Goal: Task Accomplishment & Management: Use online tool/utility

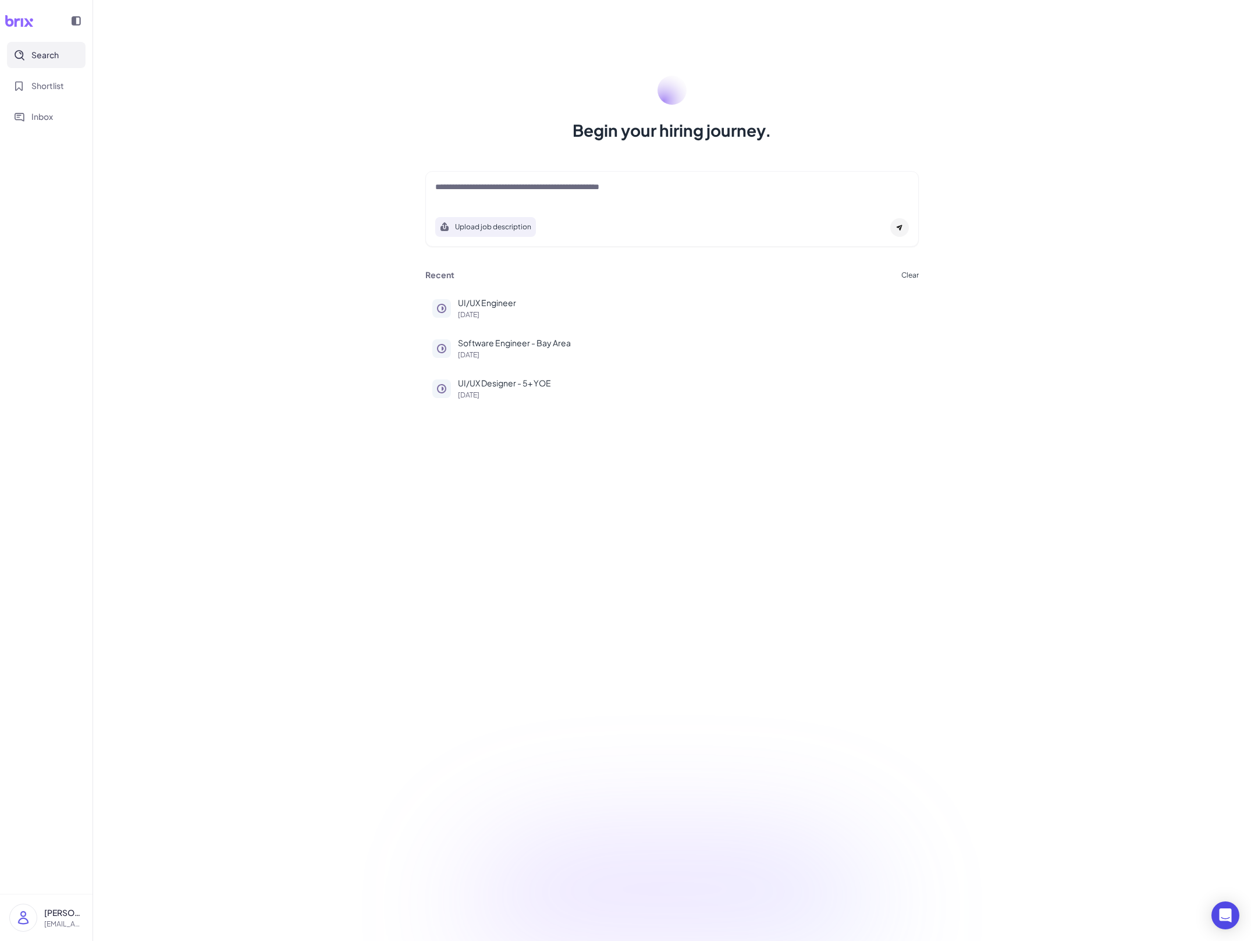
click at [1014, 449] on div "Begin your hiring journey. Upload job description Job Titles Location Years of …" at bounding box center [672, 470] width 1158 height 941
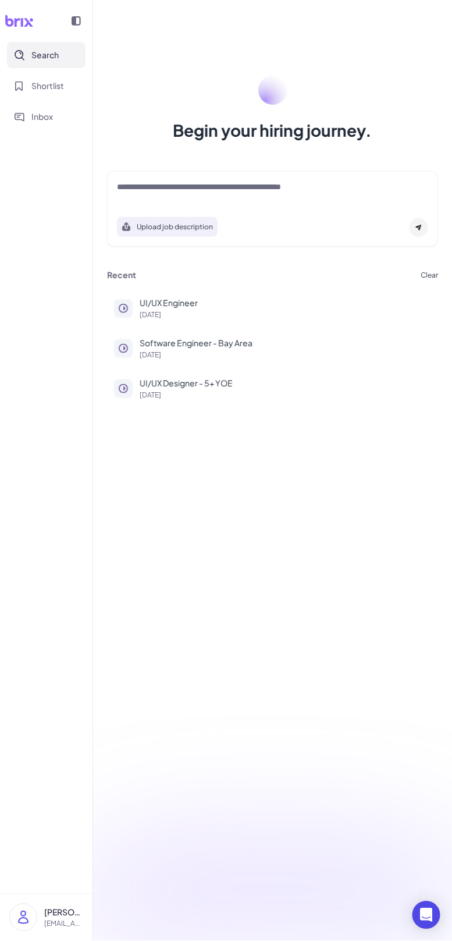
drag, startPoint x: 452, startPoint y: 354, endPoint x: 471, endPoint y: 354, distance: 19.2
click at [452, 354] on html "Search Shortlist Inbox [PERSON_NAME] [PERSON_NAME][EMAIL_ADDRESS][DOMAIN_NAME] …" at bounding box center [226, 470] width 452 height 941
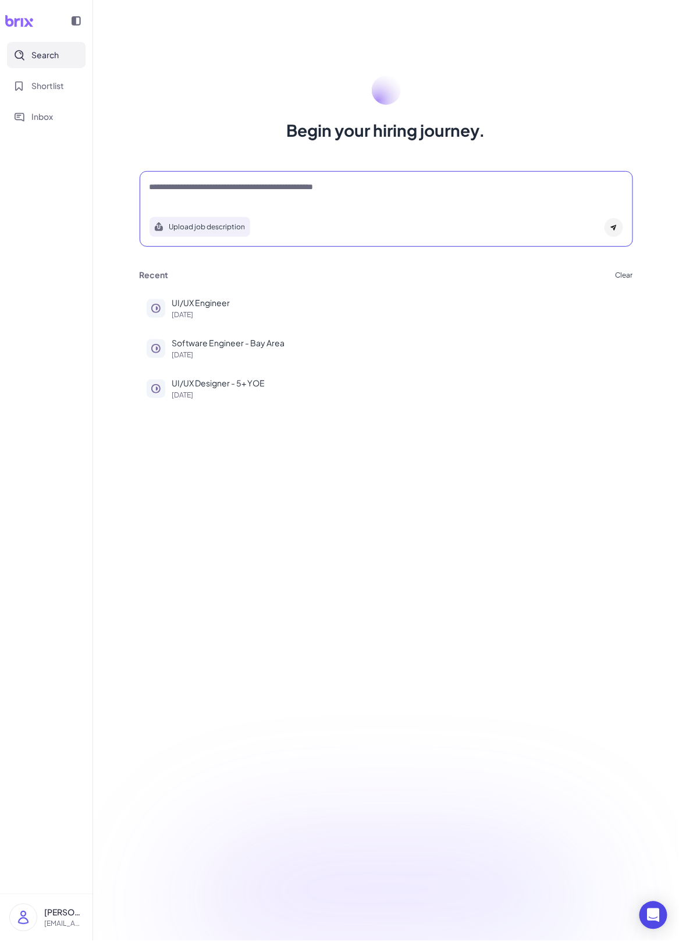
click at [349, 192] on textarea at bounding box center [387, 188] width 474 height 14
click at [296, 194] on textarea at bounding box center [387, 188] width 474 height 14
paste textarea "**********"
type textarea "**********"
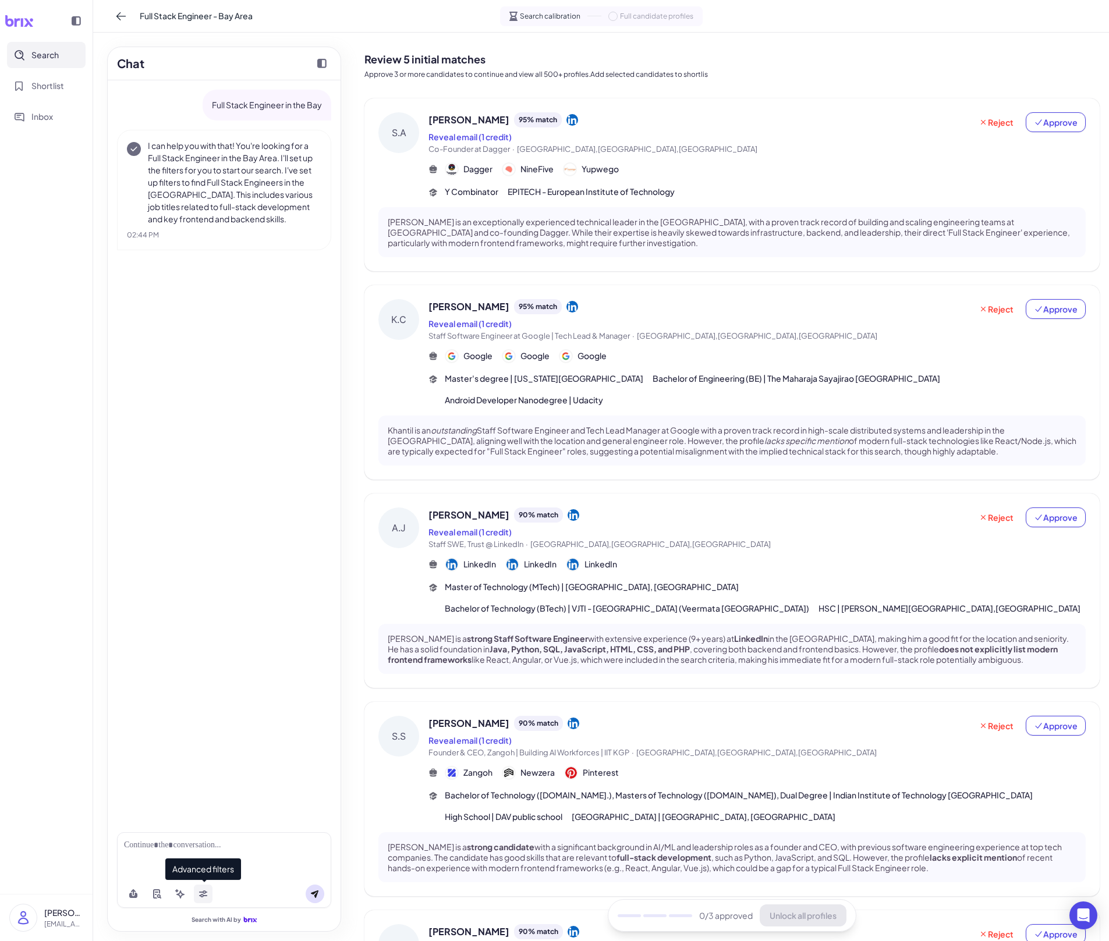
click at [199, 655] on icon at bounding box center [202, 893] width 9 height 9
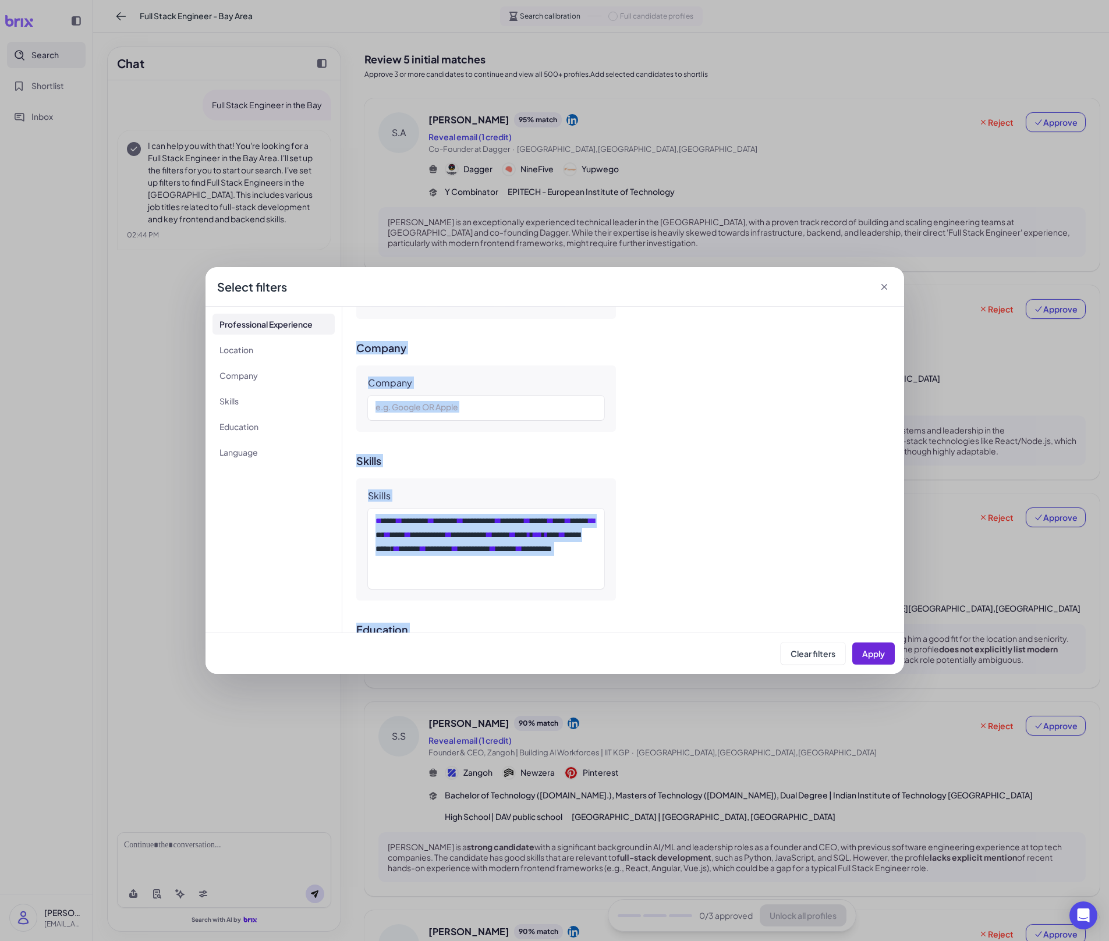
scroll to position [953, 0]
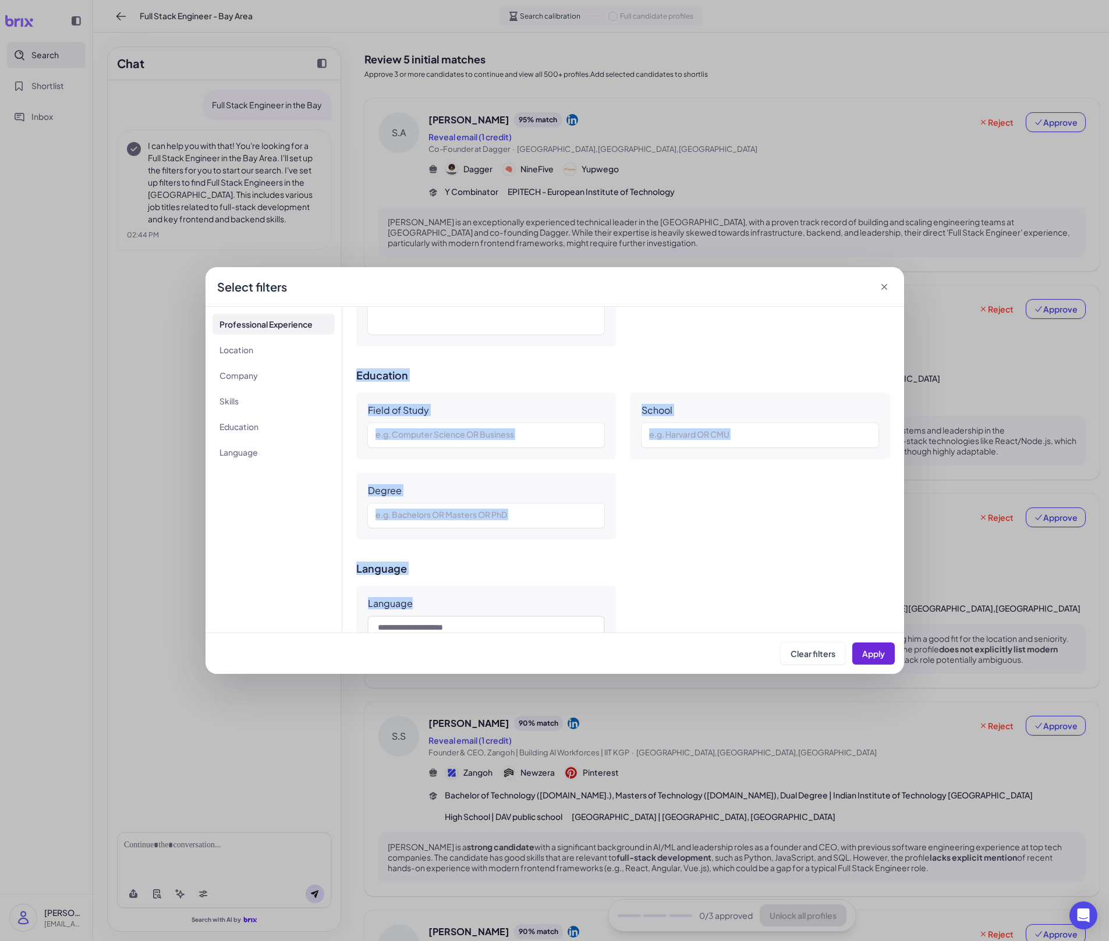
drag, startPoint x: 364, startPoint y: 345, endPoint x: 607, endPoint y: 585, distance: 341.6
click at [607, 585] on div "**********" at bounding box center [623, 470] width 562 height 326
copy div "**********"
click at [443, 473] on div "Degree e.g. Bachelors OR Masters OR PhD" at bounding box center [486, 506] width 260 height 66
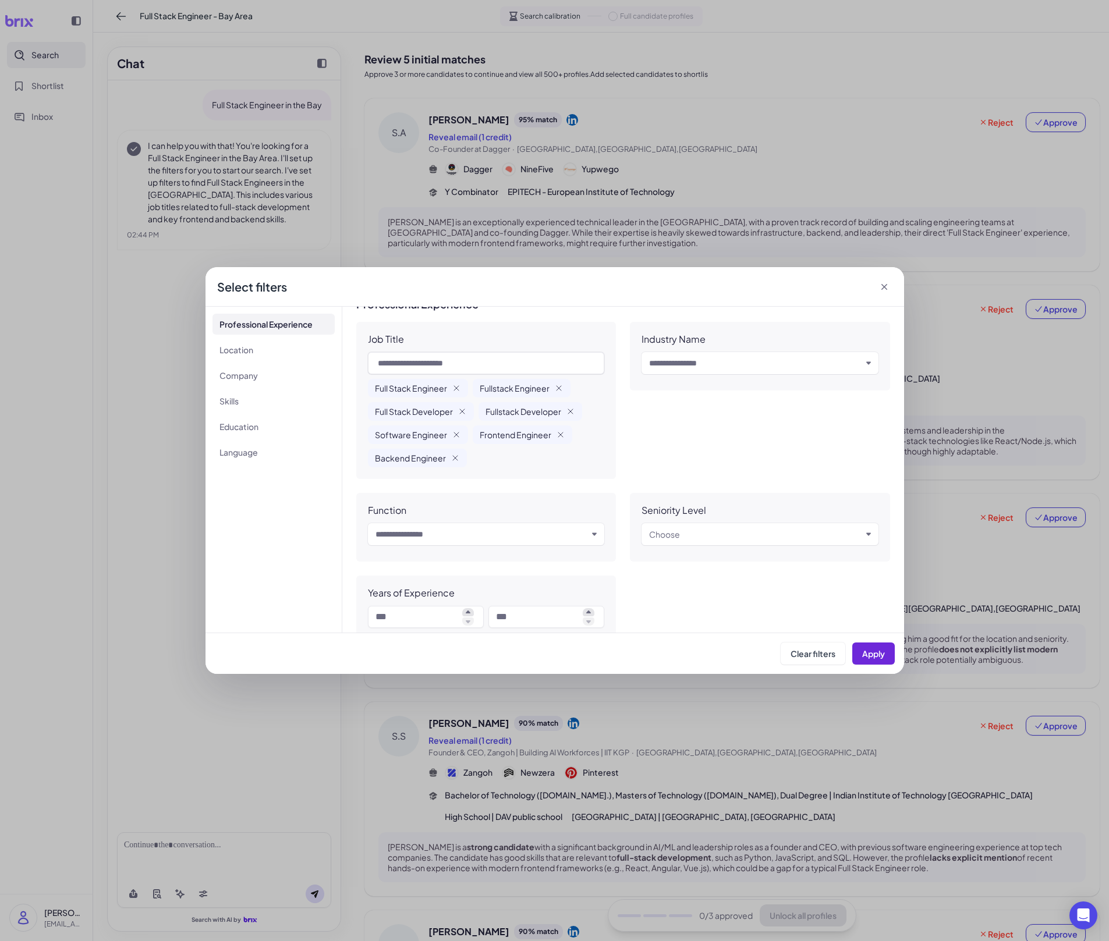
scroll to position [0, 0]
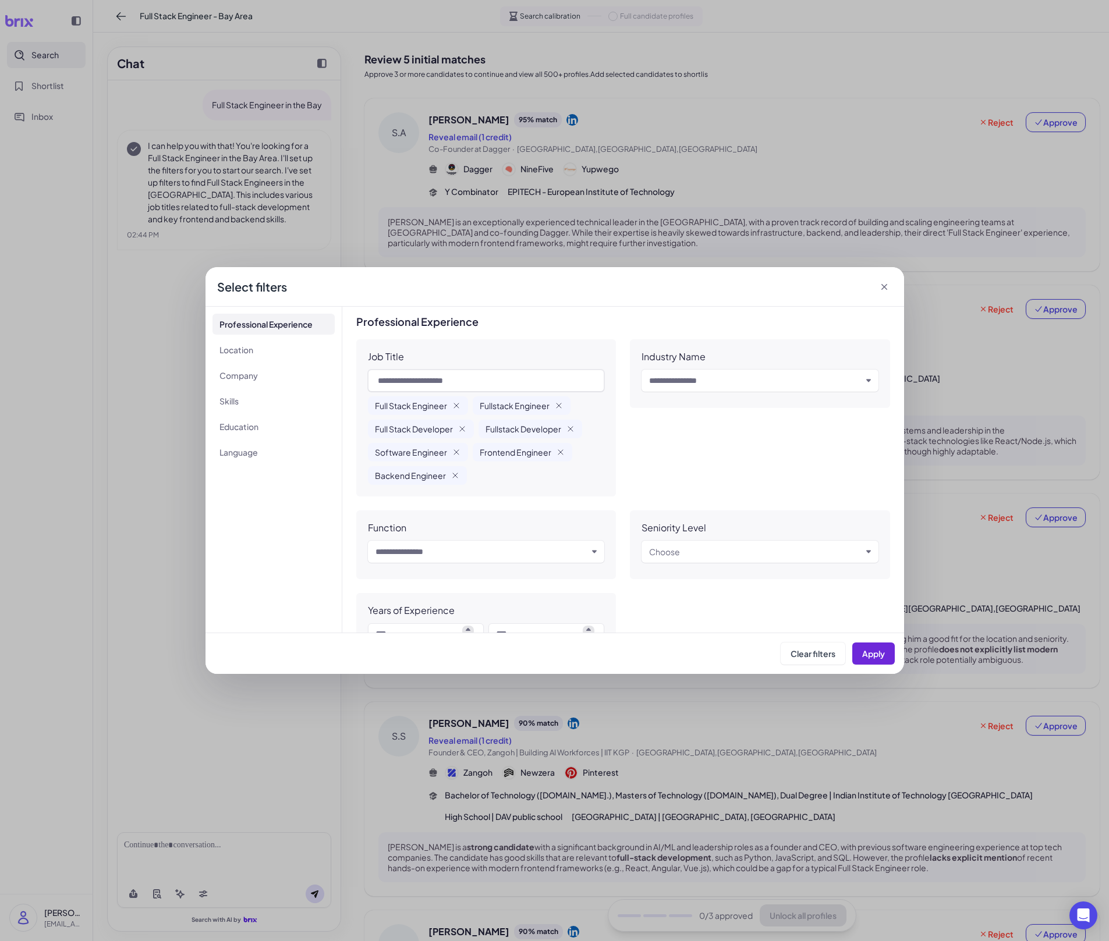
click at [878, 283] on icon at bounding box center [884, 287] width 12 height 12
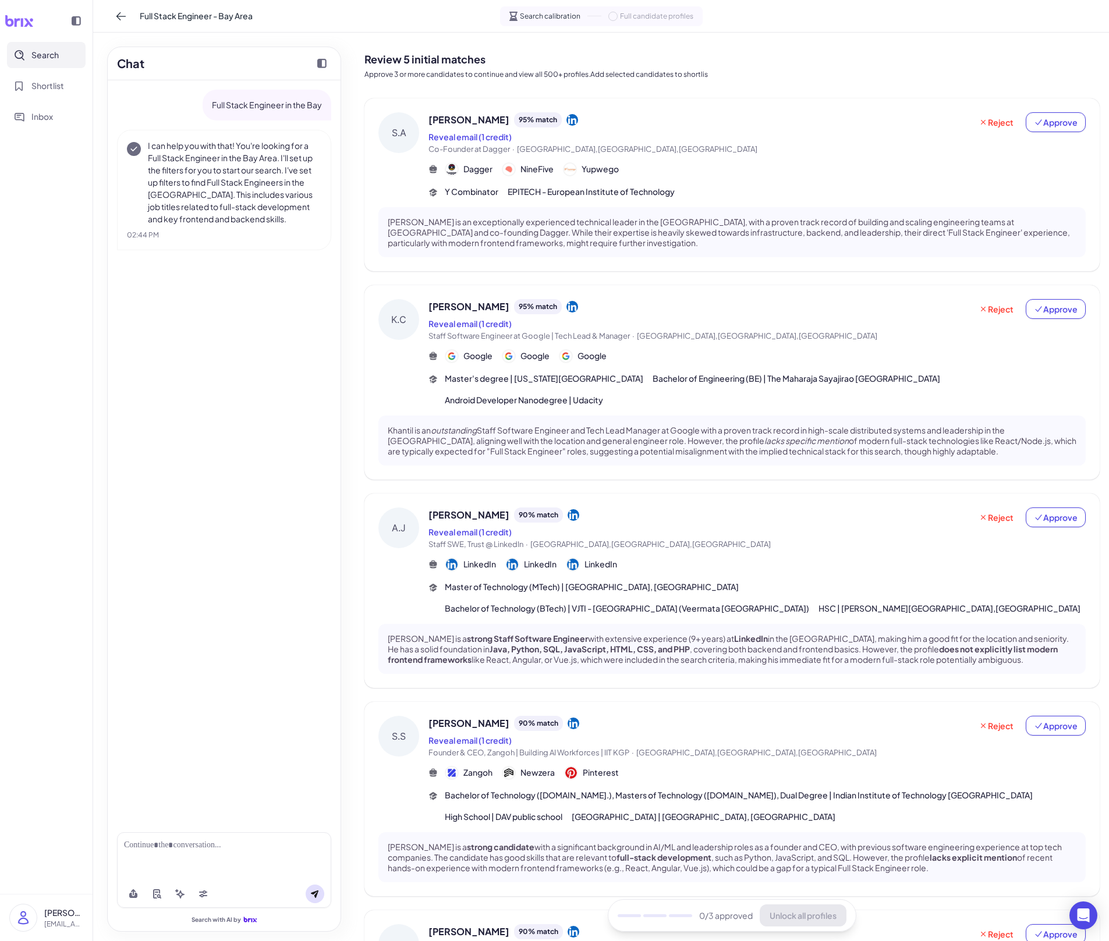
click at [242, 655] on div at bounding box center [224, 856] width 214 height 48
click at [224, 655] on div at bounding box center [224, 856] width 214 height 48
click at [175, 655] on div at bounding box center [224, 856] width 214 height 48
click at [176, 655] on div at bounding box center [224, 845] width 200 height 12
click at [188, 655] on div at bounding box center [224, 845] width 200 height 12
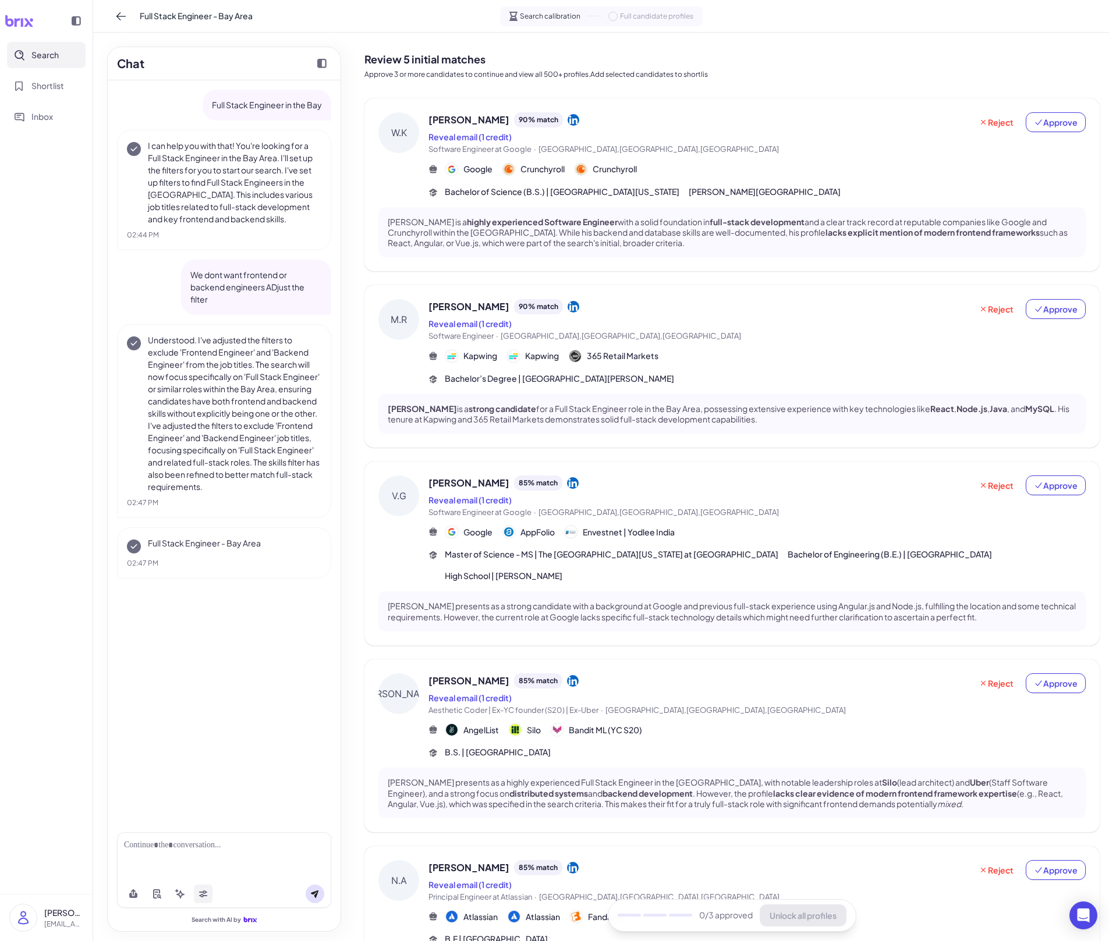
click at [207, 655] on icon at bounding box center [203, 895] width 8 height 3
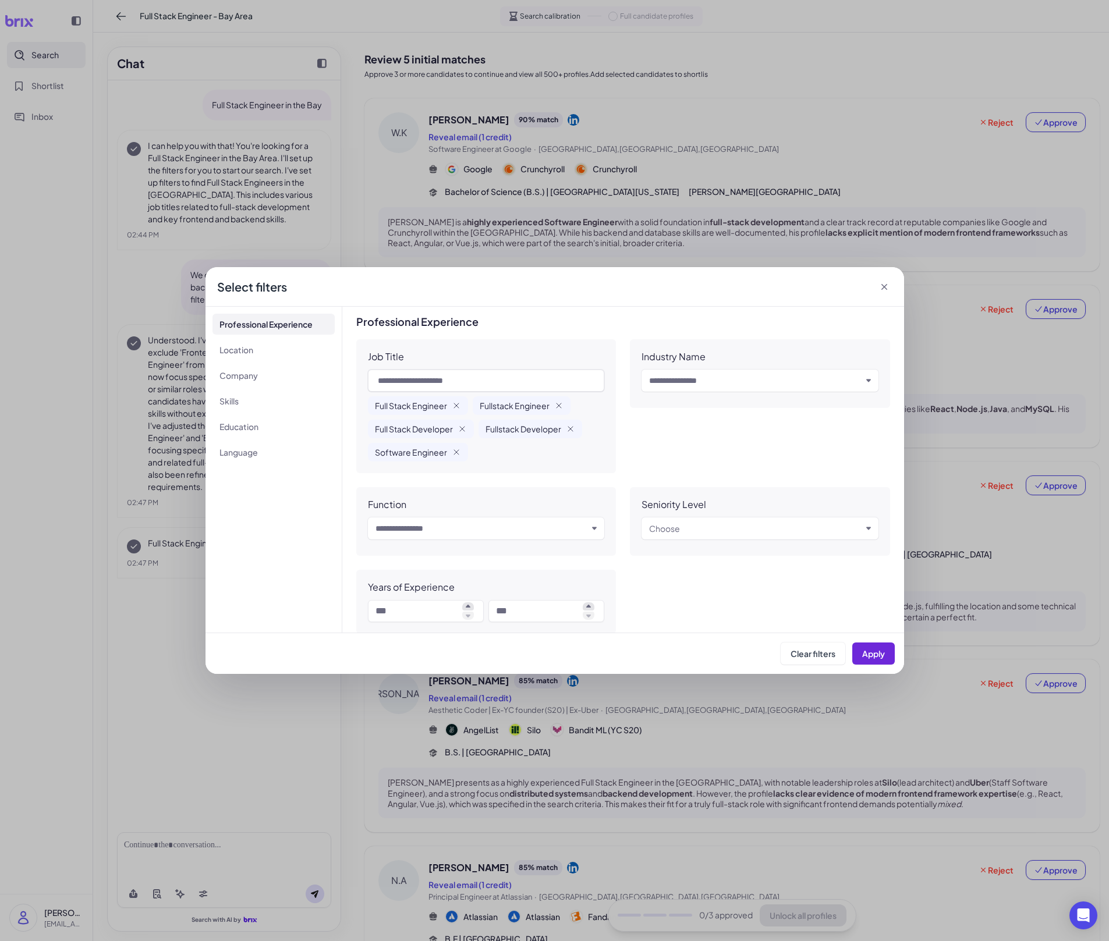
click at [940, 426] on div "**********" at bounding box center [554, 470] width 1109 height 941
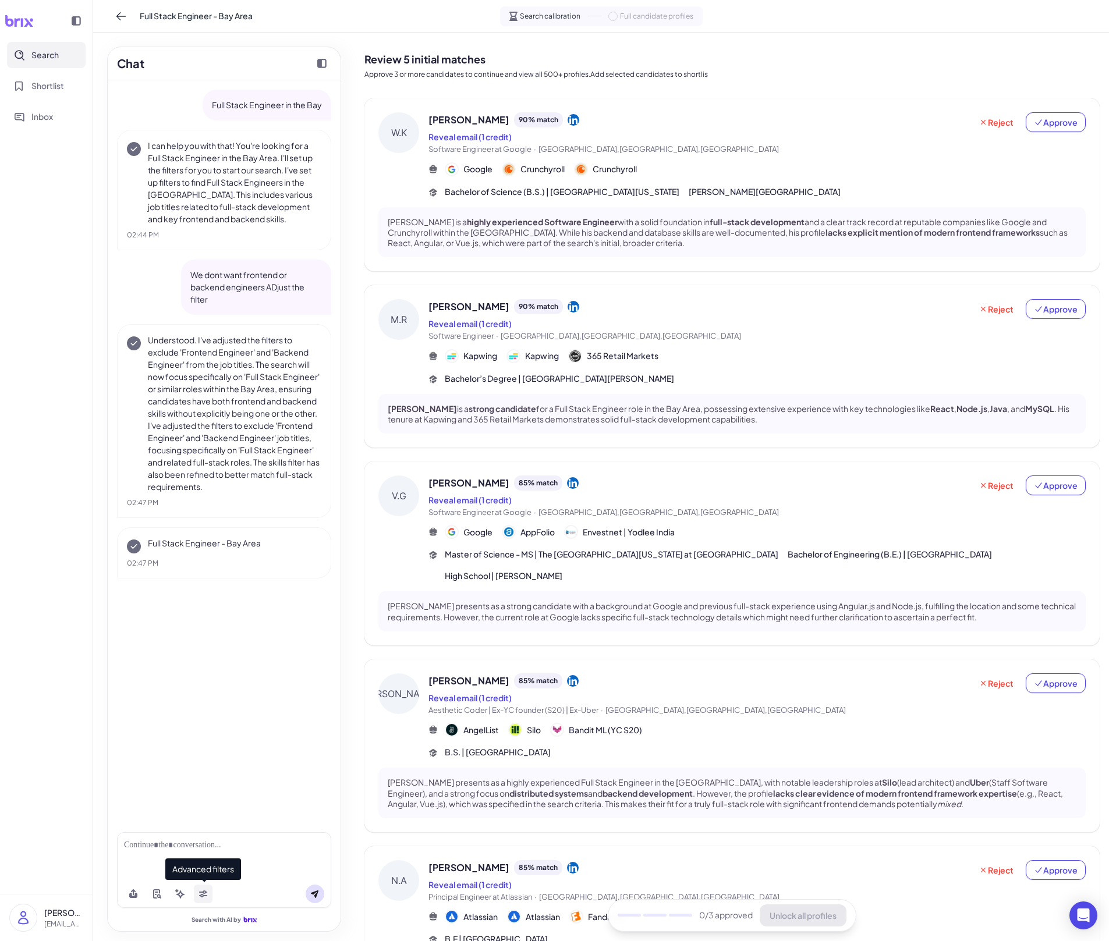
click at [204, 655] on icon at bounding box center [203, 892] width 8 height 3
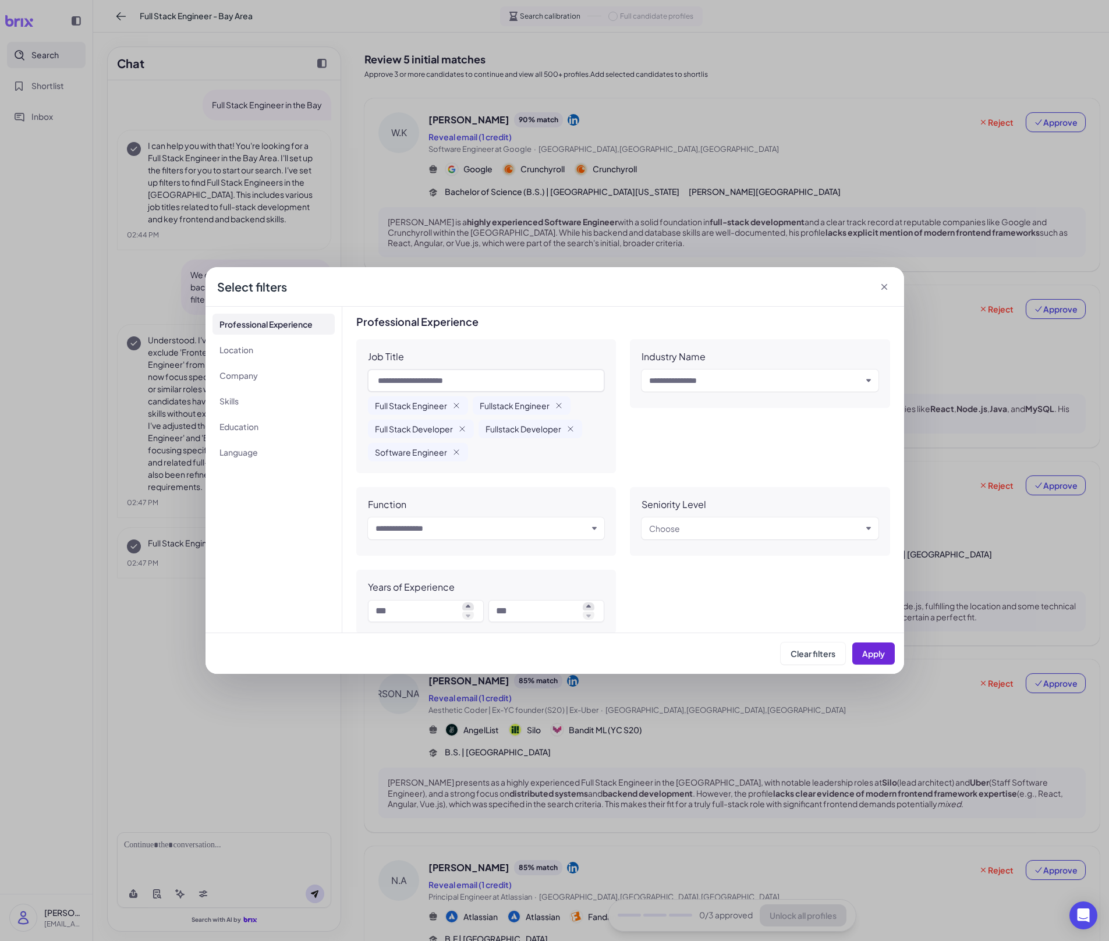
click at [259, 655] on div "**********" at bounding box center [554, 470] width 1109 height 941
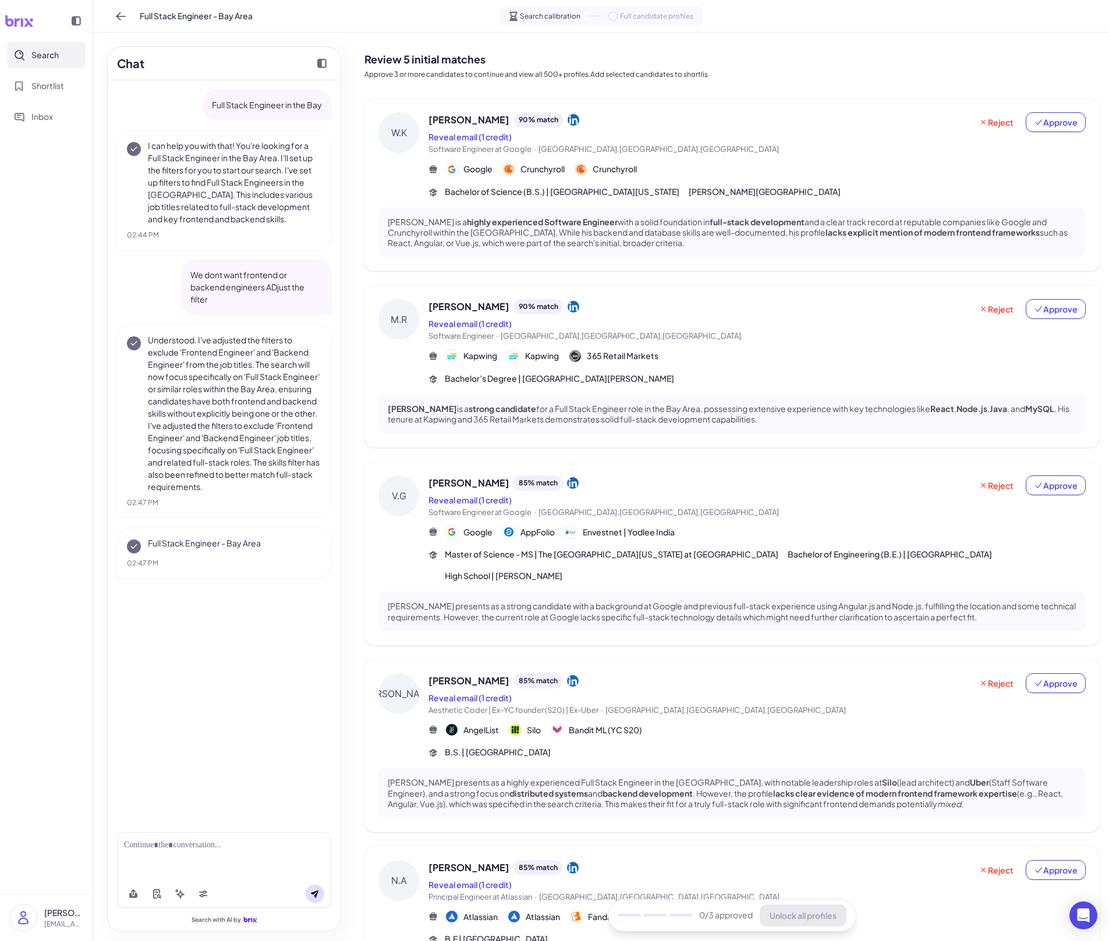
scroll to position [101, 0]
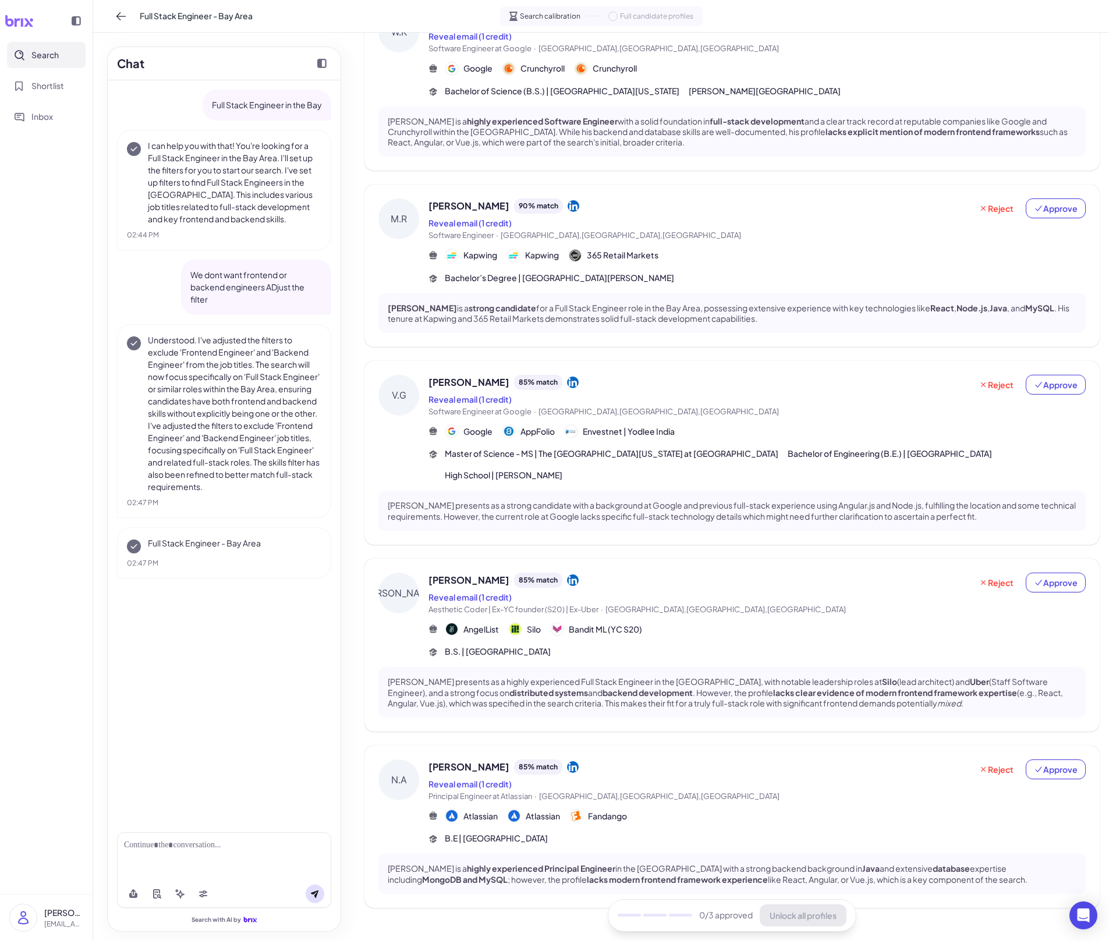
click at [653, 655] on span "Principal Engineer at Atlassian · [GEOGRAPHIC_DATA],[GEOGRAPHIC_DATA],[GEOGRAPH…" at bounding box center [699, 797] width 543 height 12
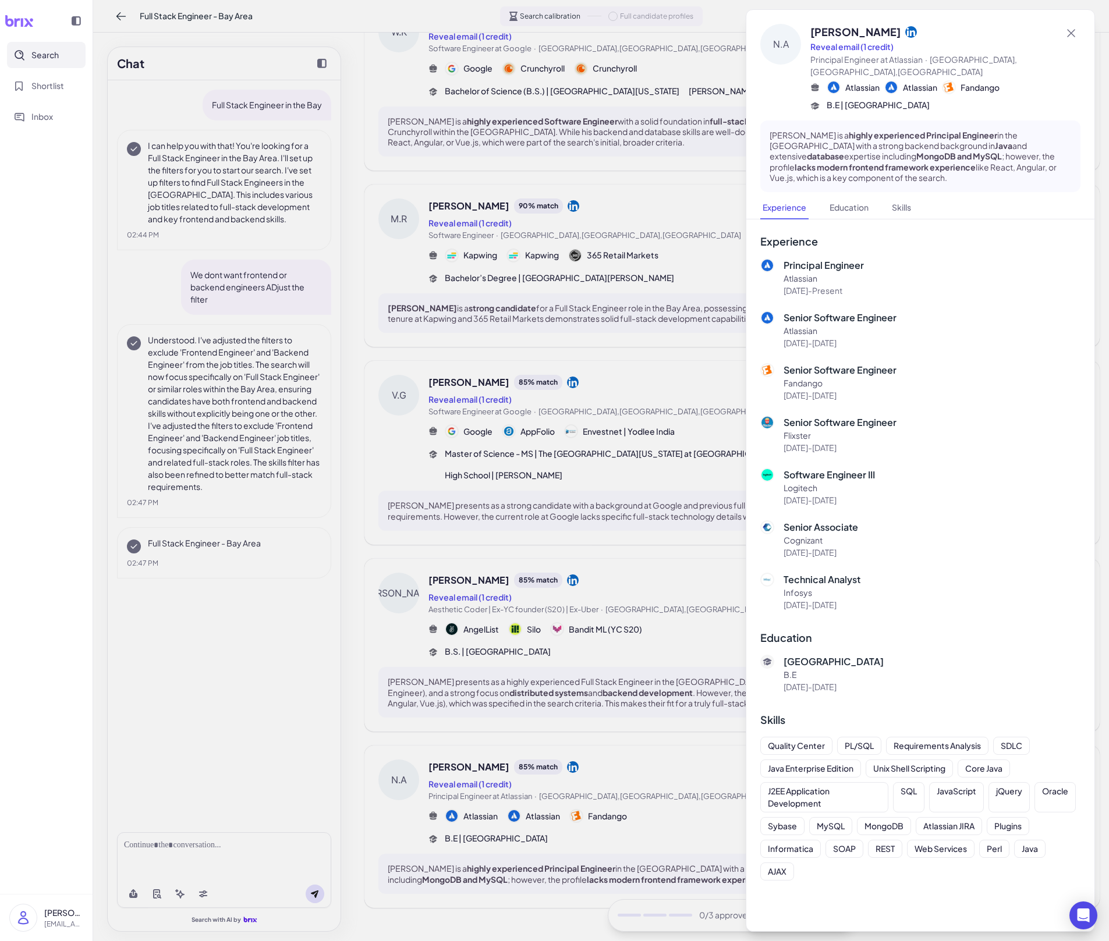
click at [626, 655] on div at bounding box center [554, 470] width 1109 height 941
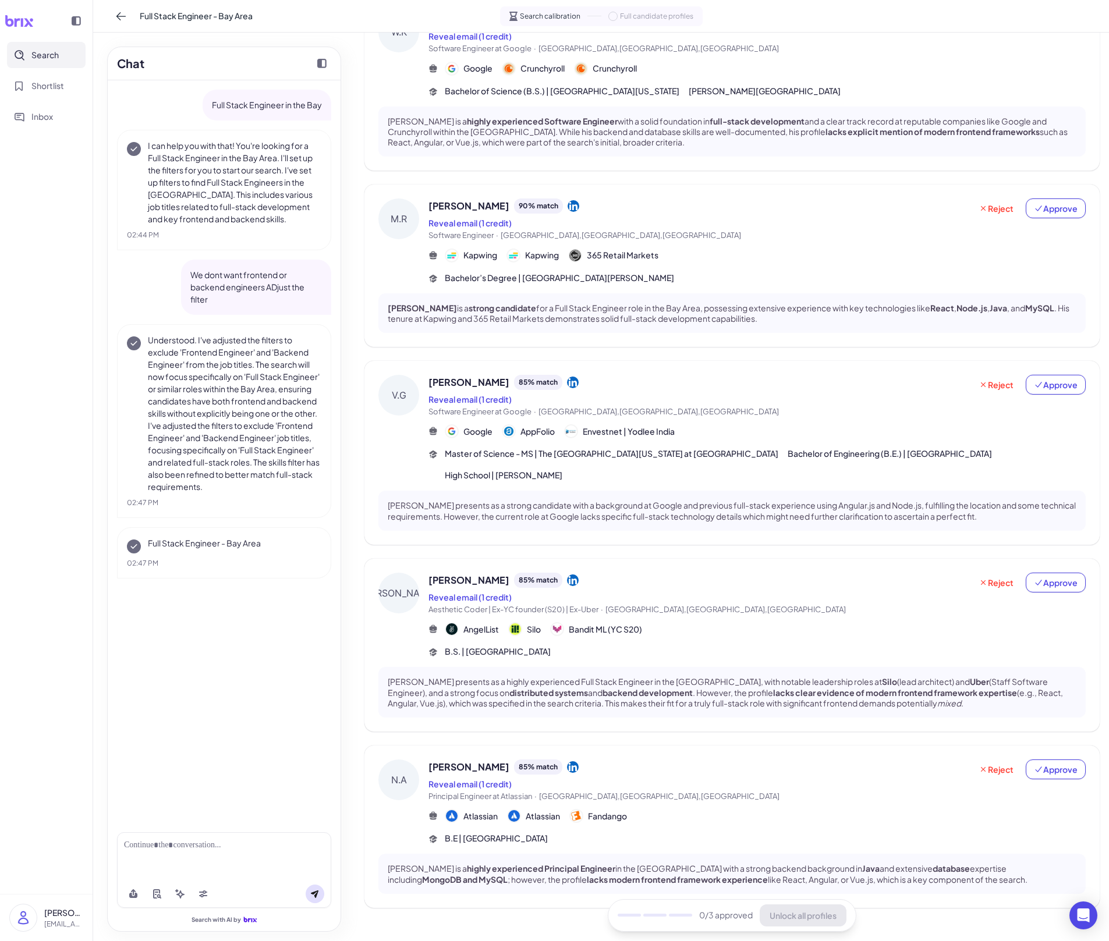
click at [693, 605] on span "[GEOGRAPHIC_DATA],[GEOGRAPHIC_DATA],[GEOGRAPHIC_DATA]" at bounding box center [725, 609] width 240 height 9
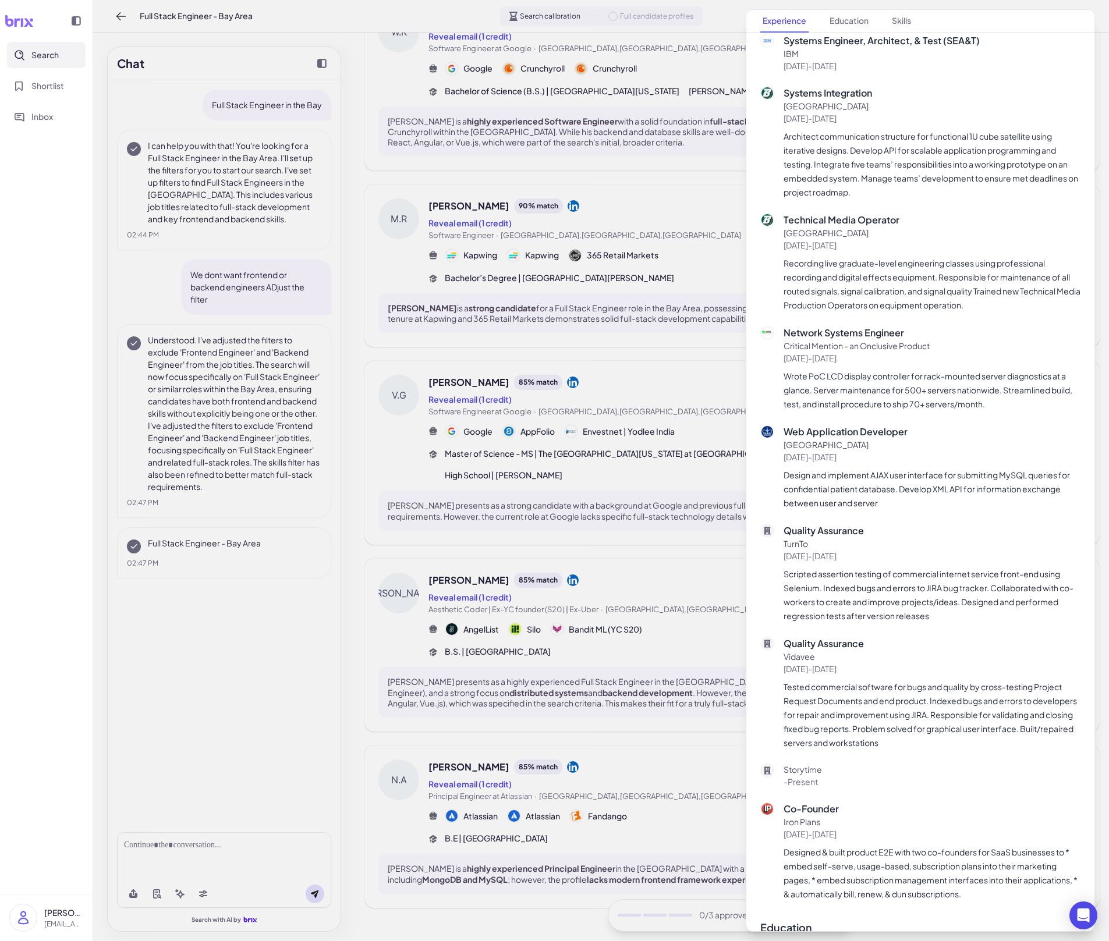
scroll to position [1506, 0]
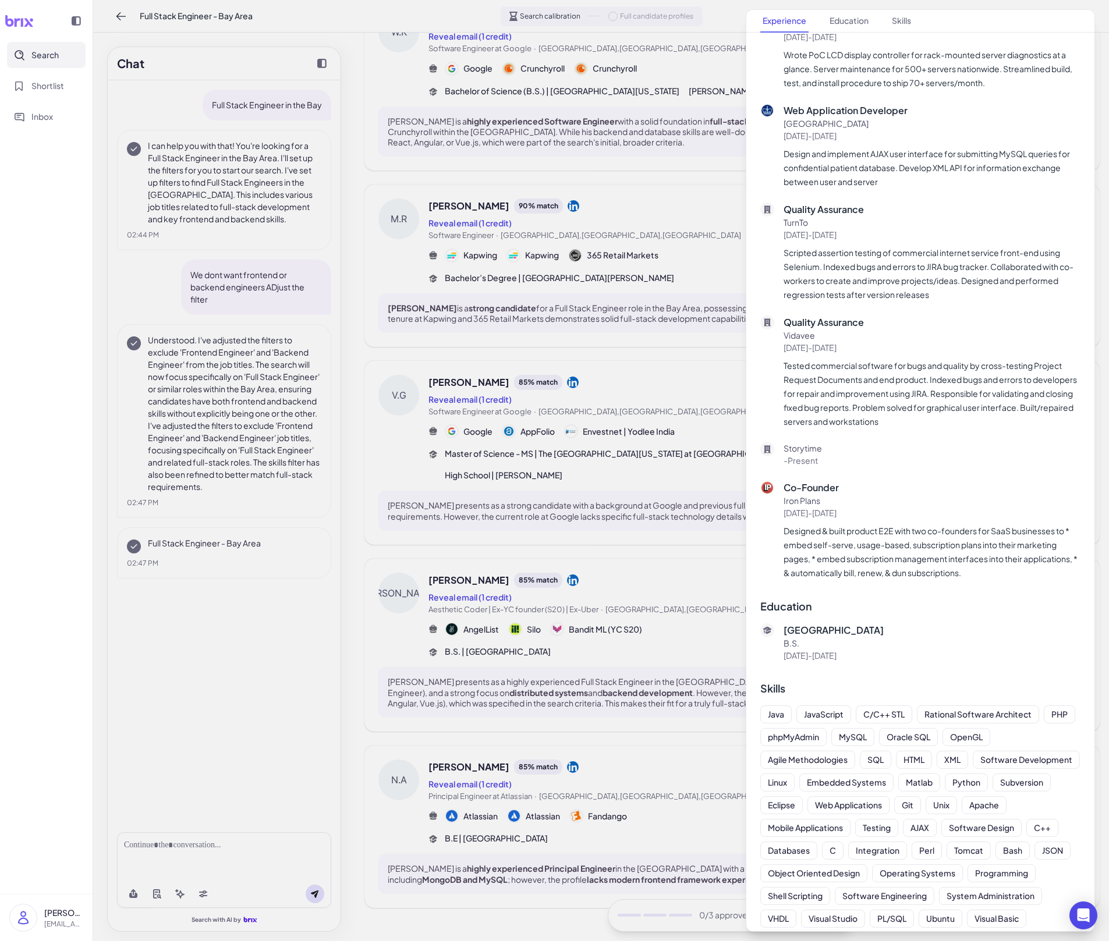
click at [710, 94] on div at bounding box center [554, 470] width 1109 height 941
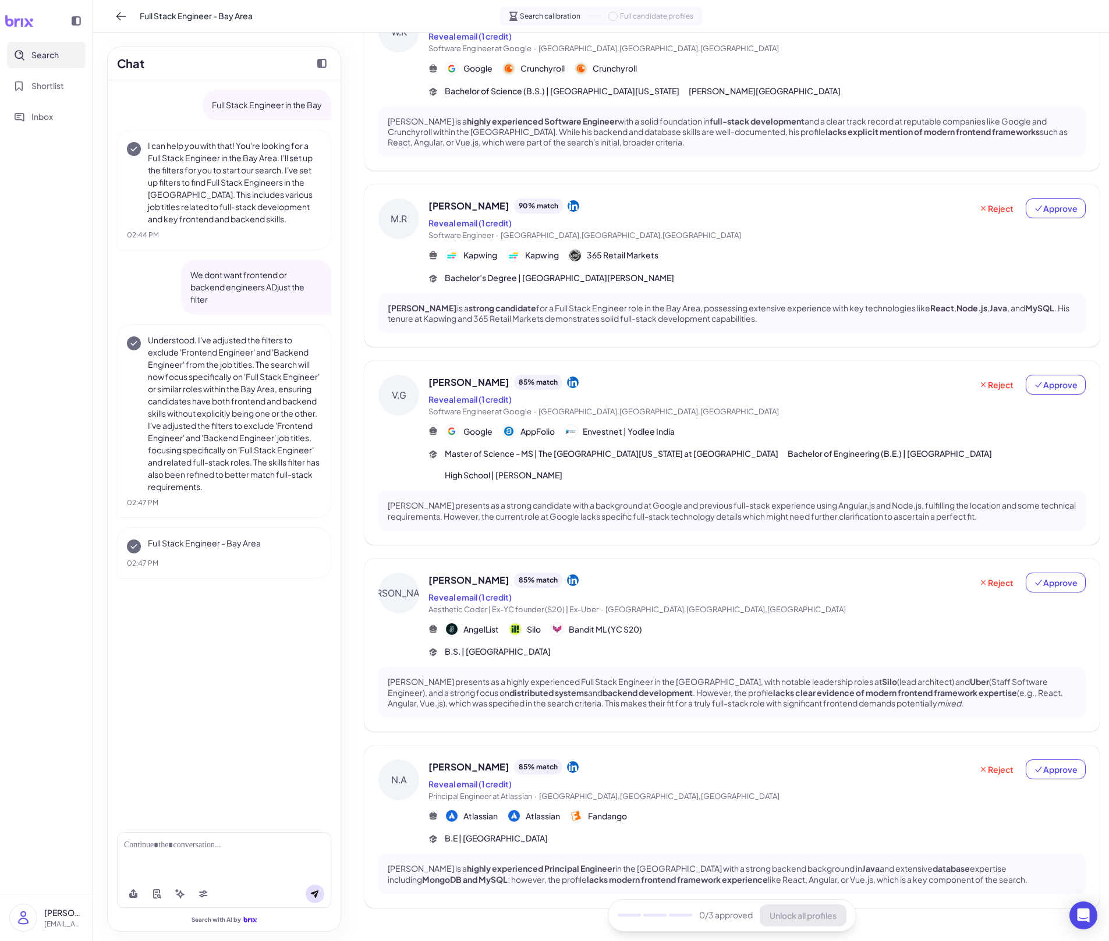
scroll to position [0, 0]
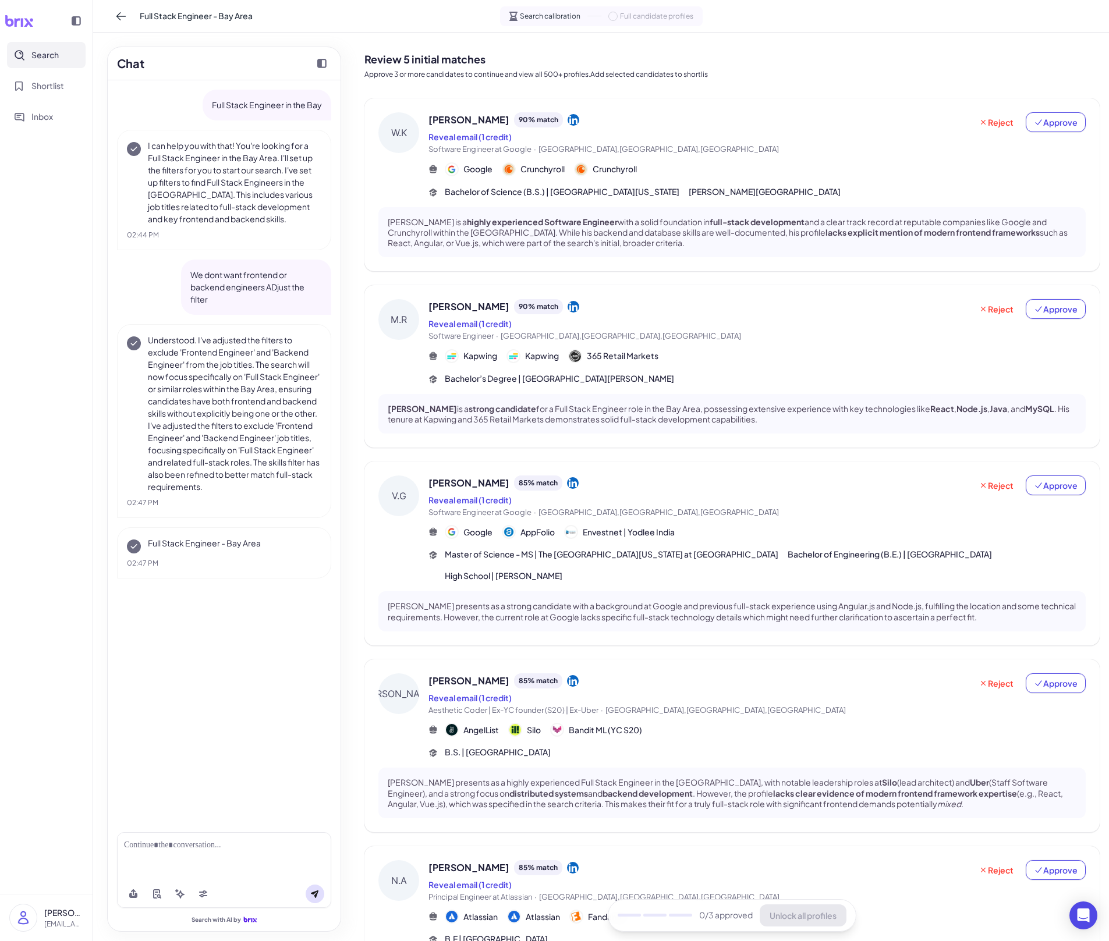
click at [650, 510] on span "Software Engineer at Google · [GEOGRAPHIC_DATA],[GEOGRAPHIC_DATA],[GEOGRAPHIC_D…" at bounding box center [699, 513] width 543 height 12
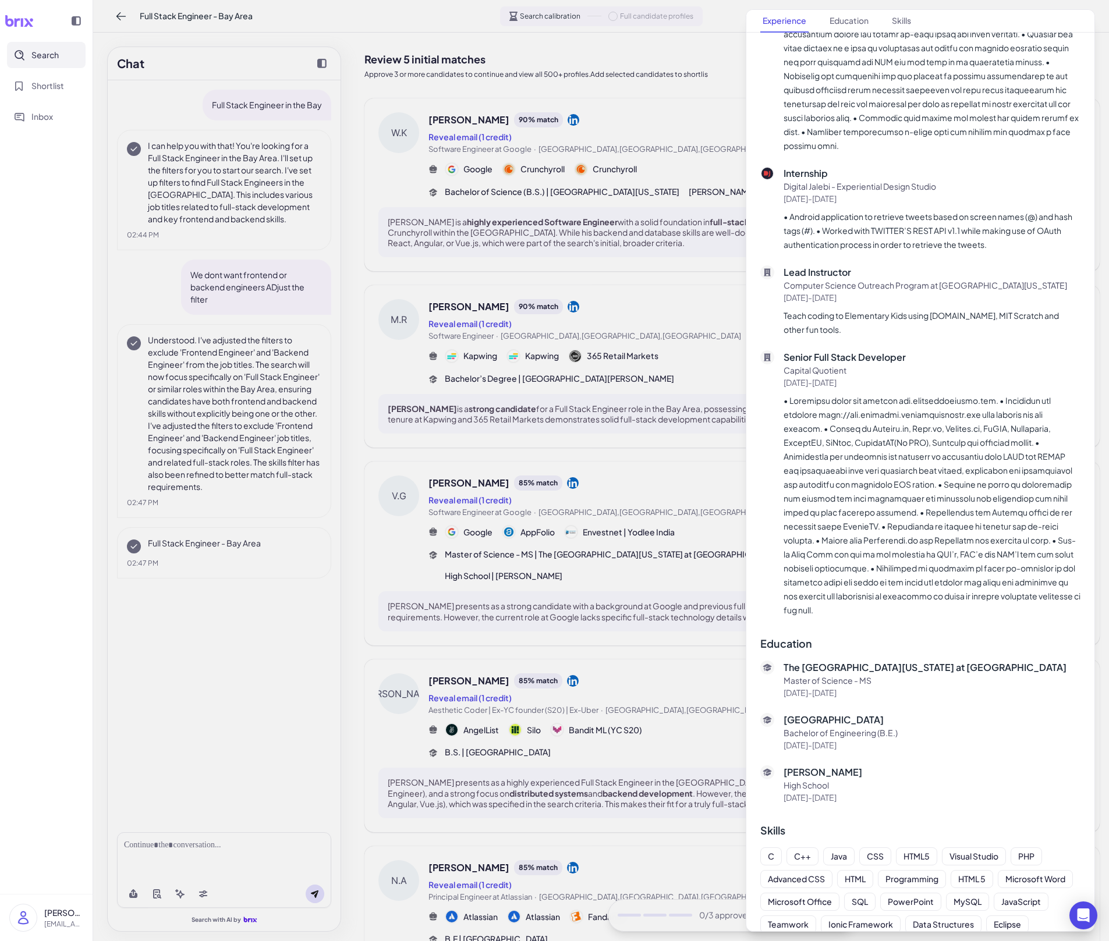
scroll to position [509, 0]
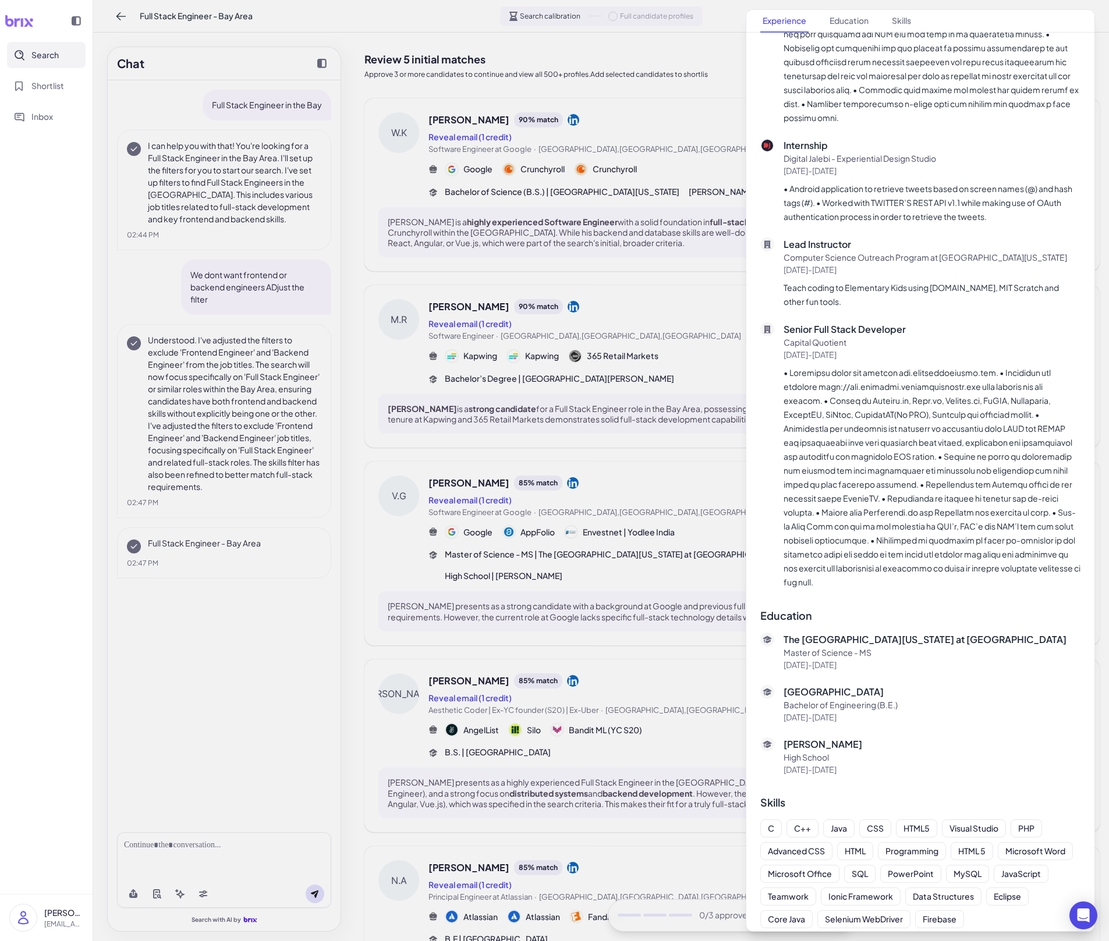
click at [675, 605] on div at bounding box center [554, 470] width 1109 height 941
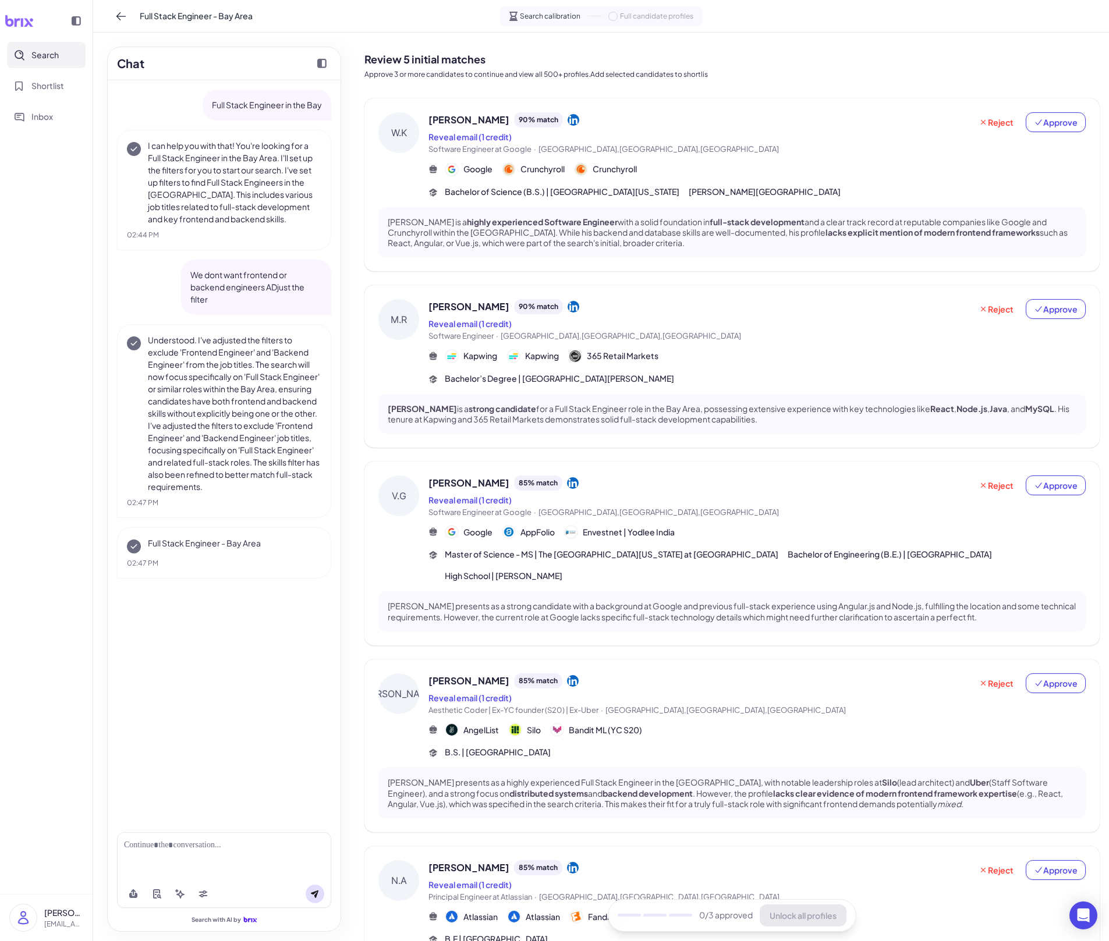
click at [758, 342] on div "[PERSON_NAME] 90 % match Reveal email (1 credit) Software Engineer · [GEOGRAPHI…" at bounding box center [756, 342] width 657 height 86
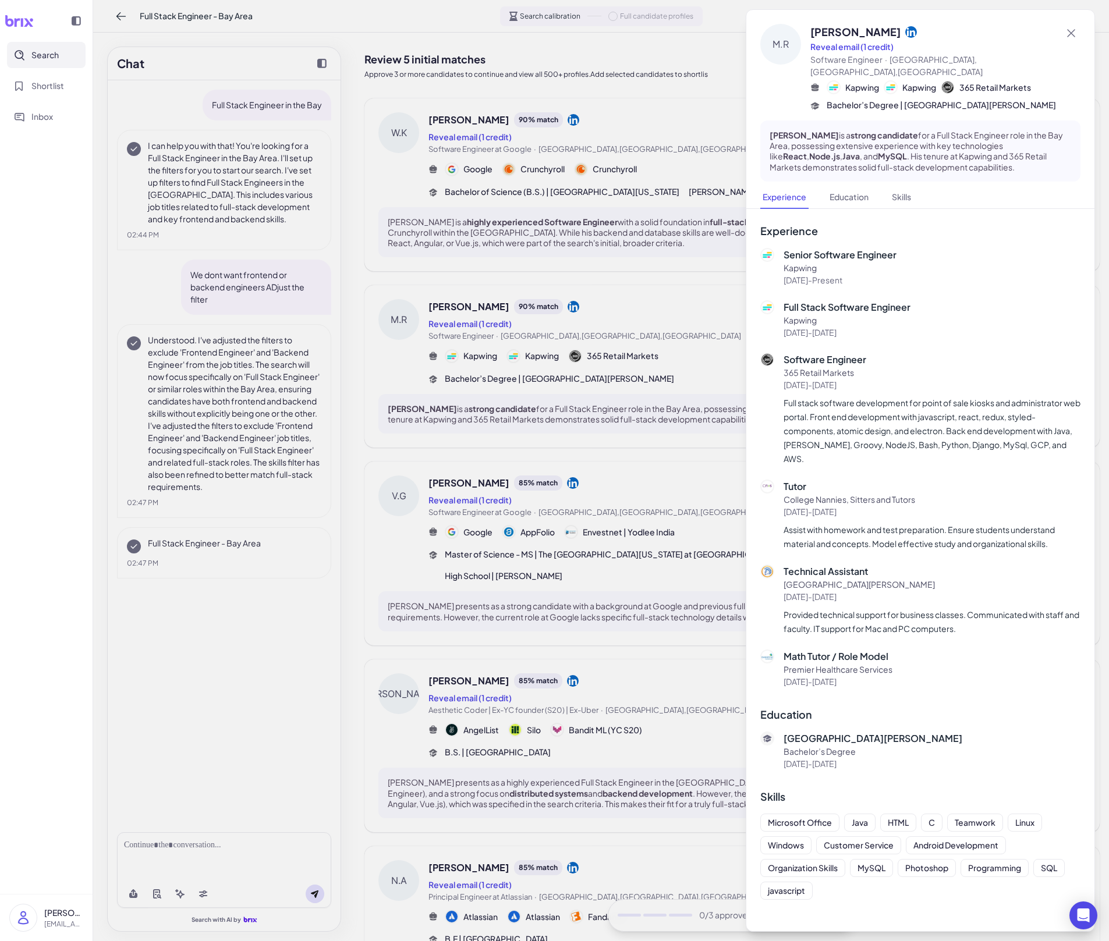
click at [607, 514] on div at bounding box center [554, 470] width 1109 height 941
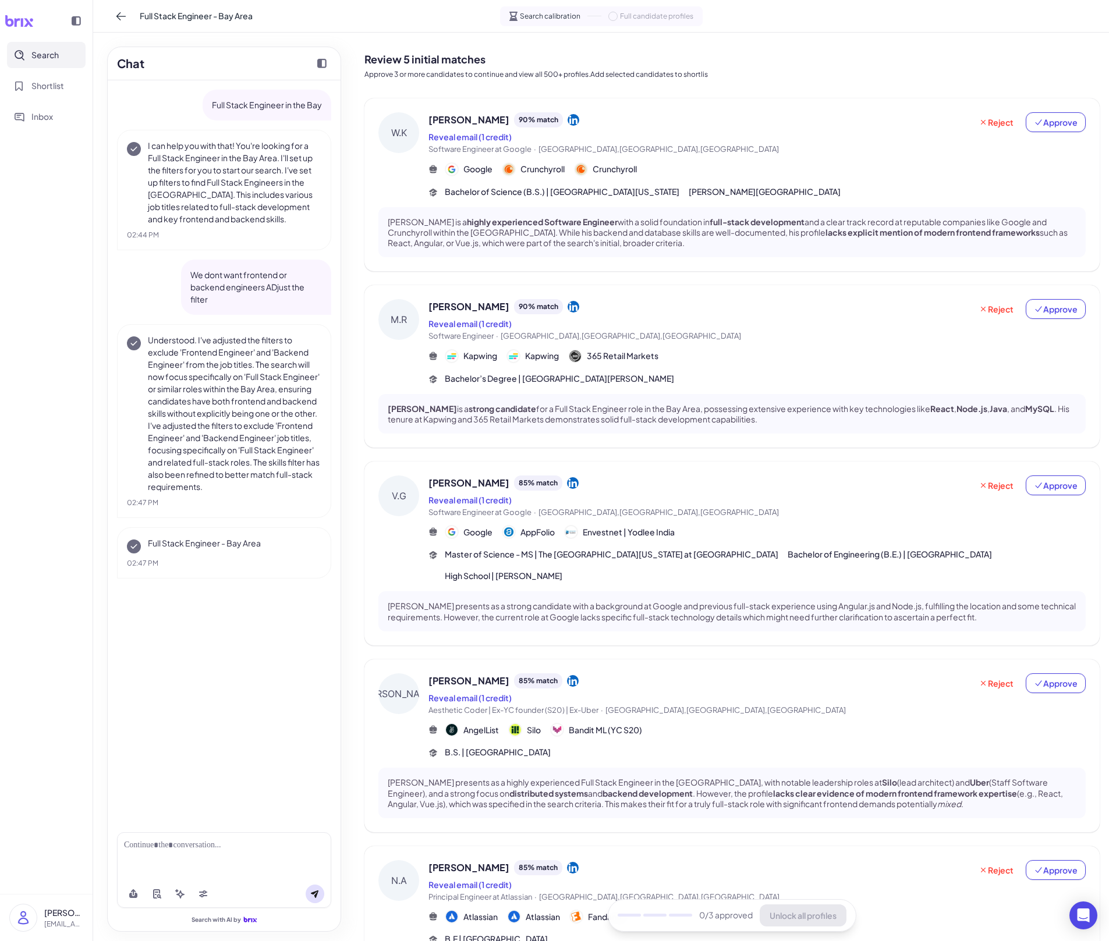
click at [738, 228] on p "[PERSON_NAME] is a highly experienced Software Engineer with a solid foundation…" at bounding box center [732, 233] width 689 height 32
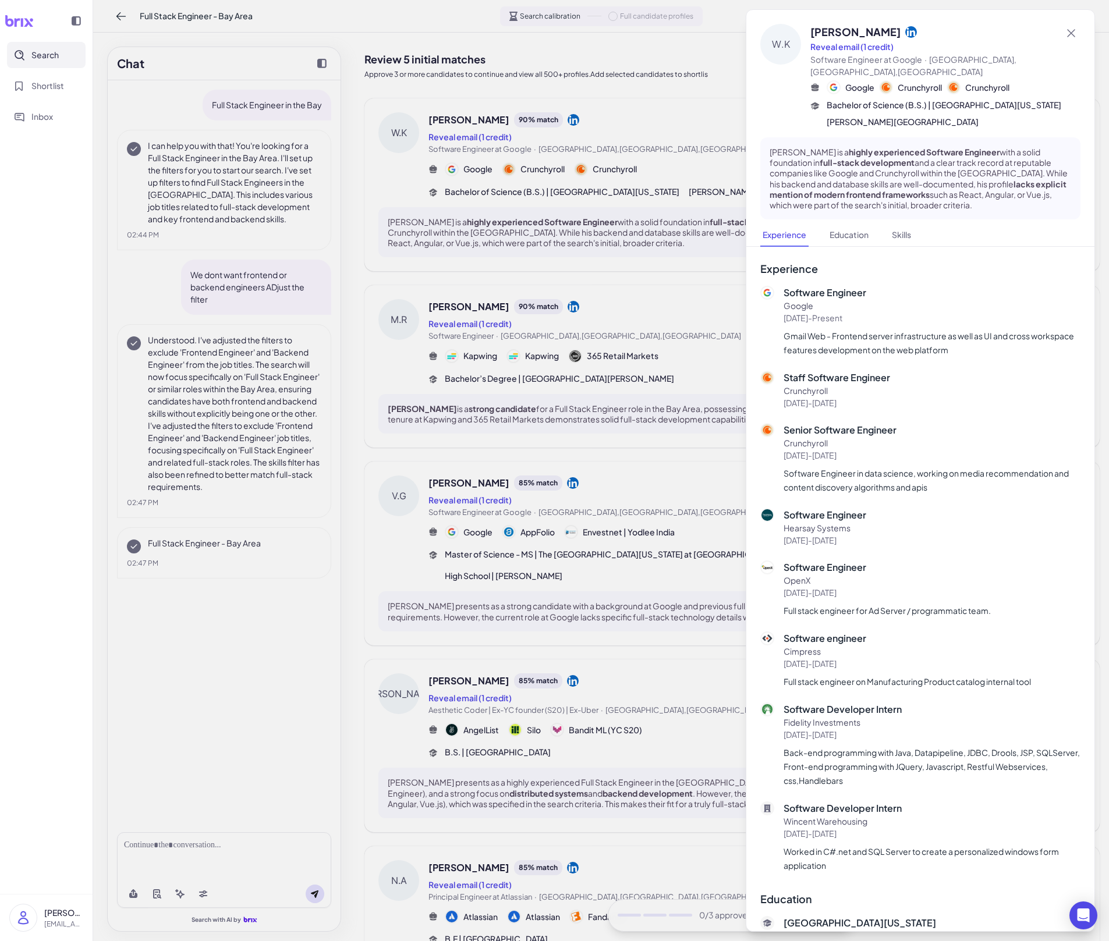
click at [671, 470] on div at bounding box center [554, 470] width 1109 height 941
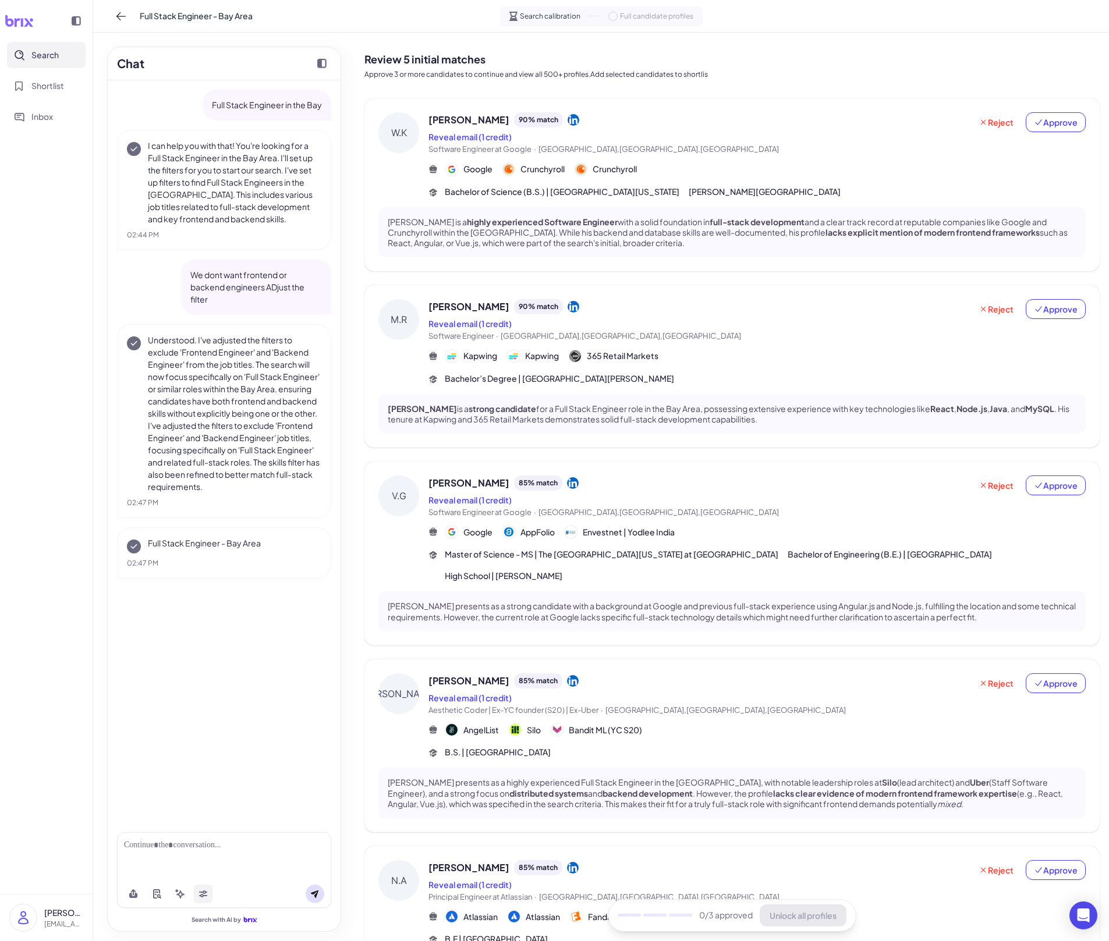
click at [210, 655] on button at bounding box center [203, 894] width 19 height 19
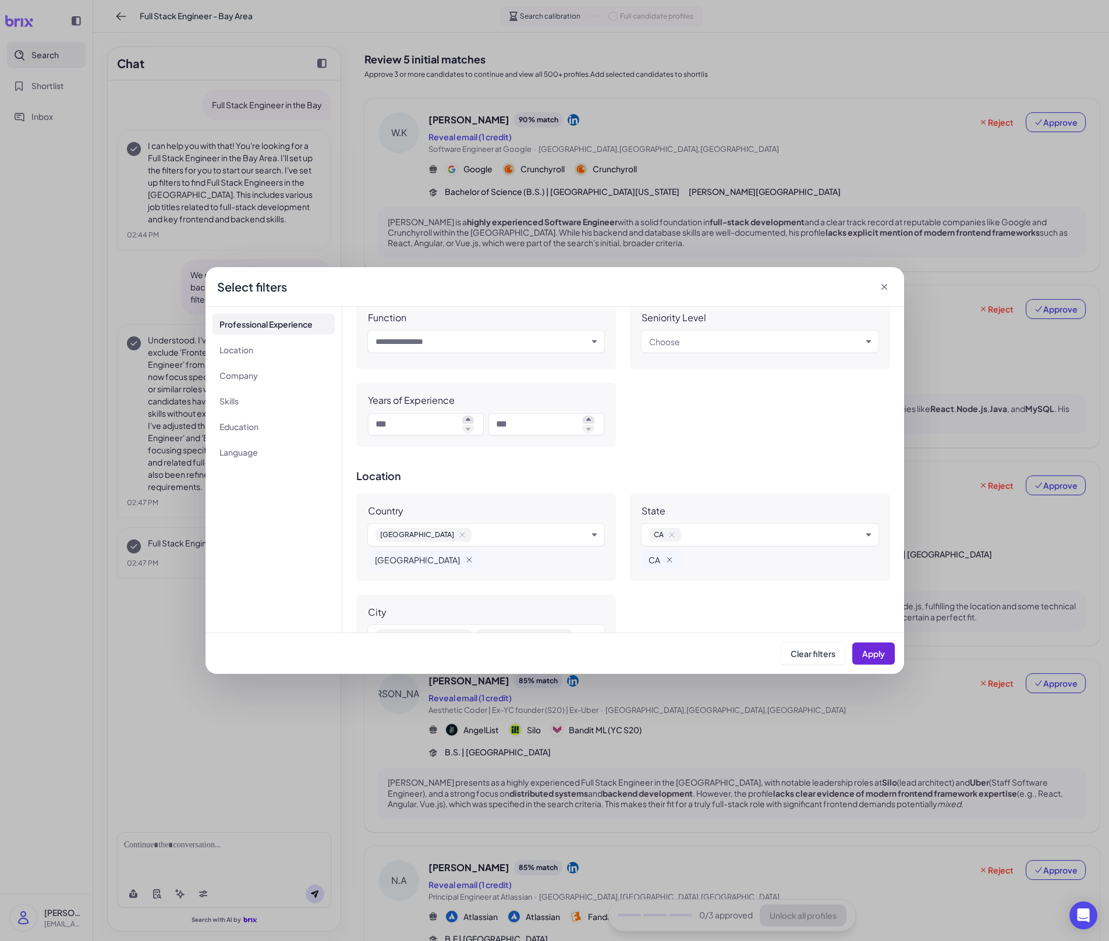
scroll to position [205, 0]
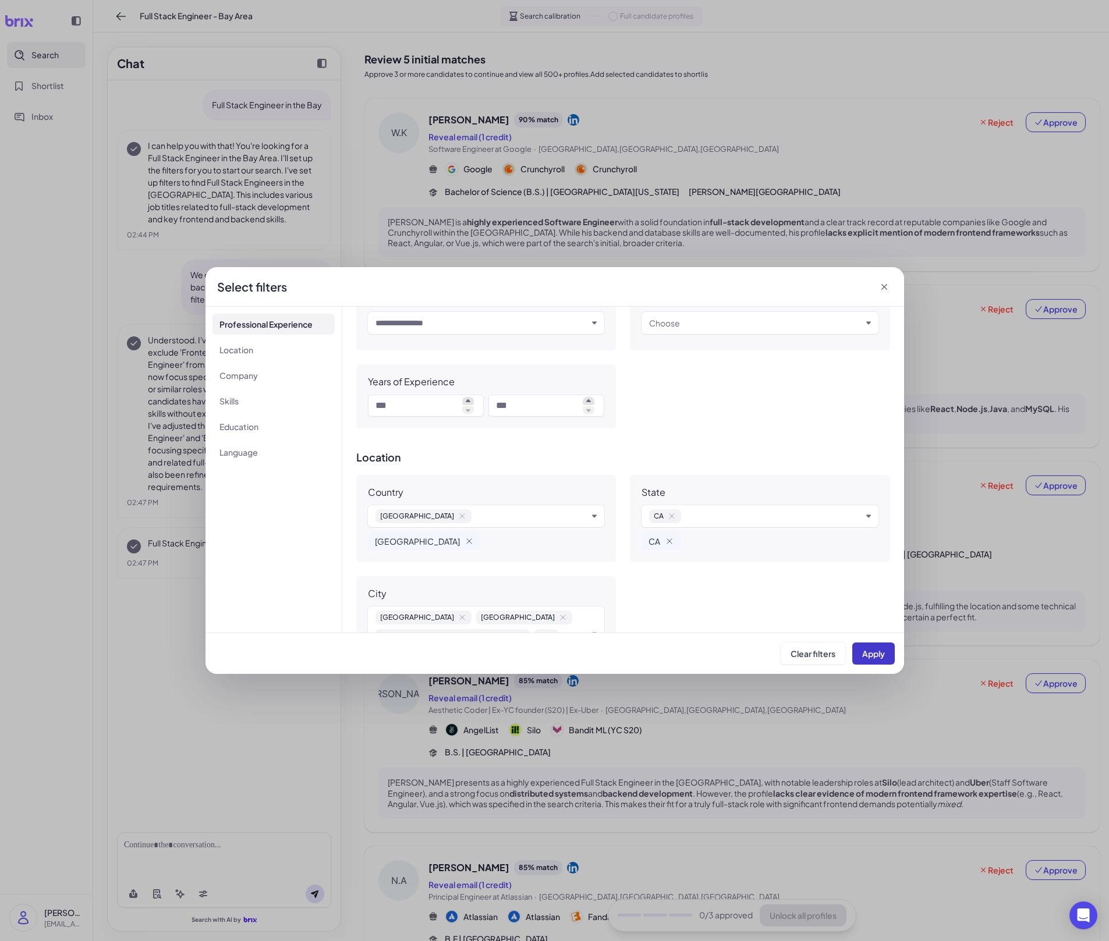
click at [866, 655] on span "Apply" at bounding box center [873, 653] width 23 height 10
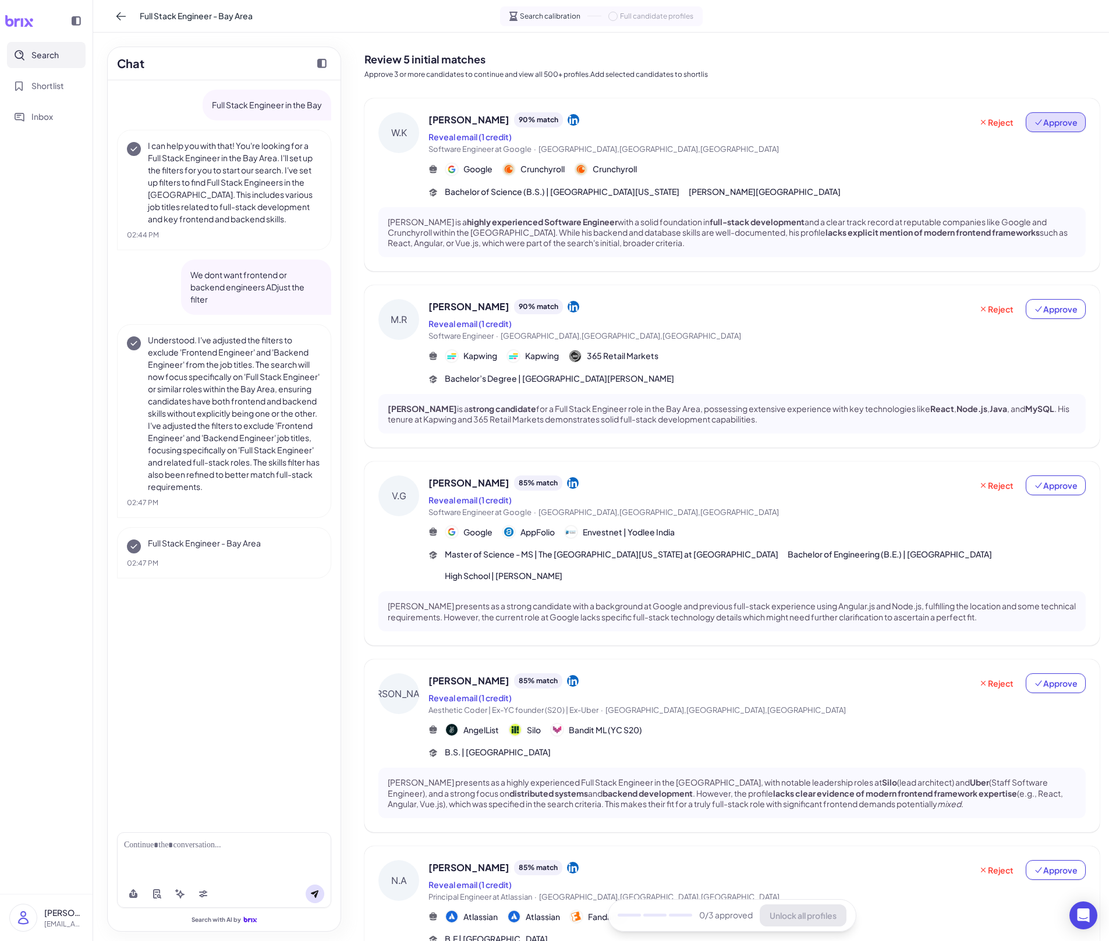
click at [1068, 122] on span "Approve" at bounding box center [1056, 122] width 44 height 12
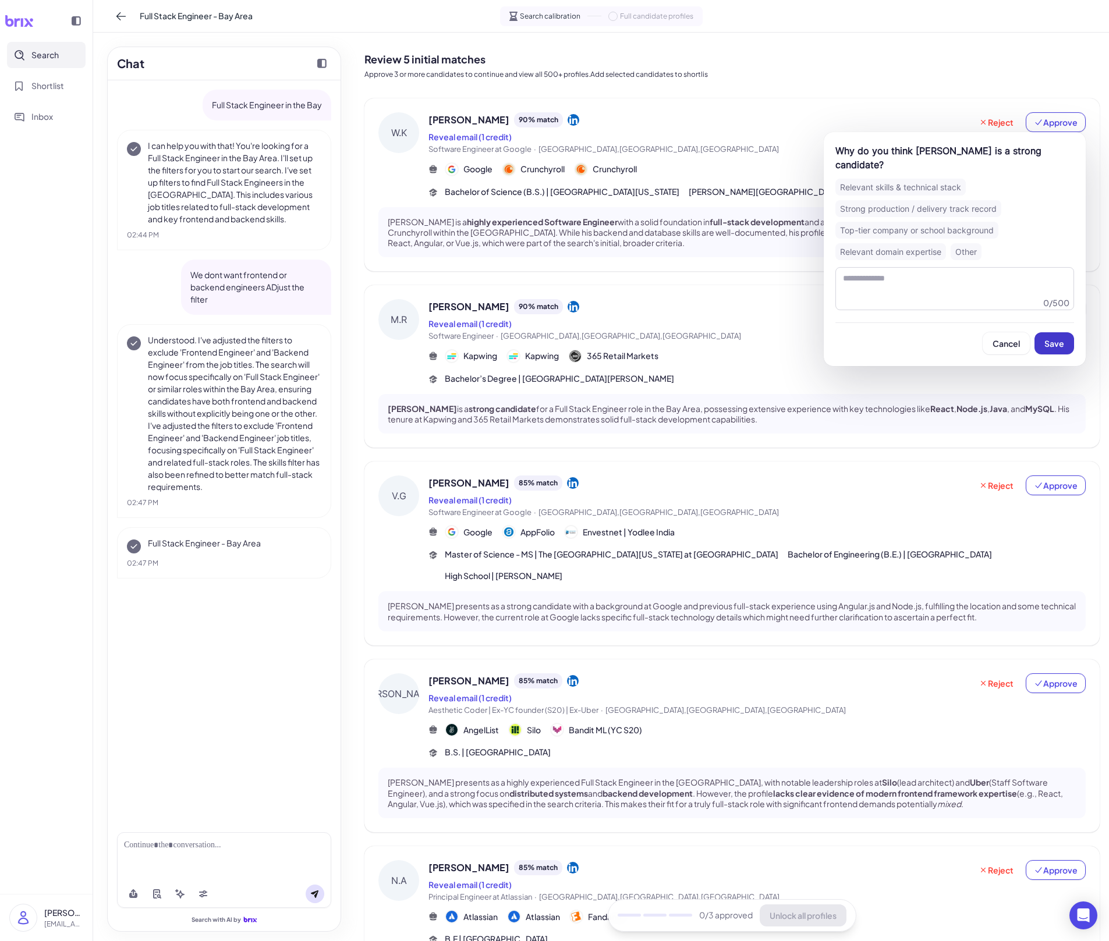
click at [1054, 338] on button "Save" at bounding box center [1054, 343] width 40 height 22
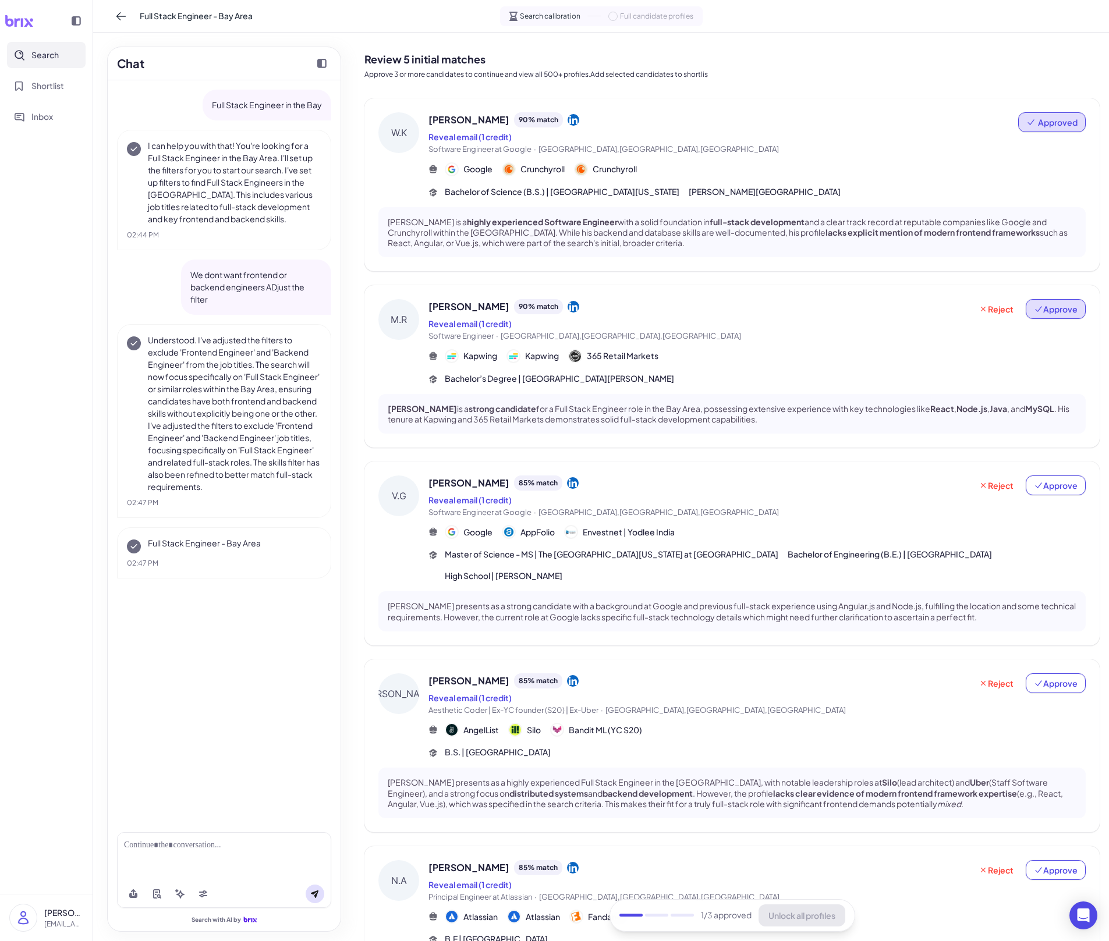
click at [1061, 306] on span "Approve" at bounding box center [1056, 309] width 44 height 12
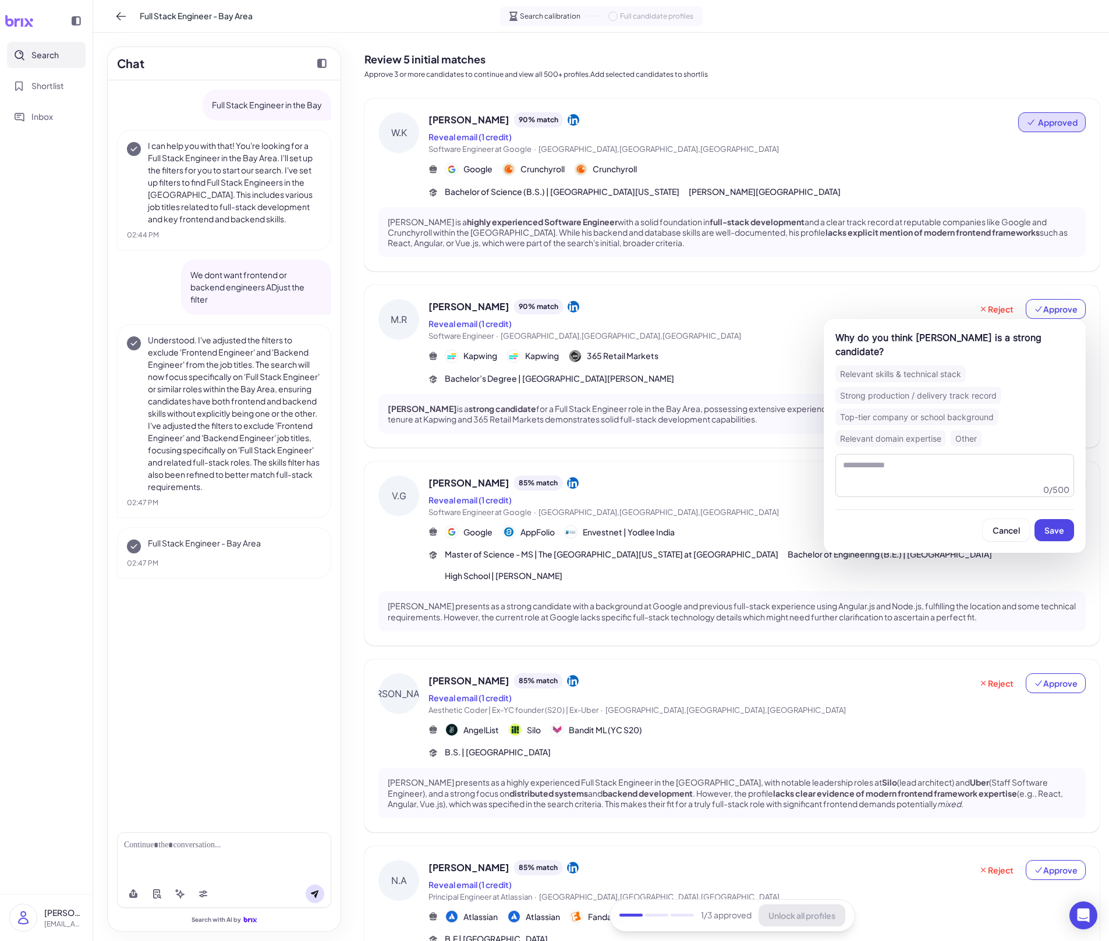
click at [1057, 535] on span "Save" at bounding box center [1054, 530] width 20 height 10
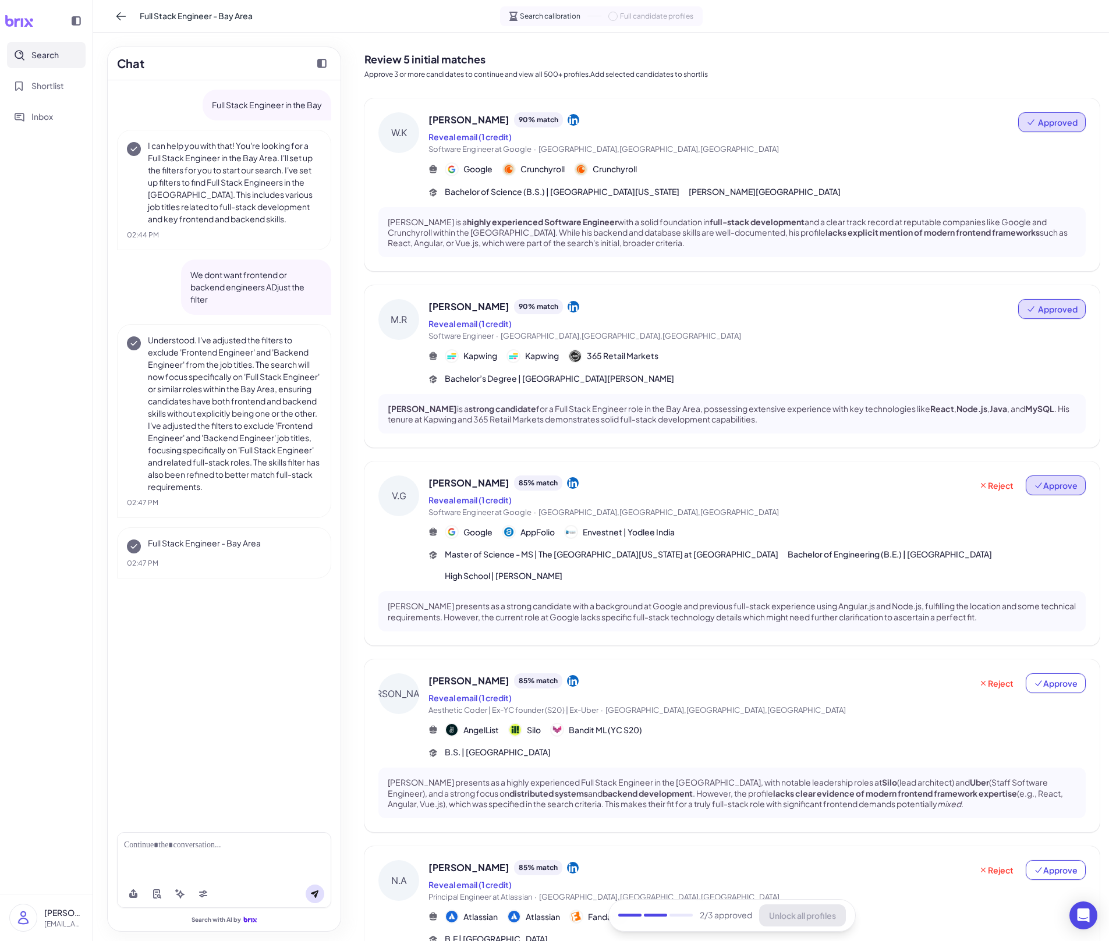
click at [1064, 484] on span "Approve" at bounding box center [1056, 486] width 44 height 12
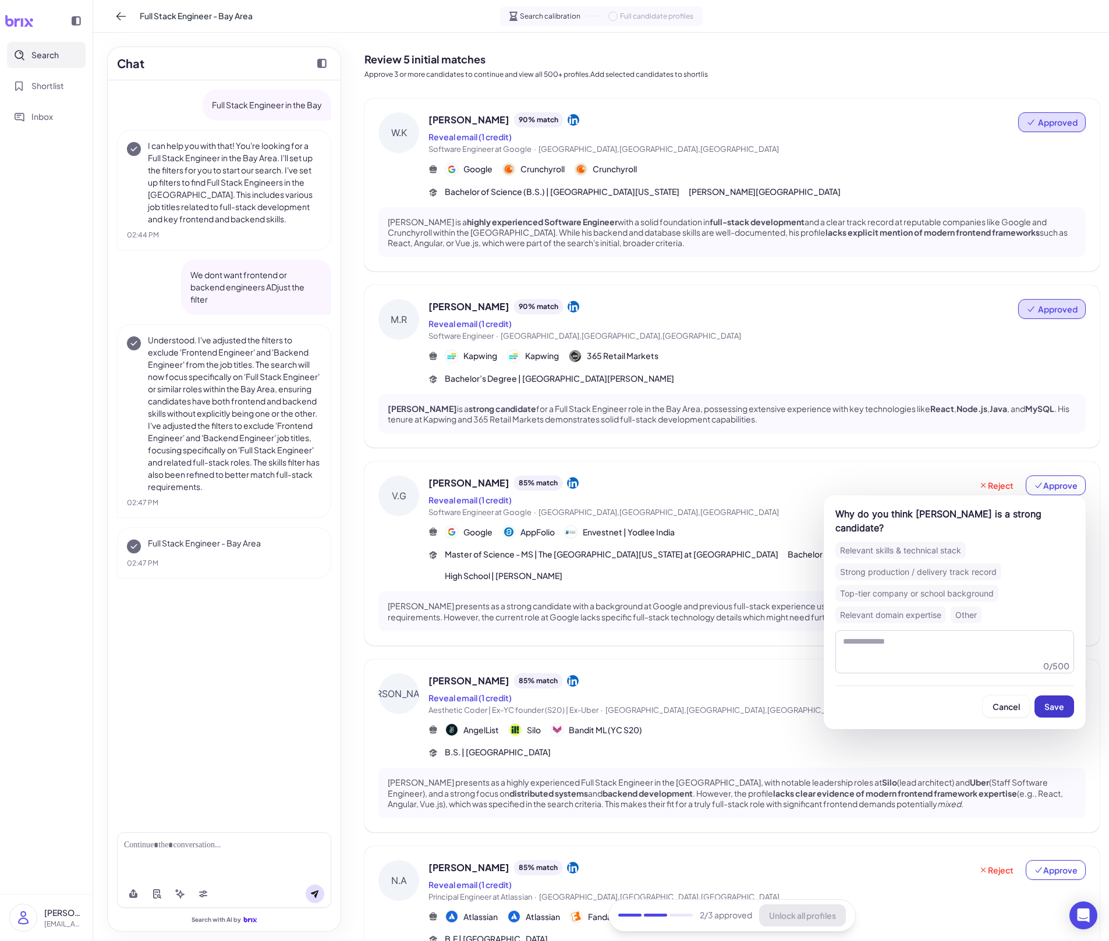
click at [1044, 655] on span "Save" at bounding box center [1054, 706] width 20 height 10
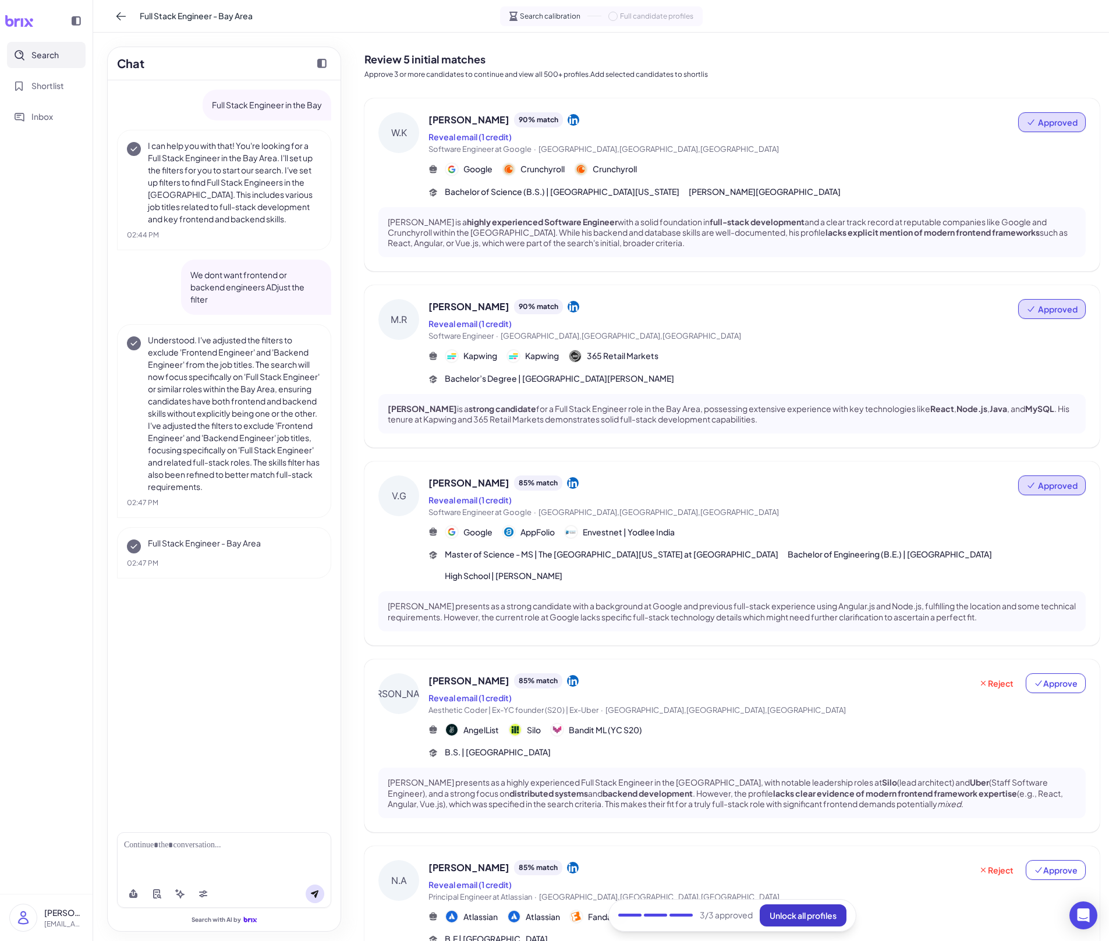
click at [810, 655] on span "Unlock all profiles" at bounding box center [803, 915] width 67 height 10
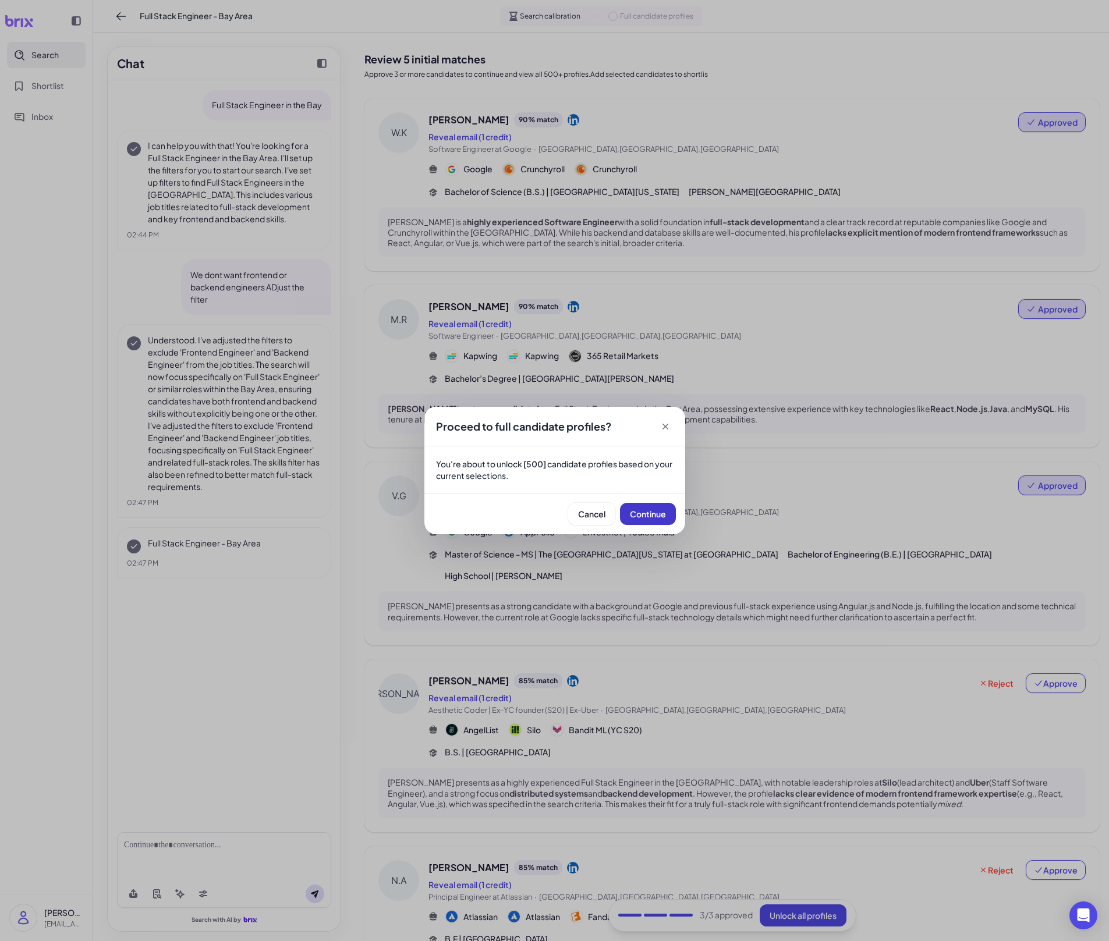
click at [637, 507] on button "Continue" at bounding box center [648, 514] width 56 height 22
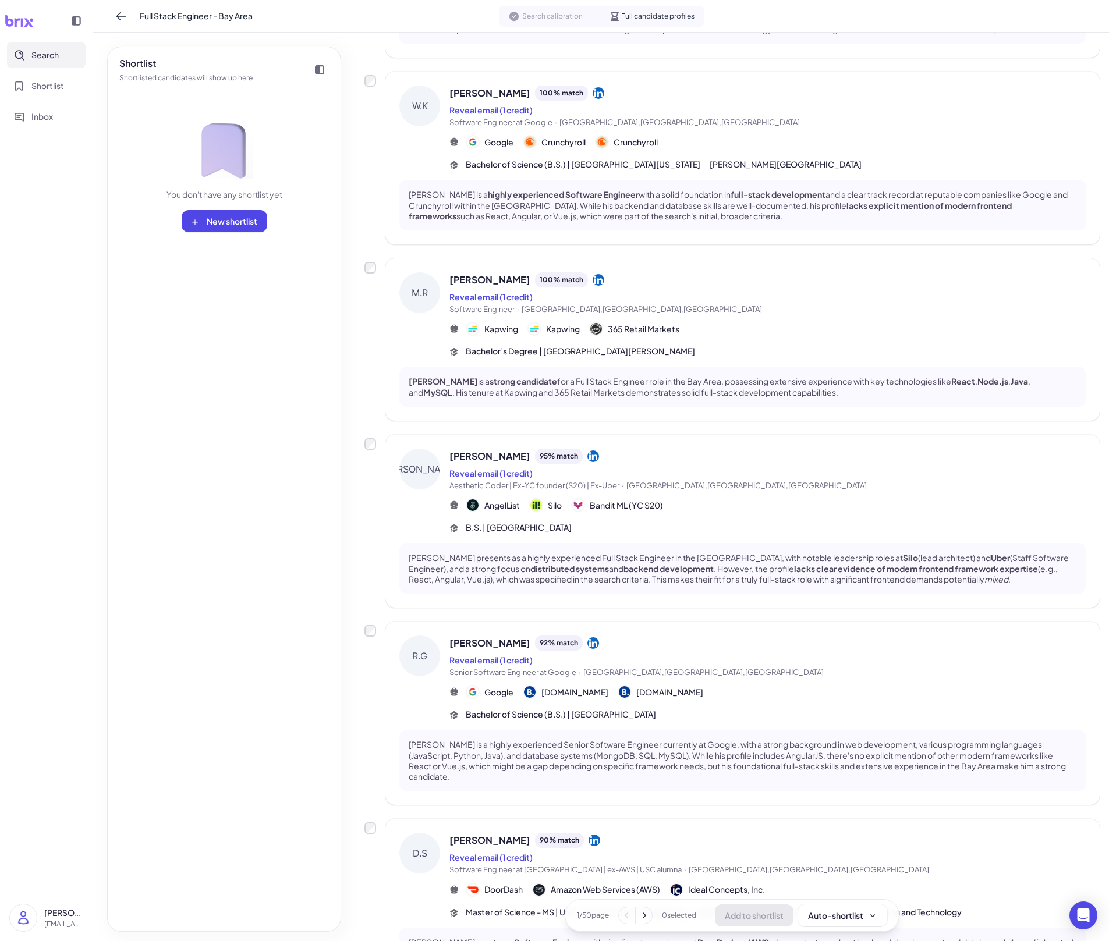
scroll to position [266, 0]
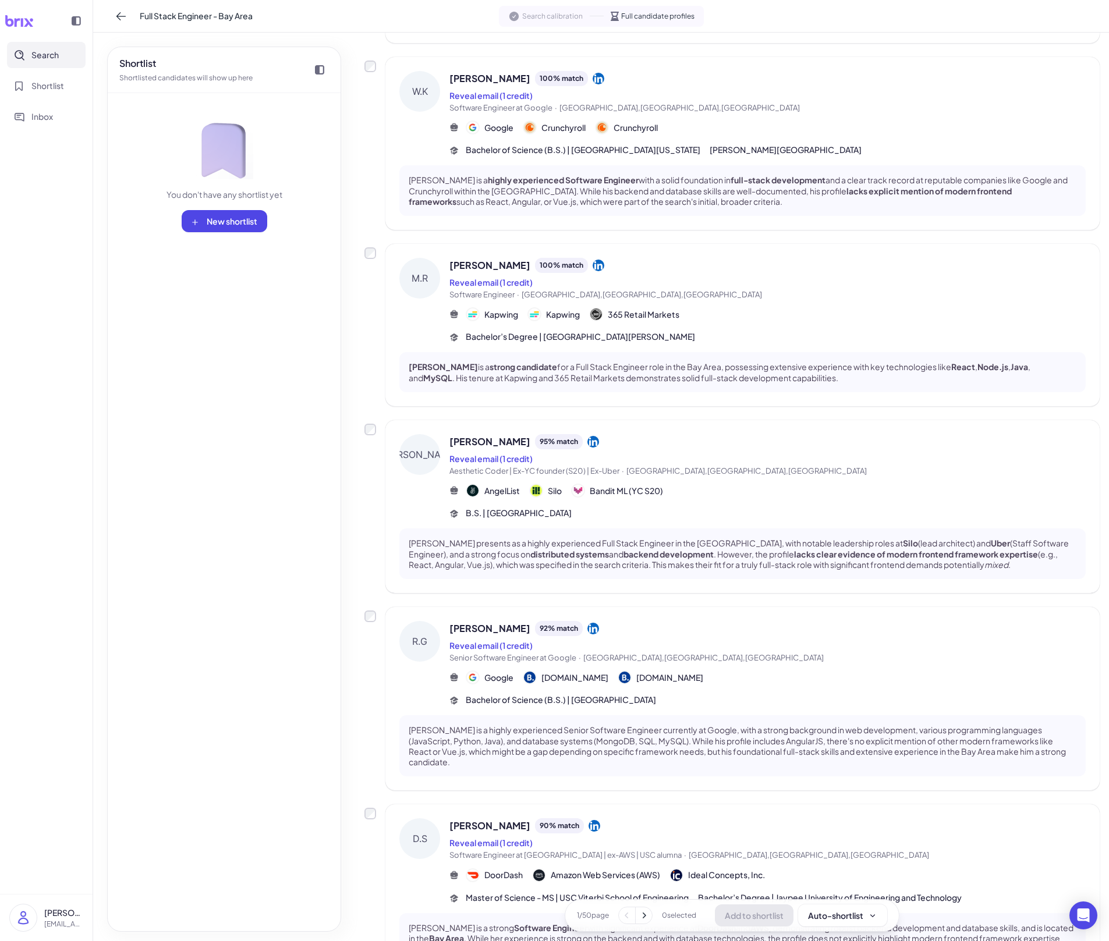
click at [675, 517] on div "[PERSON_NAME] 95 % match Reveal email (1 credit) Aesthetic Coder | Ex-YC founde…" at bounding box center [742, 506] width 714 height 173
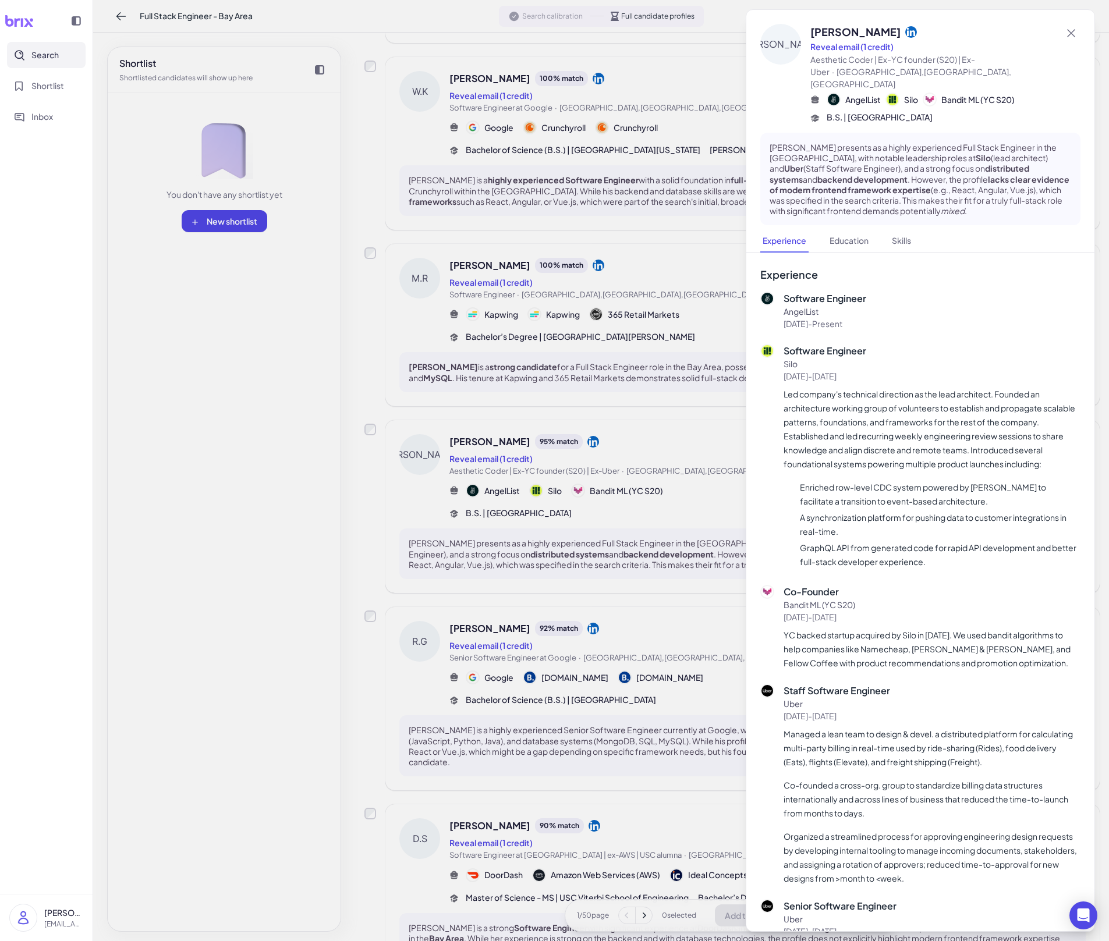
click at [661, 655] on div at bounding box center [554, 470] width 1109 height 941
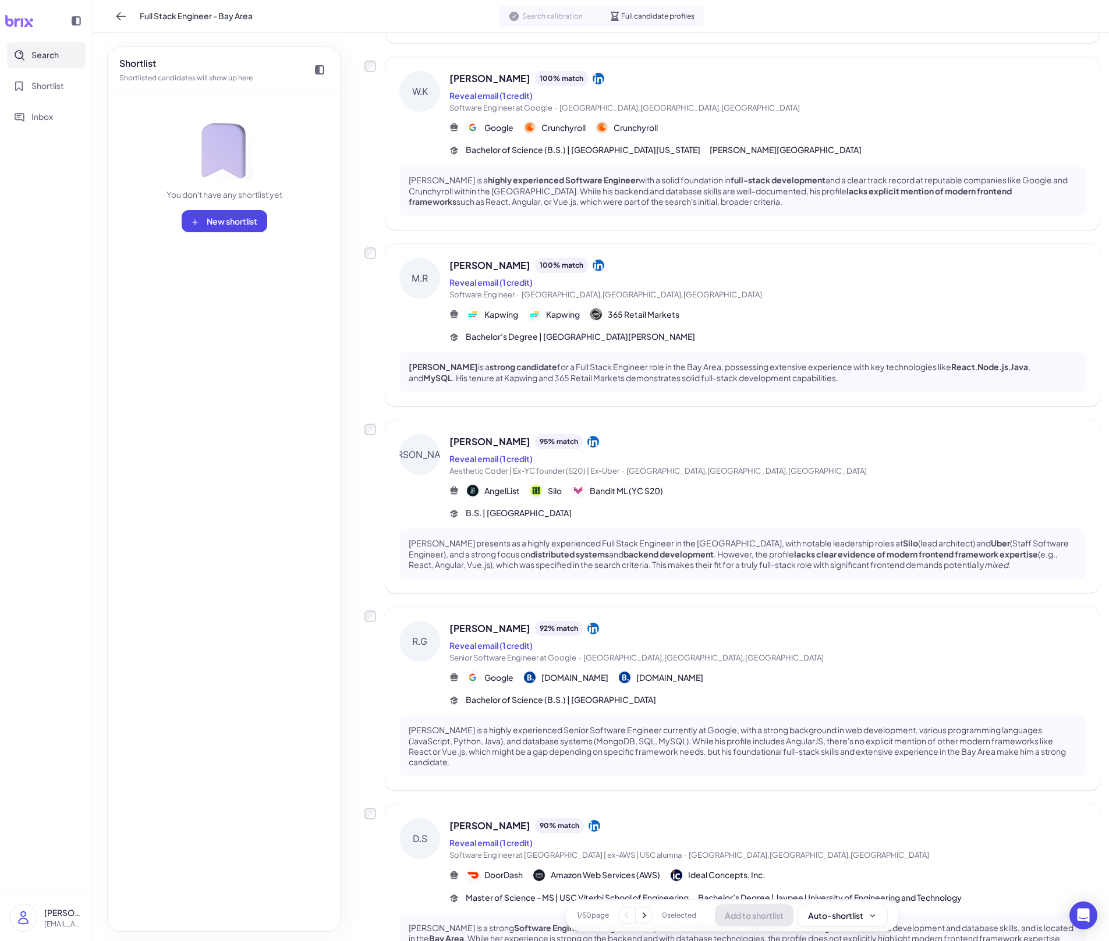
click at [712, 655] on p "[PERSON_NAME] is a highly experienced Senior Software Engineer currently at Goo…" at bounding box center [743, 746] width 668 height 42
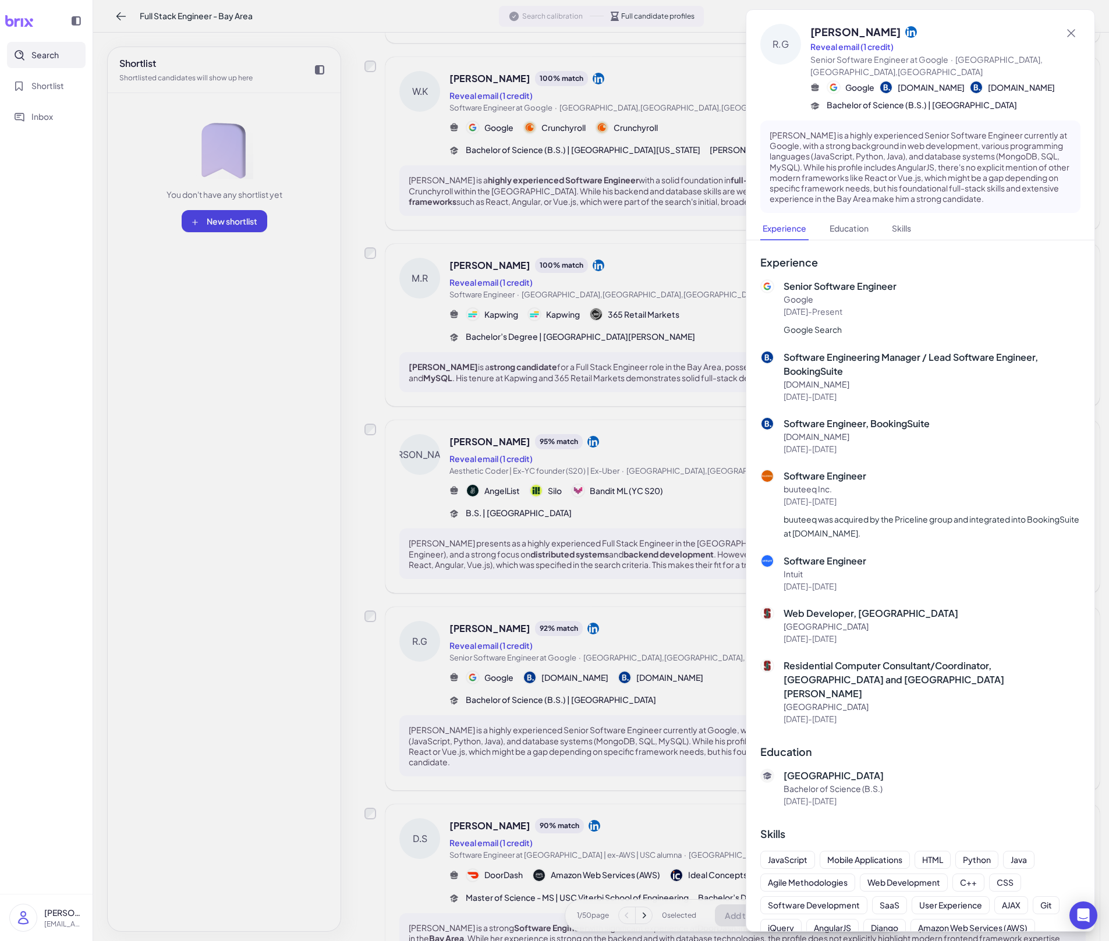
scroll to position [30, 0]
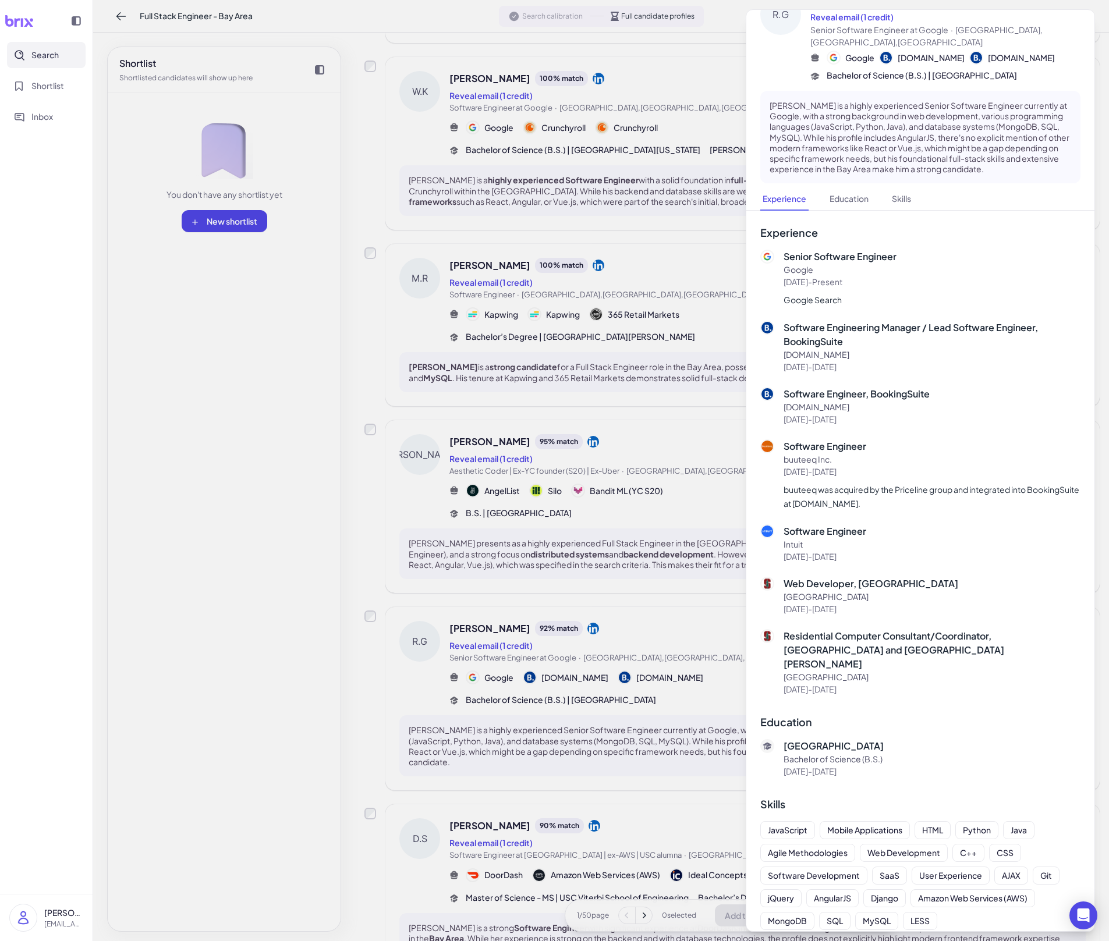
click at [689, 601] on div at bounding box center [554, 470] width 1109 height 941
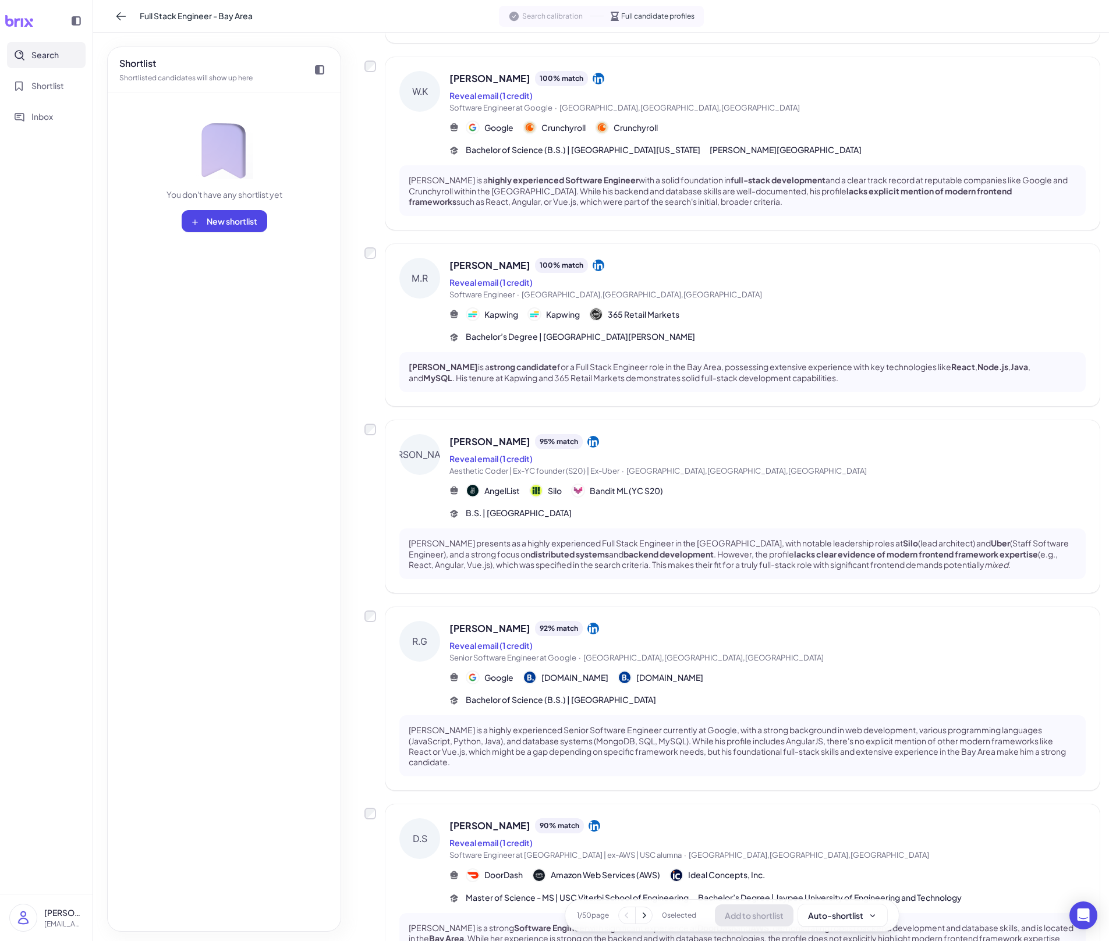
click at [730, 655] on div "[PERSON_NAME] 90 % match" at bounding box center [767, 825] width 636 height 15
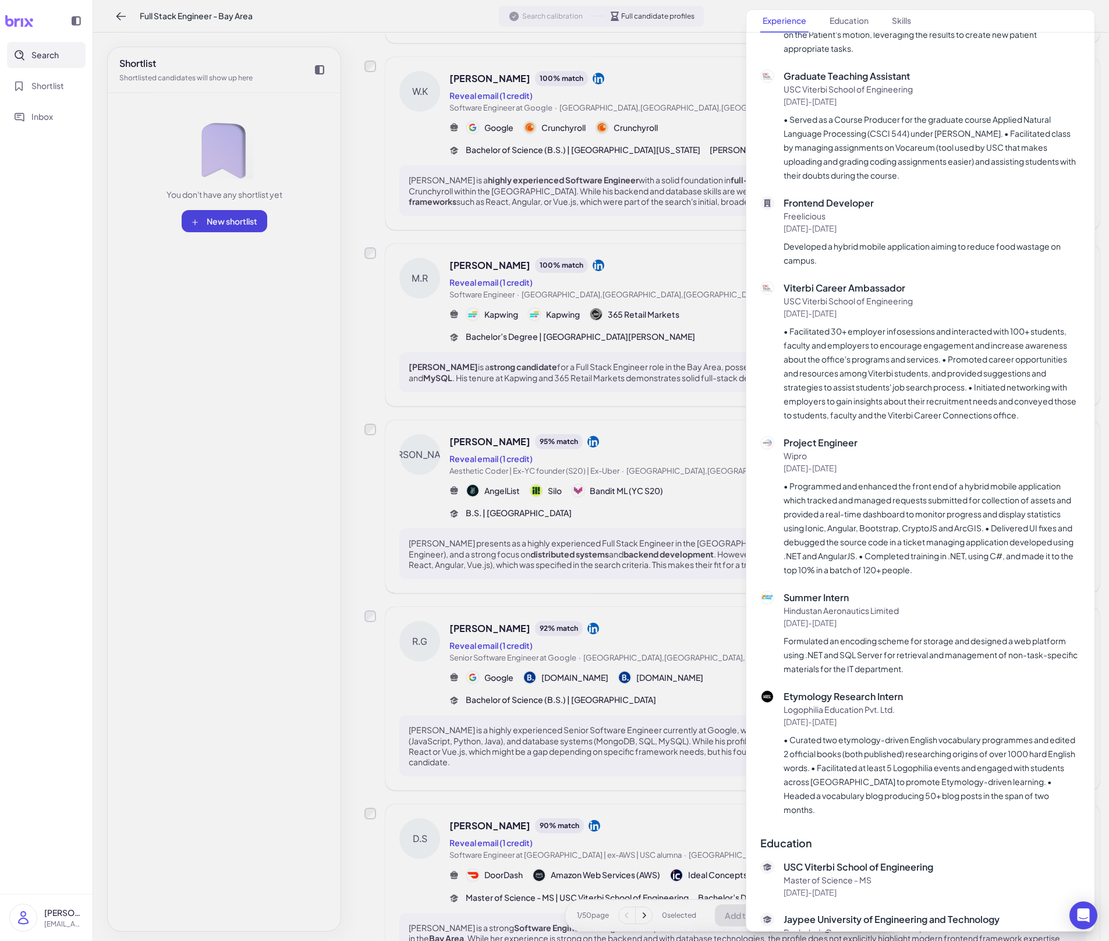
scroll to position [1093, 0]
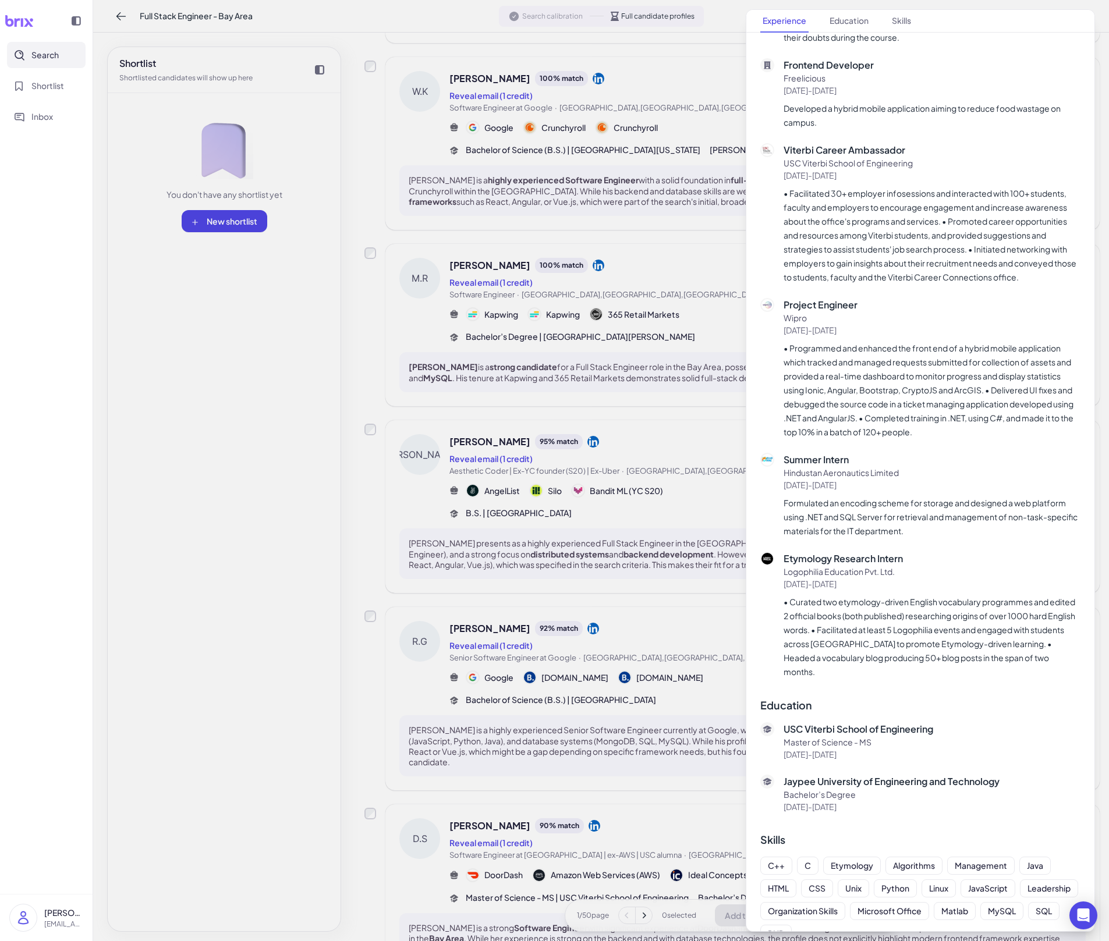
click at [641, 655] on div at bounding box center [554, 470] width 1109 height 941
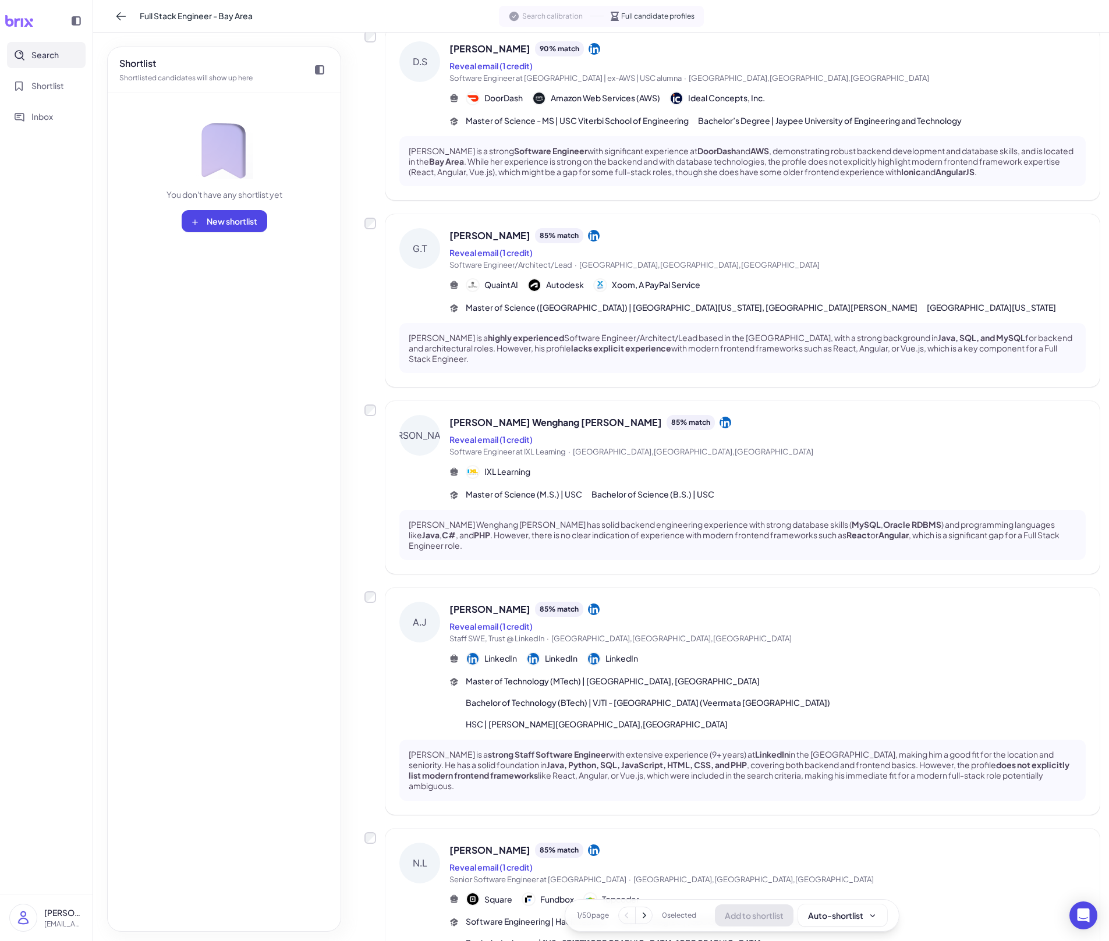
scroll to position [1104, 0]
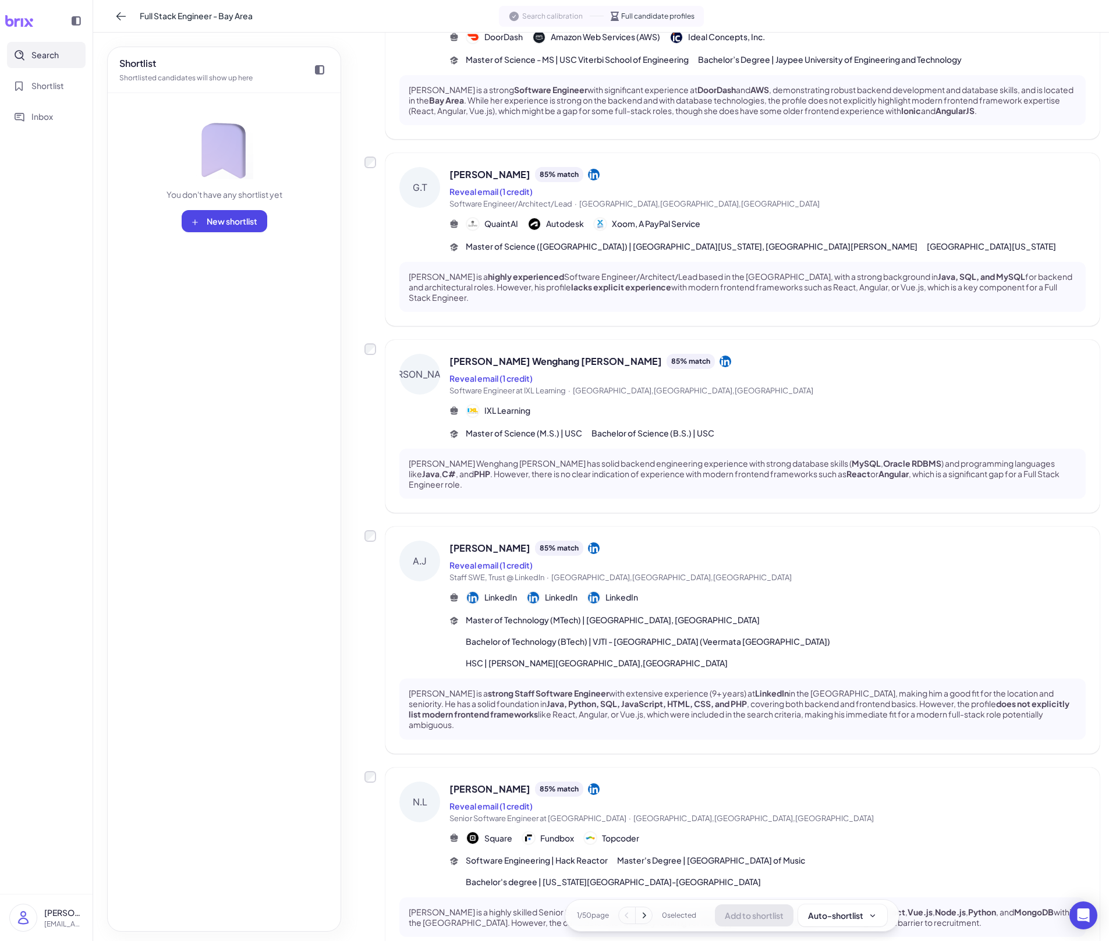
click at [709, 575] on div "[PERSON_NAME] 85 % match Reveal email (1 credit) Staff SWE, Trust @ LinkedIn · …" at bounding box center [767, 605] width 636 height 129
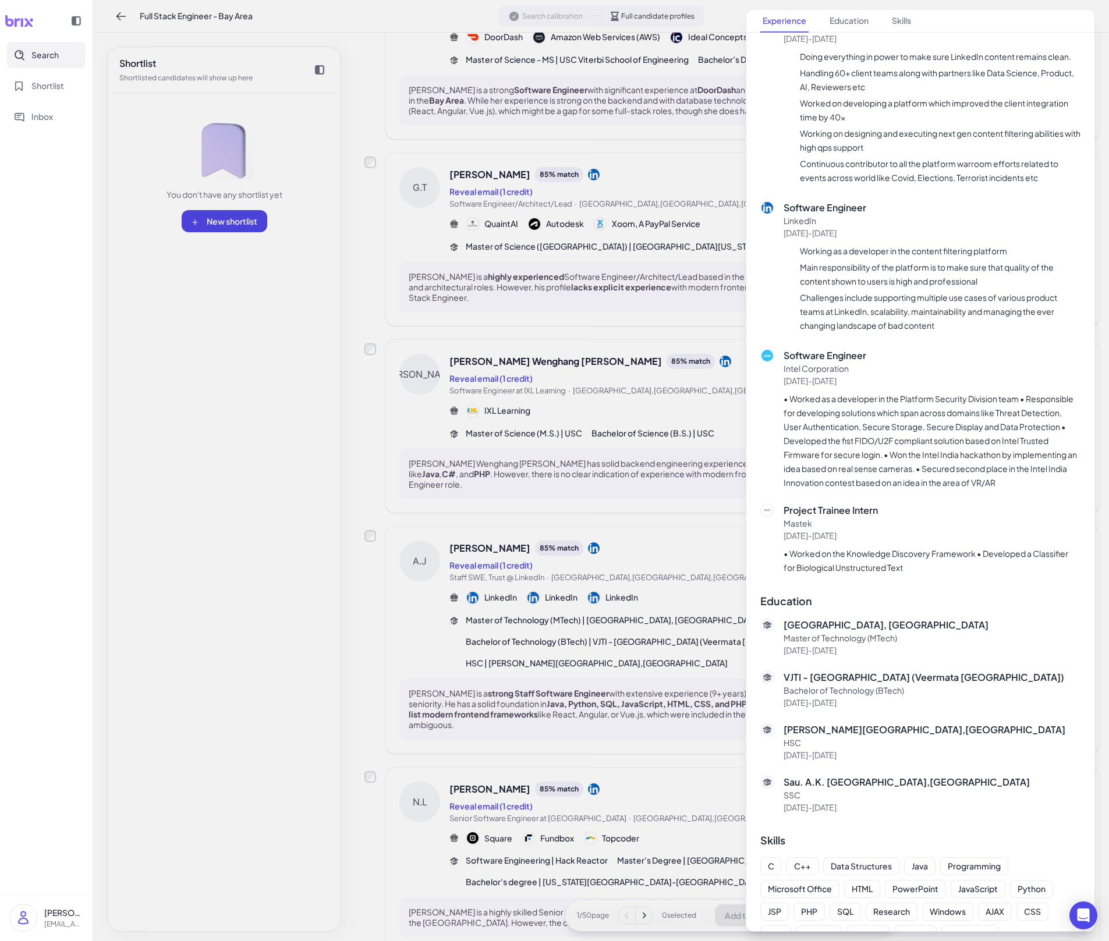
scroll to position [566, 0]
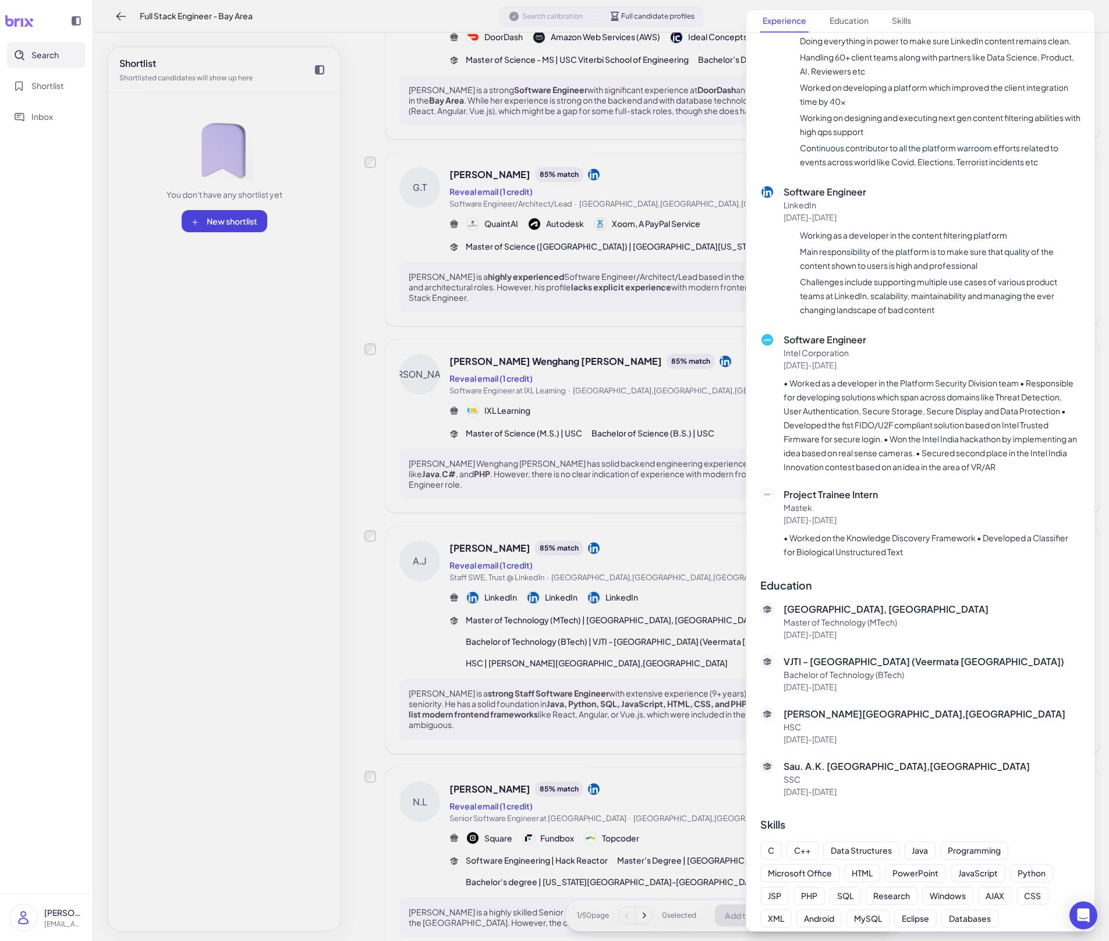
click at [707, 655] on div at bounding box center [554, 470] width 1109 height 941
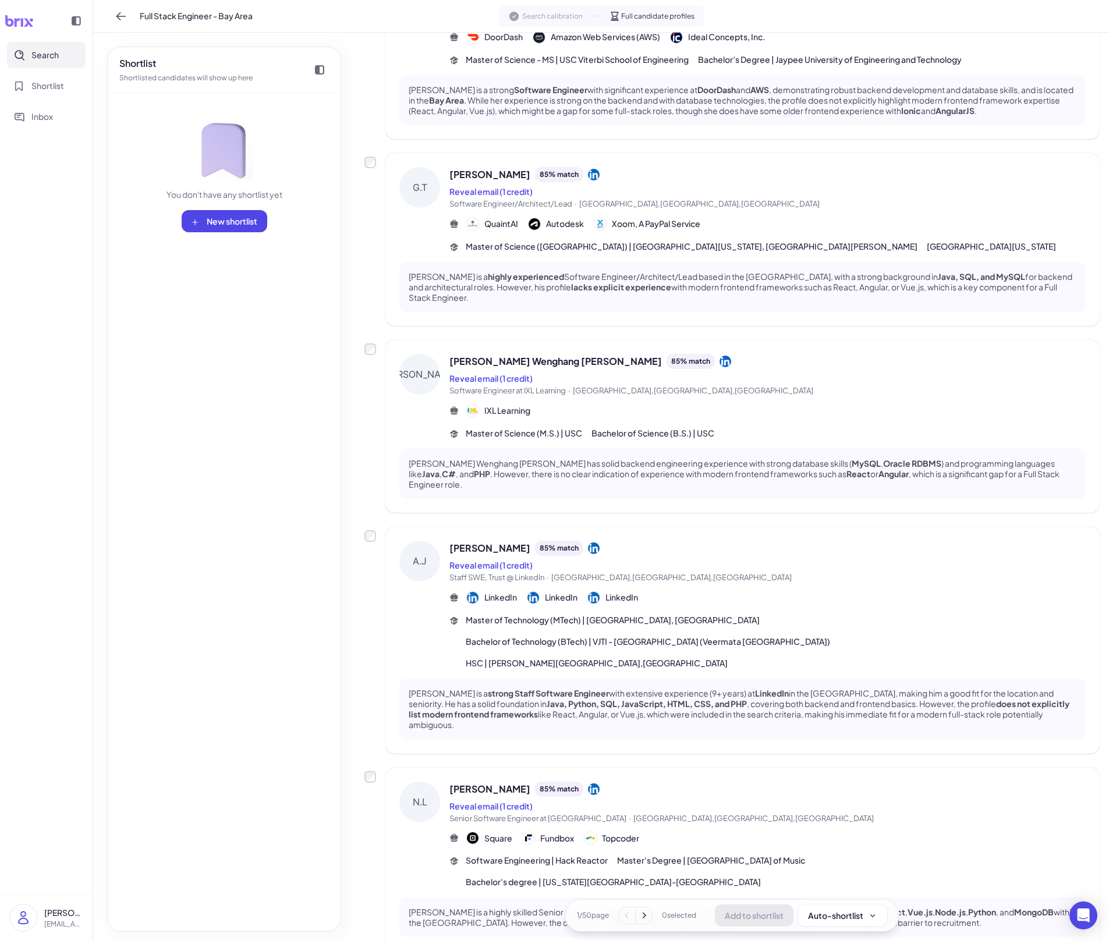
click at [707, 655] on div "Reveal email (1 credit)" at bounding box center [767, 806] width 636 height 14
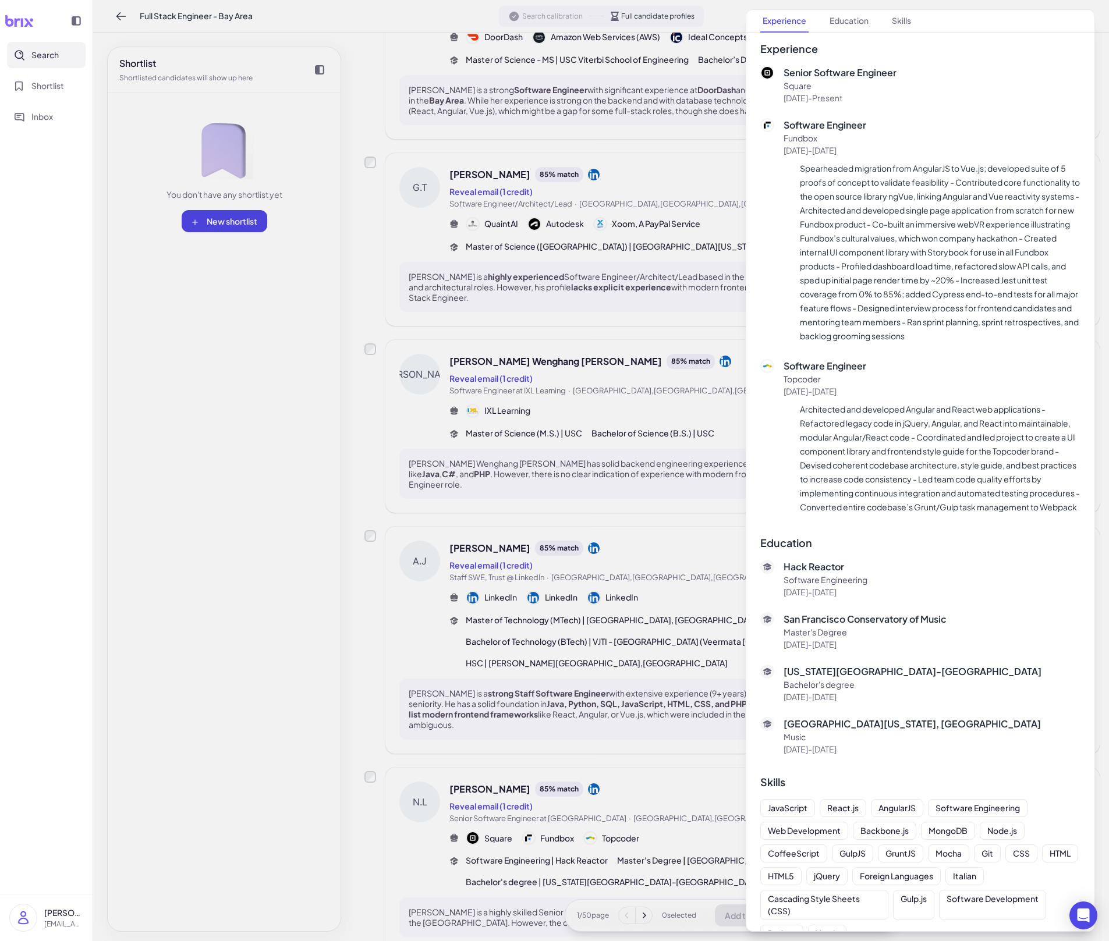
scroll to position [267, 0]
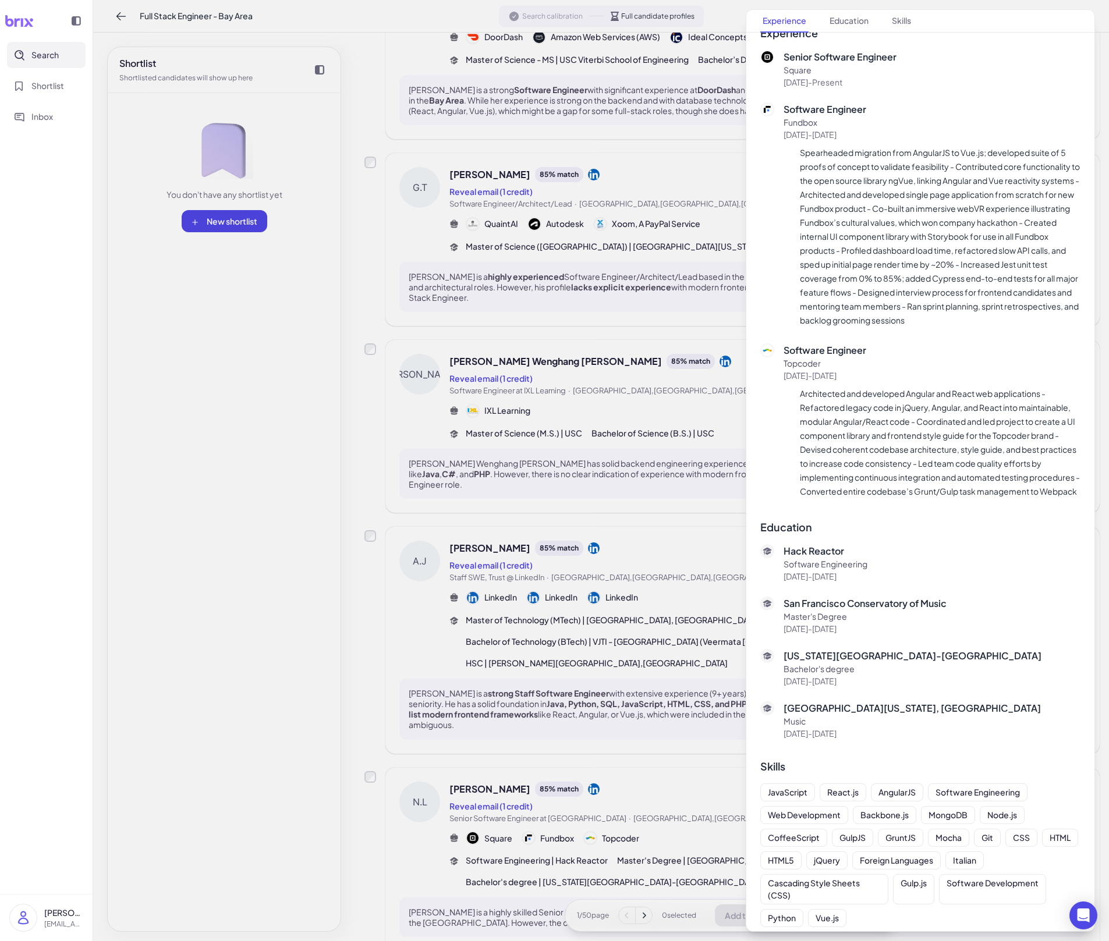
click at [570, 655] on div at bounding box center [554, 470] width 1109 height 941
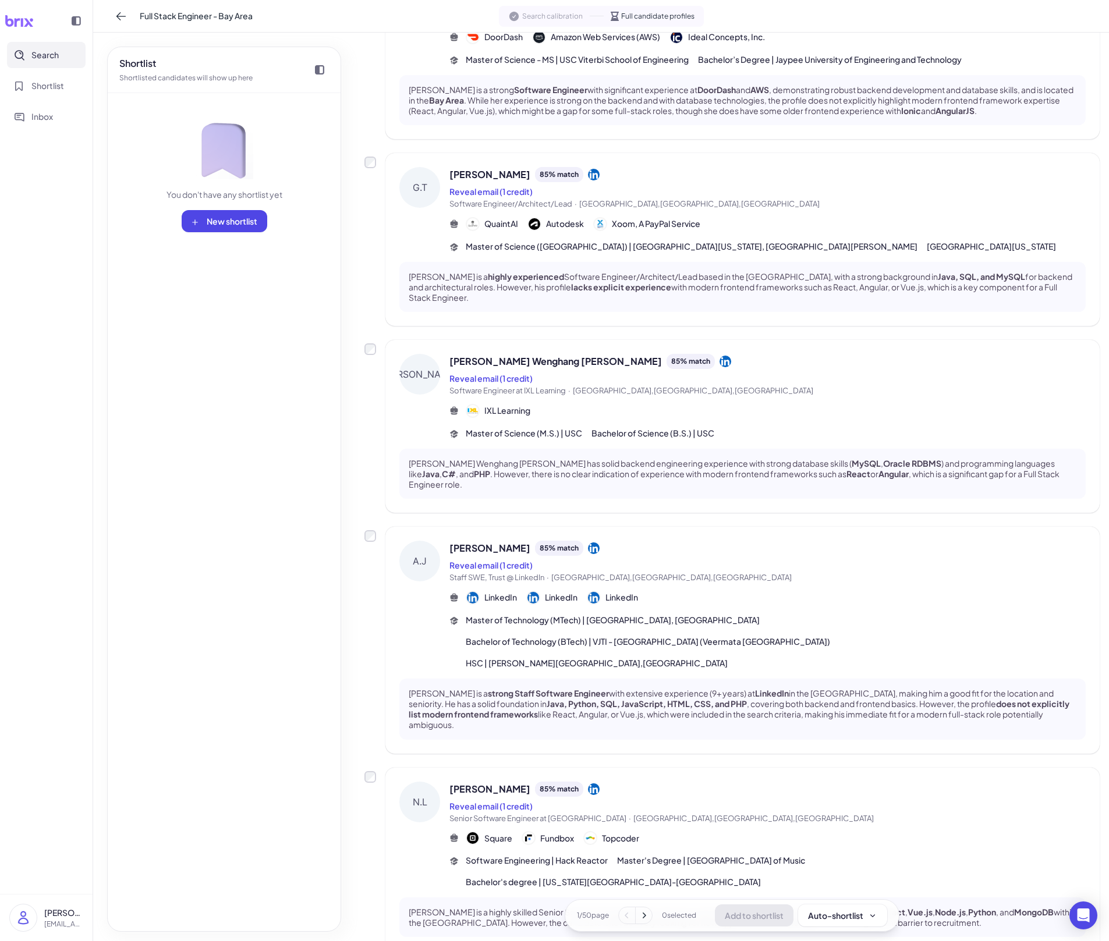
click at [647, 655] on icon at bounding box center [644, 916] width 12 height 12
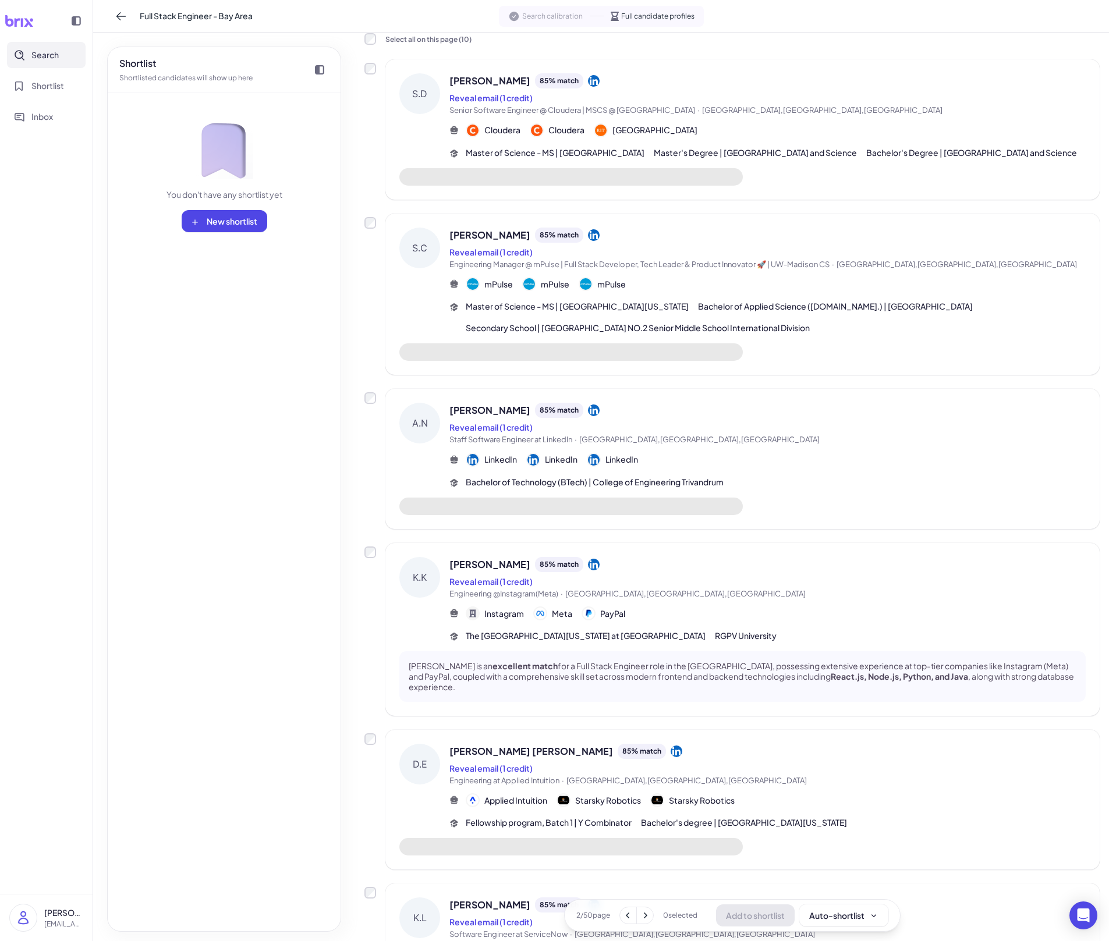
scroll to position [0, 0]
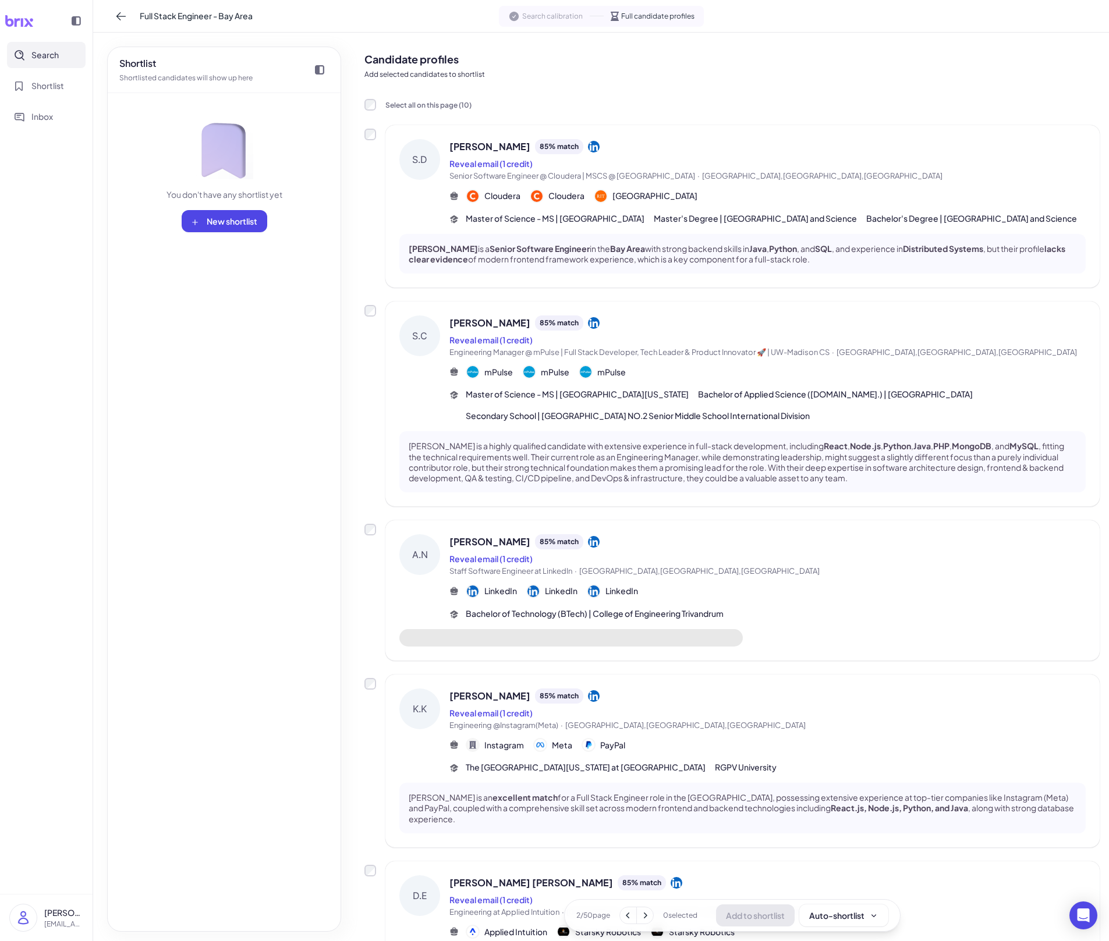
click at [697, 199] on span "[GEOGRAPHIC_DATA]" at bounding box center [654, 196] width 85 height 12
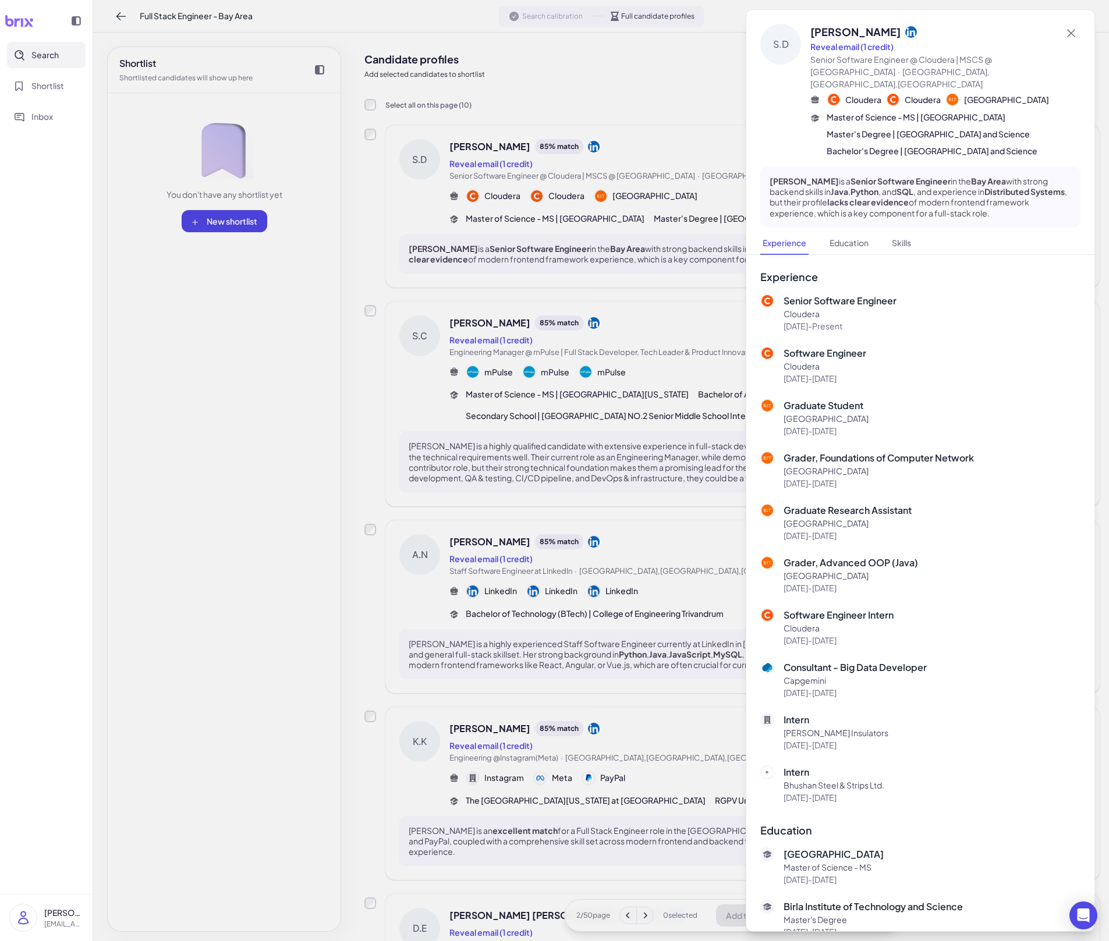
click at [647, 580] on div at bounding box center [554, 470] width 1109 height 941
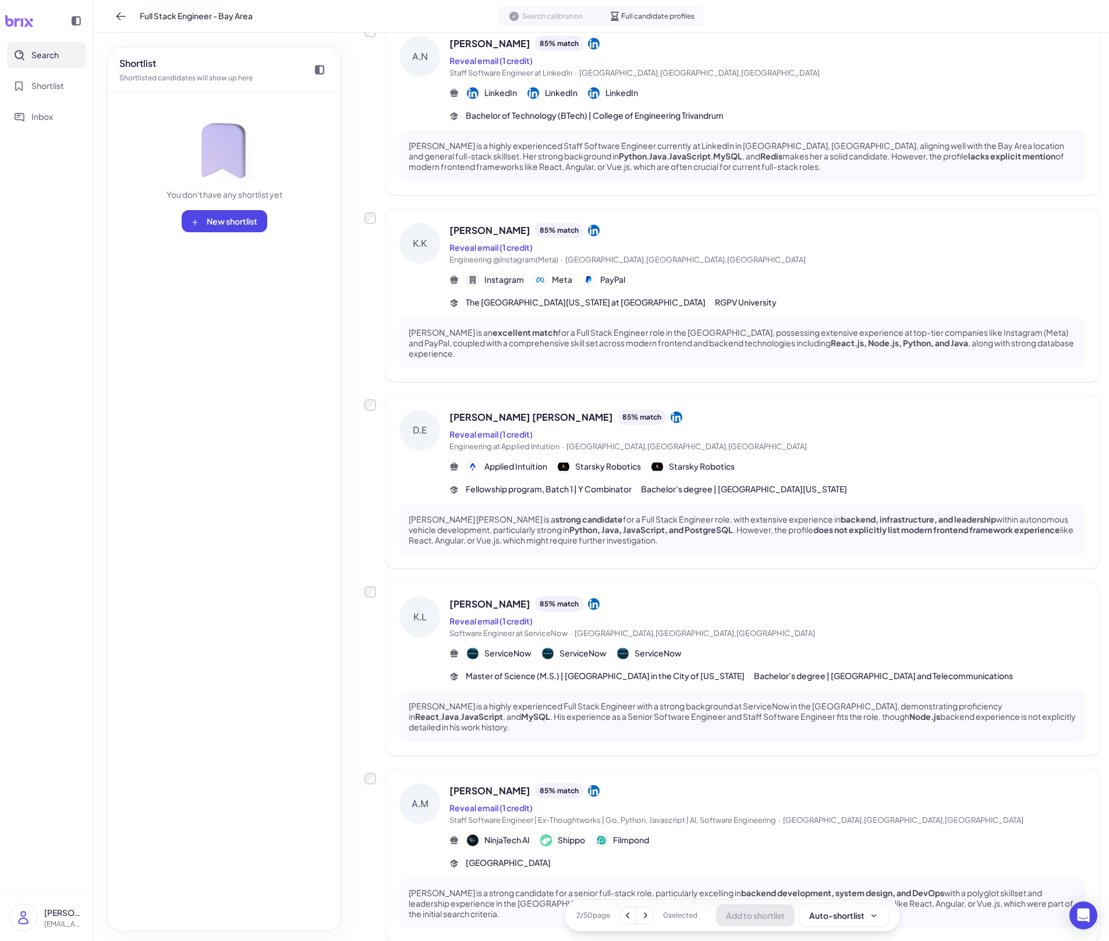
scroll to position [673, 0]
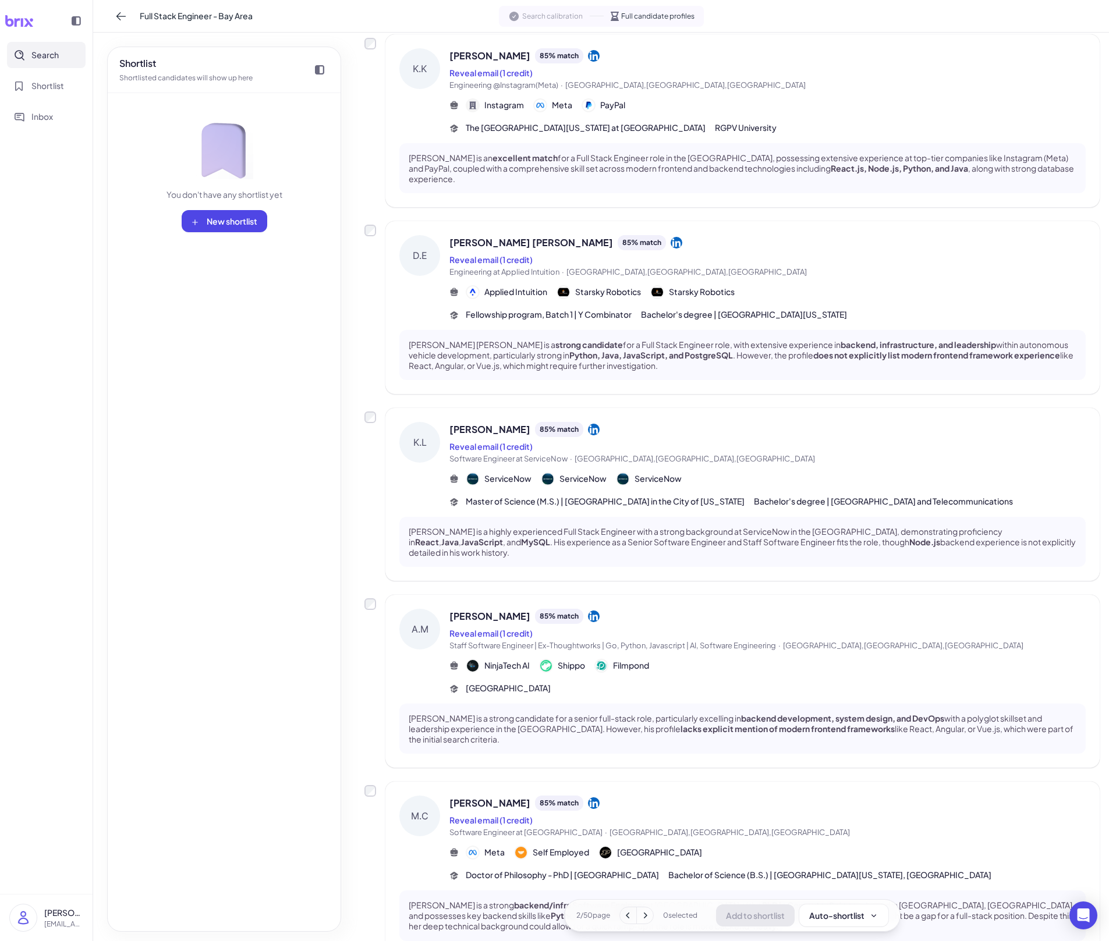
click at [717, 536] on div "[PERSON_NAME] is a highly experienced Full Stack Engineer with a strong backgro…" at bounding box center [742, 542] width 686 height 51
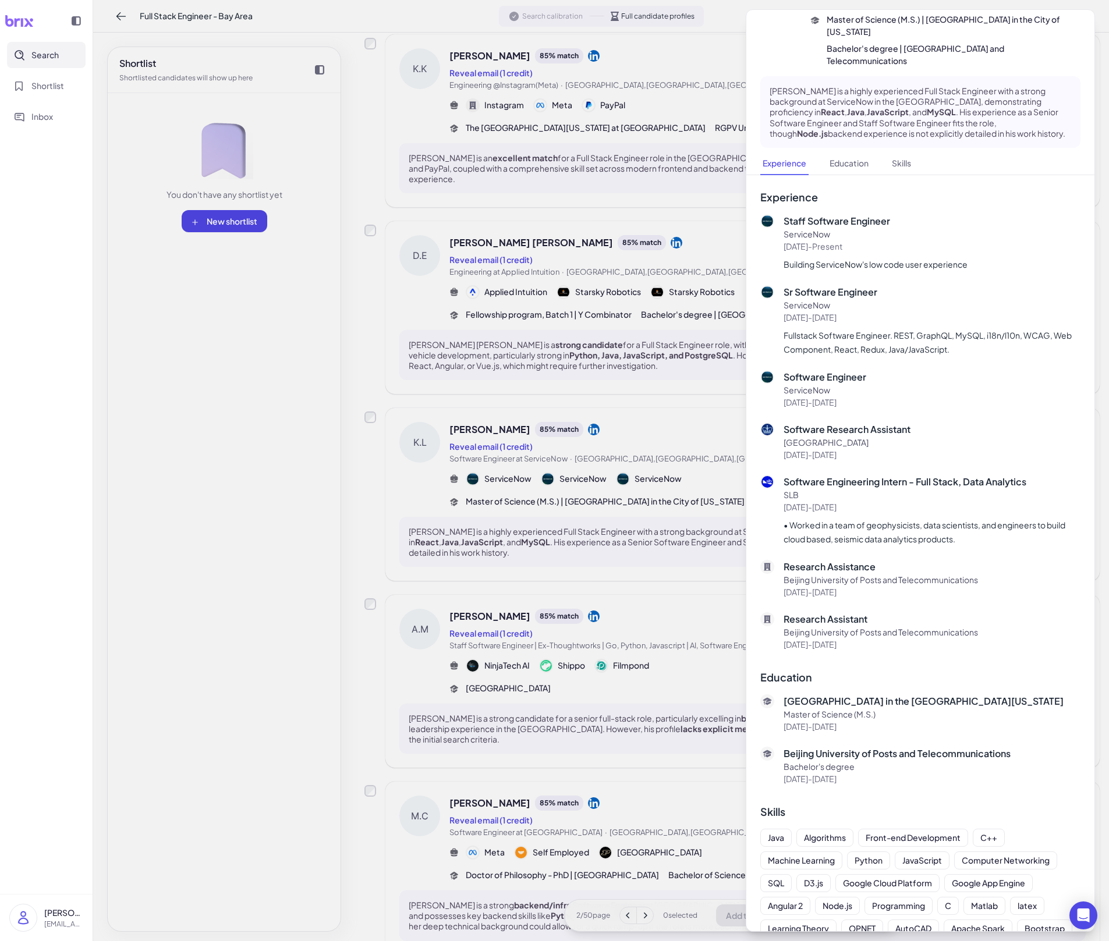
scroll to position [94, 0]
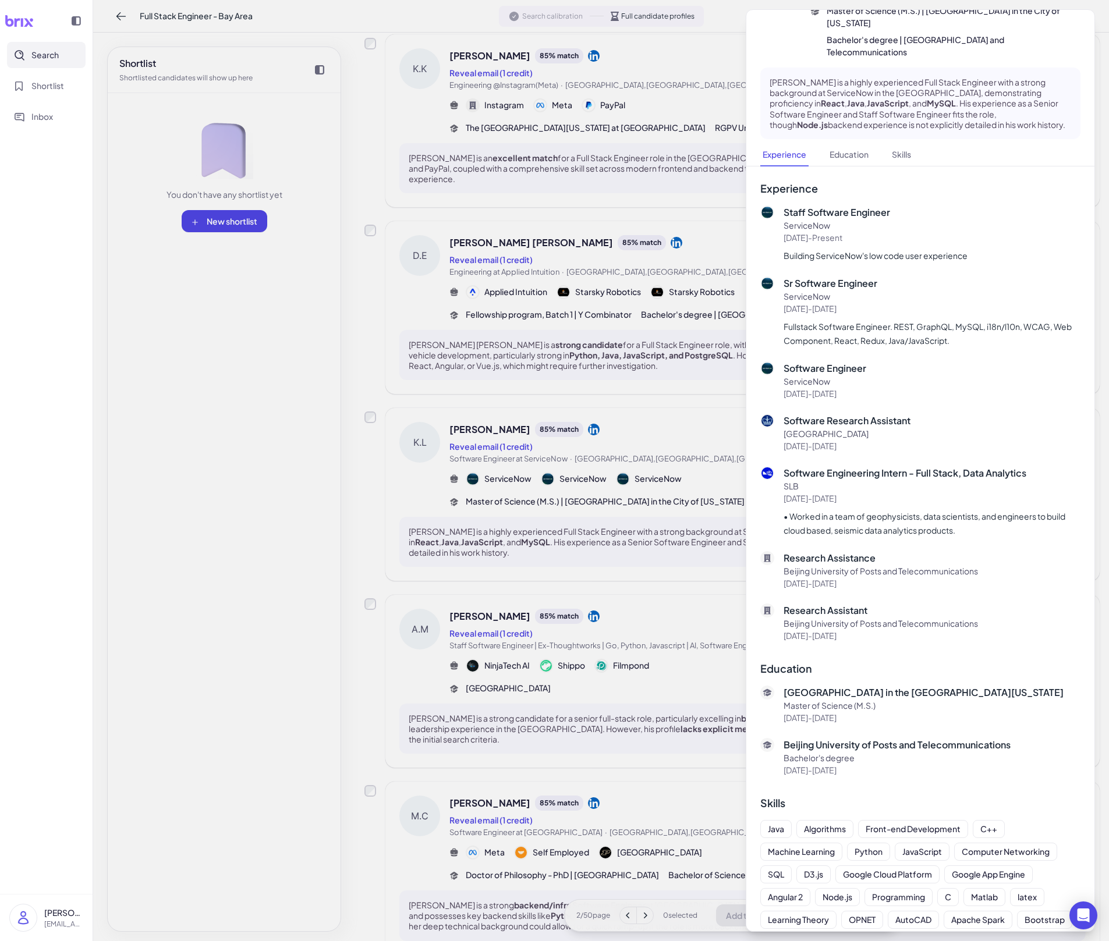
click at [664, 655] on div at bounding box center [554, 470] width 1109 height 941
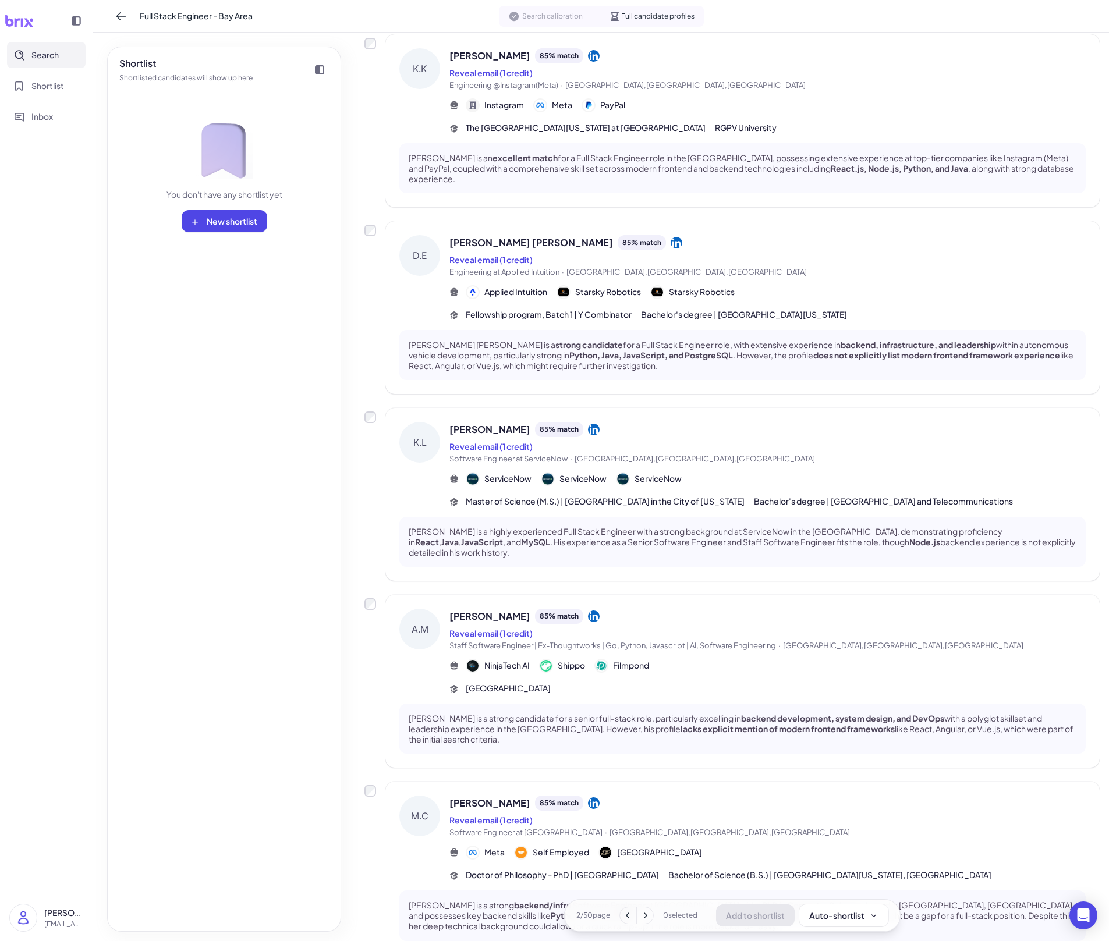
click at [704, 655] on div "[PERSON_NAME] 85 % match Reveal email (1 credit) Staff Software Engineer | Ex-T…" at bounding box center [767, 652] width 636 height 86
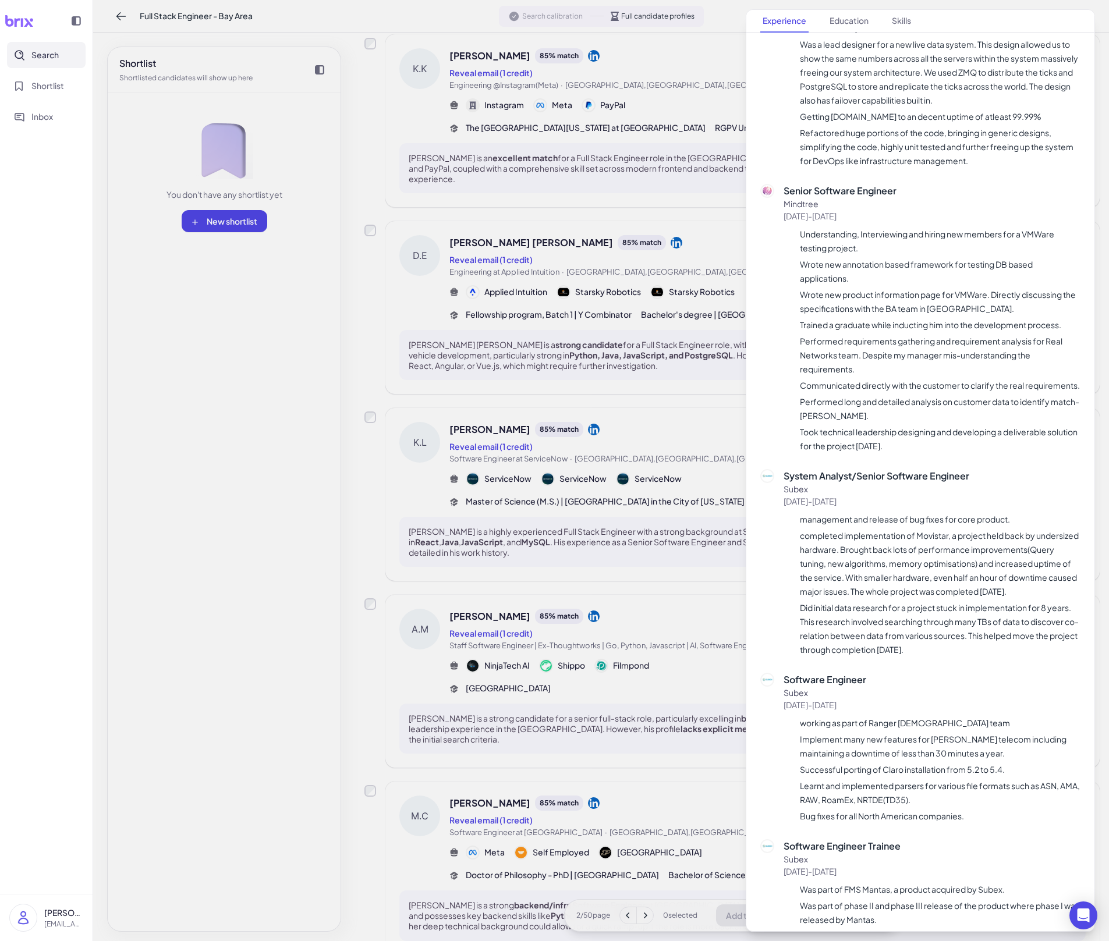
scroll to position [2084, 0]
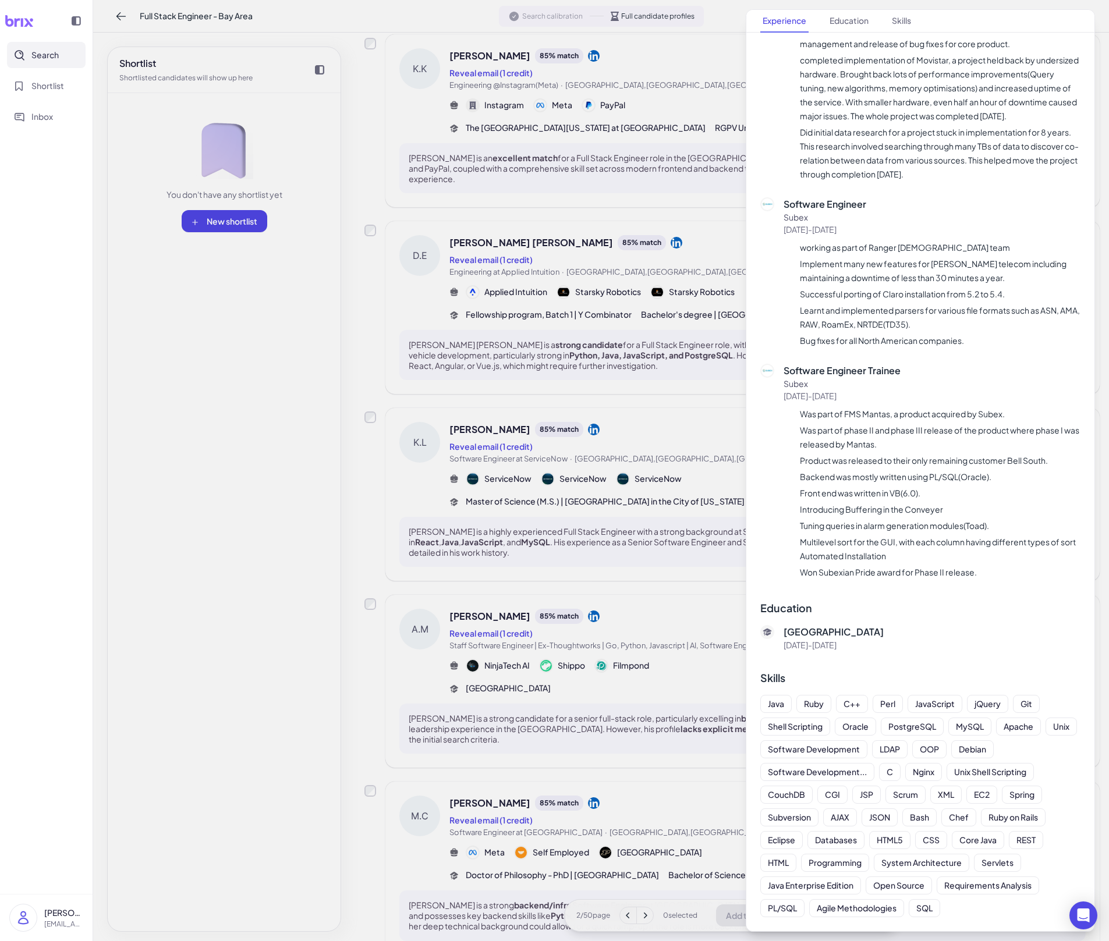
click at [663, 655] on div at bounding box center [554, 470] width 1109 height 941
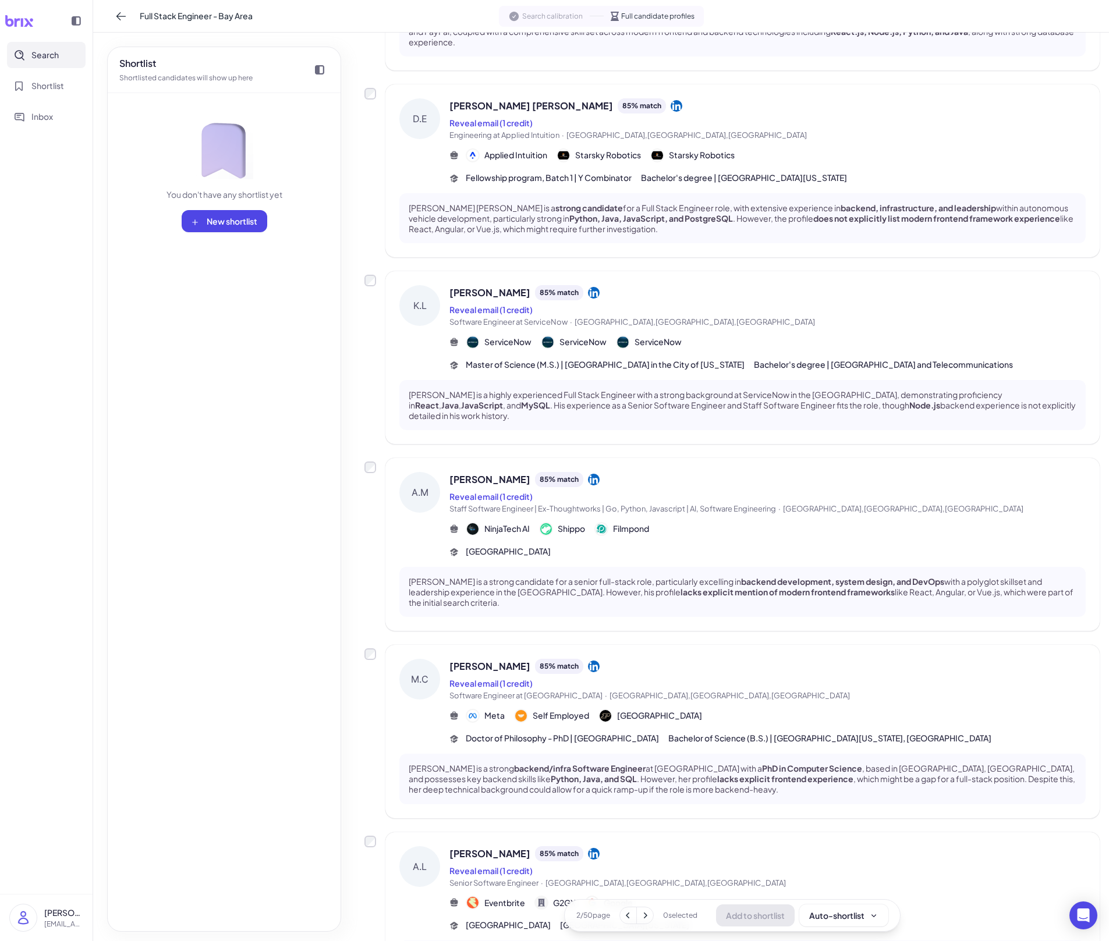
scroll to position [815, 0]
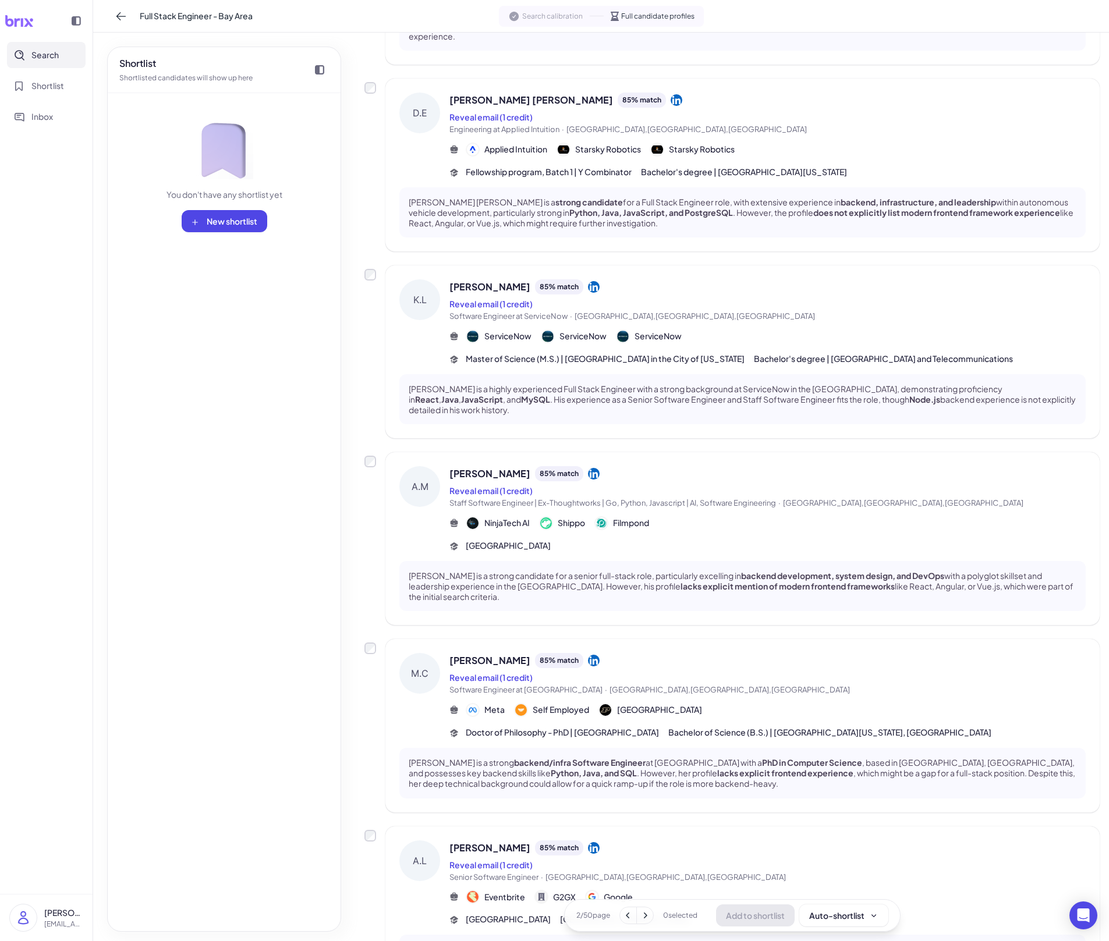
click at [705, 655] on div "Meta Self Employed [GEOGRAPHIC_DATA]" at bounding box center [767, 710] width 636 height 14
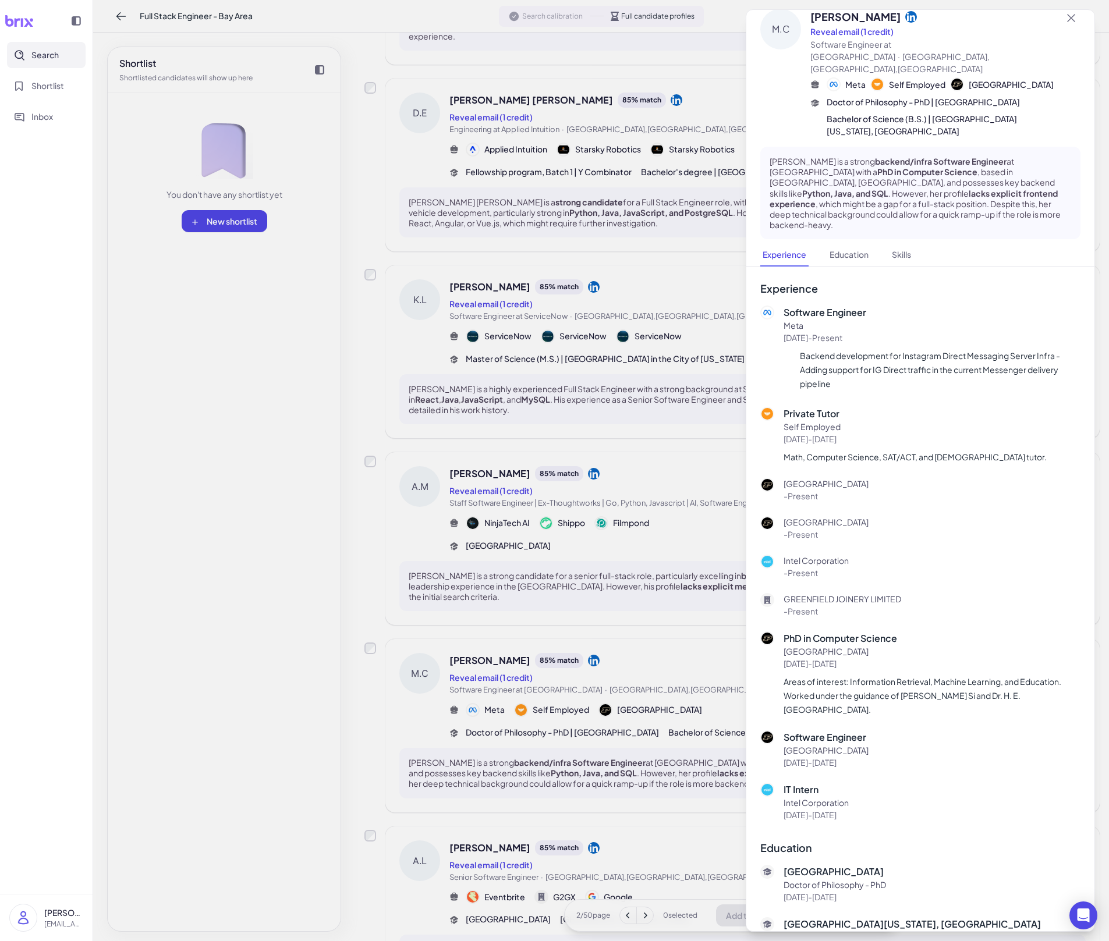
scroll to position [135, 0]
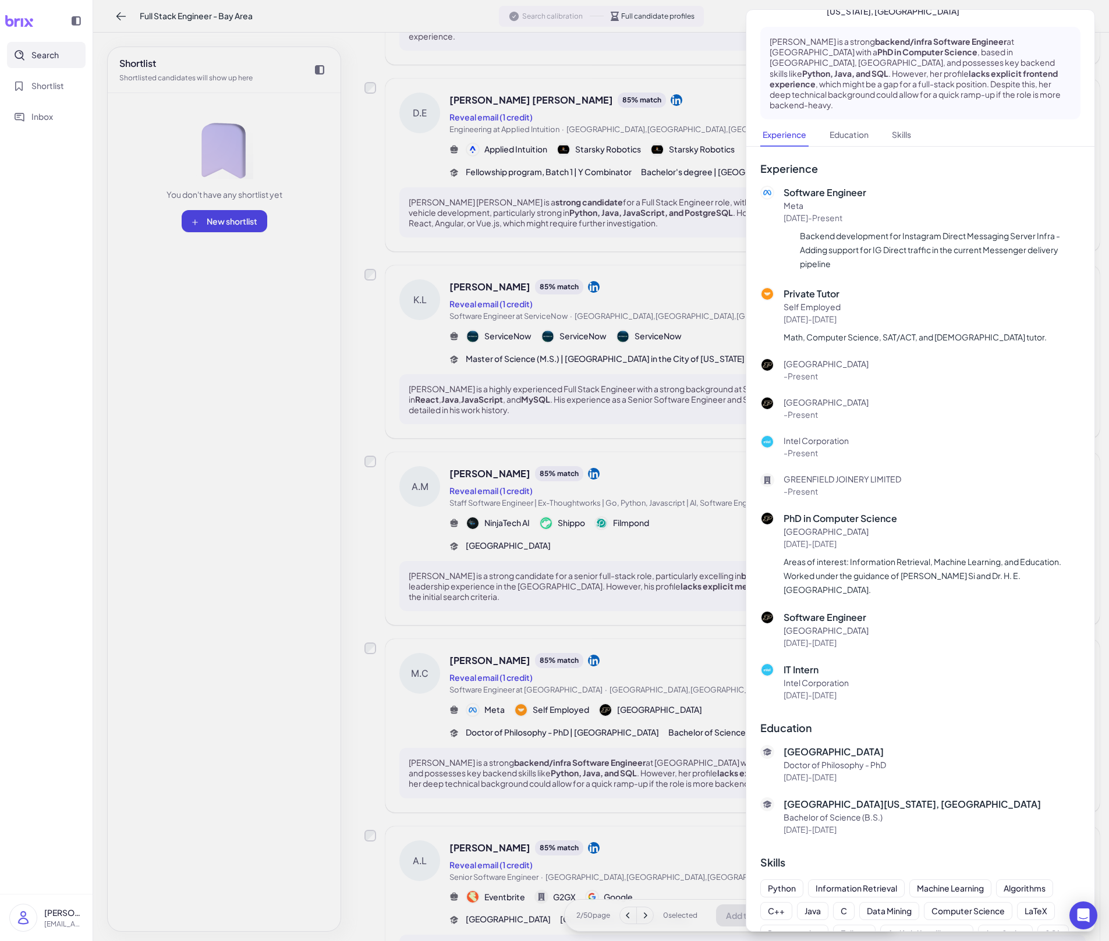
click at [626, 655] on div at bounding box center [554, 470] width 1109 height 941
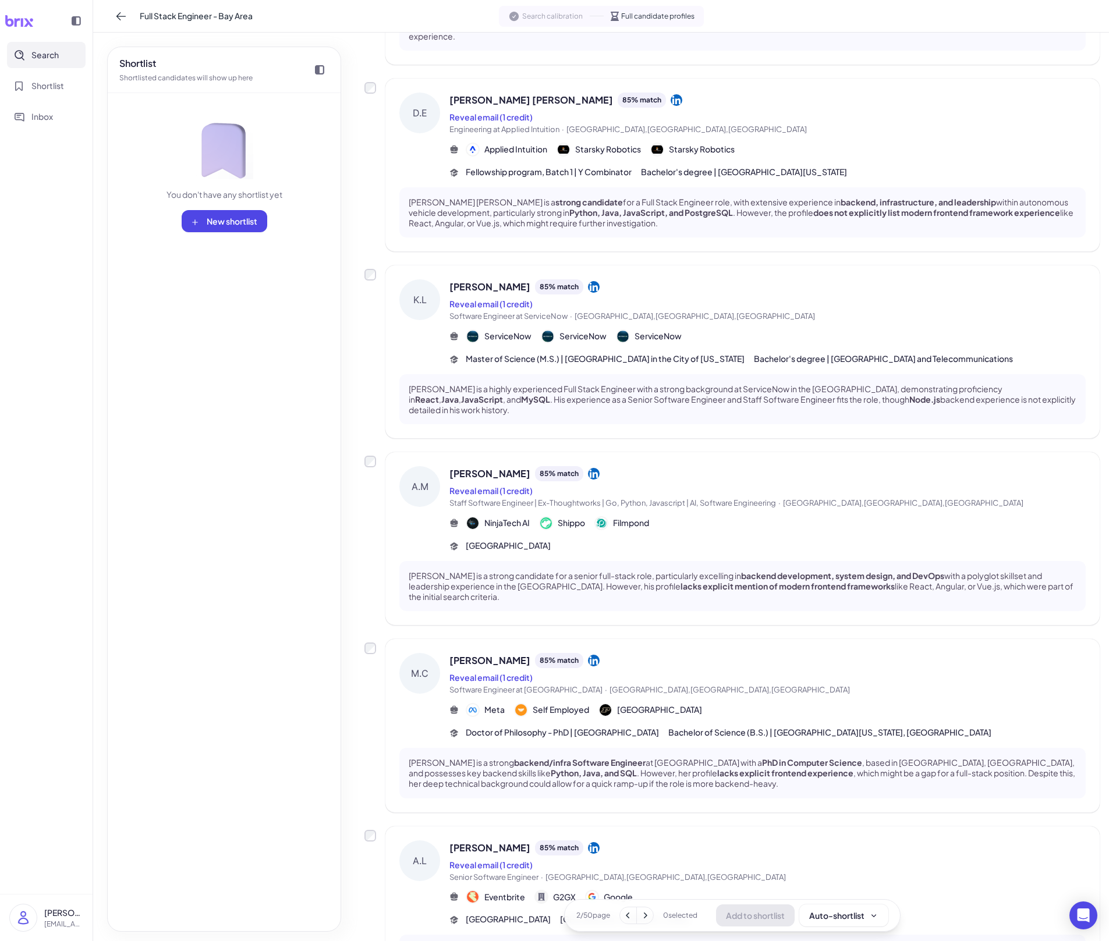
scroll to position [1126, 0]
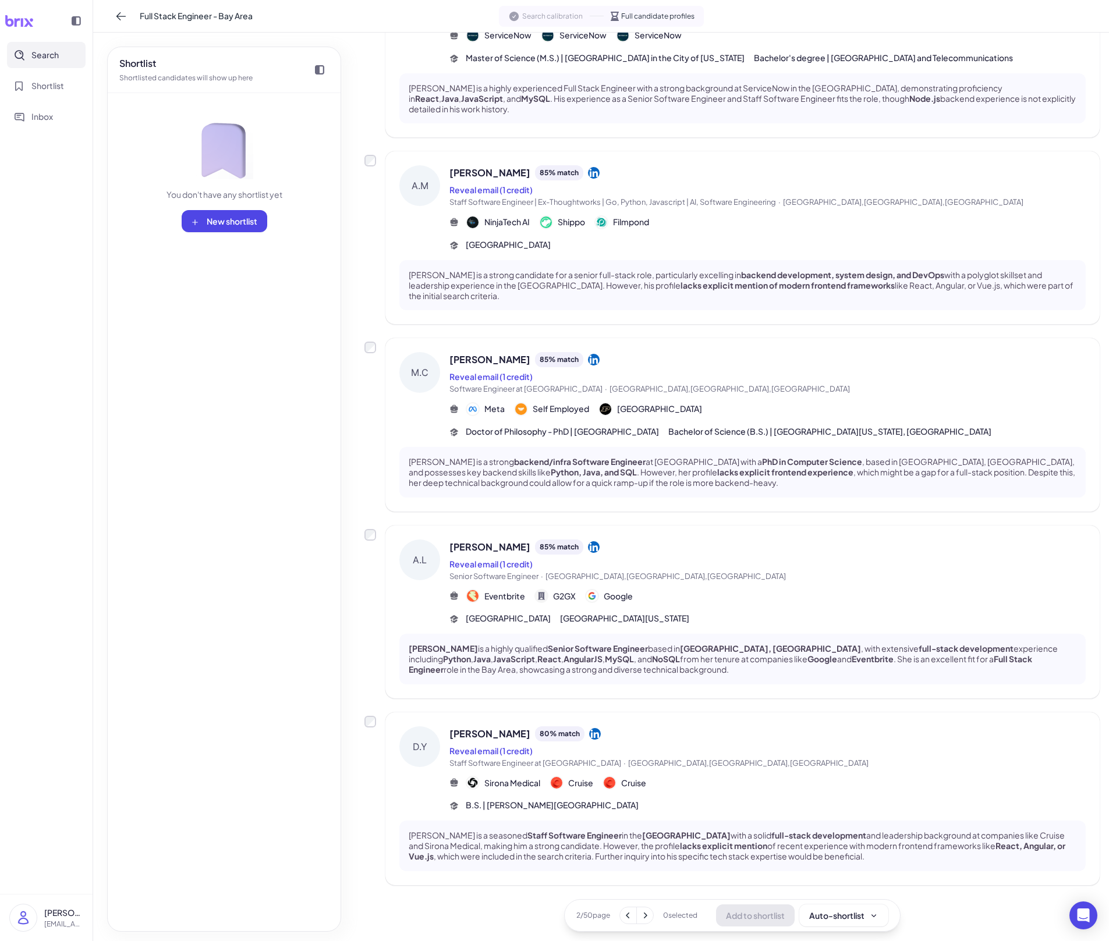
click at [679, 655] on div "[PERSON_NAME] 80 % match Reveal email (1 credit) Staff Software Engineer at Sir…" at bounding box center [767, 769] width 636 height 86
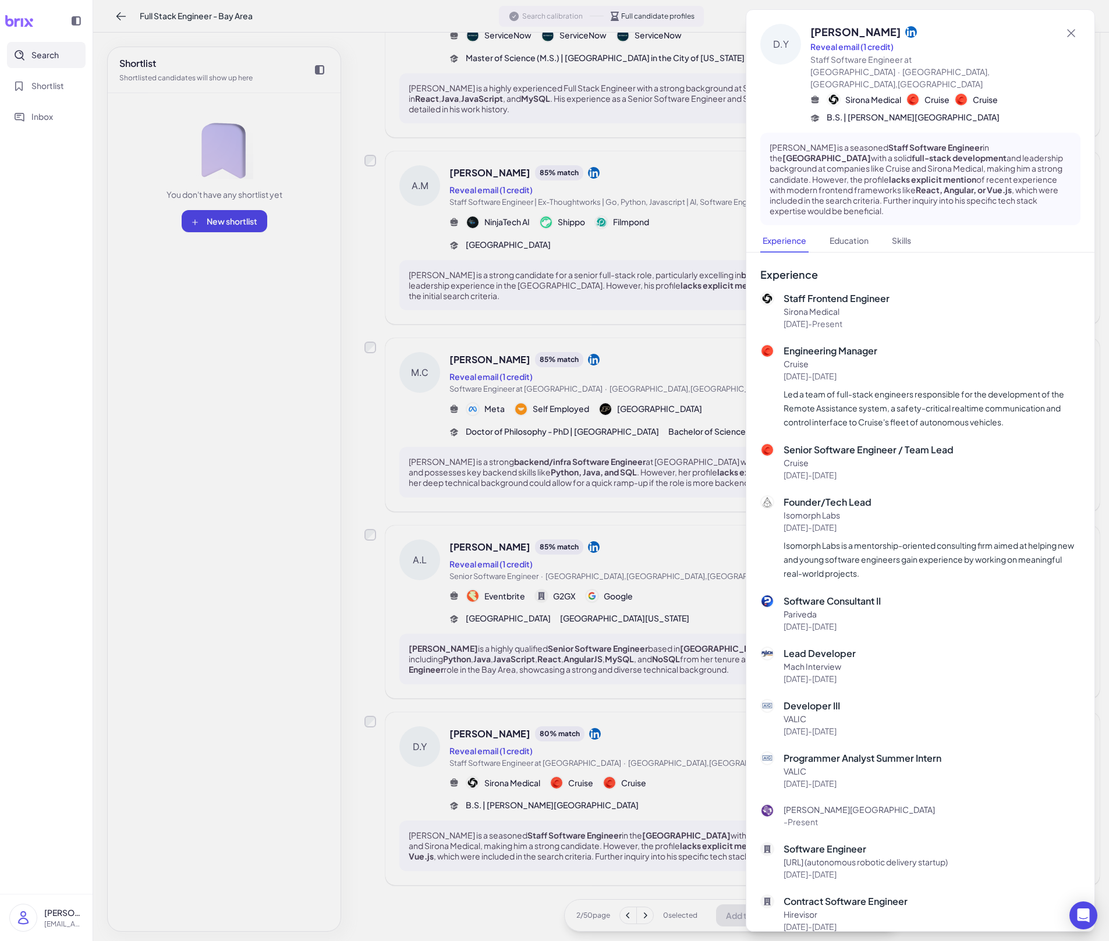
scroll to position [314, 0]
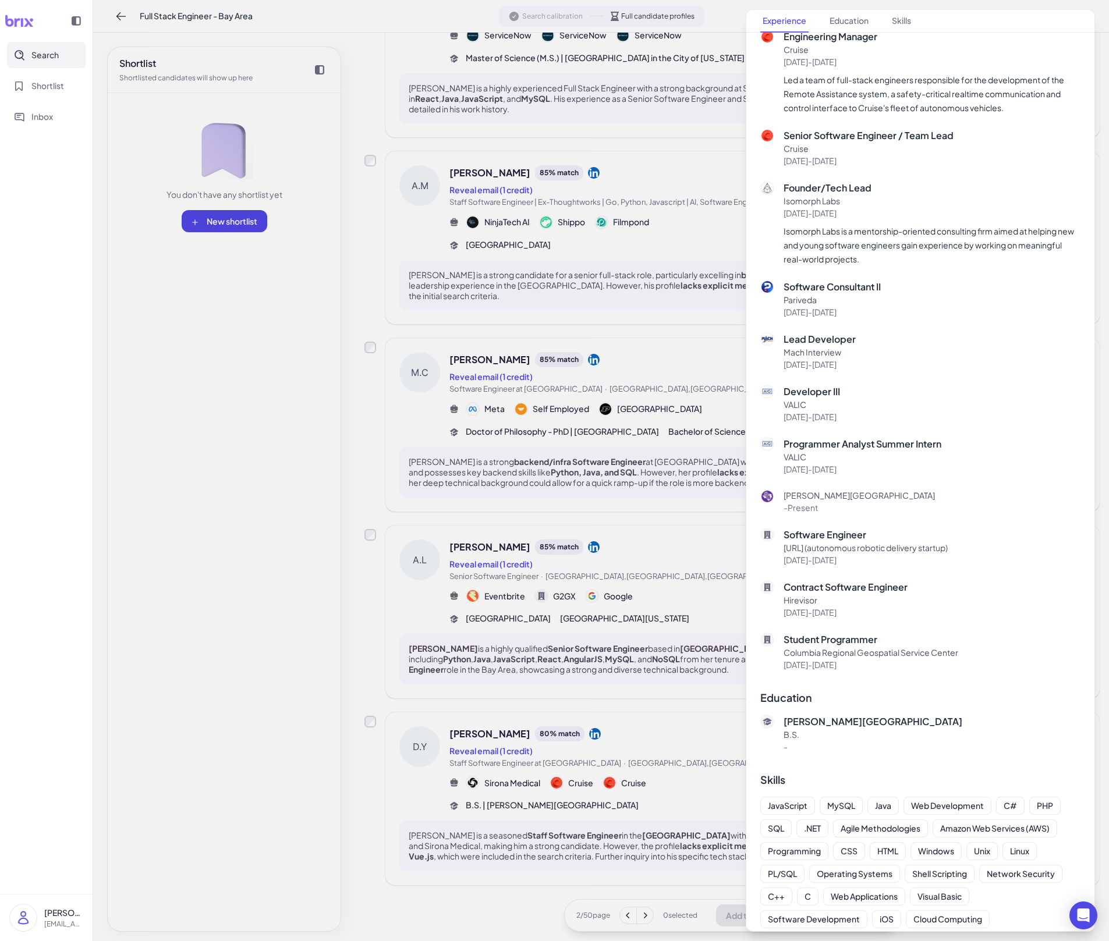
click at [686, 655] on div at bounding box center [554, 470] width 1109 height 941
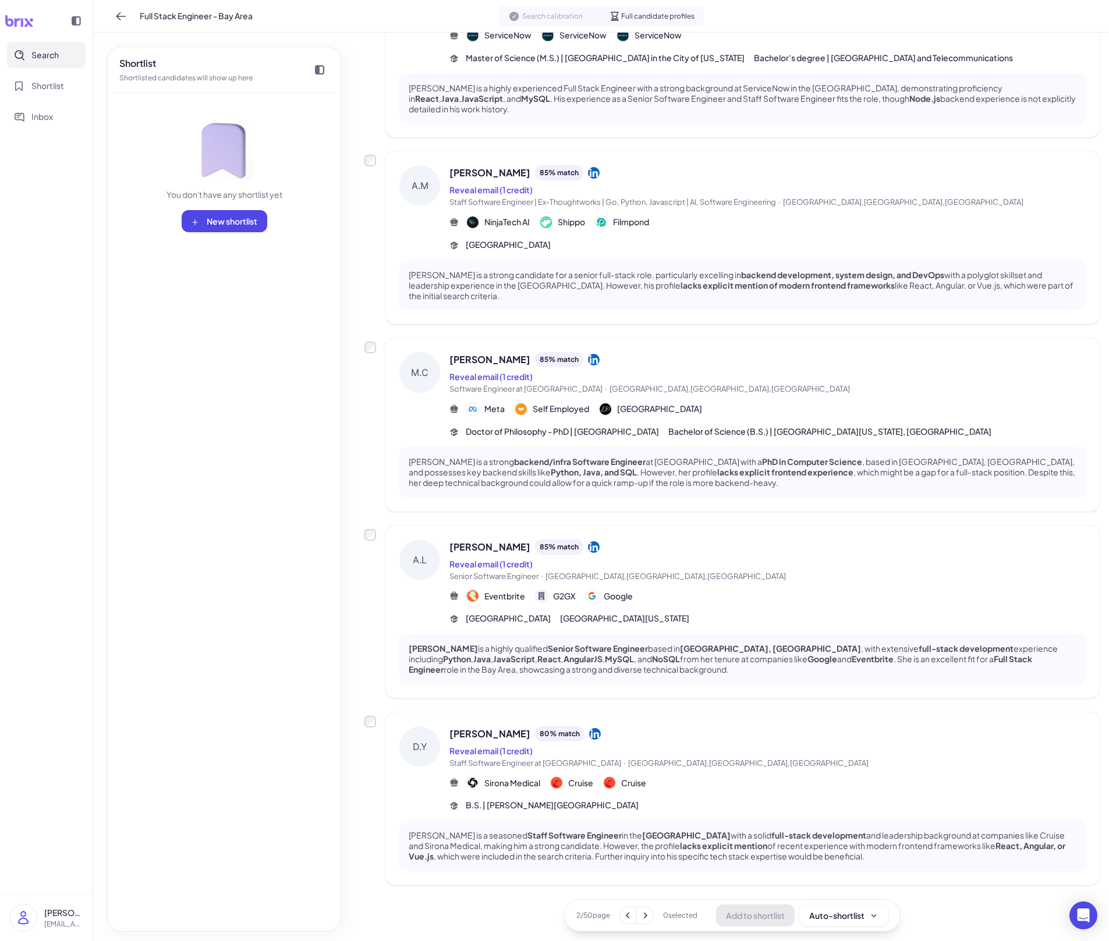
click at [776, 655] on p "[PERSON_NAME] is a seasoned Staff Software Engineer in the [GEOGRAPHIC_DATA] Ar…" at bounding box center [743, 846] width 668 height 32
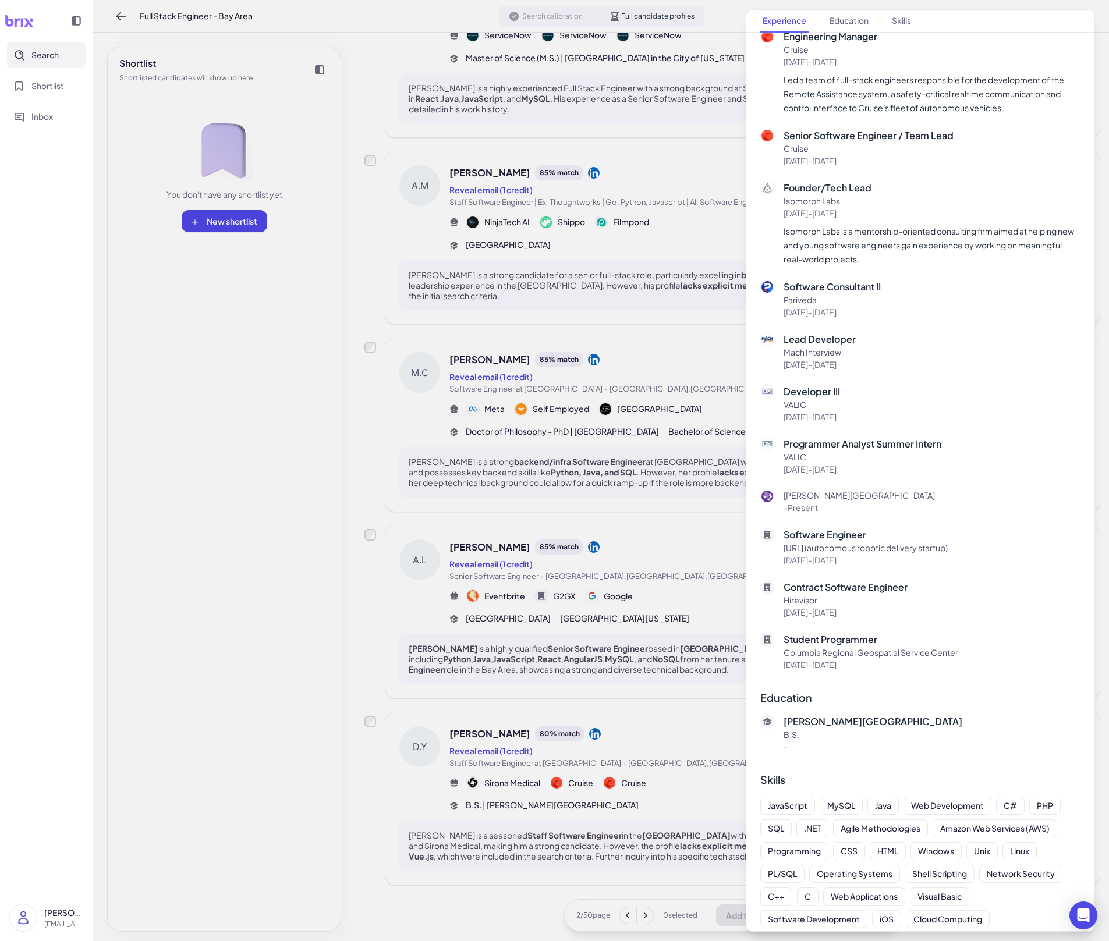
scroll to position [0, 0]
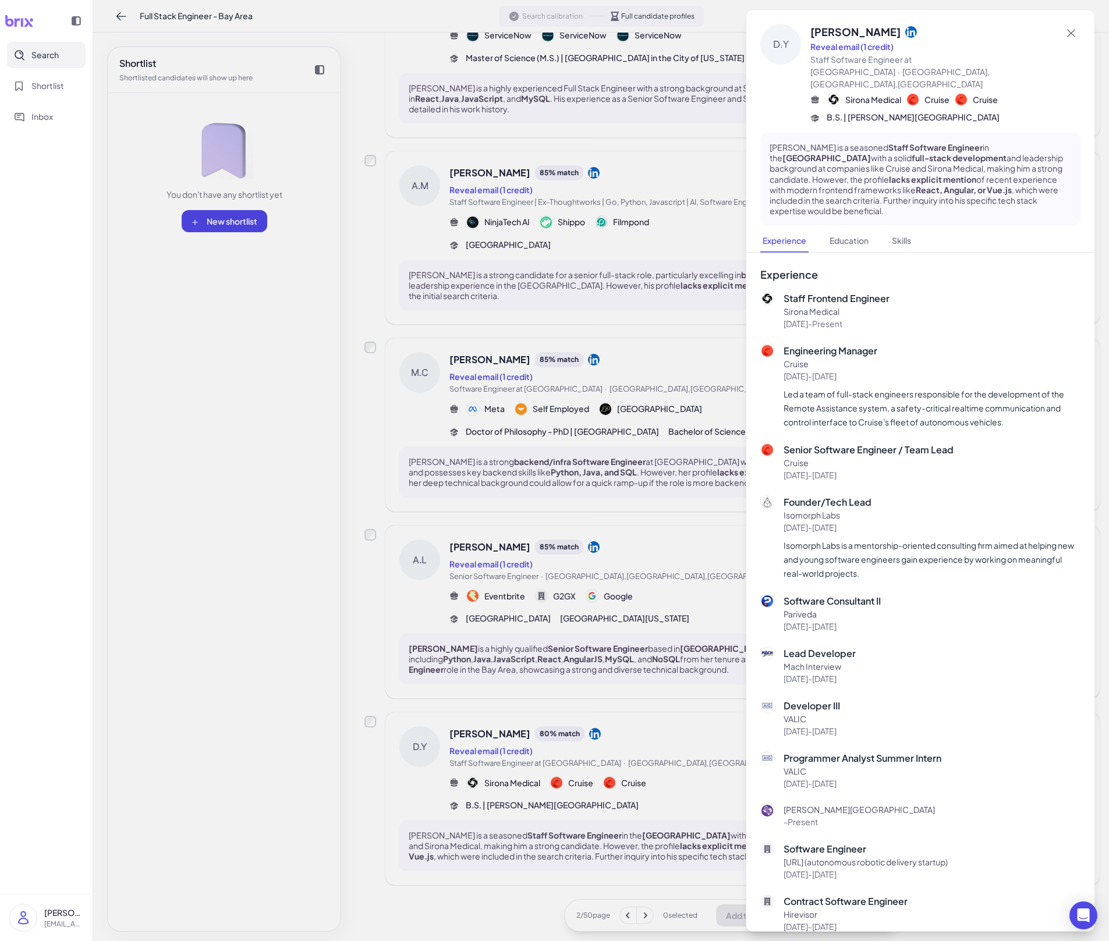
click at [692, 655] on div at bounding box center [554, 470] width 1109 height 941
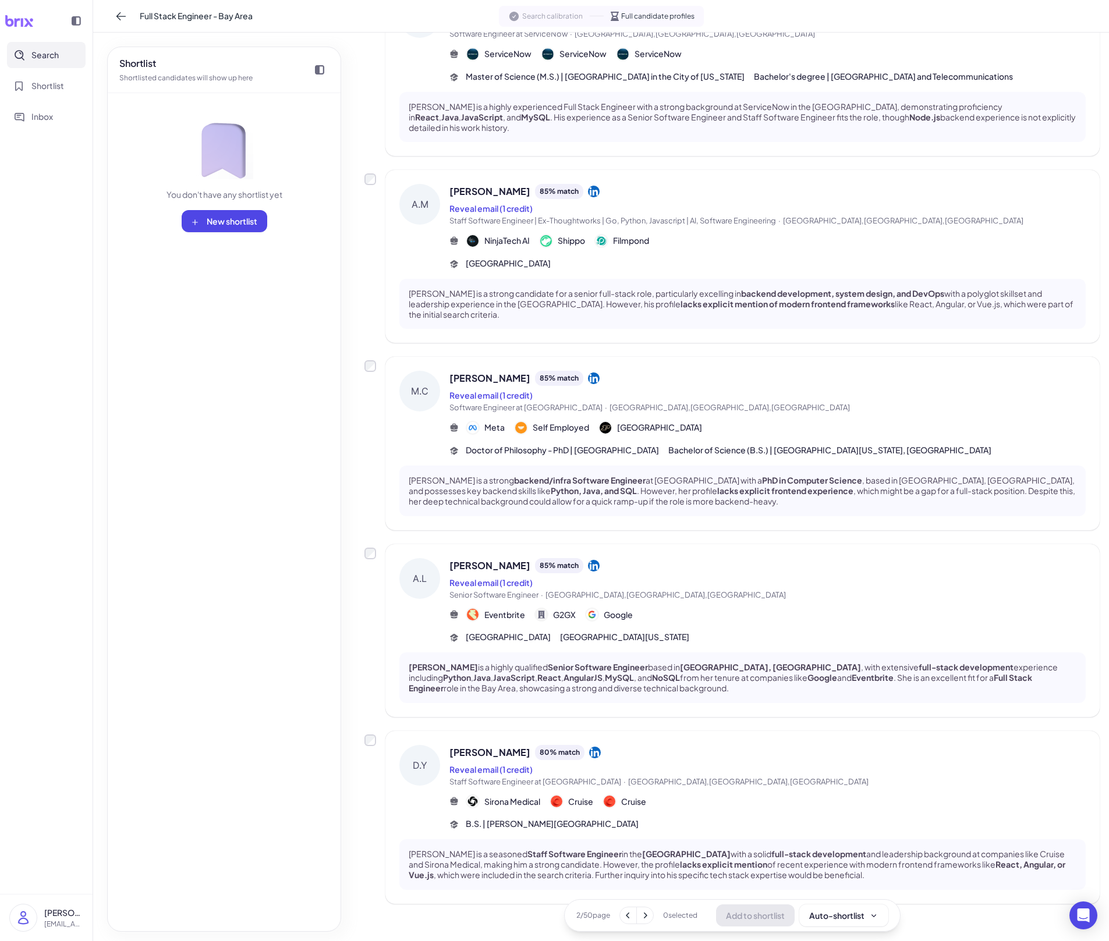
scroll to position [1090, 0]
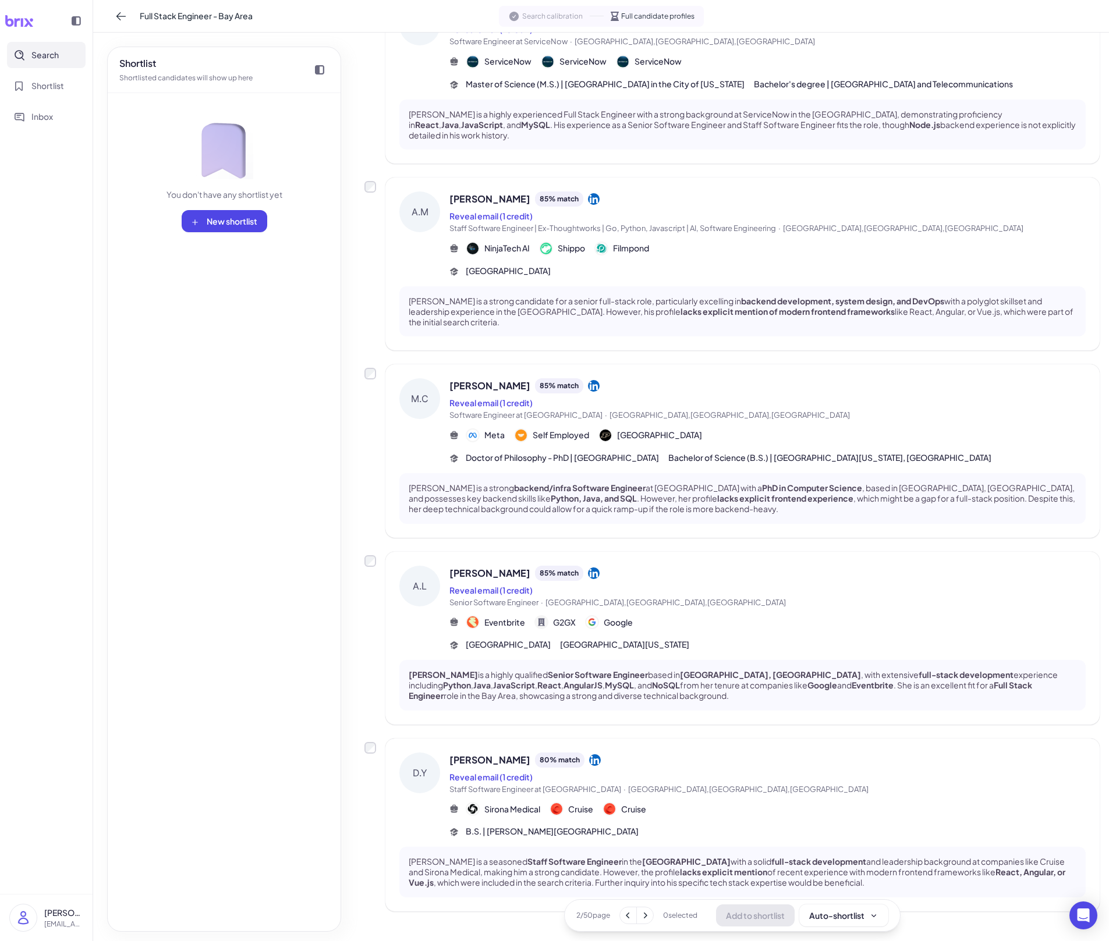
click at [643, 655] on icon at bounding box center [645, 916] width 12 height 12
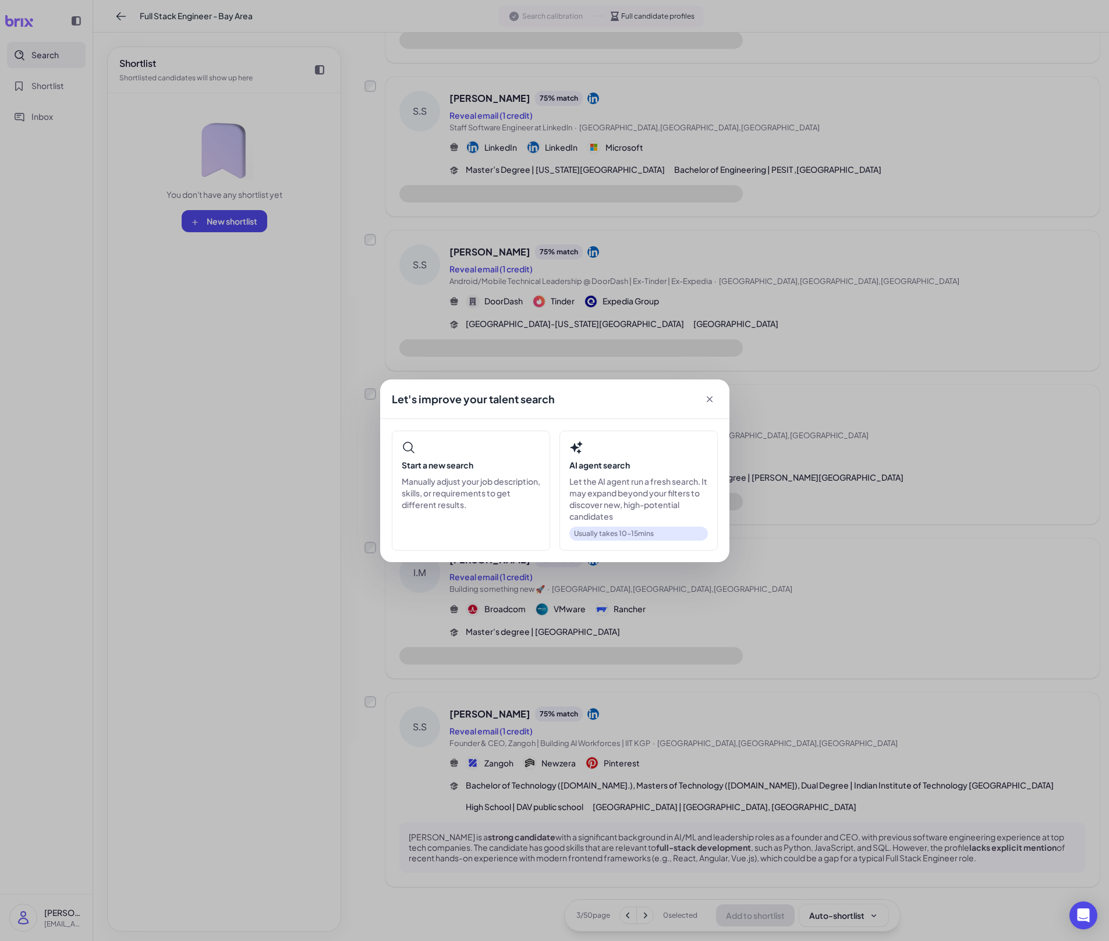
click at [538, 625] on div "Let's improve your talent search Start a new search Manually adjust your job de…" at bounding box center [554, 470] width 1109 height 941
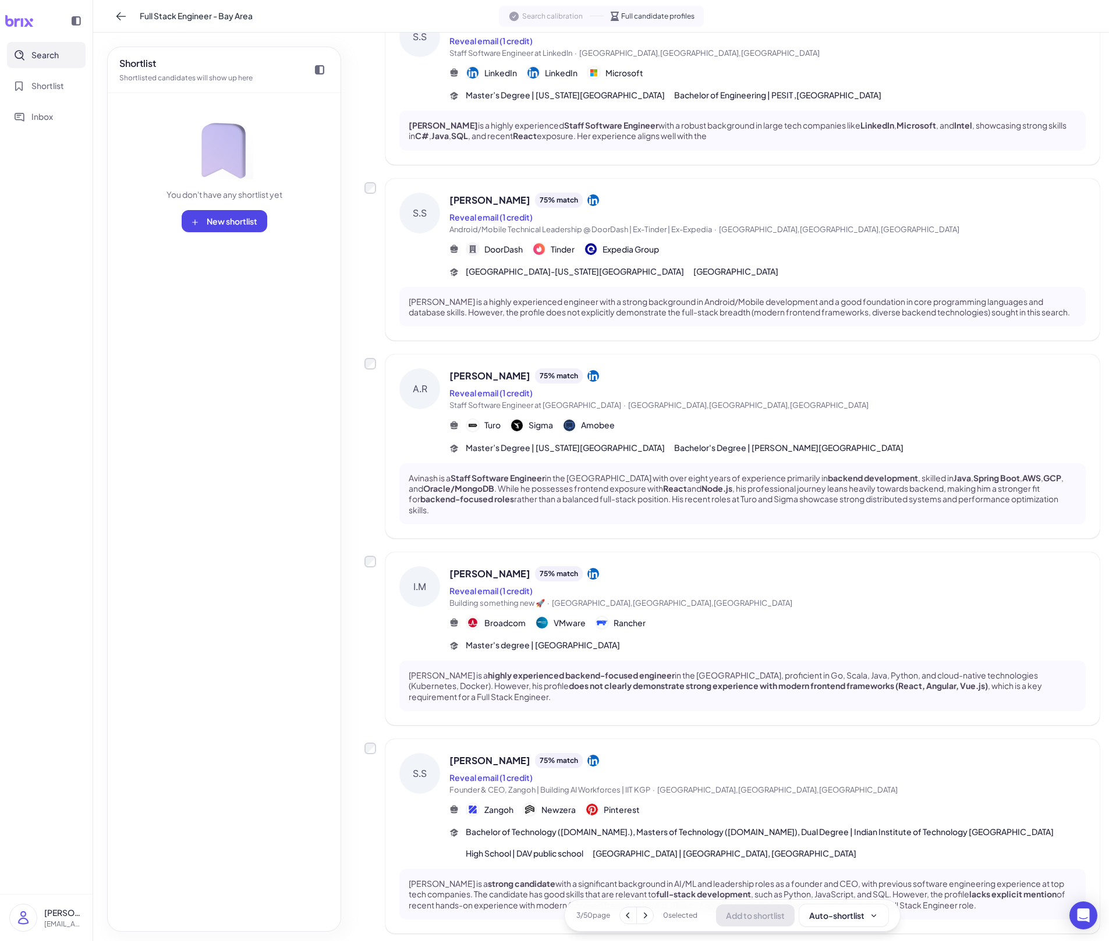
scroll to position [1077, 0]
click at [634, 655] on button at bounding box center [628, 915] width 16 height 16
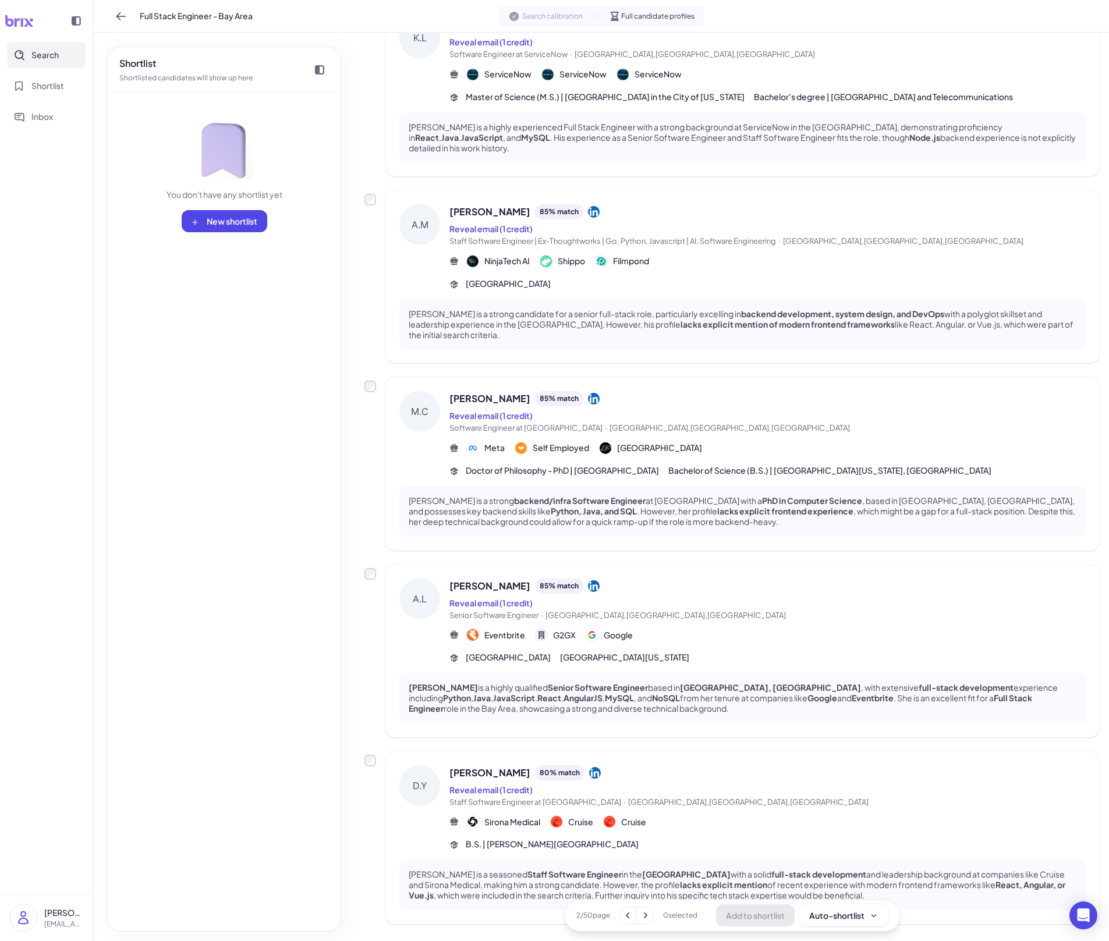
scroll to position [1124, 0]
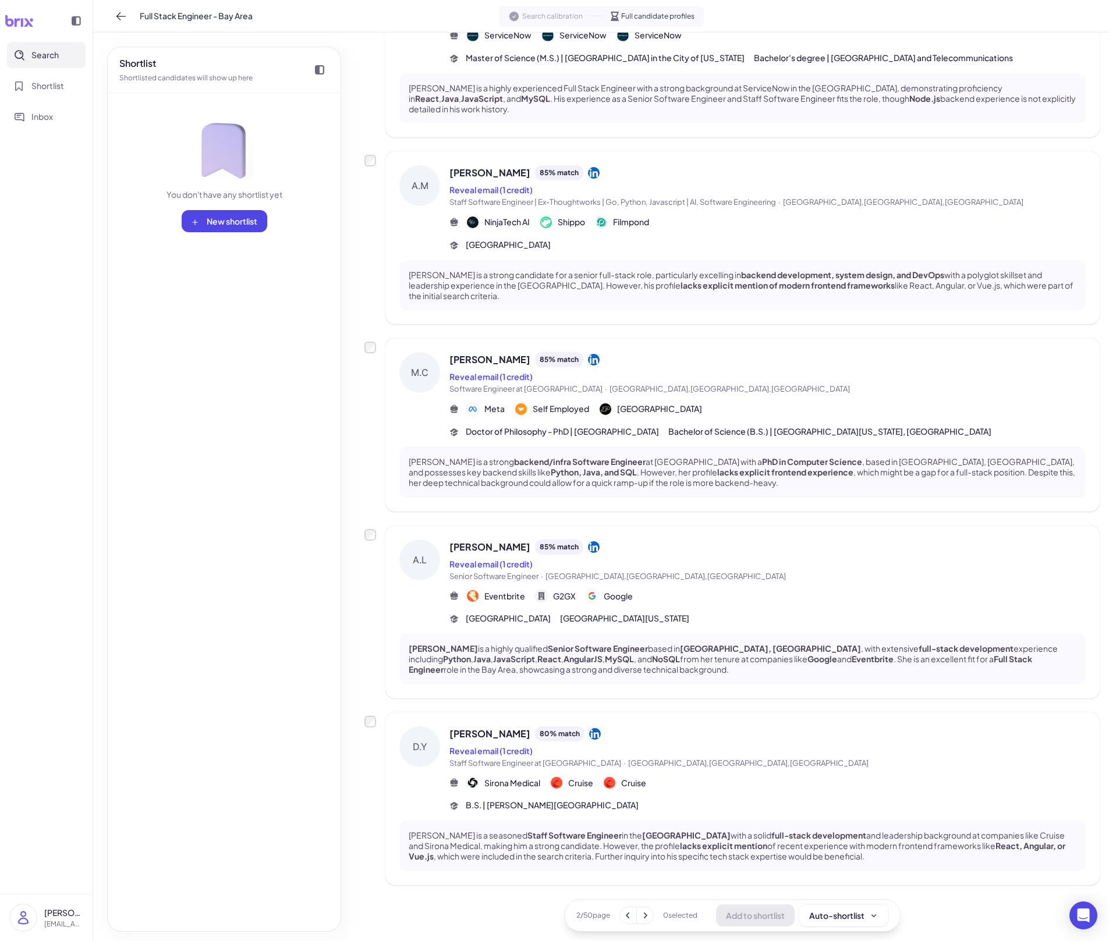
click at [651, 655] on button at bounding box center [645, 915] width 16 height 16
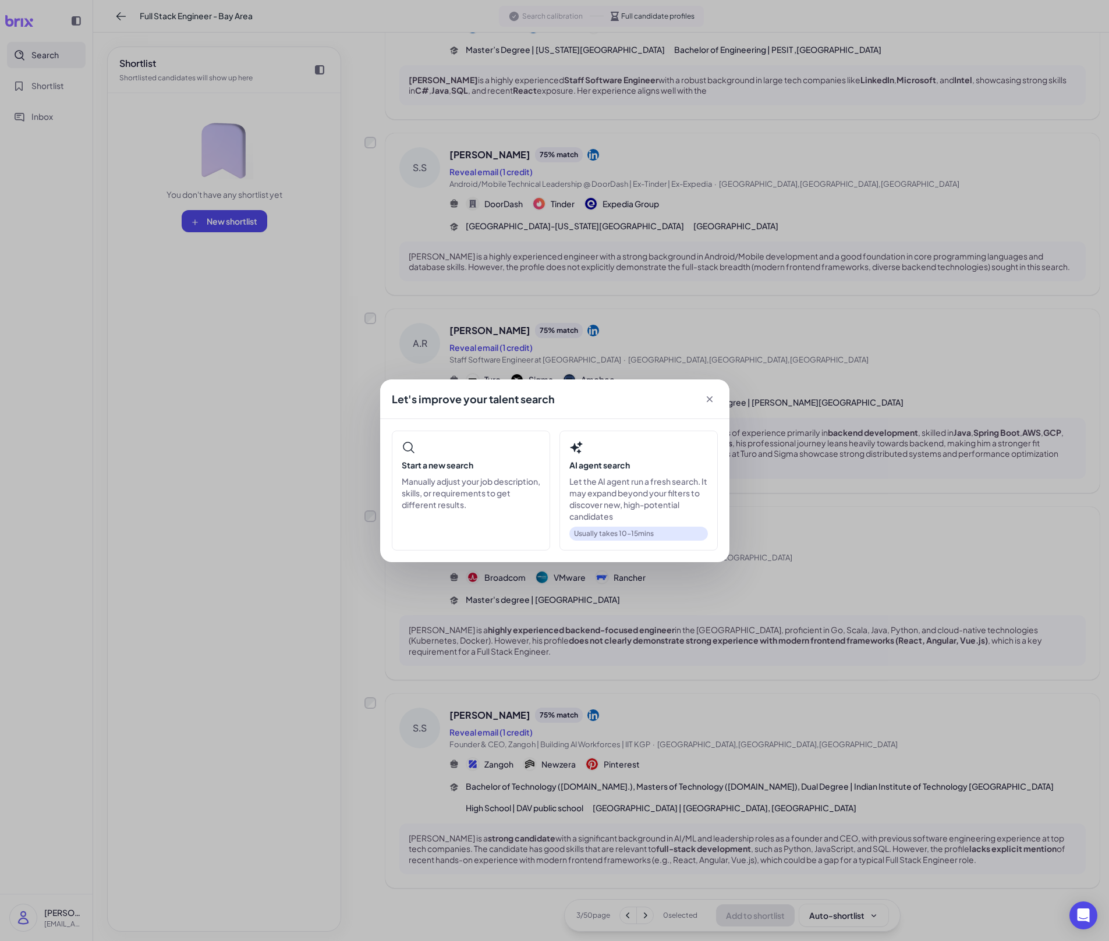
click at [683, 655] on div "Let's improve your talent search Start a new search Manually adjust your job de…" at bounding box center [554, 470] width 1109 height 941
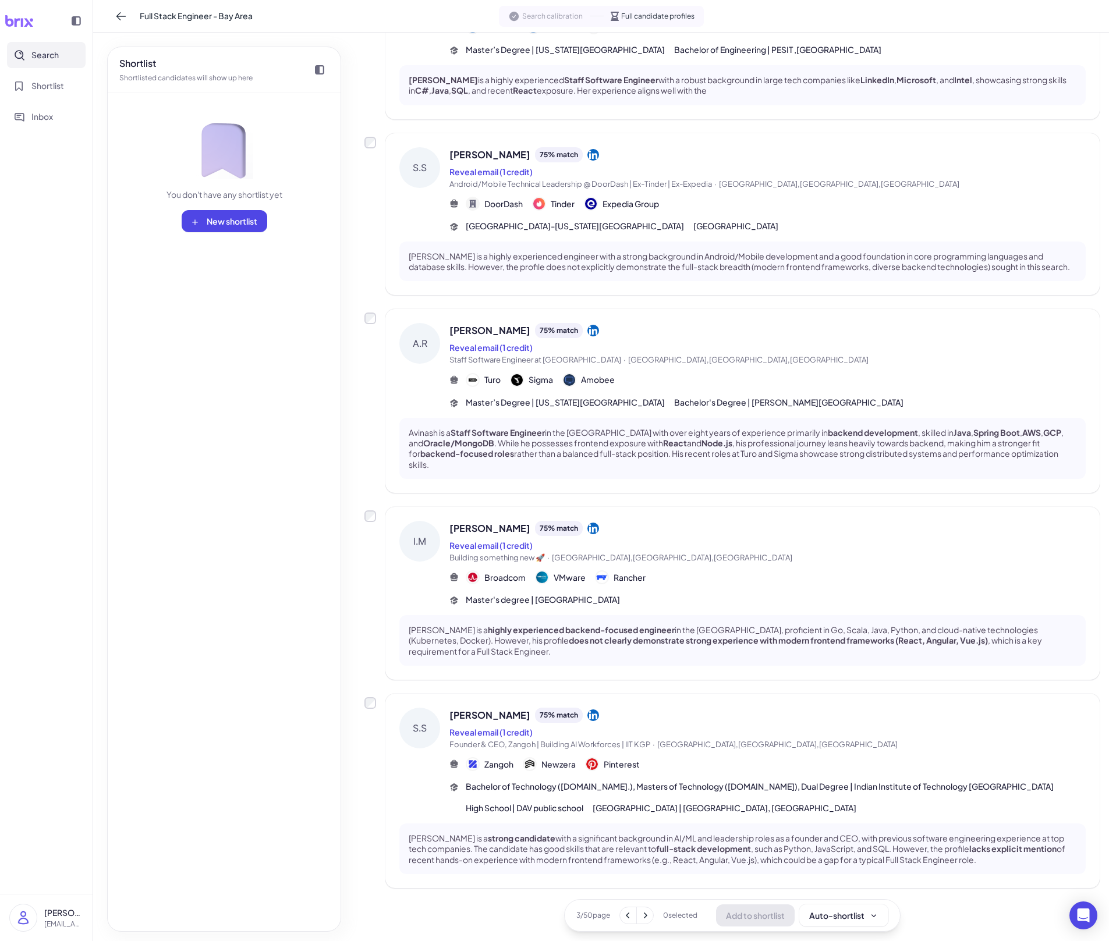
click at [648, 655] on icon at bounding box center [645, 916] width 12 height 12
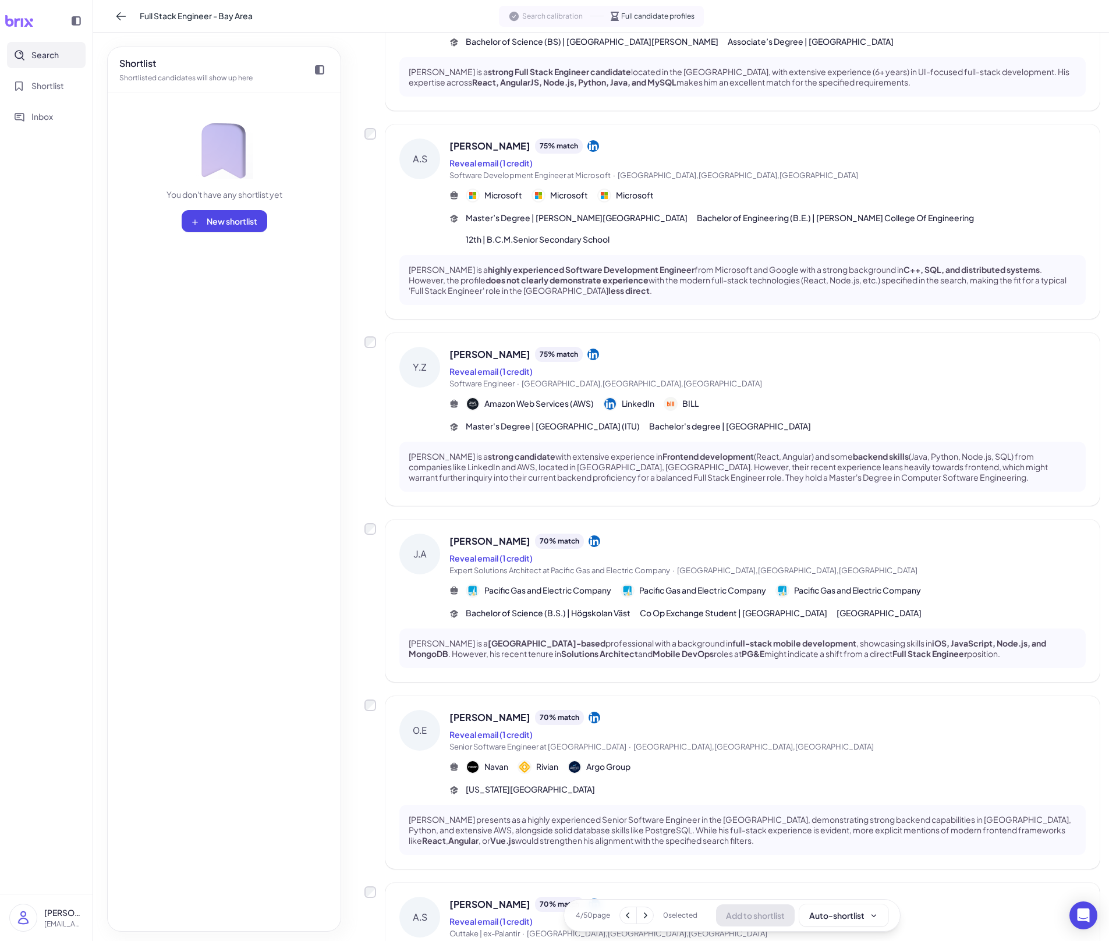
scroll to position [731, 0]
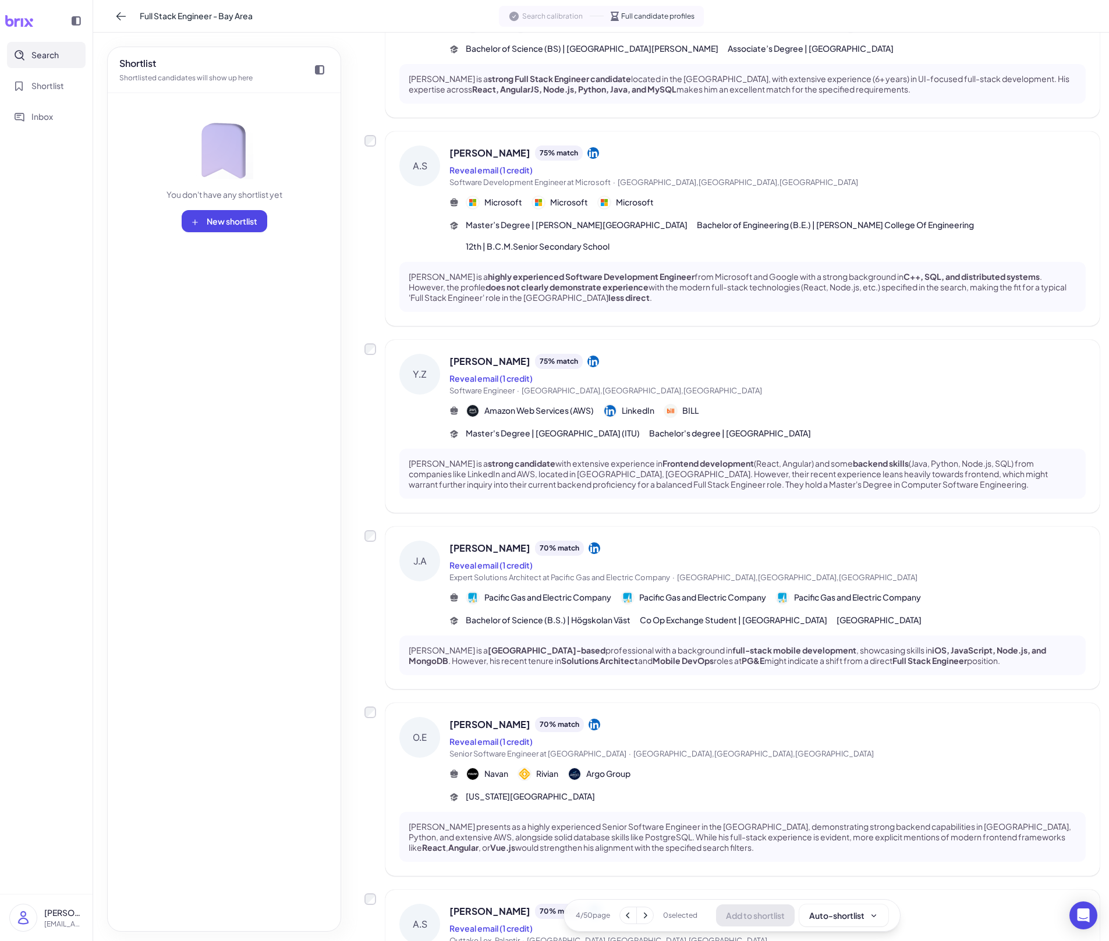
click at [861, 458] on p "[PERSON_NAME] is a strong candidate with extensive experience in Frontend devel…" at bounding box center [743, 474] width 668 height 32
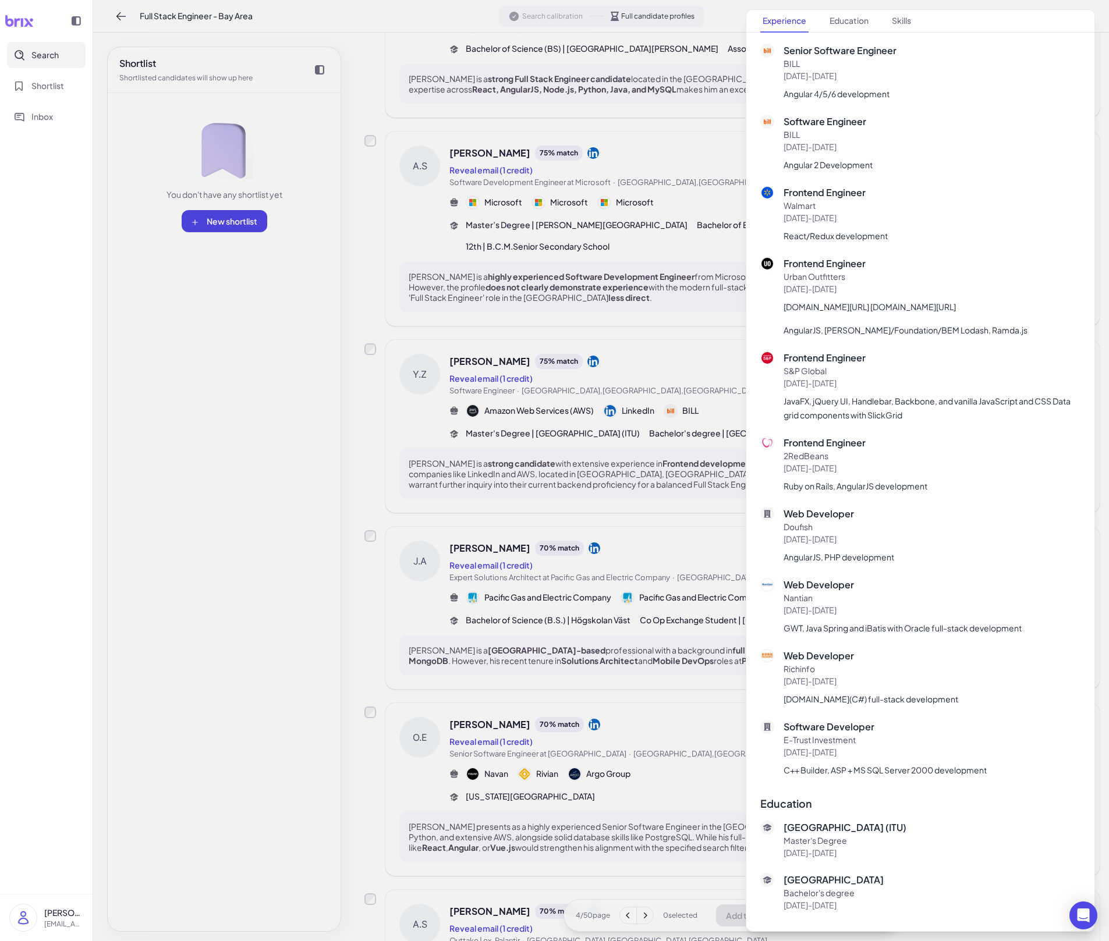
scroll to position [537, 0]
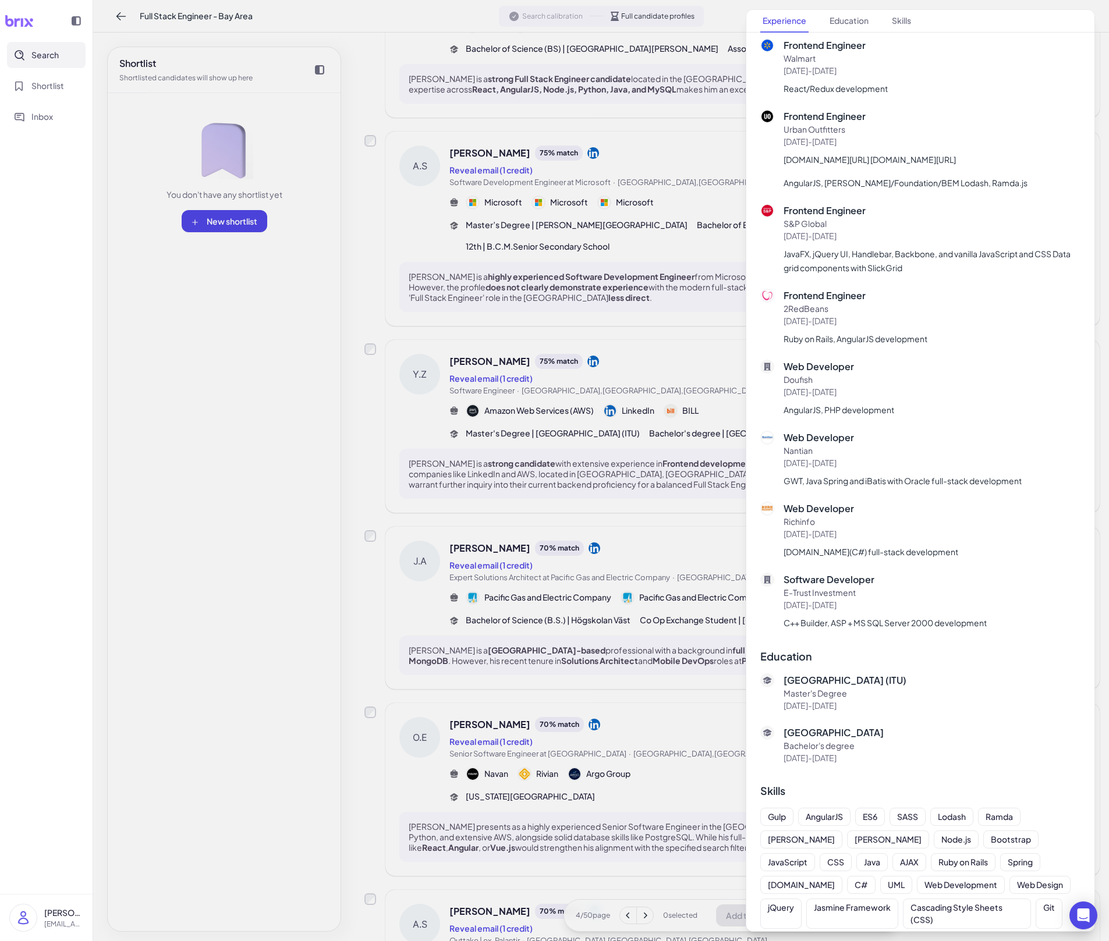
click at [624, 494] on div at bounding box center [554, 470] width 1109 height 941
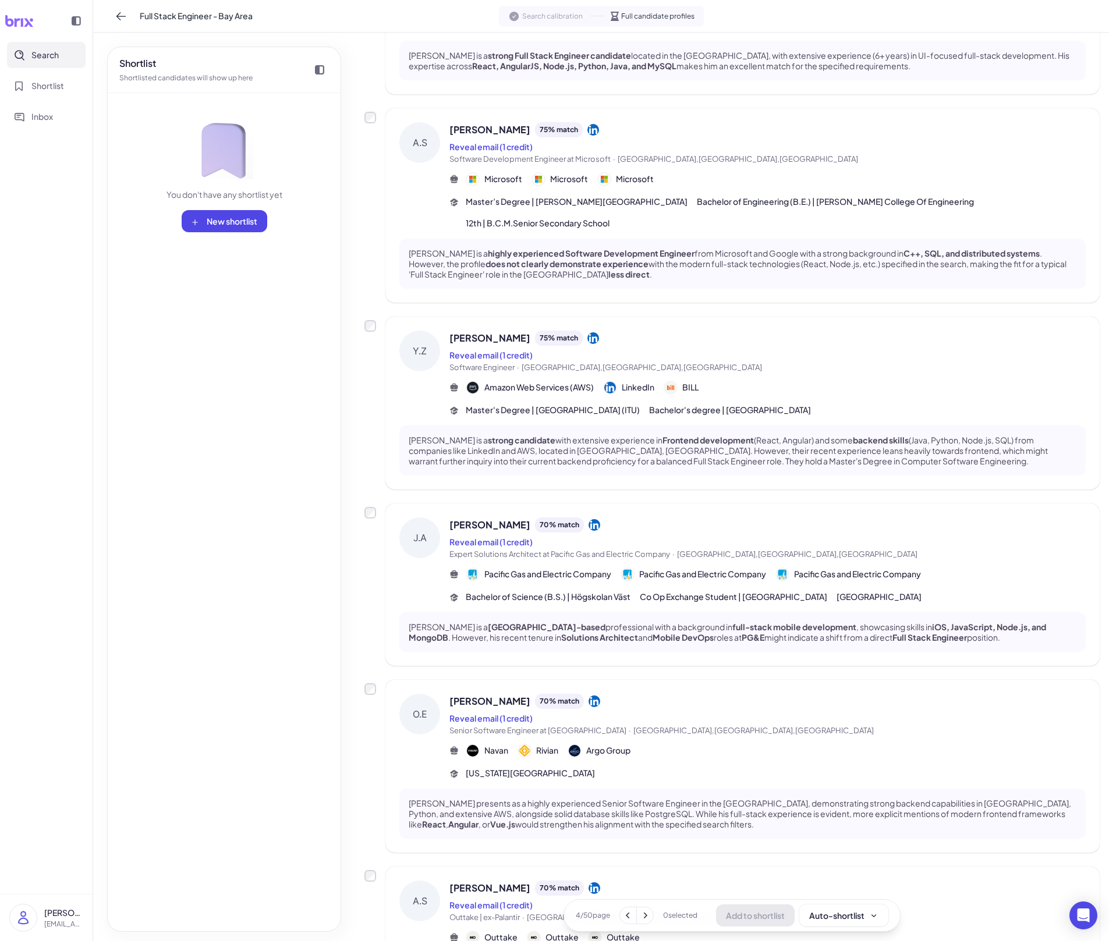
scroll to position [756, 0]
click at [660, 620] on p "[PERSON_NAME] is a [GEOGRAPHIC_DATA]-based professional with a background in fu…" at bounding box center [743, 630] width 668 height 21
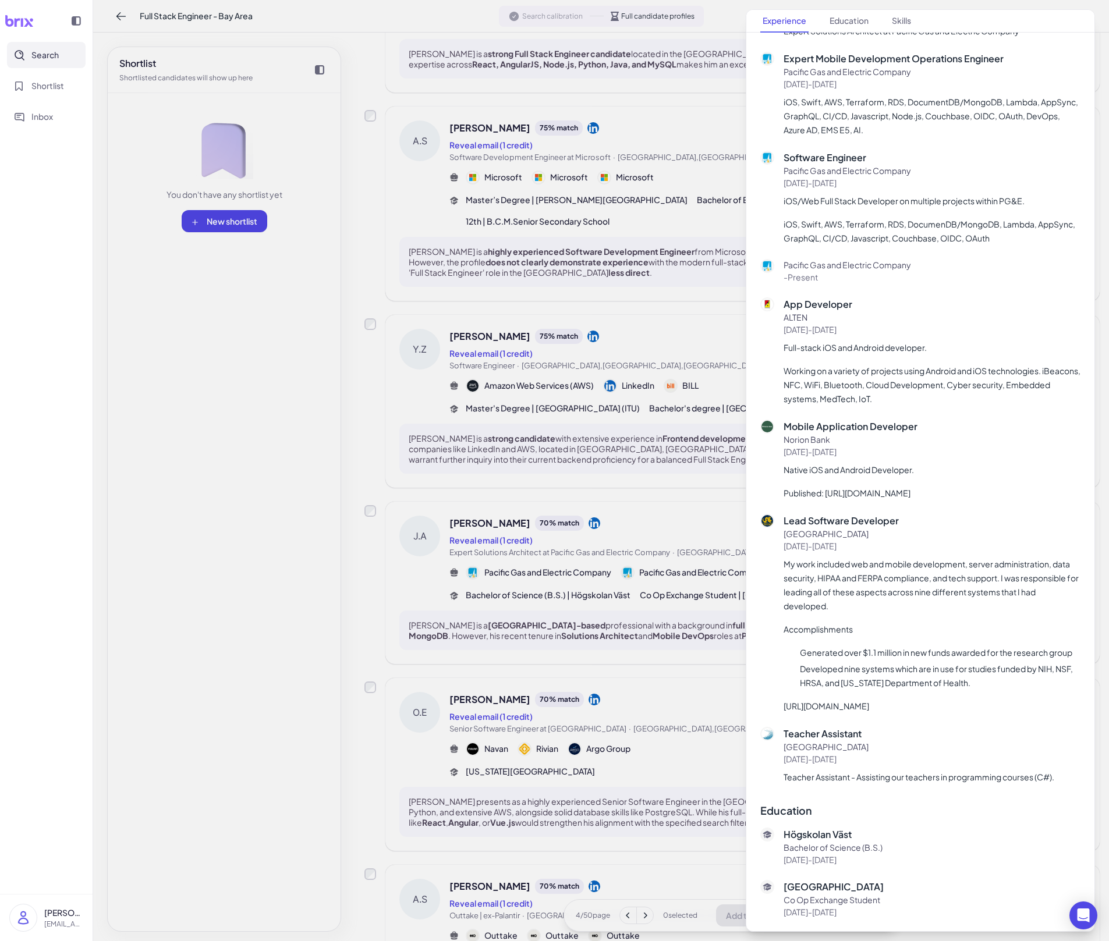
scroll to position [580, 0]
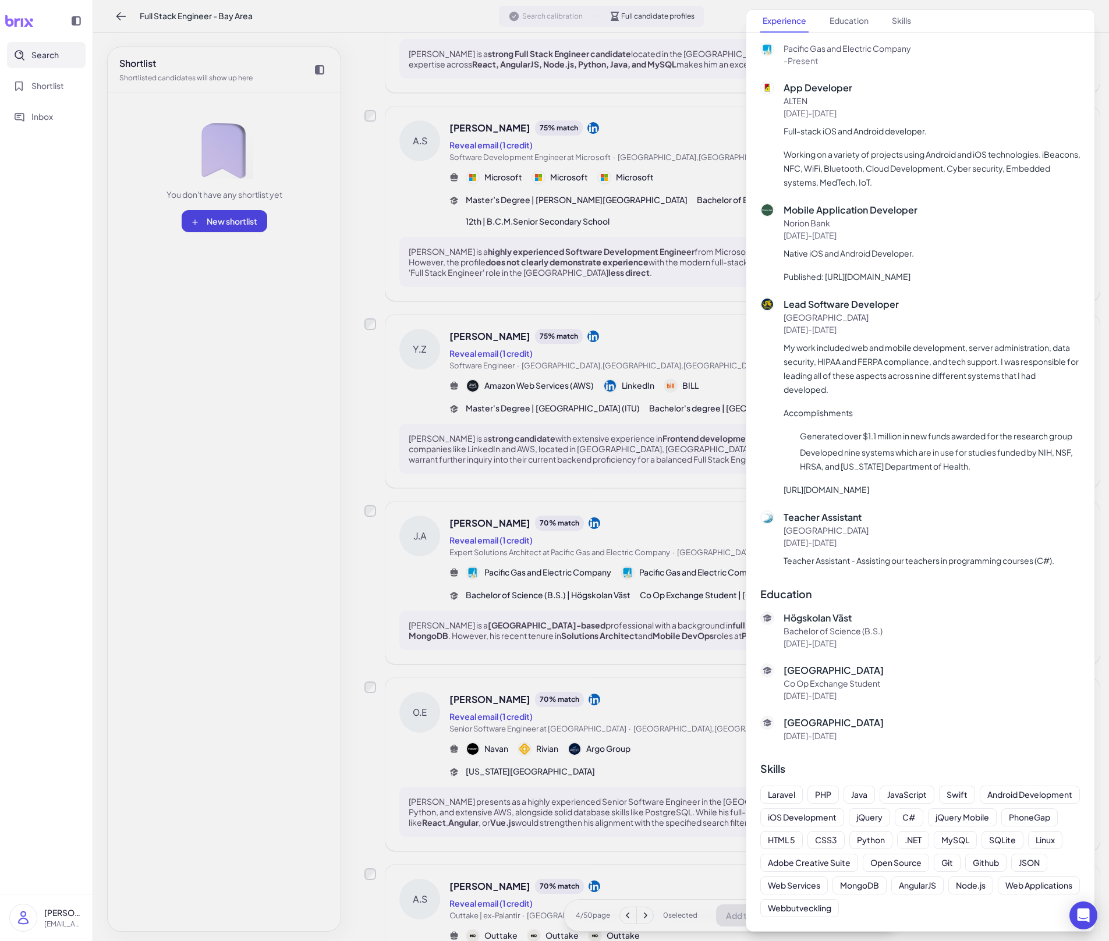
click at [690, 655] on div at bounding box center [554, 470] width 1109 height 941
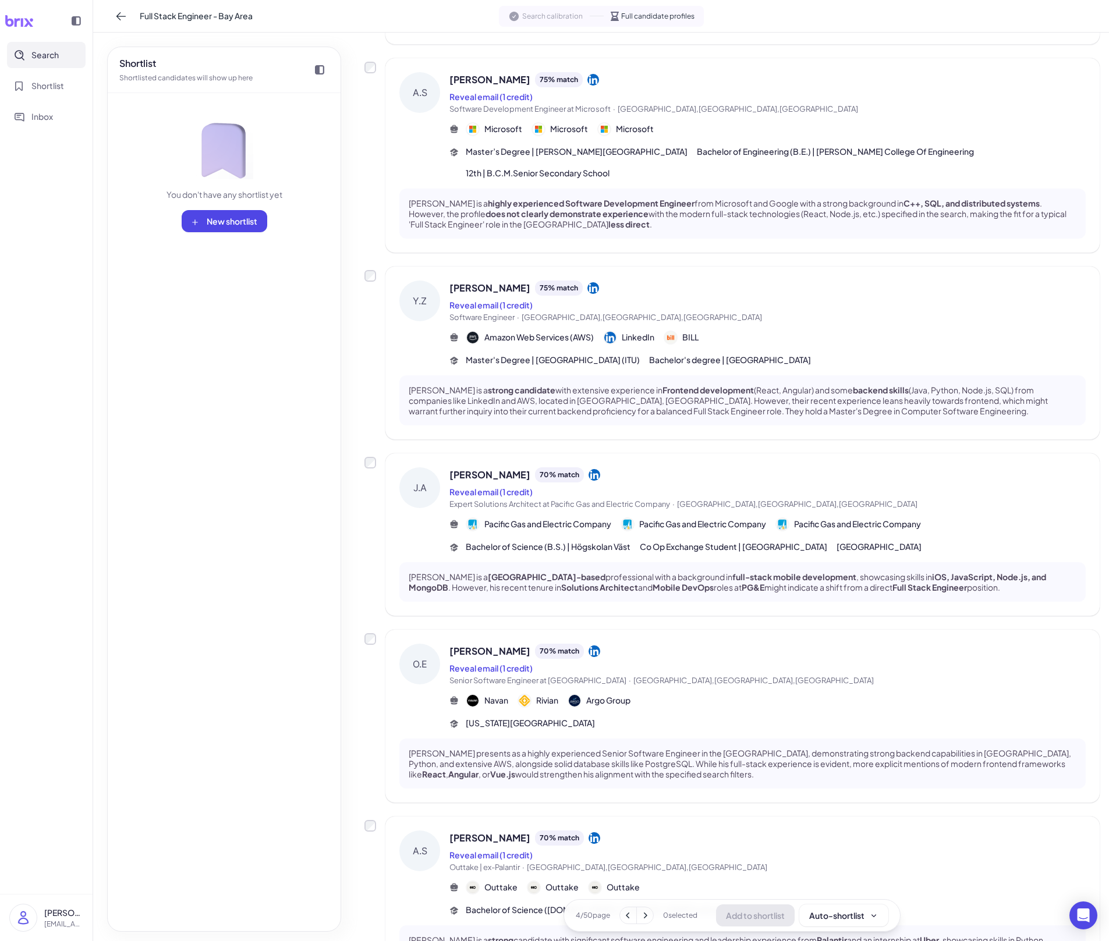
scroll to position [852, 0]
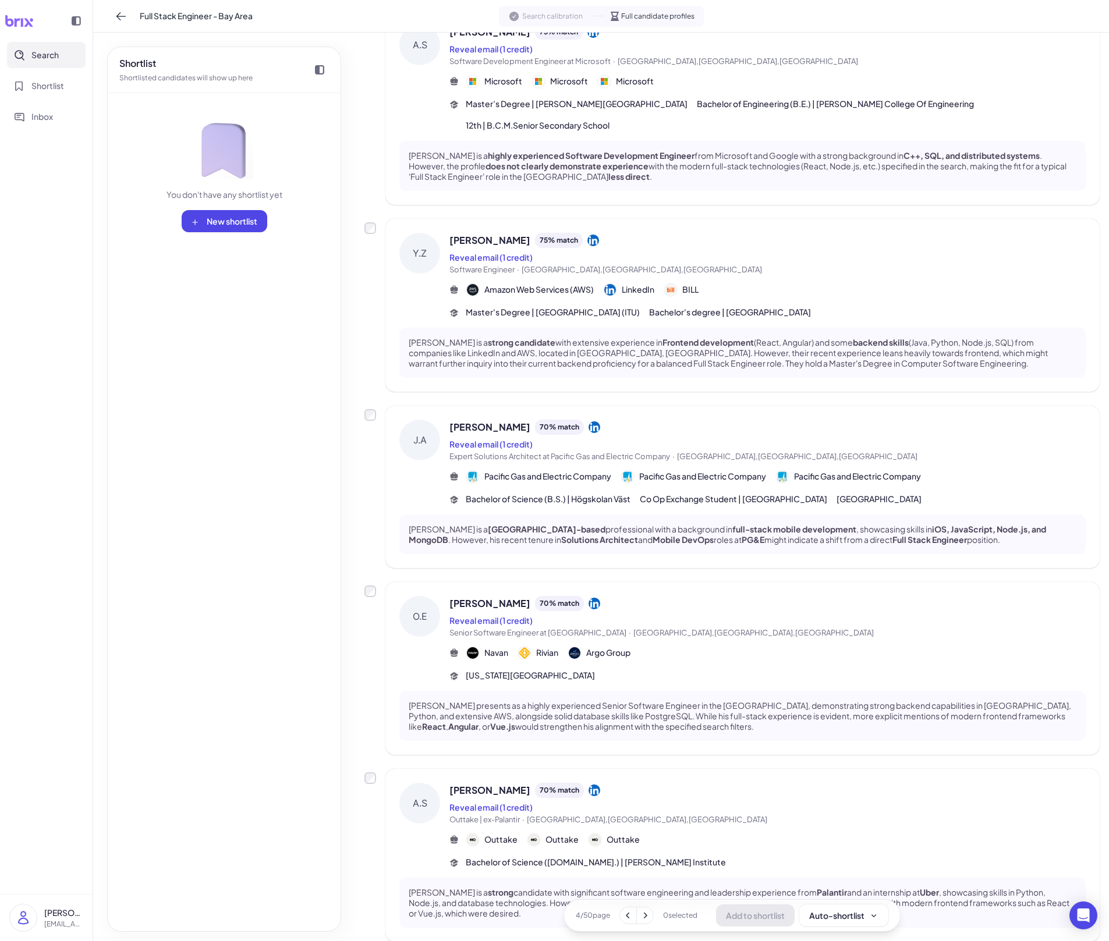
click at [629, 655] on icon at bounding box center [628, 916] width 12 height 12
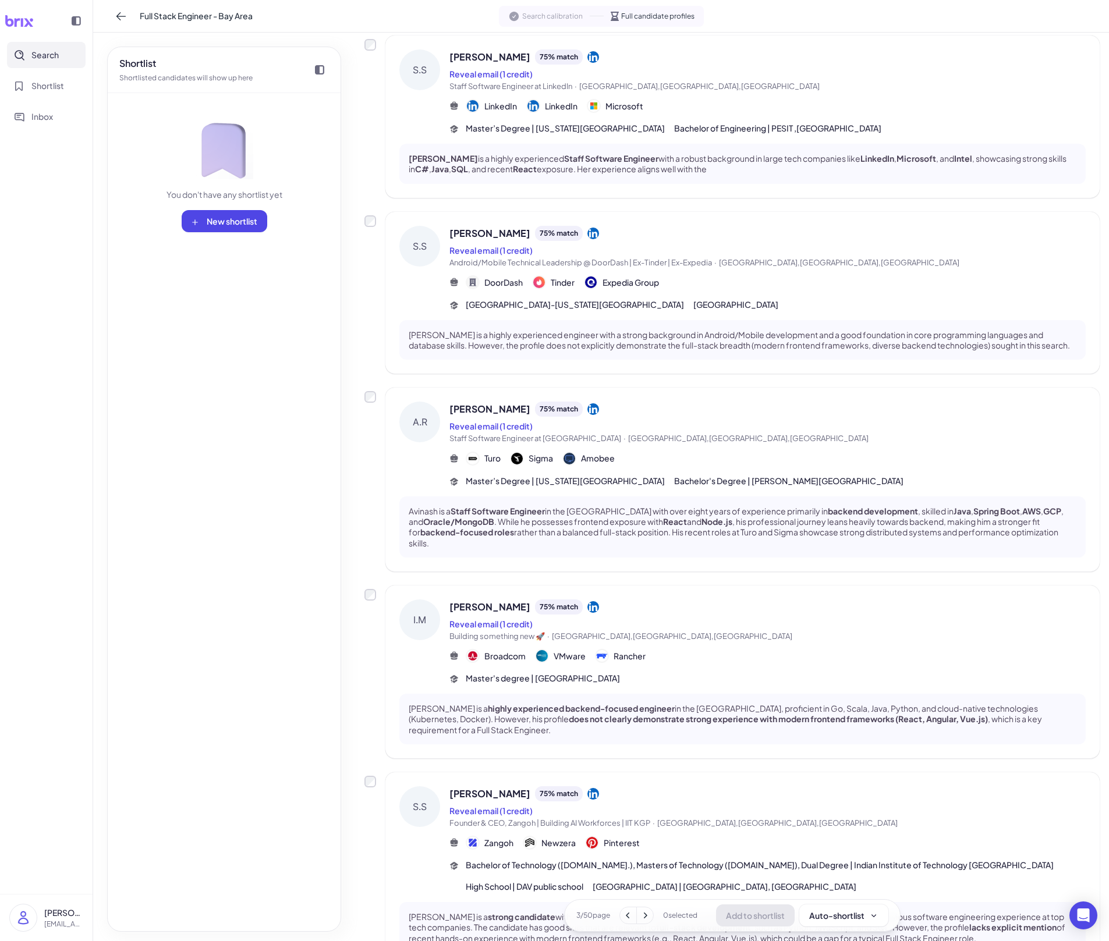
scroll to position [1049, 0]
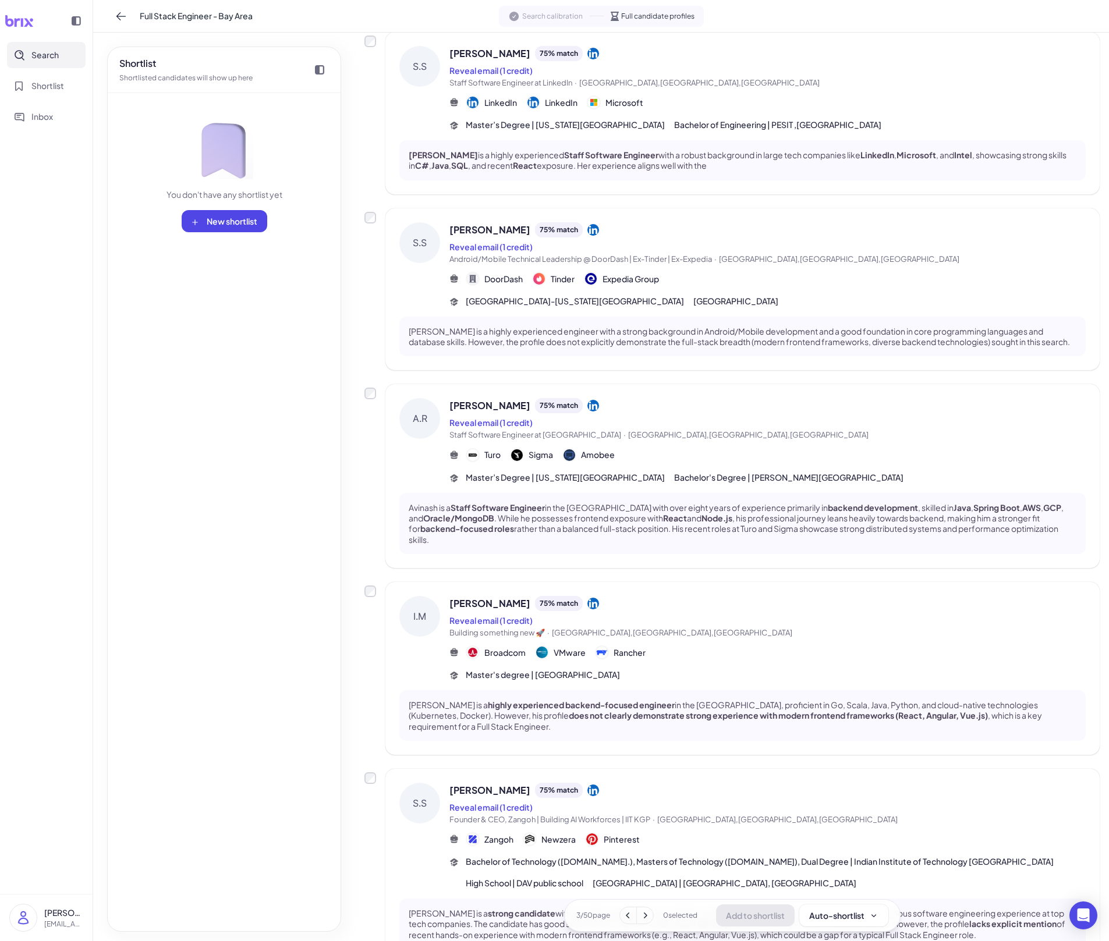
click at [879, 655] on p "[PERSON_NAME] is a highly experienced backend-focused engineer in the [GEOGRAPH…" at bounding box center [743, 716] width 668 height 32
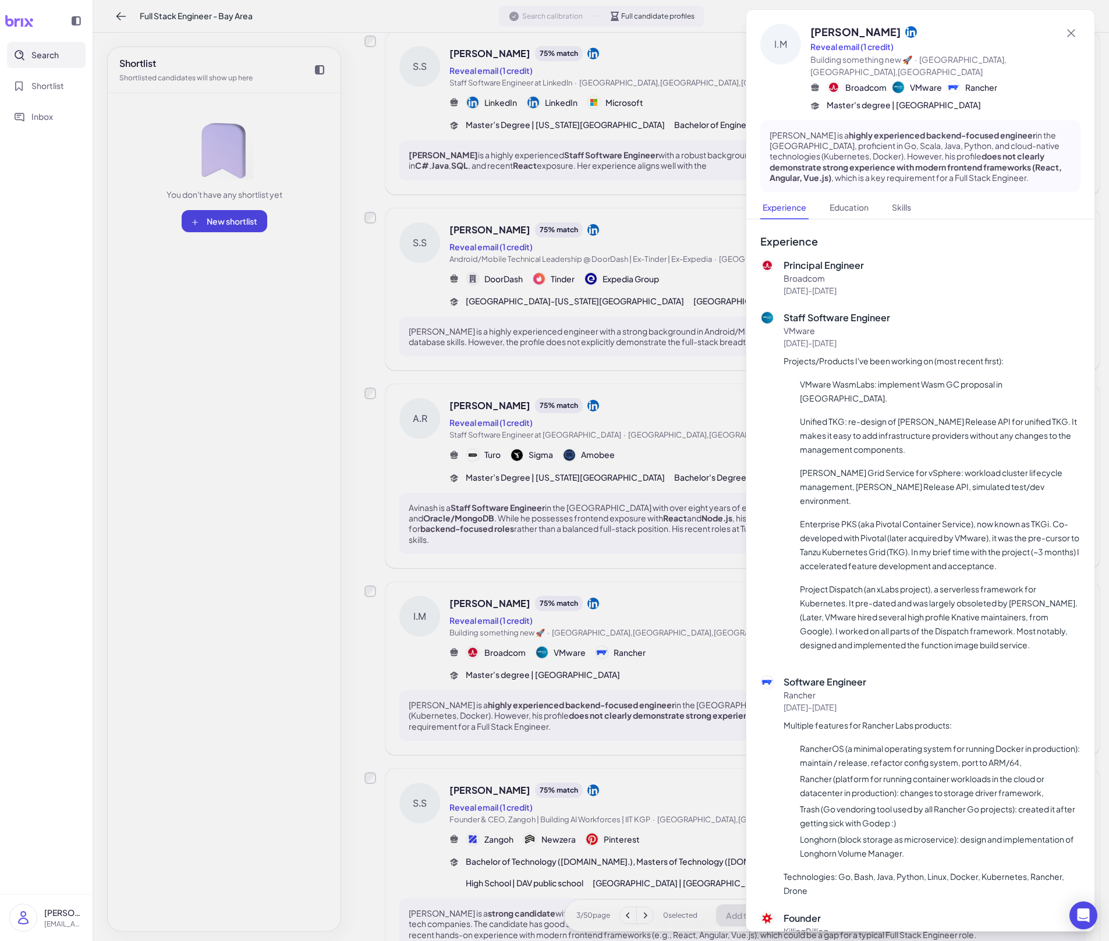
click at [608, 549] on div at bounding box center [554, 470] width 1109 height 941
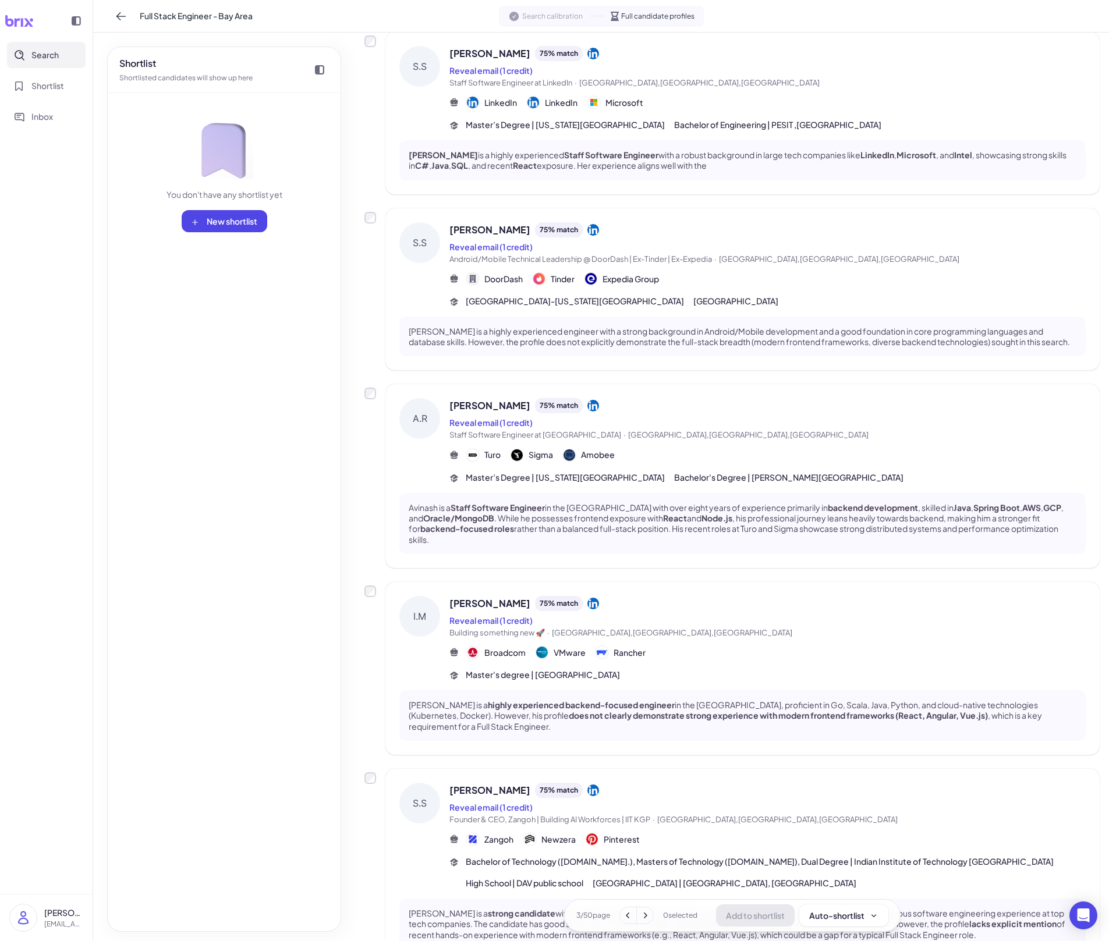
click at [648, 655] on icon at bounding box center [645, 916] width 12 height 12
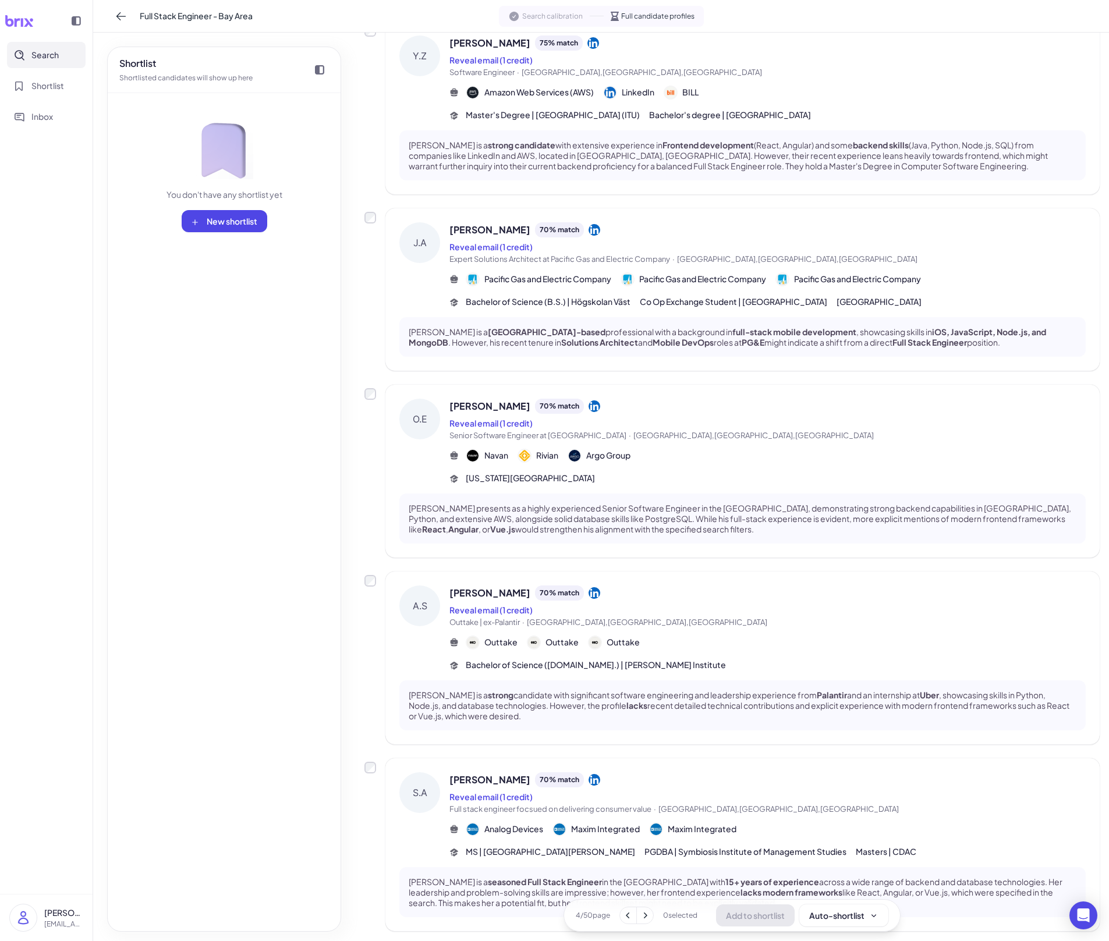
click at [714, 641] on div "A.S [PERSON_NAME] 70 % match Reveal email (1 credit) Outtake | ex-Palantir · [G…" at bounding box center [742, 658] width 714 height 173
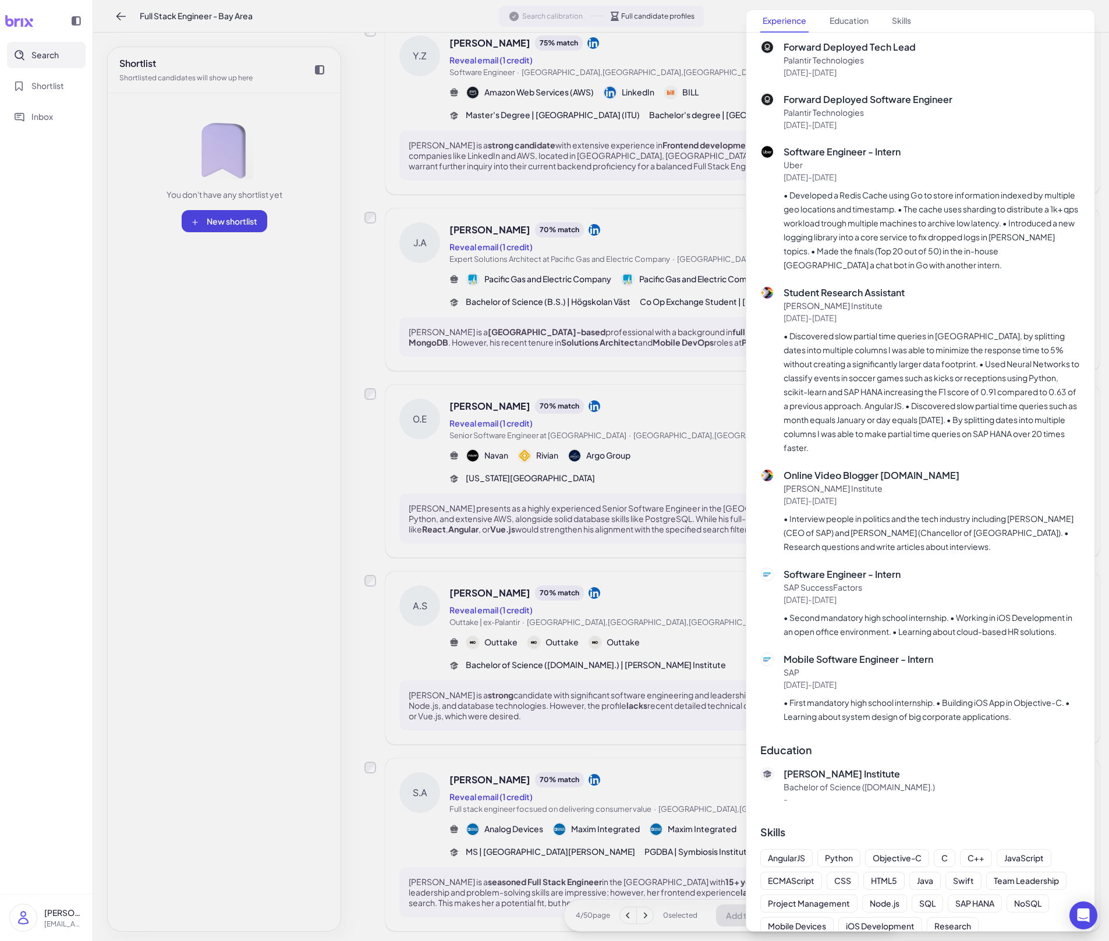
scroll to position [528, 0]
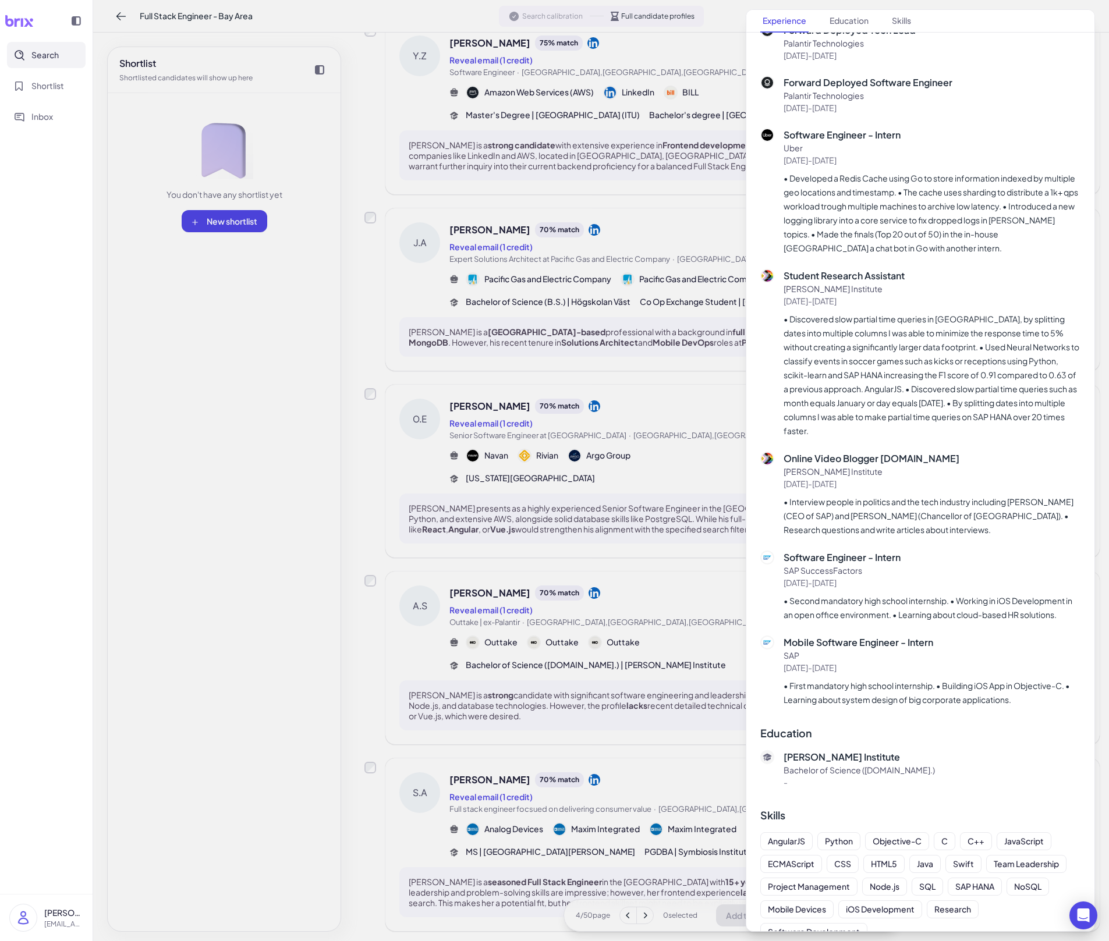
click at [634, 631] on div at bounding box center [554, 470] width 1109 height 941
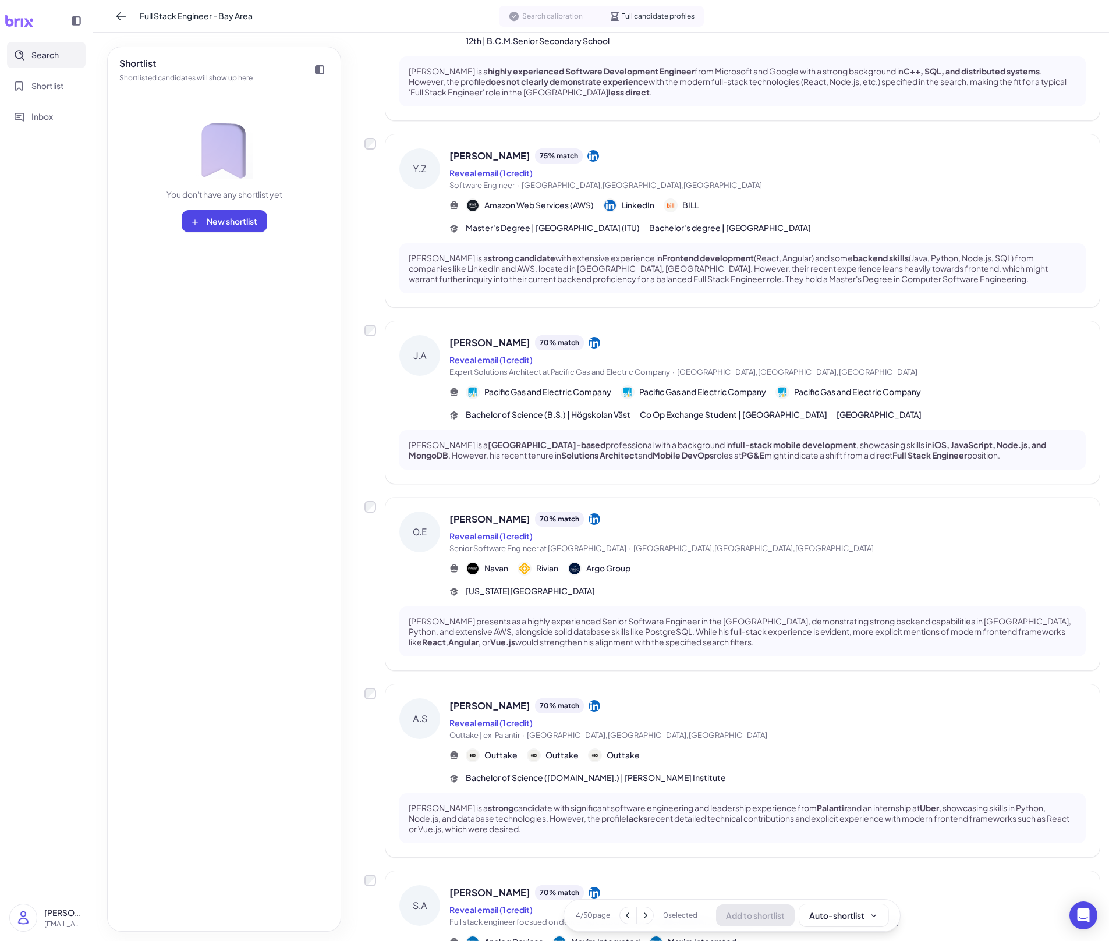
scroll to position [933, 0]
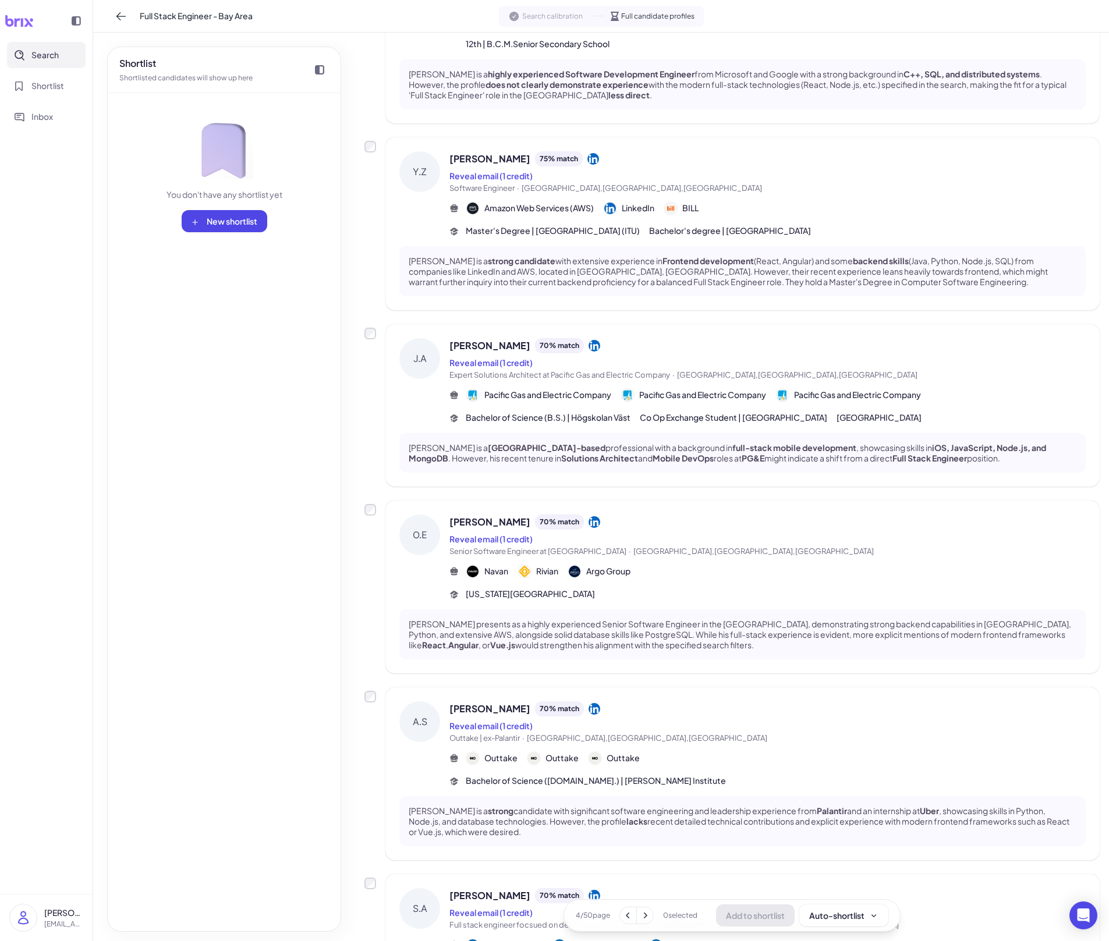
click at [708, 442] on p "[PERSON_NAME] is a [GEOGRAPHIC_DATA]-based professional with a background in fu…" at bounding box center [743, 452] width 668 height 21
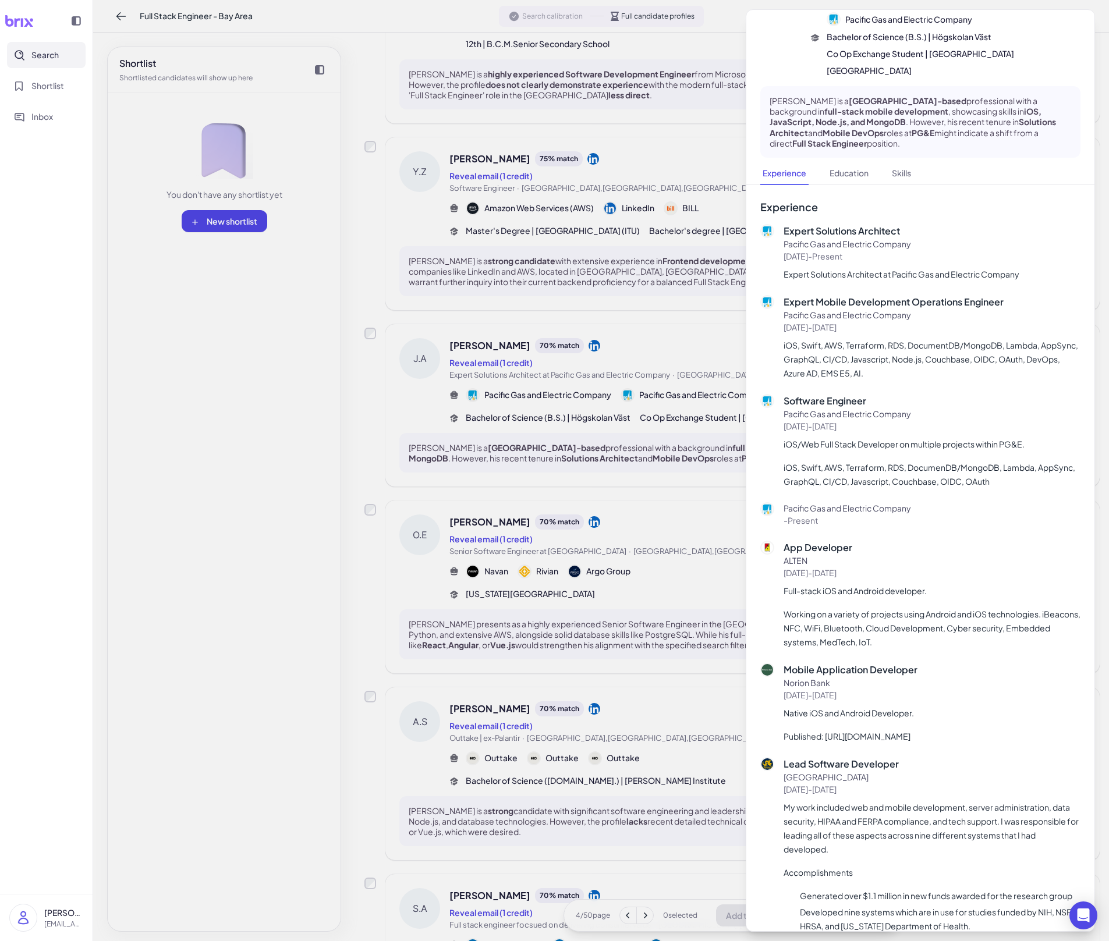
scroll to position [0, 0]
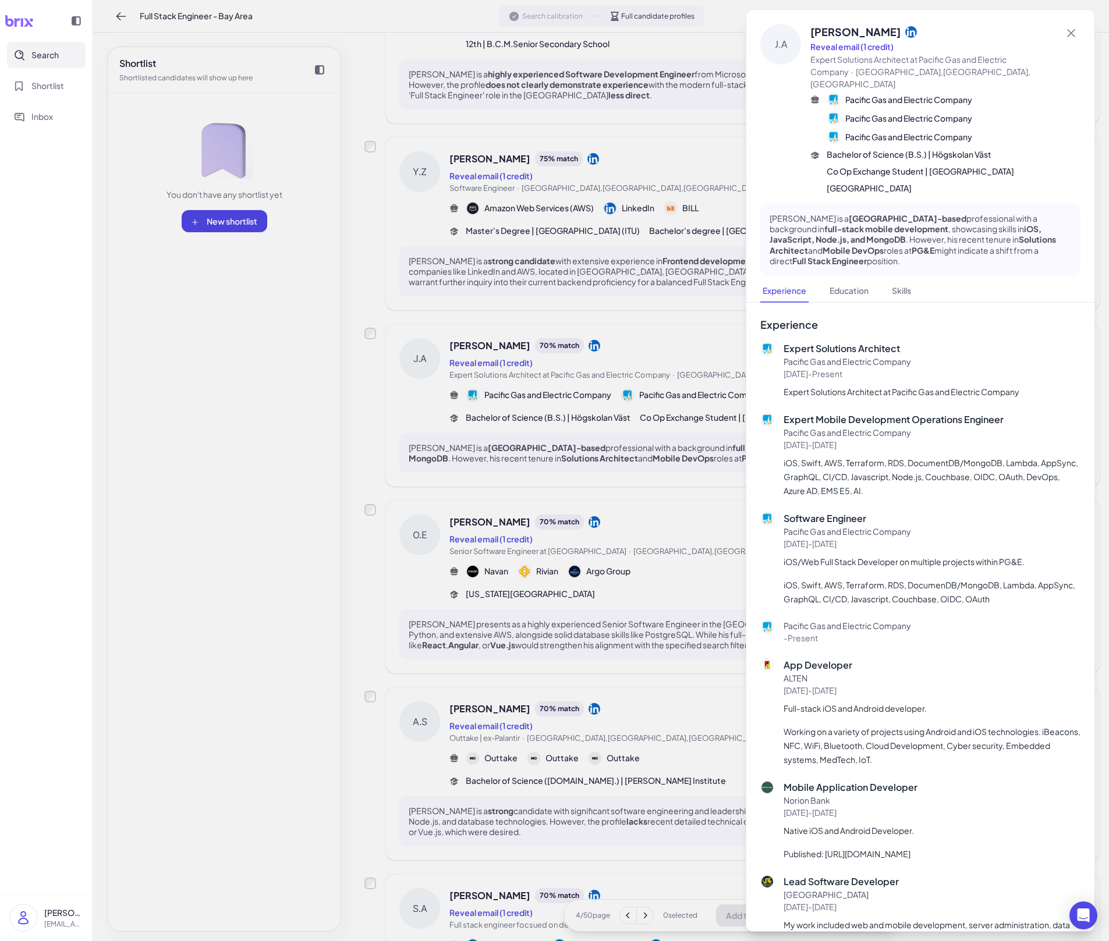
click at [576, 554] on div at bounding box center [554, 470] width 1109 height 941
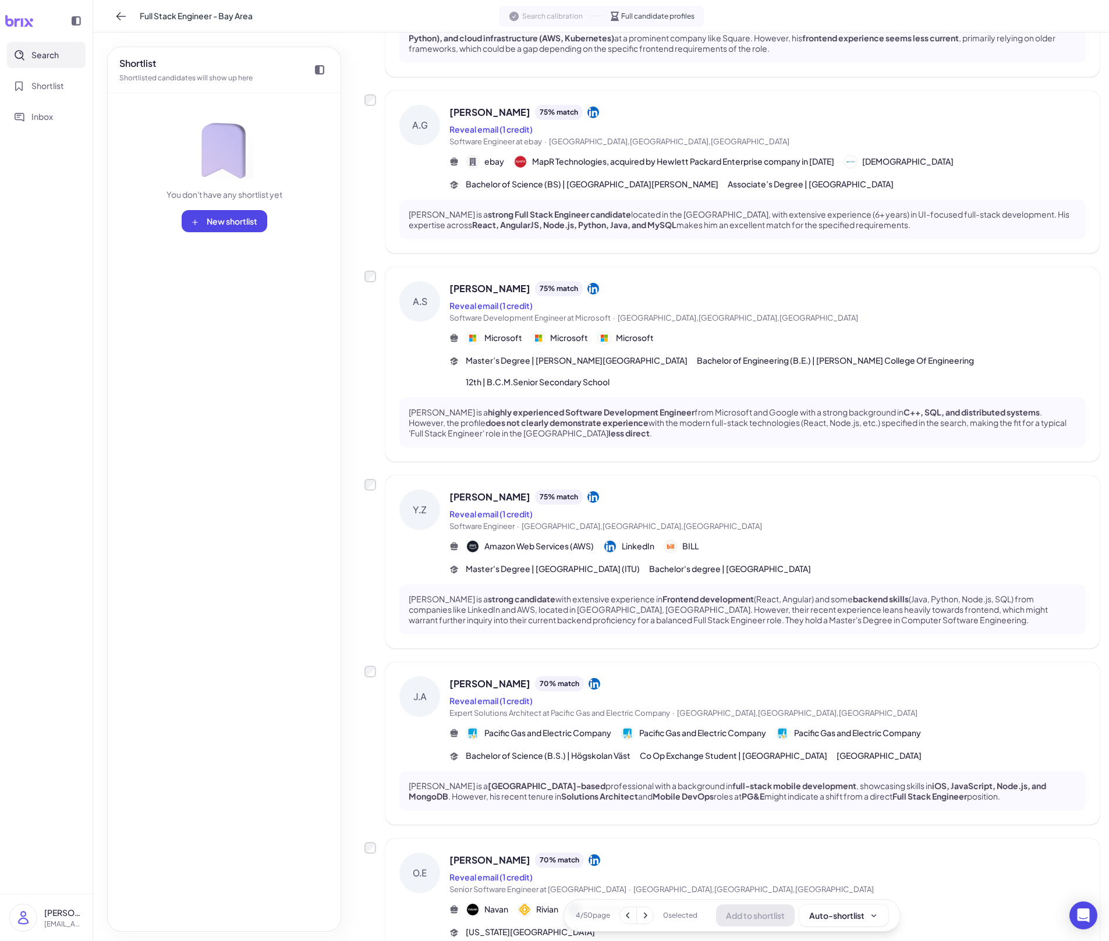
scroll to position [594, 0]
click at [711, 314] on span "[GEOGRAPHIC_DATA],[GEOGRAPHIC_DATA],[GEOGRAPHIC_DATA]" at bounding box center [738, 318] width 240 height 9
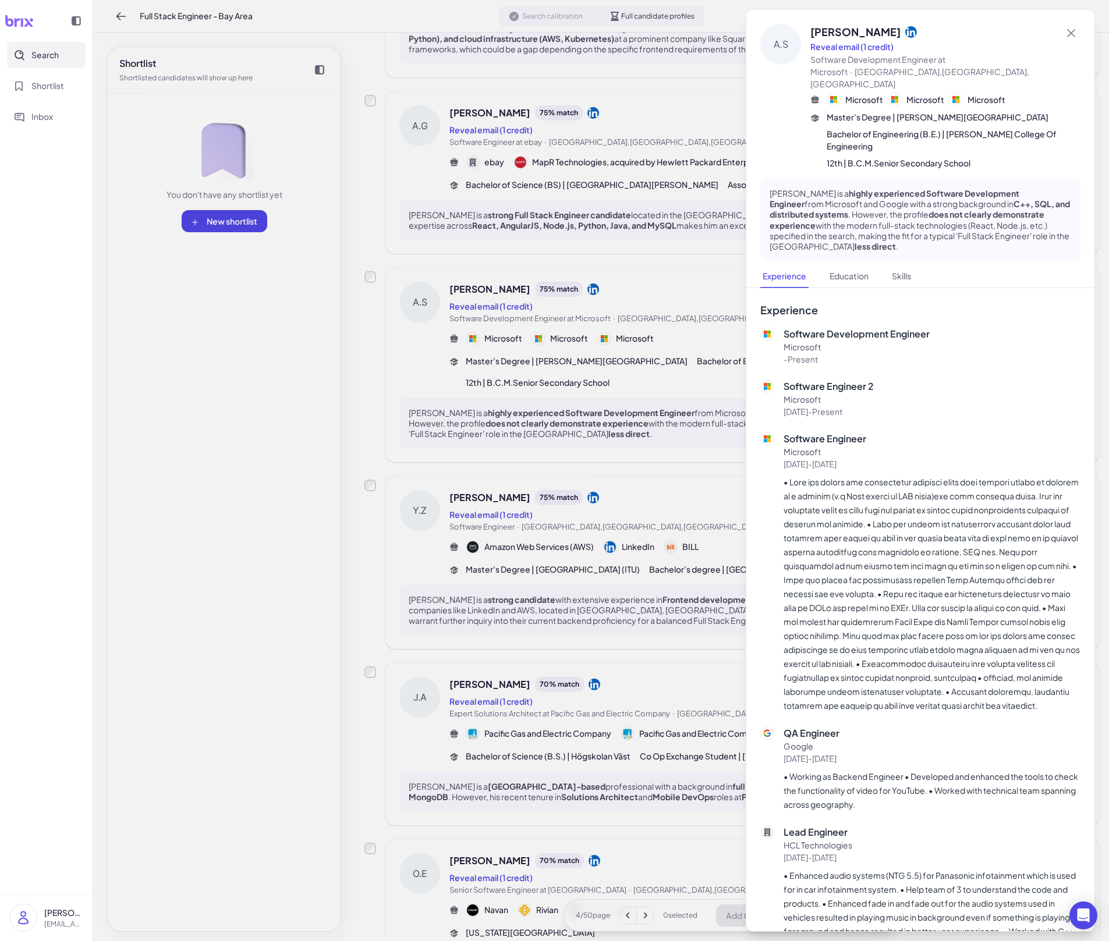
click at [644, 308] on div at bounding box center [554, 470] width 1109 height 941
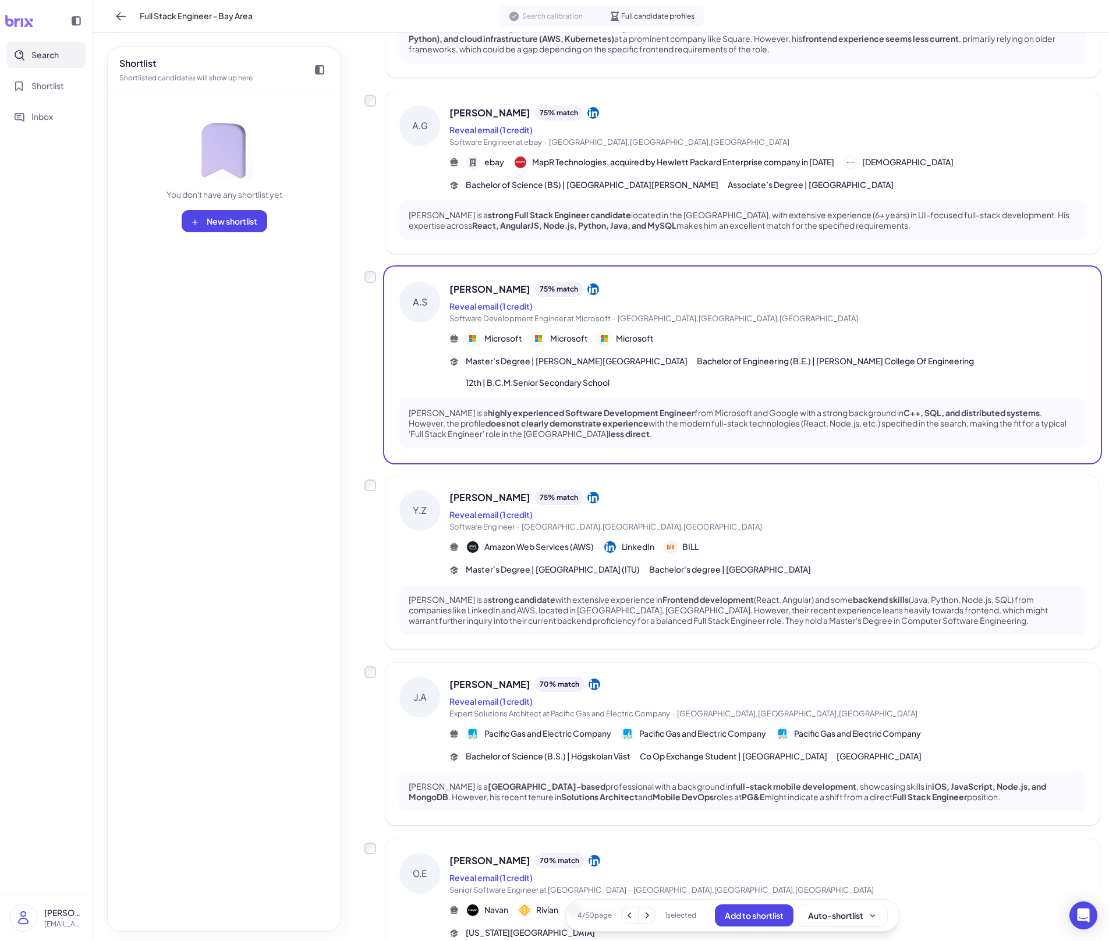
click at [369, 272] on div "[PERSON_NAME] 75 % match Reveal email (1 credit) Software Development Engineer …" at bounding box center [731, 365] width 735 height 194
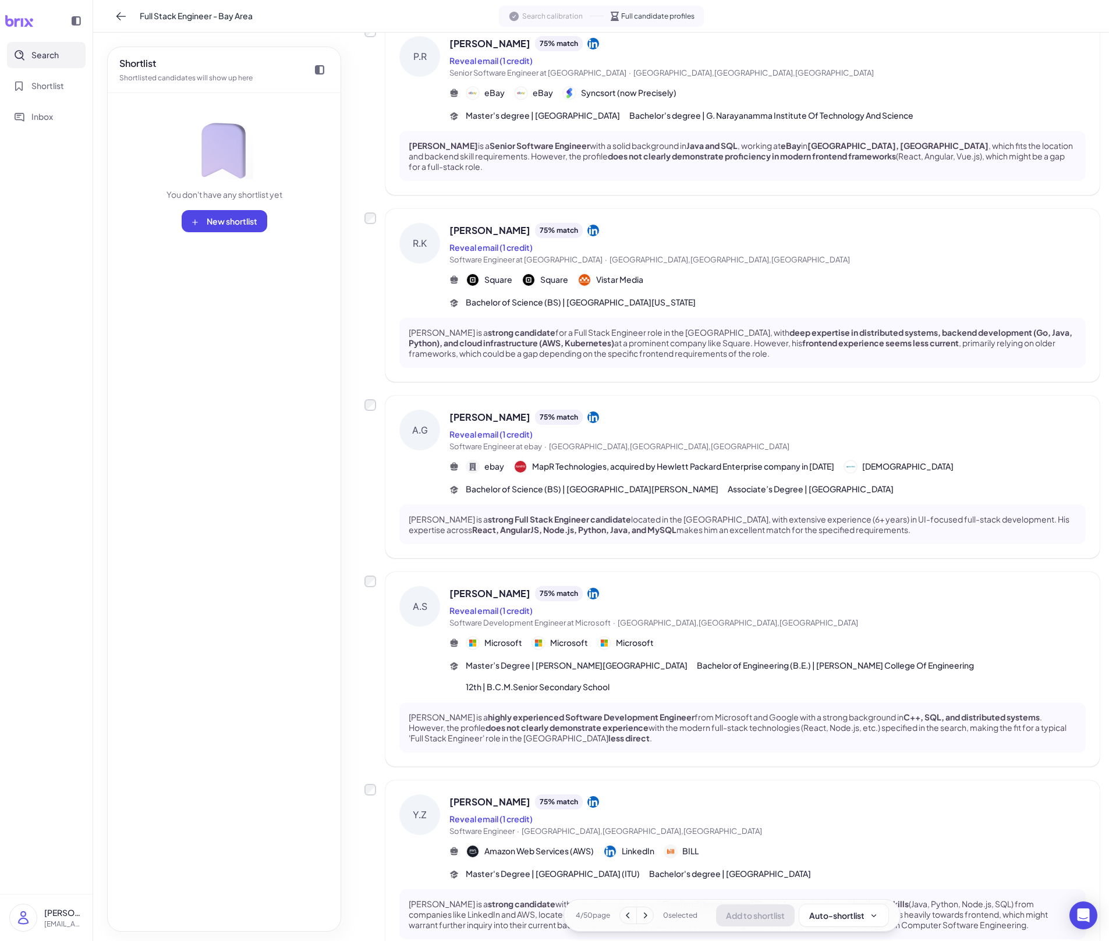
scroll to position [279, 0]
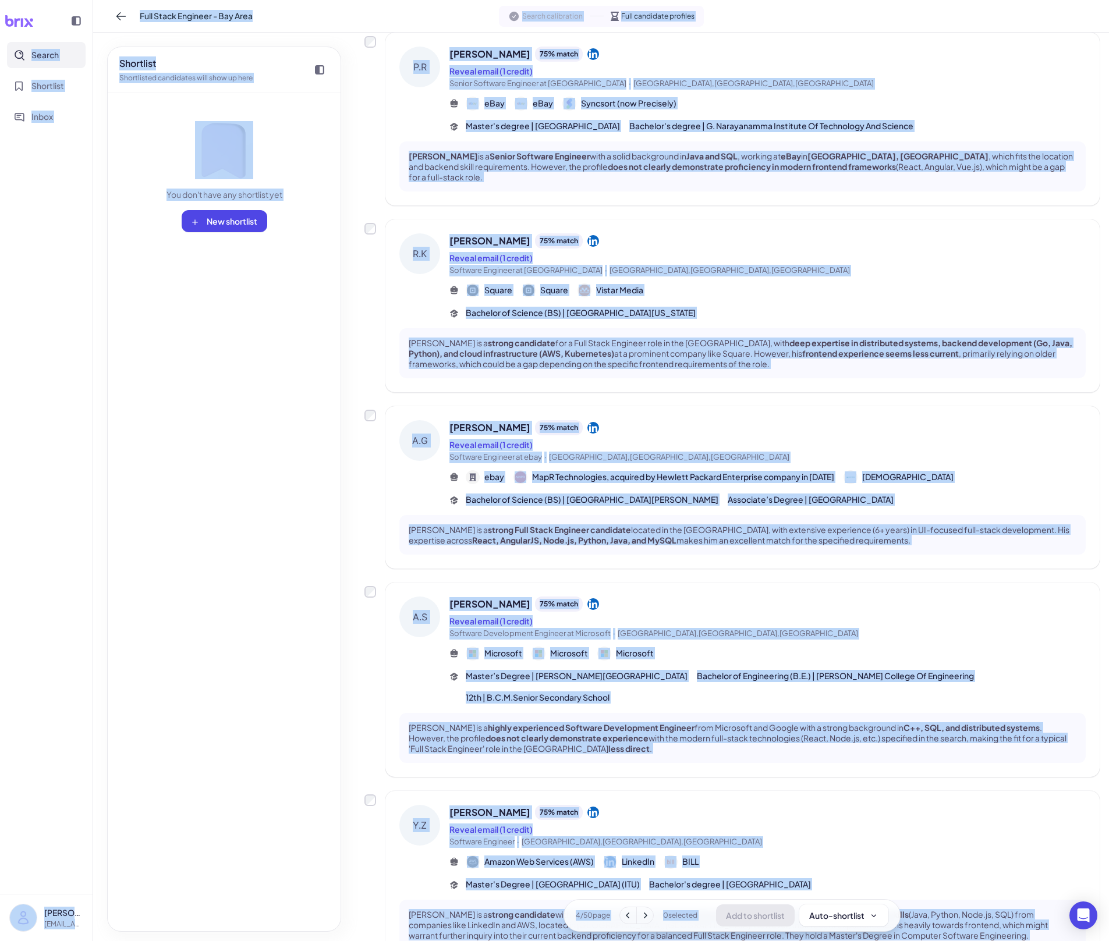
click at [633, 655] on p "[PERSON_NAME] is a highly experienced Software Development Engineer from Micros…" at bounding box center [743, 738] width 668 height 32
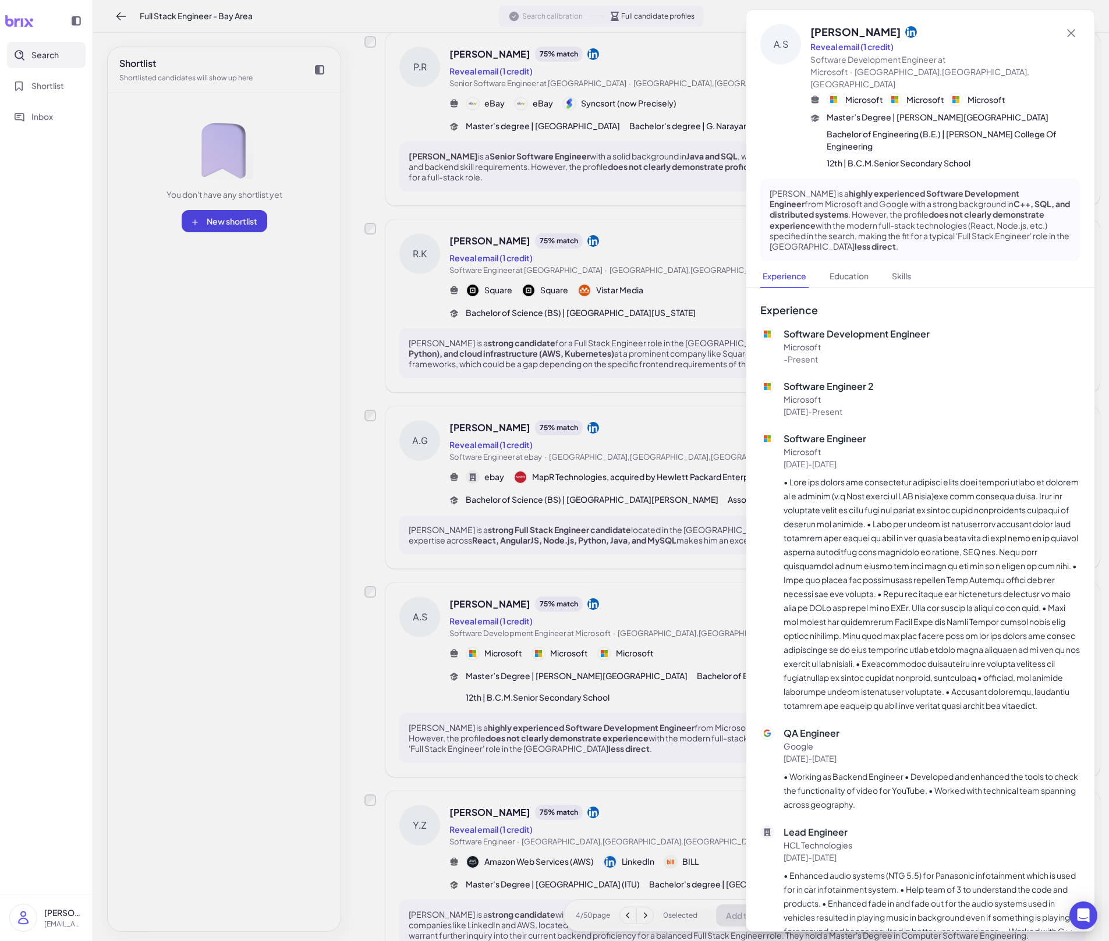
click at [556, 655] on div at bounding box center [554, 470] width 1109 height 941
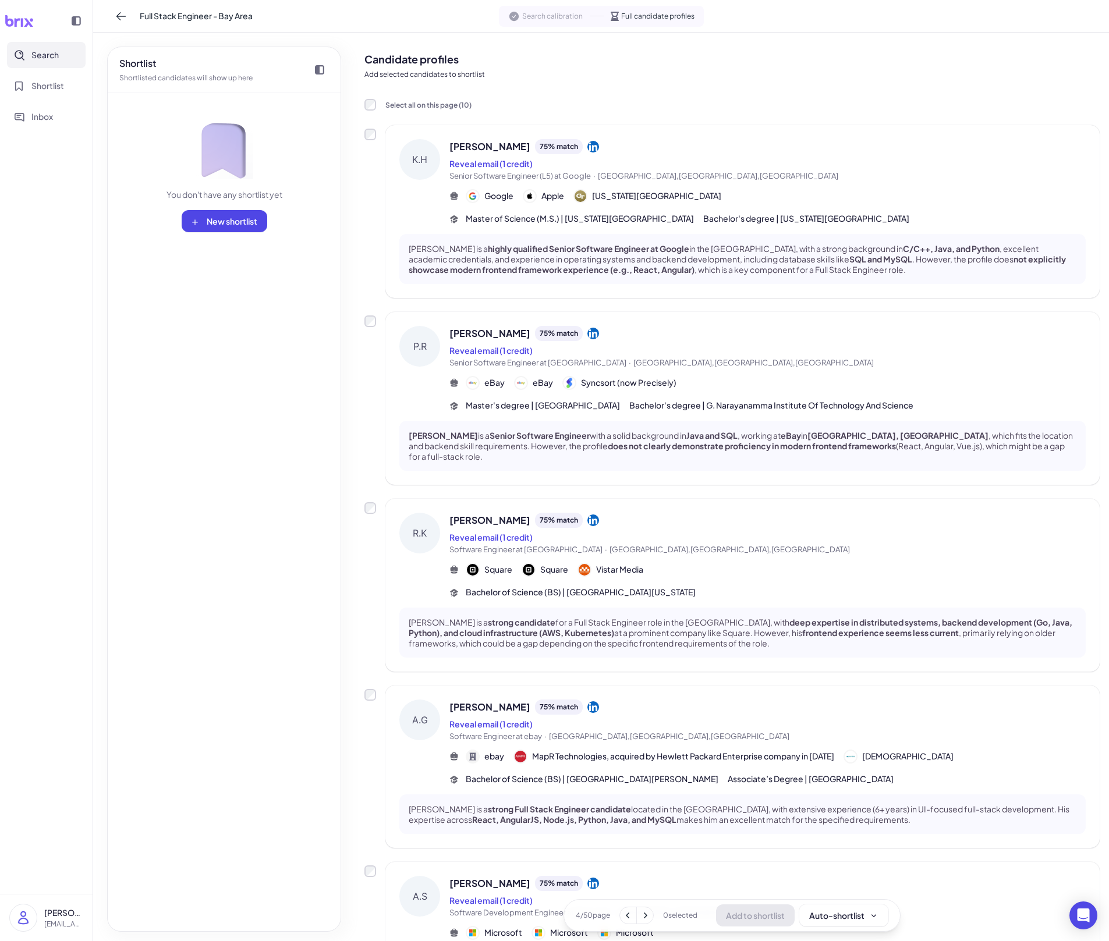
scroll to position [1, 0]
click at [648, 655] on icon at bounding box center [645, 916] width 12 height 12
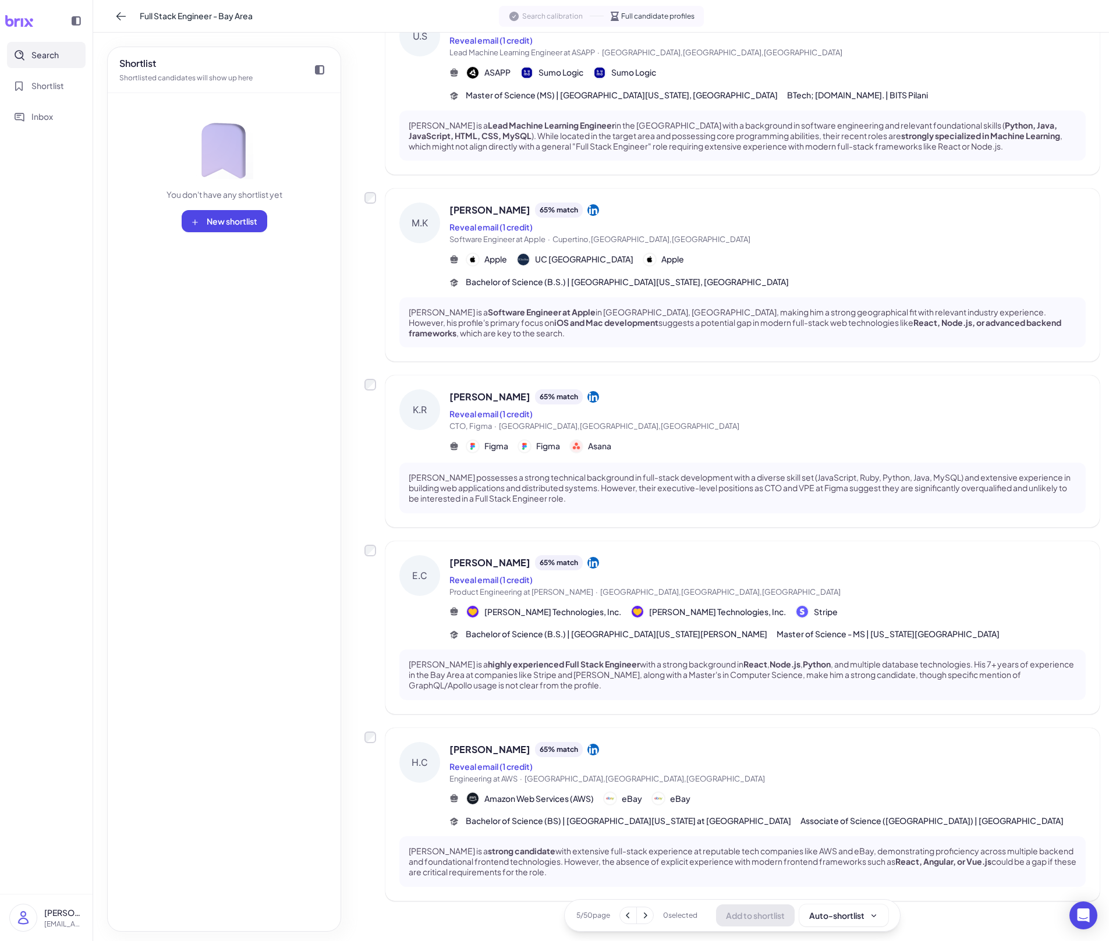
scroll to position [1040, 0]
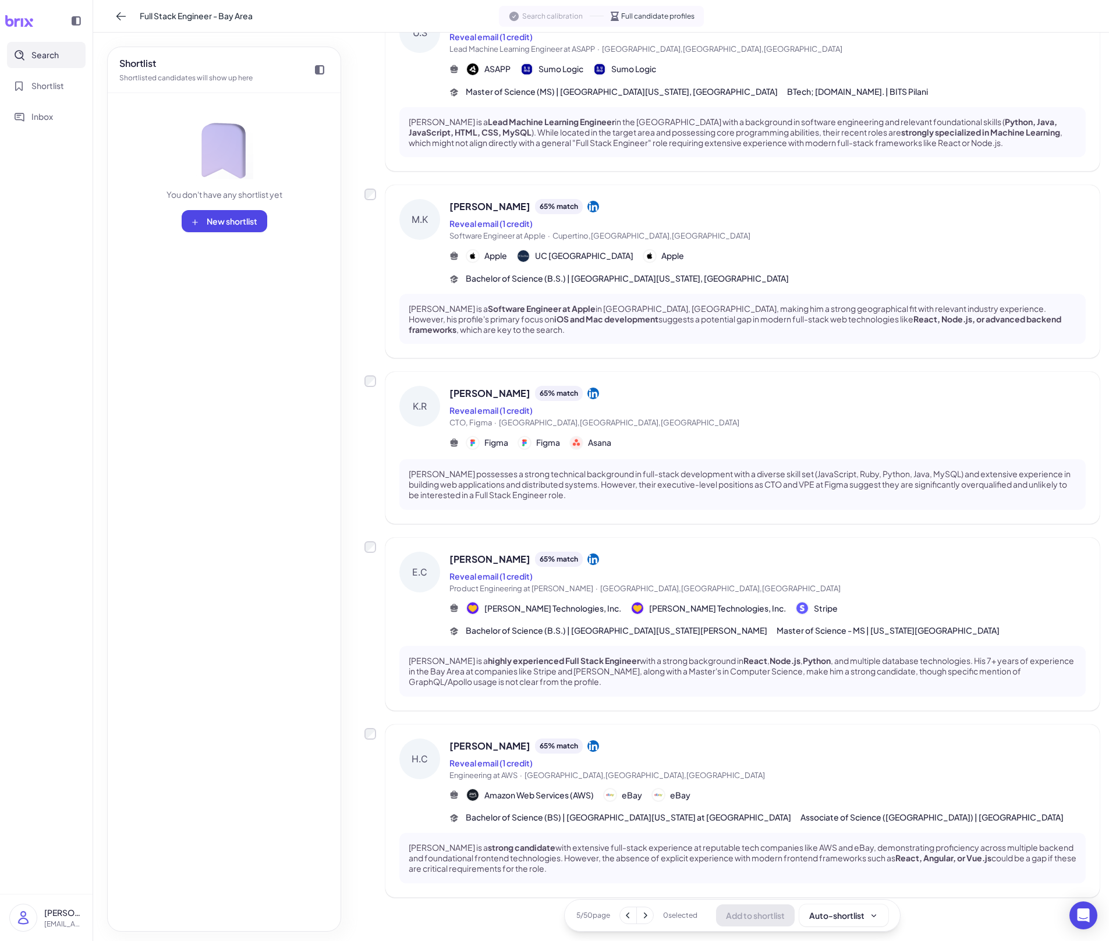
click at [54, 46] on button "Search" at bounding box center [46, 55] width 79 height 26
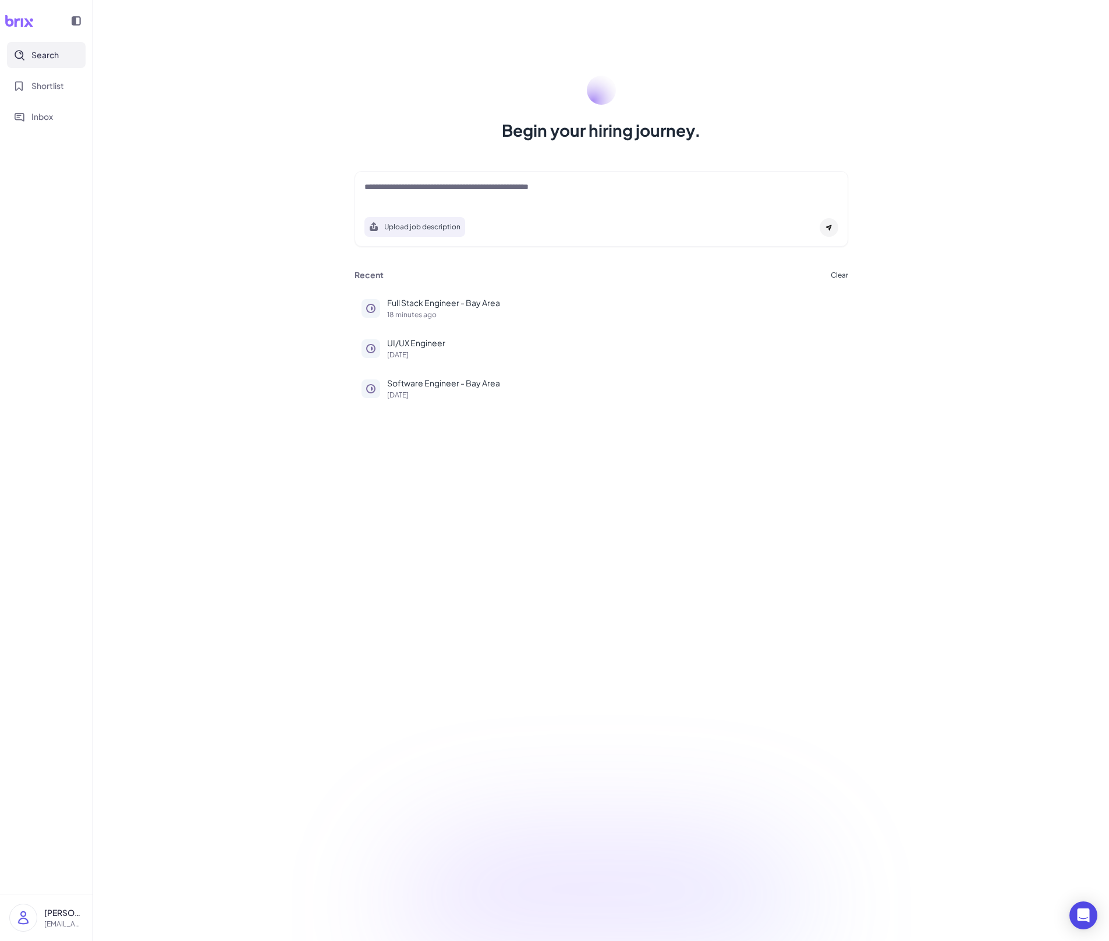
click at [54, 46] on button "Search" at bounding box center [46, 55] width 79 height 26
click at [490, 188] on textarea at bounding box center [601, 188] width 474 height 14
paste textarea "**********"
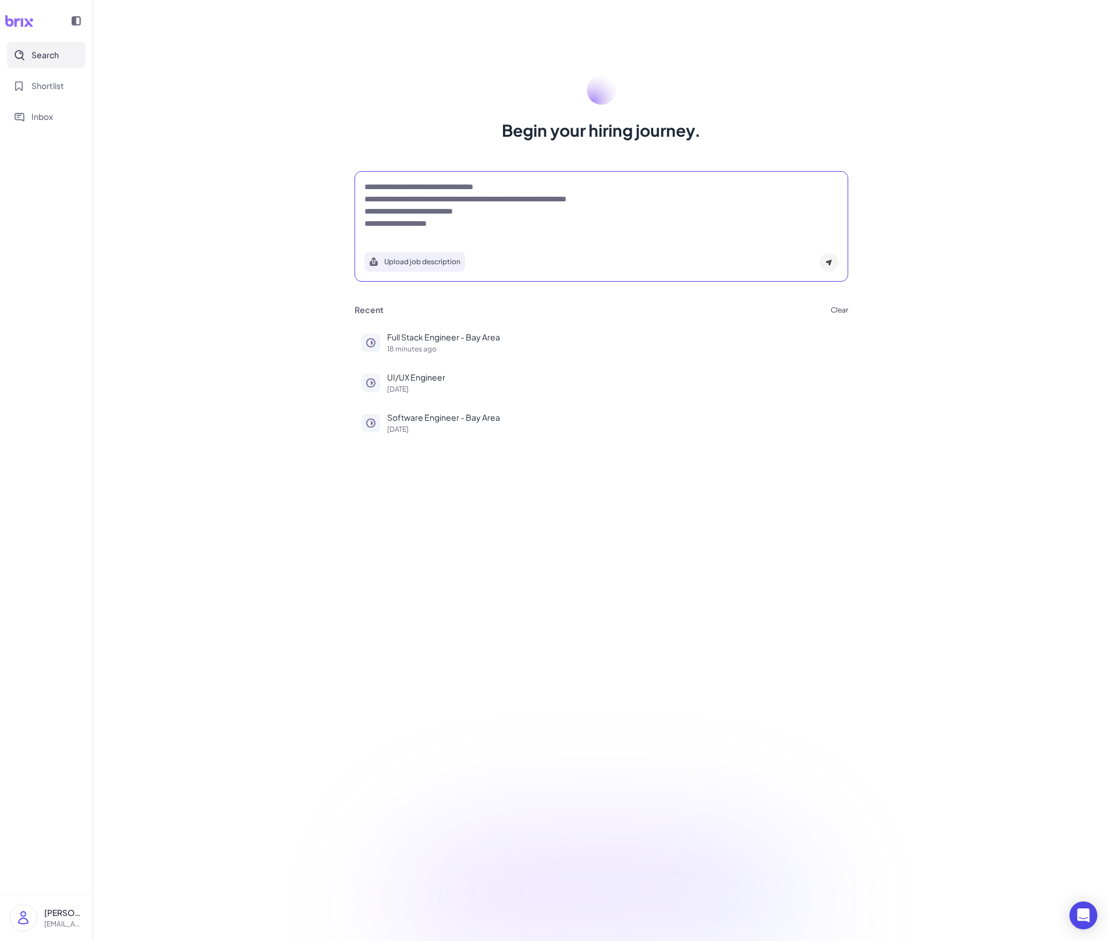
drag, startPoint x: 371, startPoint y: 187, endPoint x: 349, endPoint y: 187, distance: 21.5
click at [350, 187] on div "**********" at bounding box center [602, 226] width 522 height 122
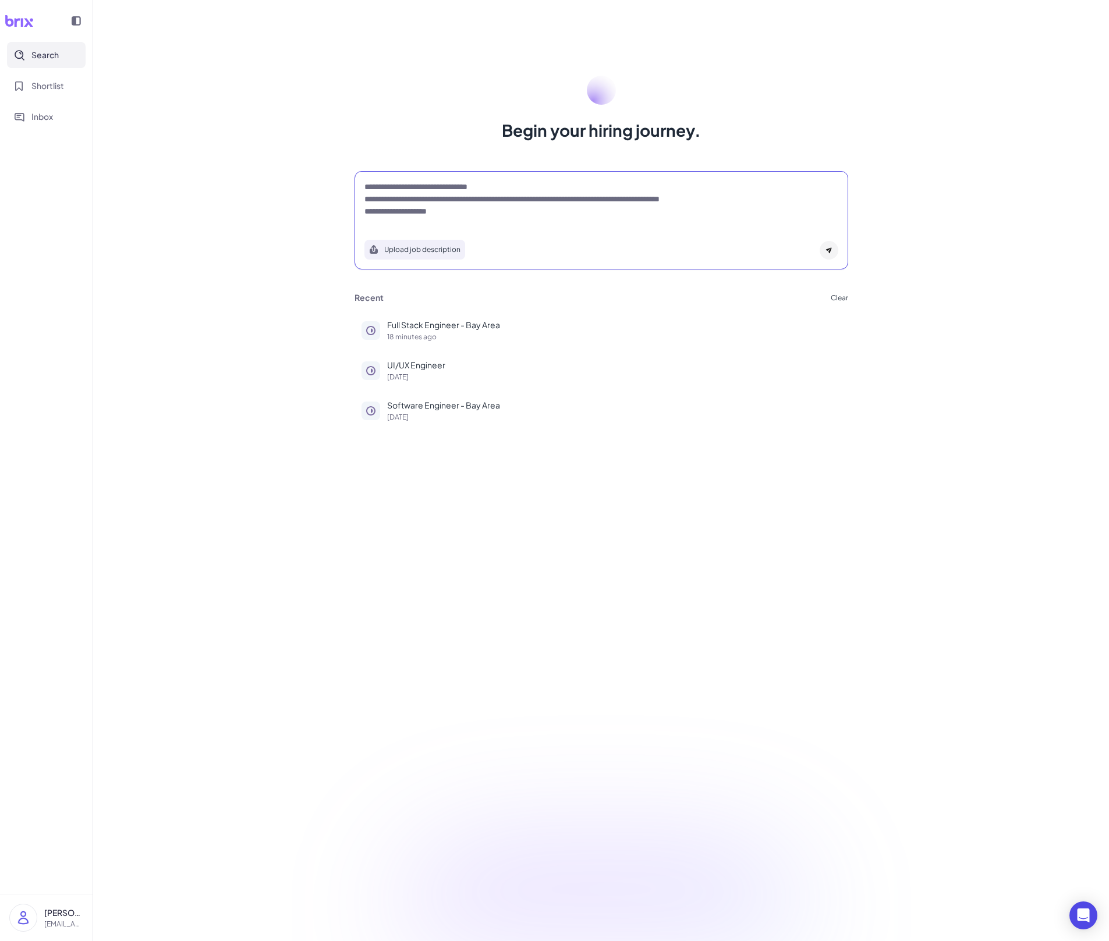
type textarea "**********"
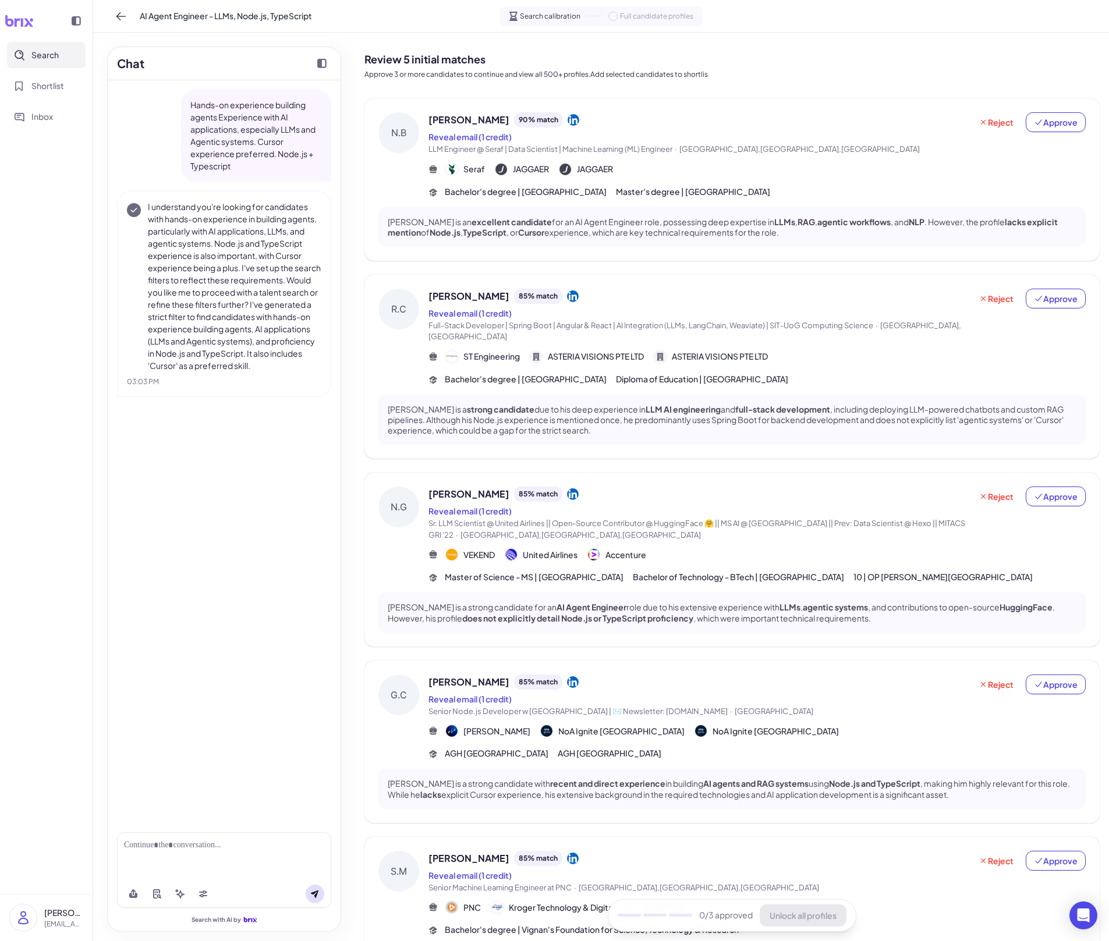
click at [641, 237] on div "[PERSON_NAME] is an excellent candidate for an AI Agent Engineer role, possessi…" at bounding box center [731, 227] width 707 height 40
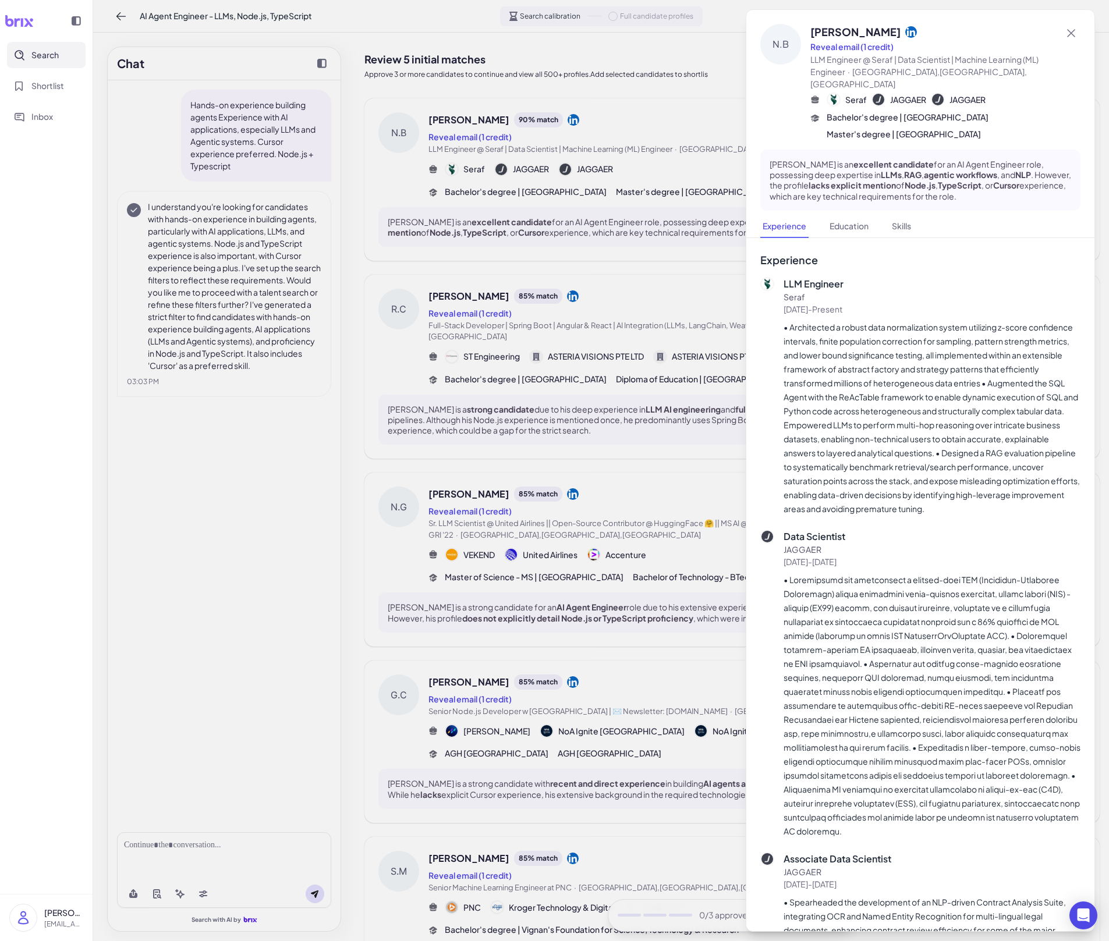
click at [548, 276] on div at bounding box center [554, 470] width 1109 height 941
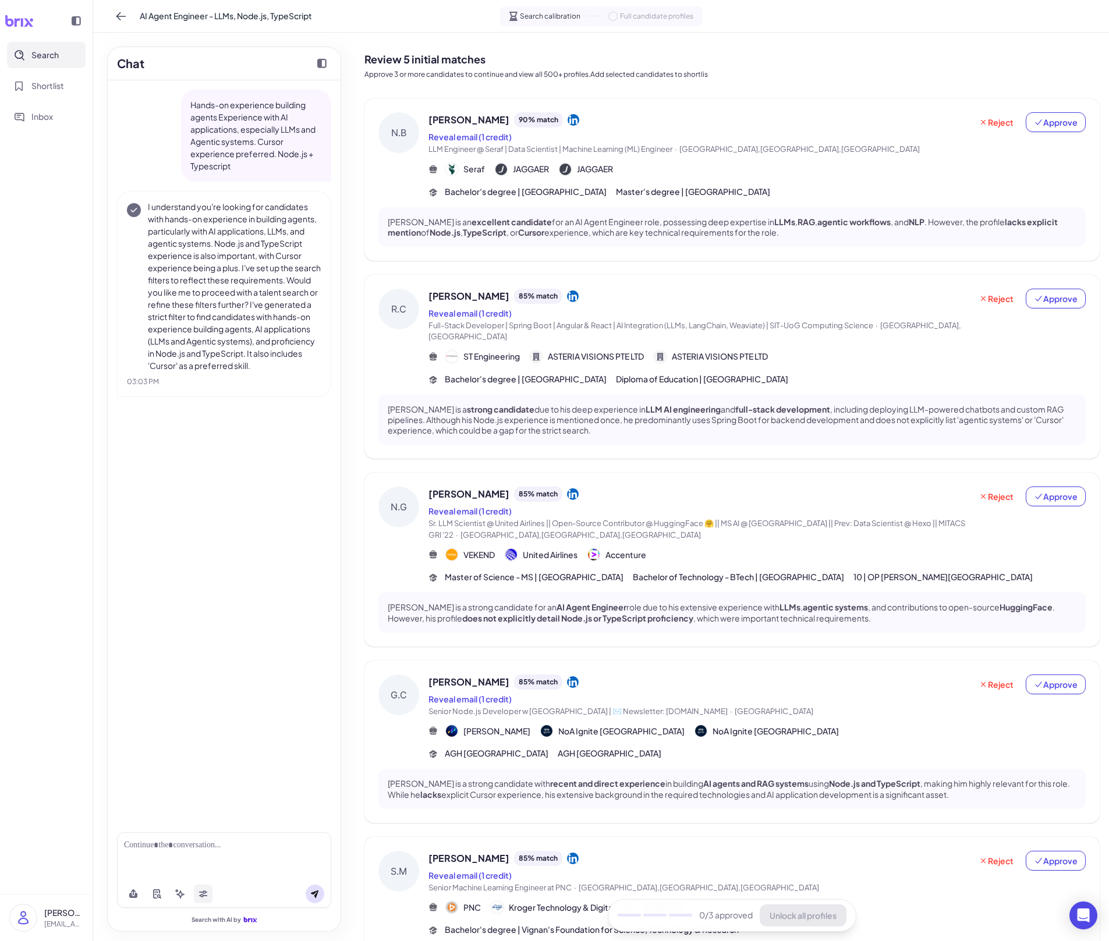
click at [209, 655] on button at bounding box center [203, 894] width 19 height 19
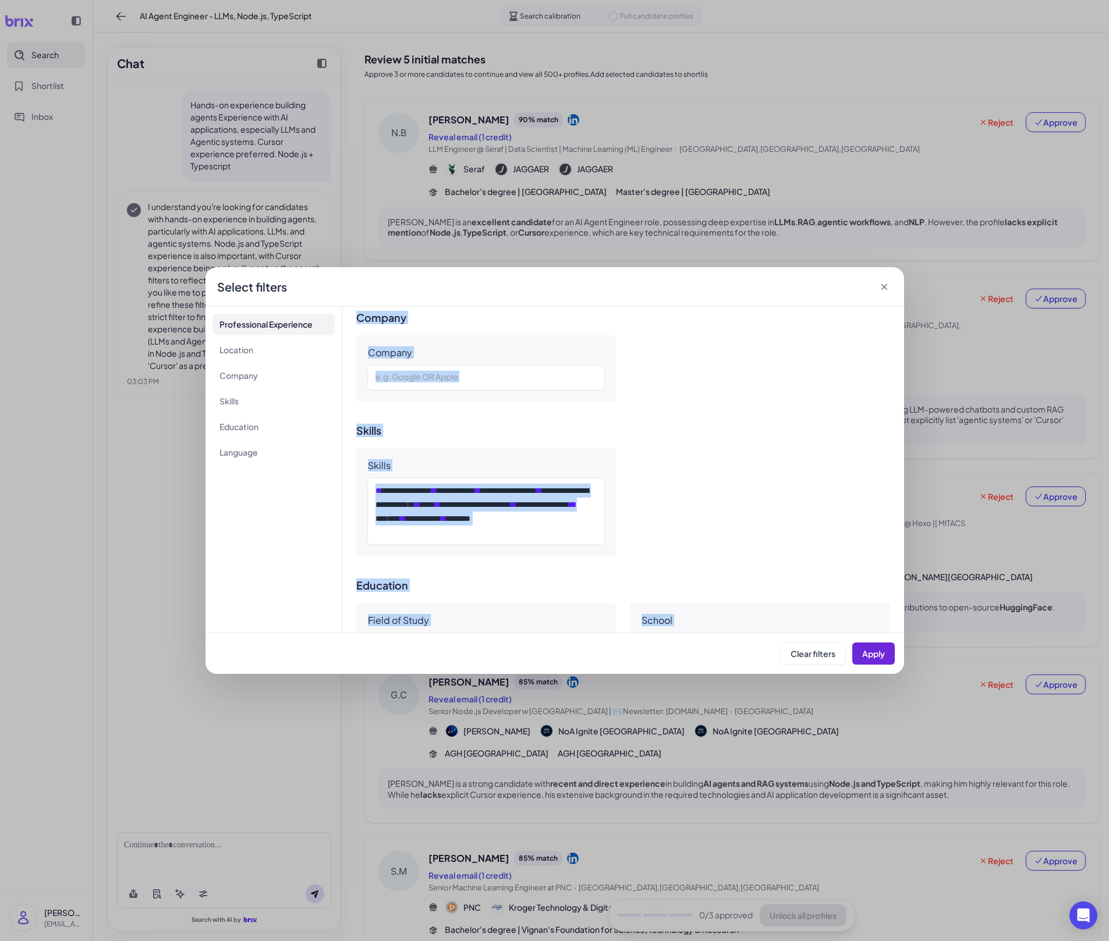
scroll to position [880, 0]
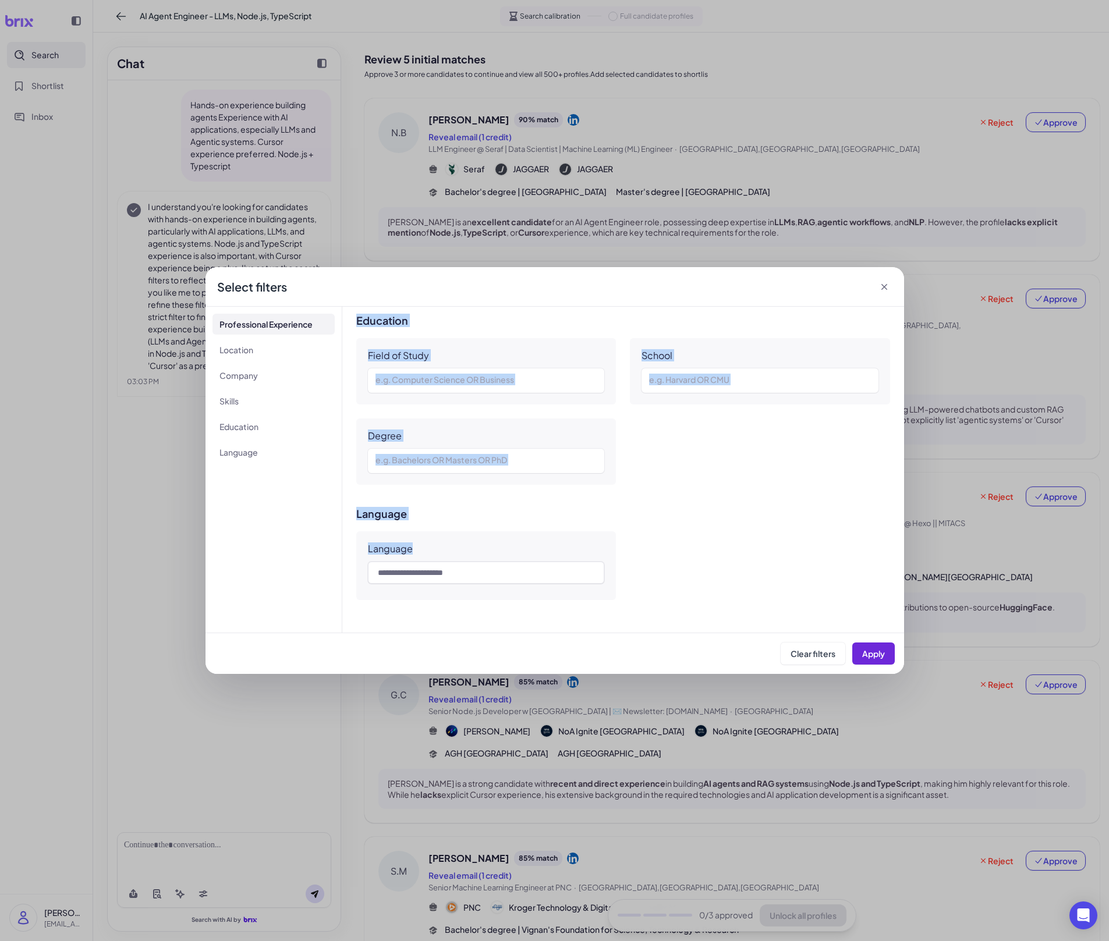
drag, startPoint x: 364, startPoint y: 356, endPoint x: 671, endPoint y: 581, distance: 379.8
click at [671, 581] on div "**********" at bounding box center [623, 470] width 562 height 326
copy div "**********"
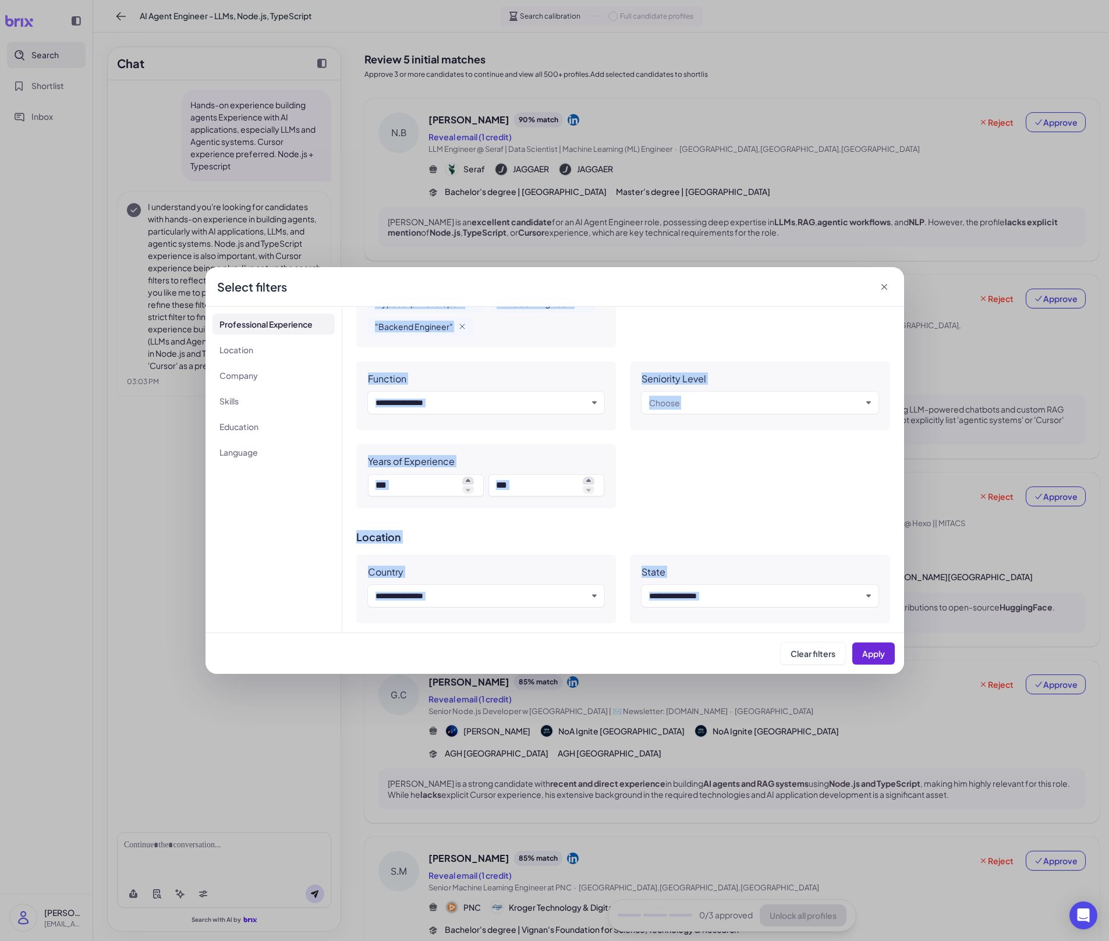
scroll to position [0, 0]
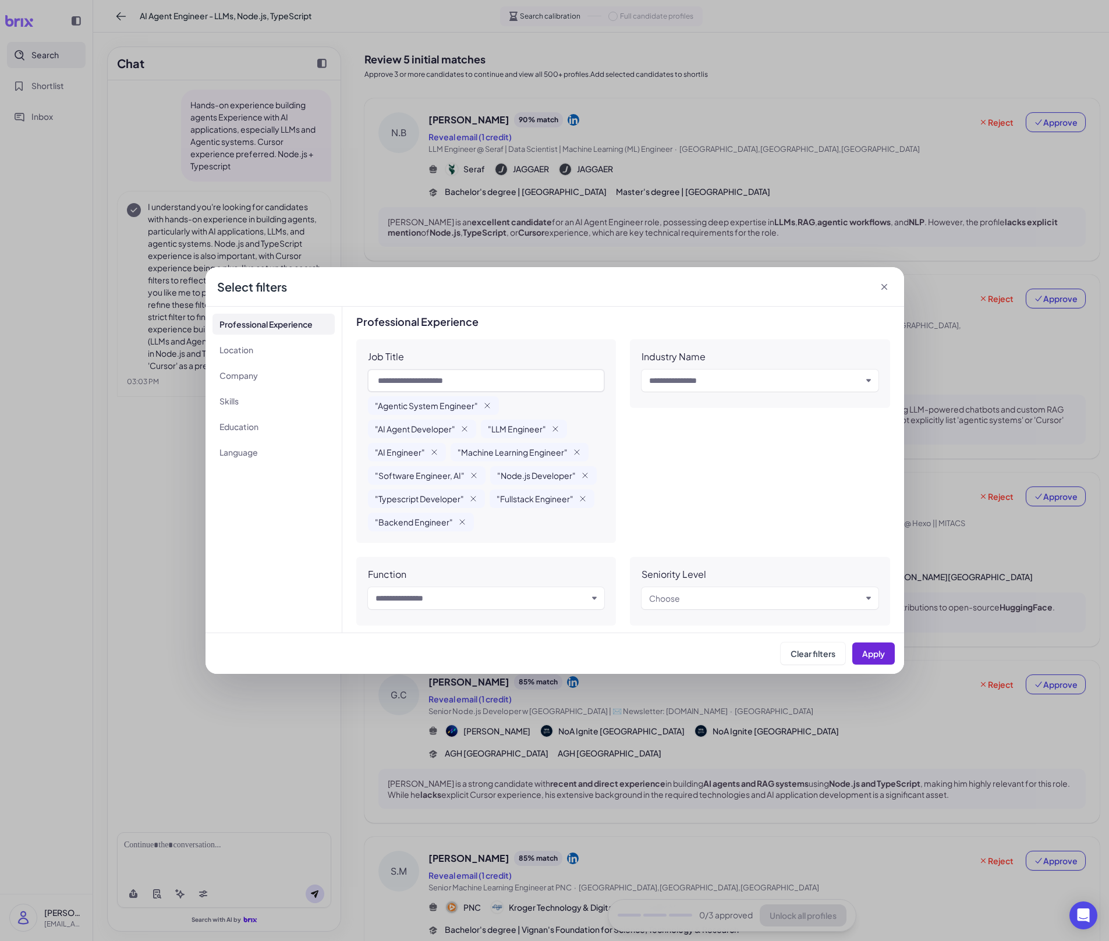
click at [669, 655] on div "**********" at bounding box center [554, 470] width 1109 height 941
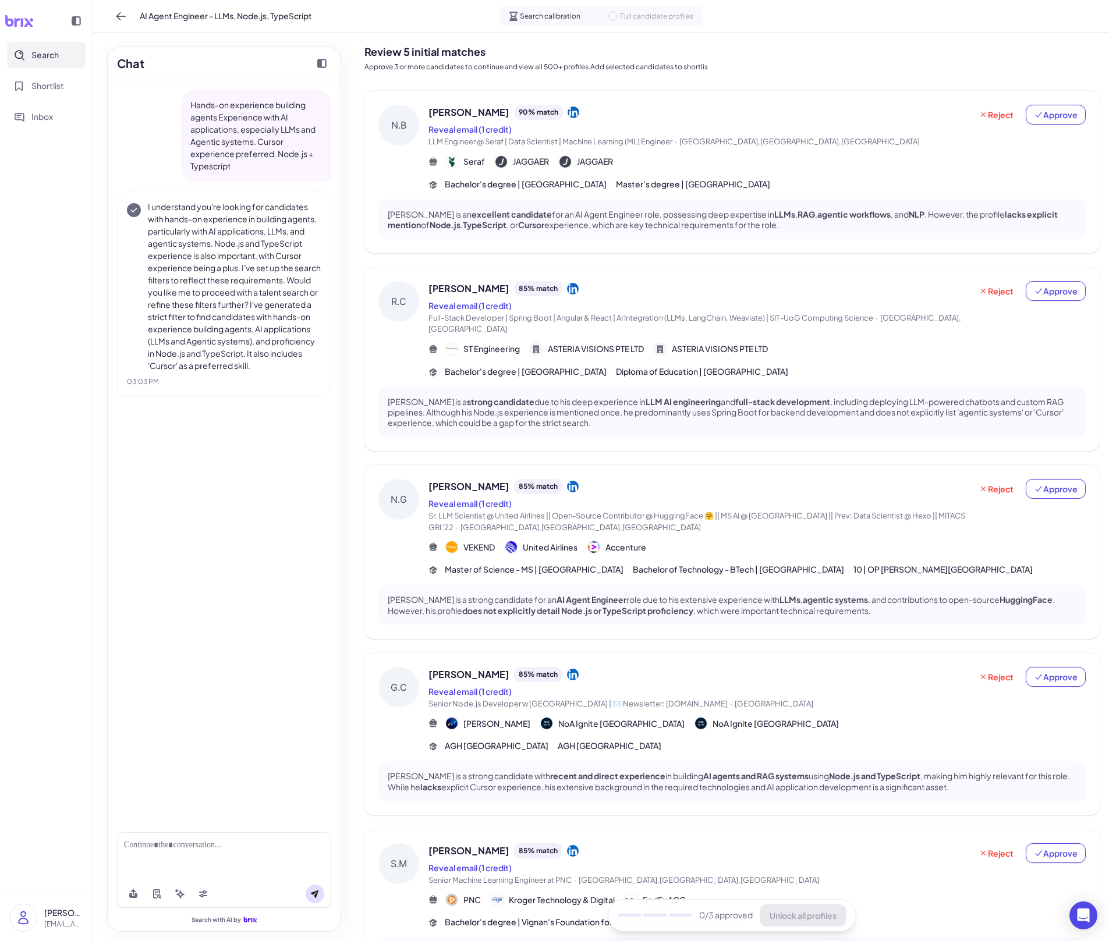
scroll to position [1, 0]
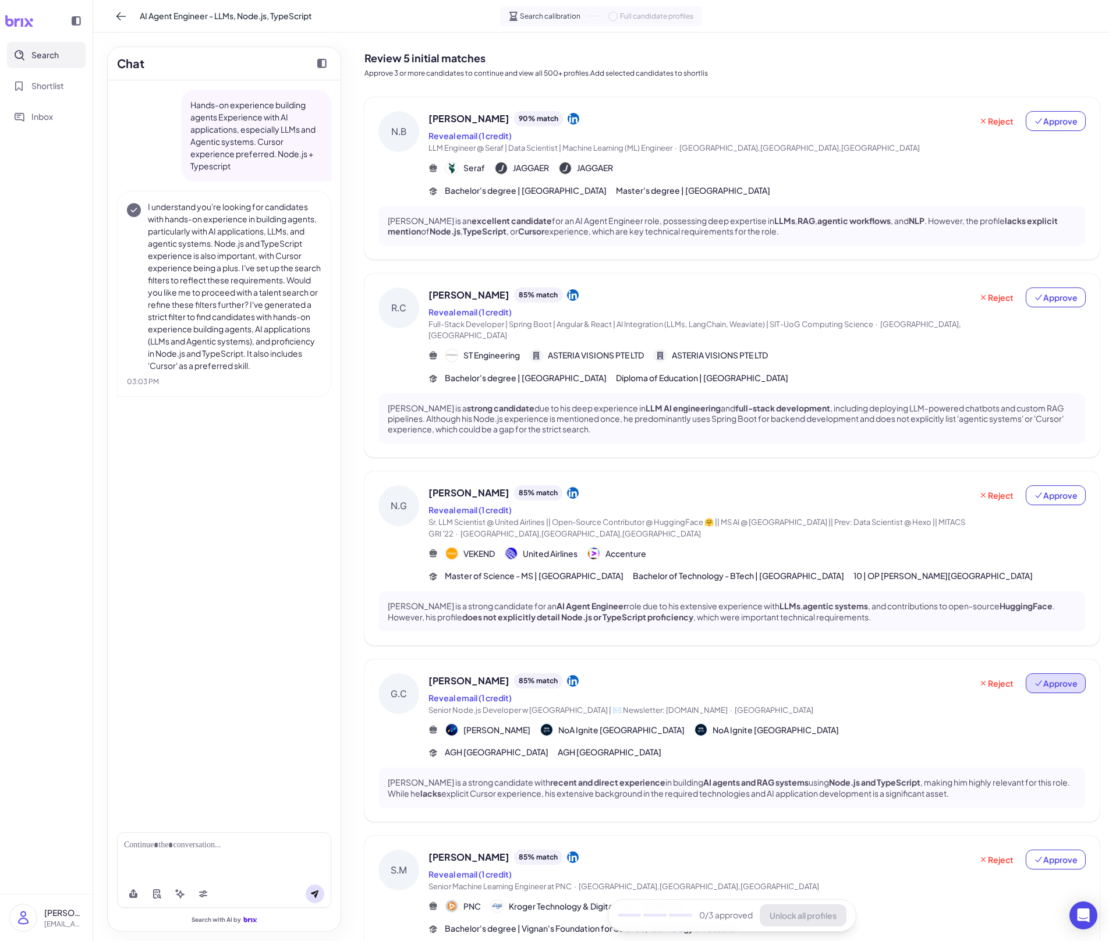
click at [1051, 655] on span "Approve" at bounding box center [1056, 684] width 44 height 12
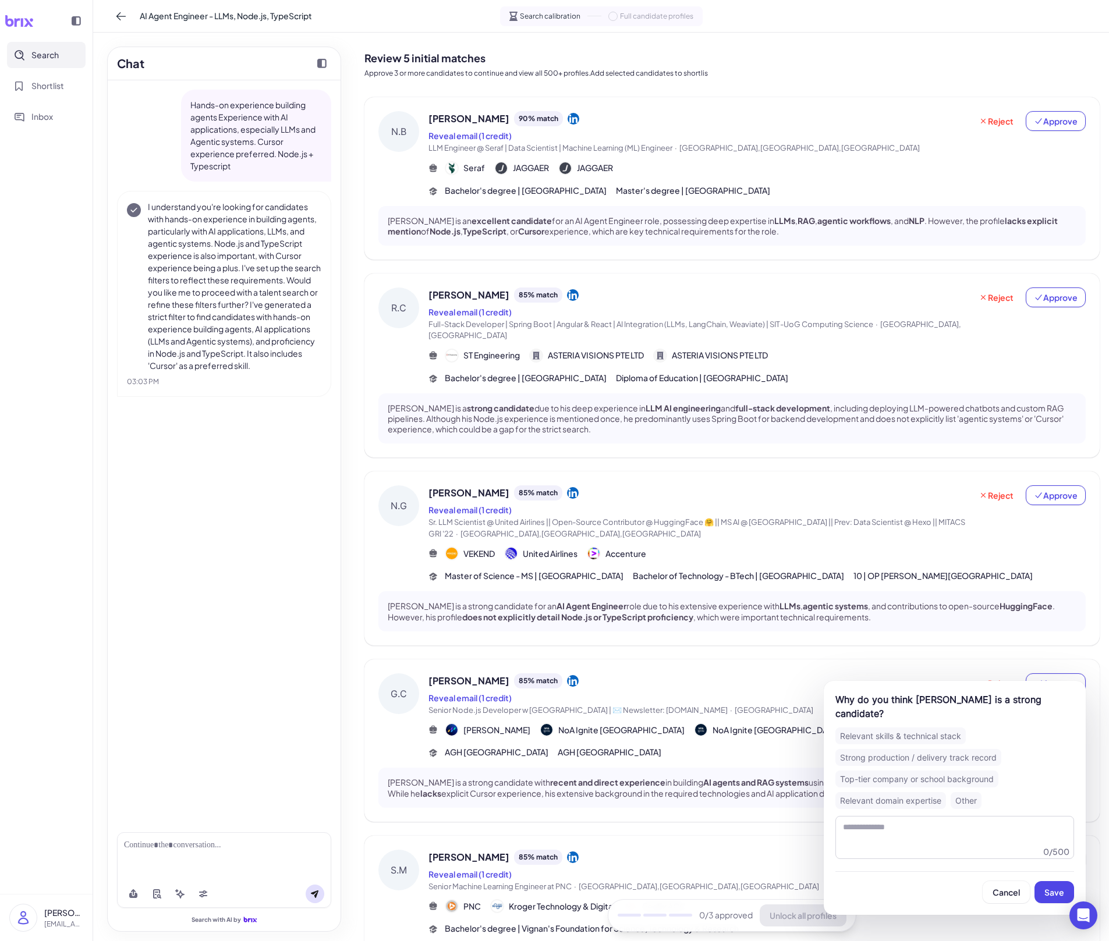
click at [834, 655] on div "G.C [PERSON_NAME] 85 % match Reveal email (1 credit) Senior Node.js Developer w…" at bounding box center [731, 741] width 735 height 162
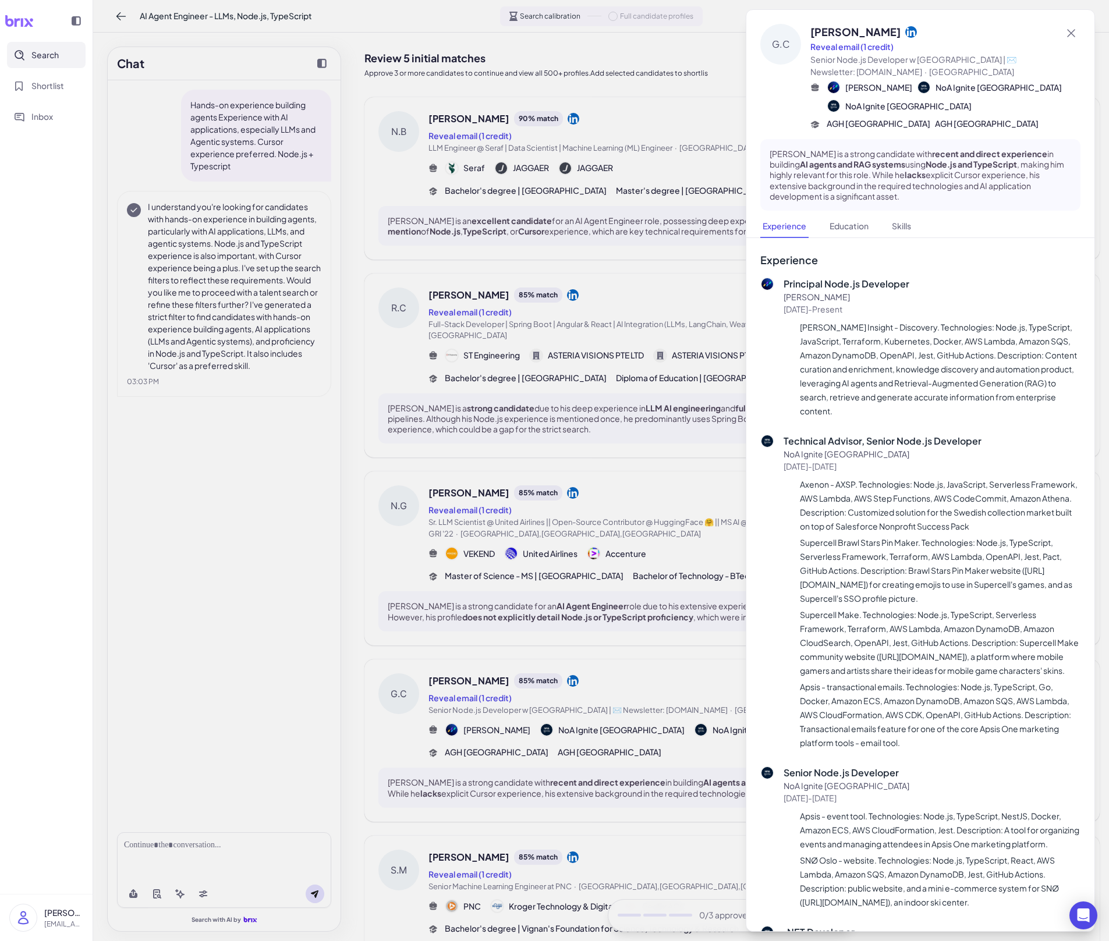
click at [654, 592] on div at bounding box center [554, 470] width 1109 height 941
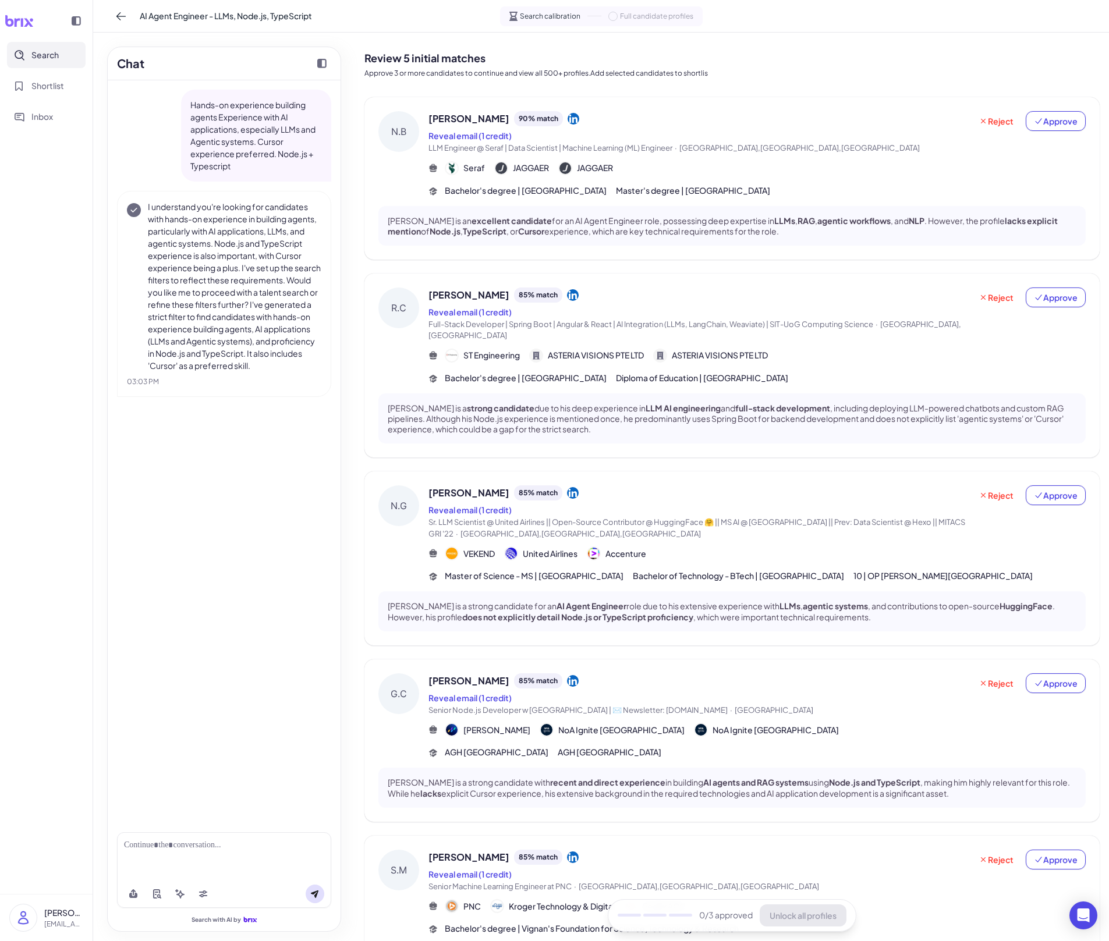
scroll to position [0, 0]
click at [1055, 292] on button "Approve" at bounding box center [1056, 299] width 60 height 20
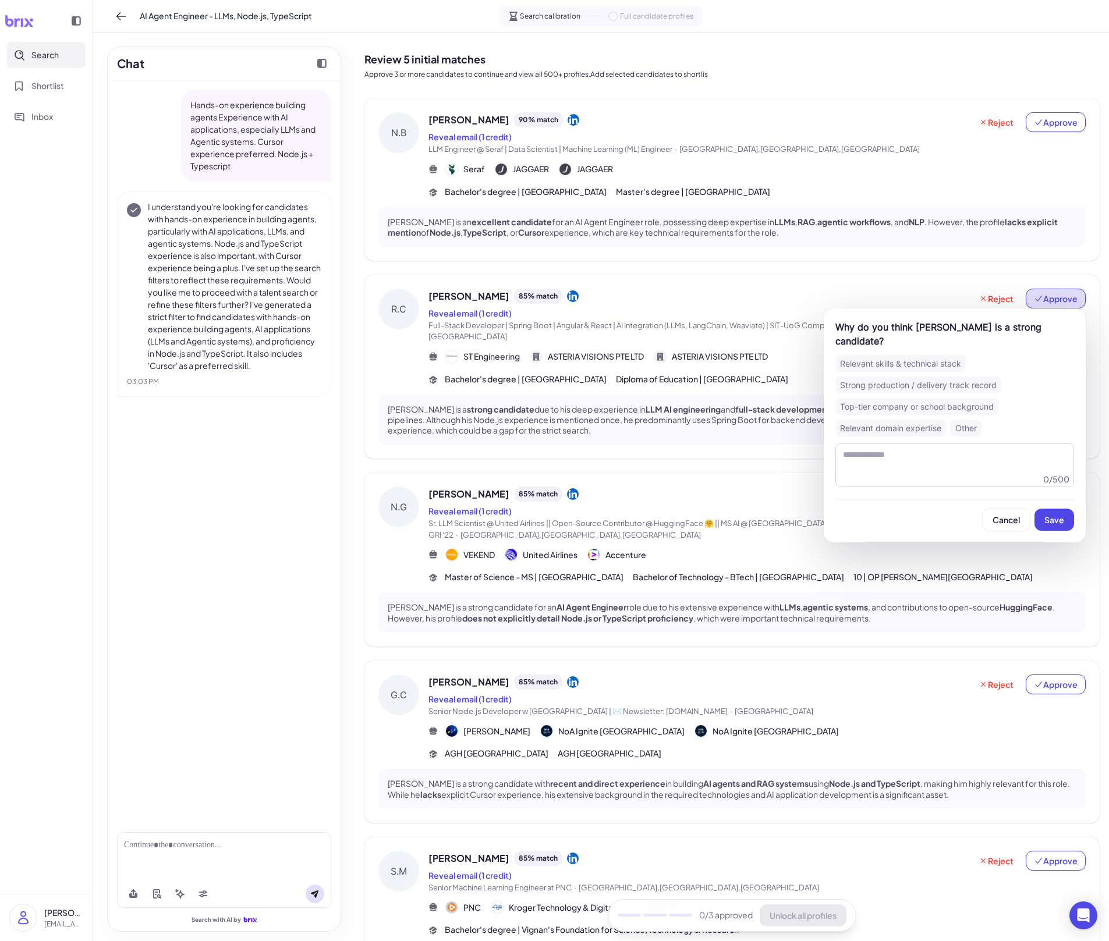
click at [1041, 294] on icon at bounding box center [1038, 298] width 9 height 9
click at [1055, 513] on button "Save" at bounding box center [1054, 520] width 40 height 22
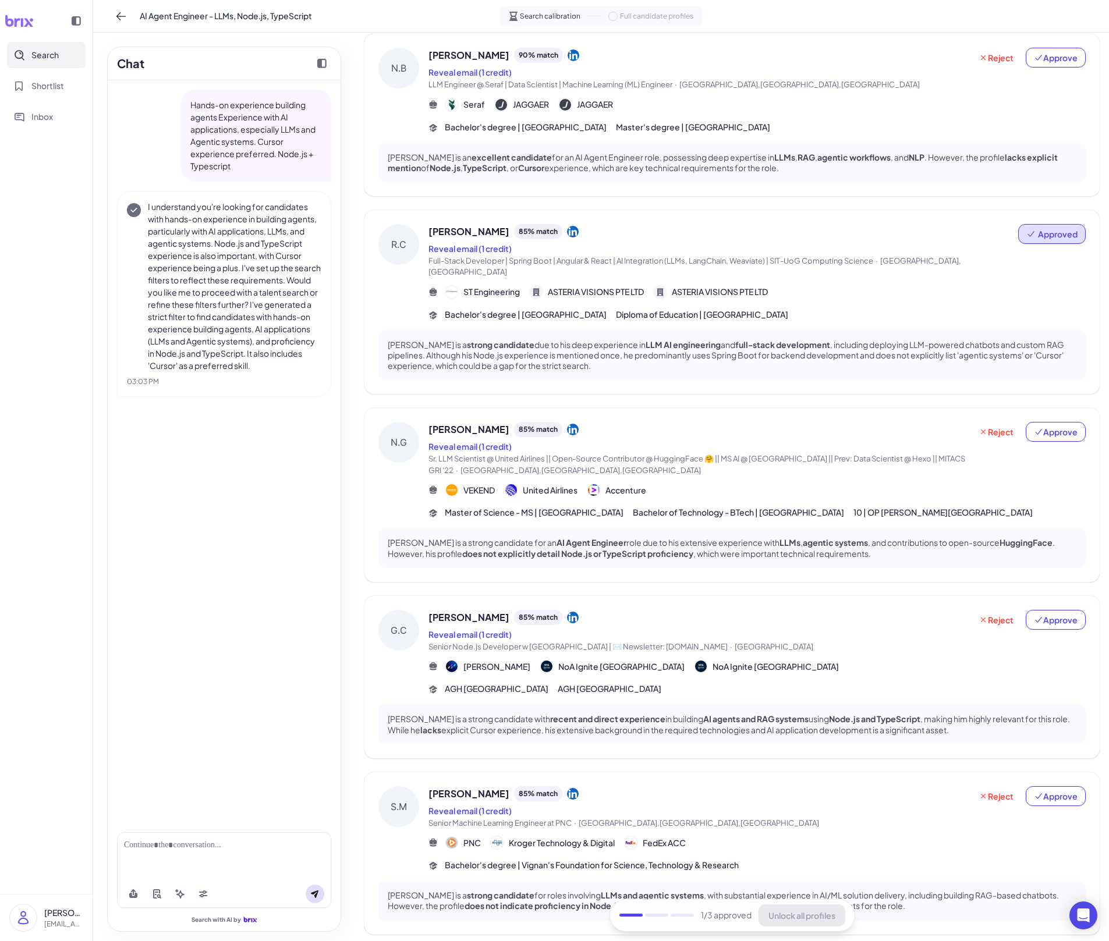
scroll to position [102, 0]
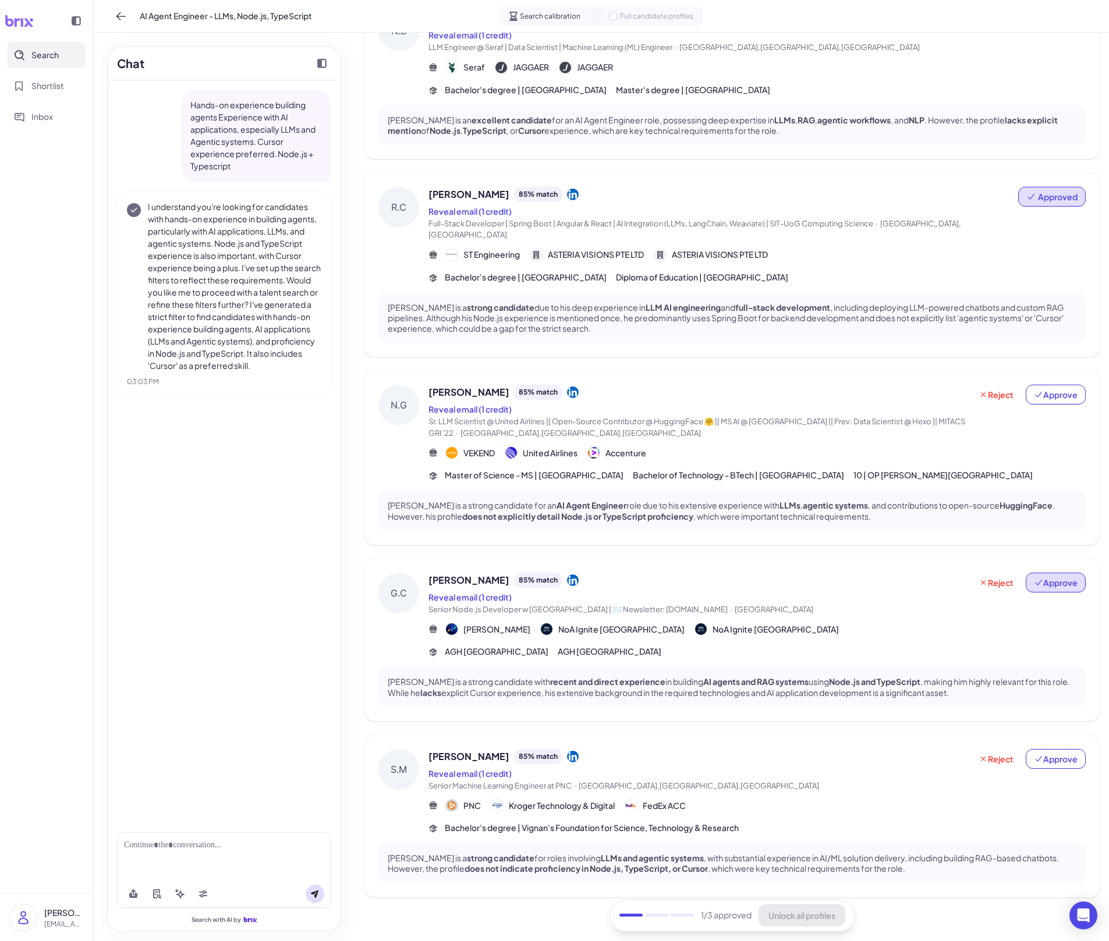
click at [1066, 577] on span "Approve" at bounding box center [1056, 583] width 44 height 12
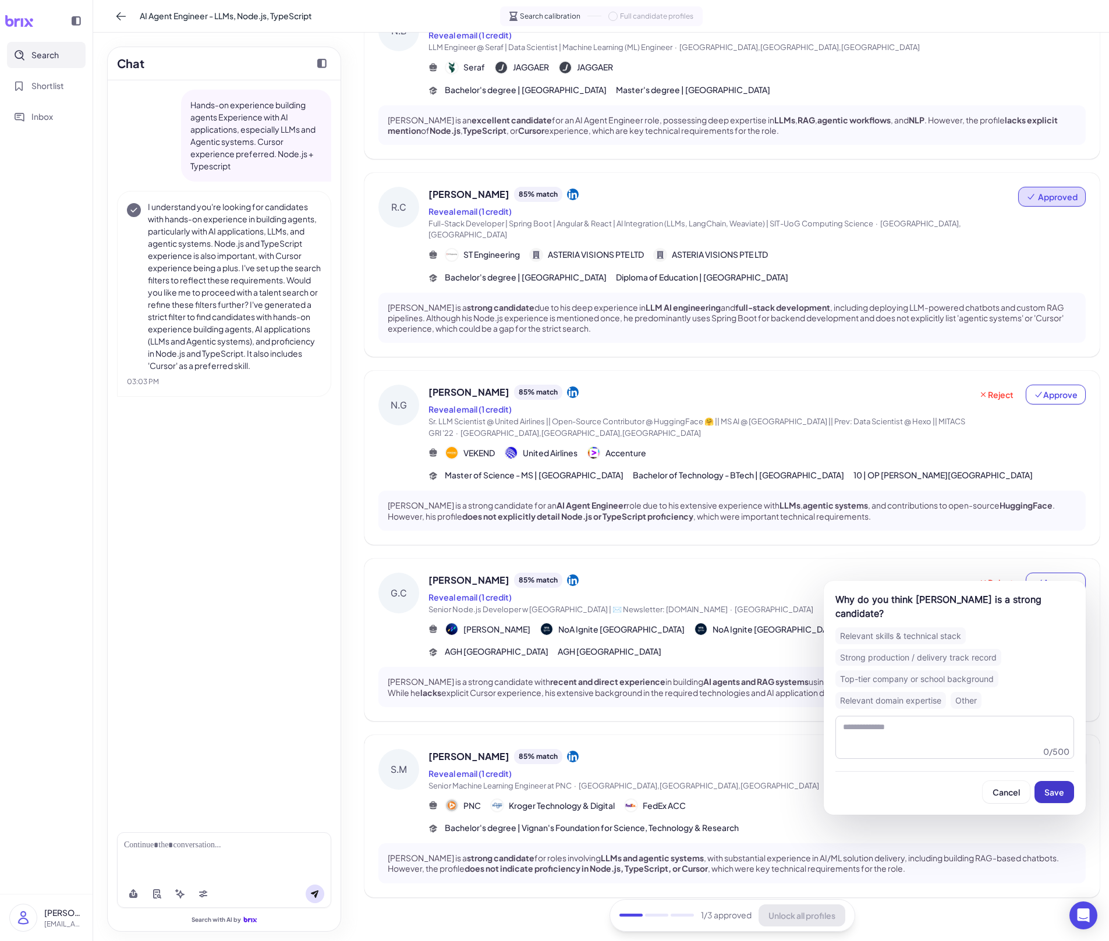
click at [1061, 655] on span "Save" at bounding box center [1054, 792] width 20 height 10
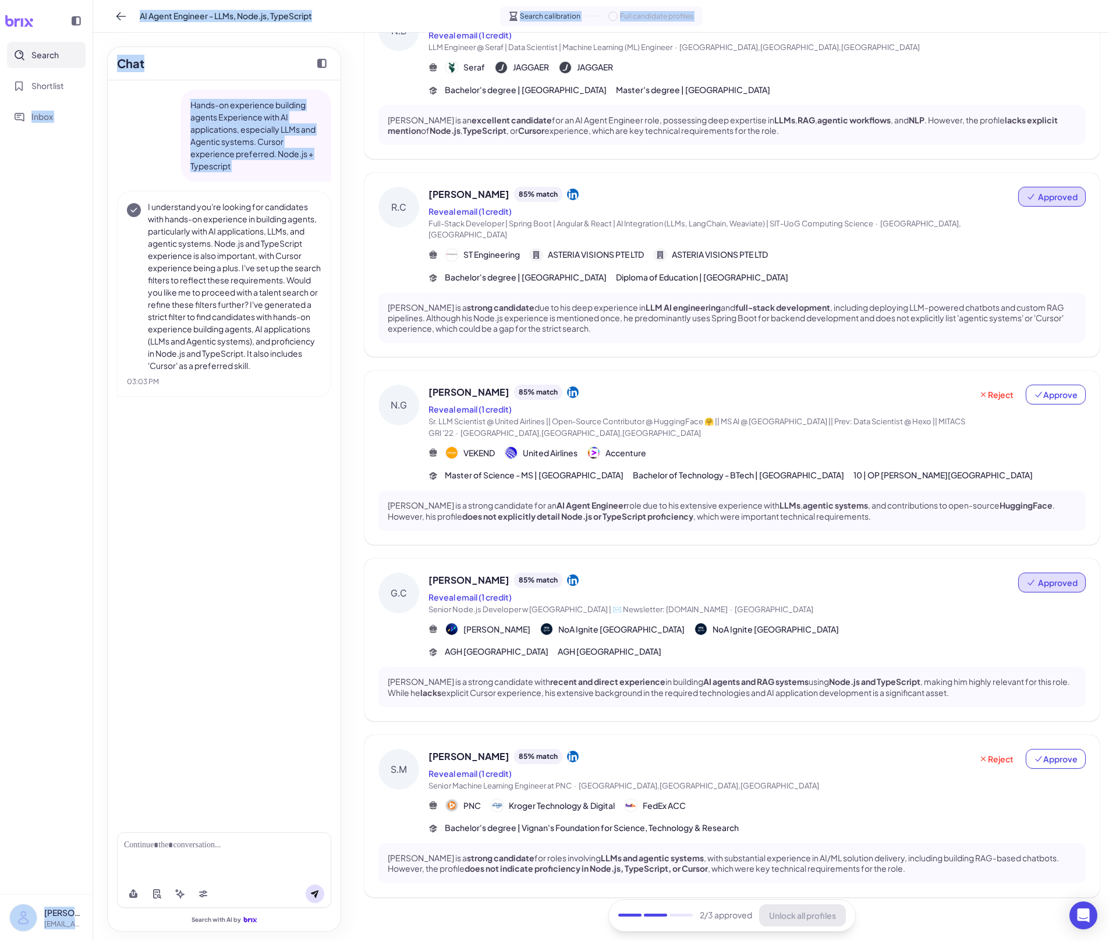
click at [0, 655] on html "Search Shortlist Inbox [PERSON_NAME] [PERSON_NAME][EMAIL_ADDRESS][DOMAIN_NAME] …" at bounding box center [554, 470] width 1109 height 941
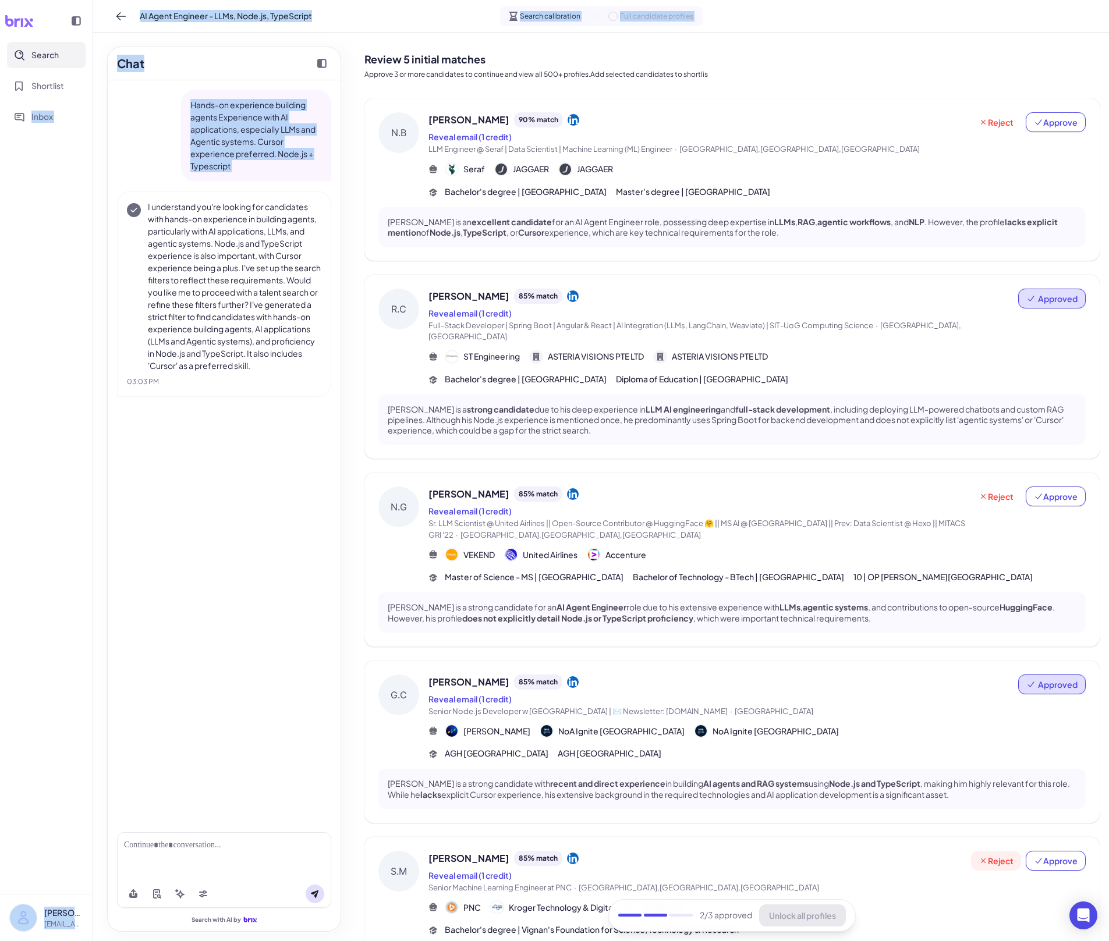
click at [990, 655] on span "Reject" at bounding box center [995, 861] width 35 height 12
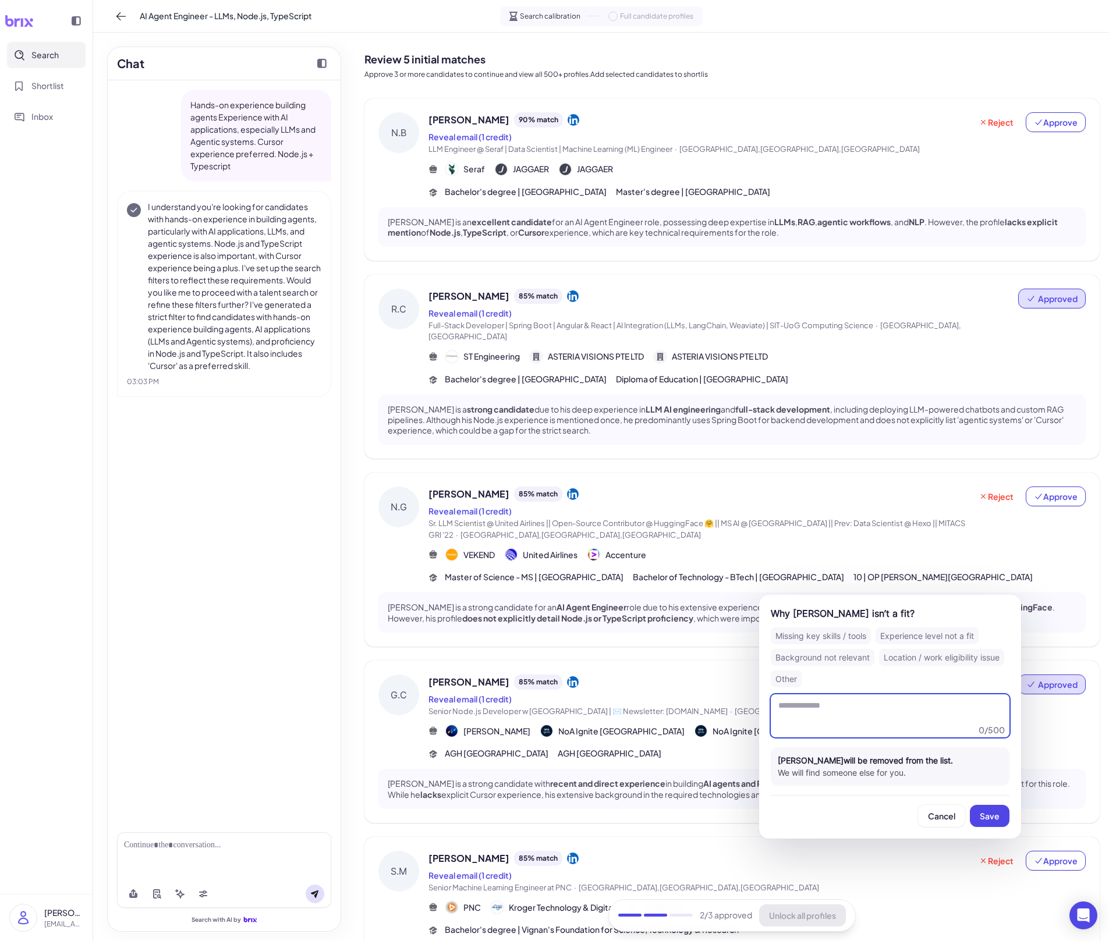
click at [900, 655] on textarea at bounding box center [890, 715] width 239 height 43
type textarea "**********"
click at [994, 655] on button "Save" at bounding box center [990, 816] width 40 height 22
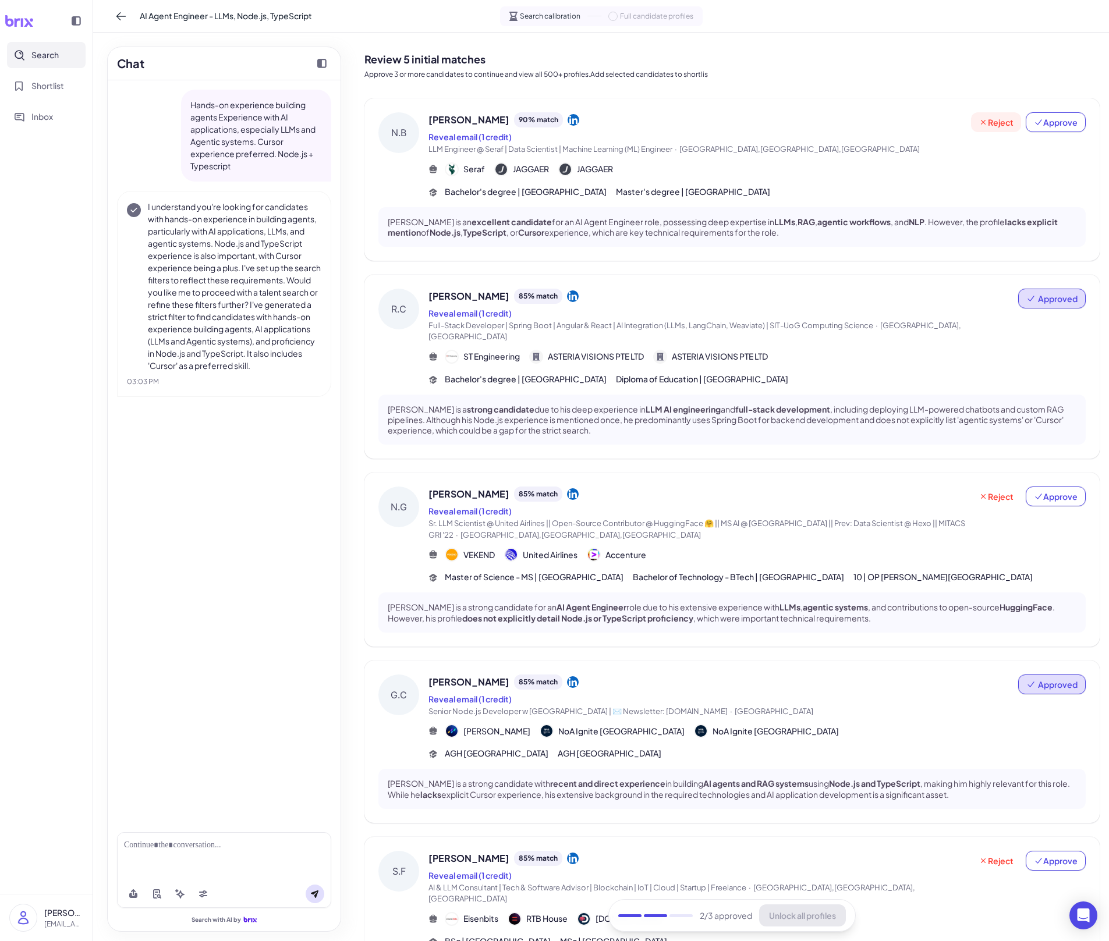
click at [1000, 128] on button "Reject" at bounding box center [996, 122] width 50 height 20
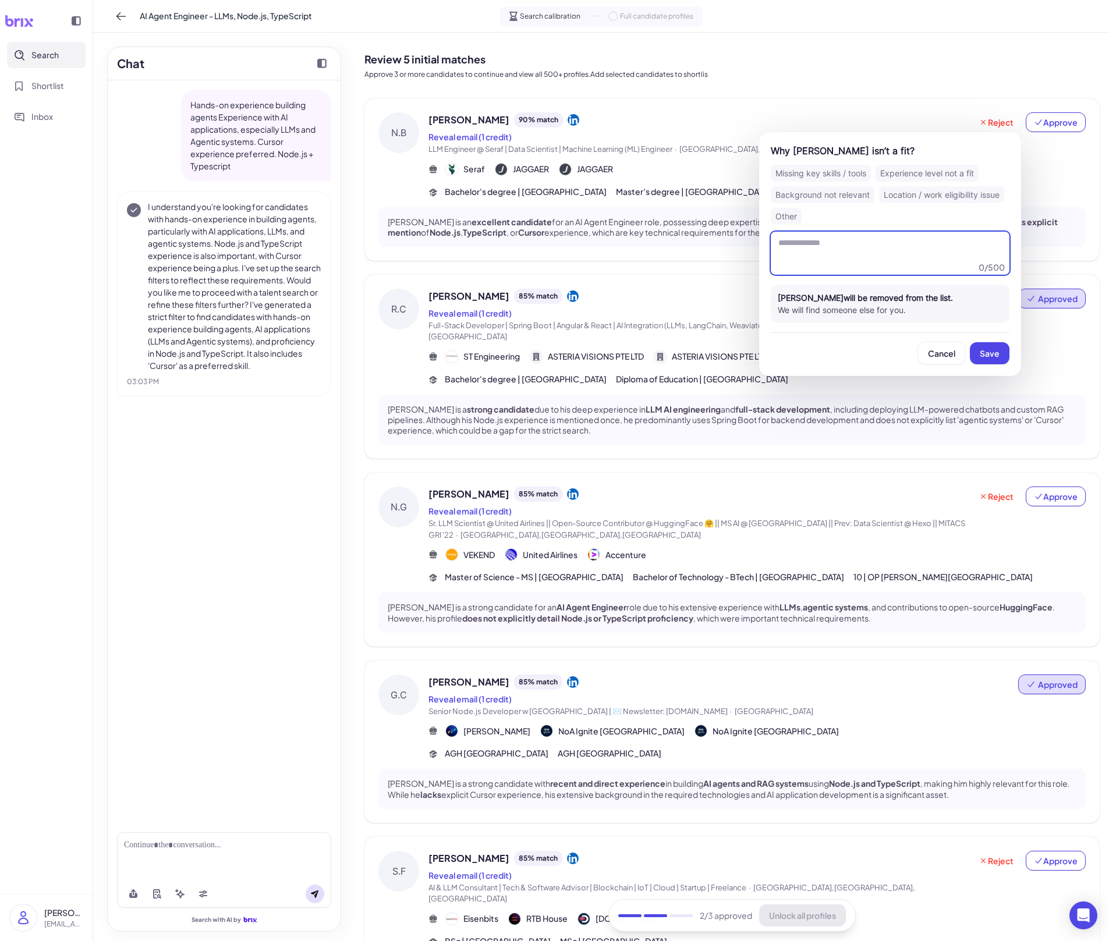
click at [889, 257] on textarea at bounding box center [890, 253] width 239 height 43
paste textarea "**********"
type textarea "**********"
click at [991, 357] on span "Save" at bounding box center [990, 353] width 20 height 10
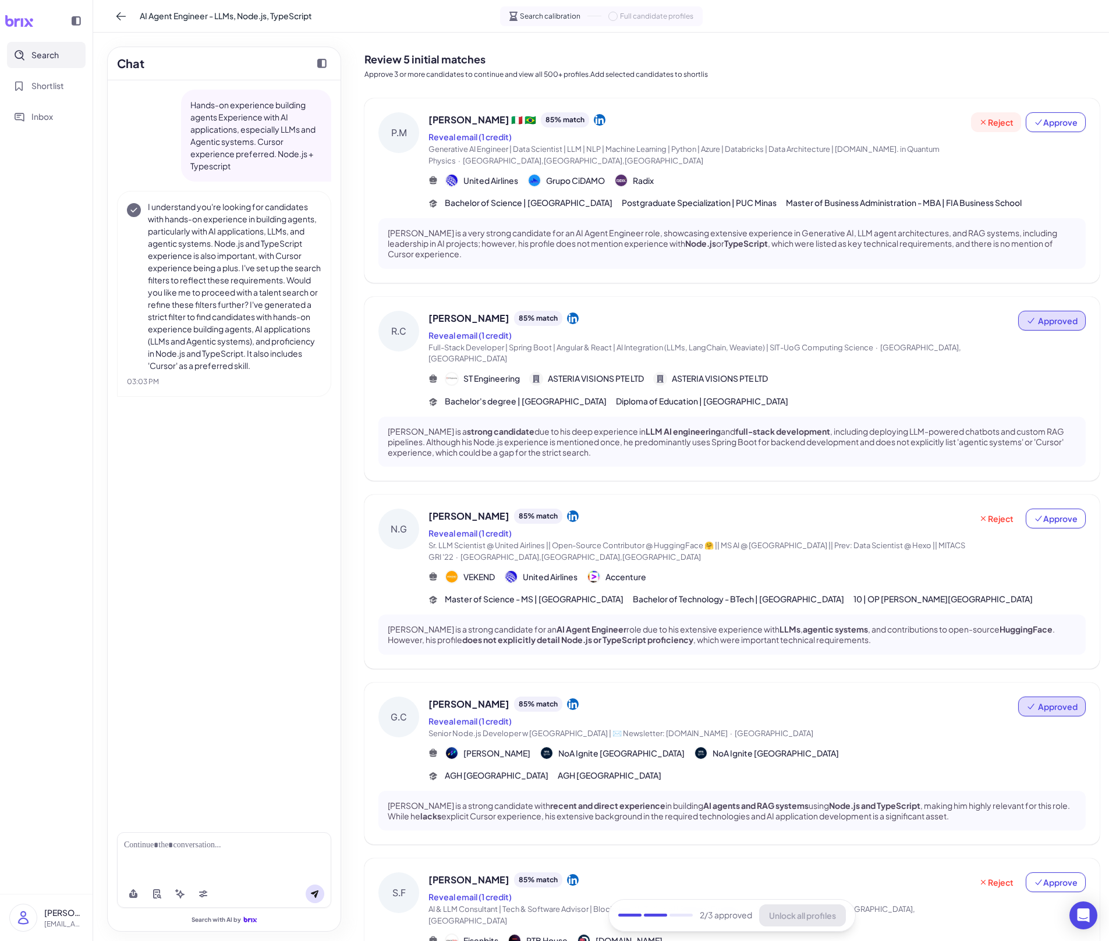
click at [1000, 125] on span "Reject" at bounding box center [995, 122] width 35 height 12
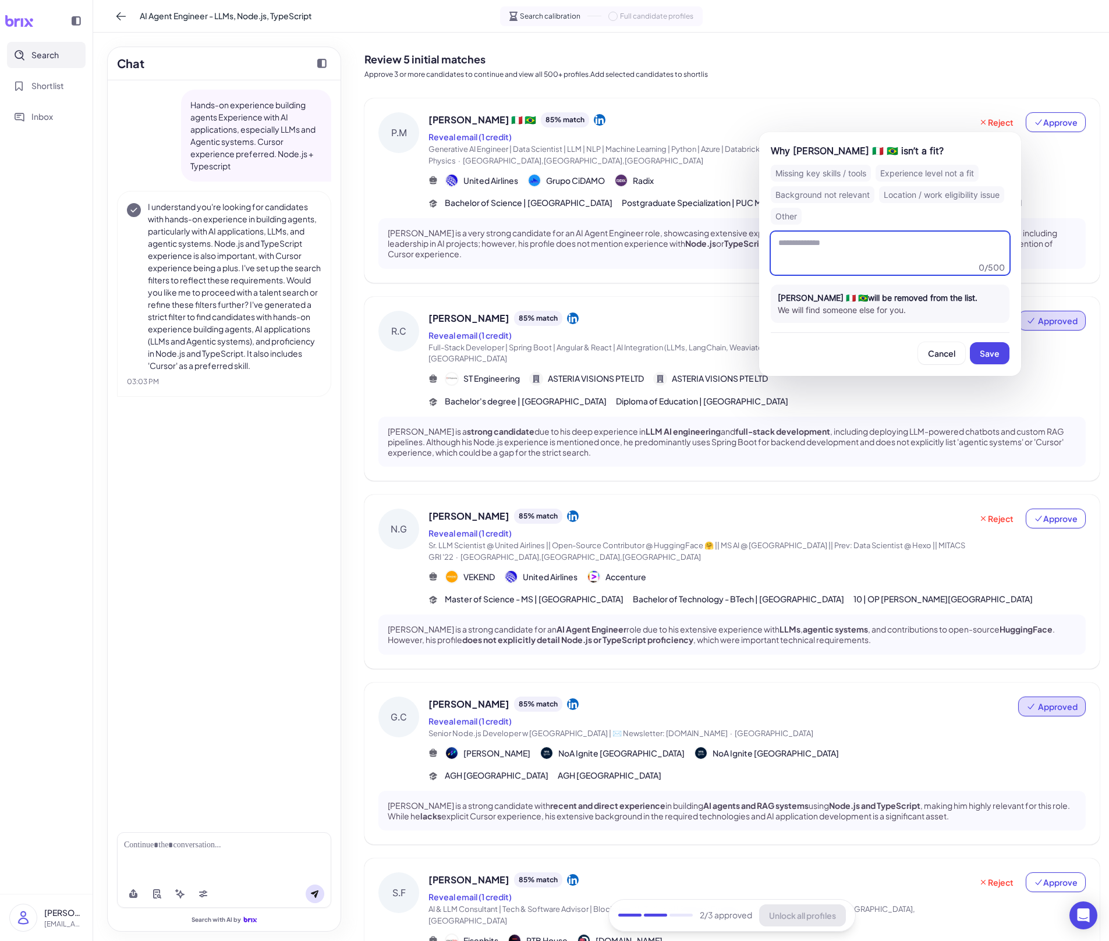
click at [919, 258] on textarea at bounding box center [890, 253] width 239 height 43
paste textarea "**********"
type textarea "**********"
click at [983, 353] on span "Save" at bounding box center [990, 353] width 20 height 10
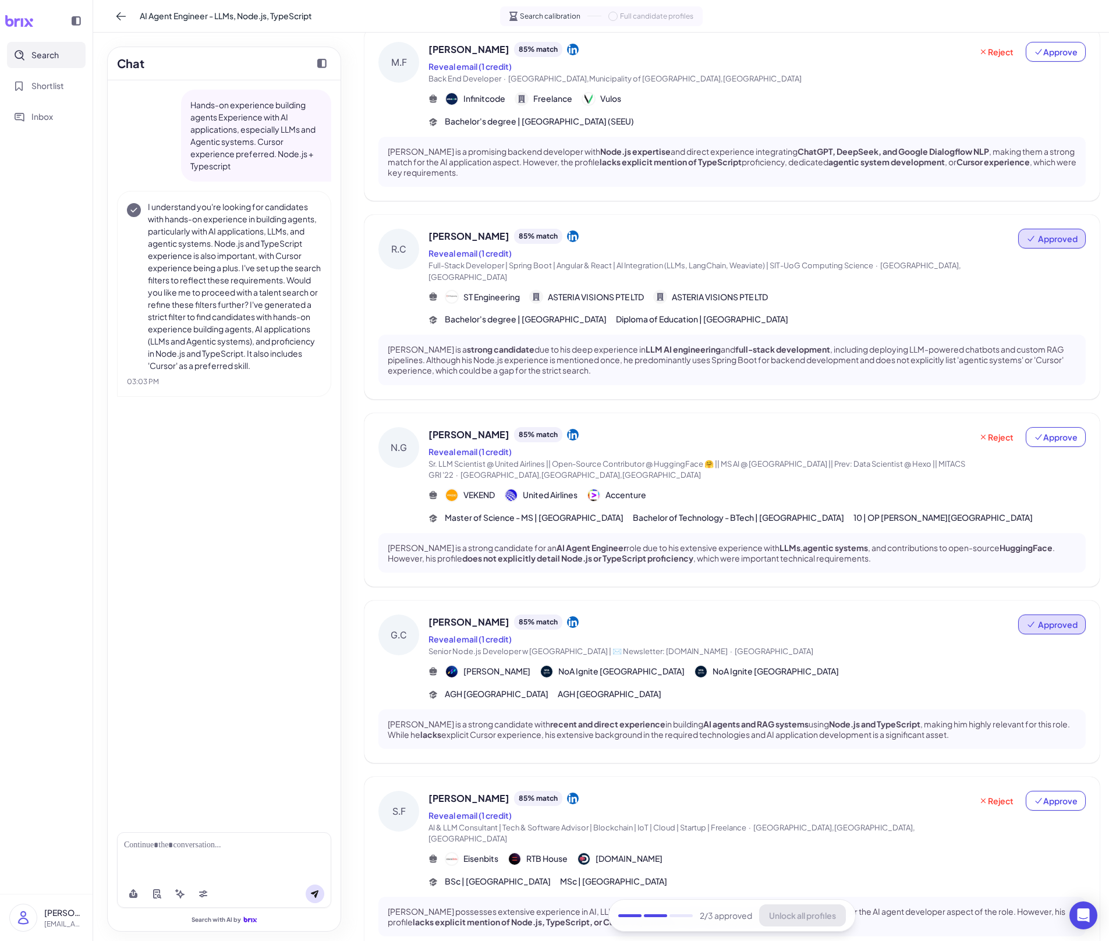
scroll to position [112, 0]
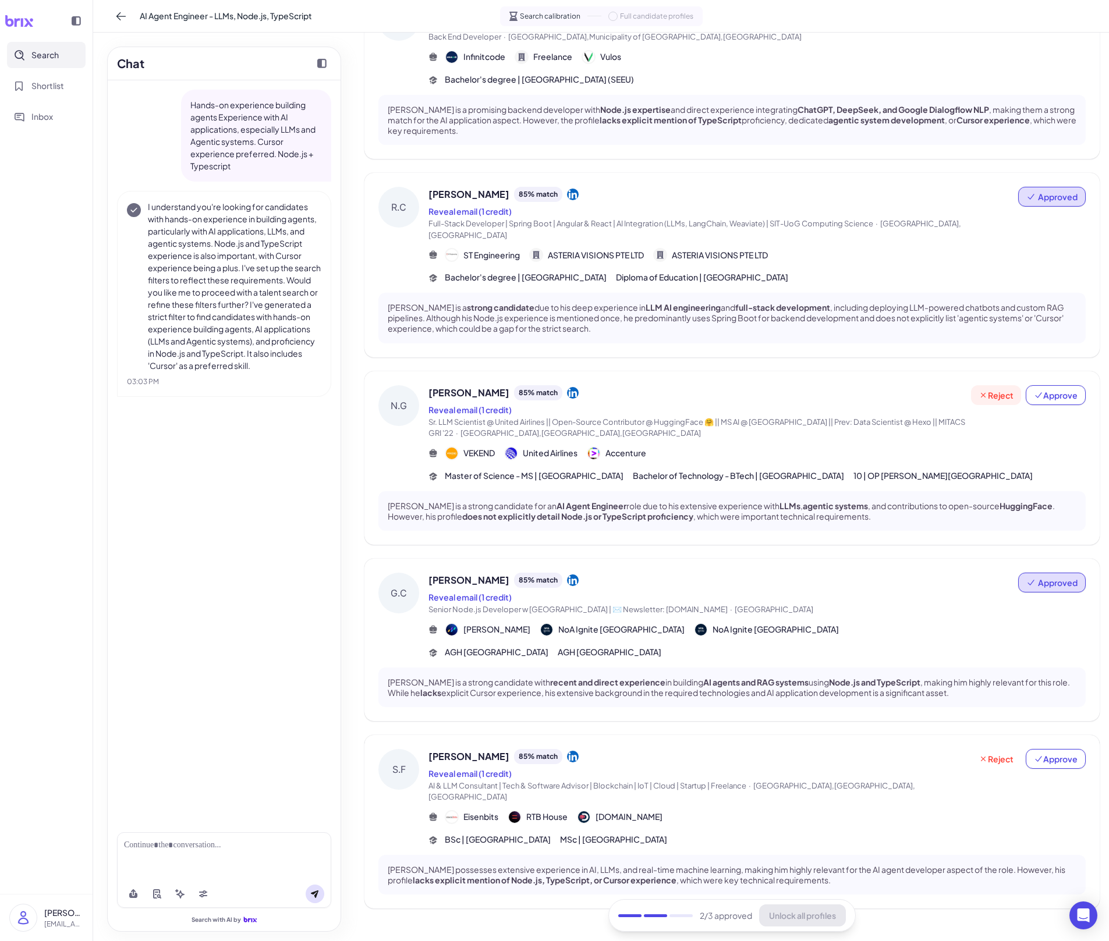
click at [980, 392] on button "Reject" at bounding box center [996, 395] width 50 height 20
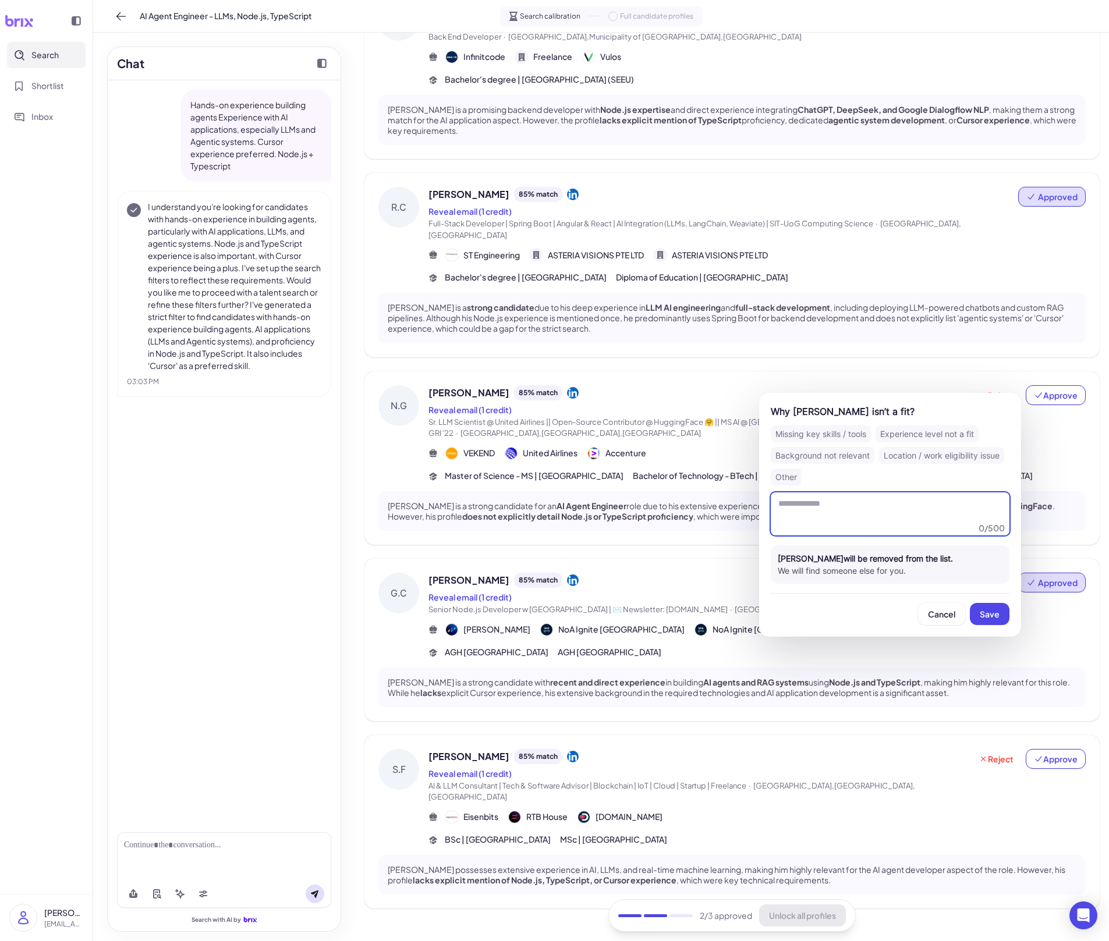
click at [886, 493] on textarea at bounding box center [890, 513] width 239 height 43
paste textarea "**********"
type textarea "**********"
click at [981, 615] on span "Save" at bounding box center [990, 614] width 20 height 10
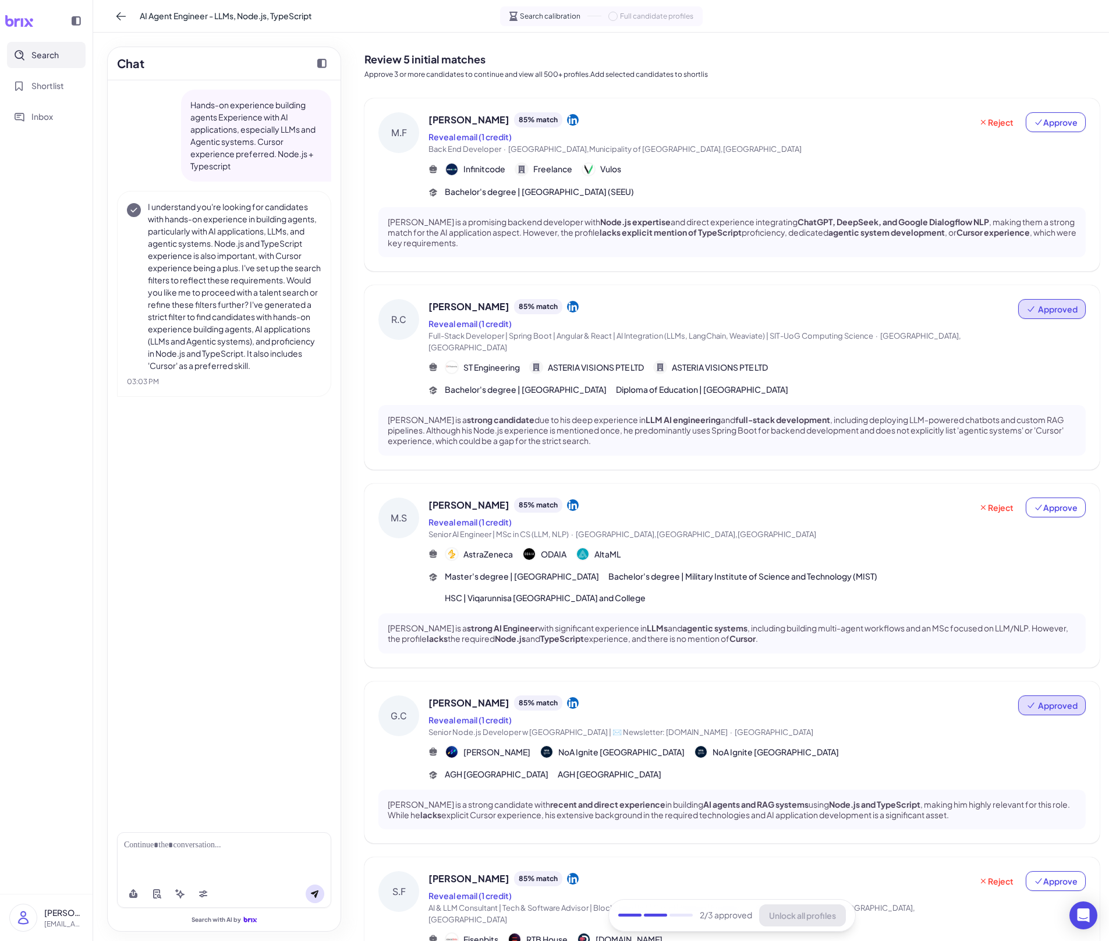
scroll to position [101, 0]
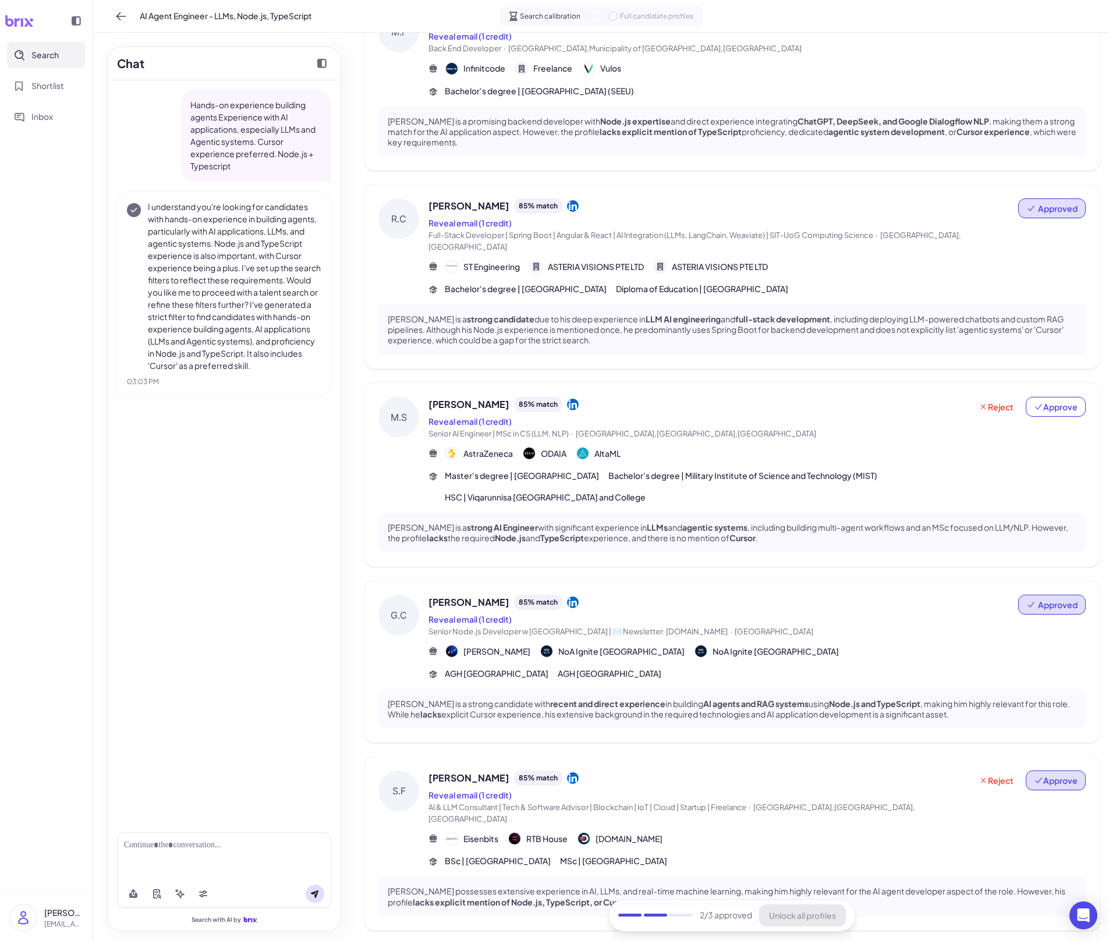
click at [1050, 655] on button "Approve" at bounding box center [1056, 781] width 60 height 20
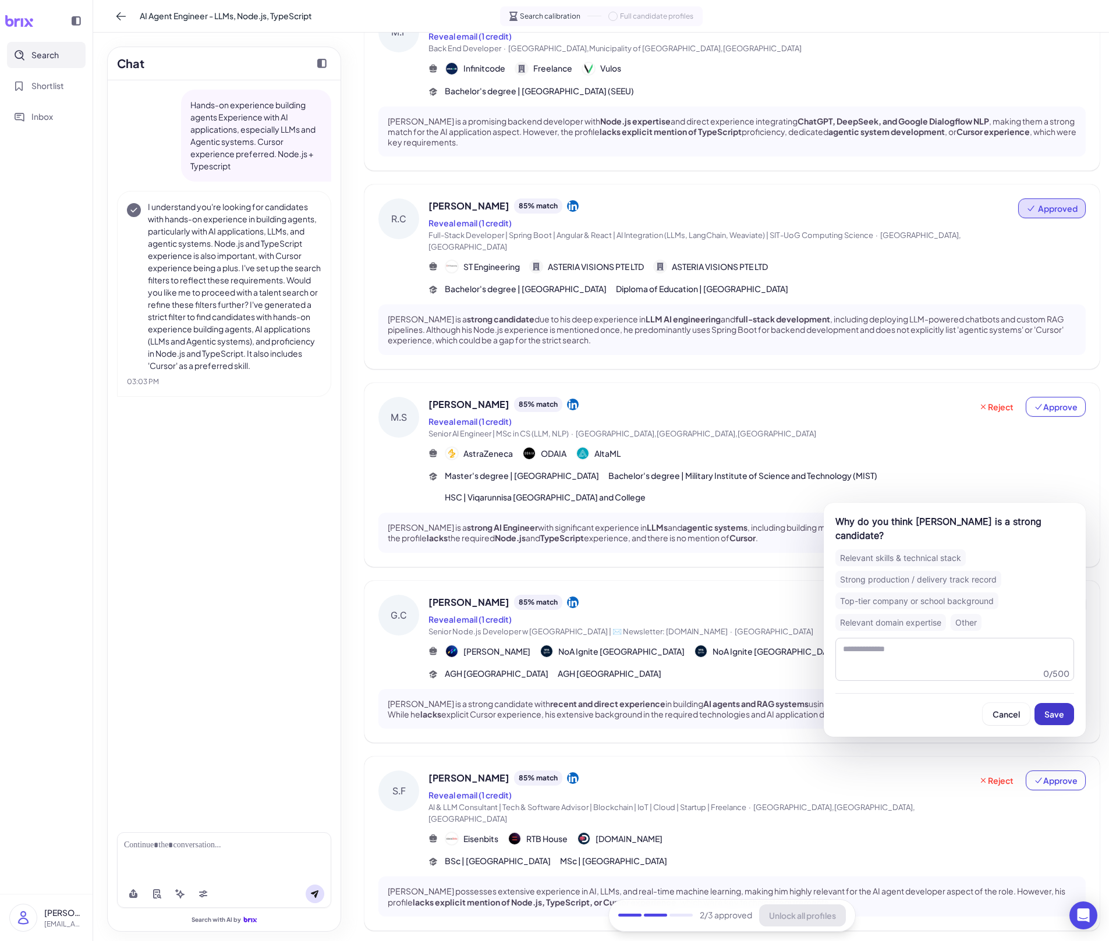
click at [1062, 655] on button "Save" at bounding box center [1054, 714] width 40 height 22
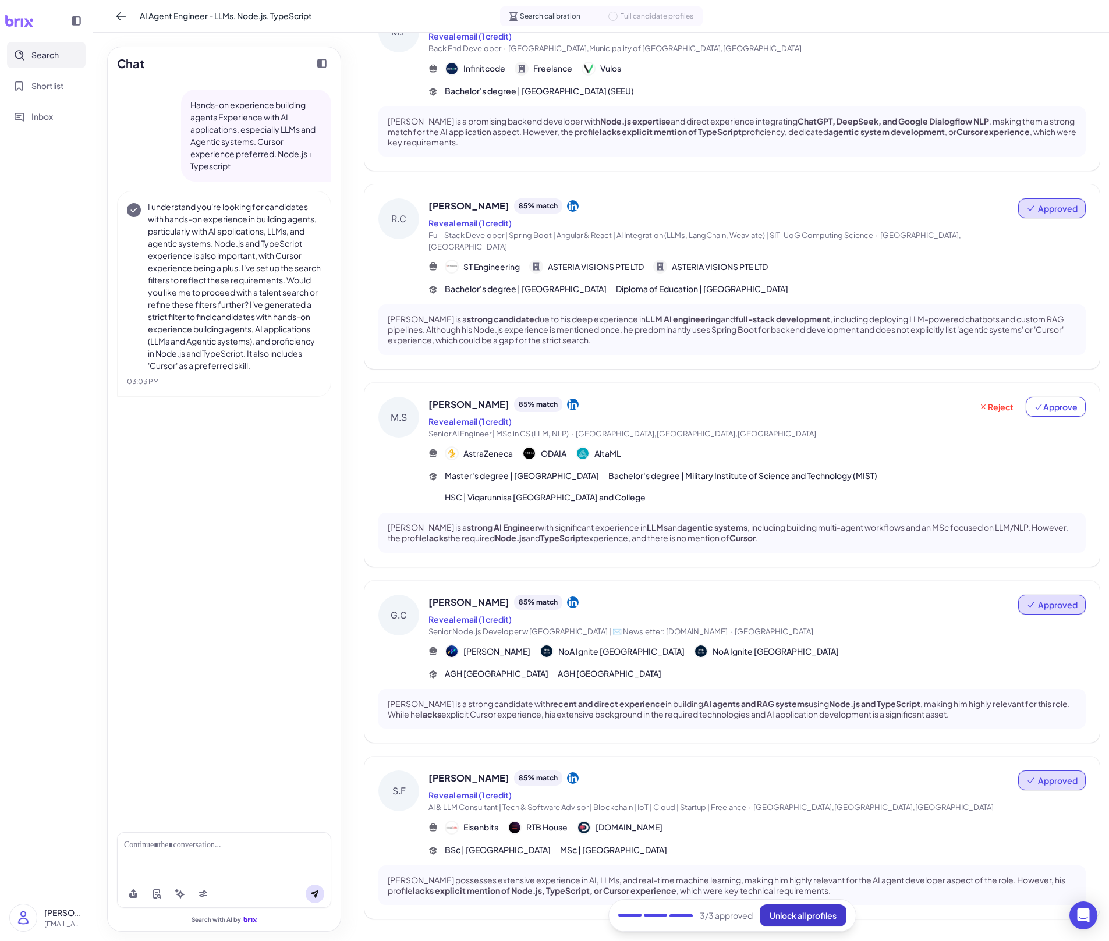
click at [800, 655] on button "Unlock all profiles" at bounding box center [803, 916] width 87 height 22
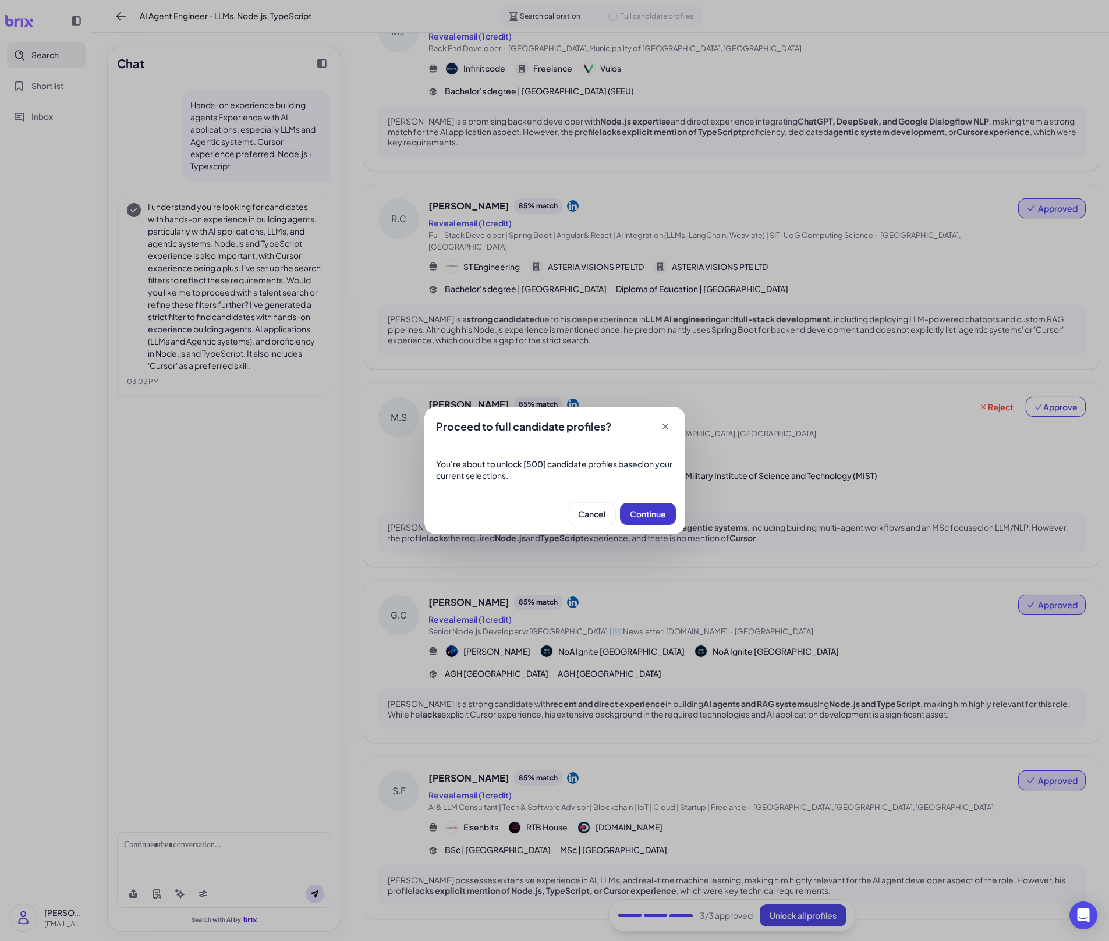
click at [653, 517] on span "Continue" at bounding box center [648, 514] width 36 height 10
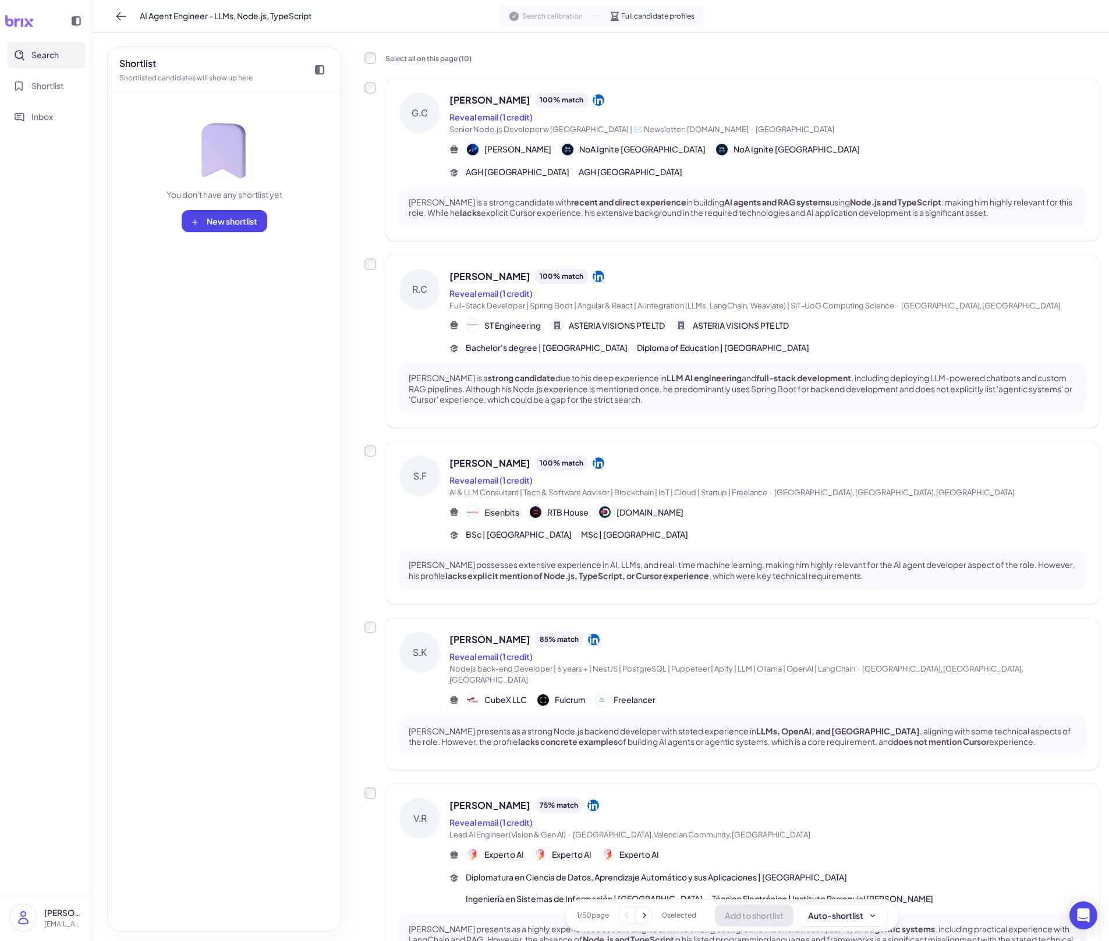
scroll to position [0, 0]
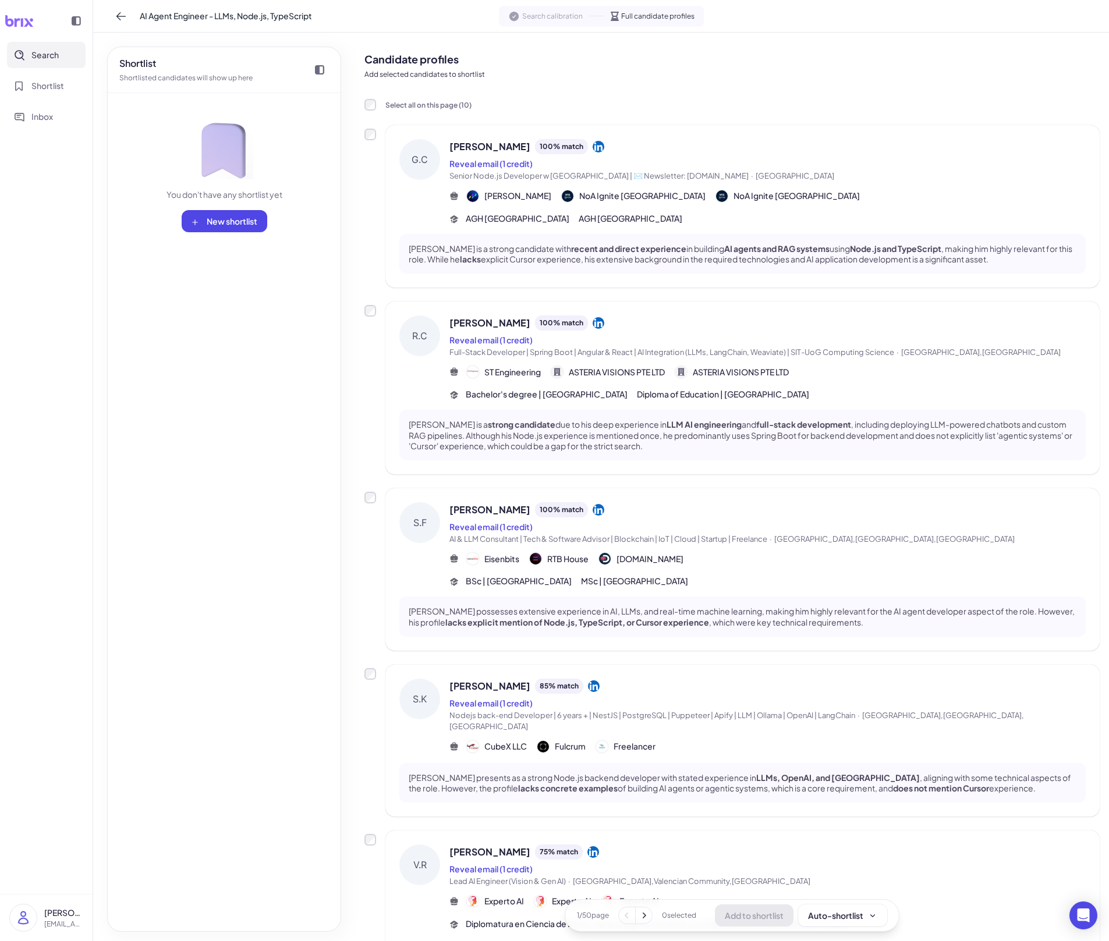
click at [682, 222] on span "AGH [GEOGRAPHIC_DATA]" at bounding box center [631, 218] width 104 height 12
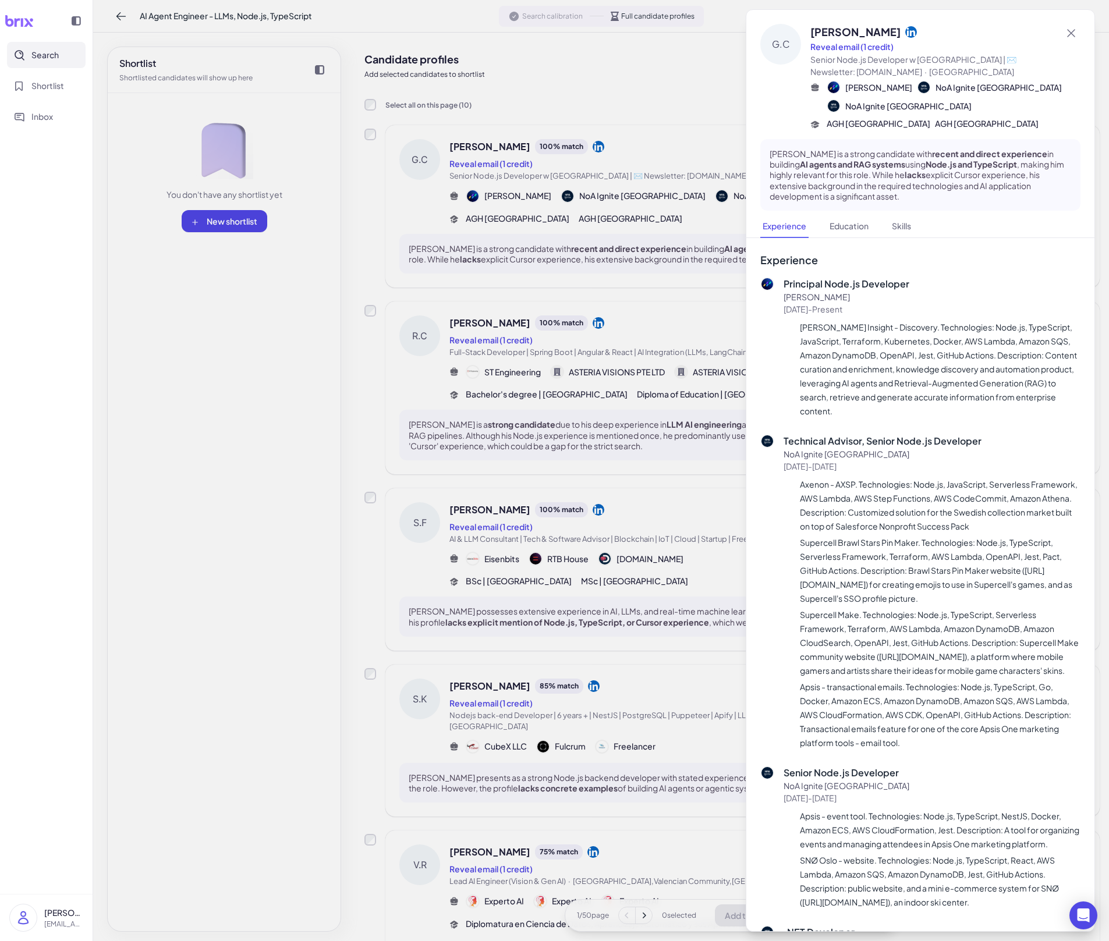
click at [683, 273] on div at bounding box center [554, 470] width 1109 height 941
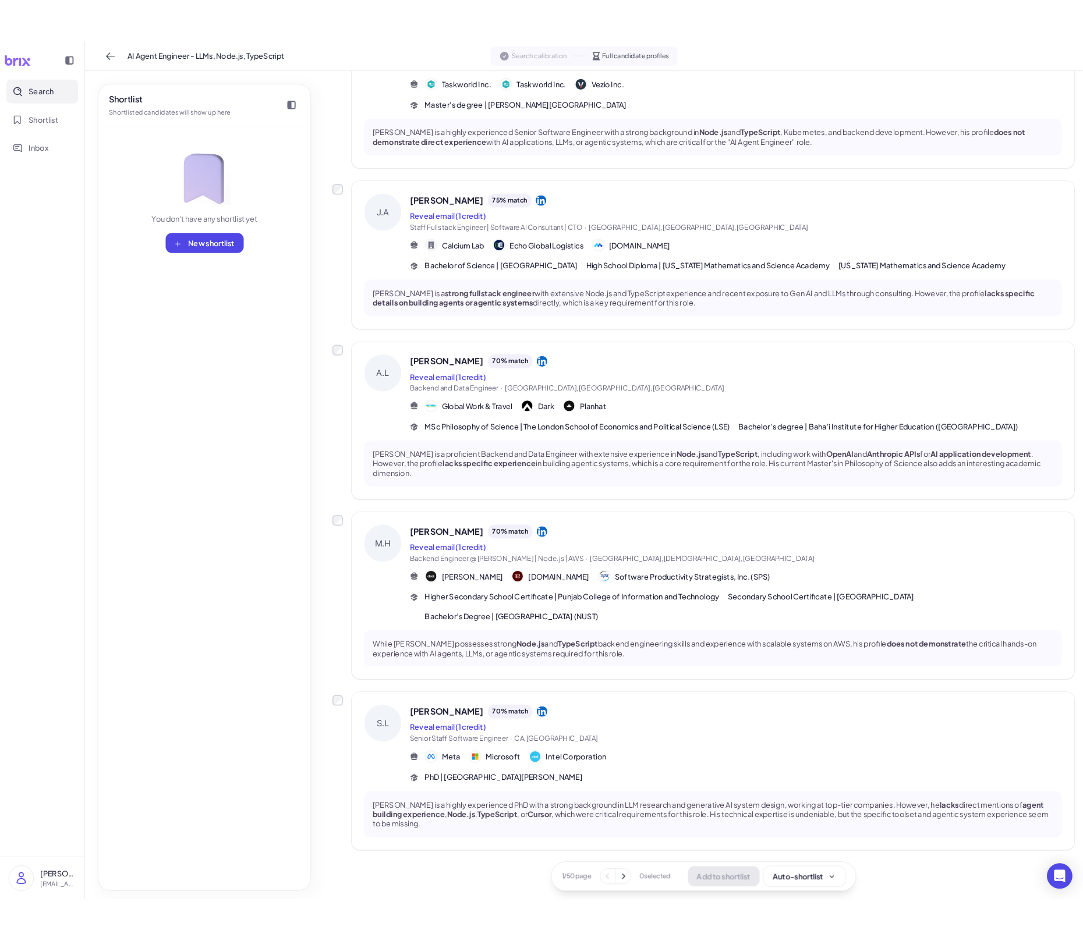
scroll to position [1041, 0]
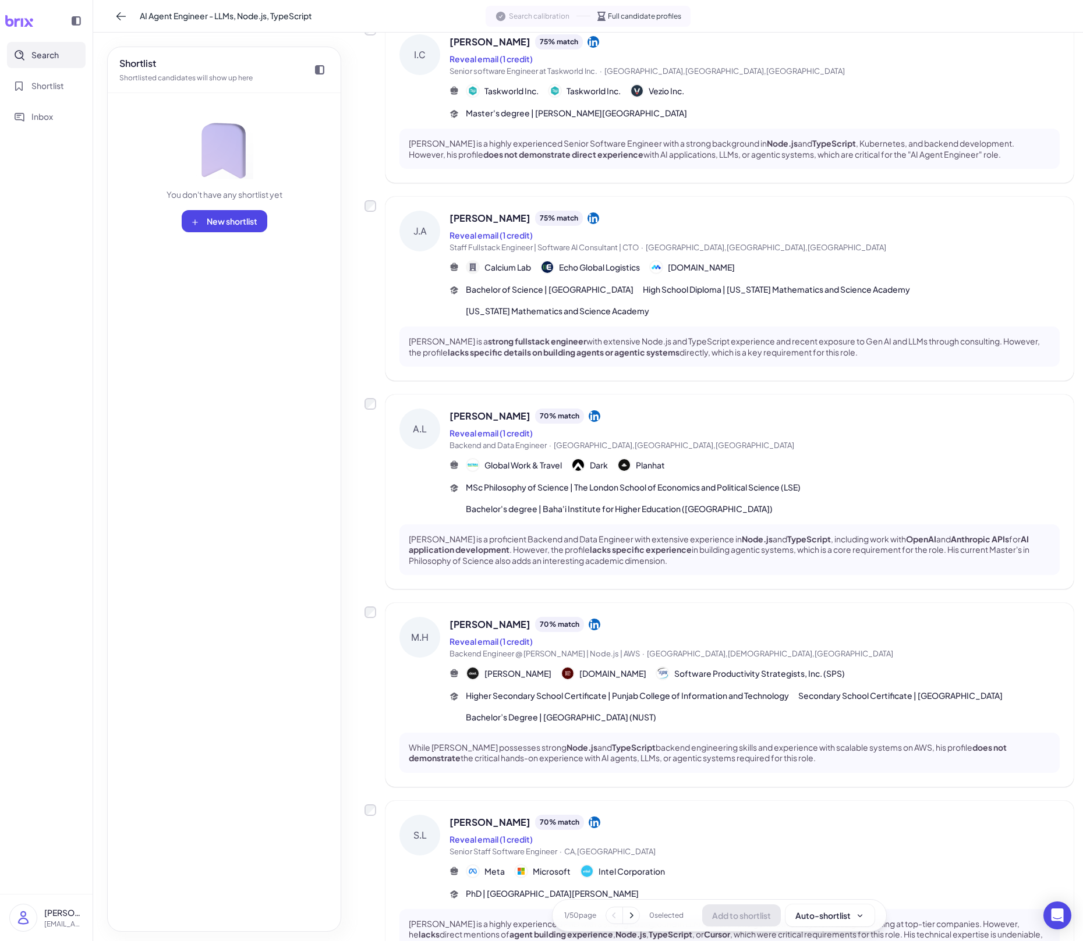
click at [54, 63] on button "Search" at bounding box center [46, 55] width 79 height 26
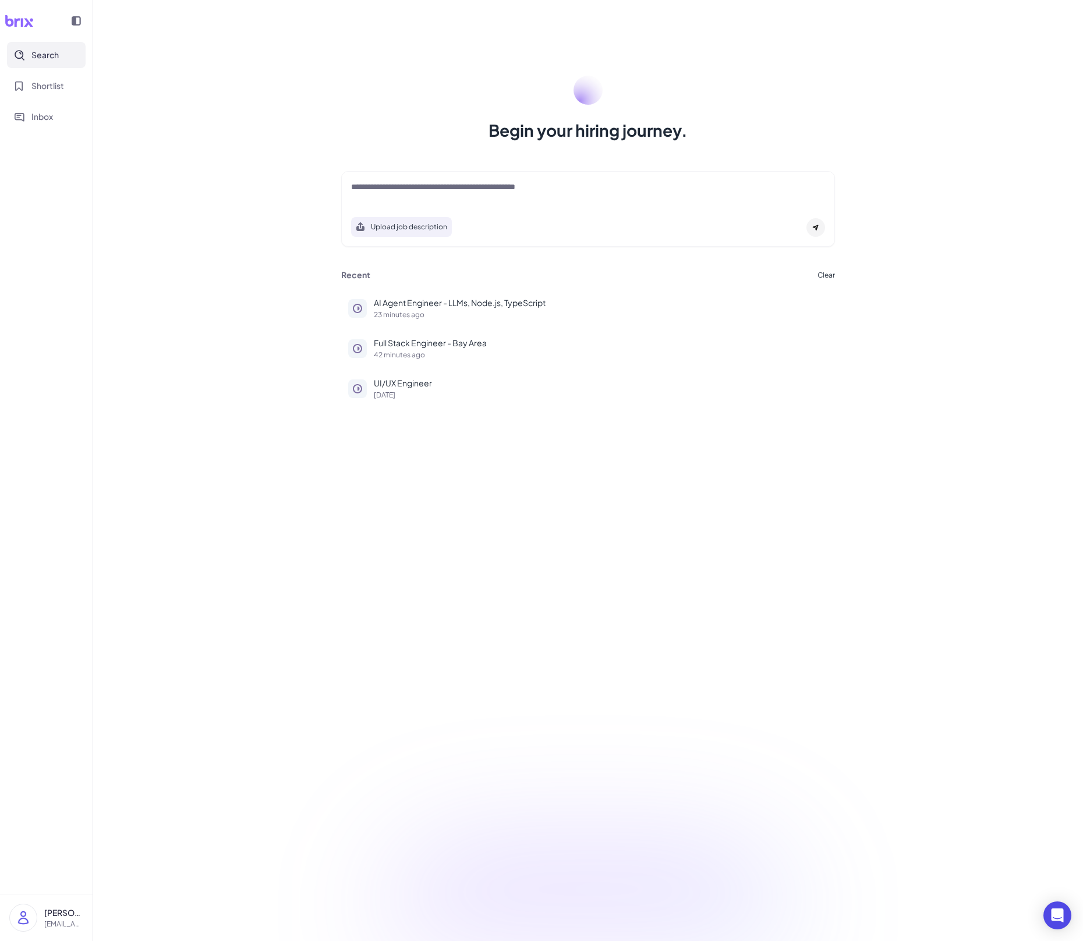
click at [377, 196] on div at bounding box center [588, 192] width 474 height 23
click at [404, 186] on textarea at bounding box center [588, 188] width 474 height 14
paste textarea "**********"
type textarea "**********"
click at [818, 226] on div at bounding box center [815, 227] width 19 height 19
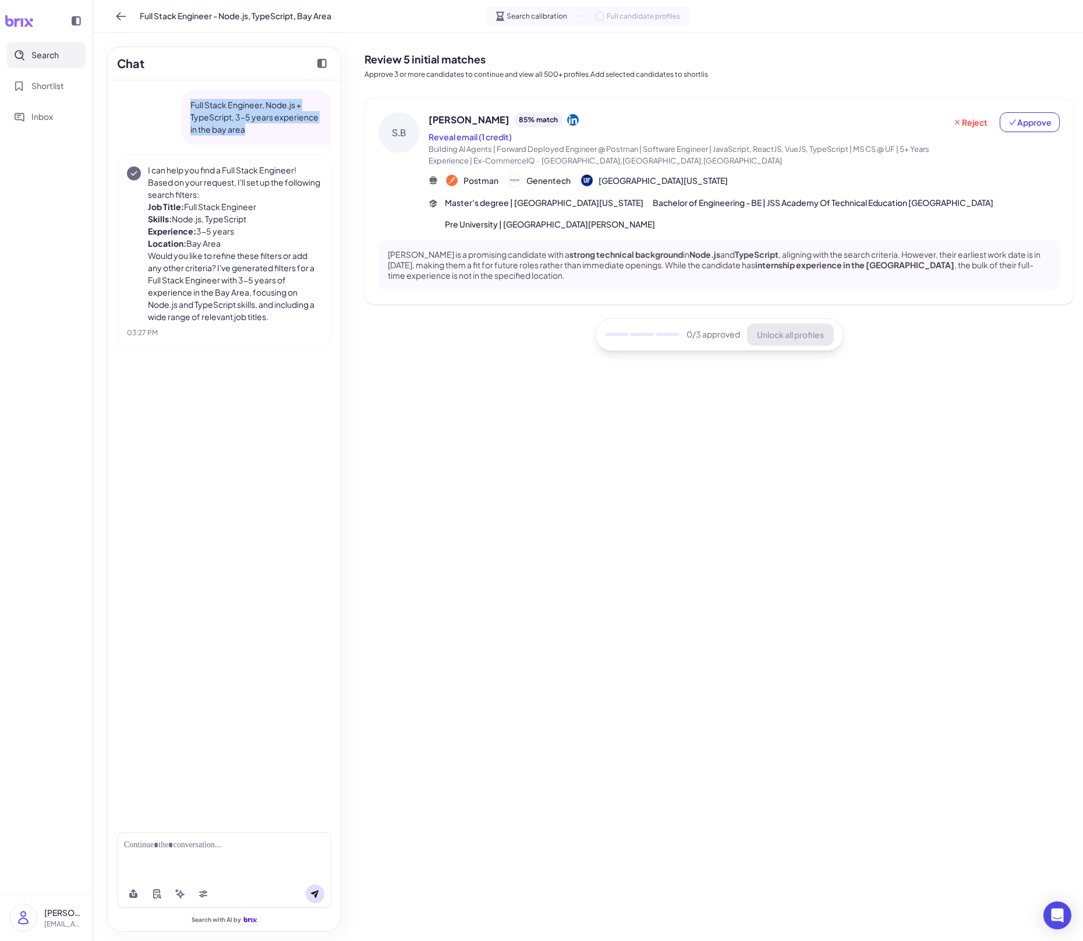
drag, startPoint x: 255, startPoint y: 135, endPoint x: 176, endPoint y: 104, distance: 85.0
click at [176, 104] on div "Full Stack Engineer, Node.js + TypeScript, 3–5 years experience in the bay area" at bounding box center [224, 117] width 214 height 55
copy p "Full Stack Engineer, Node.js + TypeScript, 3–5 years experience in the bay area"
click at [258, 139] on div "Full Stack Engineer, Node.js + TypeScript, 3–5 years experience in the bay area" at bounding box center [256, 117] width 150 height 55
drag, startPoint x: 267, startPoint y: 131, endPoint x: 179, endPoint y: 104, distance: 91.3
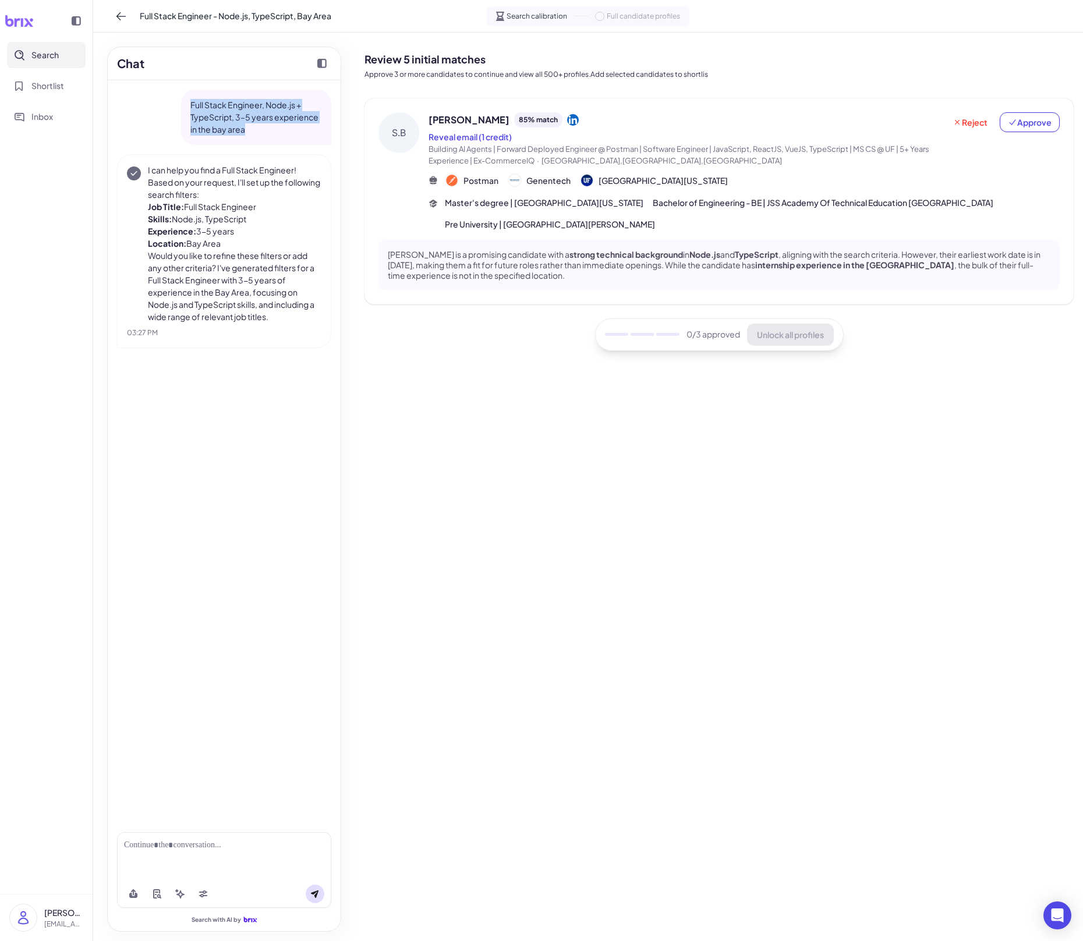
click at [179, 104] on div "Full Stack Engineer, Node.js + TypeScript, 3–5 years experience in the bay area" at bounding box center [224, 117] width 214 height 55
copy p "Full Stack Engineer, Node.js + TypeScript, 3–5 years experience in the bay area"
click at [58, 55] on span "Search" at bounding box center [44, 55] width 27 height 12
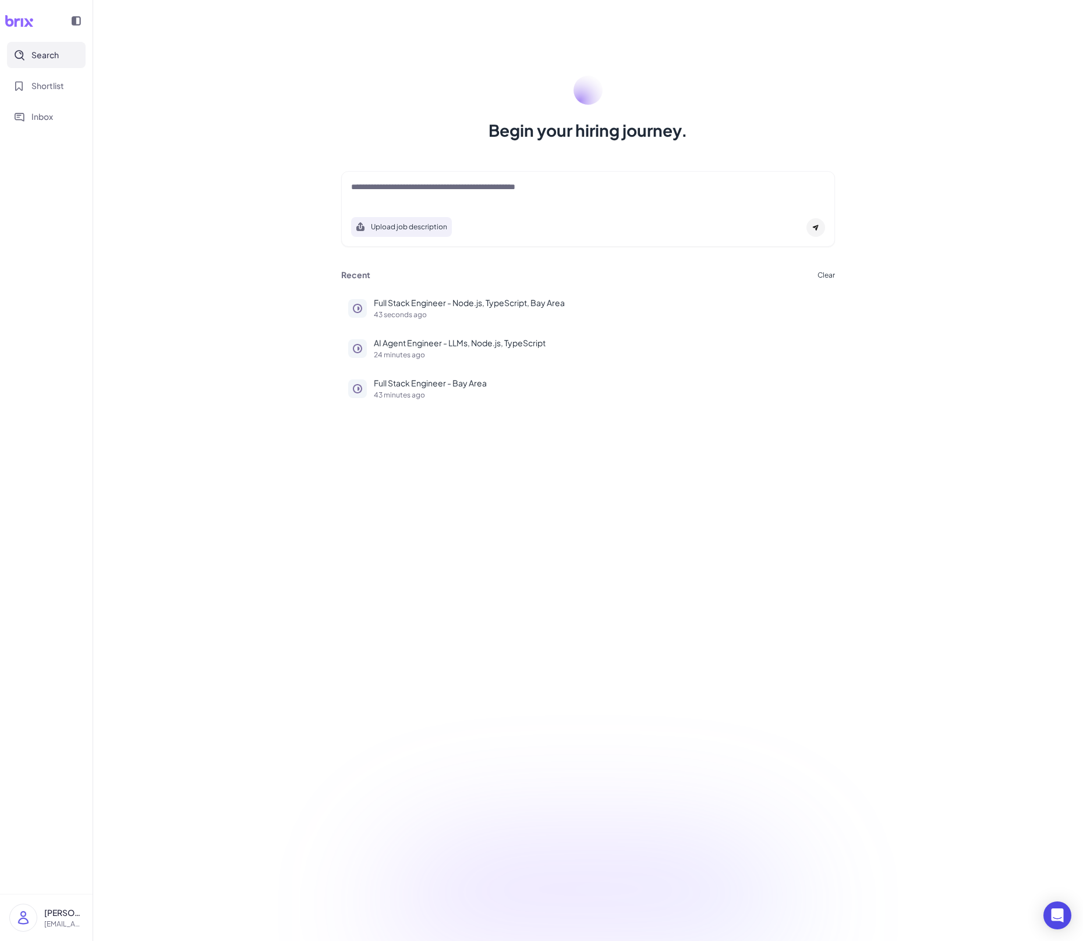
click at [432, 181] on textarea at bounding box center [588, 188] width 474 height 14
paste textarea "**********"
click at [515, 185] on textarea "**********" at bounding box center [588, 188] width 474 height 14
type textarea "**********"
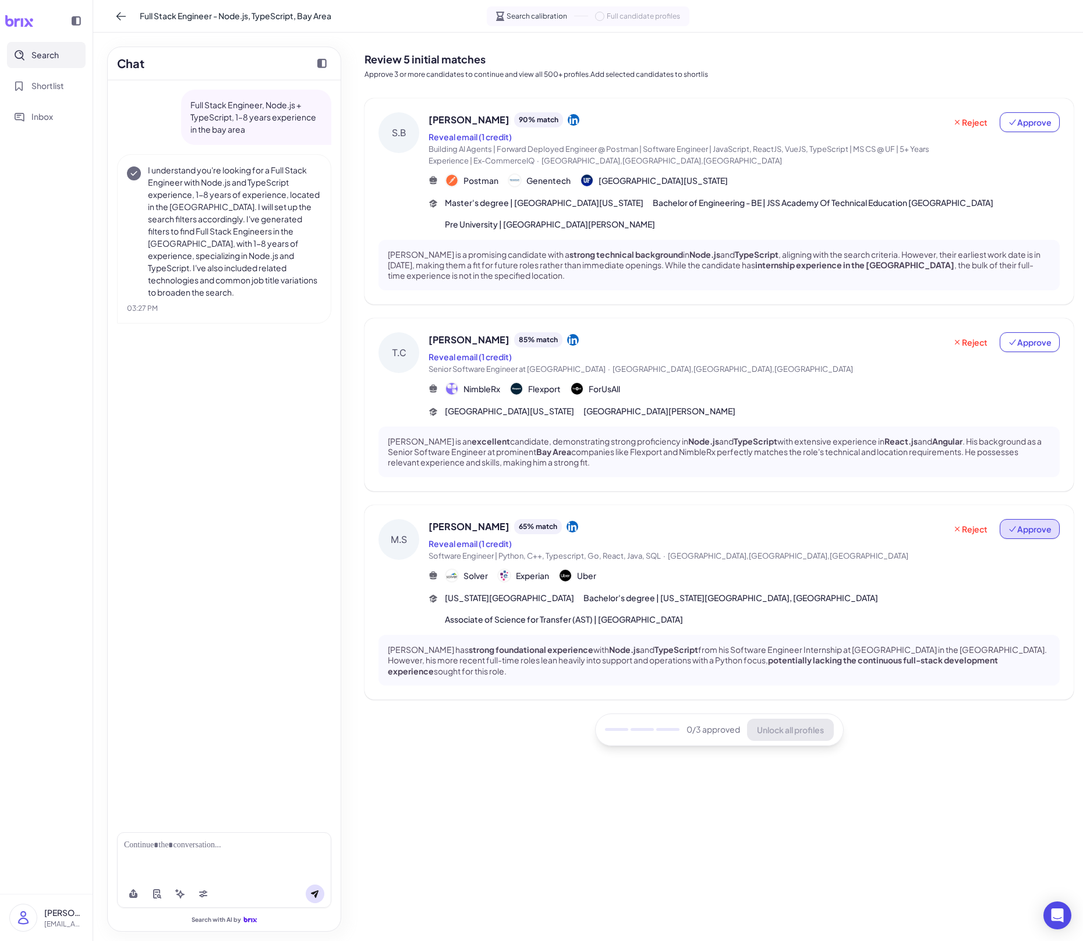
click at [1043, 531] on span "Approve" at bounding box center [1030, 529] width 44 height 12
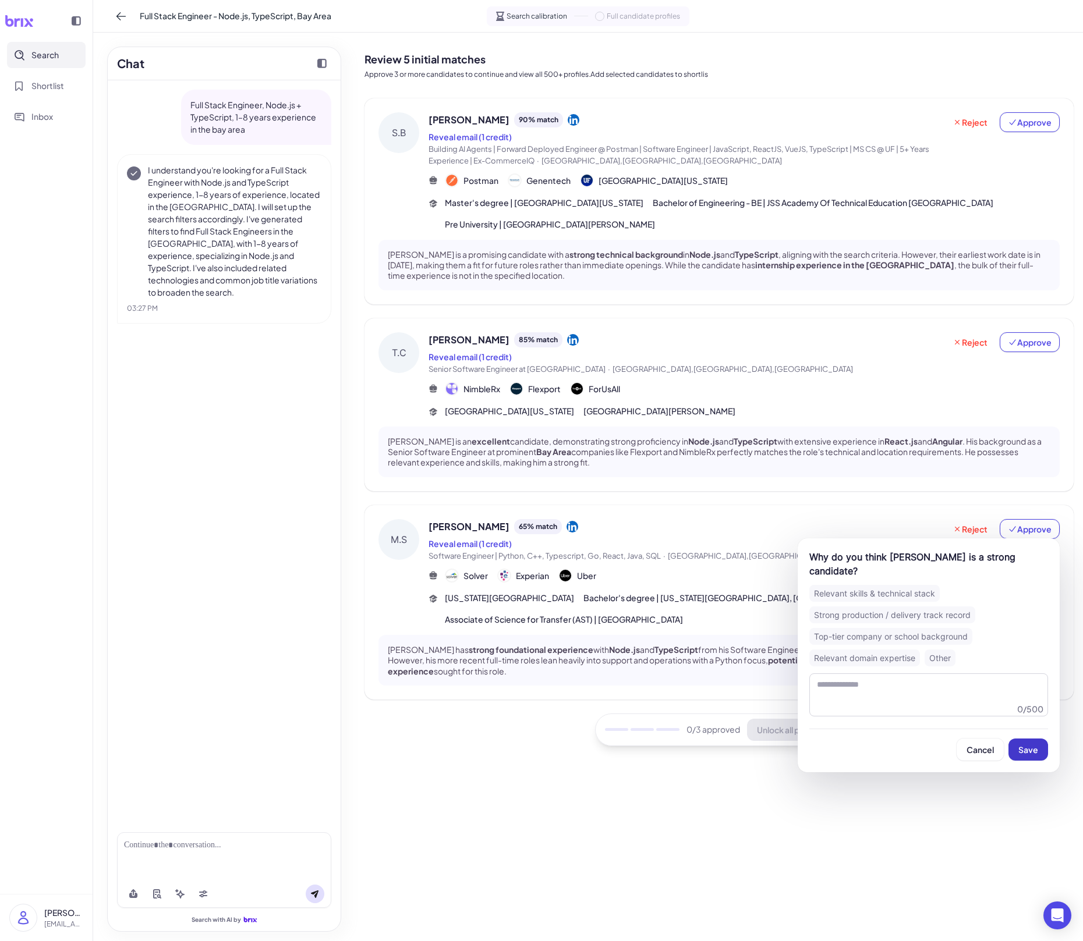
click at [1031, 655] on button "Save" at bounding box center [1028, 750] width 40 height 22
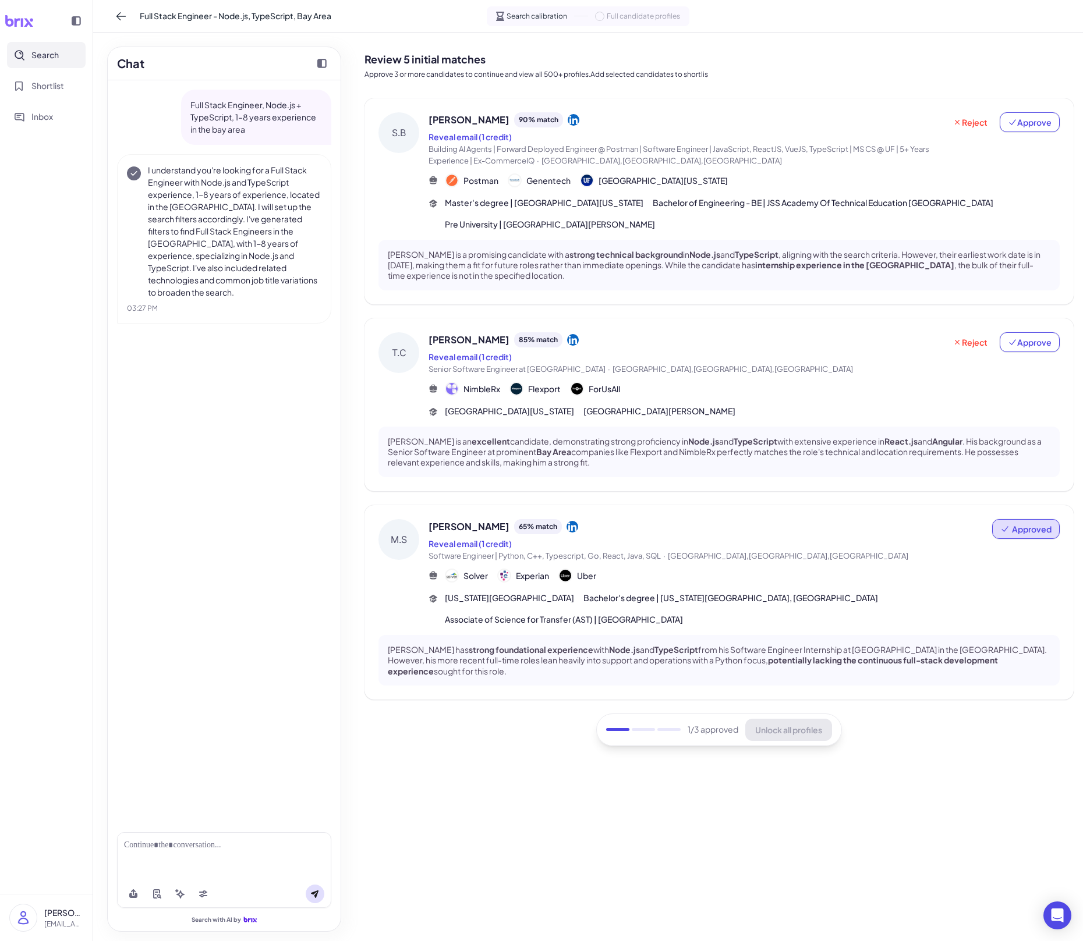
click at [1041, 352] on div "Reject Approve" at bounding box center [1002, 353] width 115 height 43
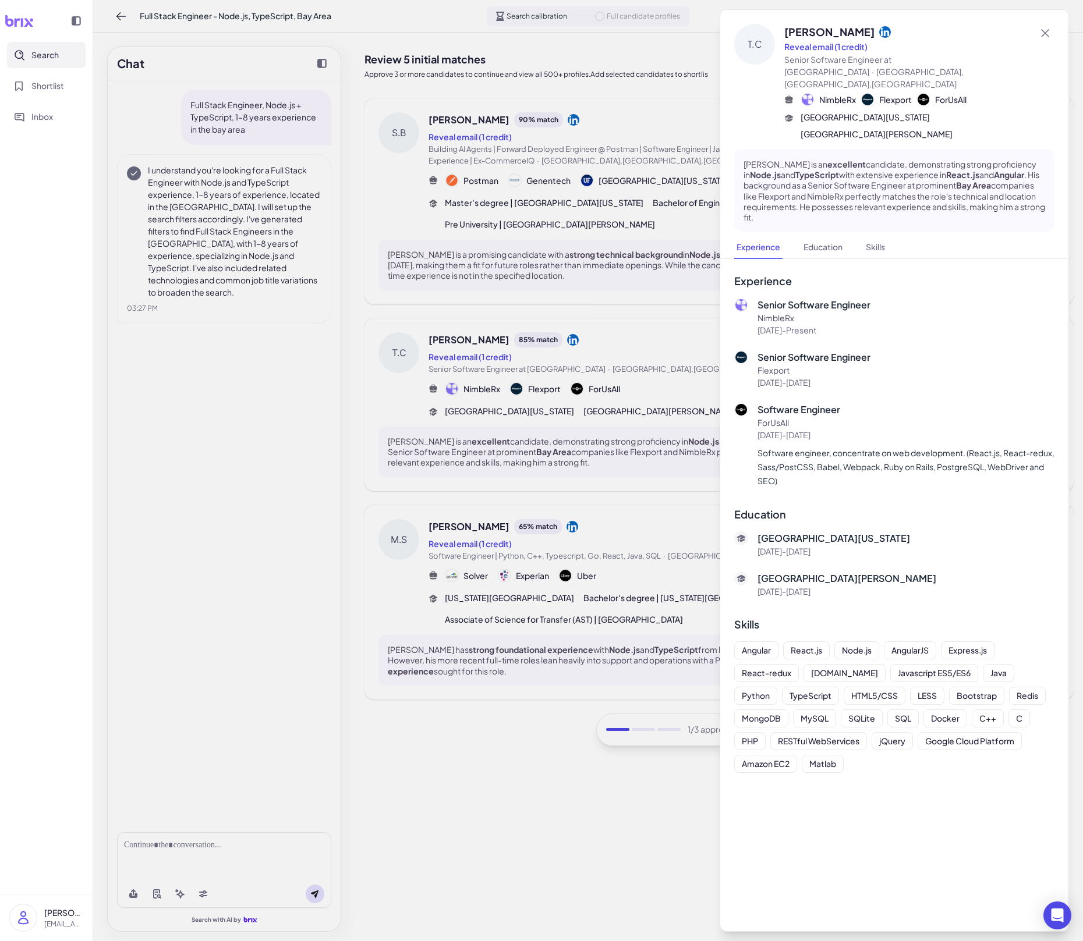
click at [494, 451] on div at bounding box center [541, 470] width 1083 height 941
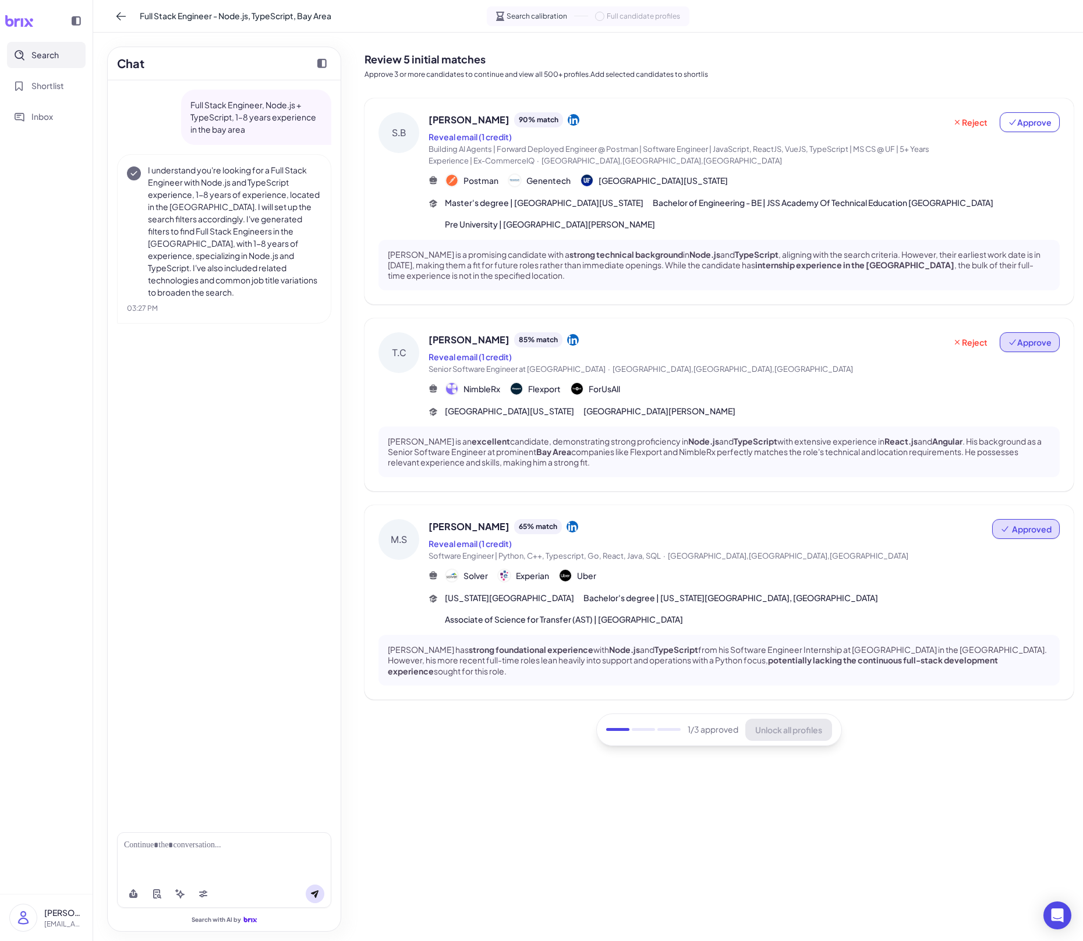
click at [1048, 340] on span "Approve" at bounding box center [1030, 342] width 44 height 12
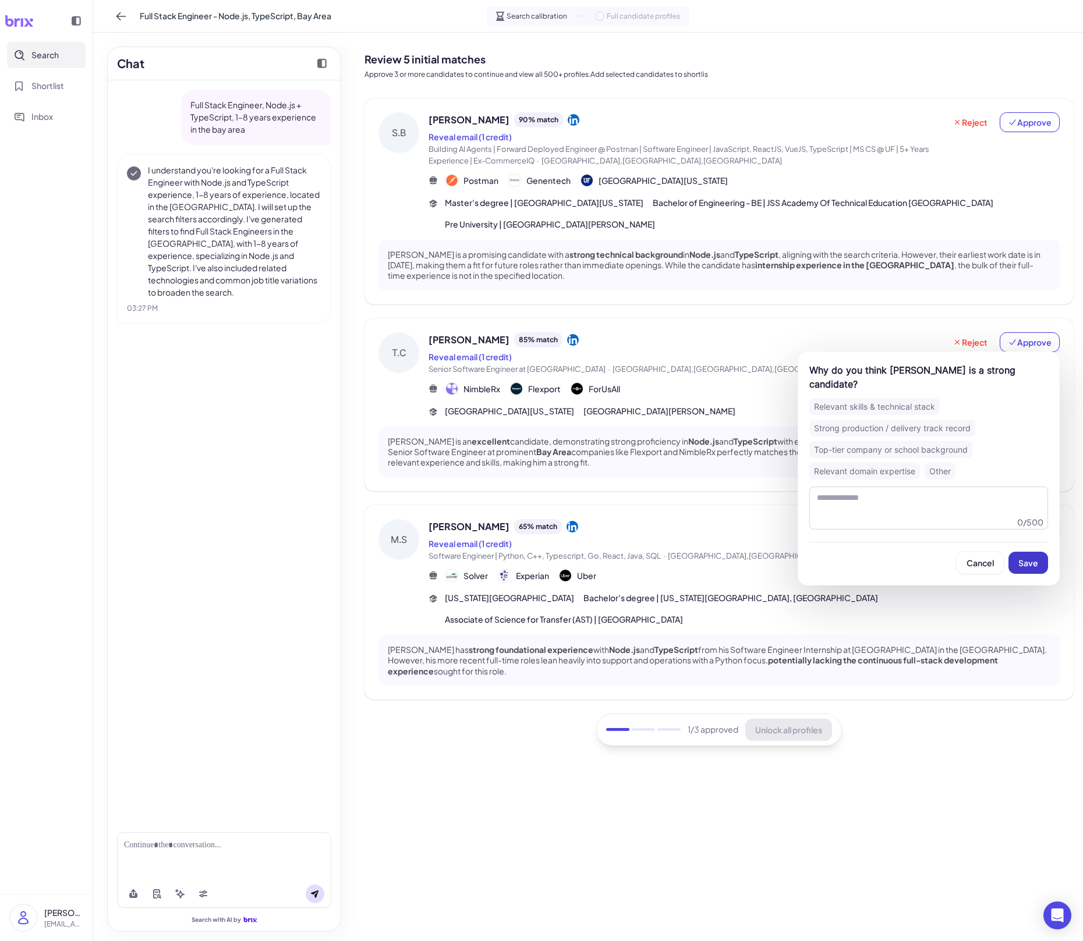
click at [1027, 558] on span "Save" at bounding box center [1028, 563] width 20 height 10
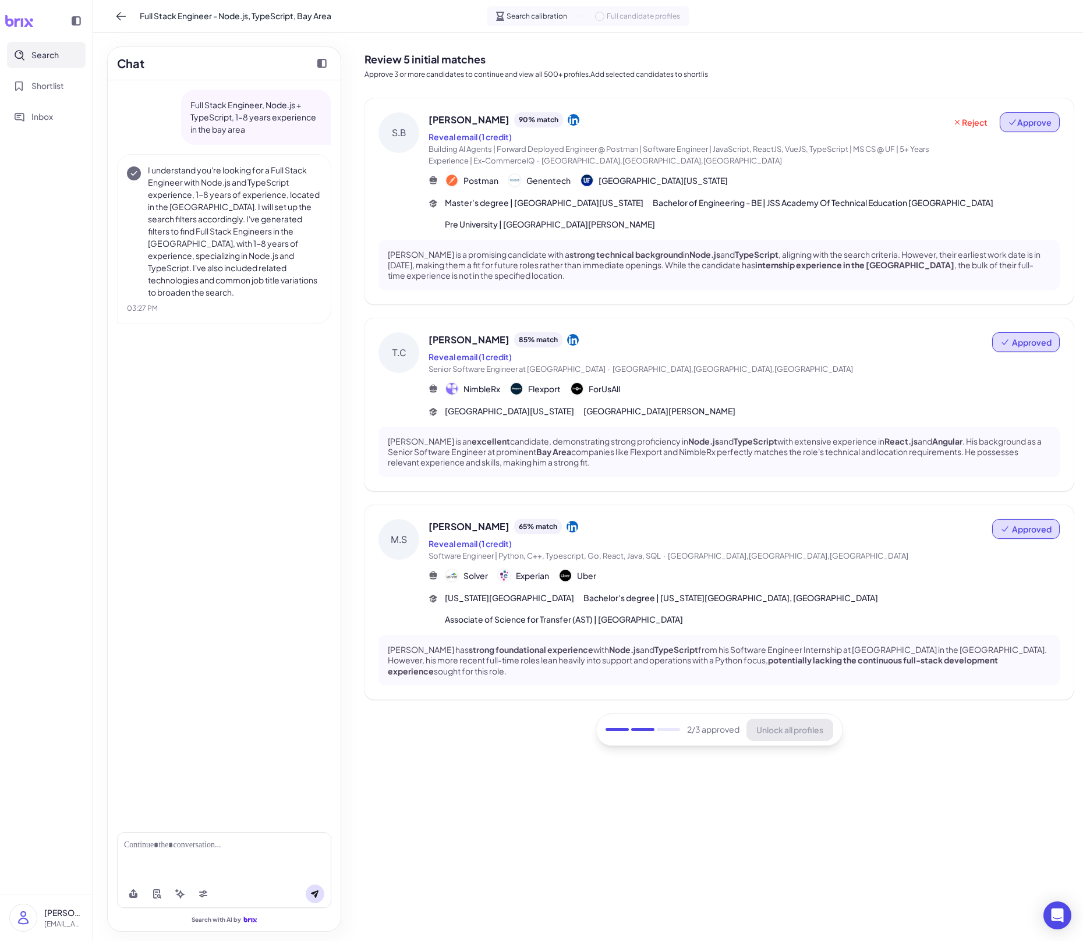
click at [1017, 119] on span "Approve" at bounding box center [1030, 122] width 44 height 12
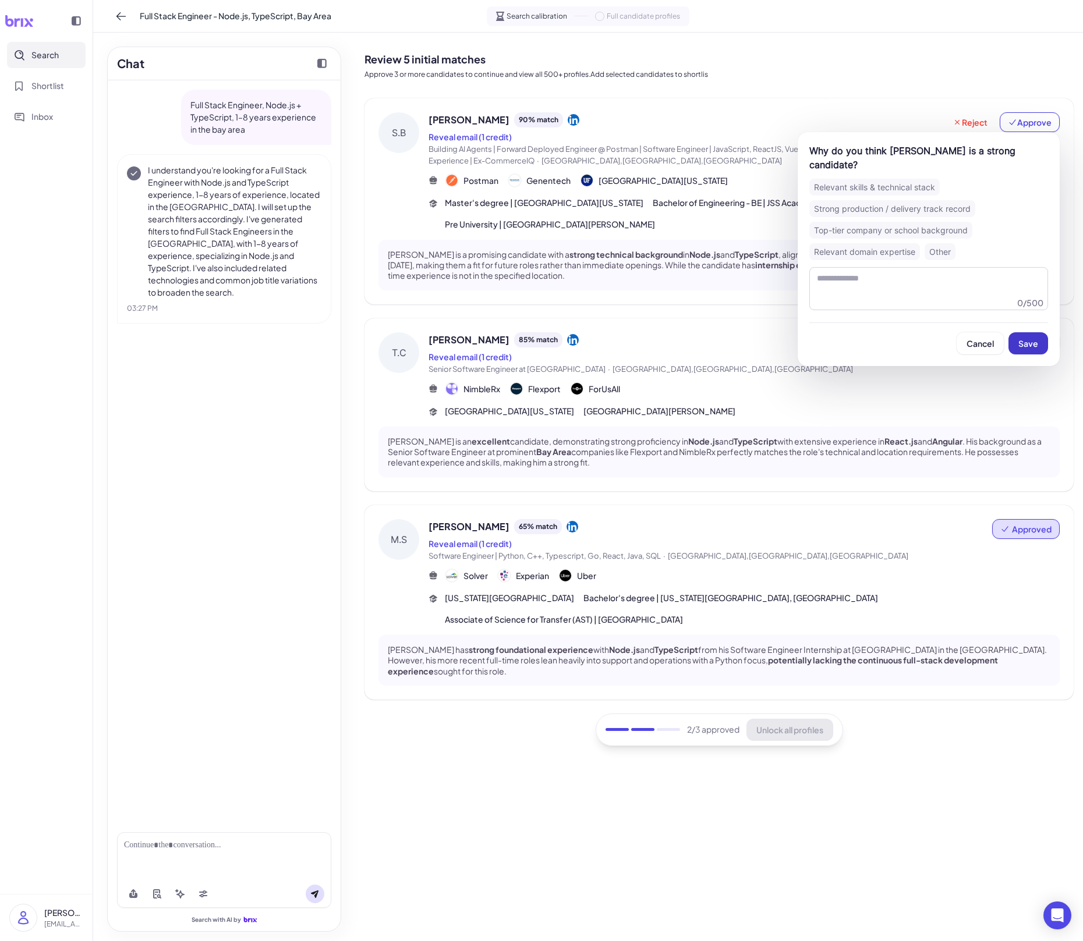
click at [1026, 347] on span "Save" at bounding box center [1028, 343] width 20 height 10
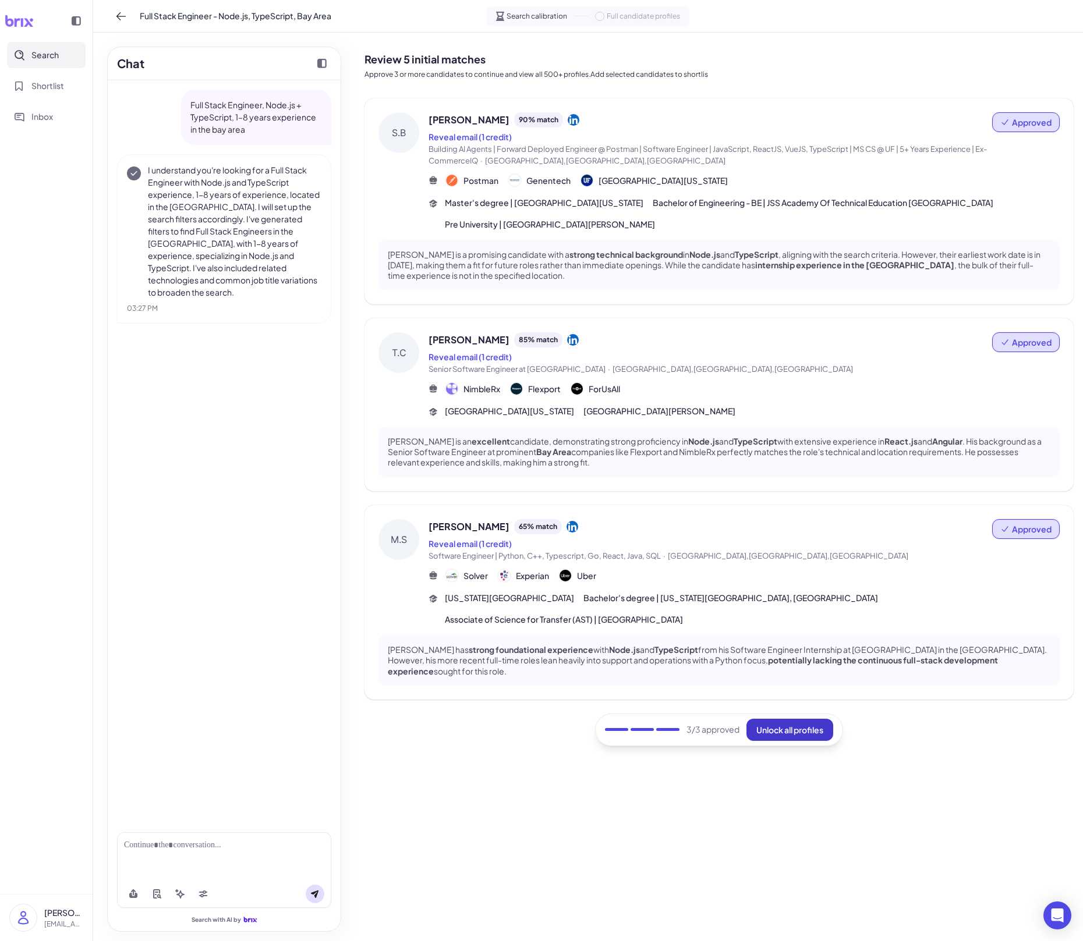
click at [802, 655] on button "Unlock all profiles" at bounding box center [789, 730] width 87 height 22
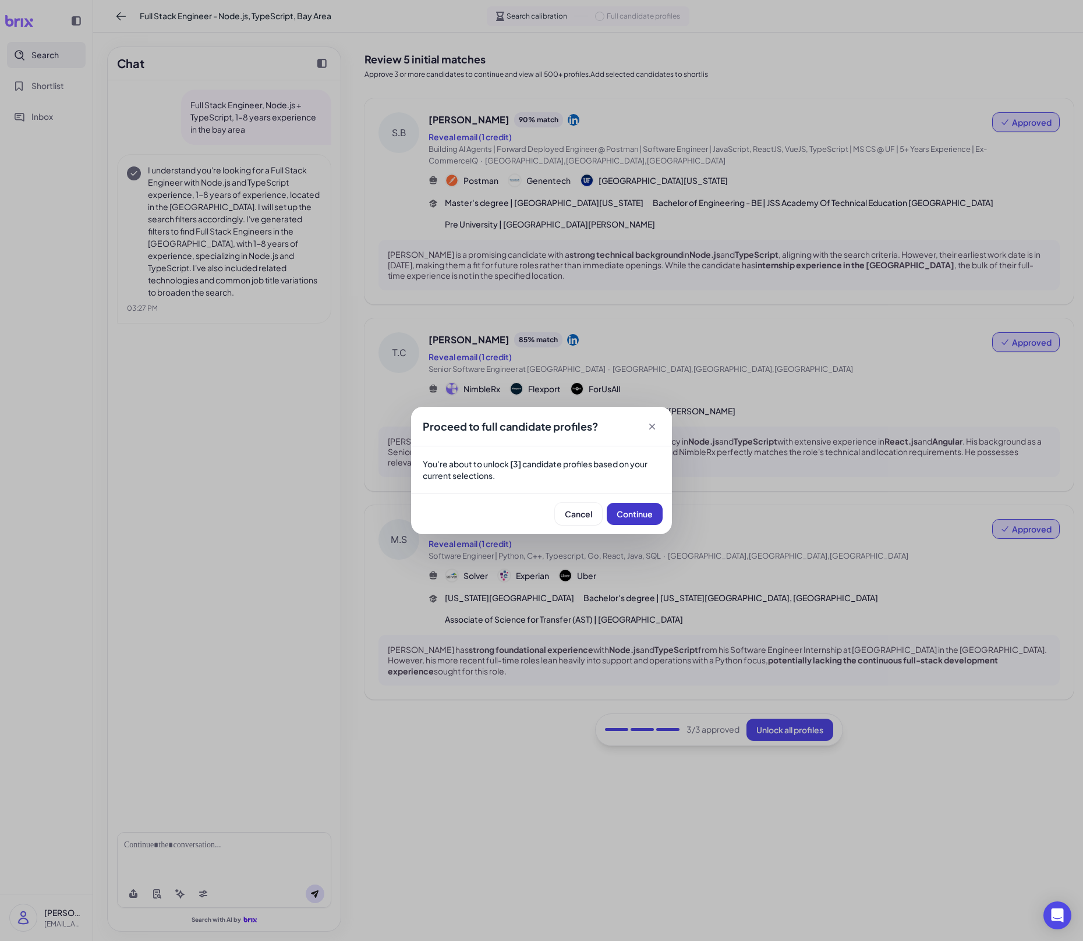
click at [644, 510] on span "Continue" at bounding box center [634, 514] width 36 height 10
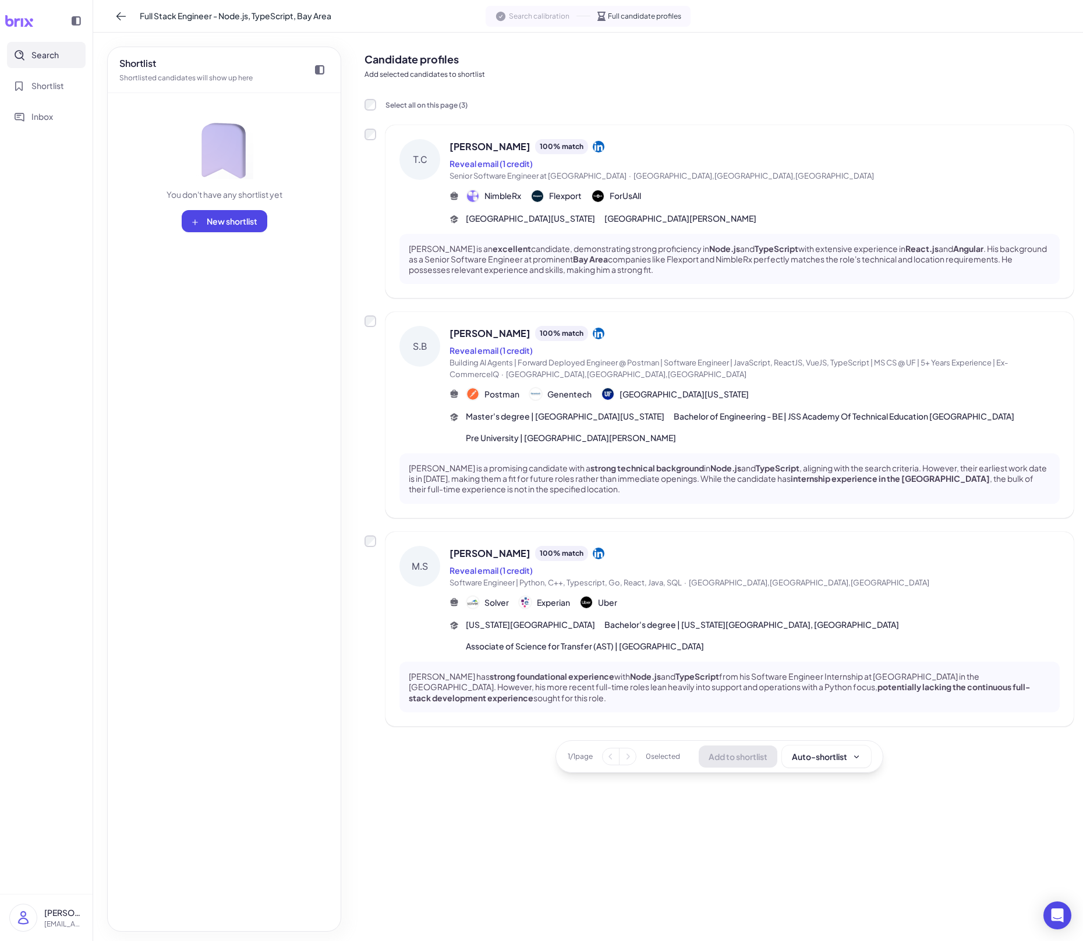
click at [51, 59] on span "Search" at bounding box center [44, 55] width 27 height 12
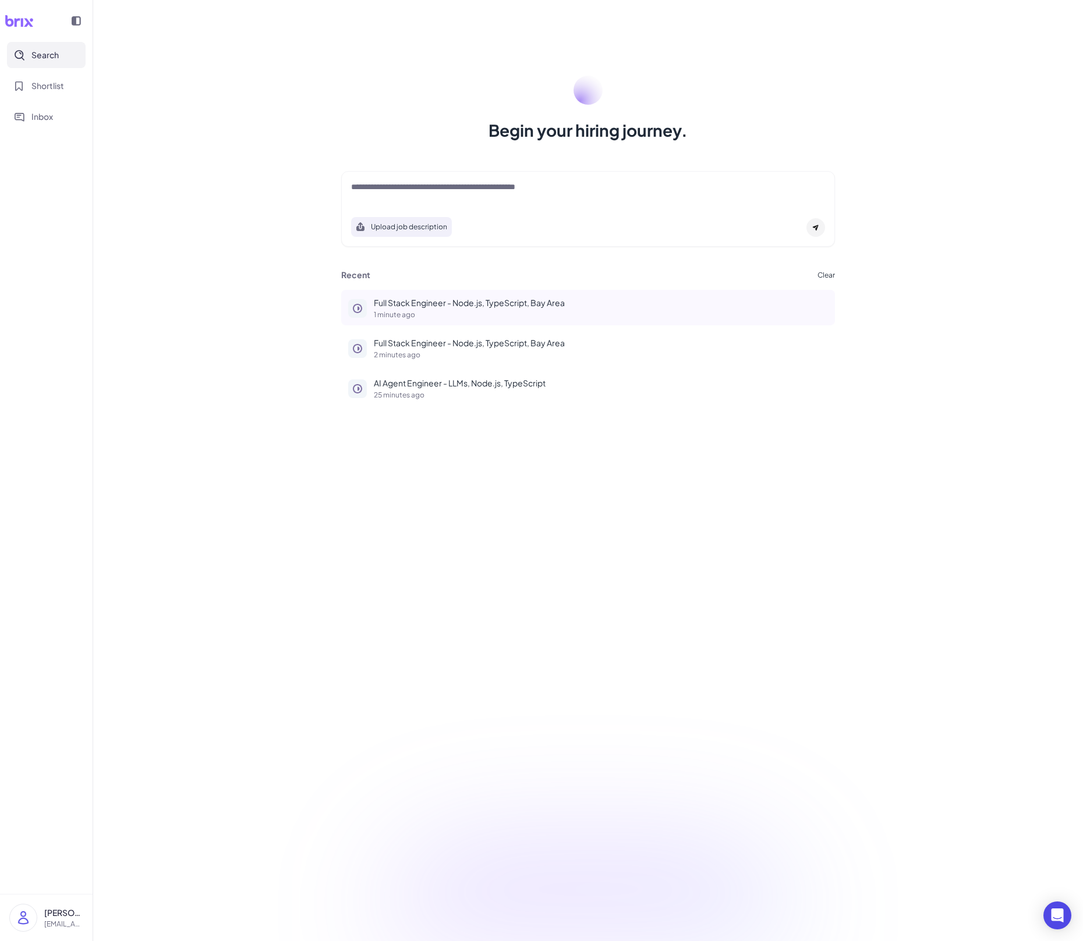
click at [413, 295] on button "Full Stack Engineer - Node.js, TypeScript, Bay Area 1 minute ago" at bounding box center [588, 308] width 494 height 36
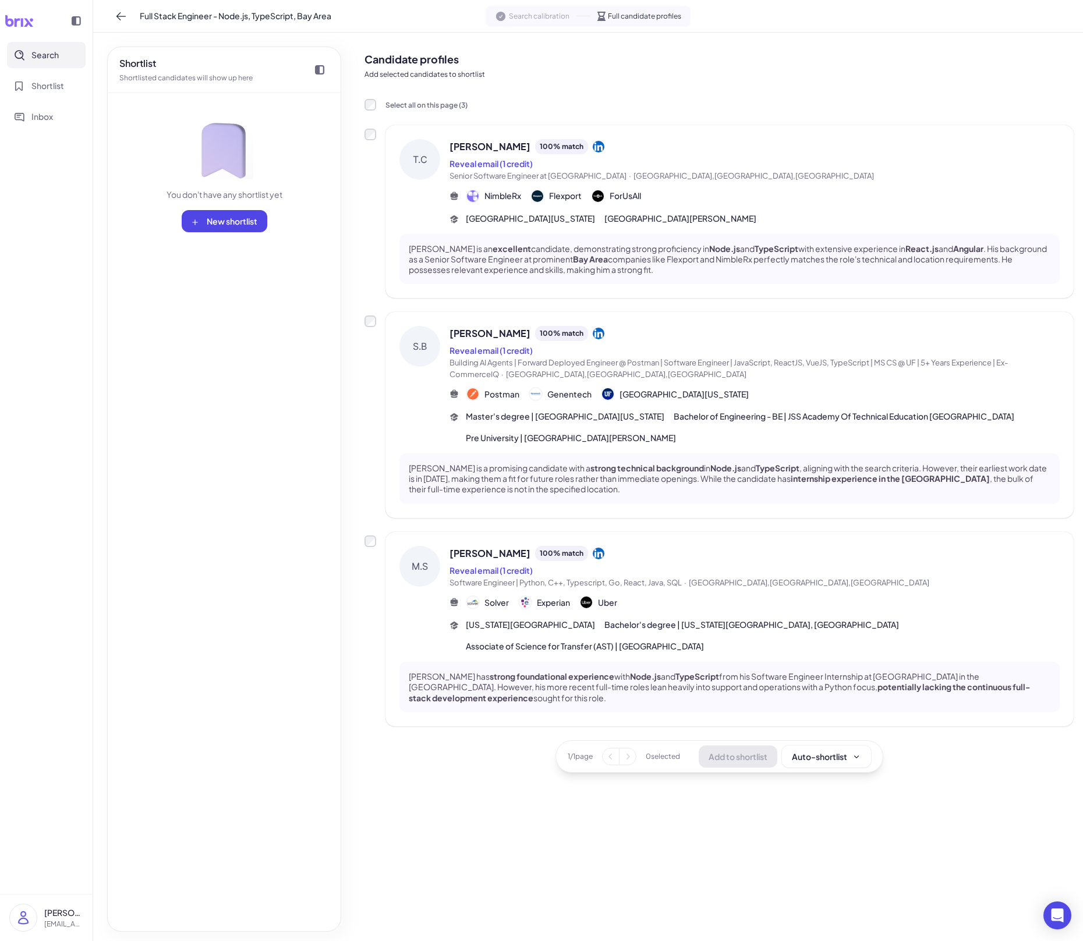
click at [64, 66] on button "Search" at bounding box center [46, 55] width 79 height 26
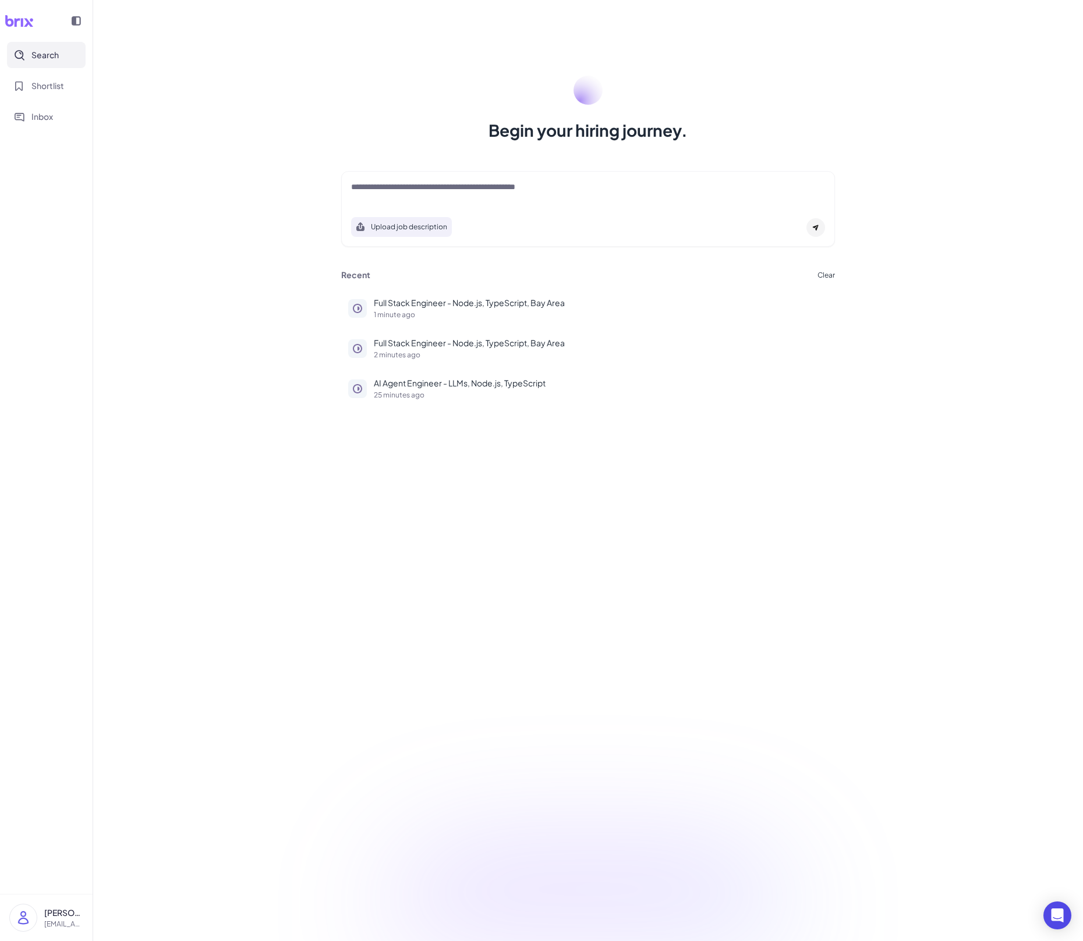
click at [518, 171] on div "Upload job description" at bounding box center [588, 209] width 494 height 76
click at [508, 186] on textarea at bounding box center [588, 188] width 474 height 14
paste textarea "**********"
type textarea "**********"
click at [493, 310] on div "Full Stack Engineer - Node.js, TypeScript, Bay Area 1 minute ago" at bounding box center [601, 307] width 454 height 22
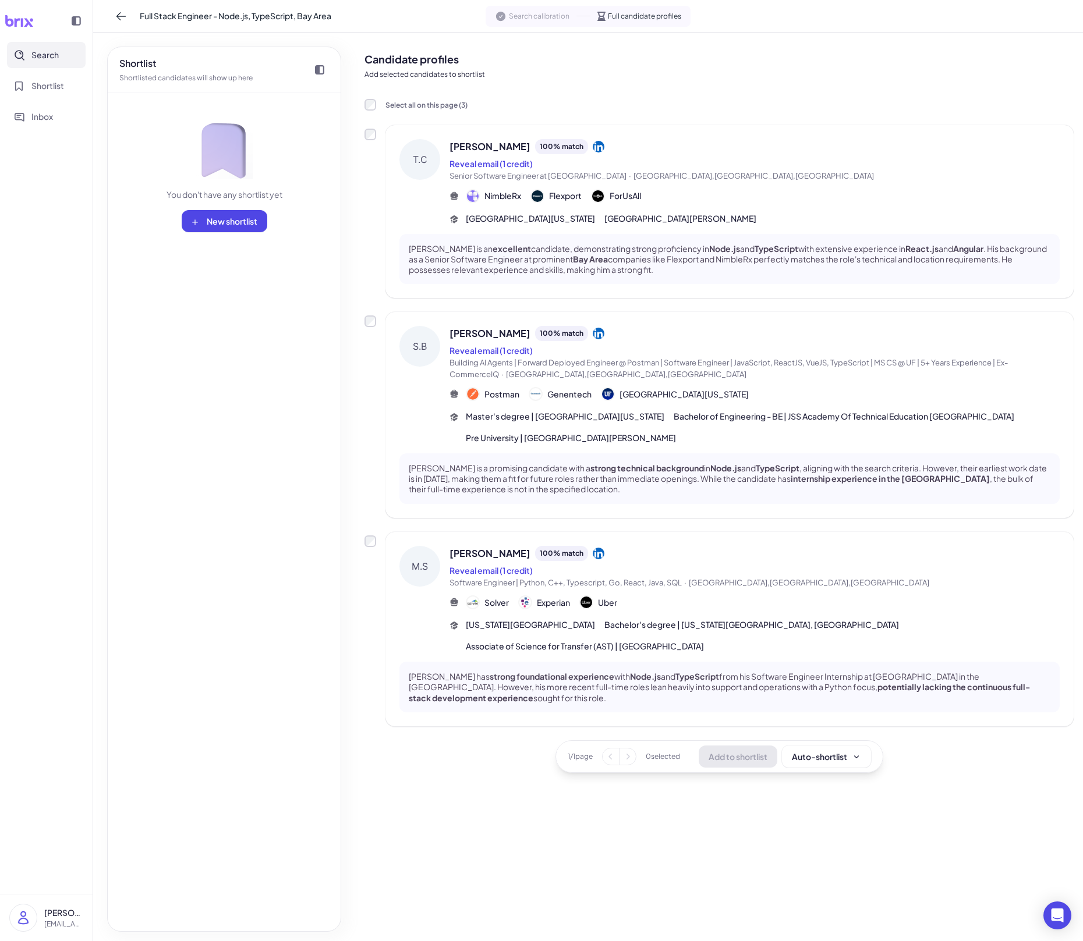
click at [203, 19] on span "Full Stack Engineer - Node.js, TypeScript, Bay Area" at bounding box center [236, 16] width 192 height 12
click at [506, 12] on icon at bounding box center [501, 16] width 12 height 12
click at [120, 20] on icon at bounding box center [121, 16] width 12 height 12
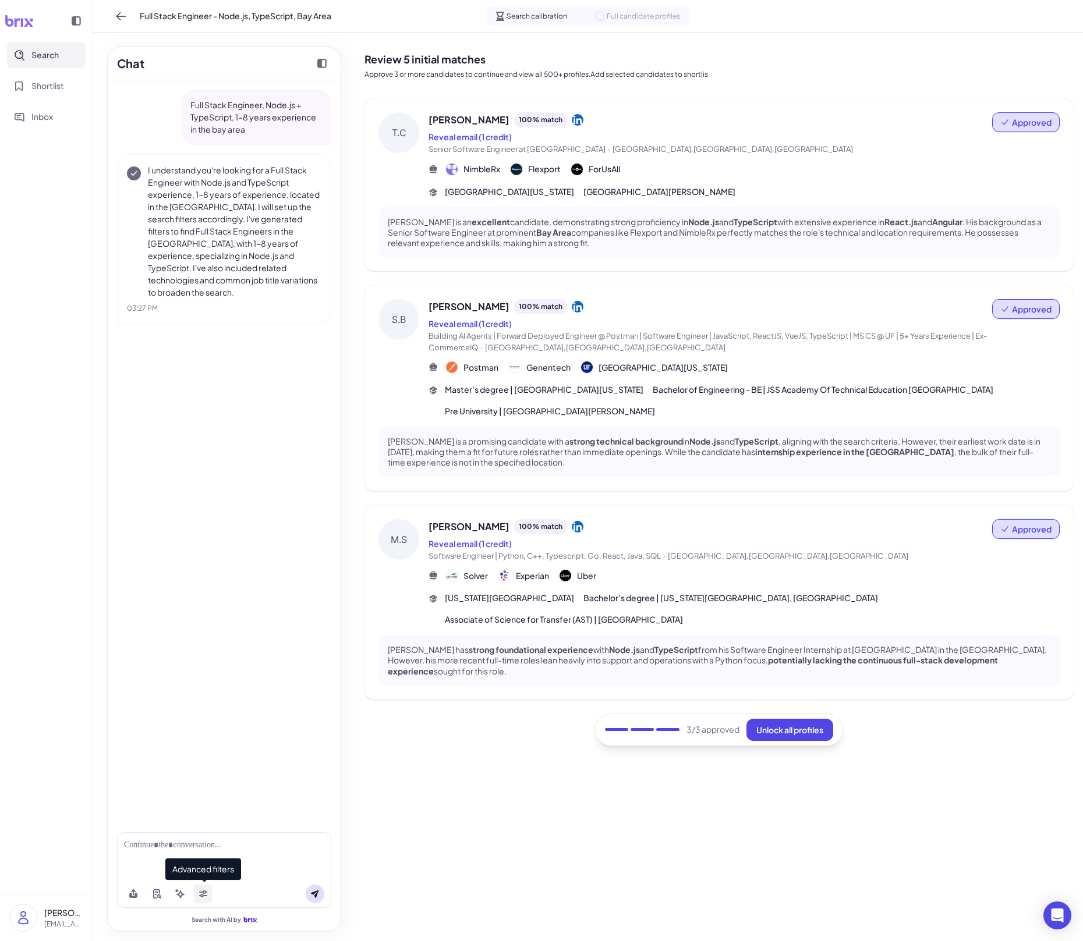
click at [207, 655] on button at bounding box center [203, 894] width 19 height 19
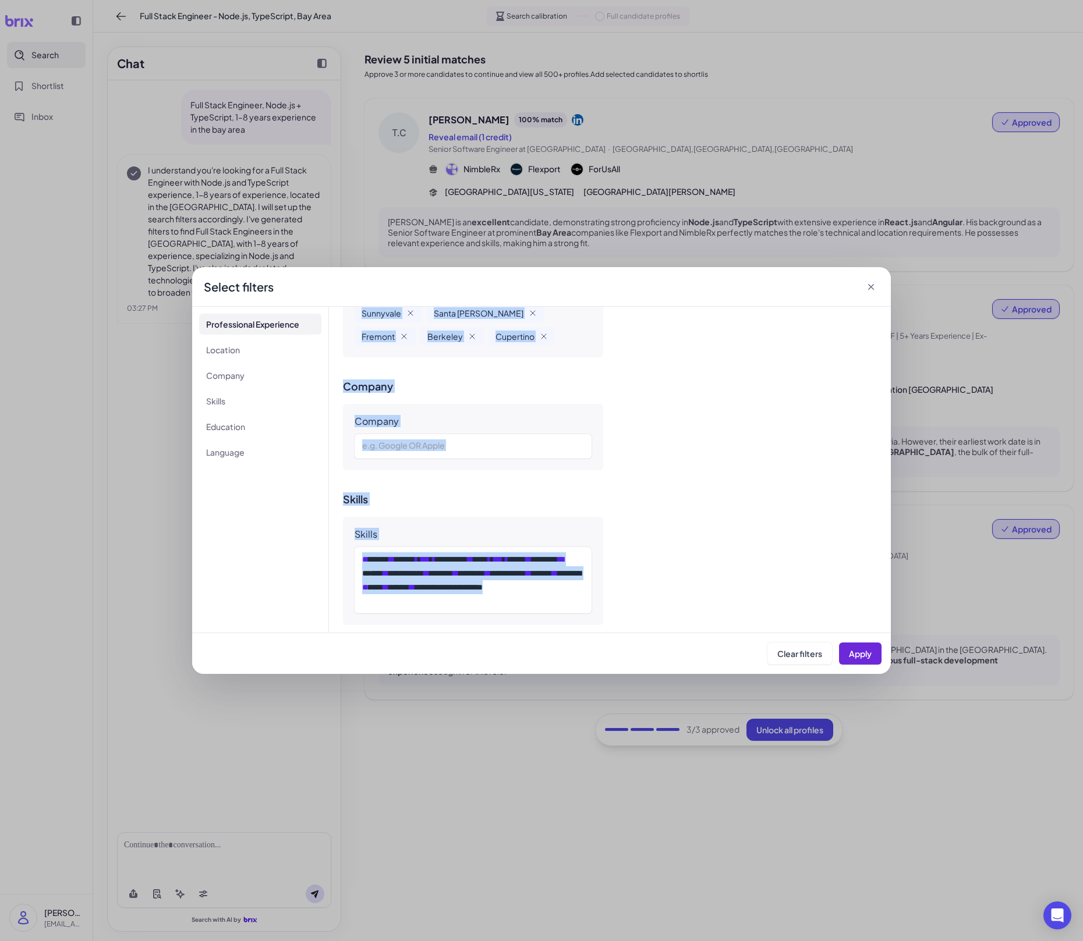
scroll to position [917, 0]
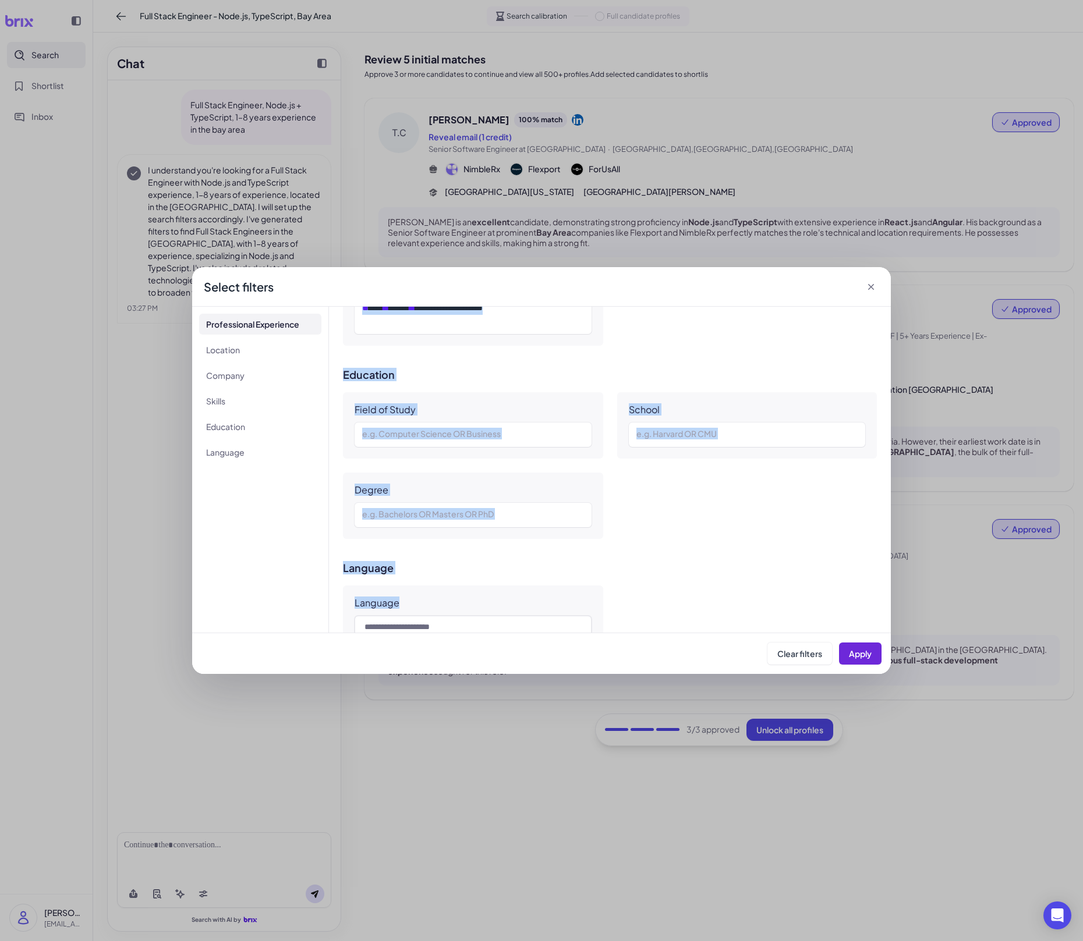
drag, startPoint x: 350, startPoint y: 348, endPoint x: 598, endPoint y: 580, distance: 339.7
click at [598, 580] on div "**********" at bounding box center [610, 470] width 562 height 326
copy div "**********"
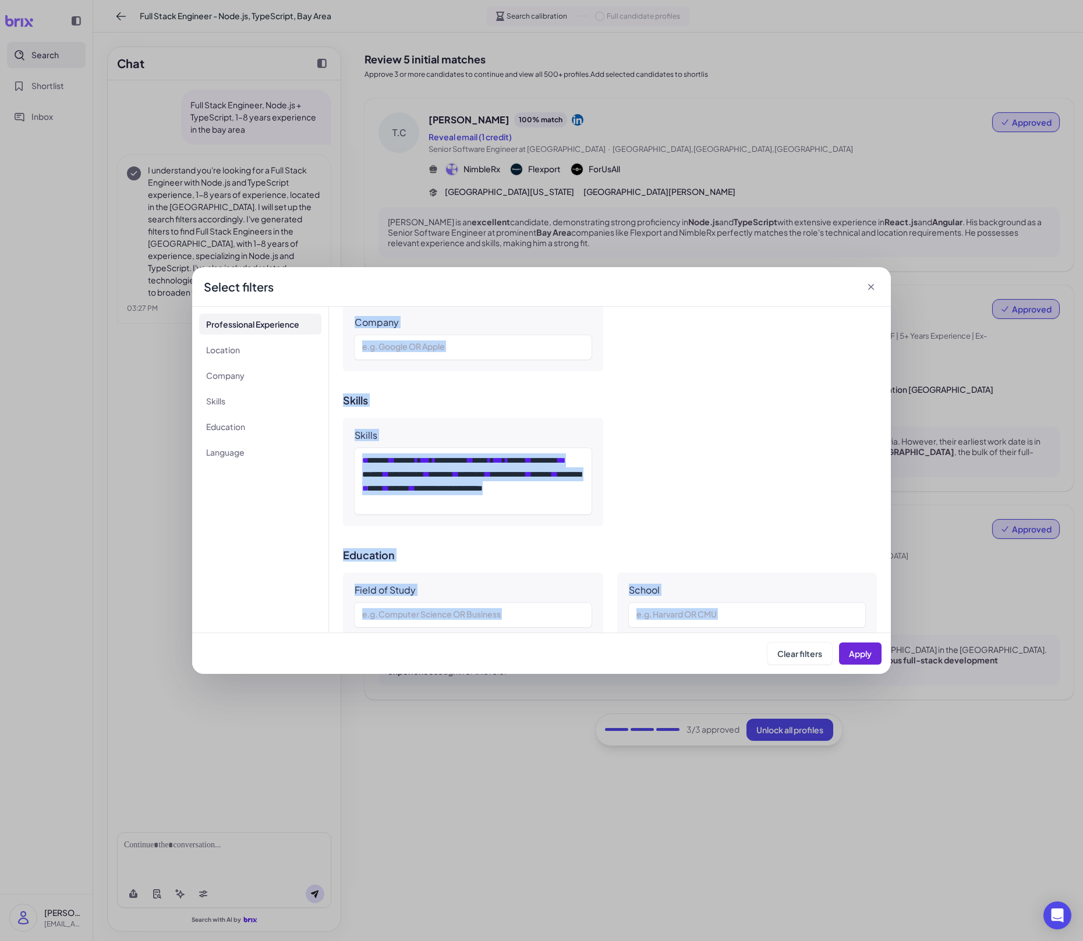
scroll to position [736, 0]
click at [527, 453] on div "**********" at bounding box center [472, 481] width 221 height 56
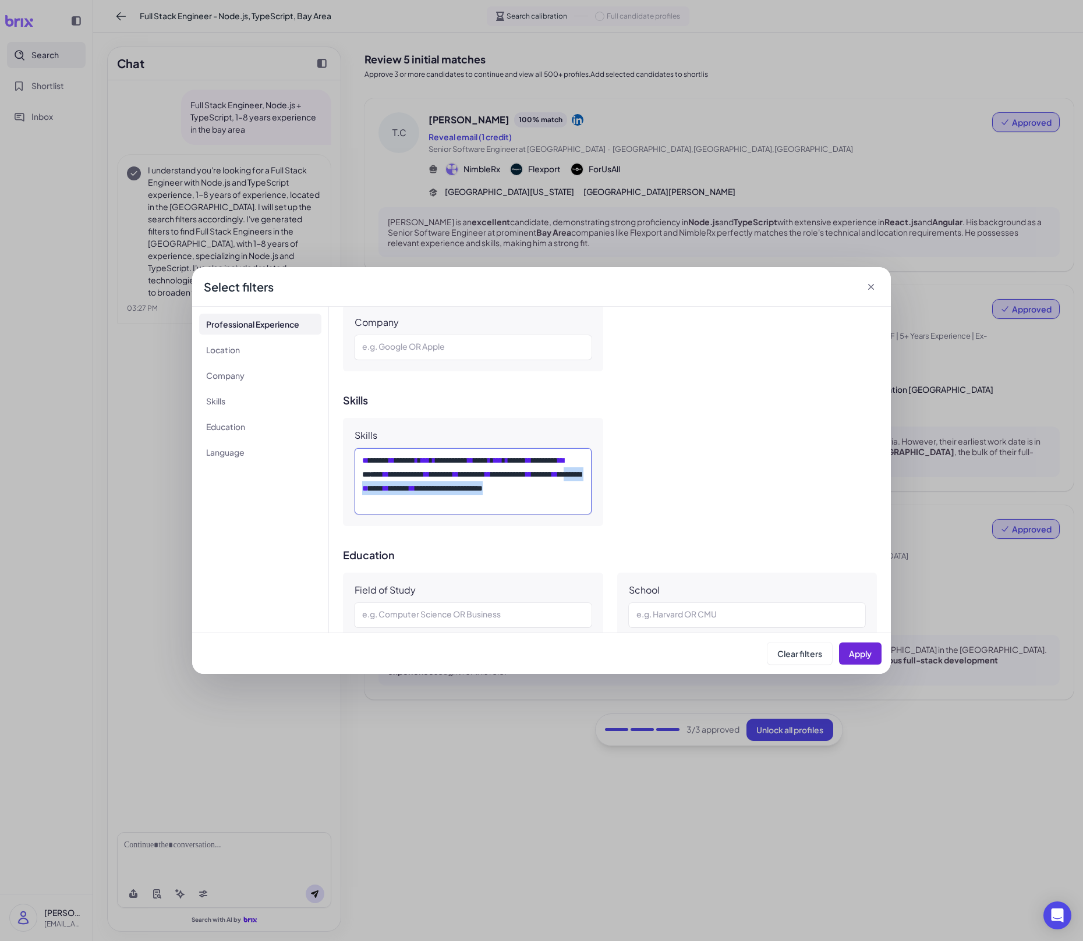
drag, startPoint x: 539, startPoint y: 446, endPoint x: 519, endPoint y: 436, distance: 22.4
click at [519, 453] on div "**********" at bounding box center [472, 481] width 221 height 56
click at [523, 457] on div "**********" at bounding box center [472, 481] width 237 height 66
click at [502, 456] on span "***" at bounding box center [498, 460] width 9 height 8
click at [585, 467] on div "**********" at bounding box center [473, 472] width 260 height 108
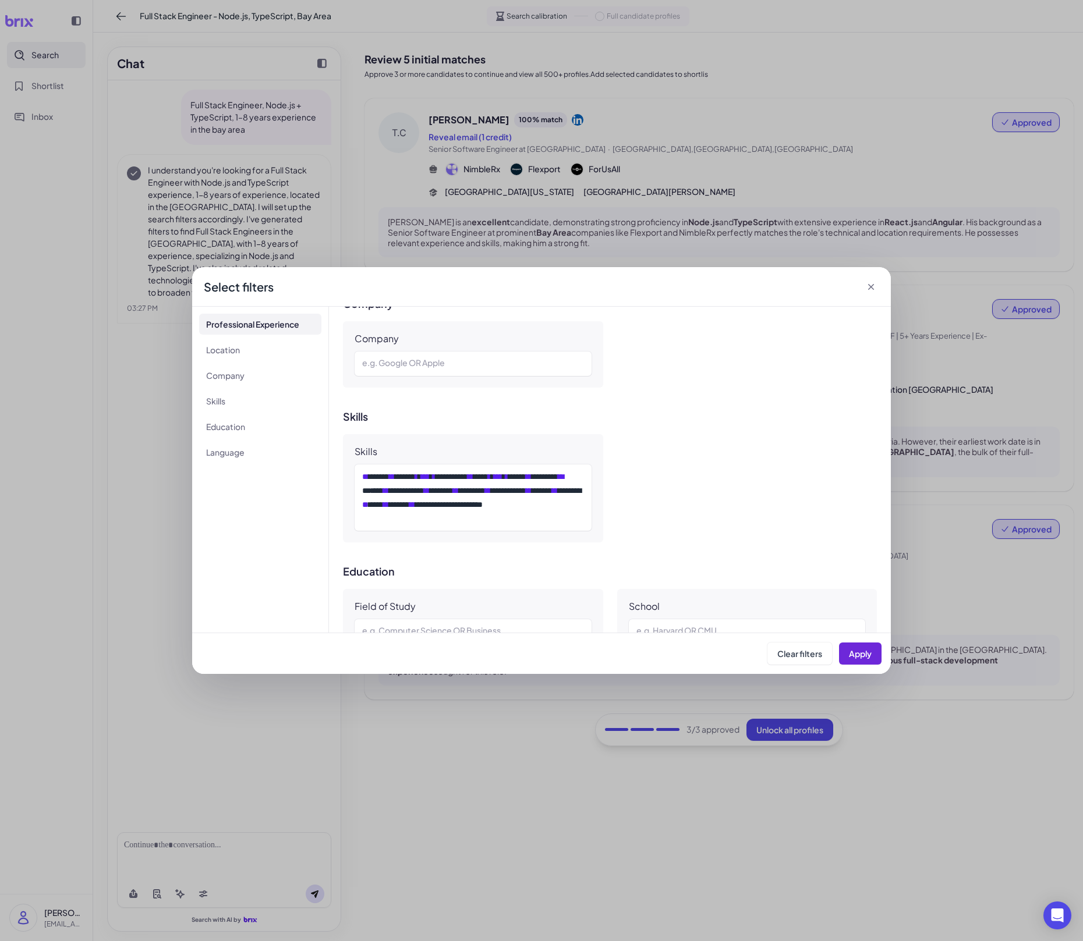
scroll to position [722, 0]
click at [502, 470] on span "***" at bounding box center [498, 474] width 9 height 8
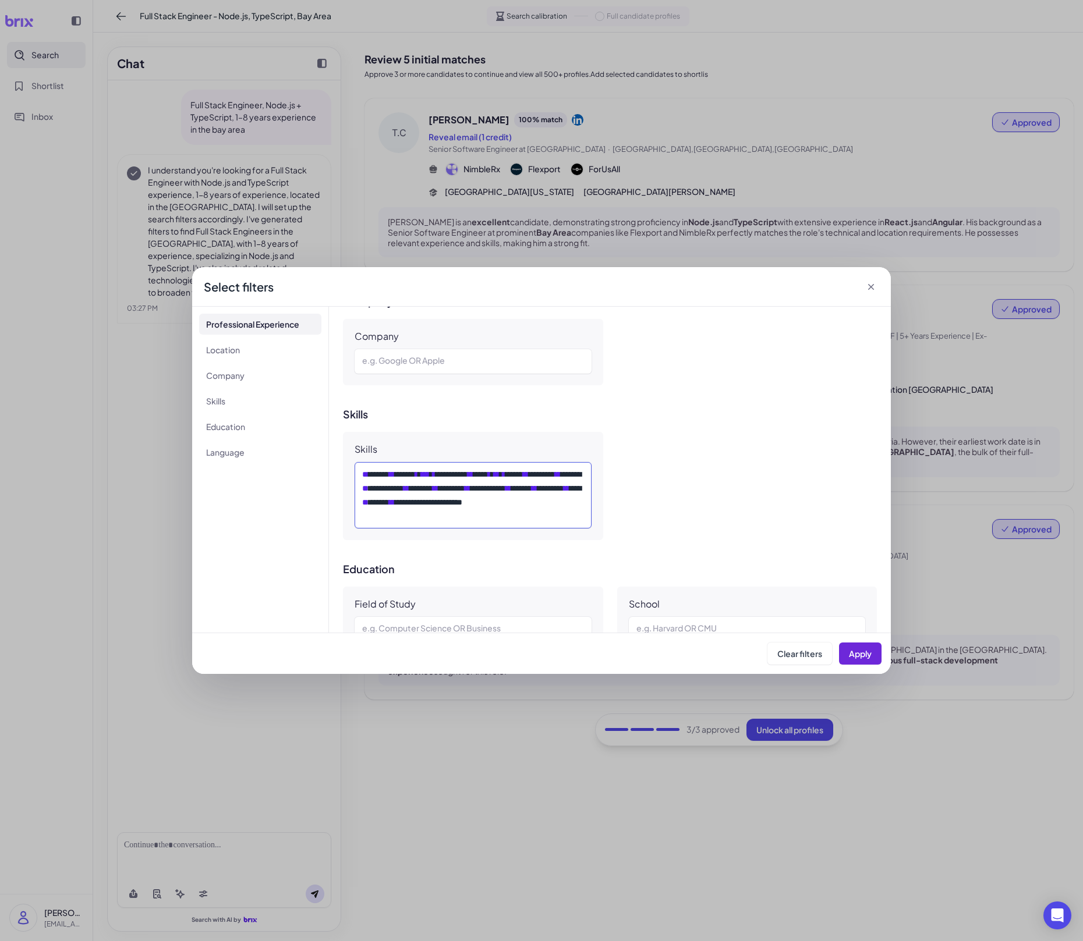
click at [438, 484] on span "**" at bounding box center [435, 488] width 6 height 8
click at [604, 432] on div "**********" at bounding box center [610, 486] width 534 height 108
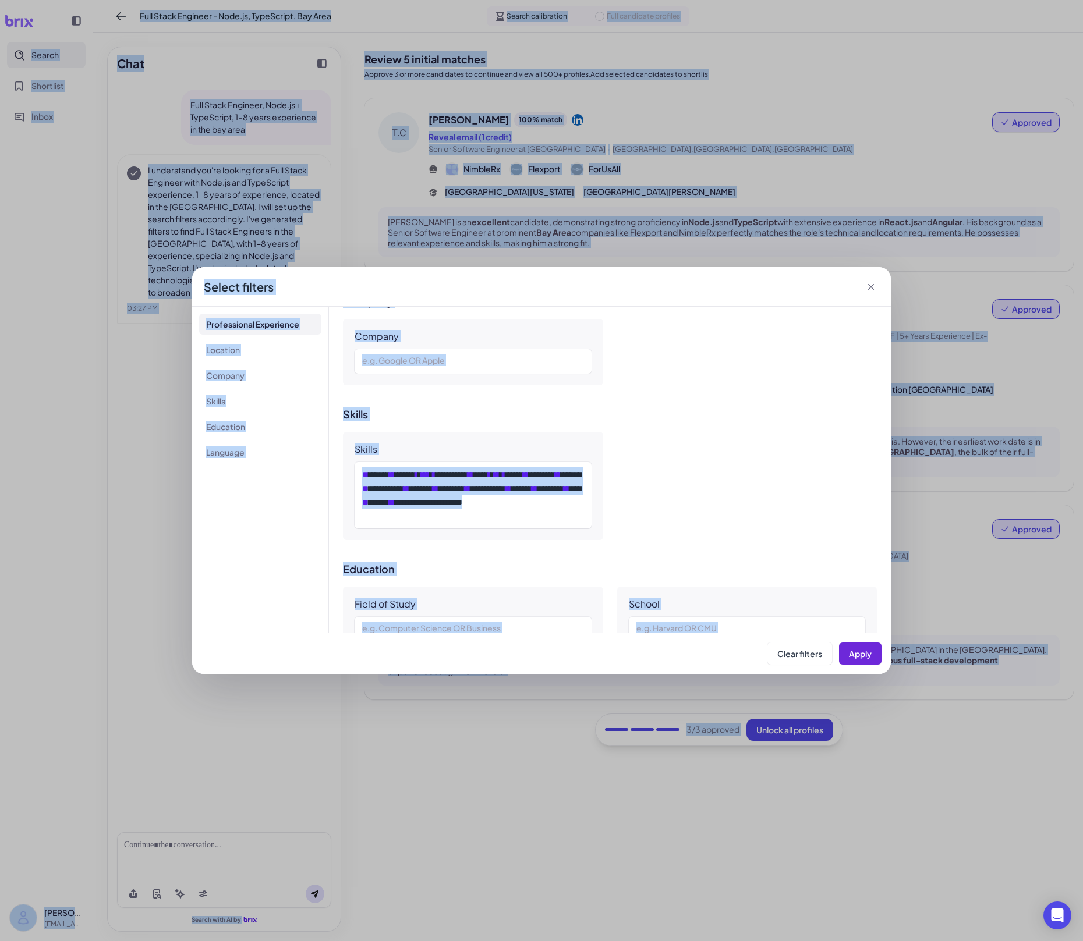
click at [604, 432] on div "**********" at bounding box center [610, 486] width 534 height 108
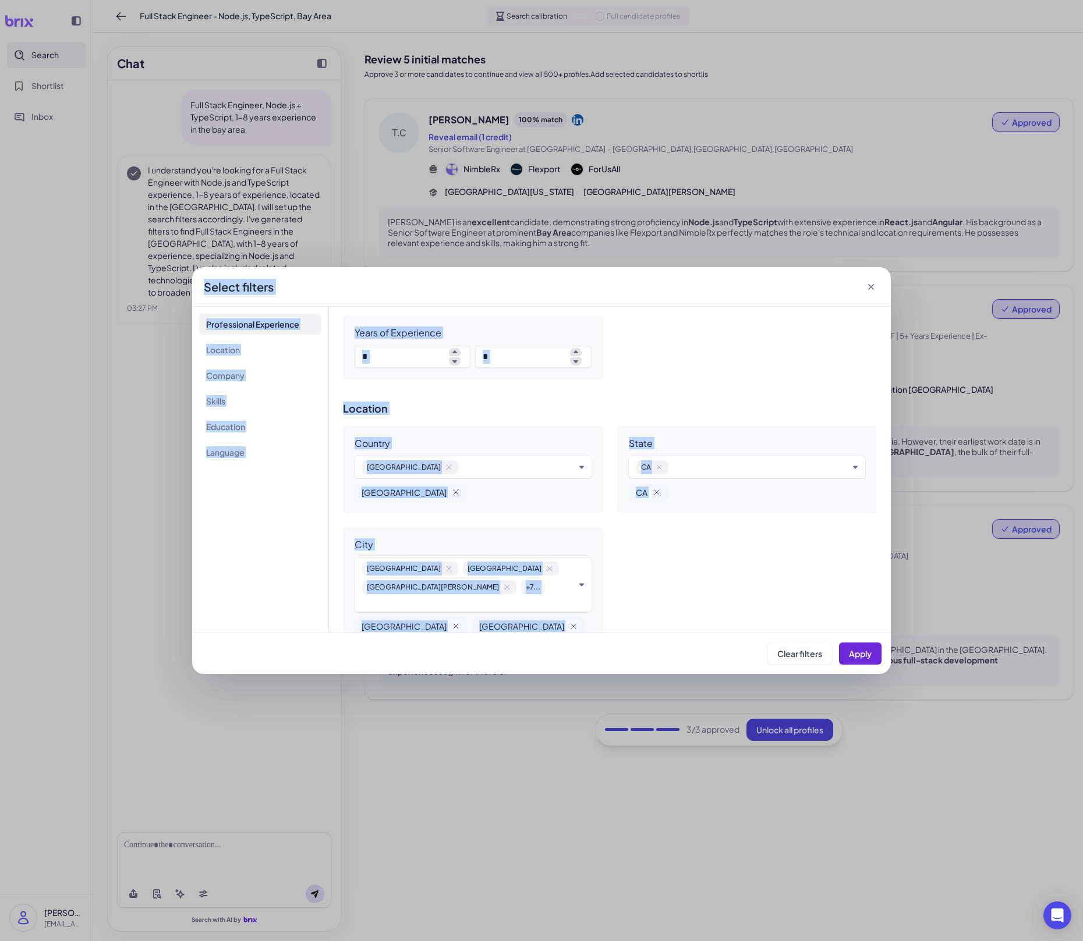
scroll to position [0, 0]
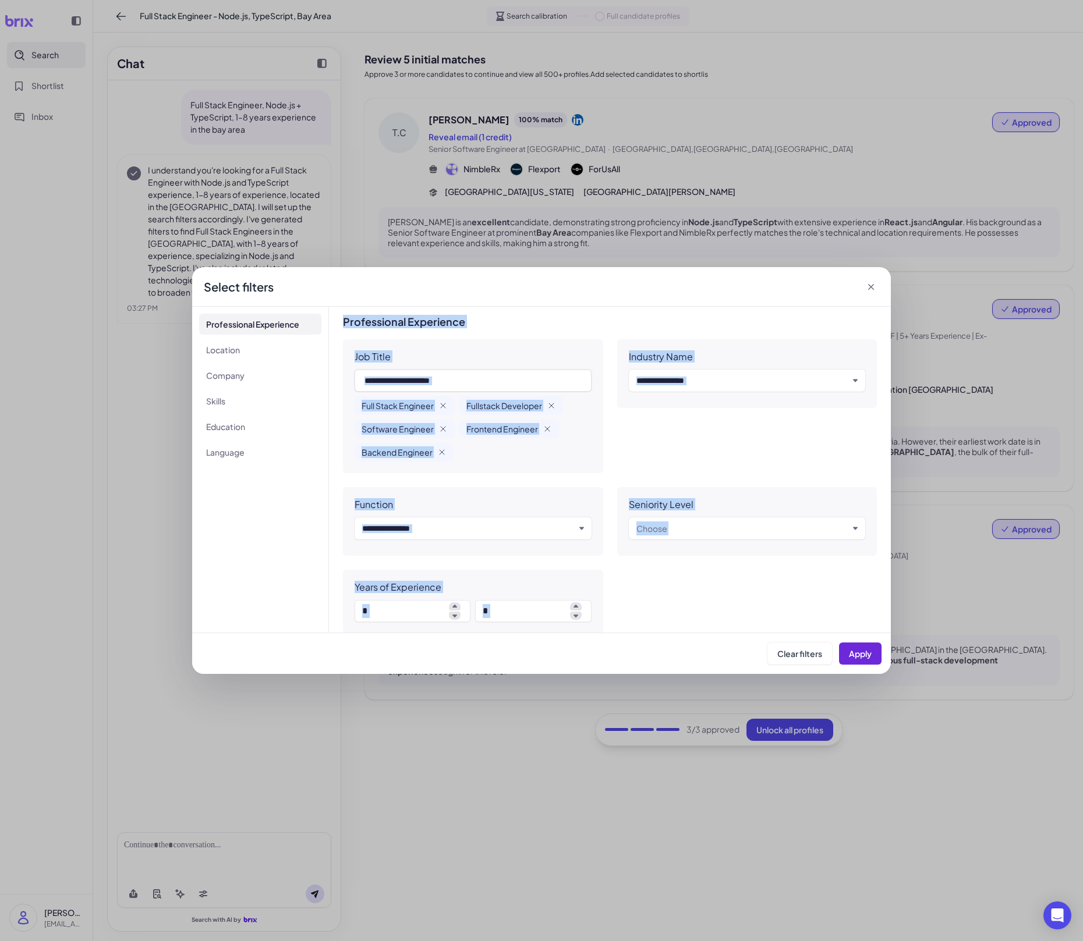
drag, startPoint x: 621, startPoint y: 592, endPoint x: 344, endPoint y: 321, distance: 386.9
click at [344, 321] on div "**********" at bounding box center [610, 470] width 562 height 326
copy div "**********"
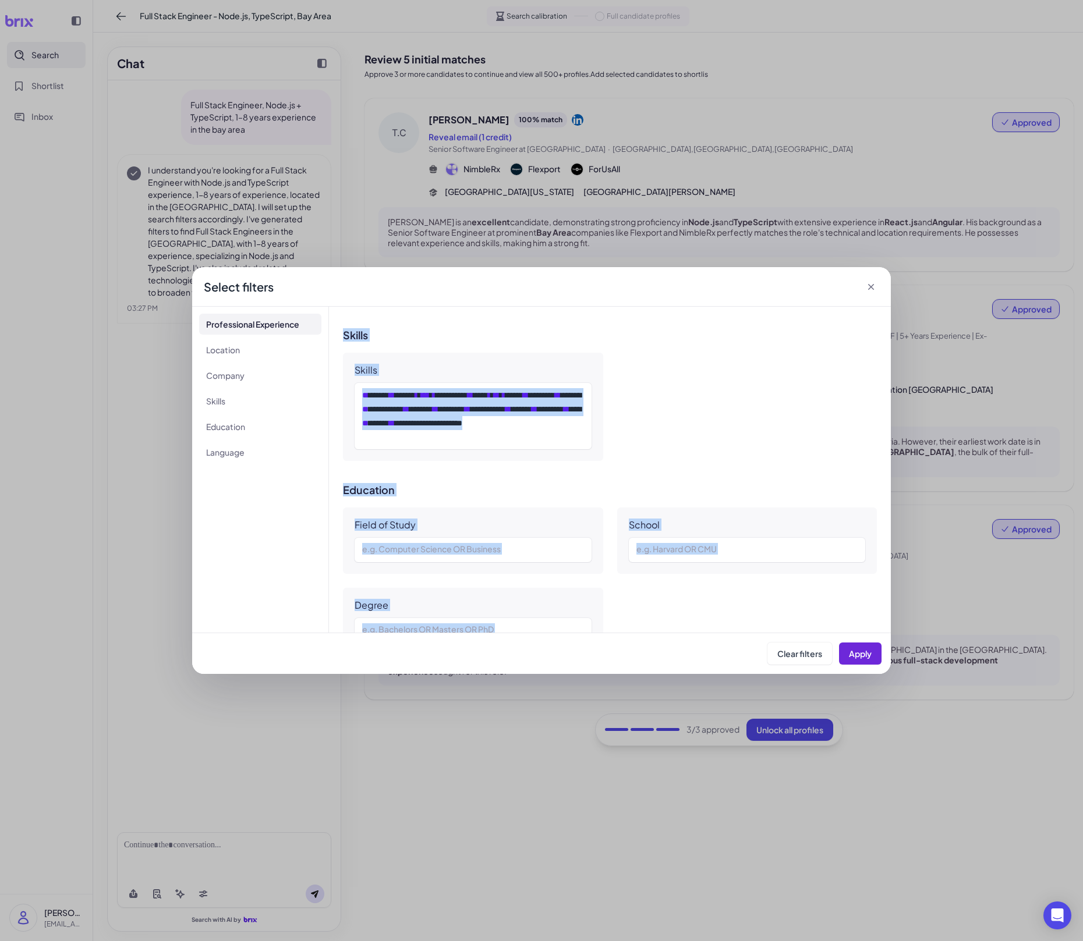
scroll to position [801, 0]
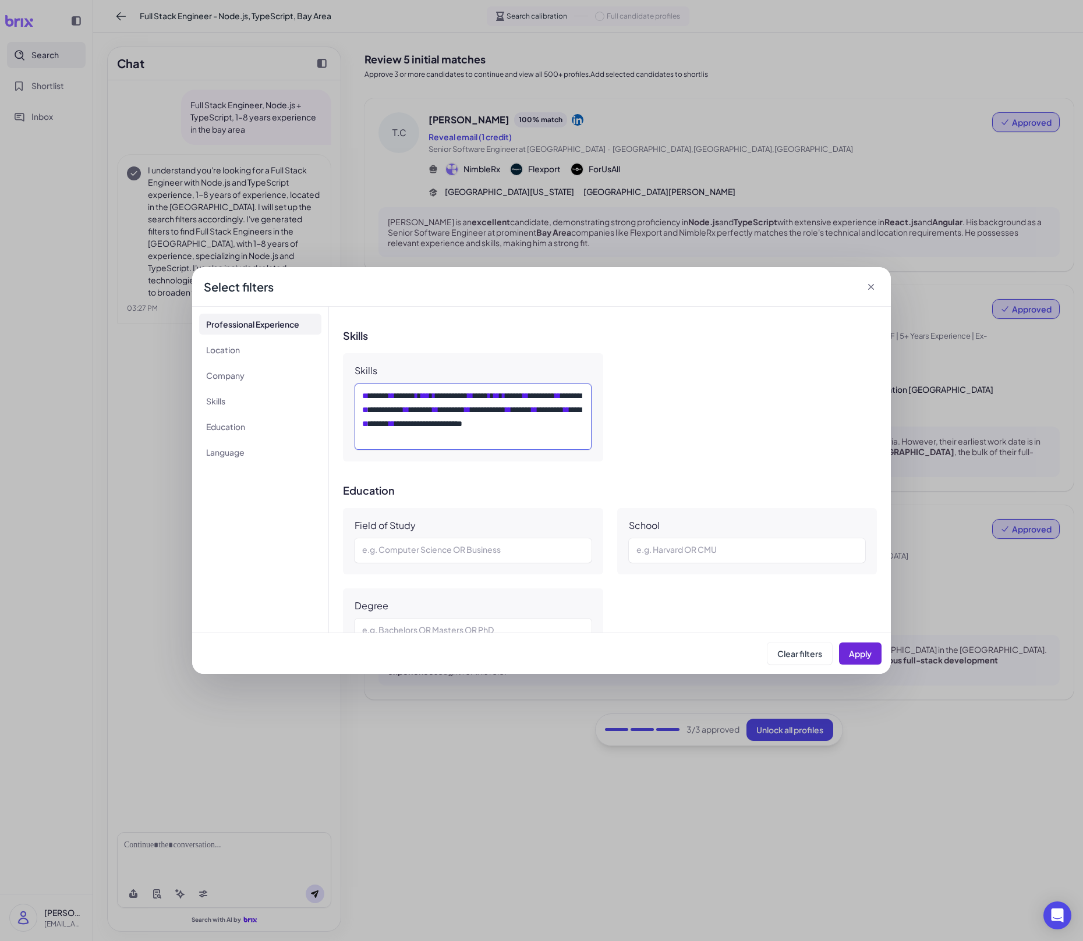
click at [553, 389] on div "**********" at bounding box center [472, 417] width 221 height 56
click at [867, 655] on span "Apply" at bounding box center [860, 653] width 23 height 10
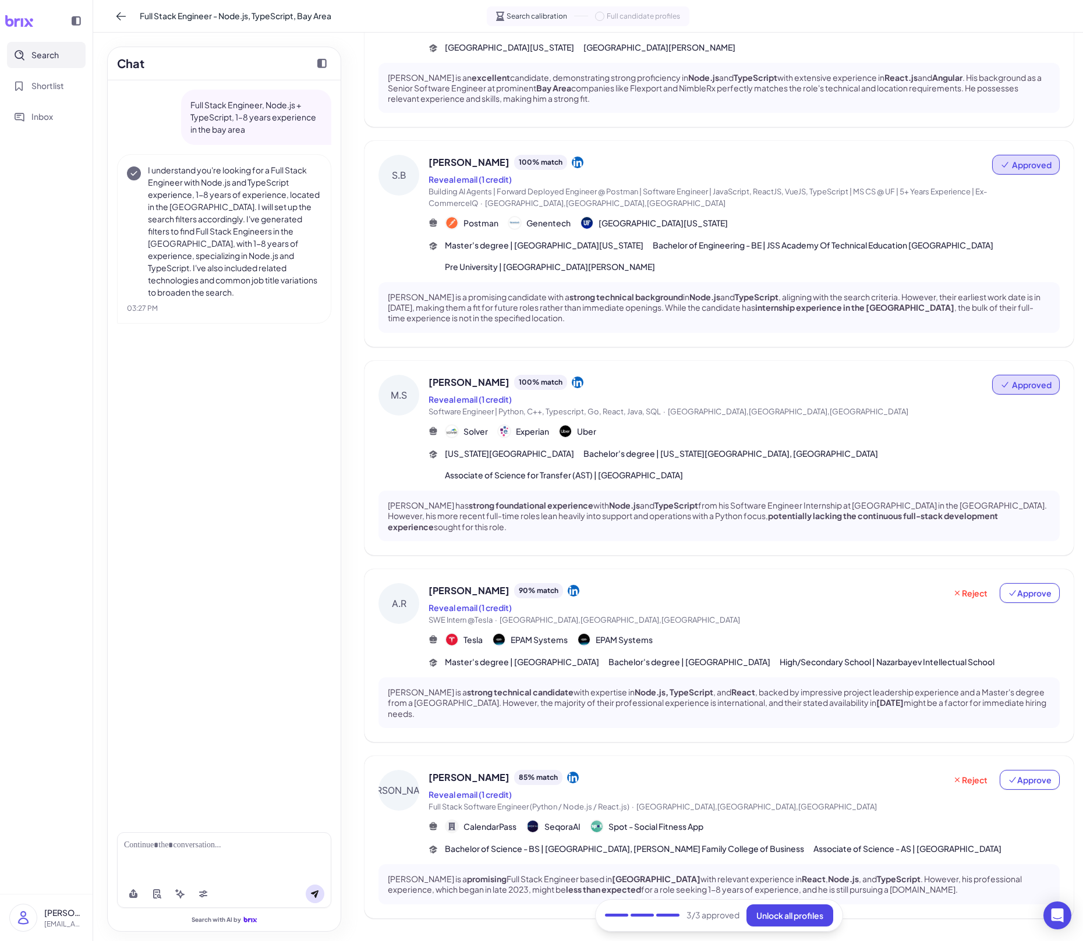
scroll to position [0, 0]
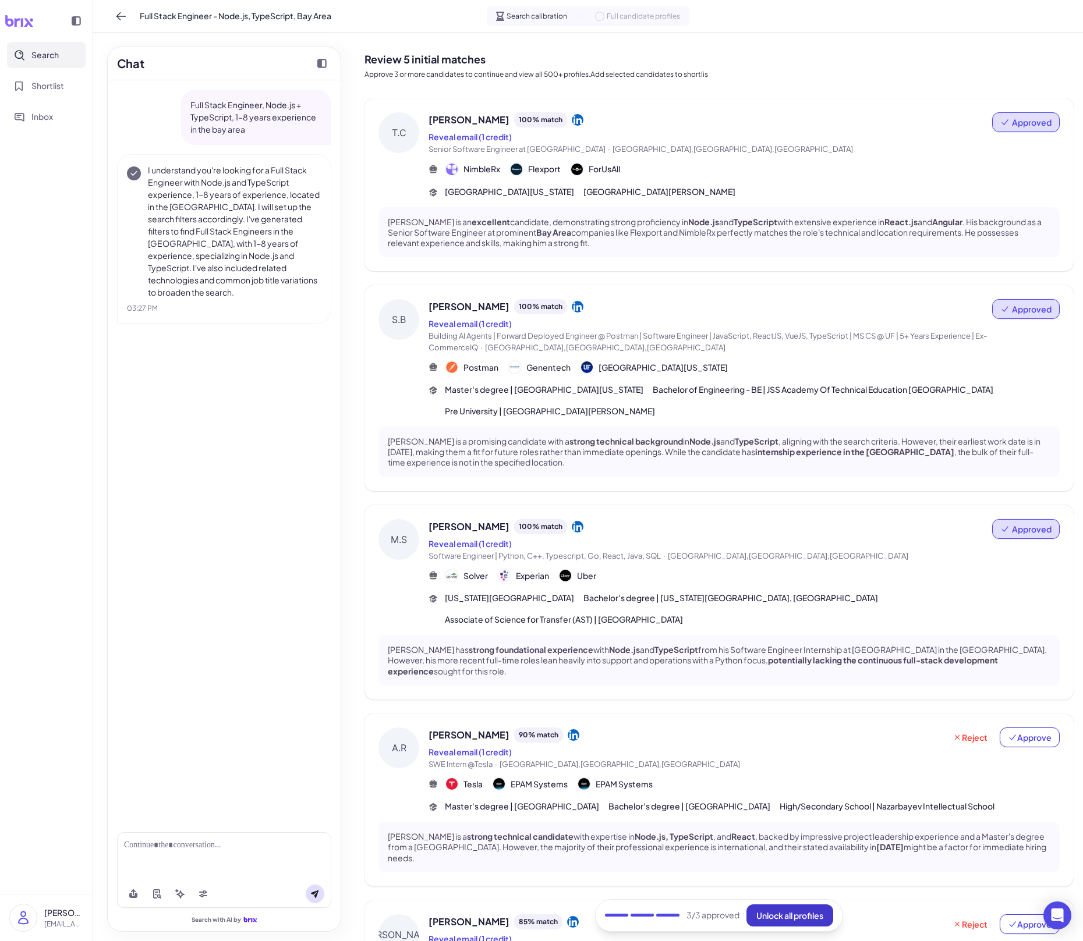
click at [784, 655] on span "Unlock all profiles" at bounding box center [789, 915] width 67 height 10
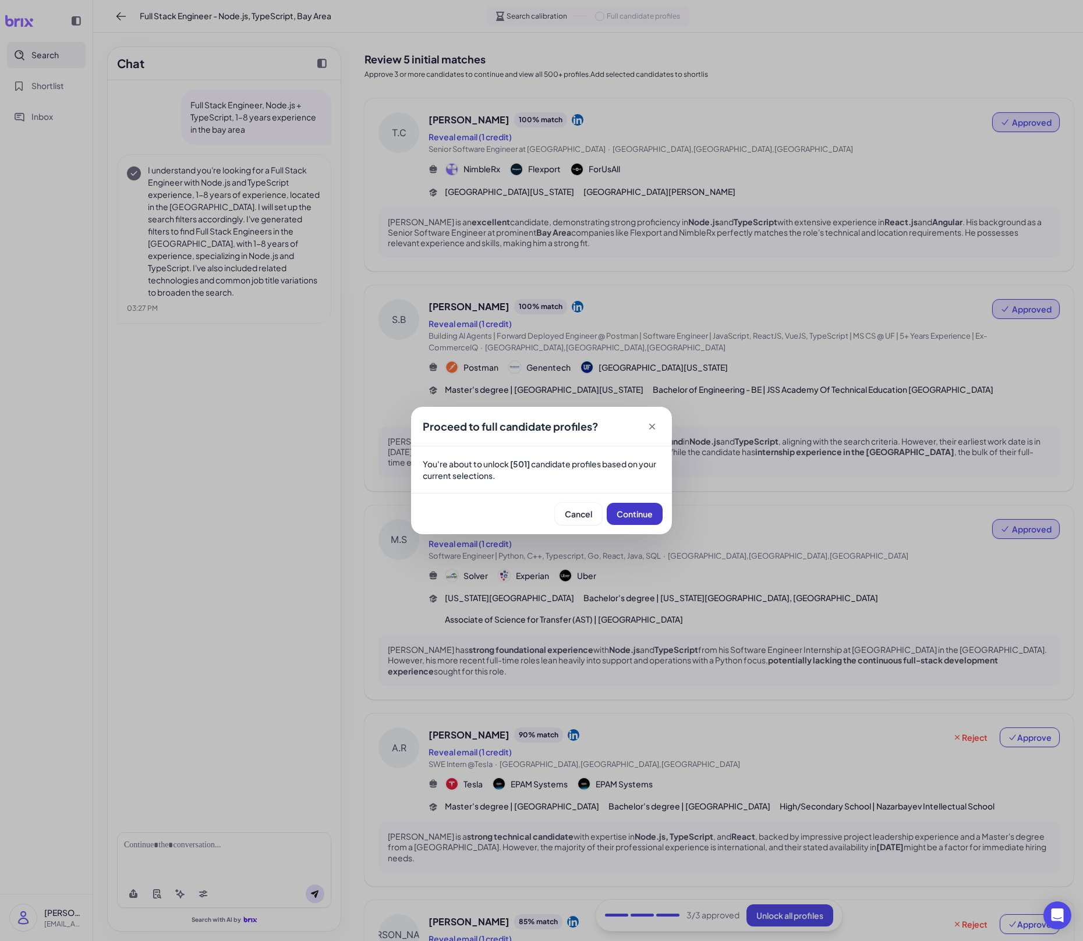
click at [631, 519] on span "Continue" at bounding box center [634, 514] width 36 height 10
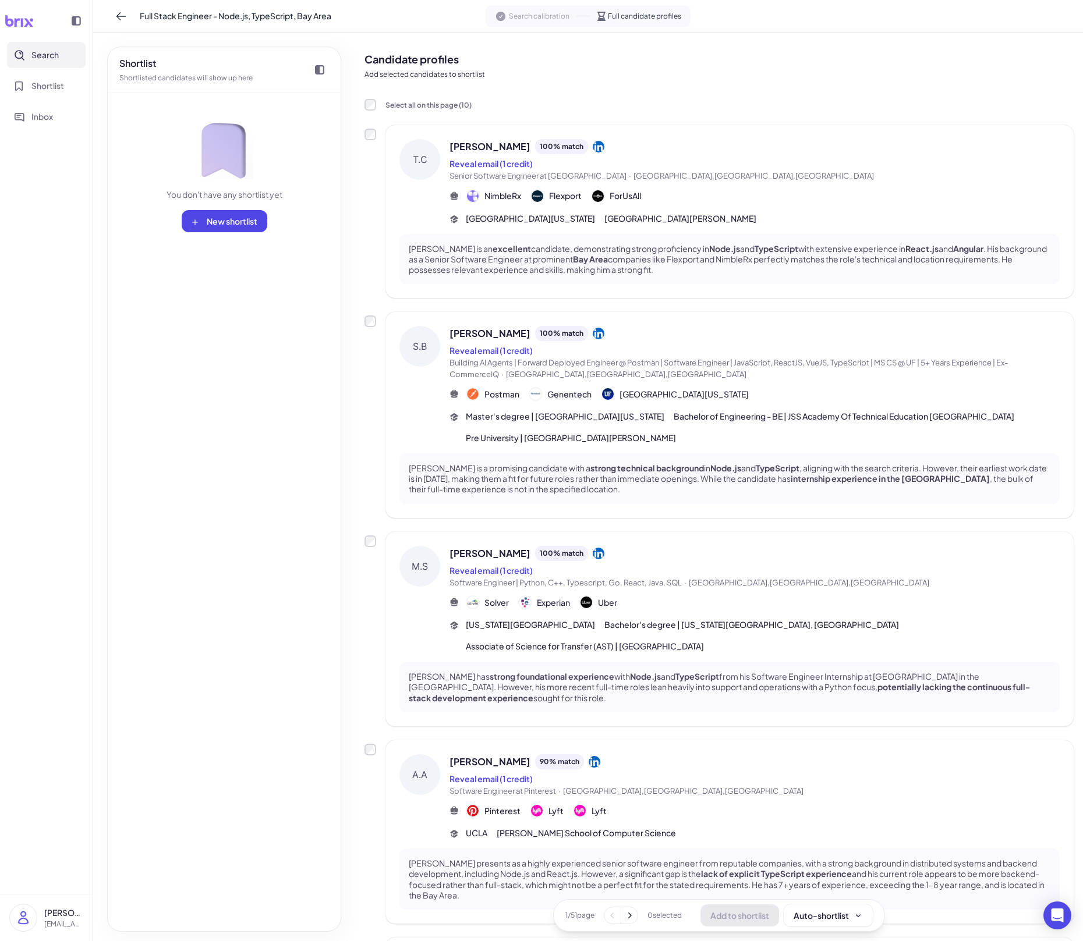
click at [495, 512] on div "[PERSON_NAME] 100 % match Reveal email (1 credit) Building AI Agents | Forward …" at bounding box center [729, 415] width 688 height 206
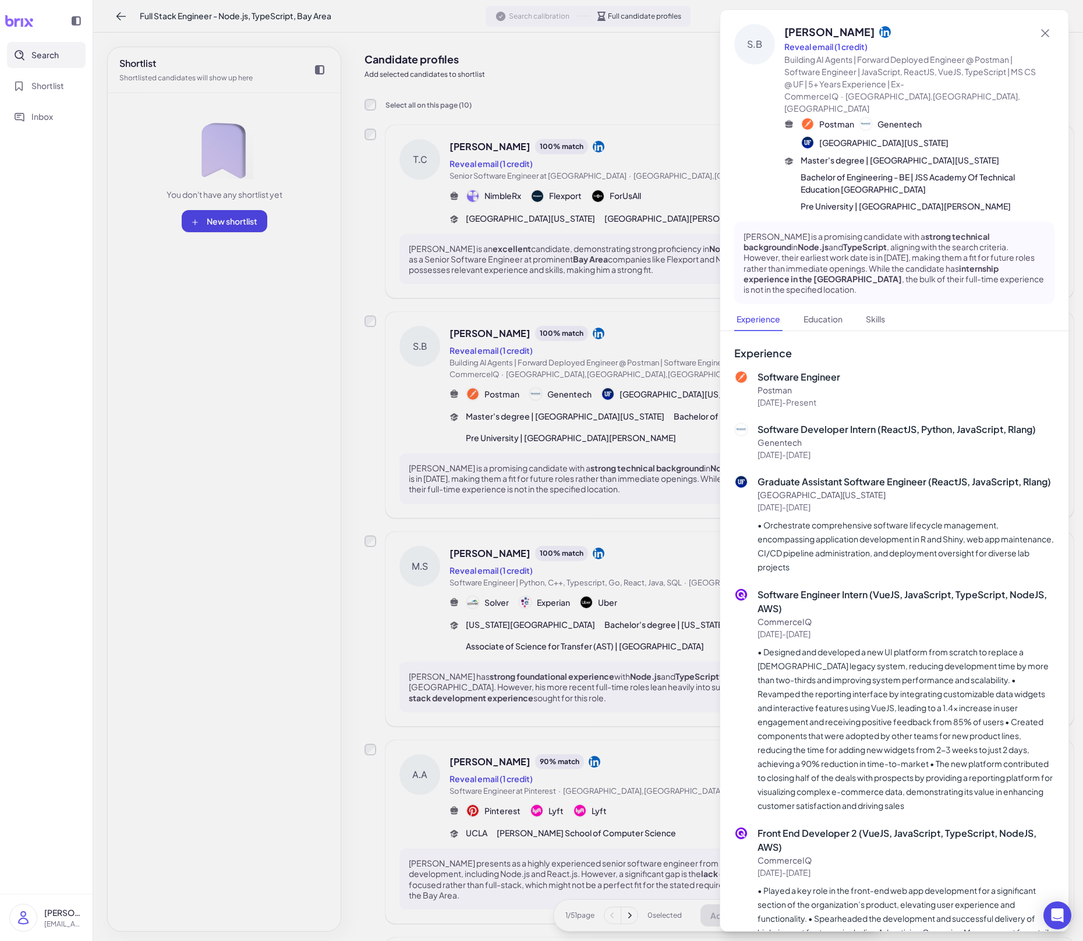
drag, startPoint x: 495, startPoint y: 508, endPoint x: 538, endPoint y: 343, distance: 170.1
click at [523, 391] on div at bounding box center [541, 470] width 1083 height 941
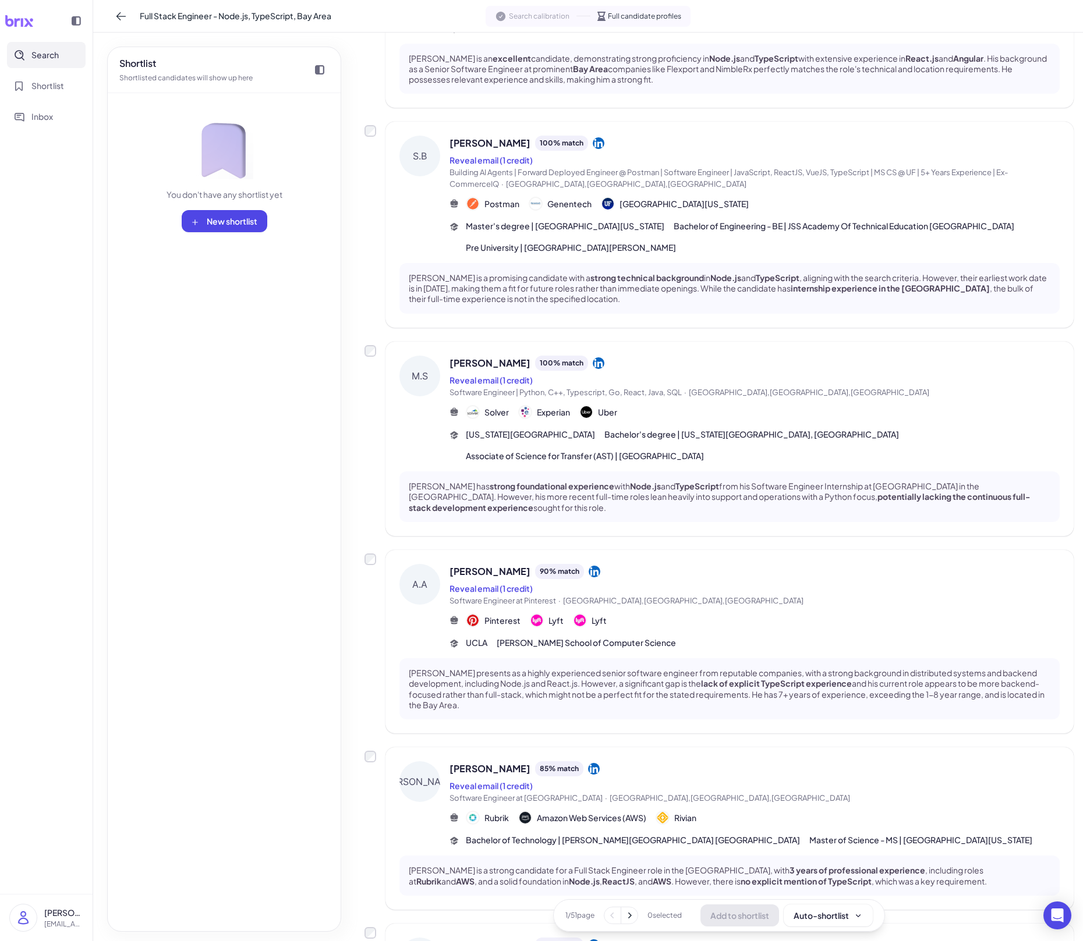
scroll to position [219, 0]
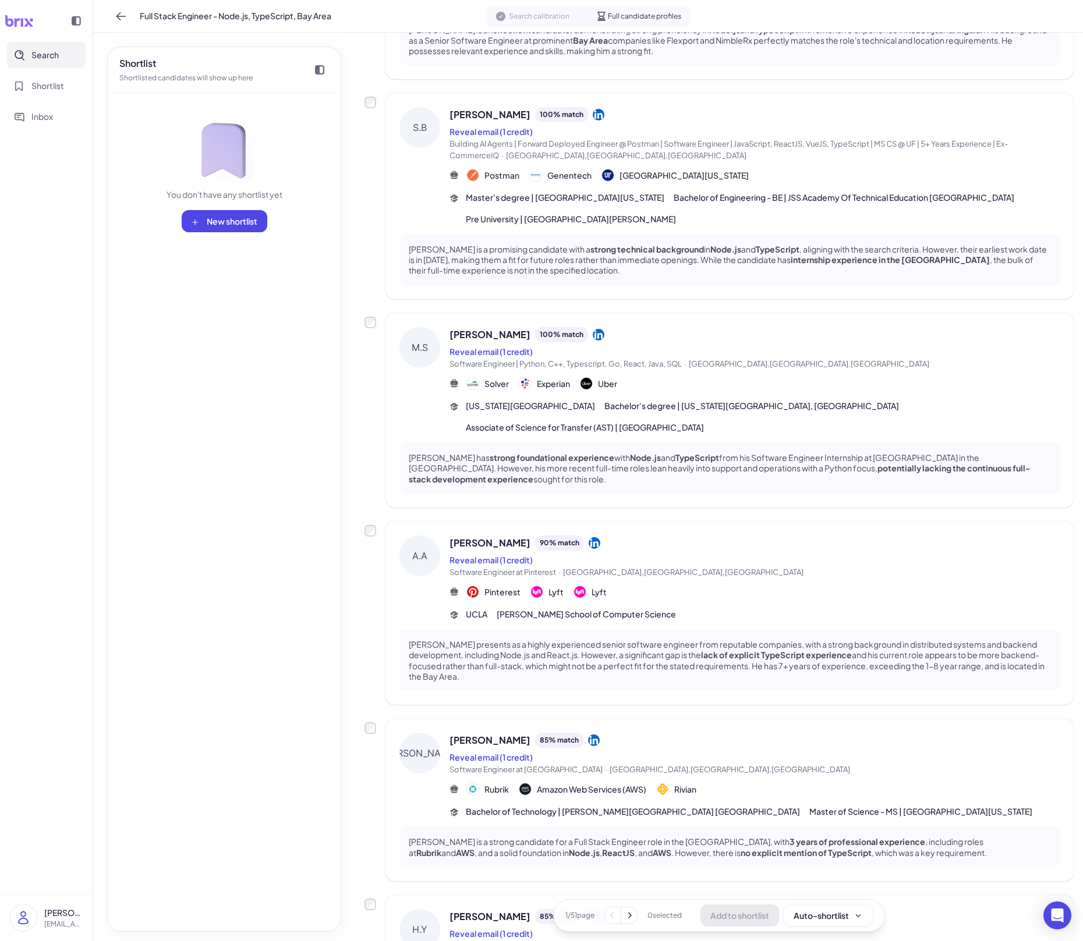
click at [635, 655] on button at bounding box center [629, 915] width 16 height 16
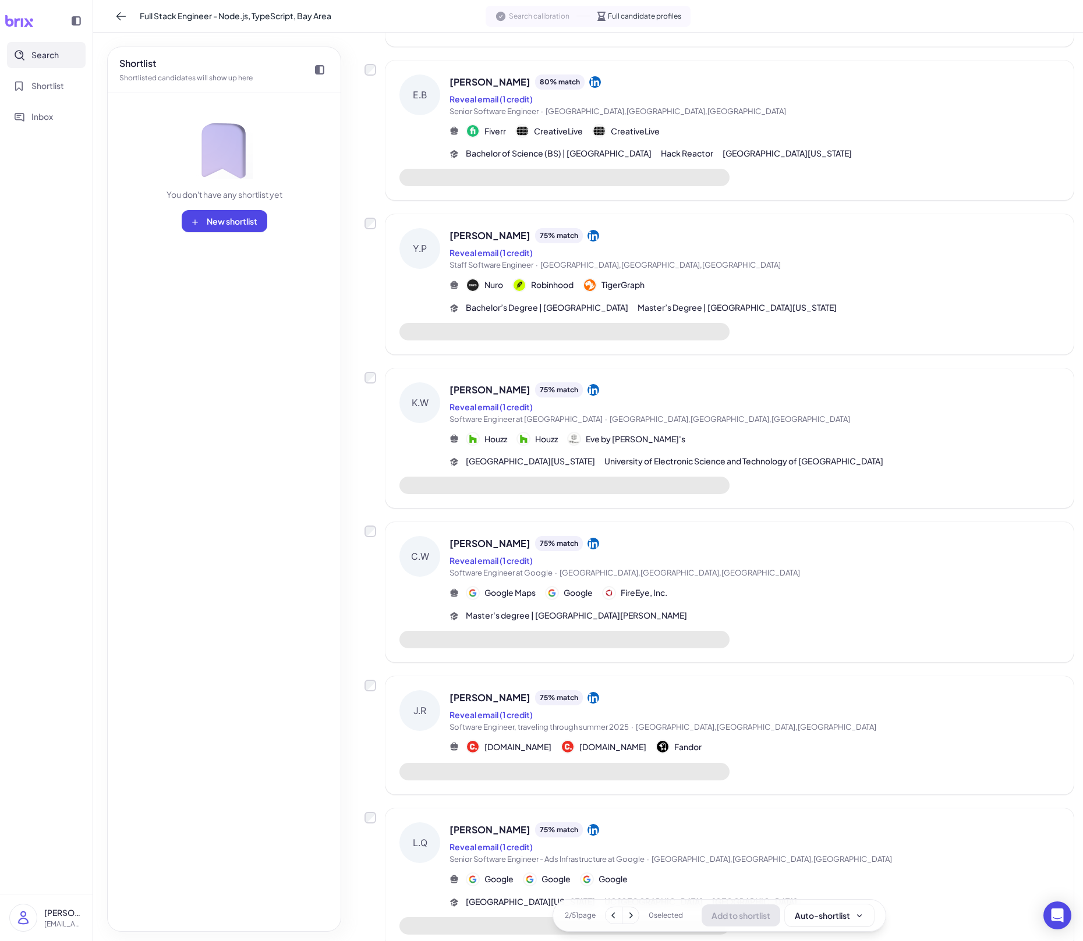
click at [635, 655] on icon at bounding box center [631, 916] width 12 height 12
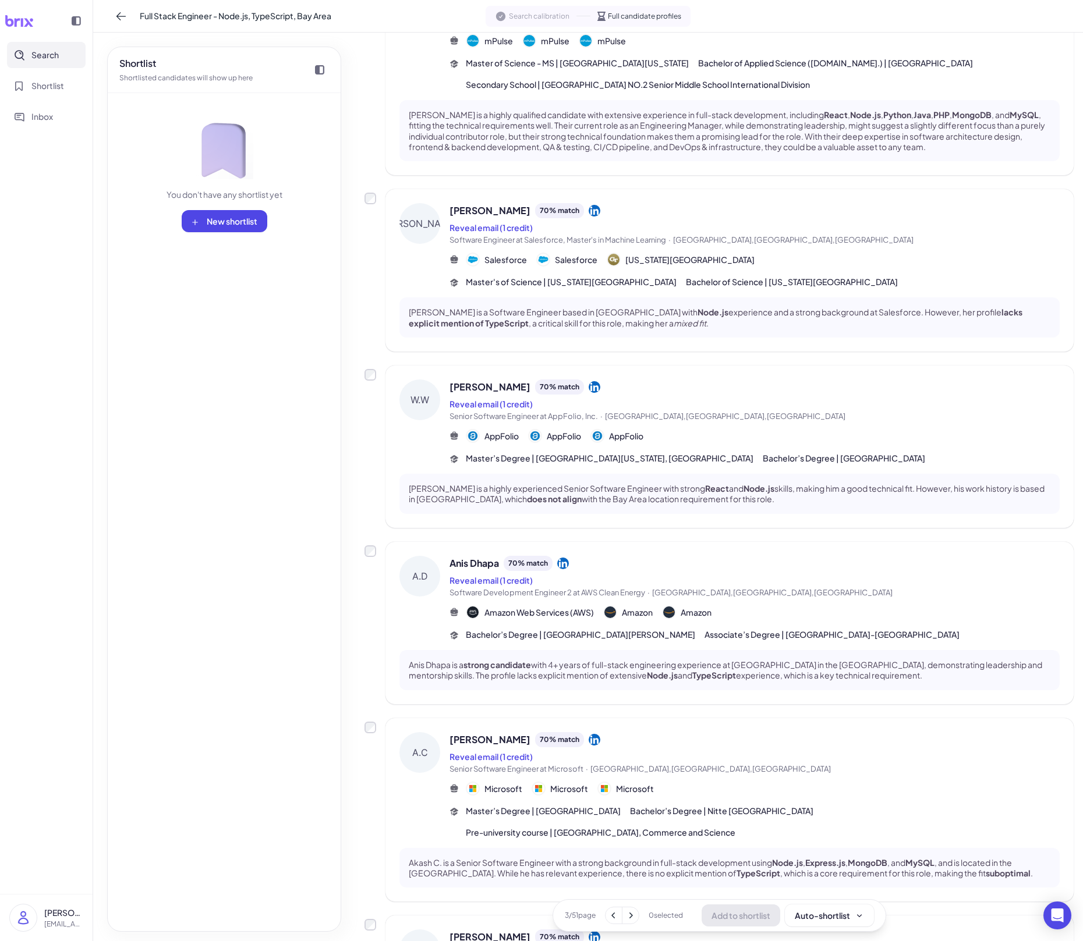
scroll to position [533, 0]
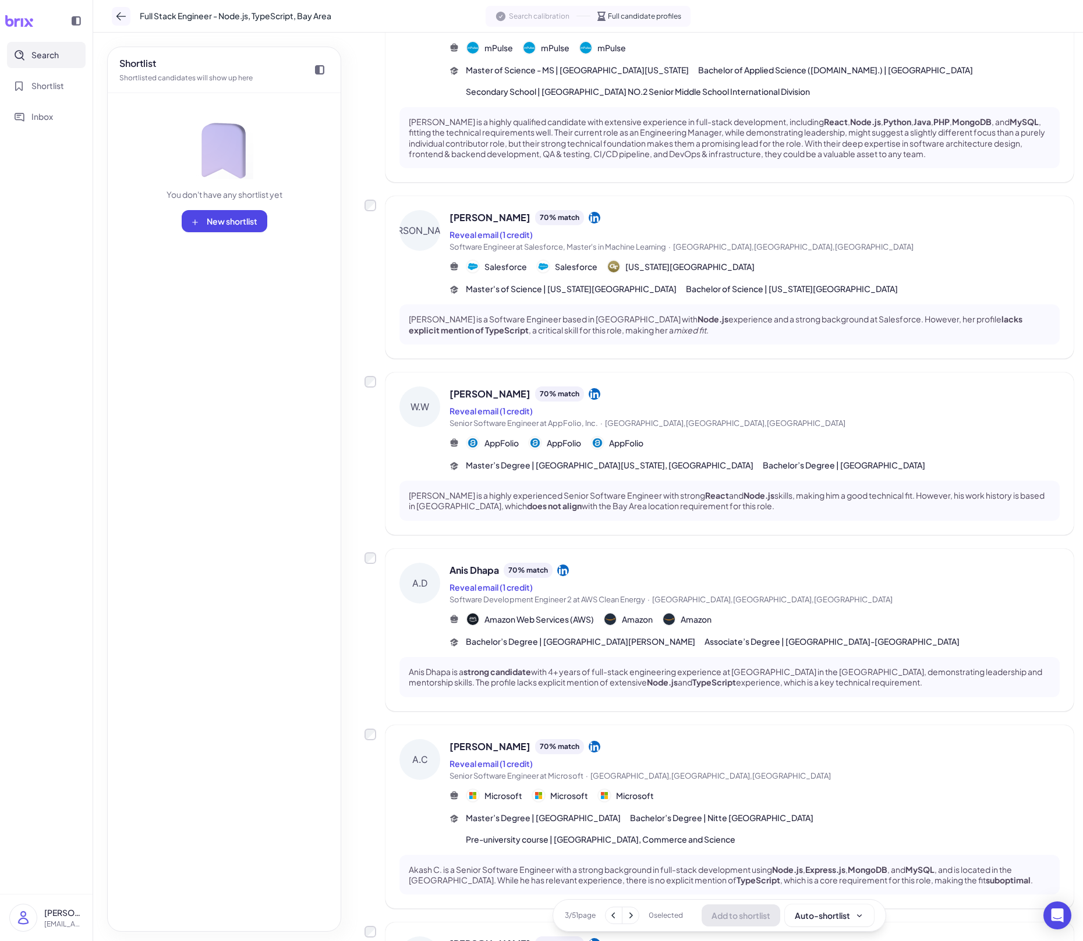
click at [116, 12] on icon at bounding box center [121, 16] width 12 height 12
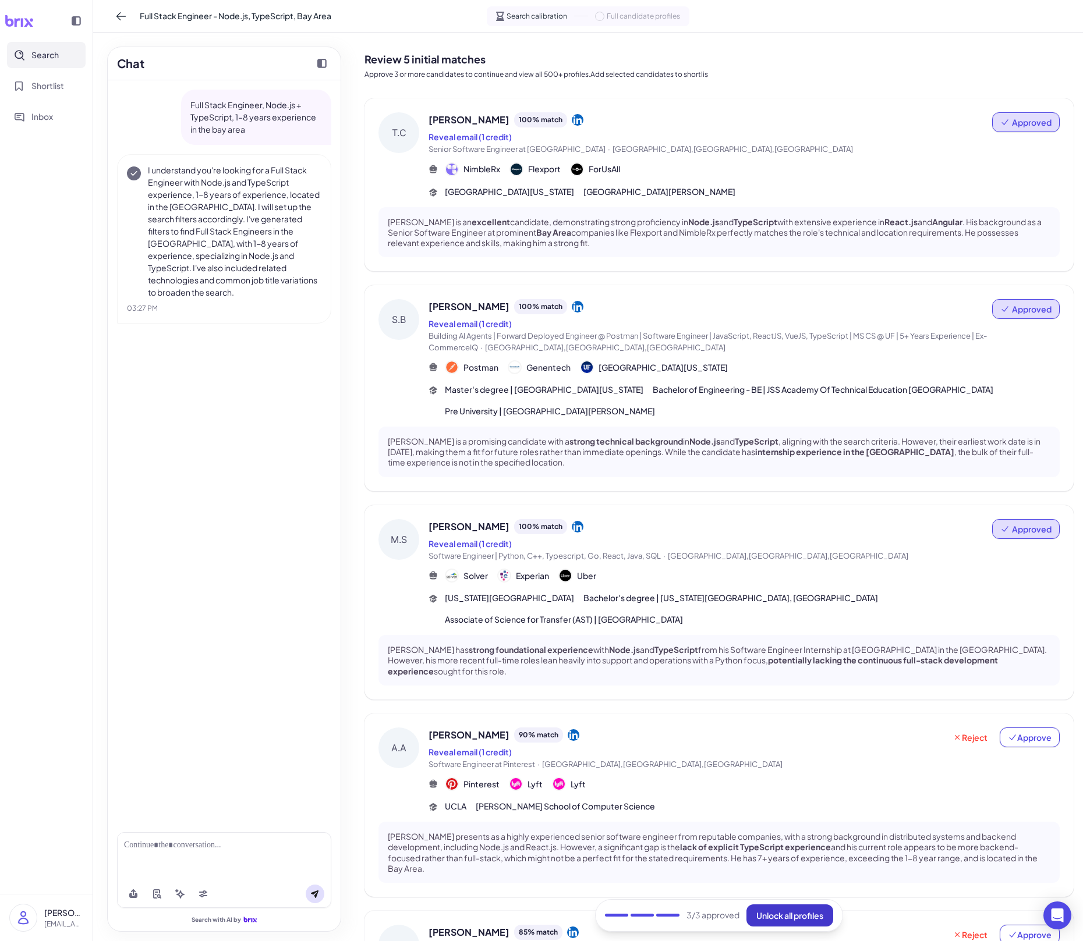
click at [760, 655] on span "Unlock all profiles" at bounding box center [789, 915] width 67 height 10
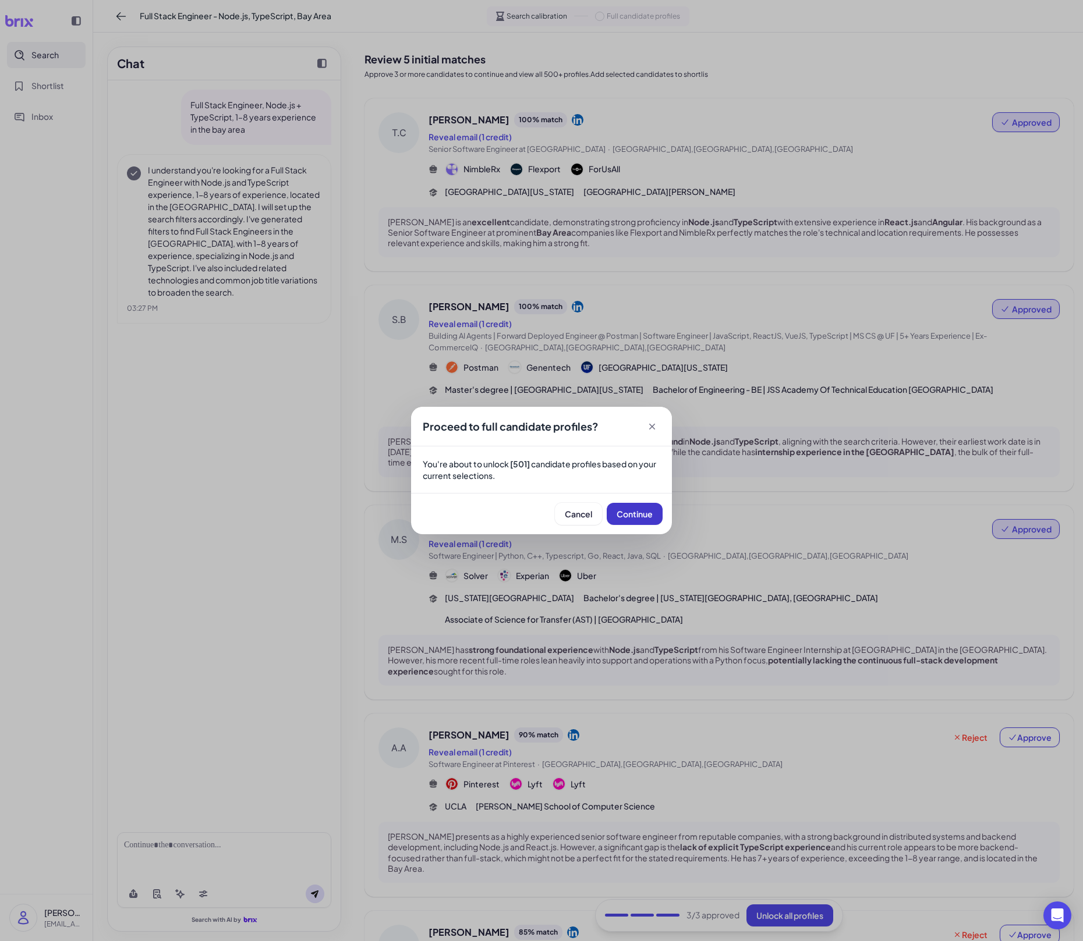
click at [632, 510] on span "Continue" at bounding box center [634, 514] width 36 height 10
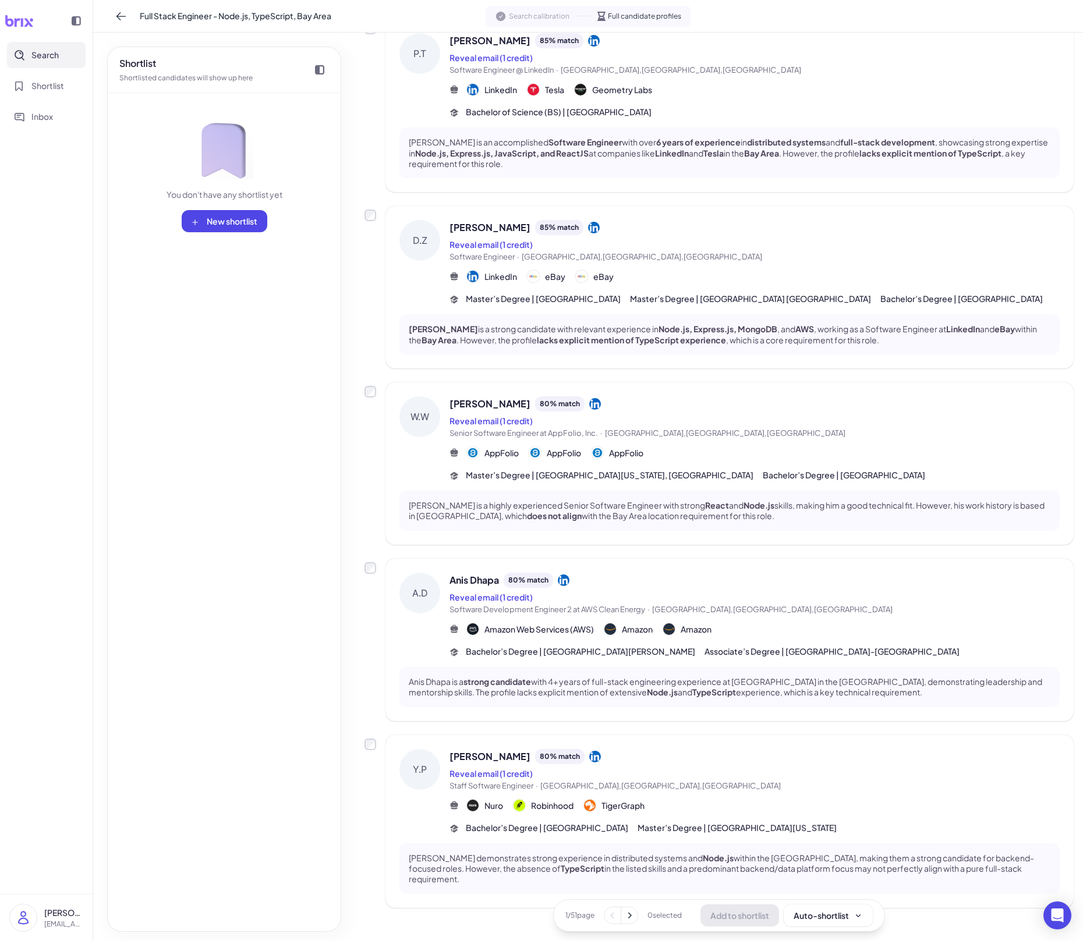
scroll to position [1094, 0]
click at [636, 655] on button at bounding box center [629, 915] width 16 height 16
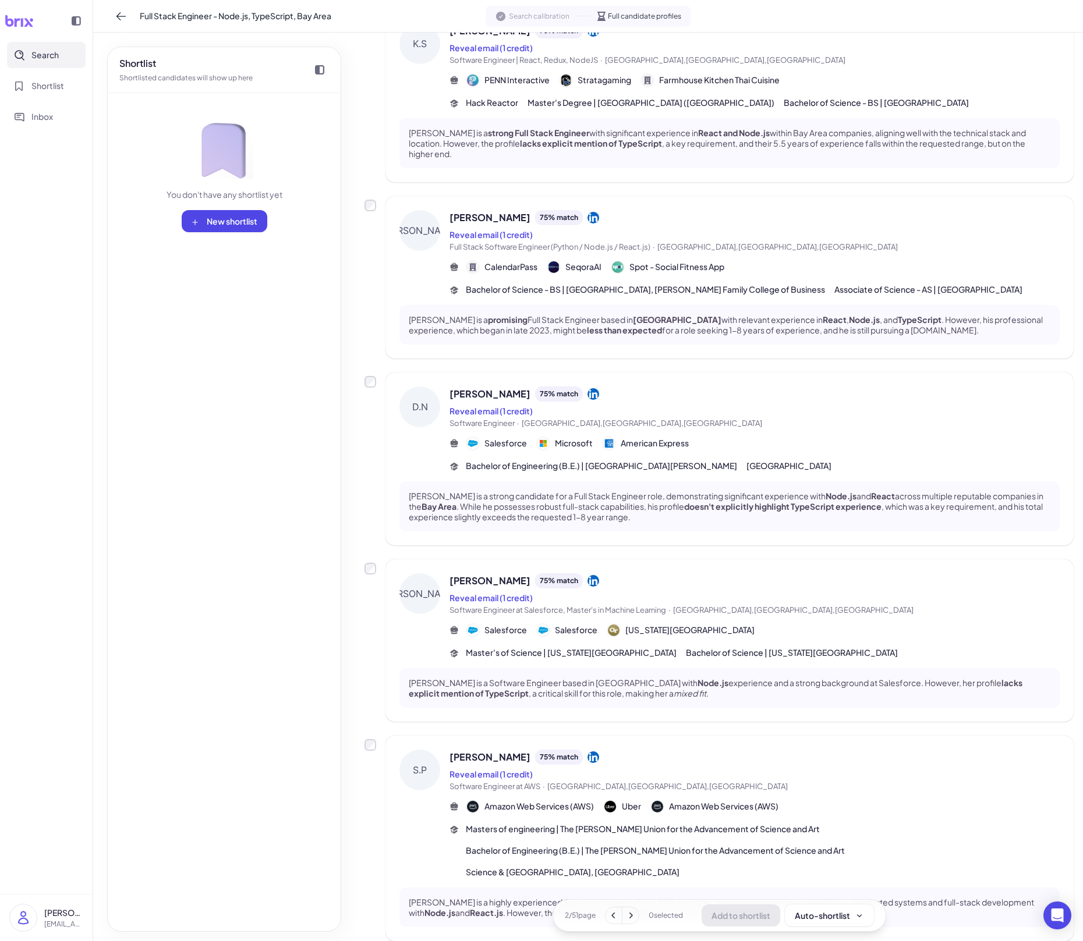
scroll to position [1083, 0]
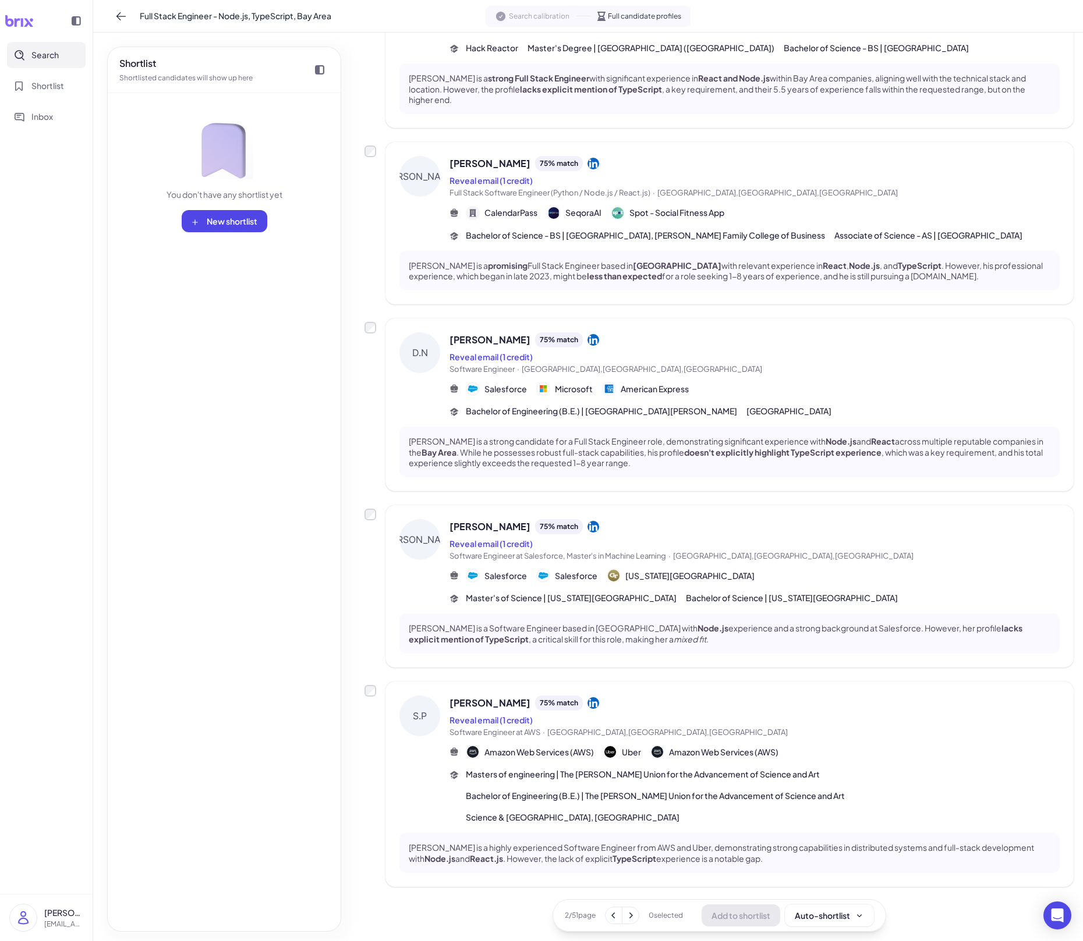
click at [631, 655] on icon at bounding box center [630, 916] width 3 height 6
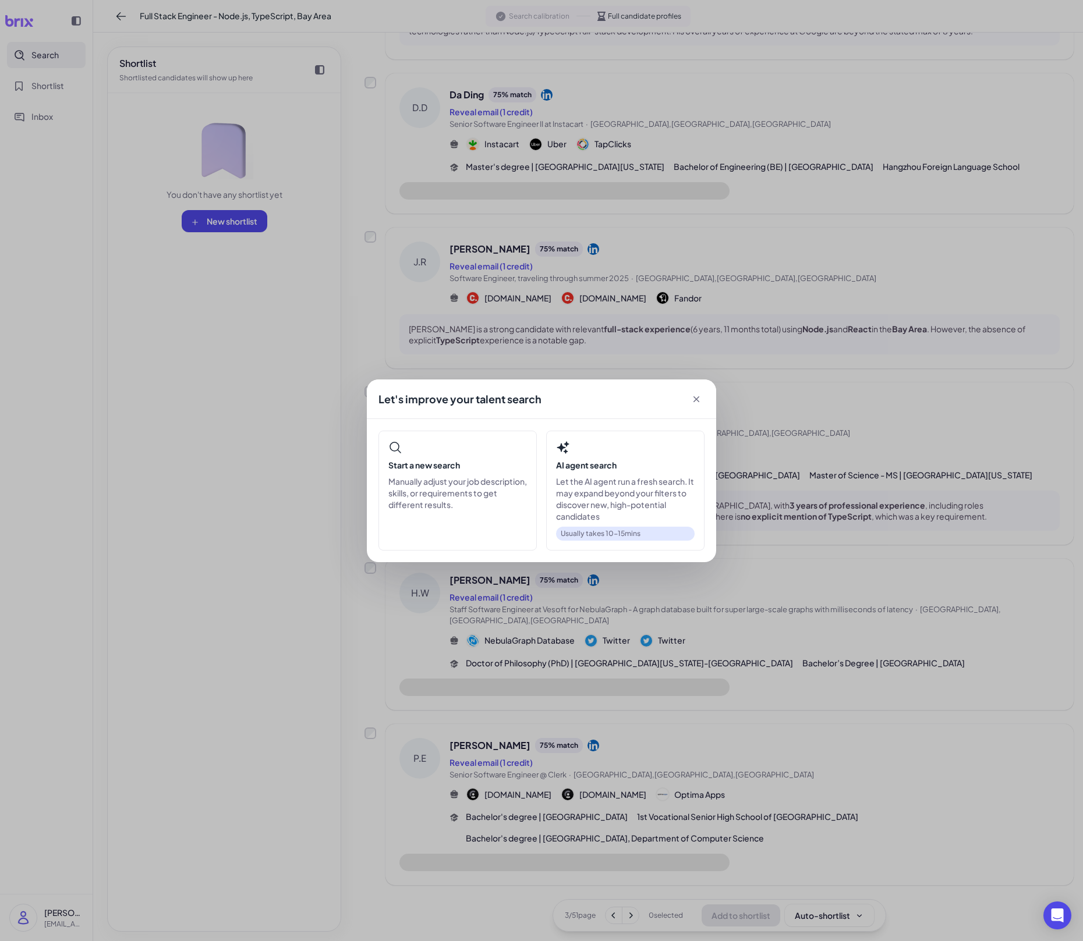
scroll to position [864, 0]
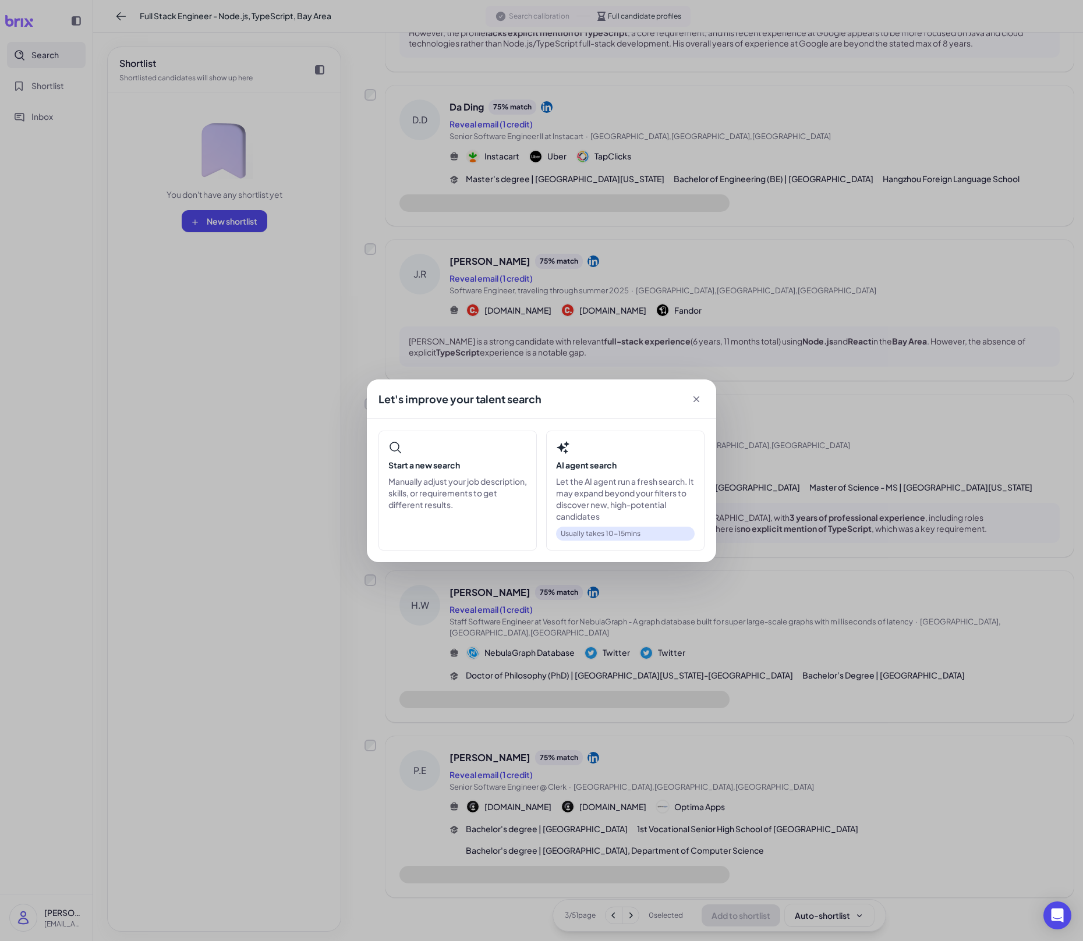
click at [612, 655] on div "Let's improve your talent search Start a new search Manually adjust your job de…" at bounding box center [541, 470] width 1083 height 941
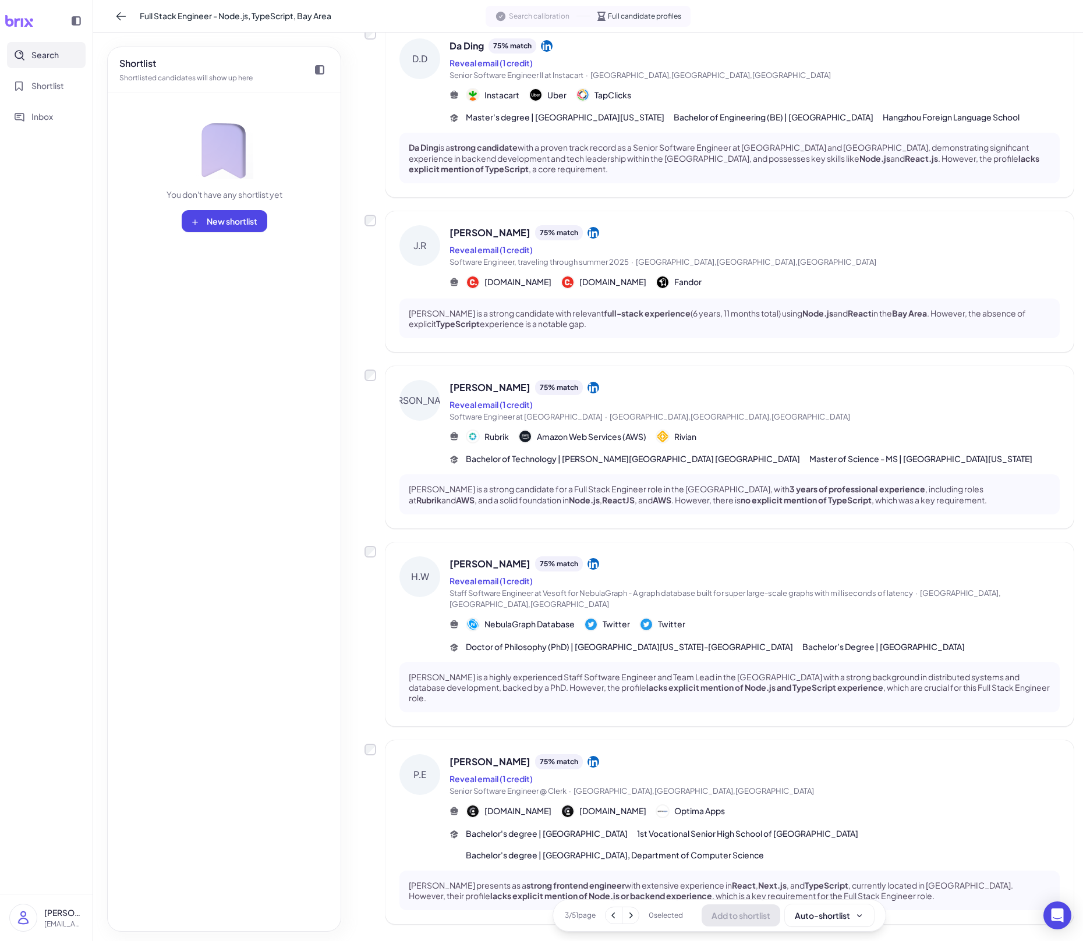
scroll to position [1030, 0]
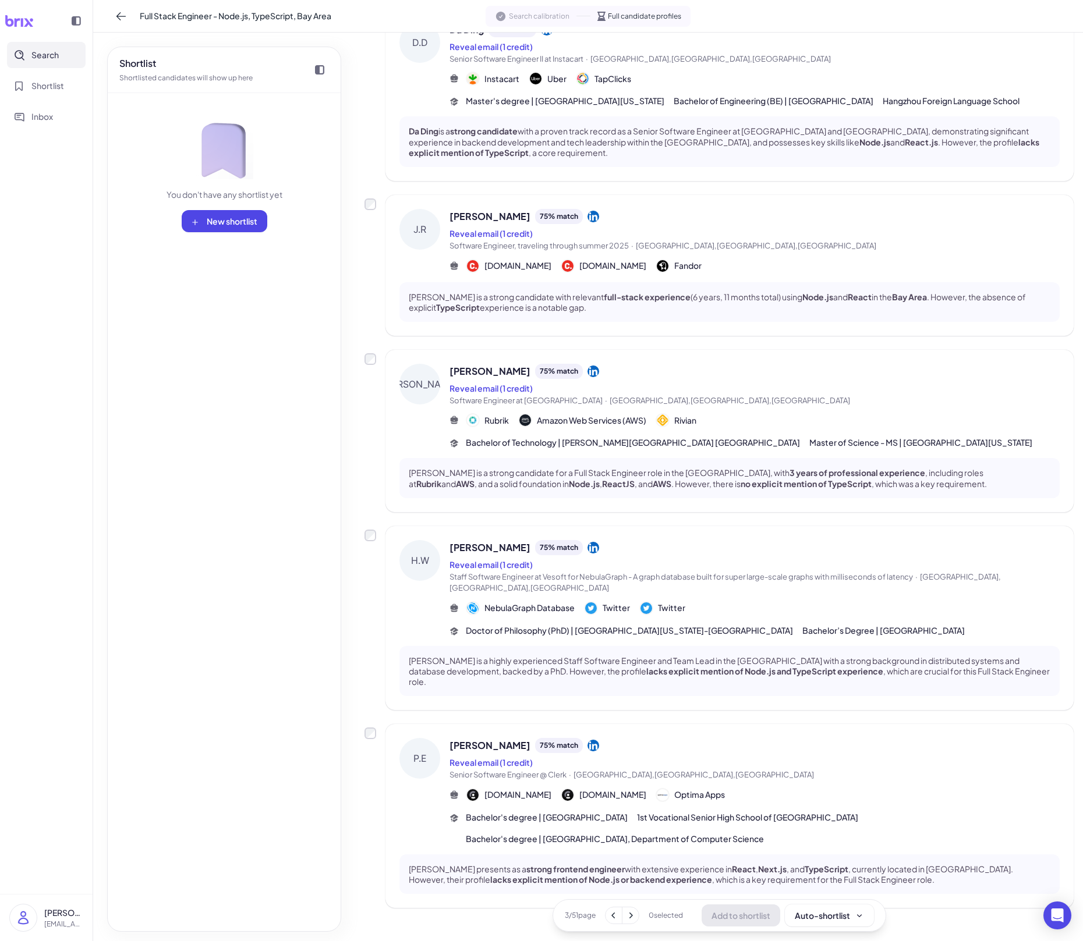
click at [632, 655] on icon at bounding box center [631, 916] width 12 height 12
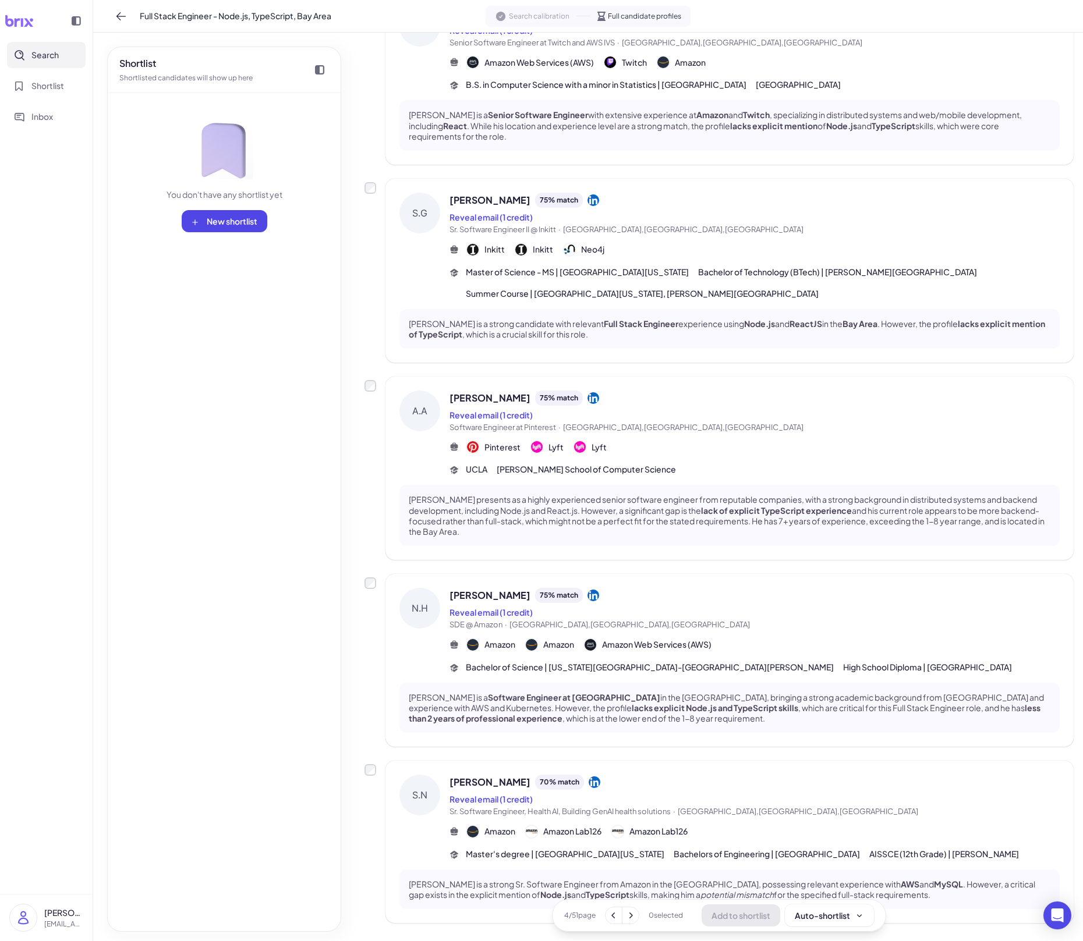
scroll to position [1069, 0]
click at [617, 655] on icon at bounding box center [614, 916] width 12 height 12
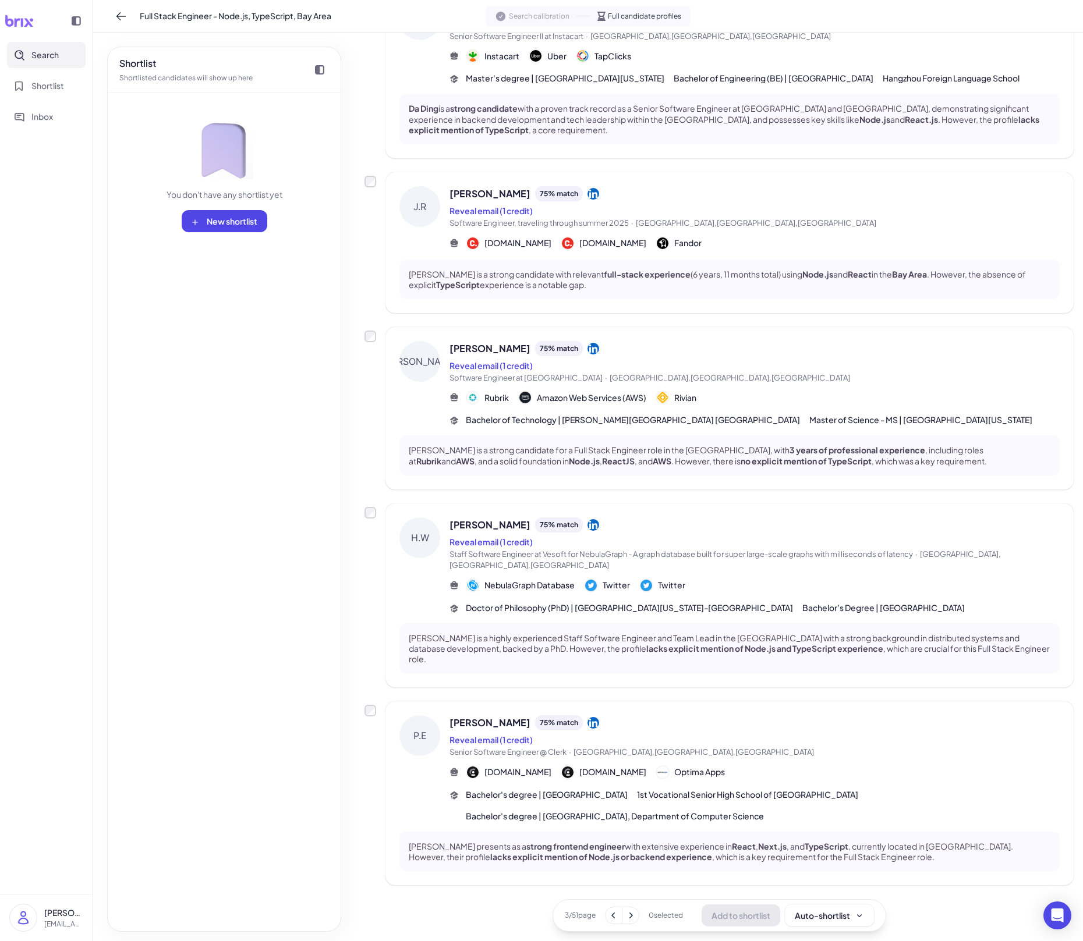
scroll to position [1030, 0]
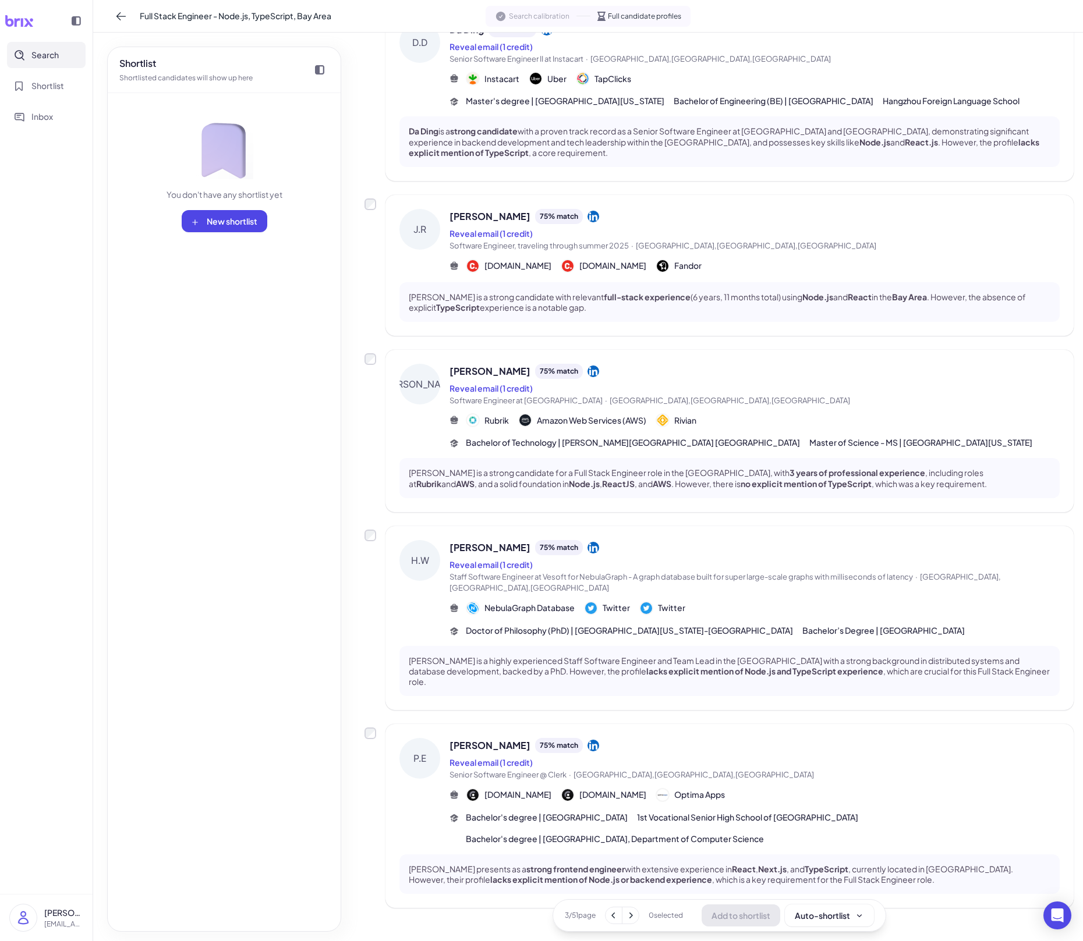
click at [615, 655] on icon at bounding box center [614, 916] width 12 height 12
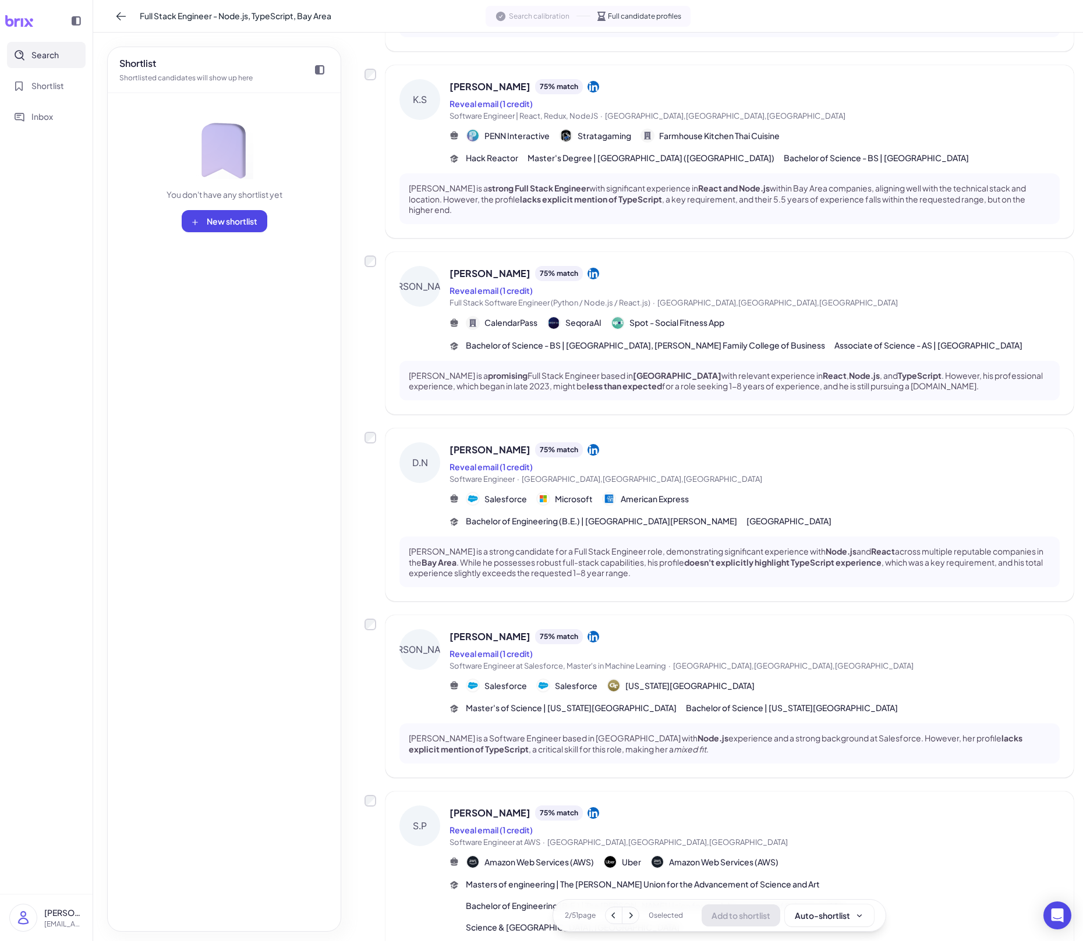
scroll to position [1083, 0]
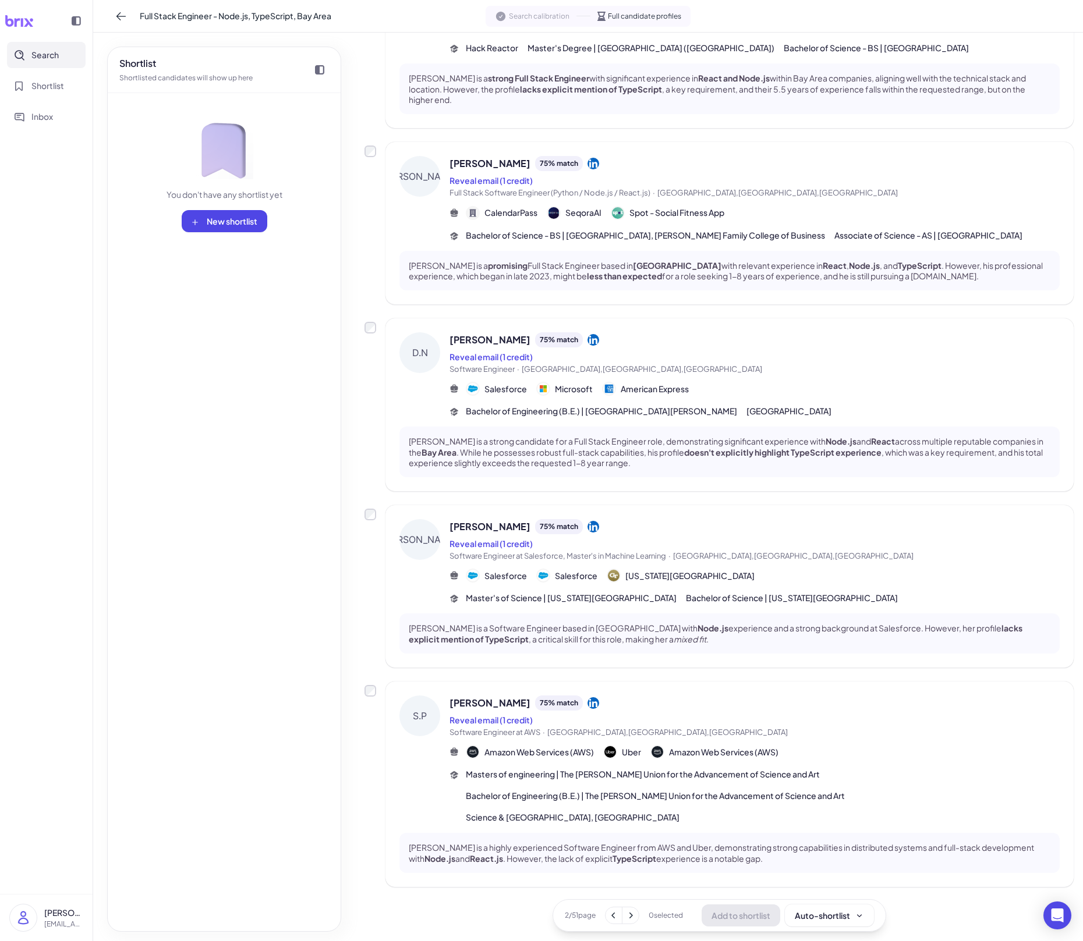
click at [70, 54] on button "Search" at bounding box center [46, 55] width 79 height 26
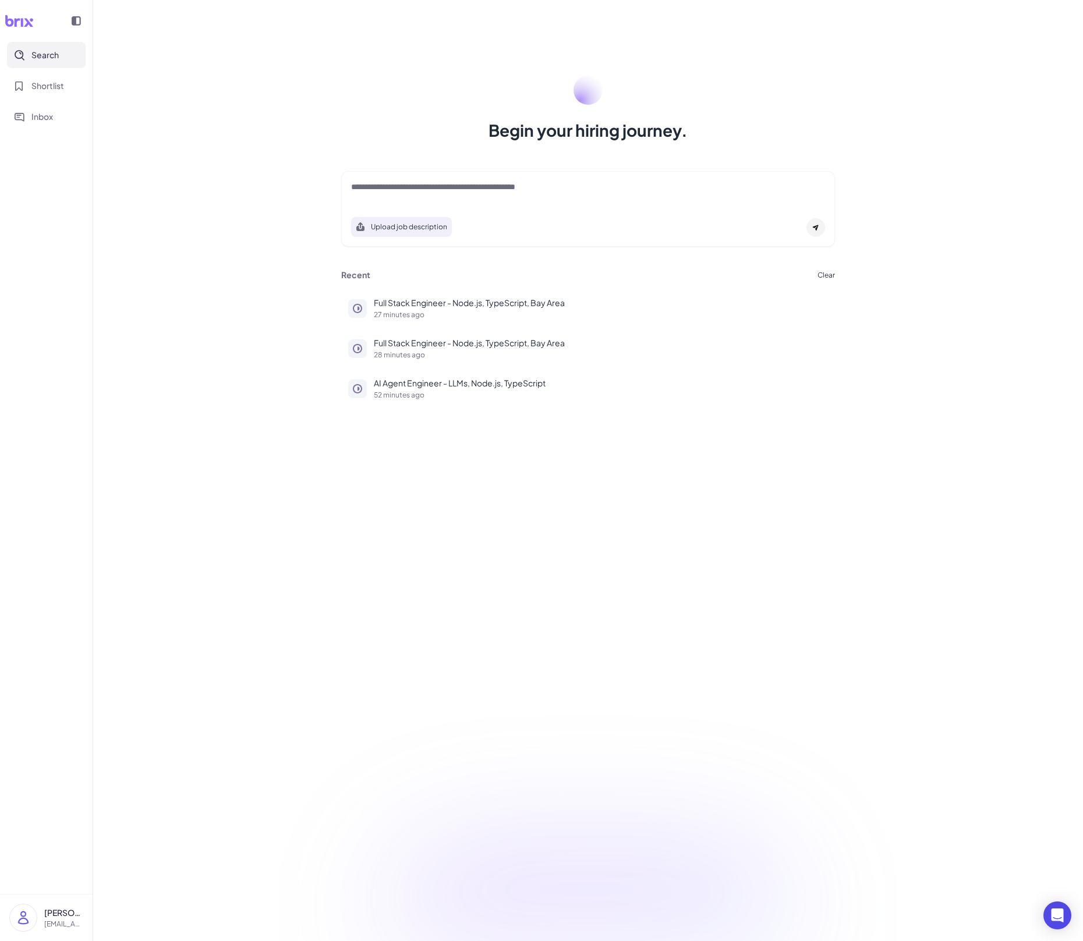
click at [70, 54] on button "Search" at bounding box center [46, 55] width 79 height 26
click at [409, 199] on div at bounding box center [588, 192] width 474 height 23
click at [405, 188] on textarea at bounding box center [588, 188] width 474 height 14
paste textarea "**********"
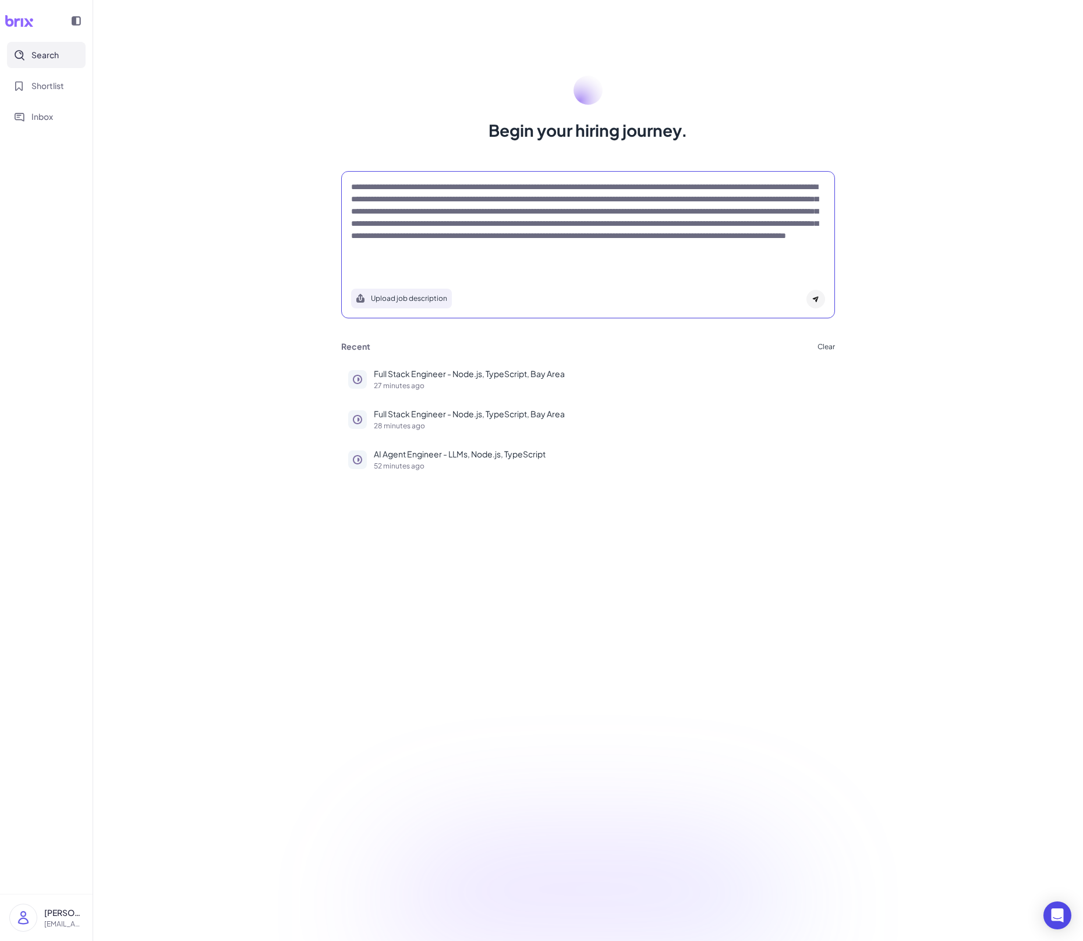
click at [360, 187] on textarea "**********" at bounding box center [588, 224] width 474 height 86
click at [453, 189] on textarea "**********" at bounding box center [588, 224] width 474 height 86
click at [579, 265] on textarea "**********" at bounding box center [588, 224] width 474 height 86
type textarea "**********"
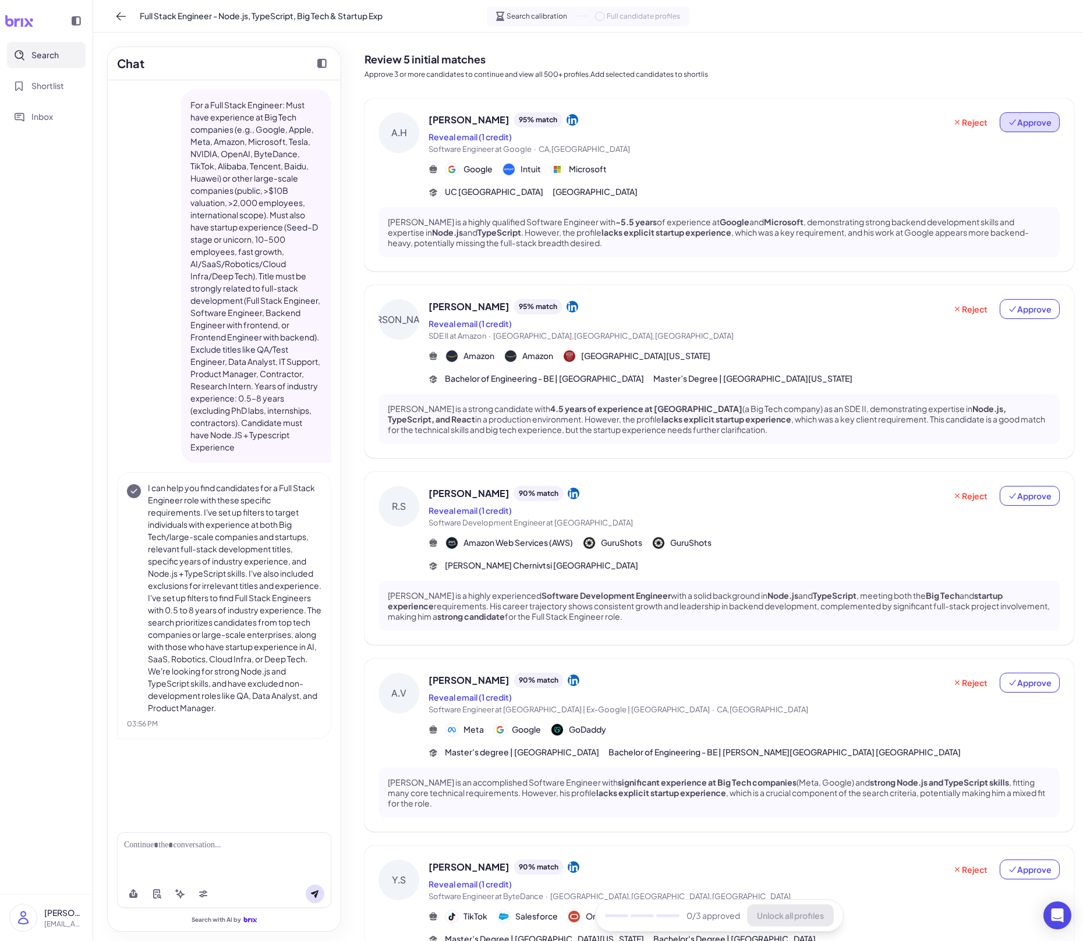
click at [1049, 127] on span "Approve" at bounding box center [1030, 122] width 44 height 12
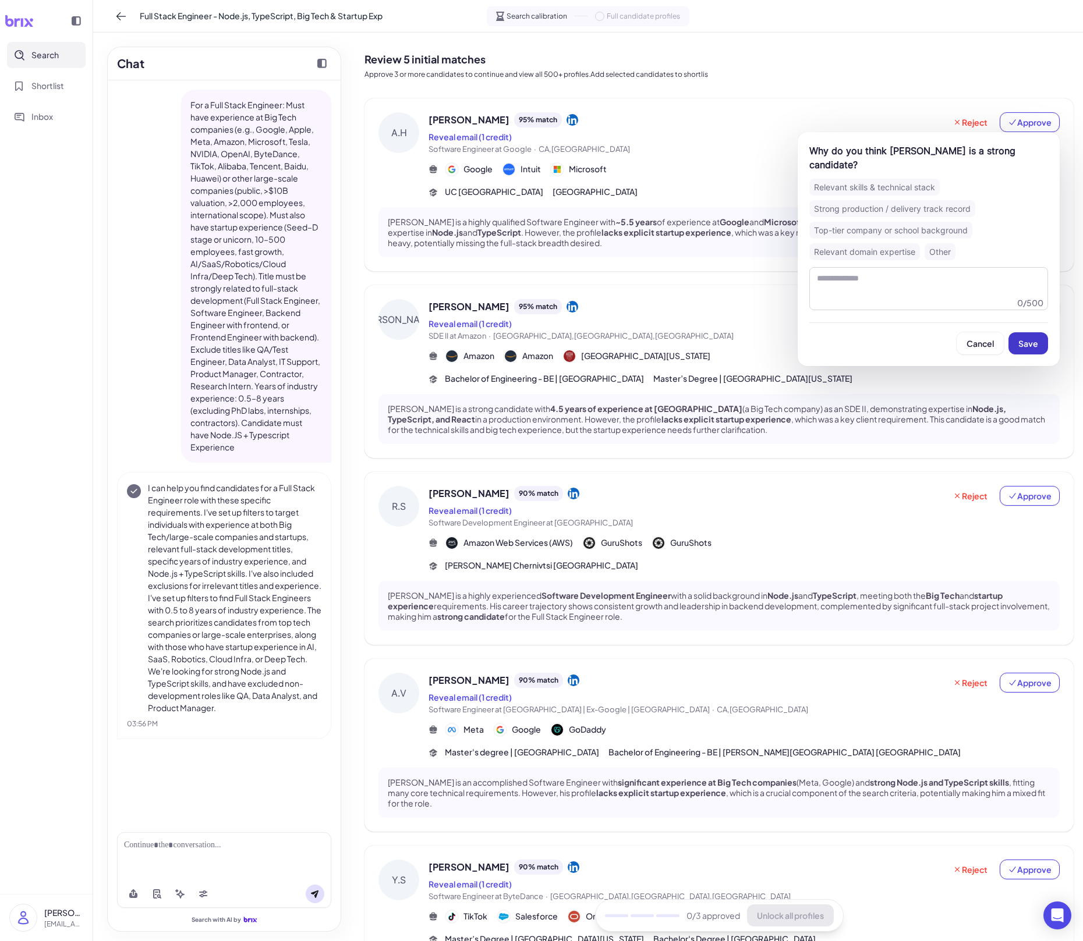
click at [1026, 338] on span "Save" at bounding box center [1028, 343] width 20 height 10
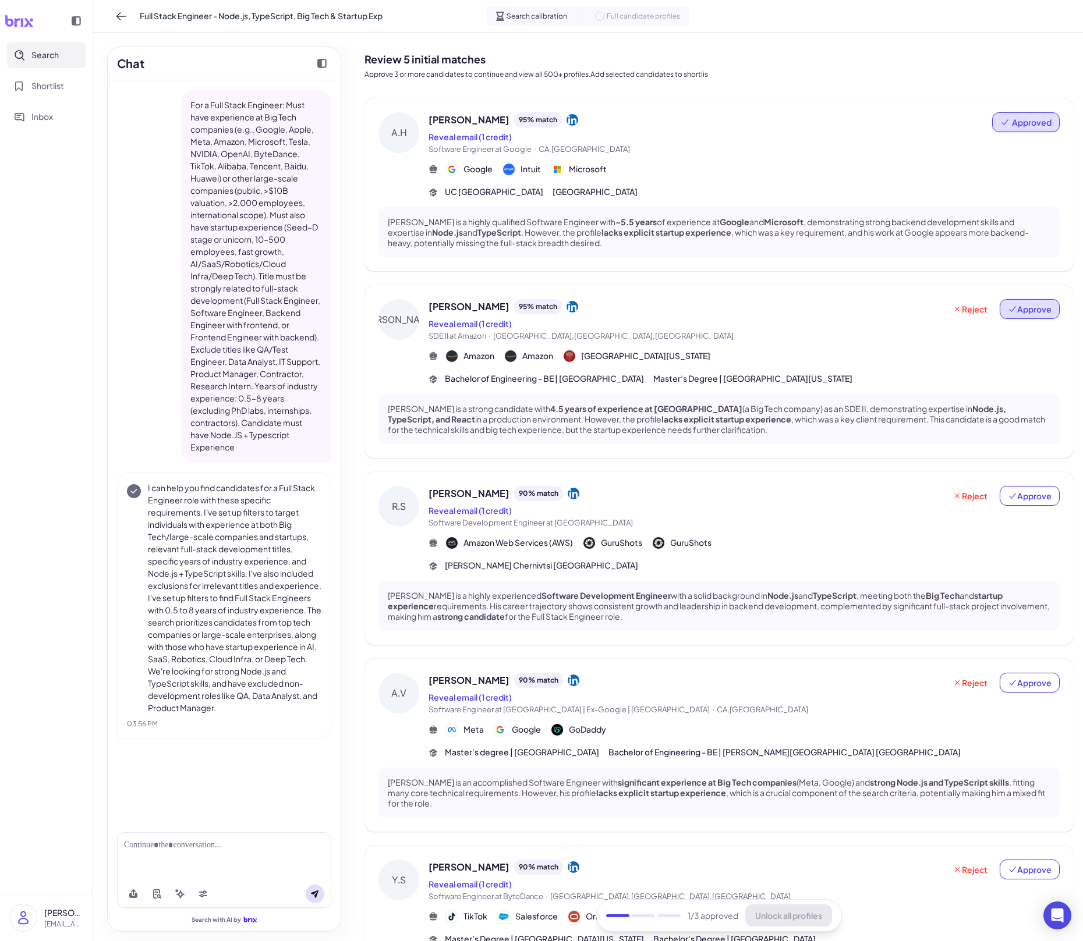
click at [1033, 313] on span "Approve" at bounding box center [1030, 309] width 44 height 12
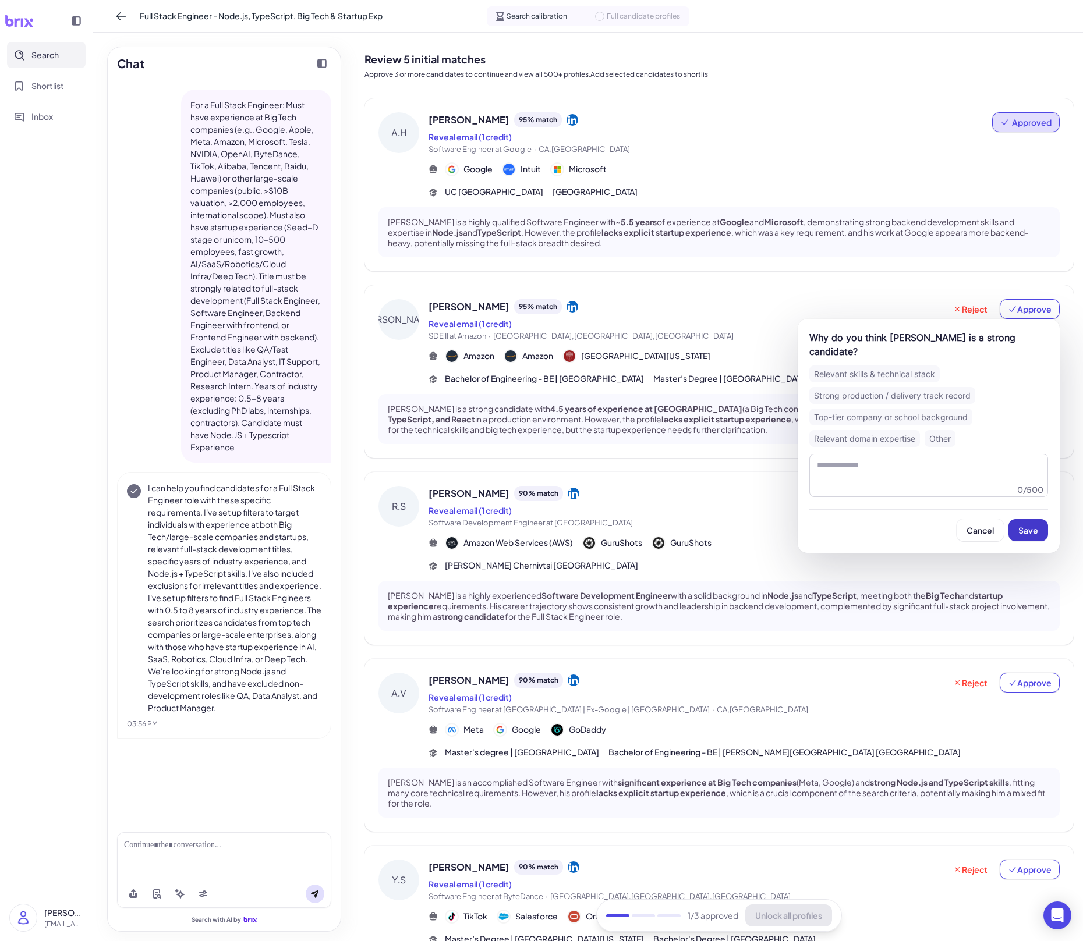
click at [1024, 525] on span "Save" at bounding box center [1028, 530] width 20 height 10
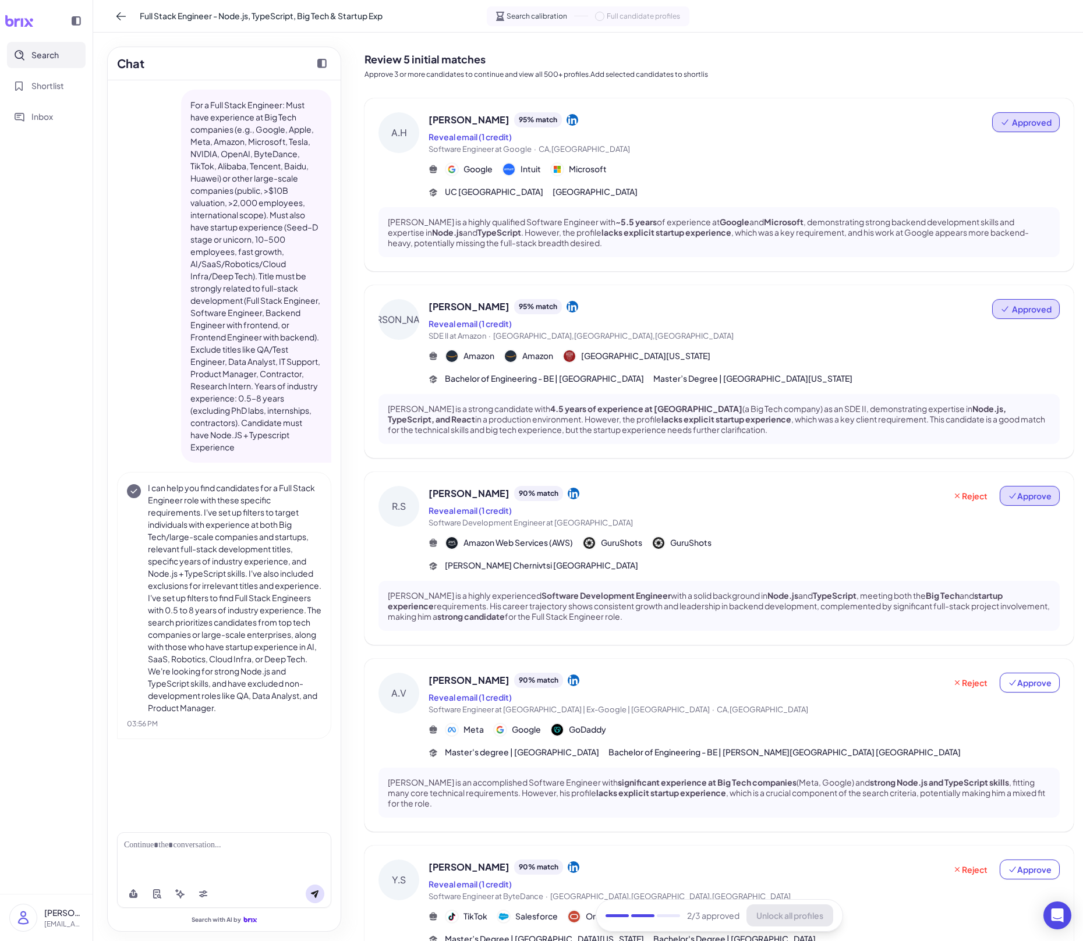
click at [1029, 503] on button "Approve" at bounding box center [1029, 496] width 60 height 20
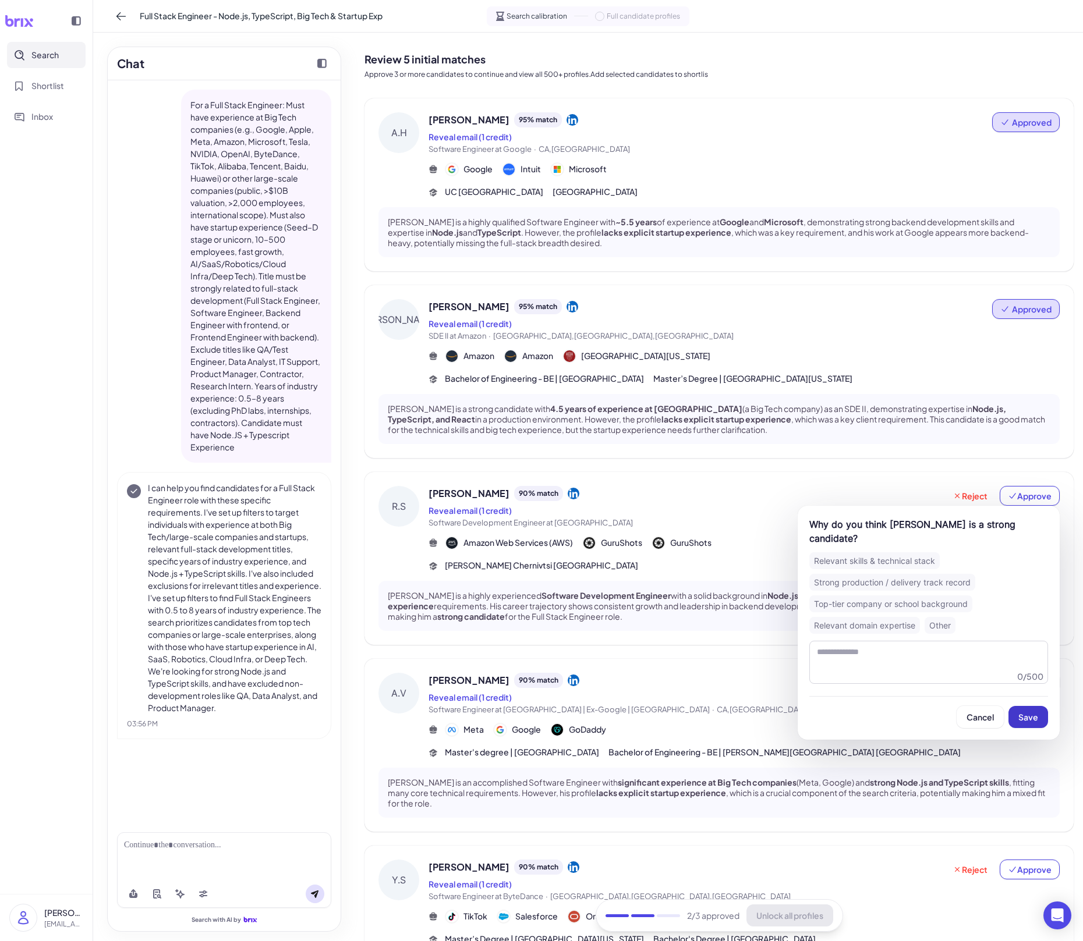
click at [1033, 655] on span "Save" at bounding box center [1028, 717] width 20 height 10
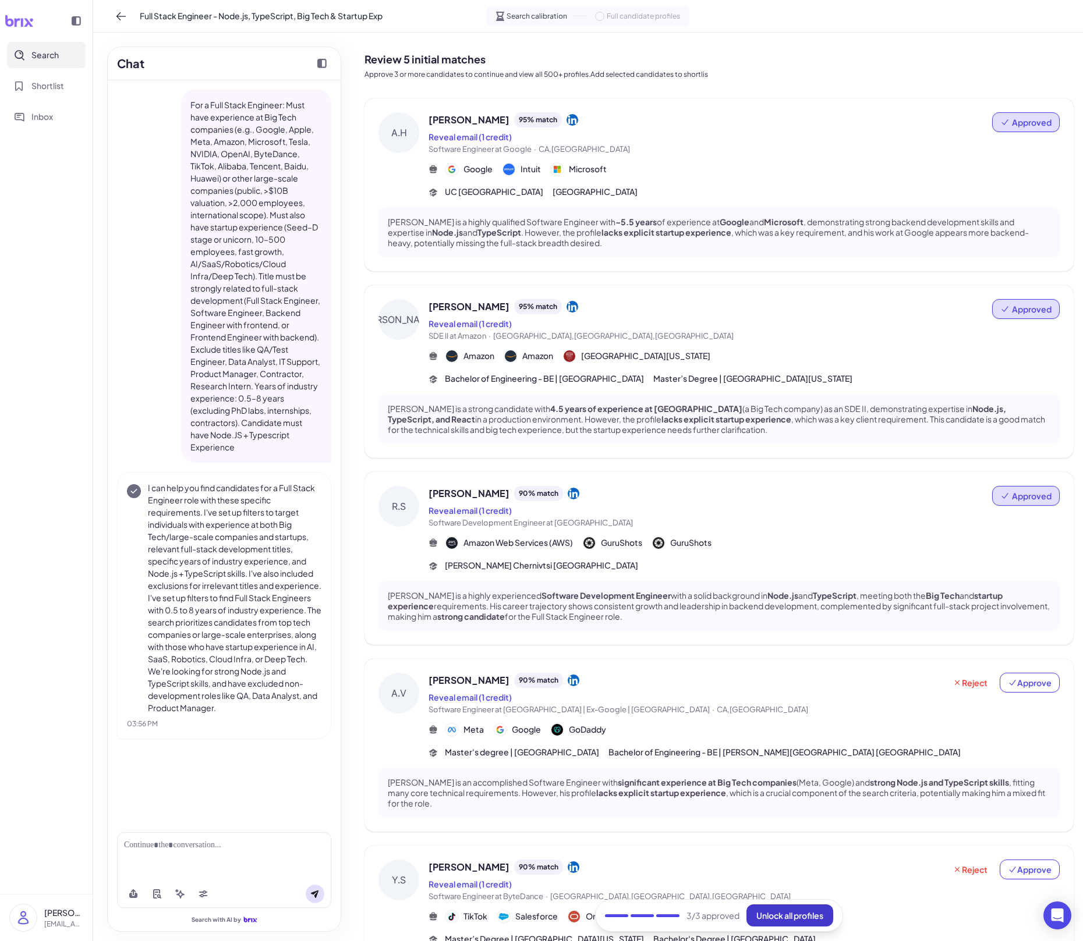
click at [782, 655] on span "Unlock all profiles" at bounding box center [789, 915] width 67 height 10
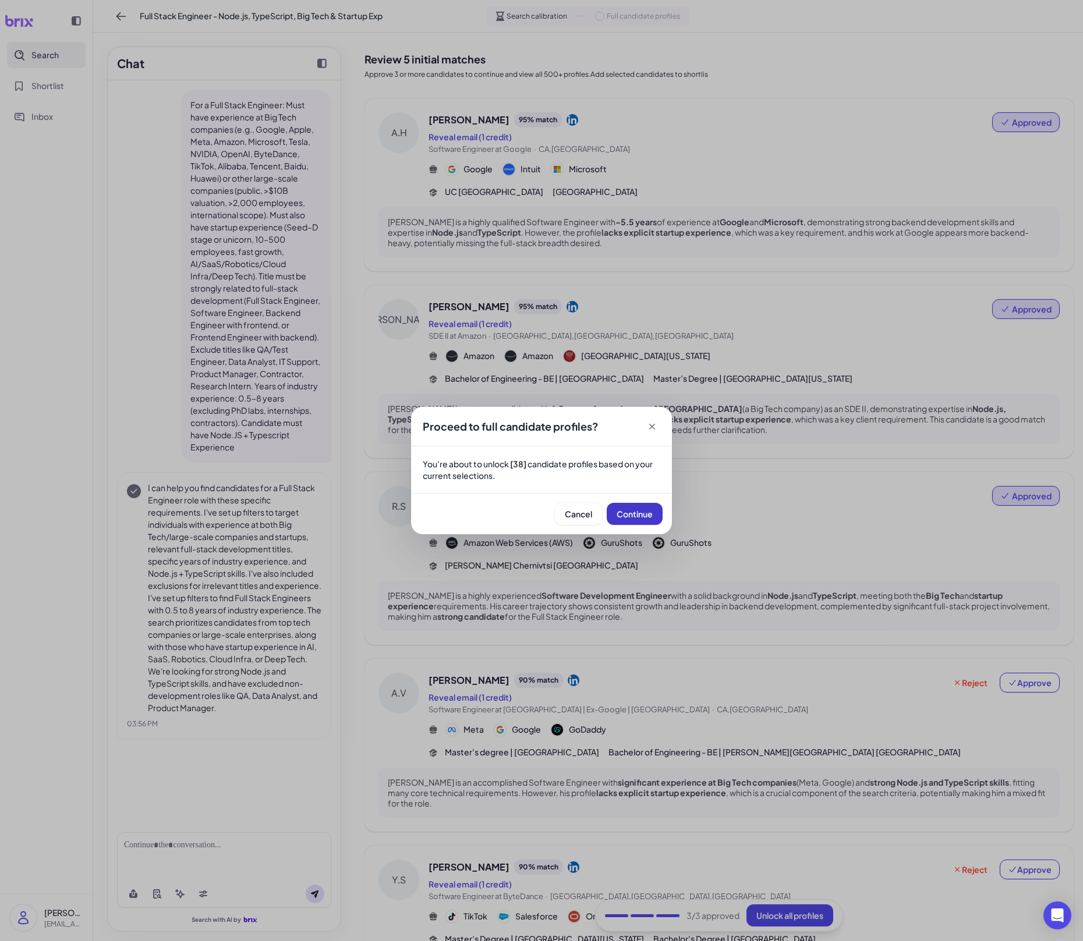
click at [640, 517] on span "Continue" at bounding box center [634, 514] width 36 height 10
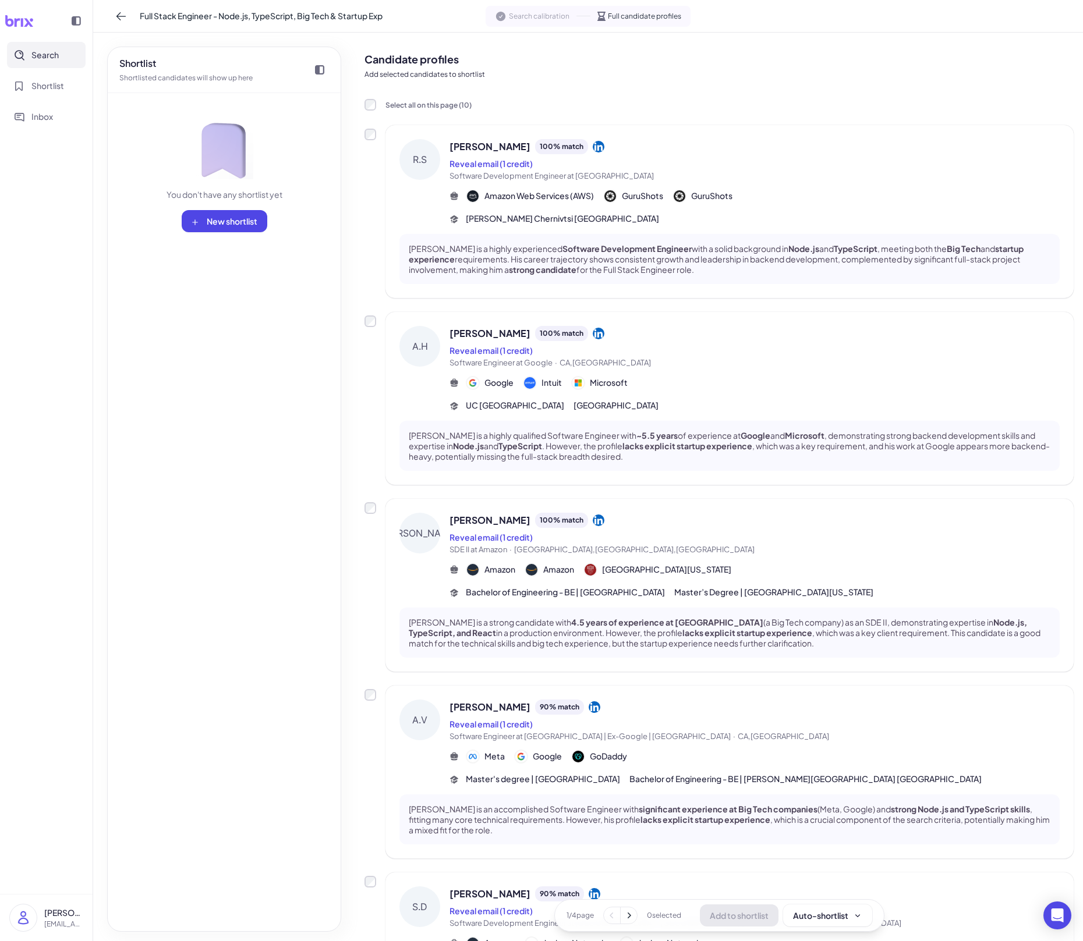
click at [234, 484] on div "Shortlist Shortlisted candidates will show up here You don't have any shortlist…" at bounding box center [224, 489] width 234 height 885
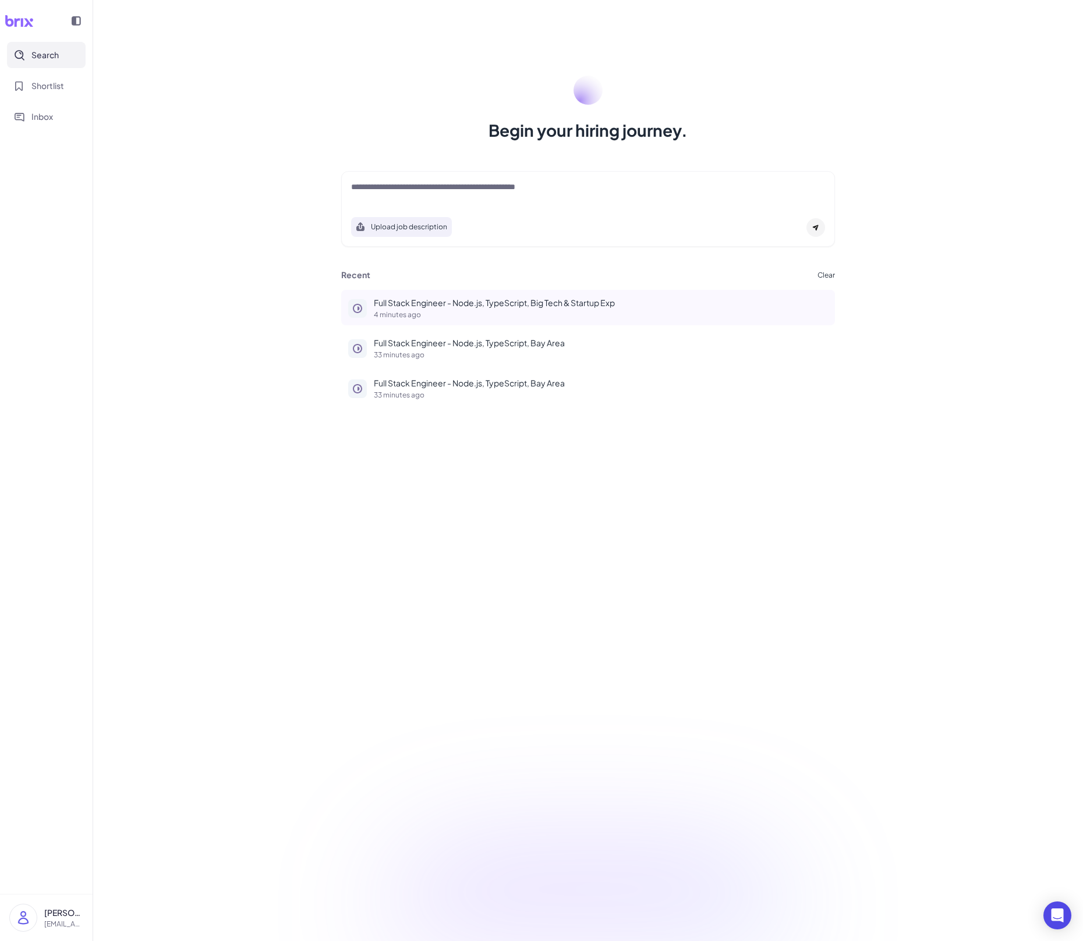
click at [457, 314] on p "4 minutes ago" at bounding box center [601, 314] width 454 height 7
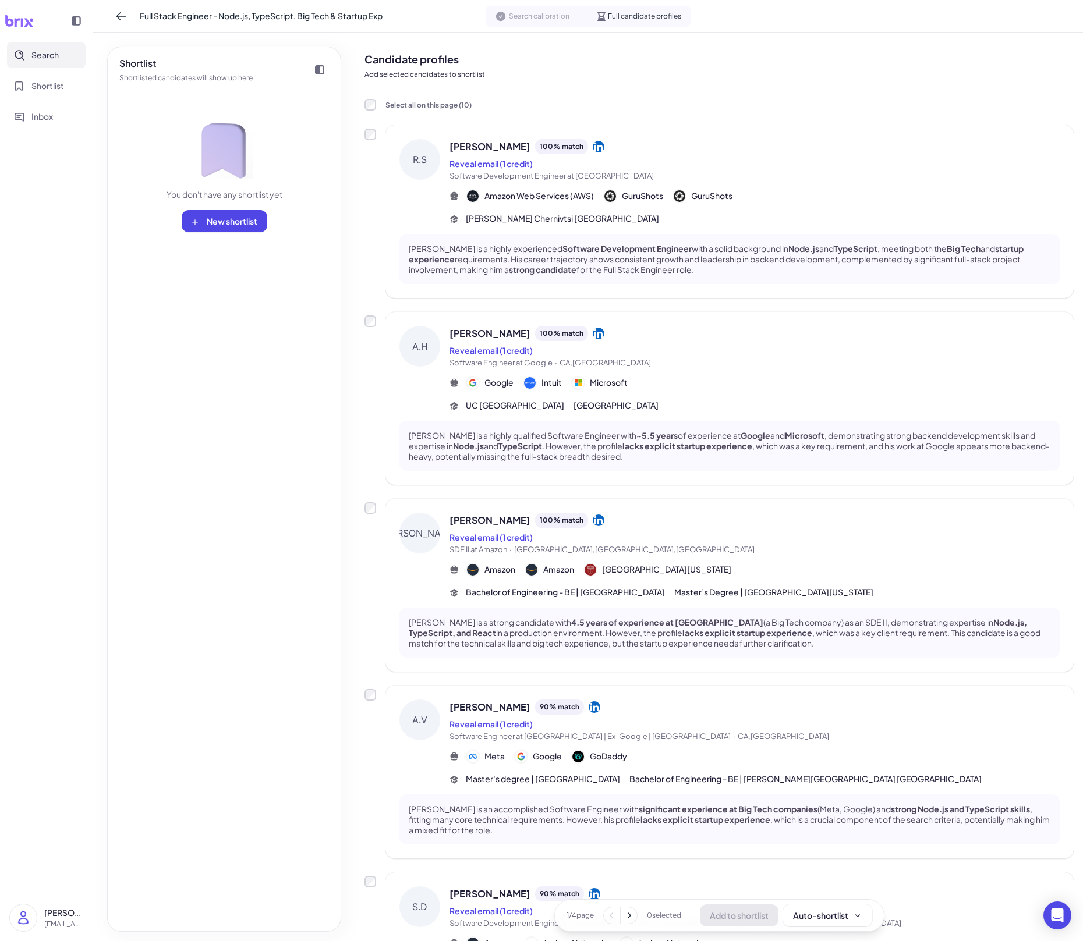
click at [52, 56] on span "Search" at bounding box center [44, 55] width 27 height 12
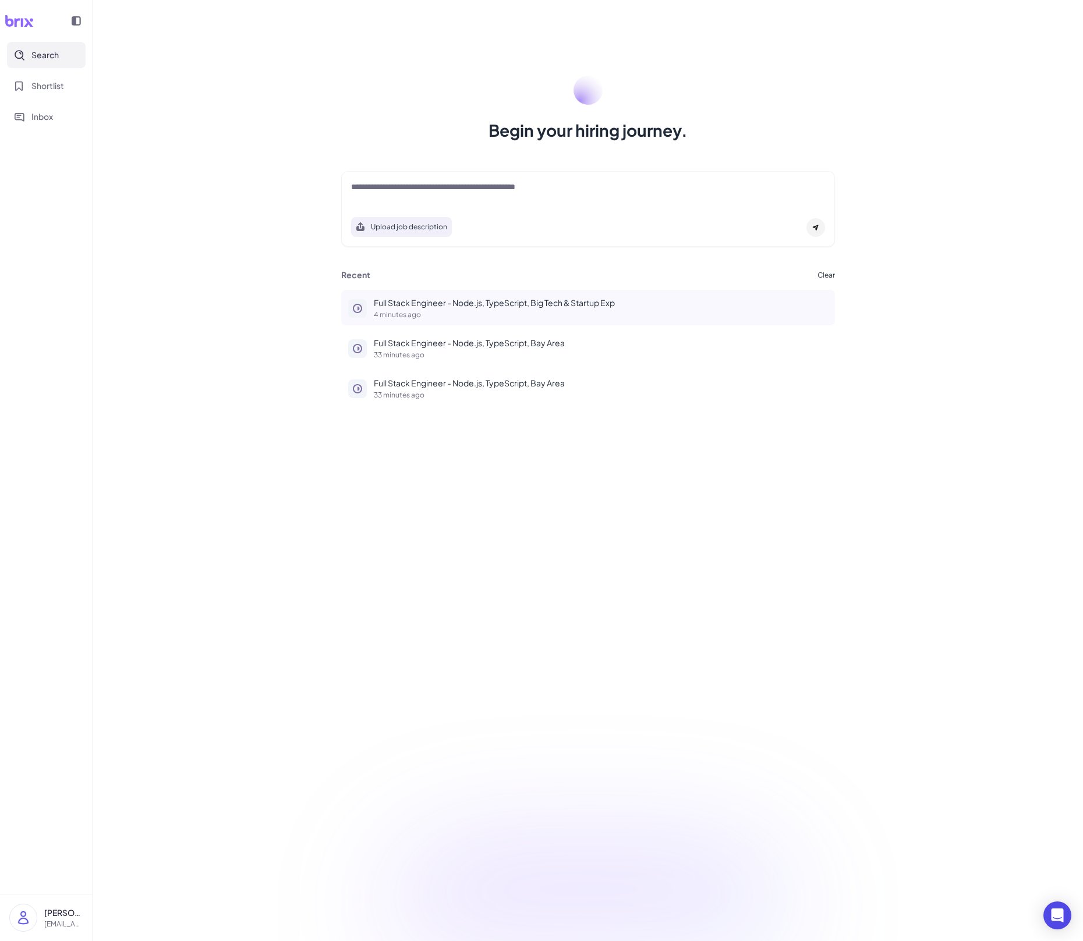
click at [369, 293] on button "Full Stack Engineer - Node.js, TypeScript, Big Tech & Startup Exp 4 minutes ago" at bounding box center [588, 308] width 494 height 36
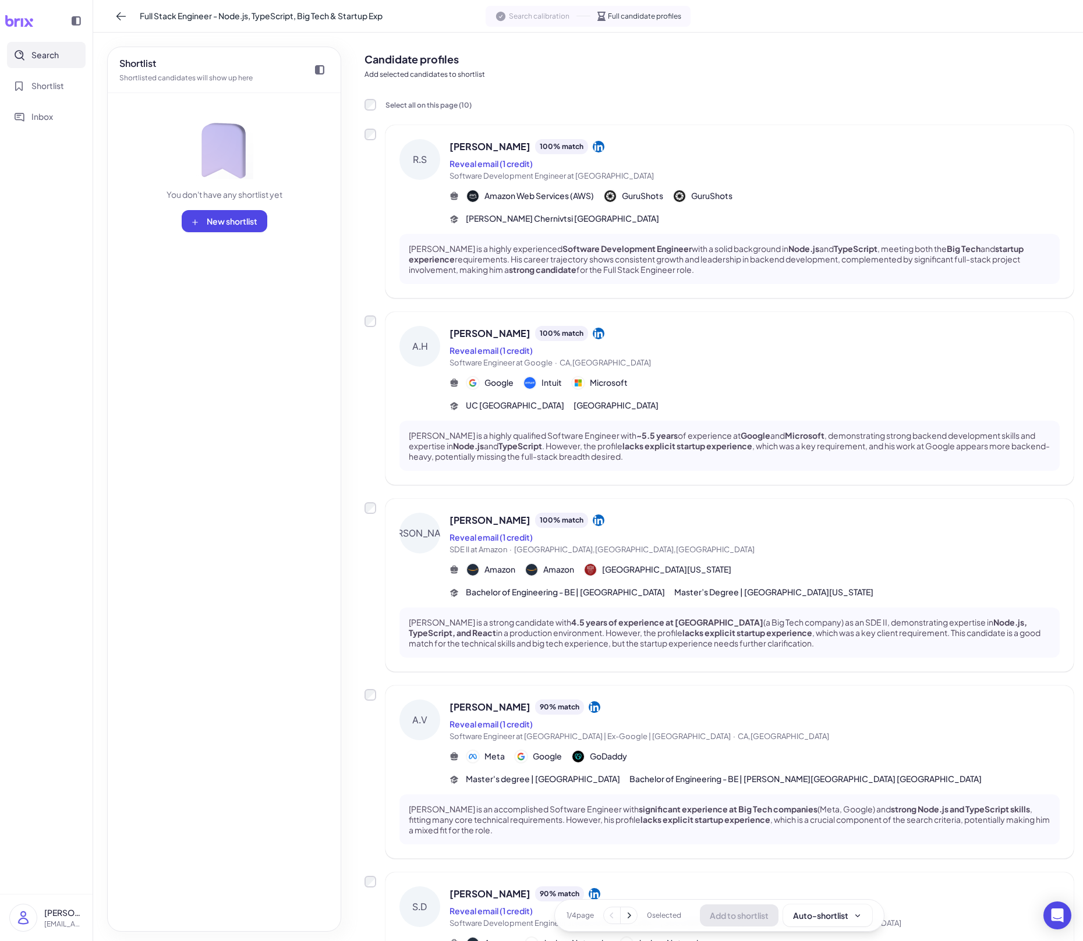
click at [533, 23] on div "Search calibration Full candidate profiles" at bounding box center [587, 16] width 205 height 21
click at [526, 21] on div "Search calibration" at bounding box center [532, 16] width 75 height 12
click at [504, 19] on icon at bounding box center [501, 16] width 12 height 12
click at [504, 19] on icon at bounding box center [500, 15] width 9 height 9
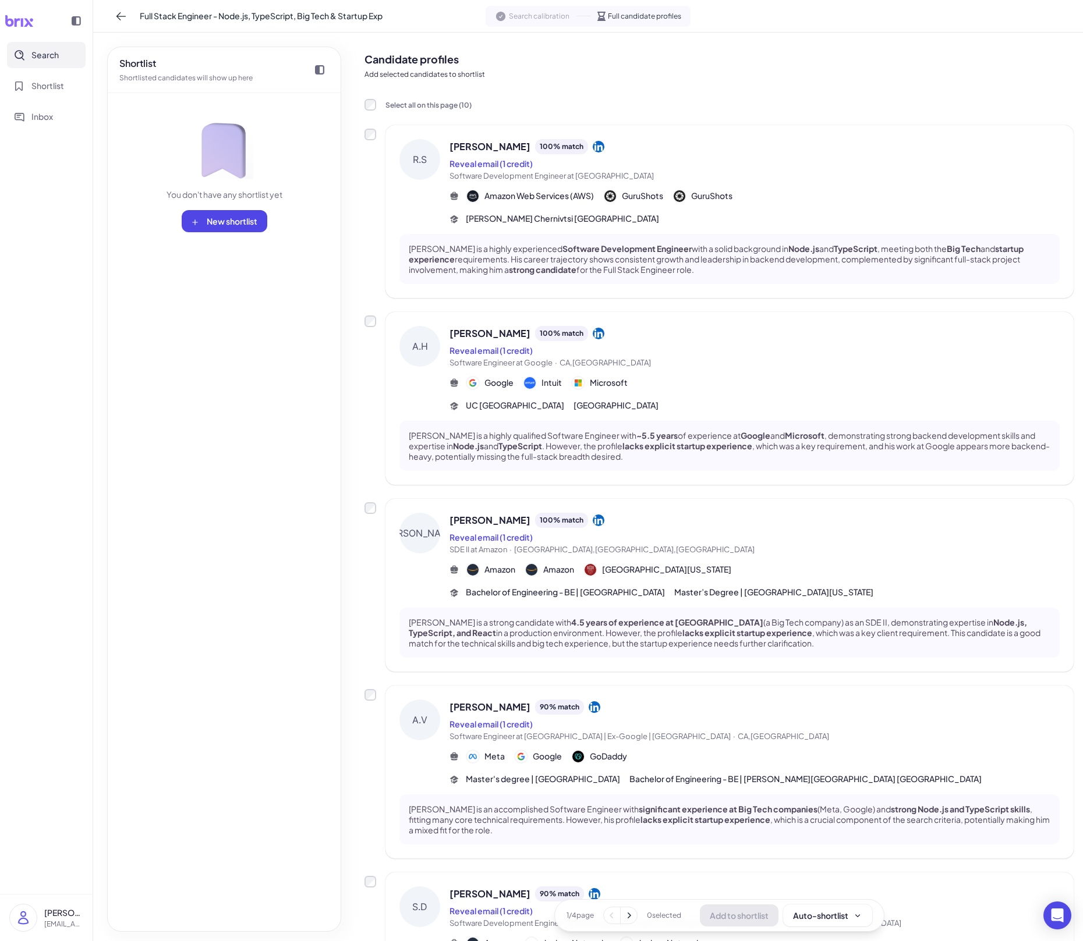
click at [534, 22] on div "Search calibration" at bounding box center [532, 16] width 75 height 12
click at [324, 68] on div at bounding box center [319, 70] width 19 height 19
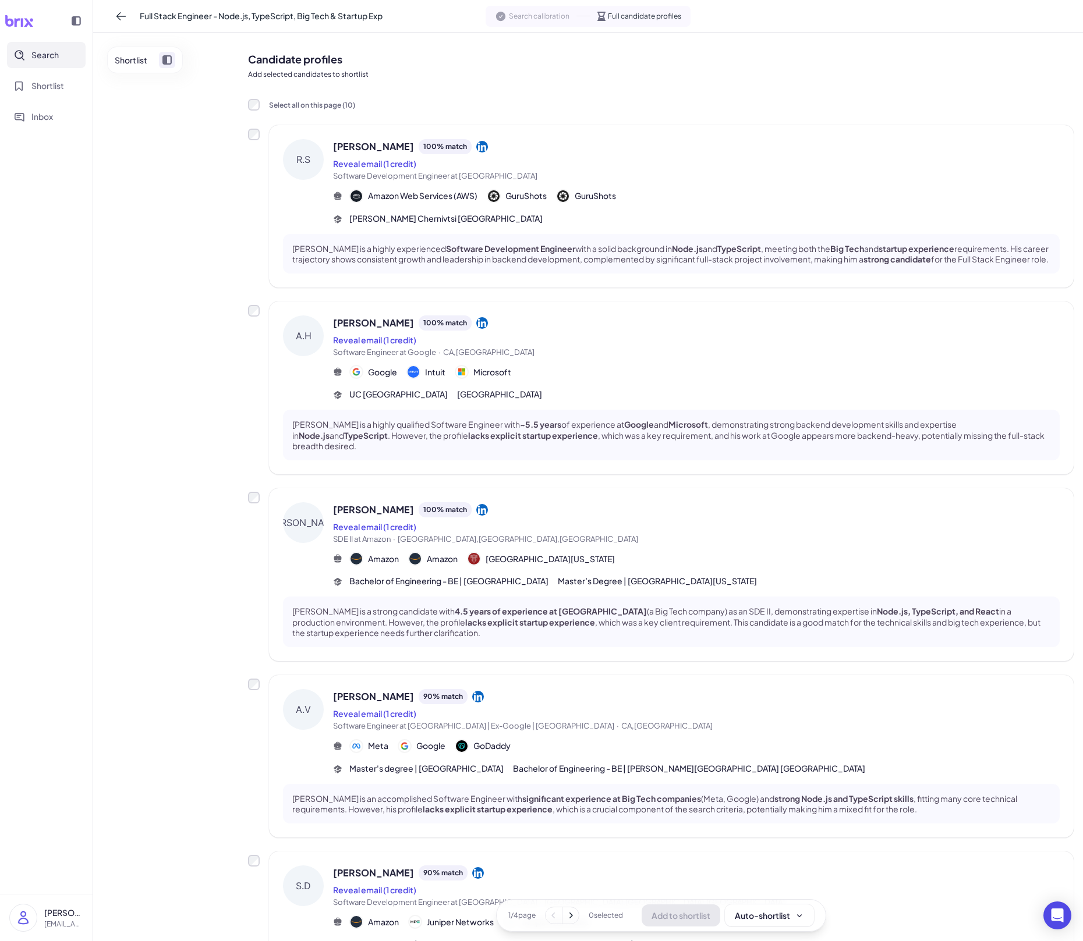
click at [175, 63] on button "Shortlist" at bounding box center [145, 60] width 76 height 27
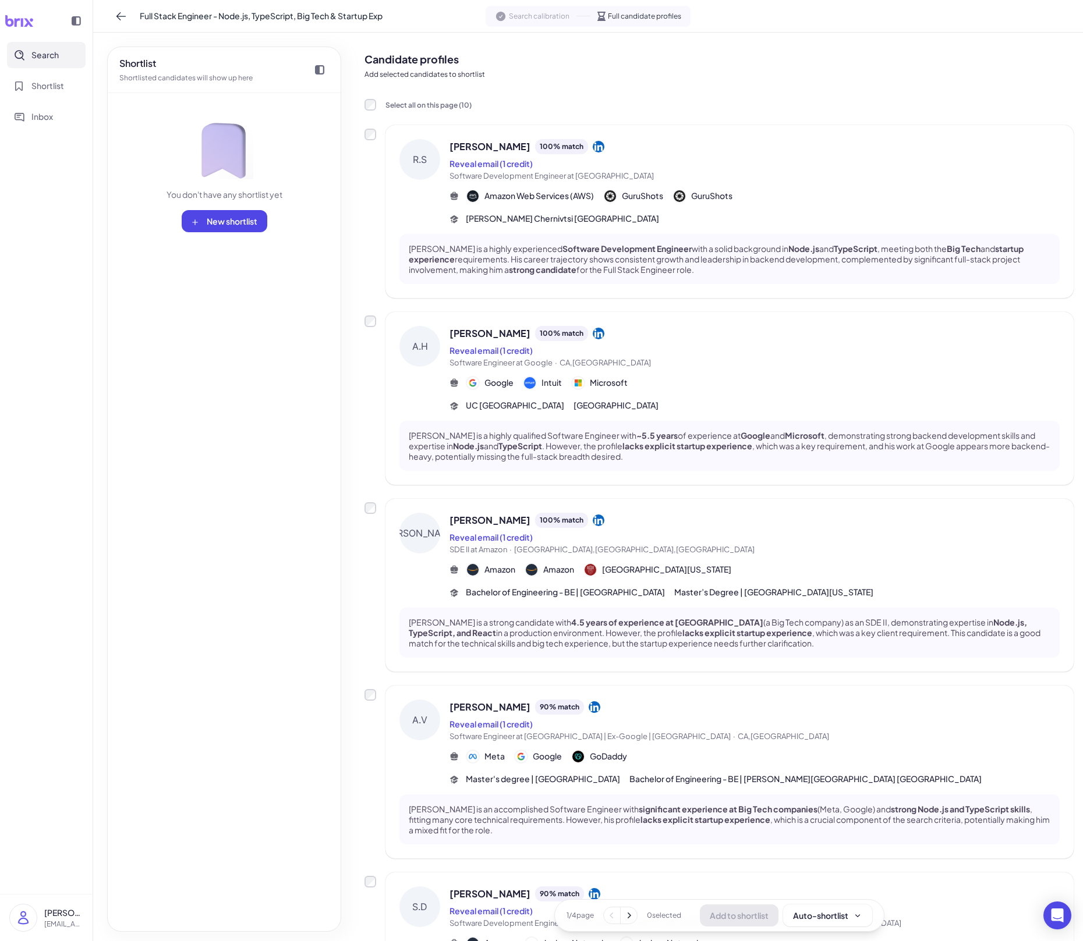
click at [629, 655] on icon at bounding box center [629, 916] width 12 height 12
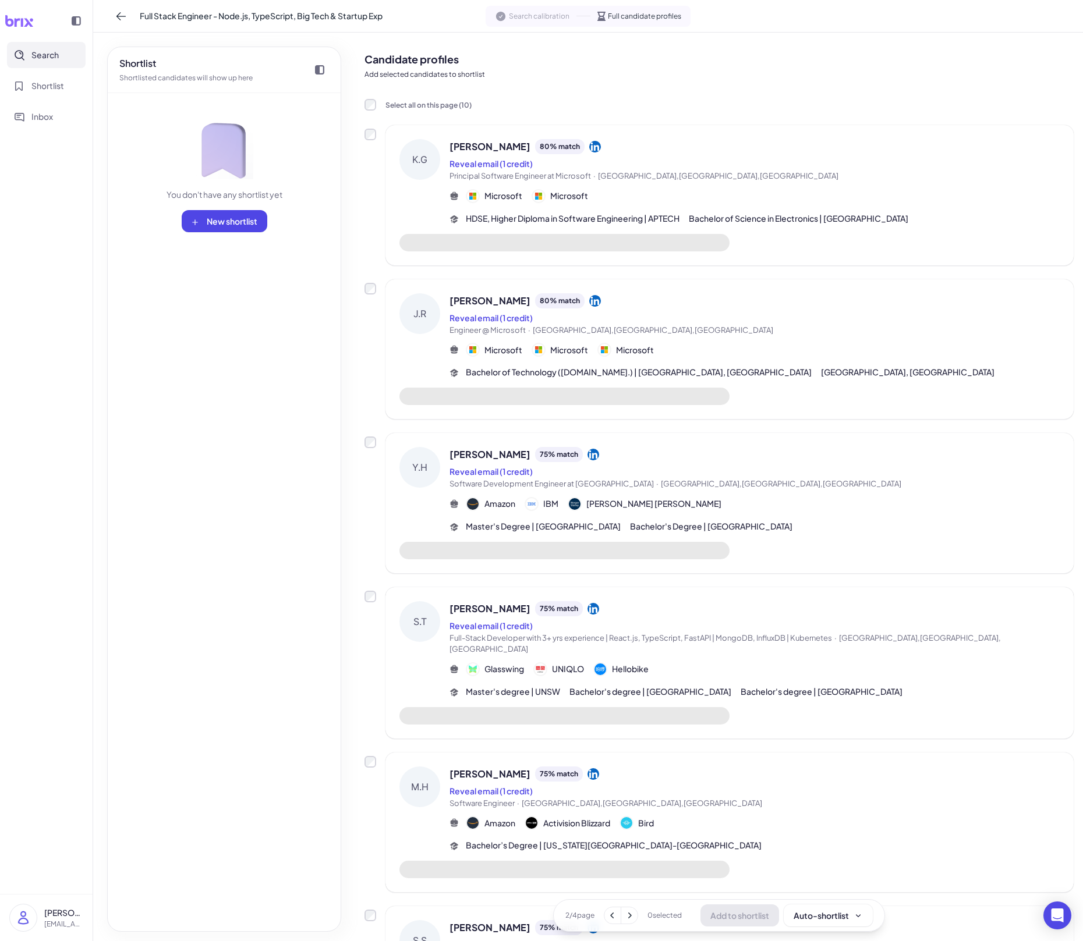
click at [629, 655] on icon at bounding box center [629, 916] width 12 height 12
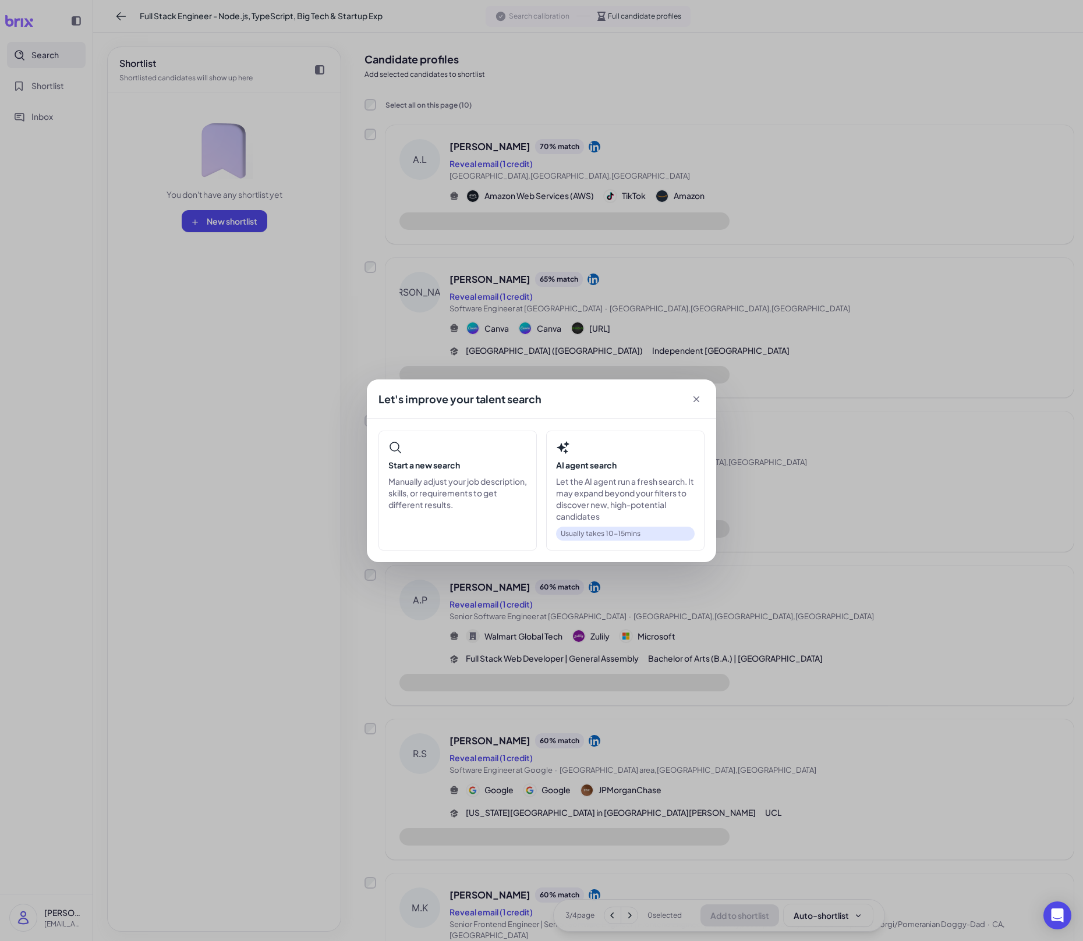
click at [630, 655] on div "Let's improve your talent search Start a new search Manually adjust your job de…" at bounding box center [541, 470] width 1083 height 941
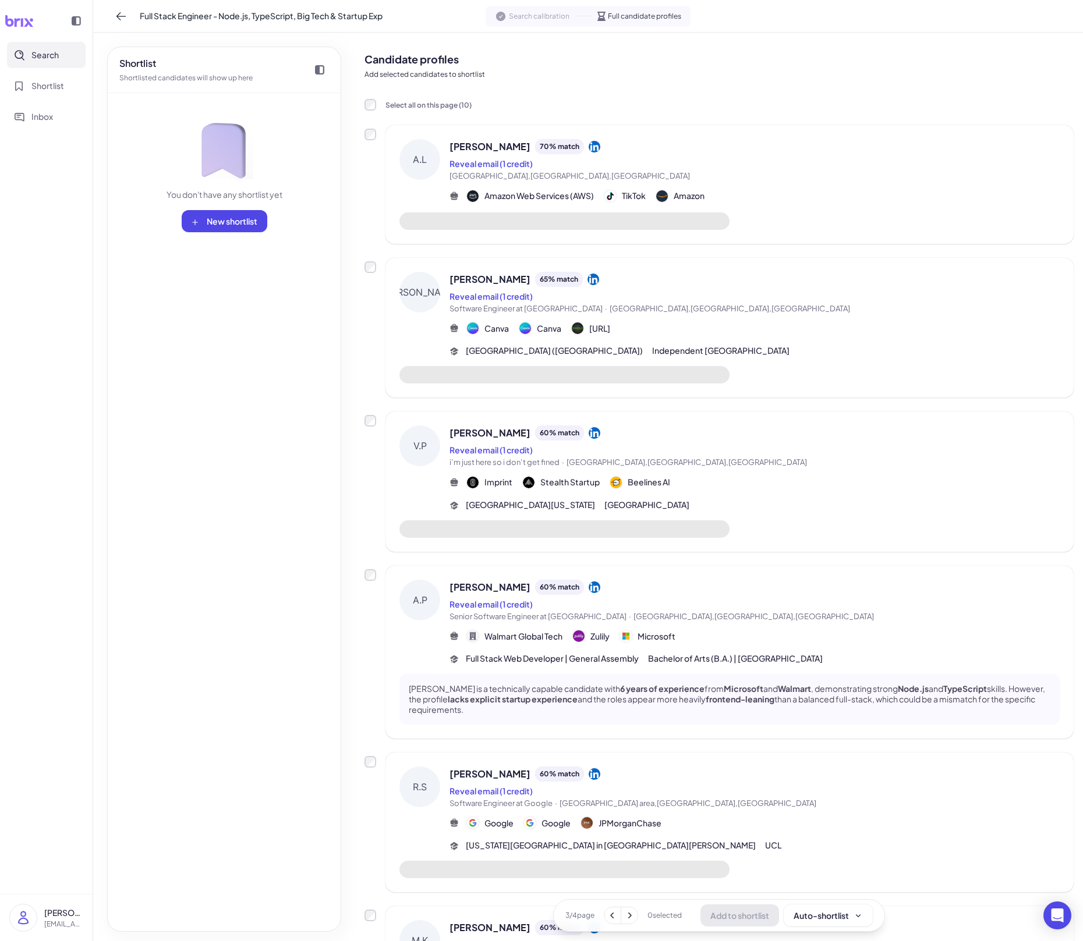
click at [628, 655] on icon at bounding box center [629, 916] width 12 height 12
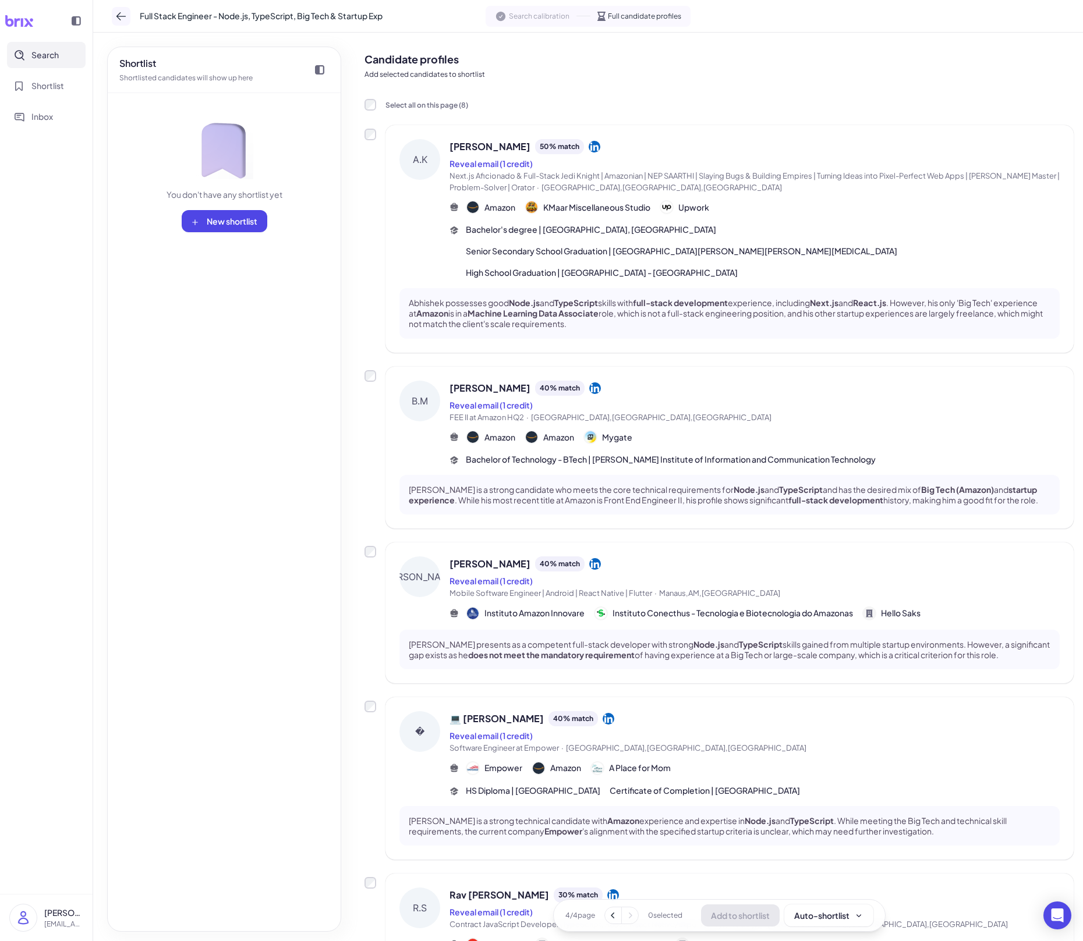
click at [125, 16] on icon at bounding box center [121, 16] width 12 height 12
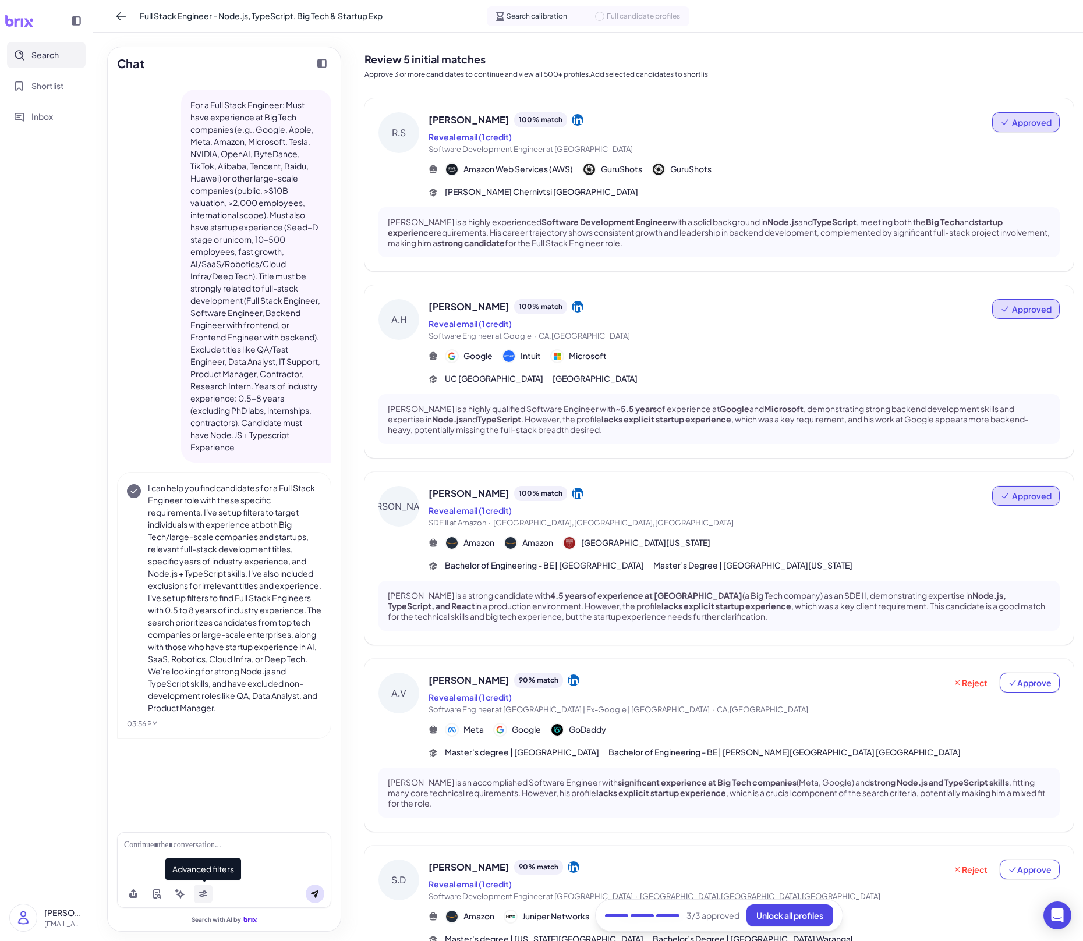
click at [210, 655] on button at bounding box center [203, 894] width 19 height 19
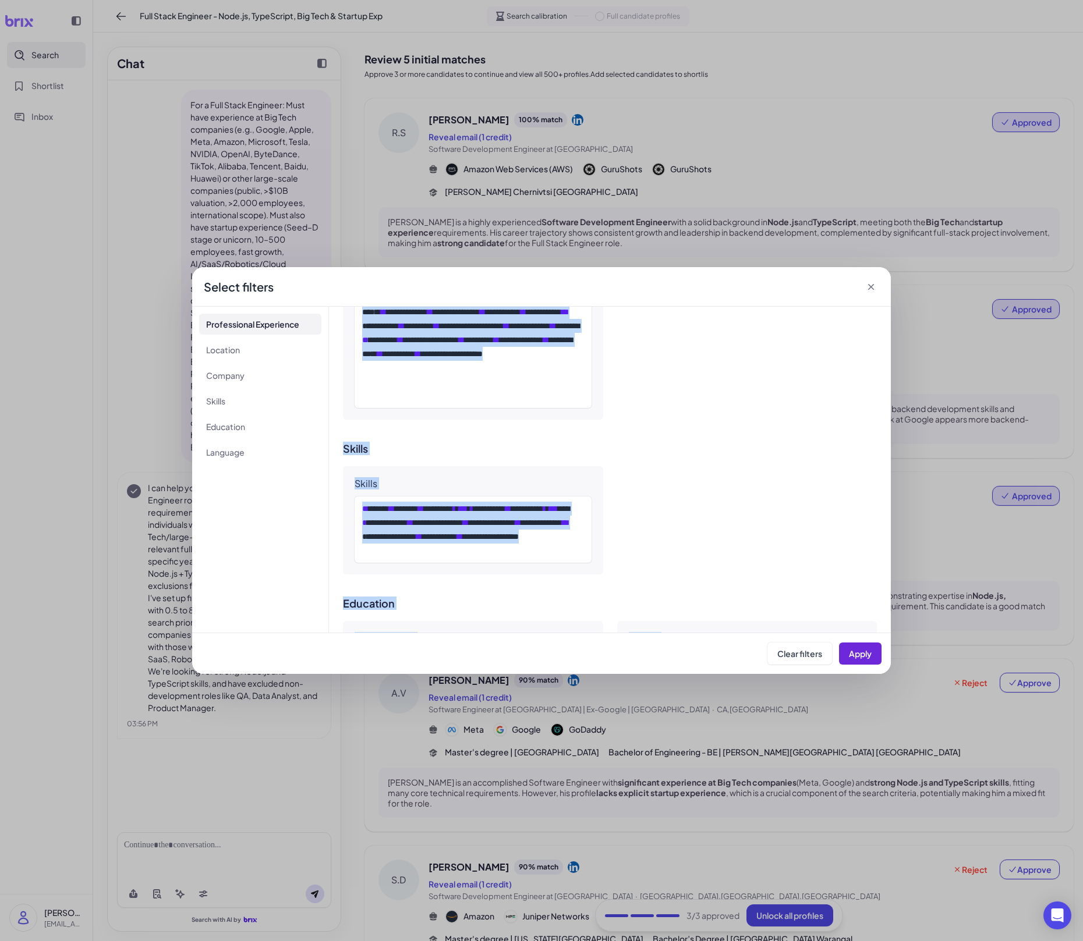
scroll to position [949, 0]
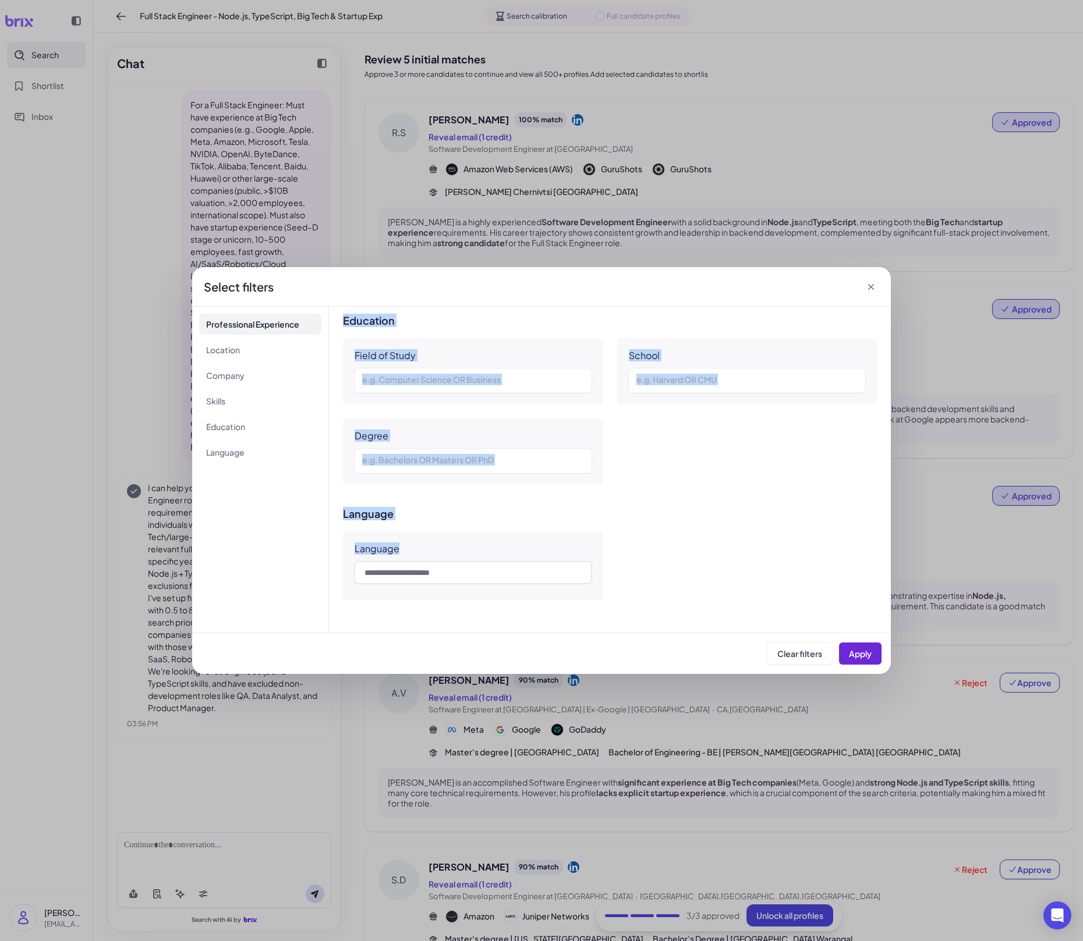
drag, startPoint x: 354, startPoint y: 351, endPoint x: 680, endPoint y: 627, distance: 426.6
click at [680, 627] on div "**********" at bounding box center [610, 470] width 562 height 326
copy div "**********"
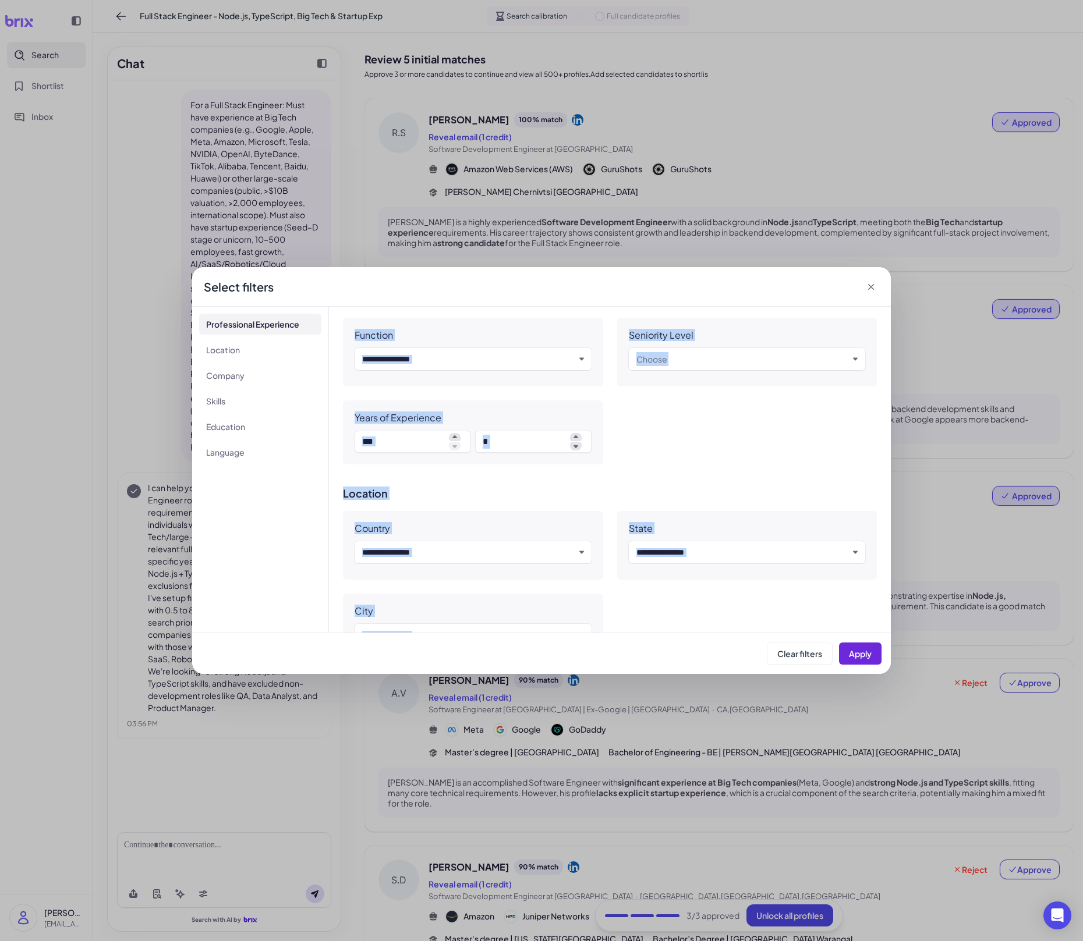
scroll to position [0, 0]
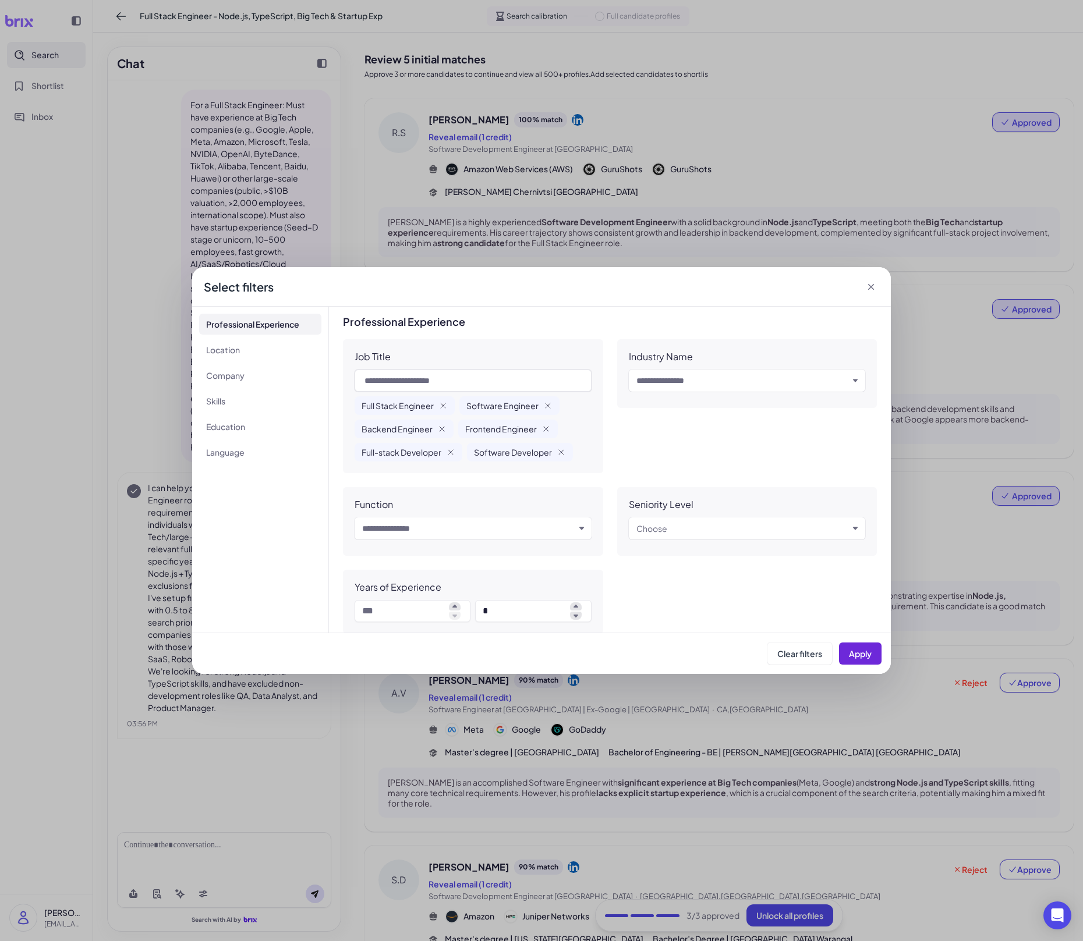
click at [825, 261] on div "**********" at bounding box center [541, 470] width 1083 height 941
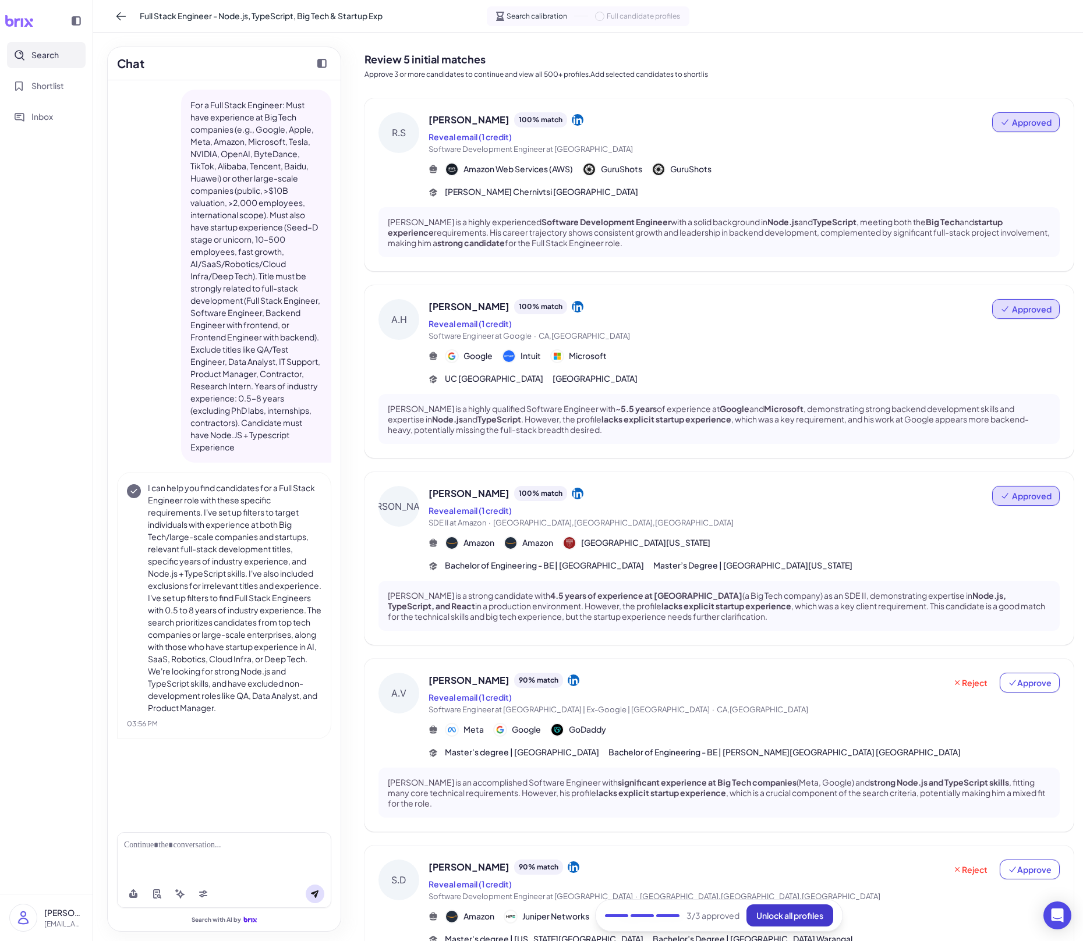
click at [789, 655] on span "Unlock all profiles" at bounding box center [789, 915] width 67 height 10
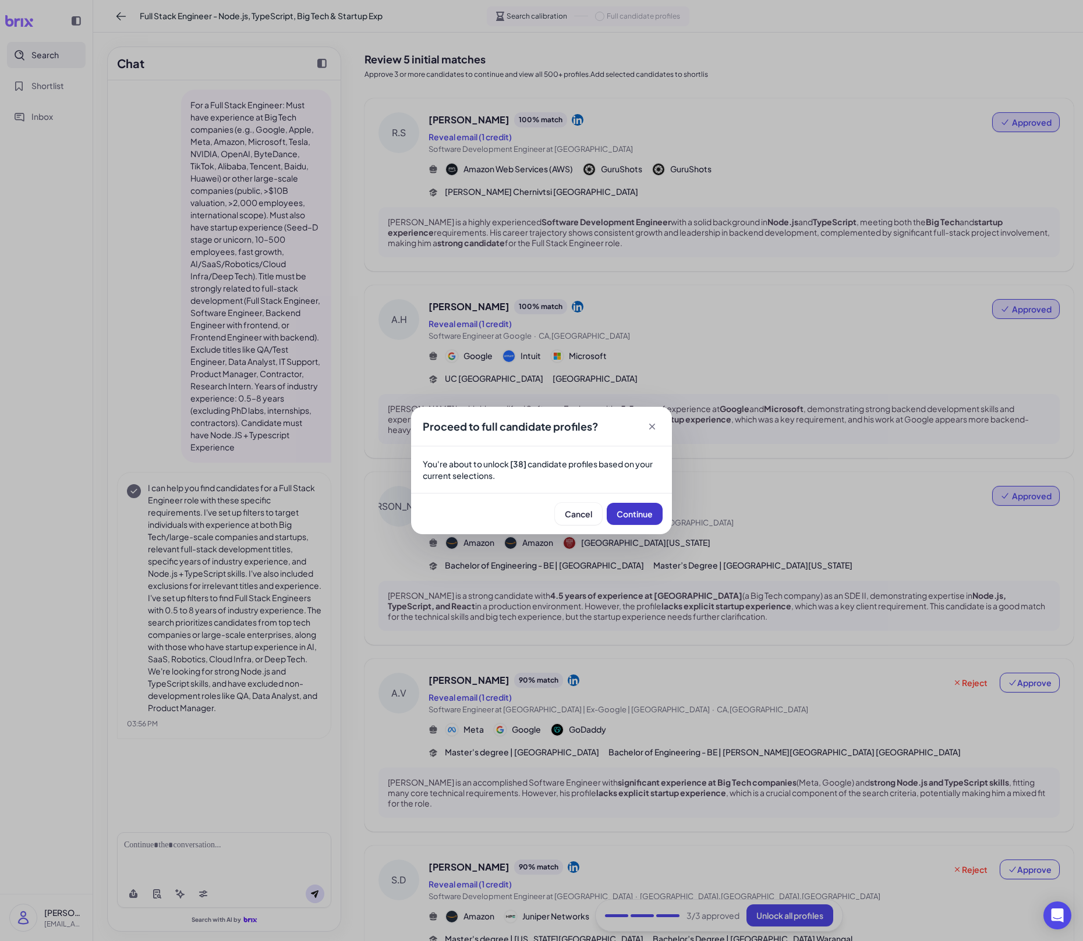
click at [638, 515] on span "Continue" at bounding box center [634, 514] width 36 height 10
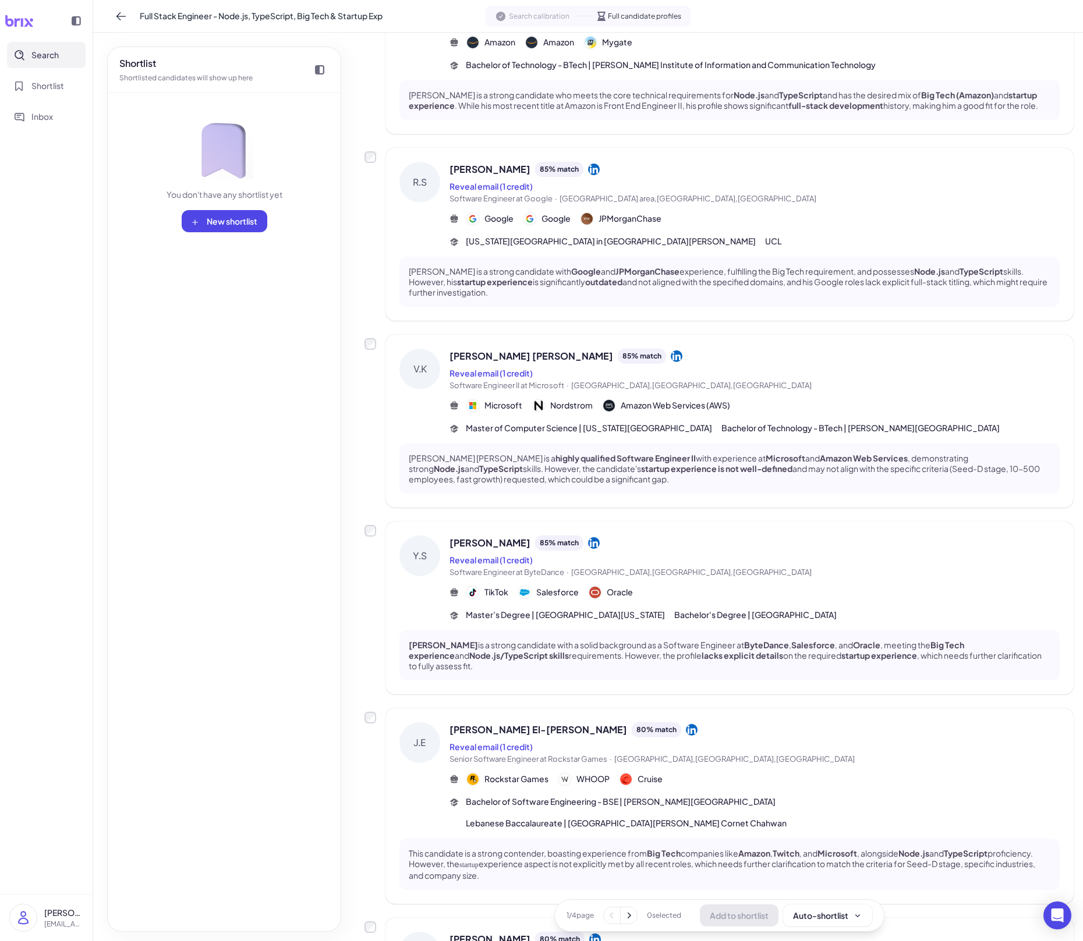
scroll to position [1073, 0]
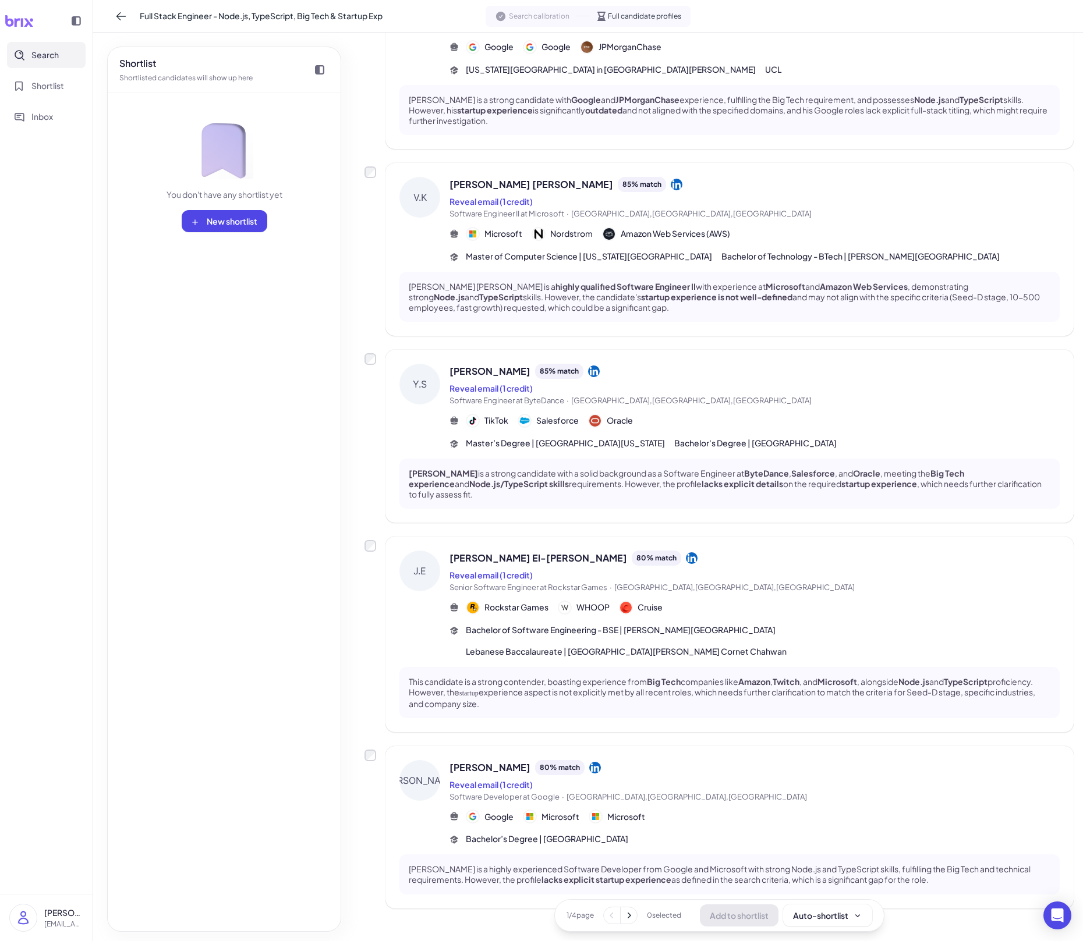
click at [632, 655] on icon at bounding box center [629, 916] width 12 height 12
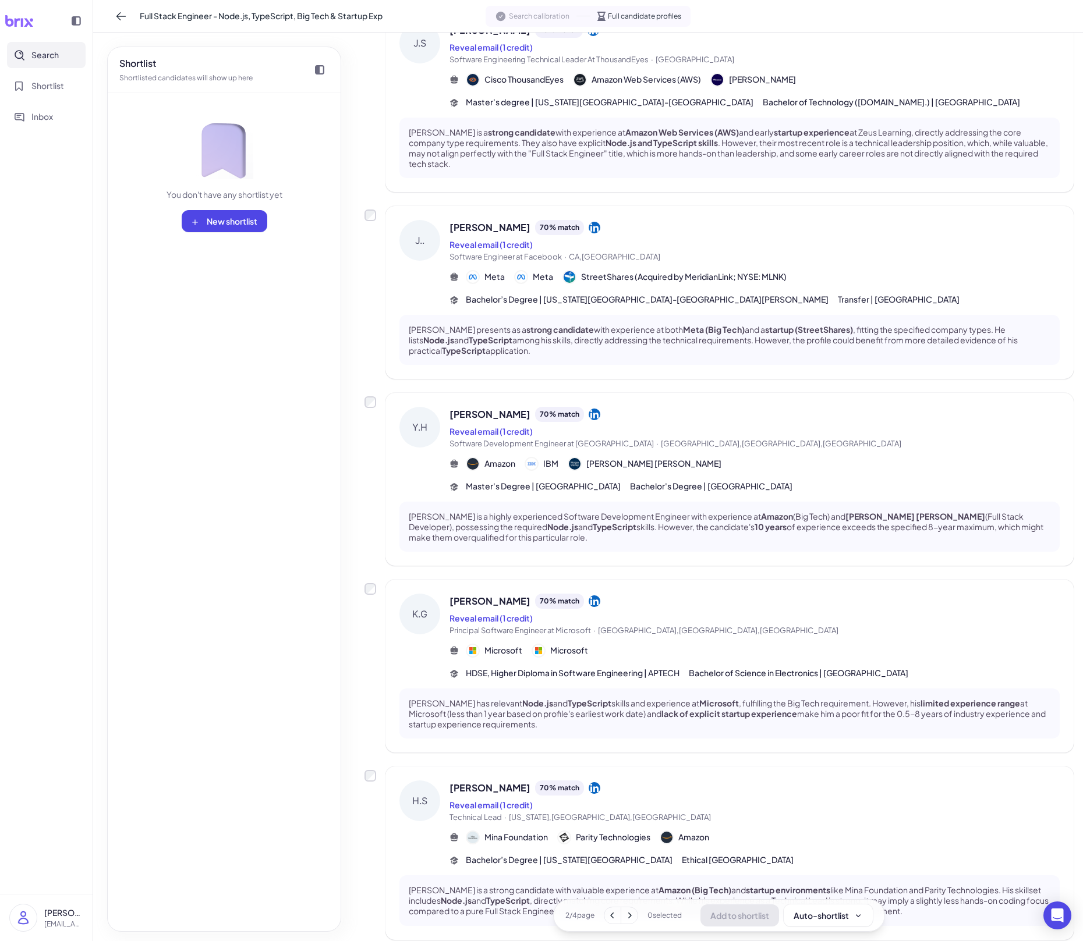
scroll to position [1104, 0]
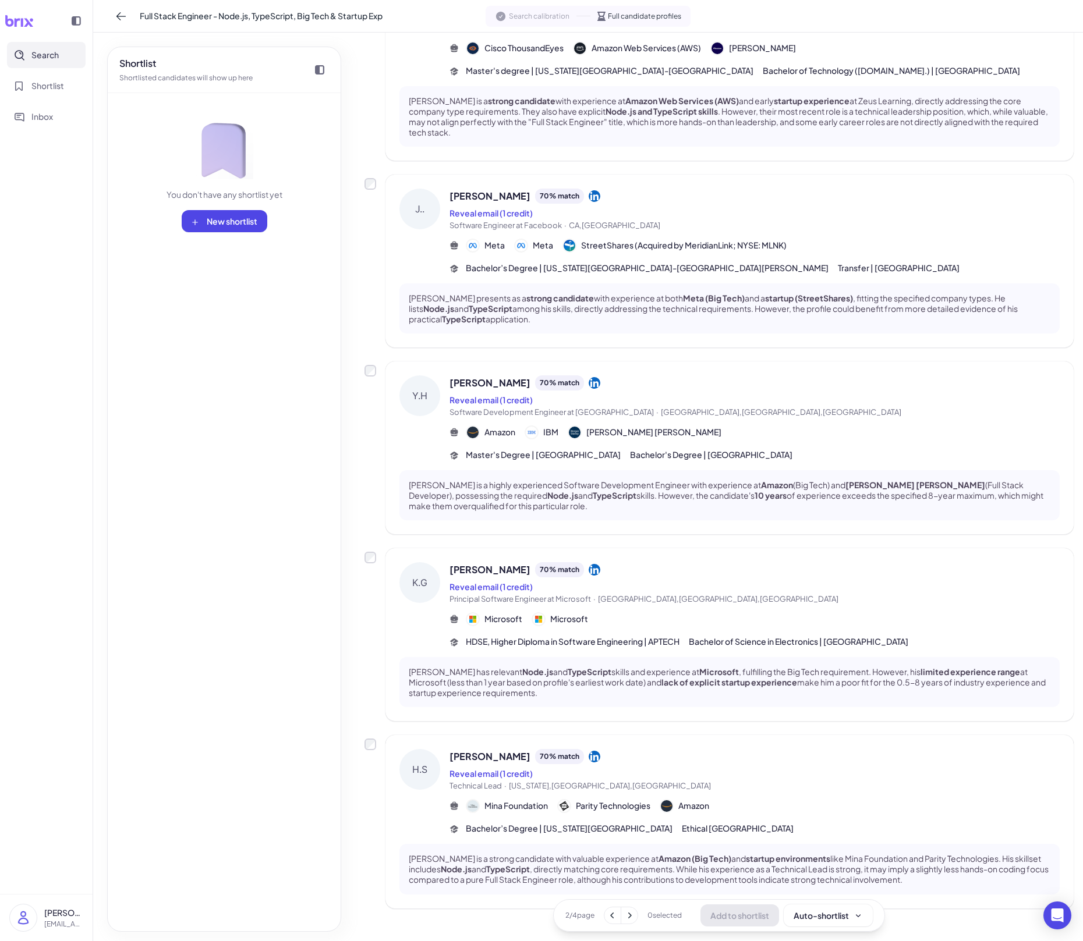
click at [633, 655] on icon at bounding box center [629, 916] width 12 height 12
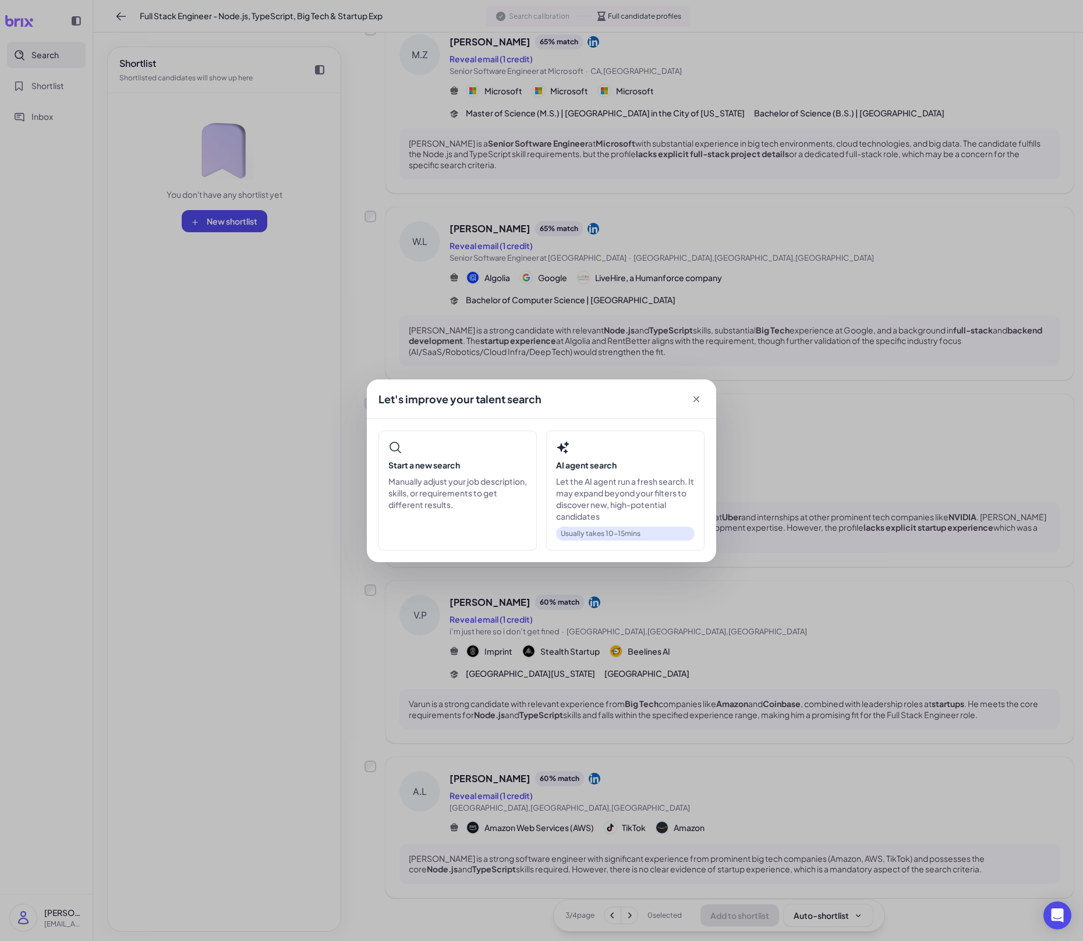
click at [652, 655] on div "Let's improve your talent search Start a new search Manually adjust your job de…" at bounding box center [541, 470] width 1083 height 941
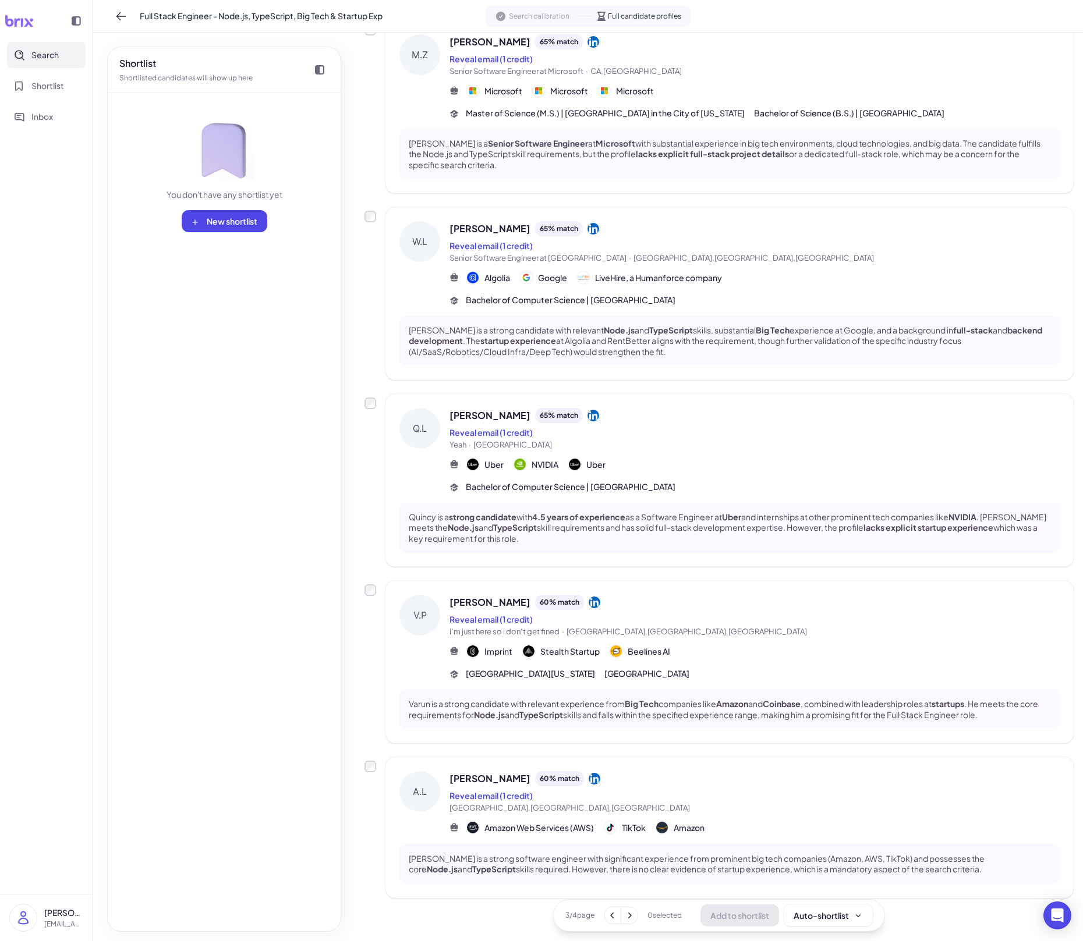
click at [633, 655] on icon at bounding box center [629, 916] width 12 height 12
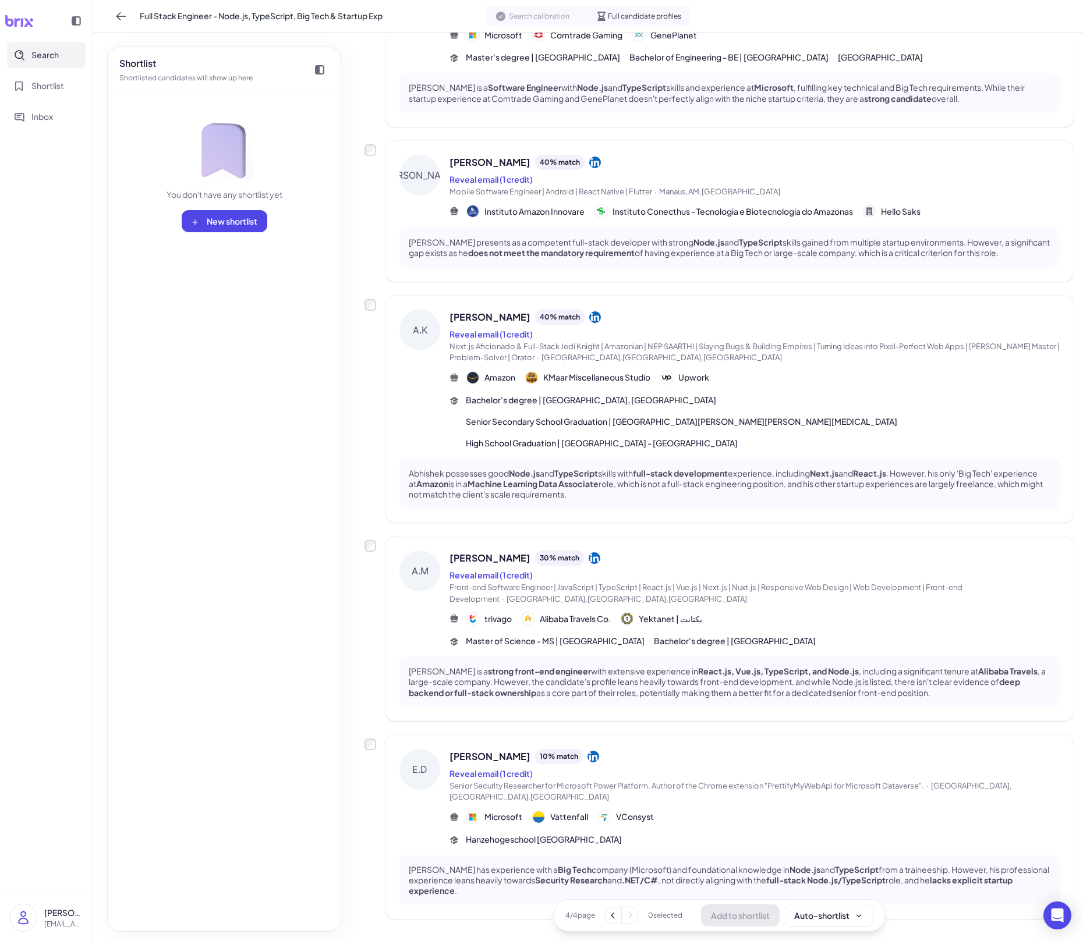
scroll to position [700, 0]
click at [73, 44] on button "Search" at bounding box center [46, 55] width 79 height 26
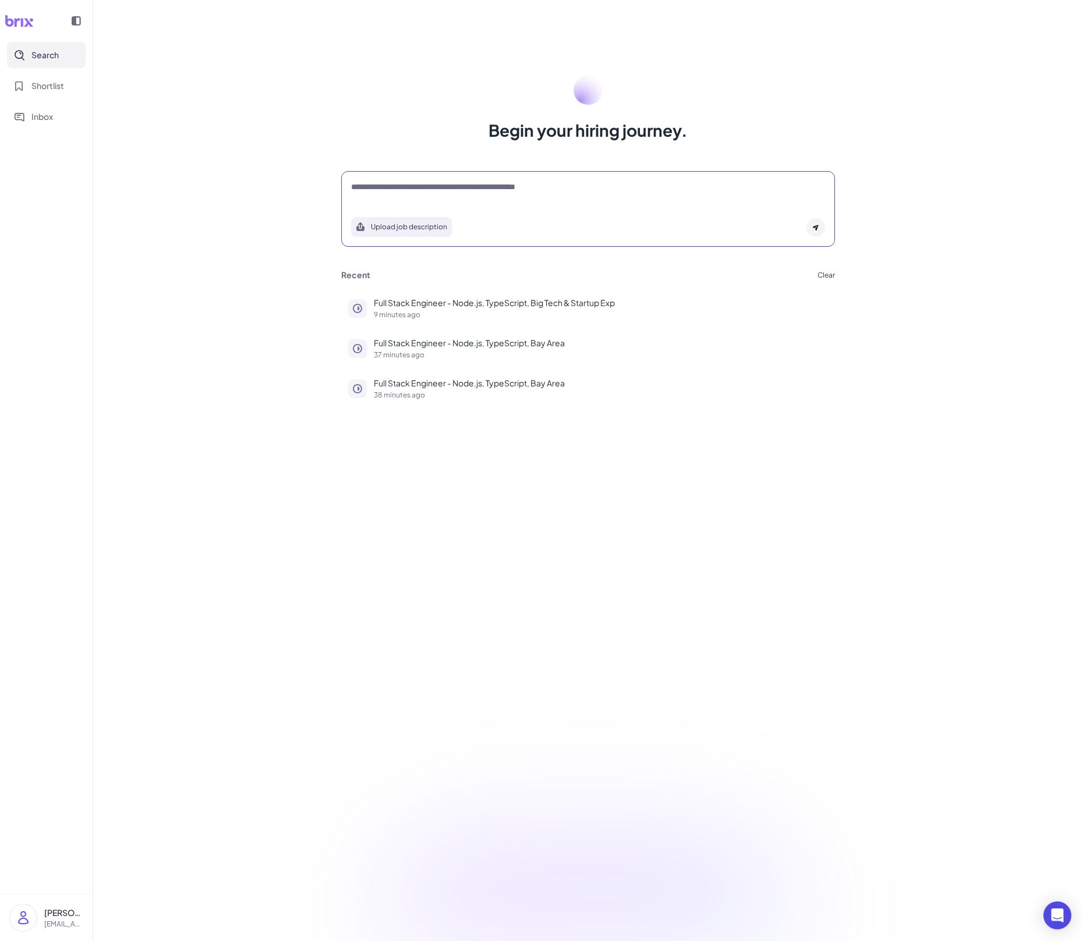
click at [434, 187] on textarea at bounding box center [588, 188] width 474 height 14
paste textarea "**********"
type textarea "**********"
click at [818, 220] on div at bounding box center [815, 227] width 19 height 19
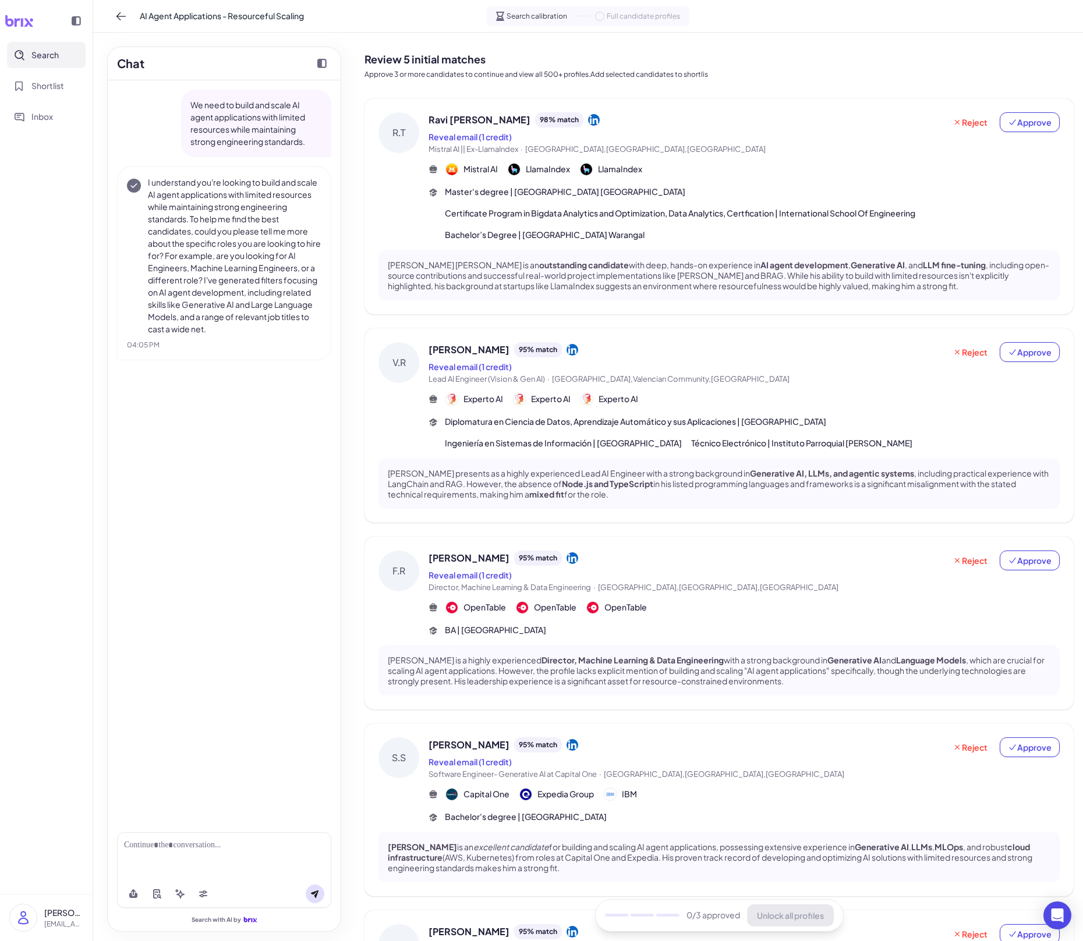
click at [255, 439] on div "We need to build and scale AI agent applications with limited resources while m…" at bounding box center [224, 451] width 233 height 743
click at [197, 655] on button at bounding box center [203, 894] width 19 height 19
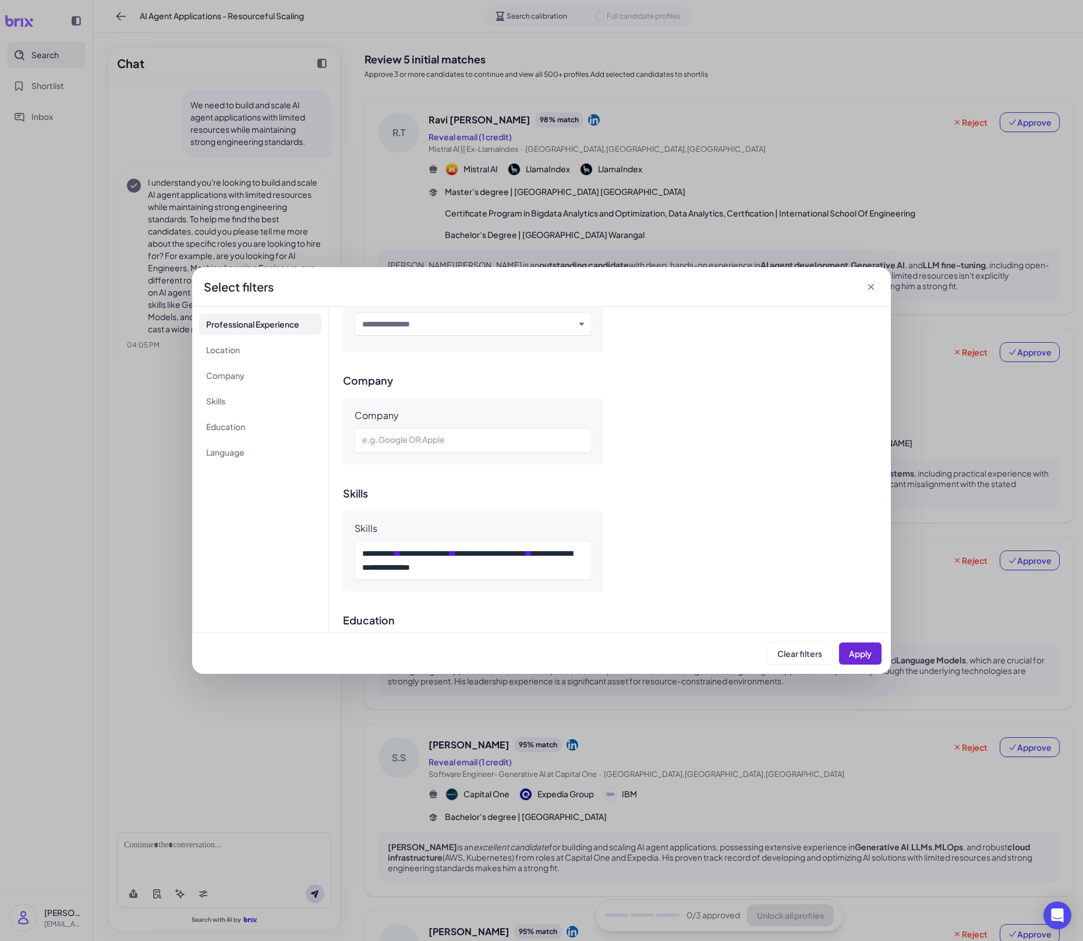
scroll to position [481, 0]
click at [564, 238] on div "**********" at bounding box center [541, 470] width 1083 height 941
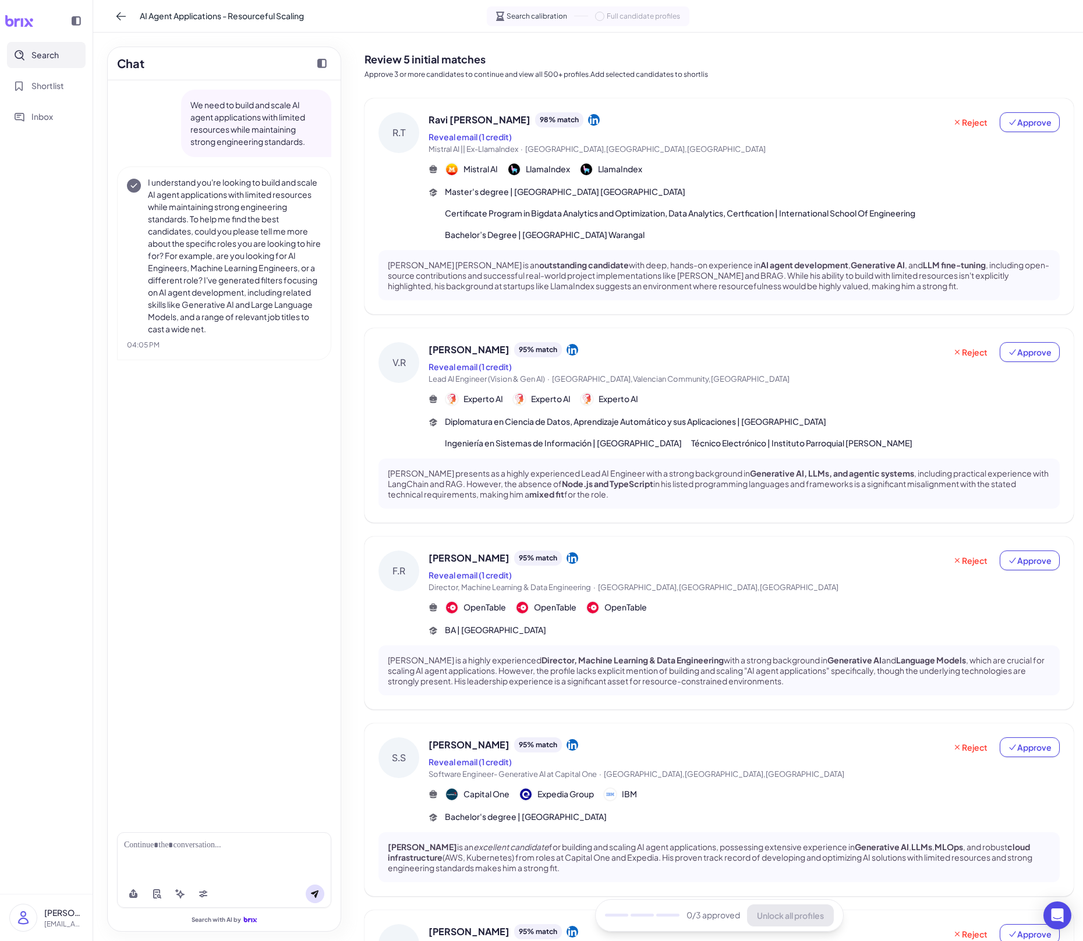
click at [63, 61] on button "Search" at bounding box center [46, 55] width 79 height 26
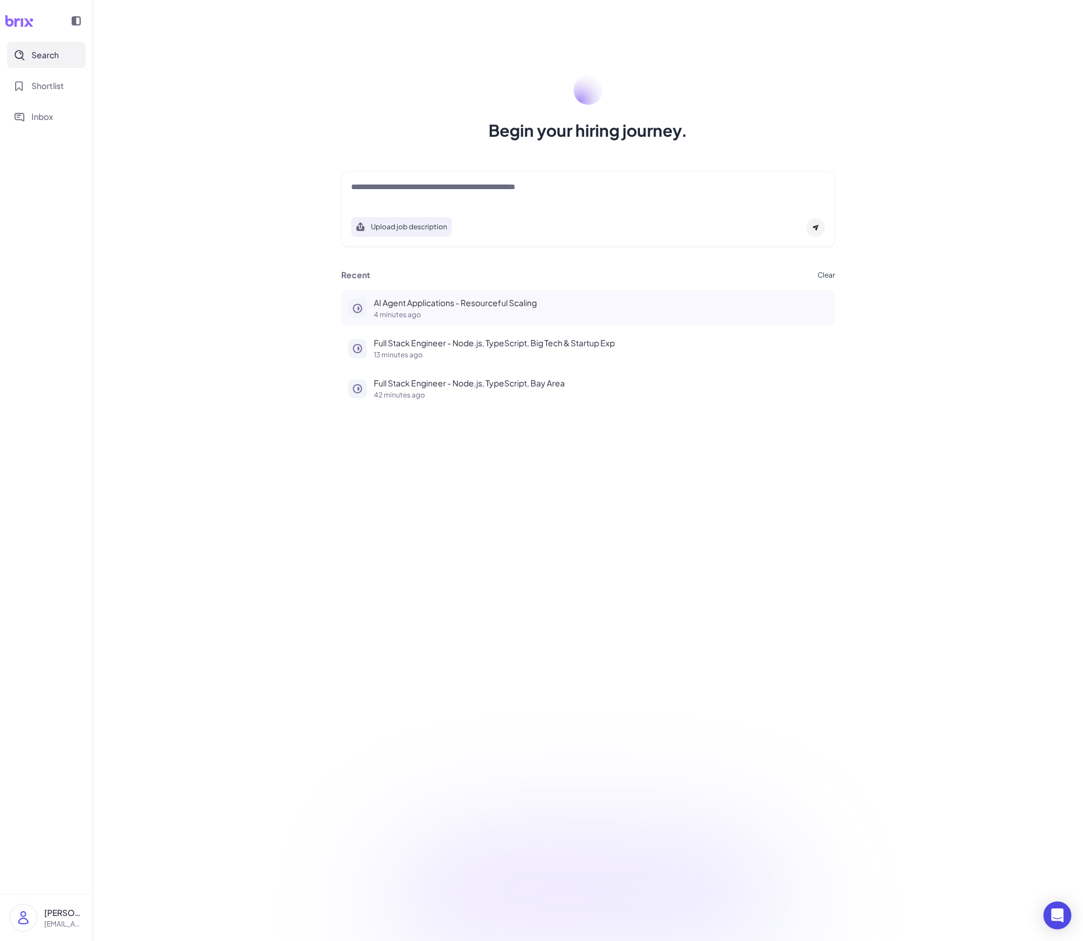
click at [460, 298] on p "AI Agent Applications - Resourceful Scaling" at bounding box center [601, 303] width 454 height 12
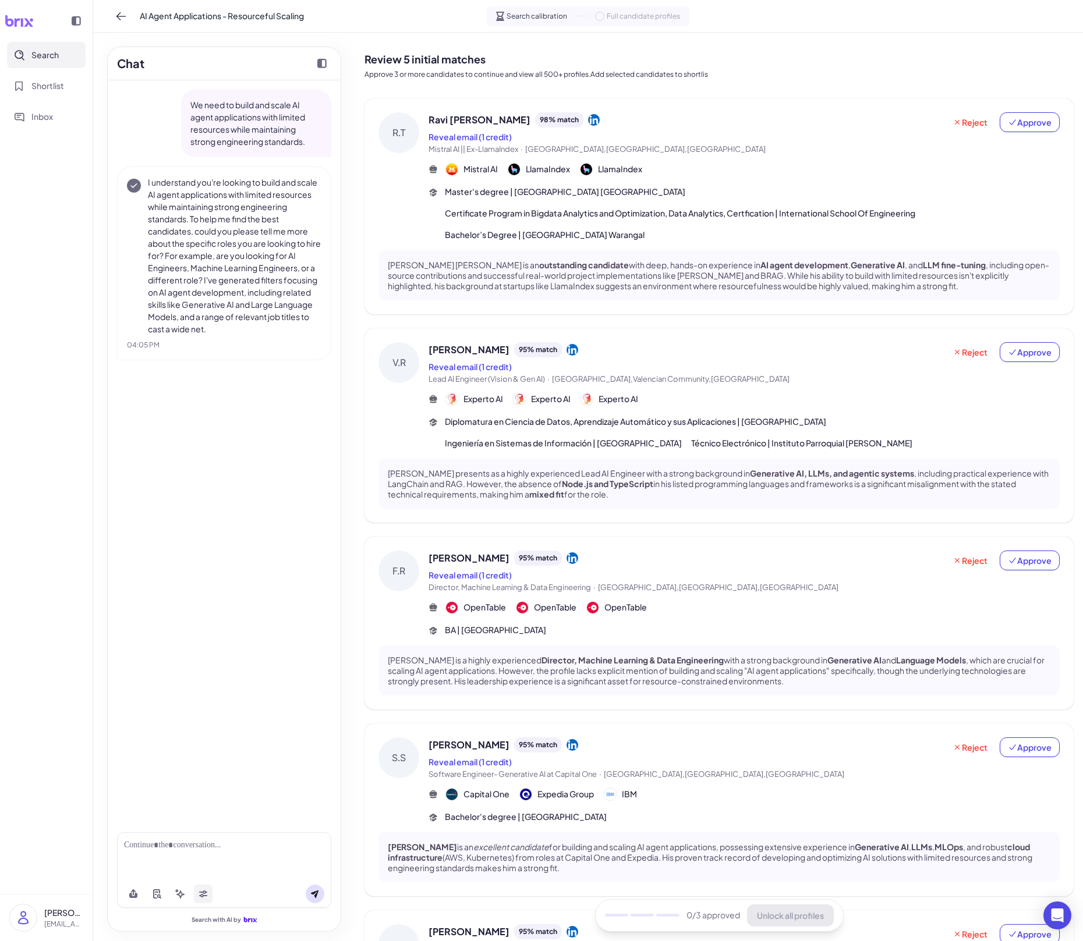
click at [209, 655] on button at bounding box center [203, 894] width 19 height 19
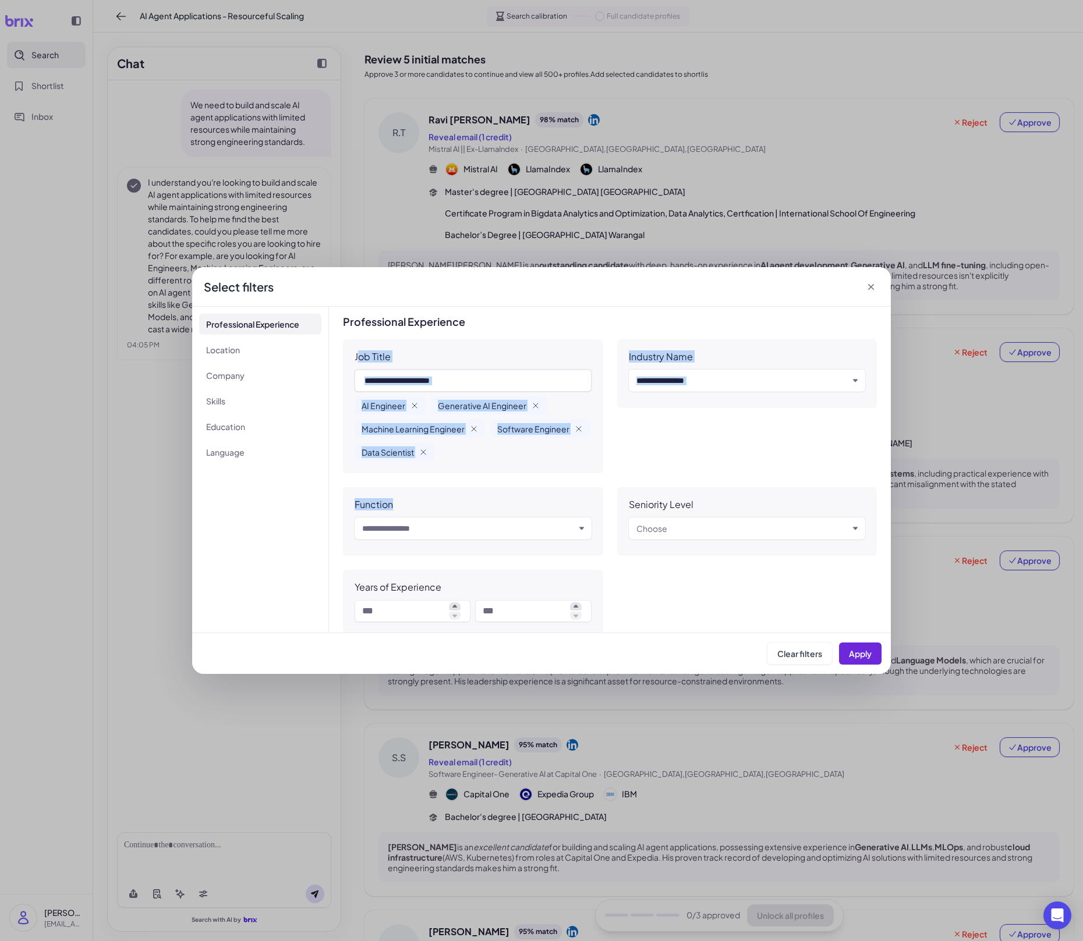
drag, startPoint x: 357, startPoint y: 362, endPoint x: 573, endPoint y: 530, distance: 272.9
click at [573, 530] on div "Job Title AI Engineer Generative AI Engineer Machine Learning Engineer Software…" at bounding box center [610, 486] width 534 height 295
click at [572, 532] on input "text" at bounding box center [468, 529] width 212 height 14
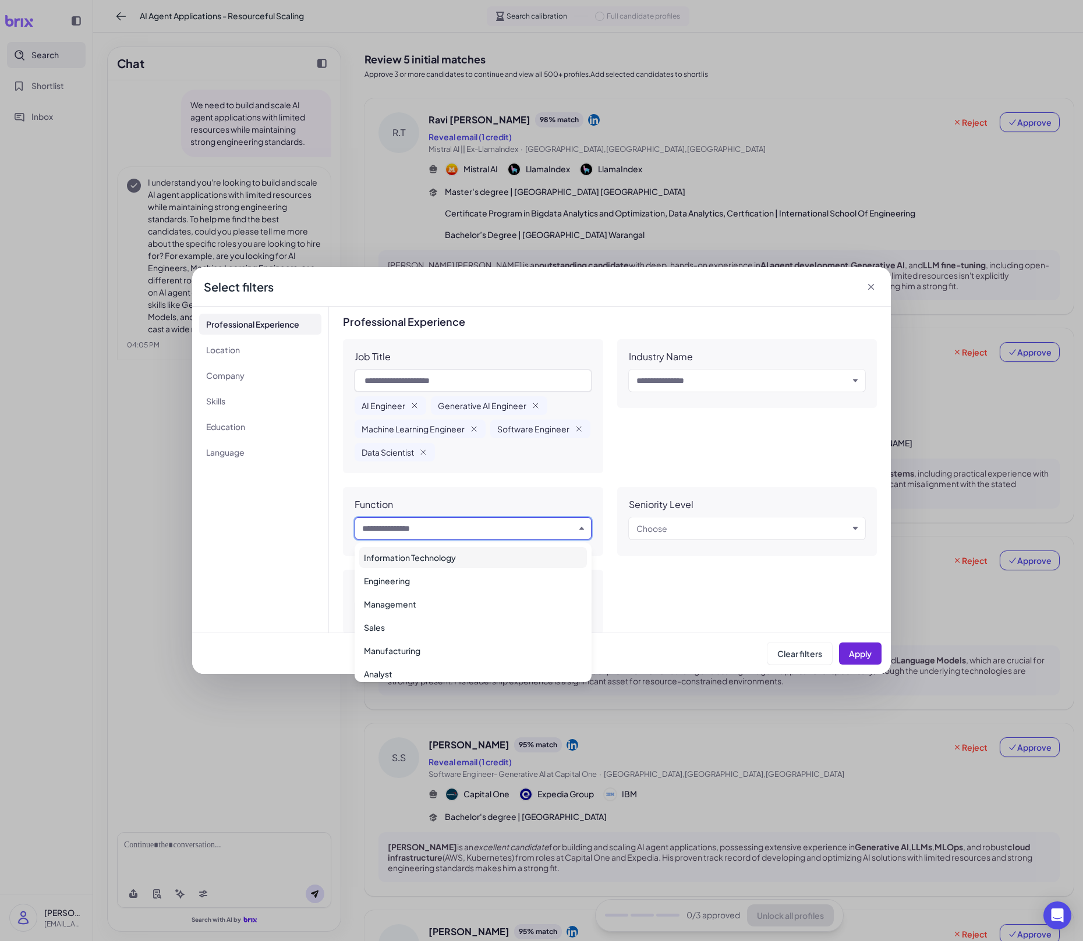
click at [491, 484] on div "Job Title AI Engineer Generative AI Engineer Machine Learning Engineer Software…" at bounding box center [610, 486] width 534 height 295
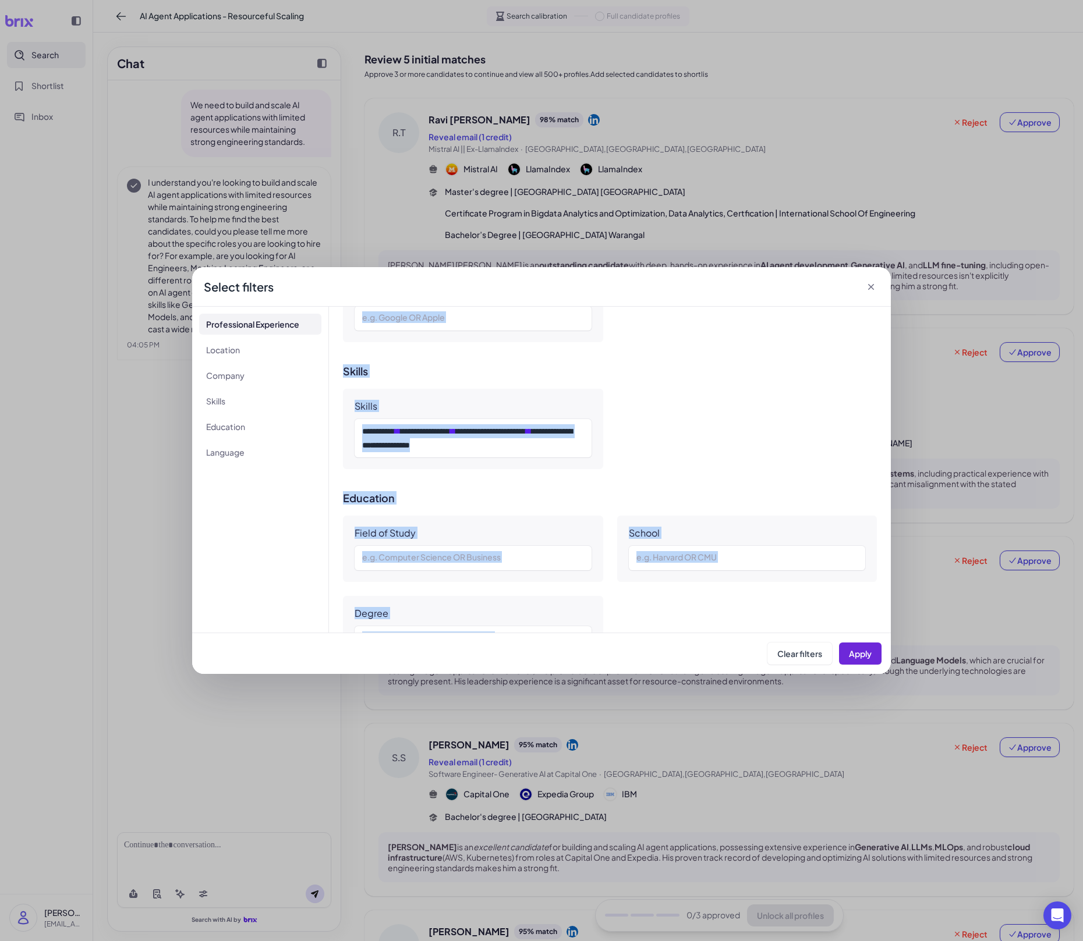
scroll to position [781, 0]
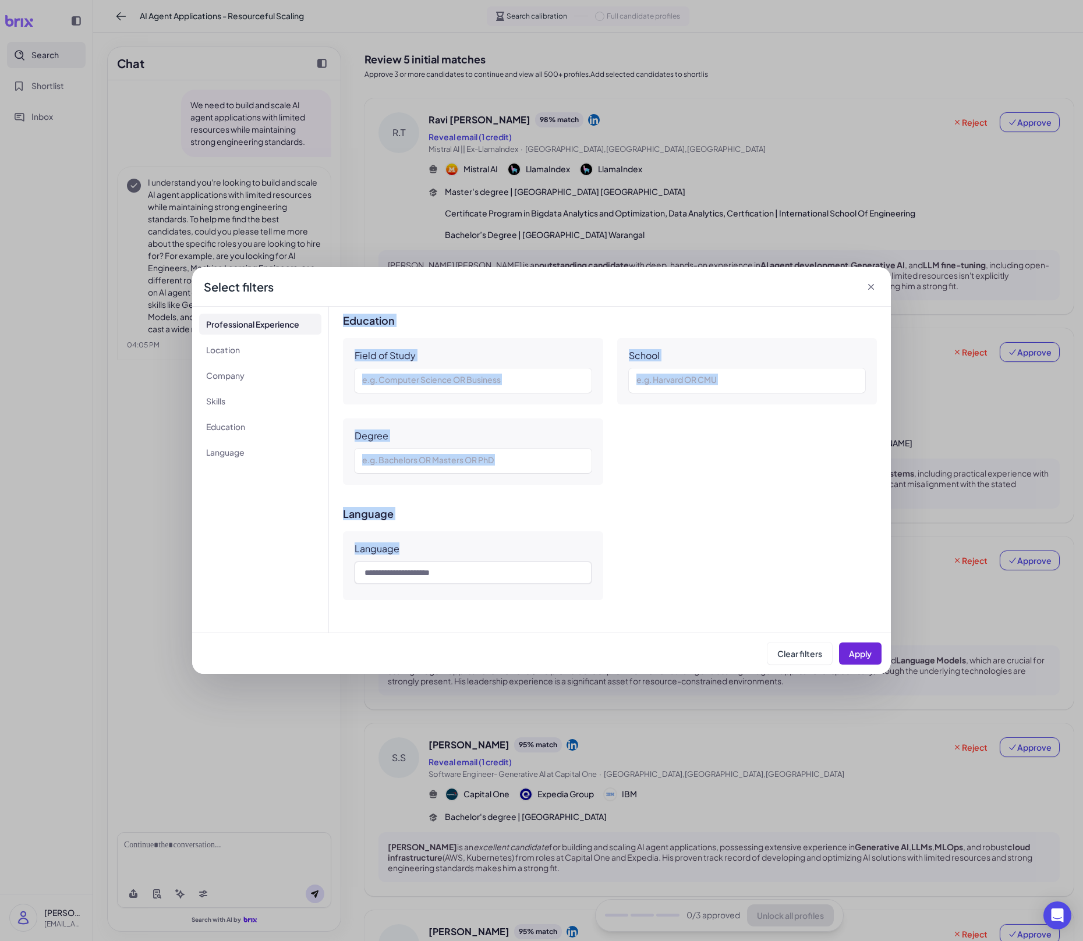
drag, startPoint x: 353, startPoint y: 359, endPoint x: 651, endPoint y: 600, distance: 383.3
click at [651, 600] on div "**********" at bounding box center [610, 470] width 562 height 326
copy div "**********"
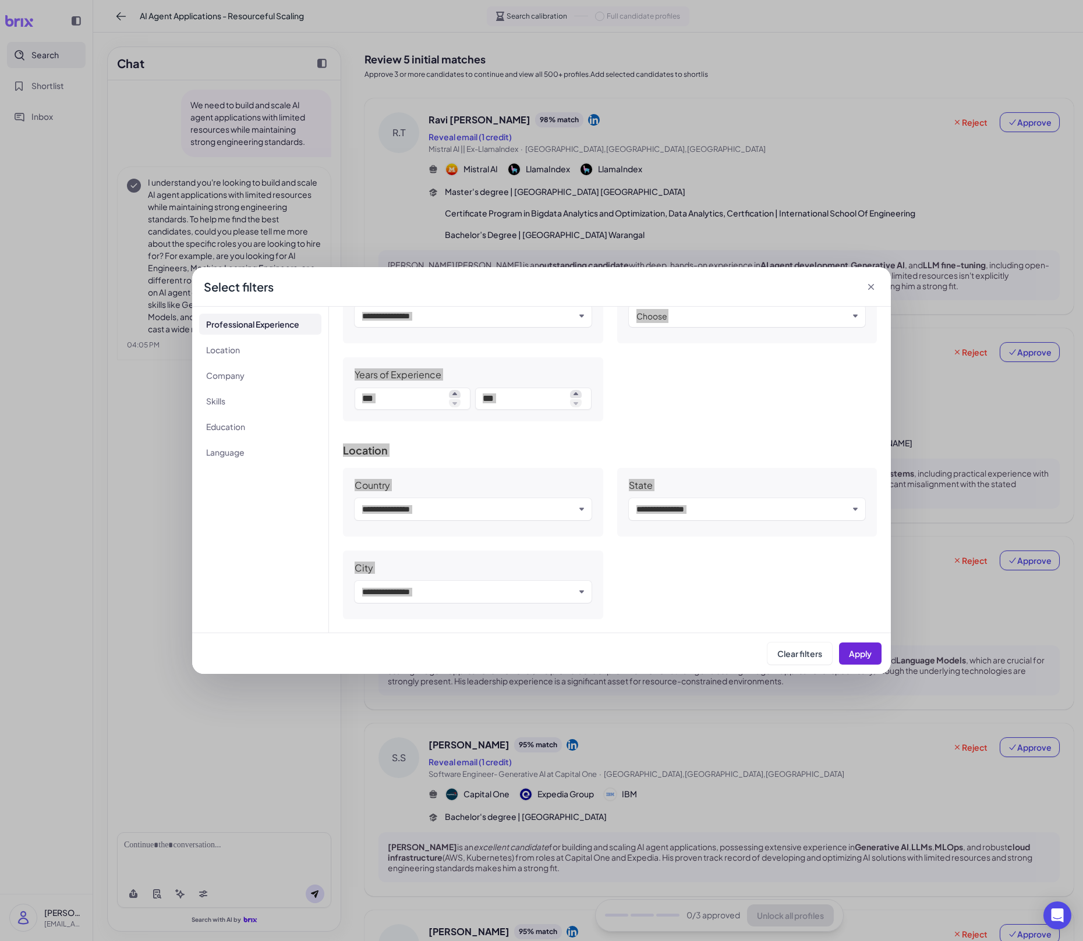
scroll to position [0, 0]
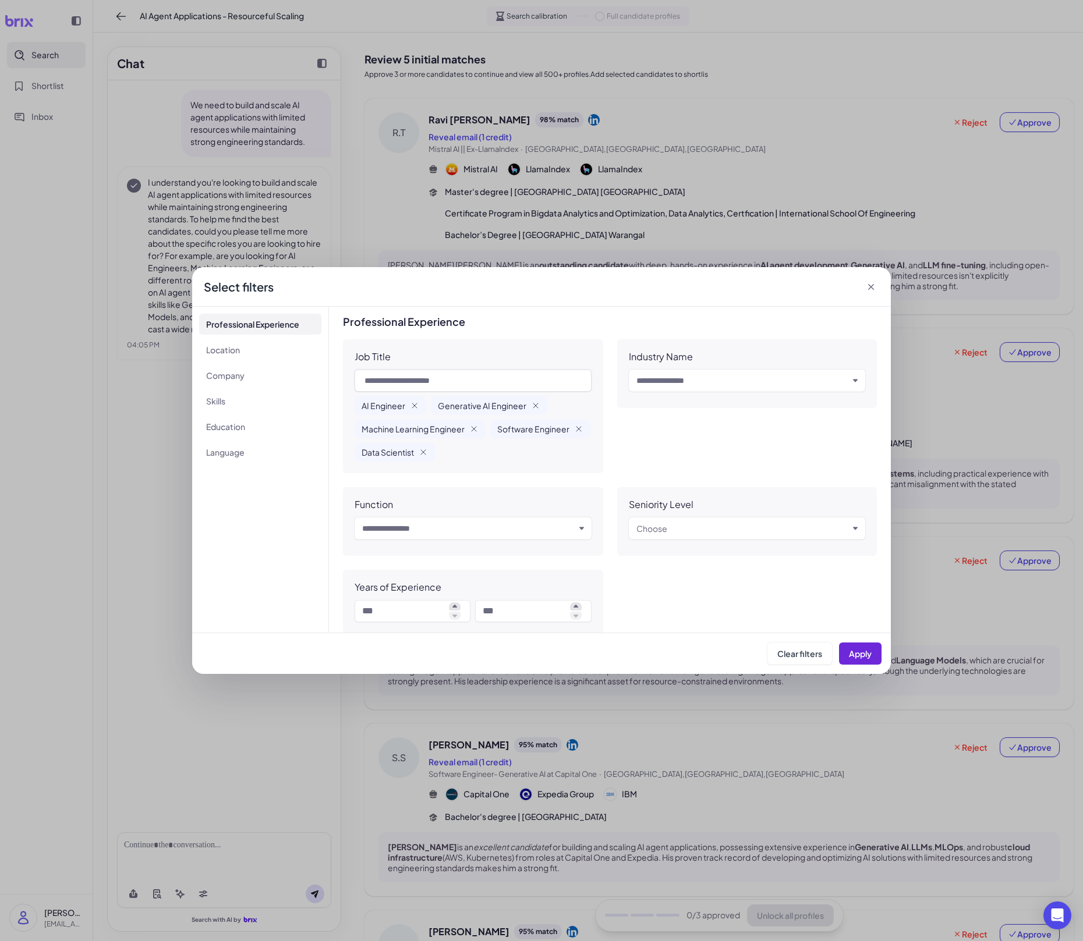
click at [725, 140] on div "**********" at bounding box center [541, 470] width 1083 height 941
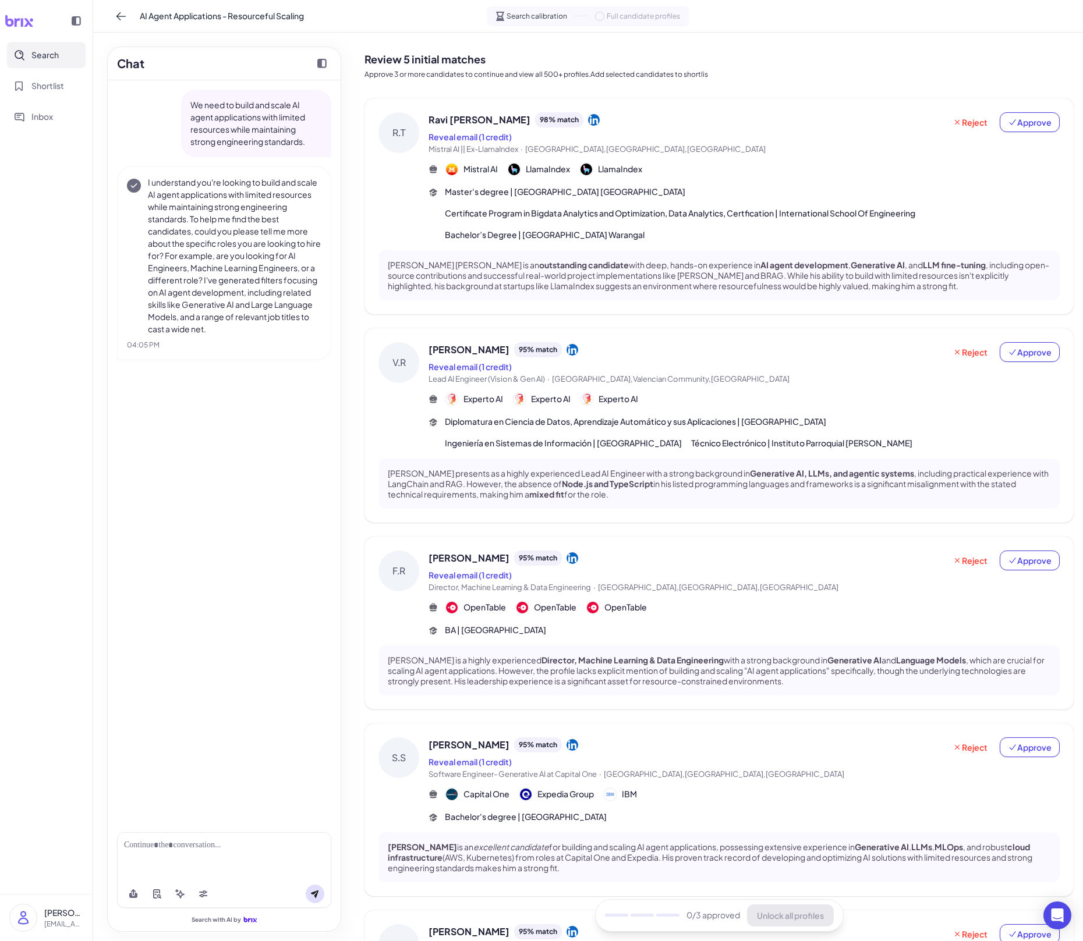
click at [768, 193] on div "Master's degree | International Institute of Information Technology Bangalore C…" at bounding box center [752, 213] width 615 height 55
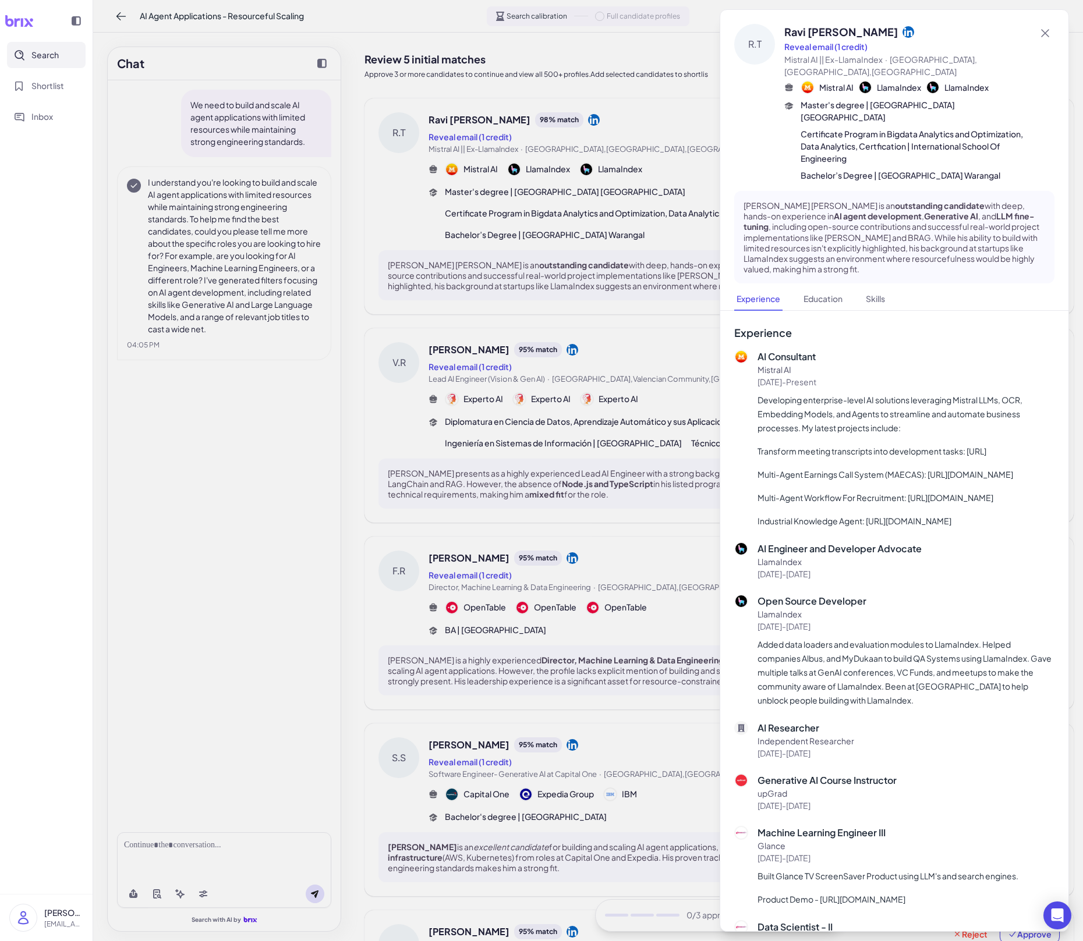
click at [648, 416] on div at bounding box center [541, 470] width 1083 height 941
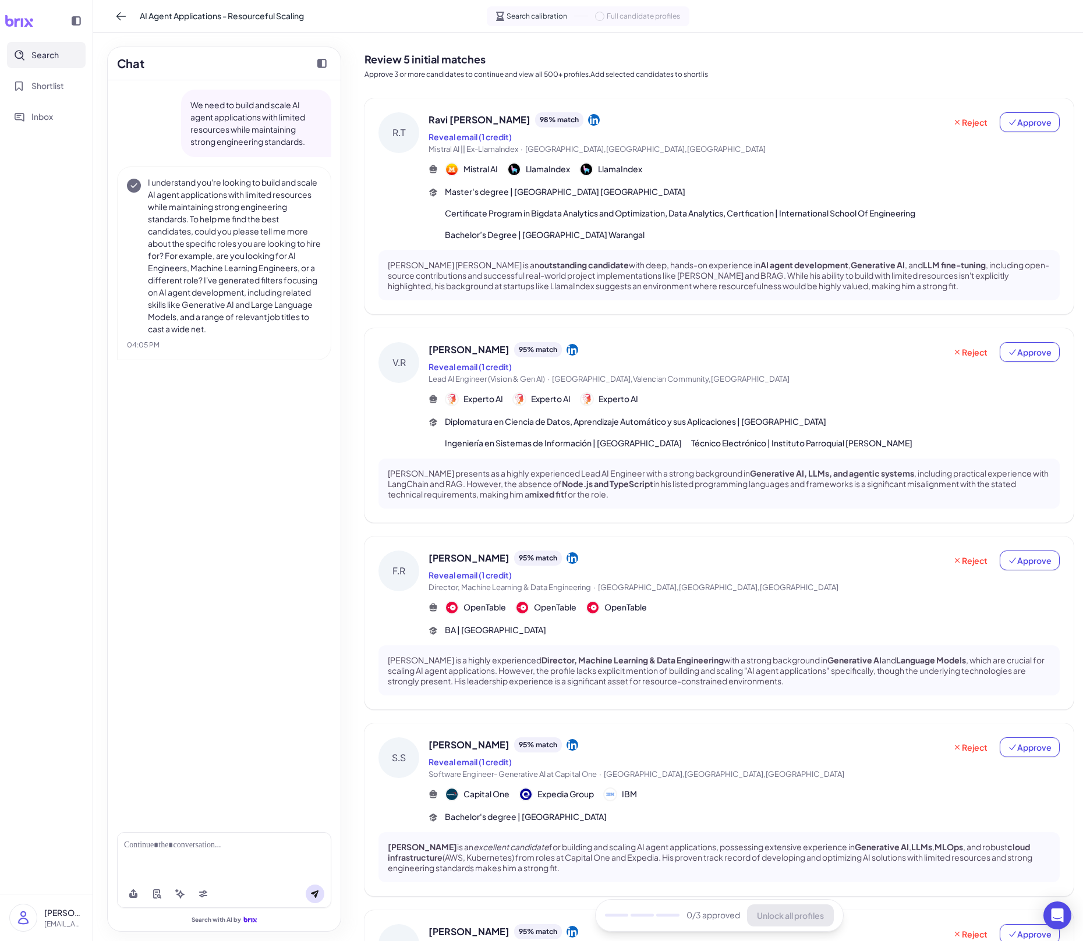
click at [516, 198] on div "Master's degree | International Institute of Information Technology Bangalore C…" at bounding box center [752, 213] width 615 height 55
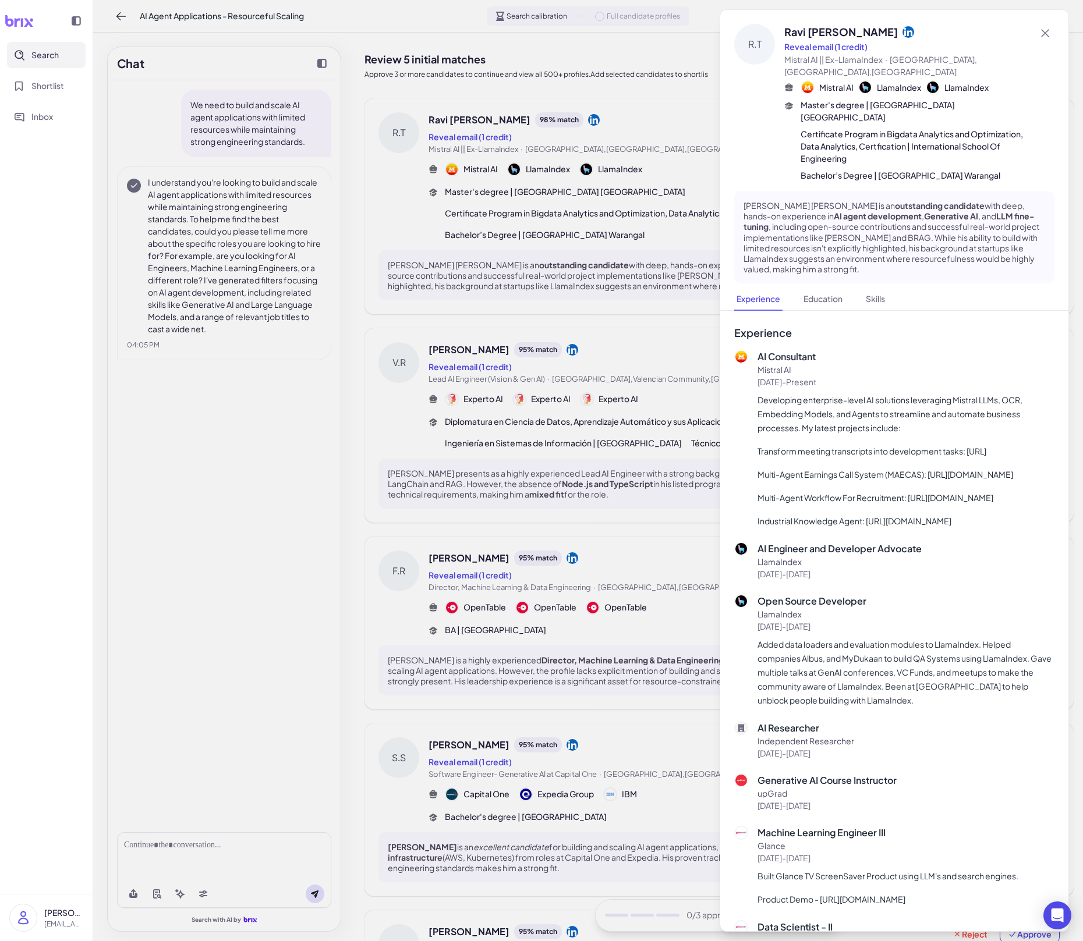
click at [637, 620] on div at bounding box center [541, 470] width 1083 height 941
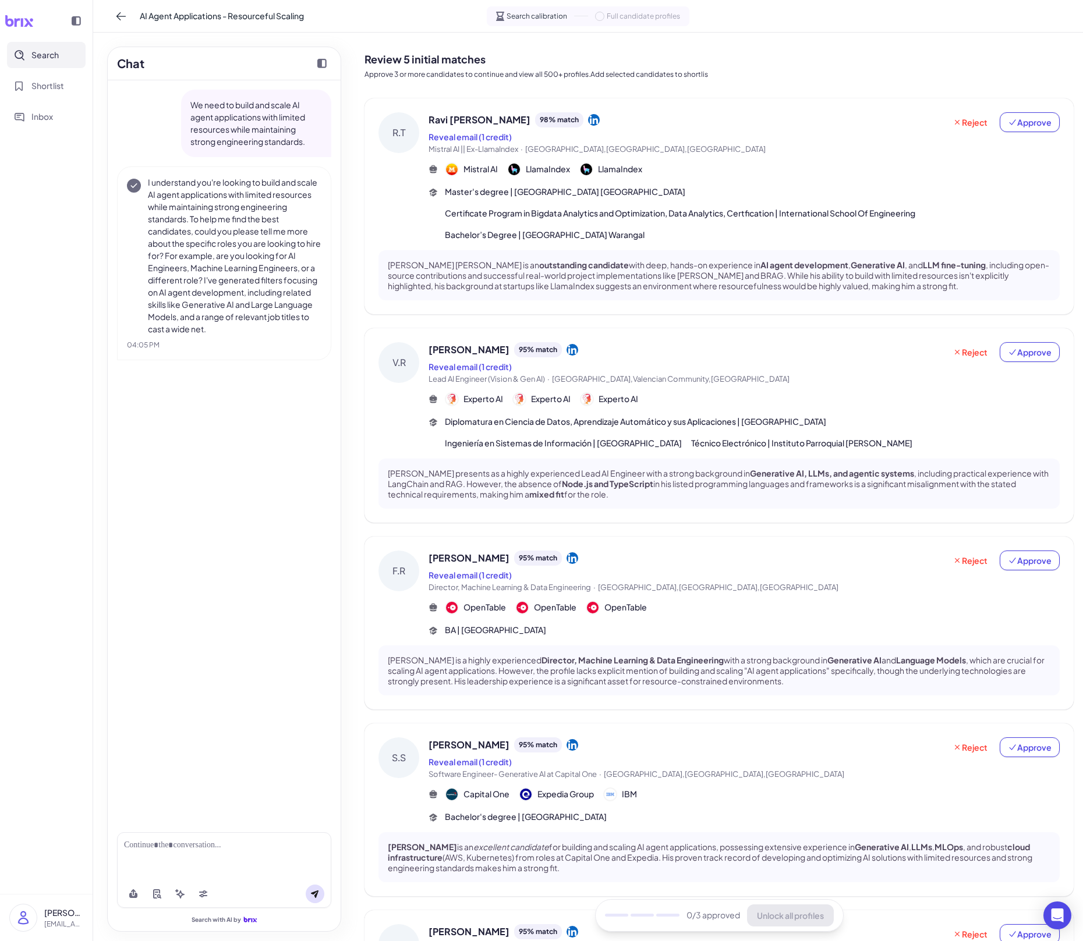
click at [691, 428] on div "Diplomatura en Ciencia de Datos, Aprendizaje Automático y sus Aplicaciones | [G…" at bounding box center [752, 433] width 615 height 34
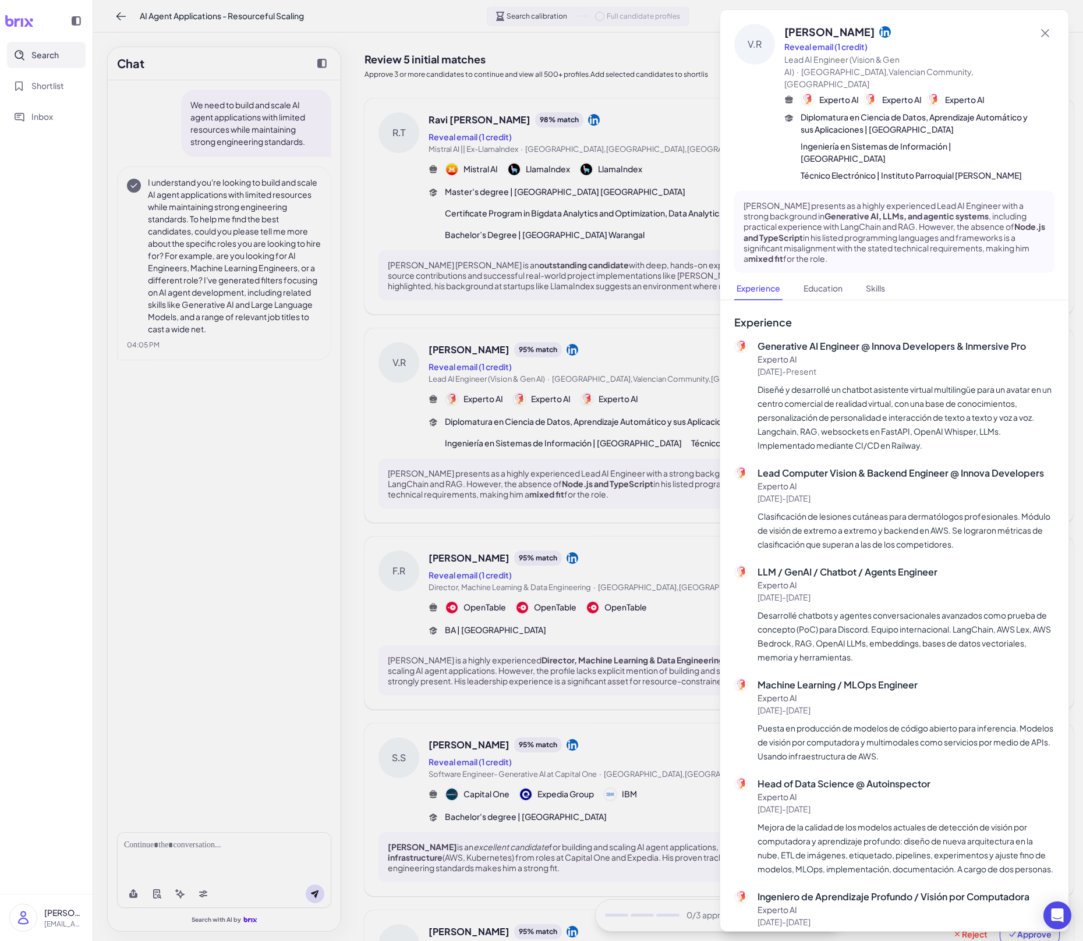
click at [549, 504] on div at bounding box center [541, 470] width 1083 height 941
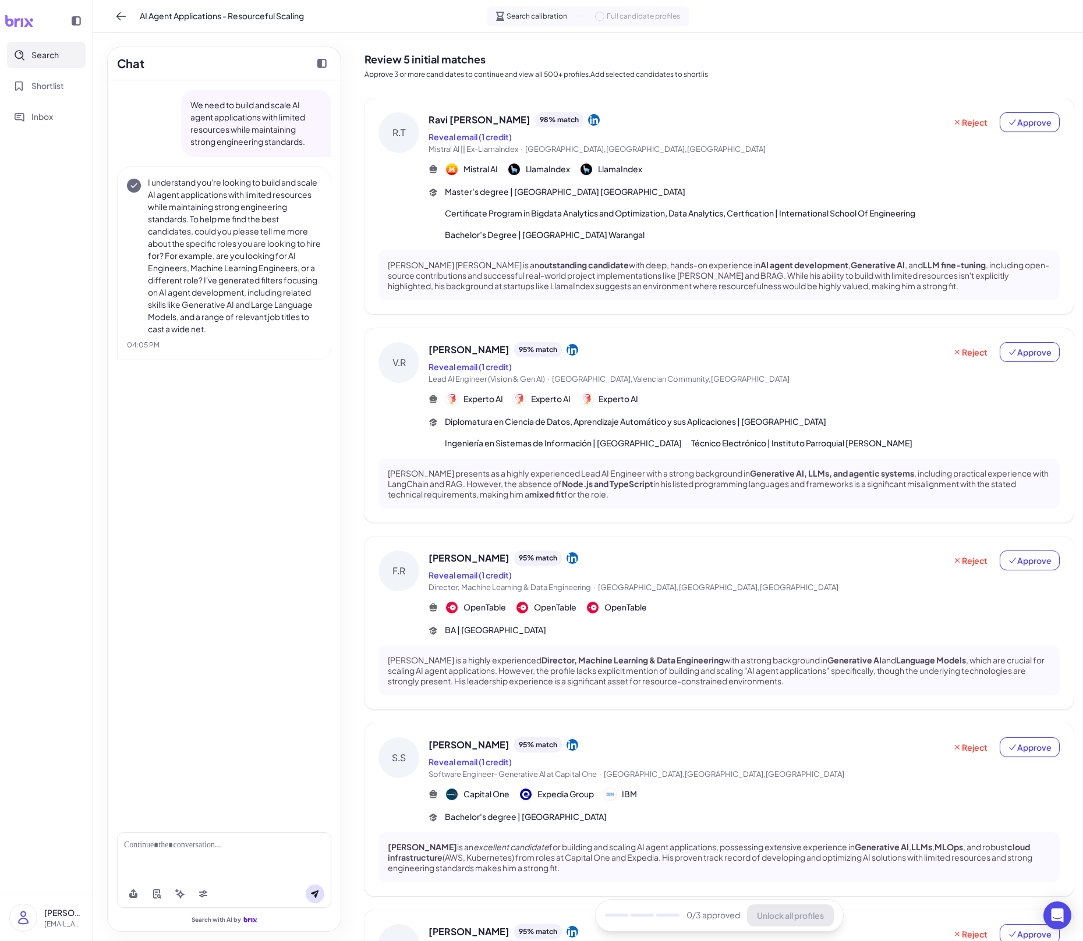
click at [539, 569] on div "Reveal email (1 credit)" at bounding box center [686, 575] width 516 height 14
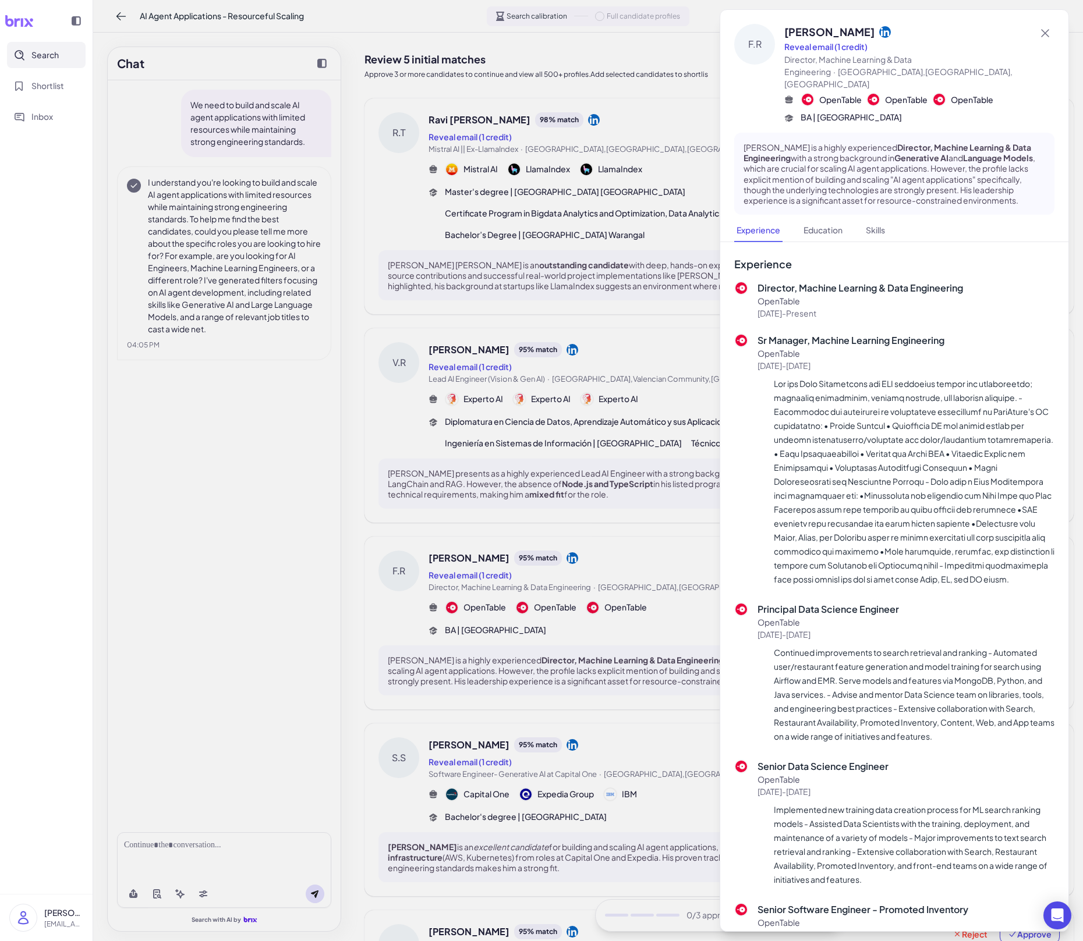
scroll to position [739, 0]
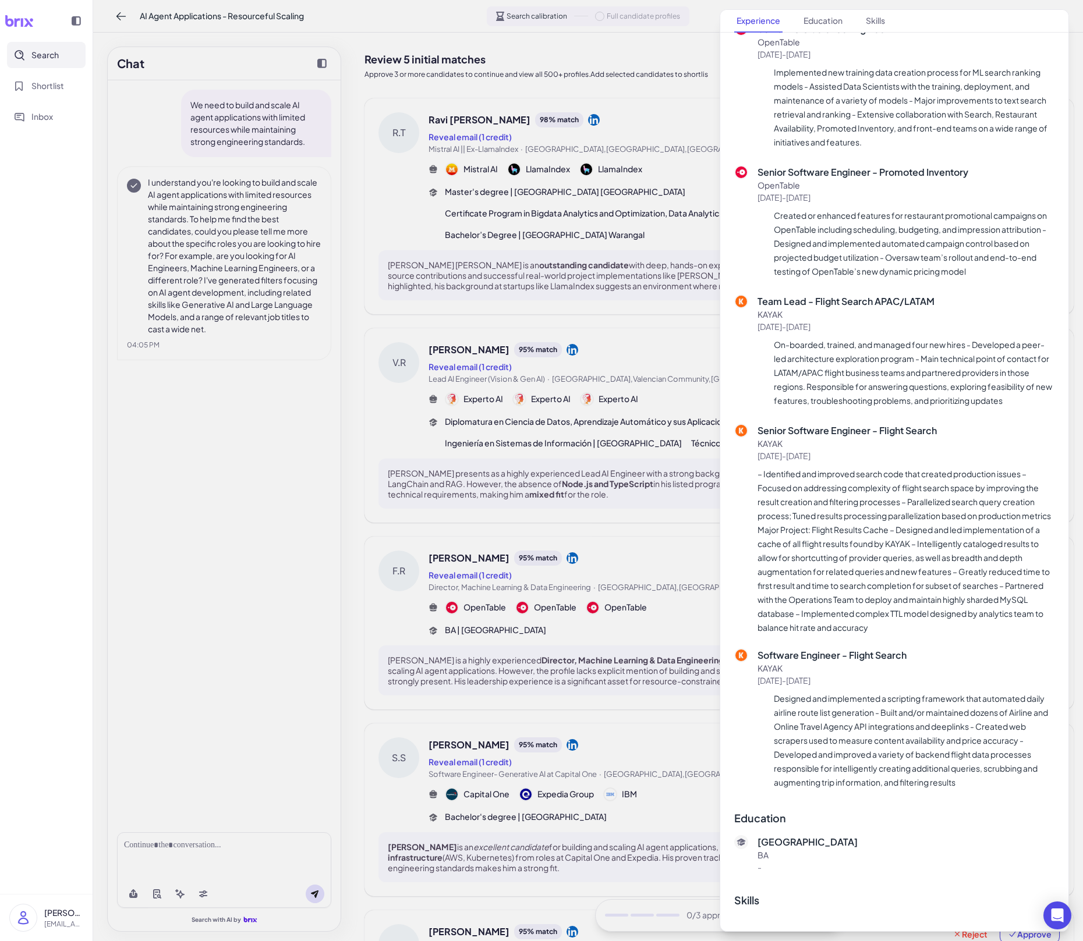
click at [582, 635] on div at bounding box center [541, 470] width 1083 height 941
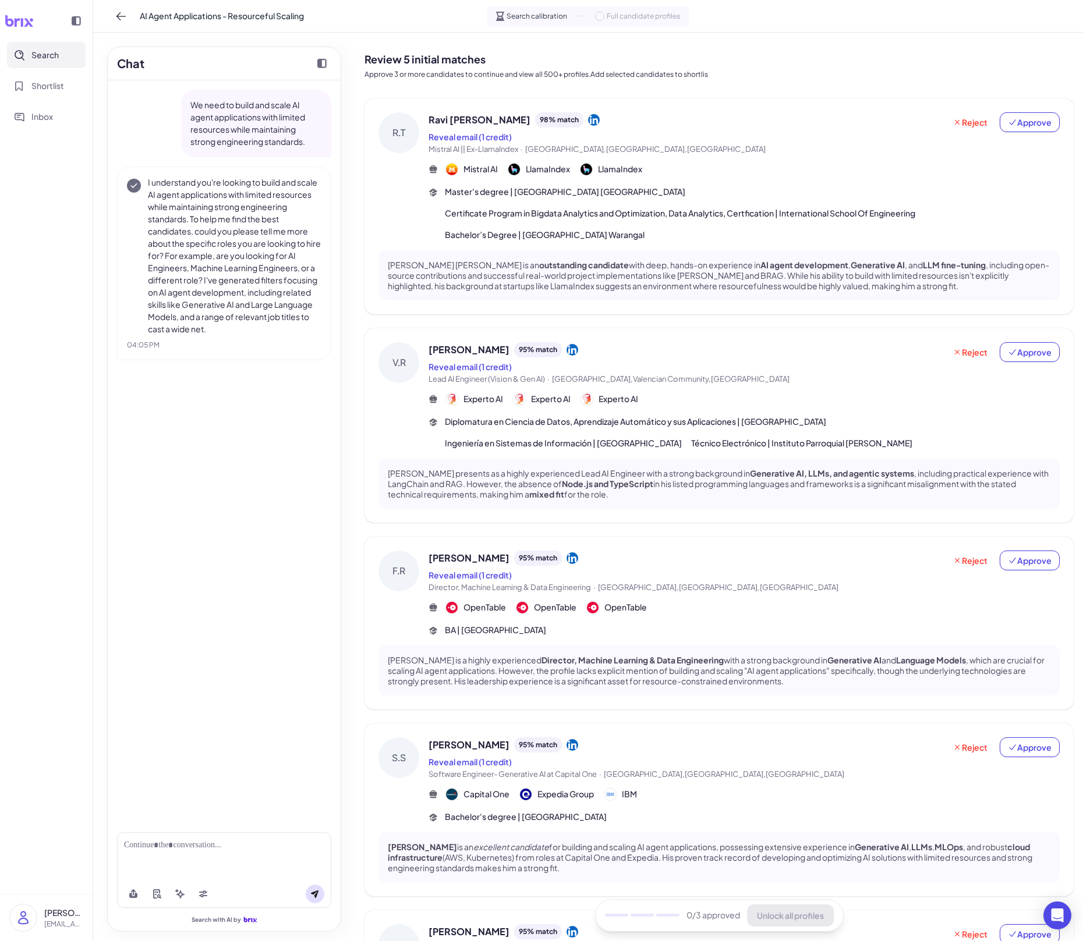
click at [576, 655] on div "[PERSON_NAME] [PERSON_NAME] 98 % match Reveal email (1 credit) Mistral AI || Ex…" at bounding box center [718, 618] width 709 height 1040
click at [573, 655] on div "[PERSON_NAME] 95 % match" at bounding box center [686, 744] width 516 height 15
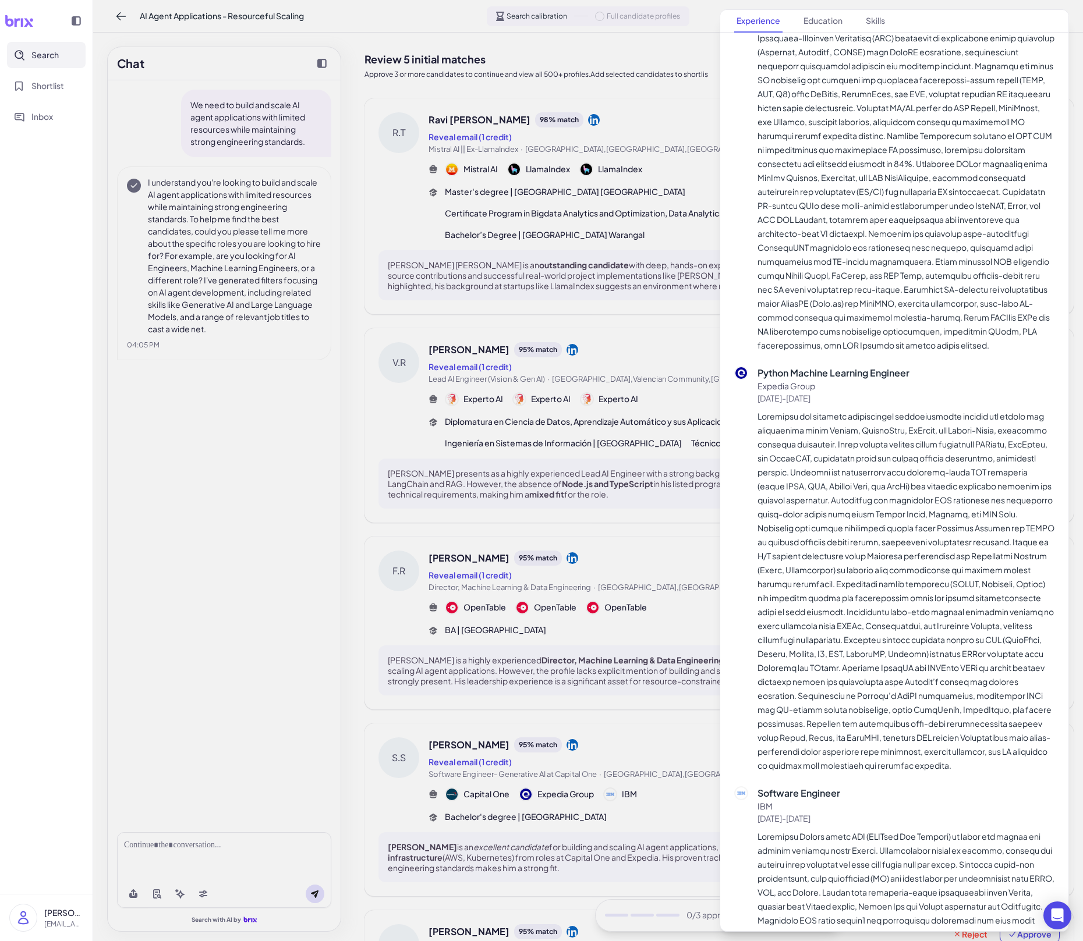
scroll to position [0, 0]
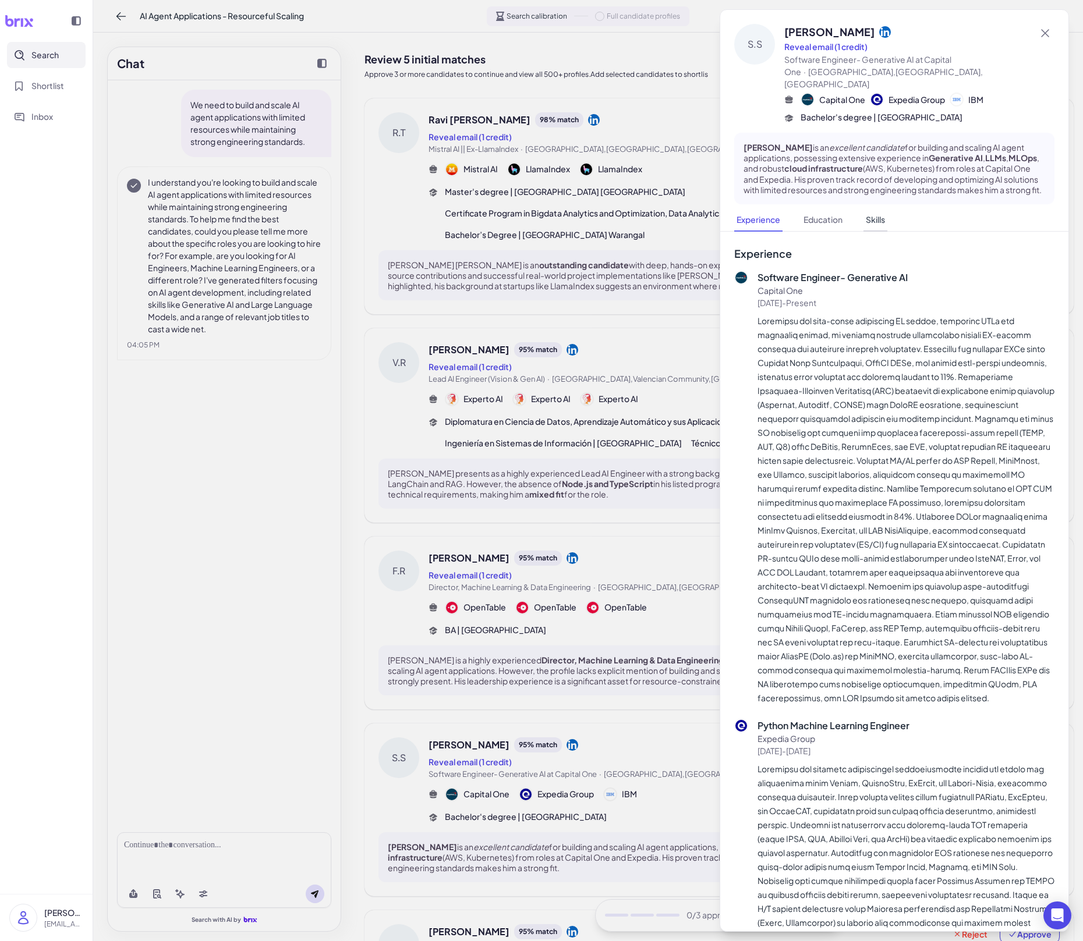
click at [870, 222] on button "Skills" at bounding box center [875, 220] width 24 height 23
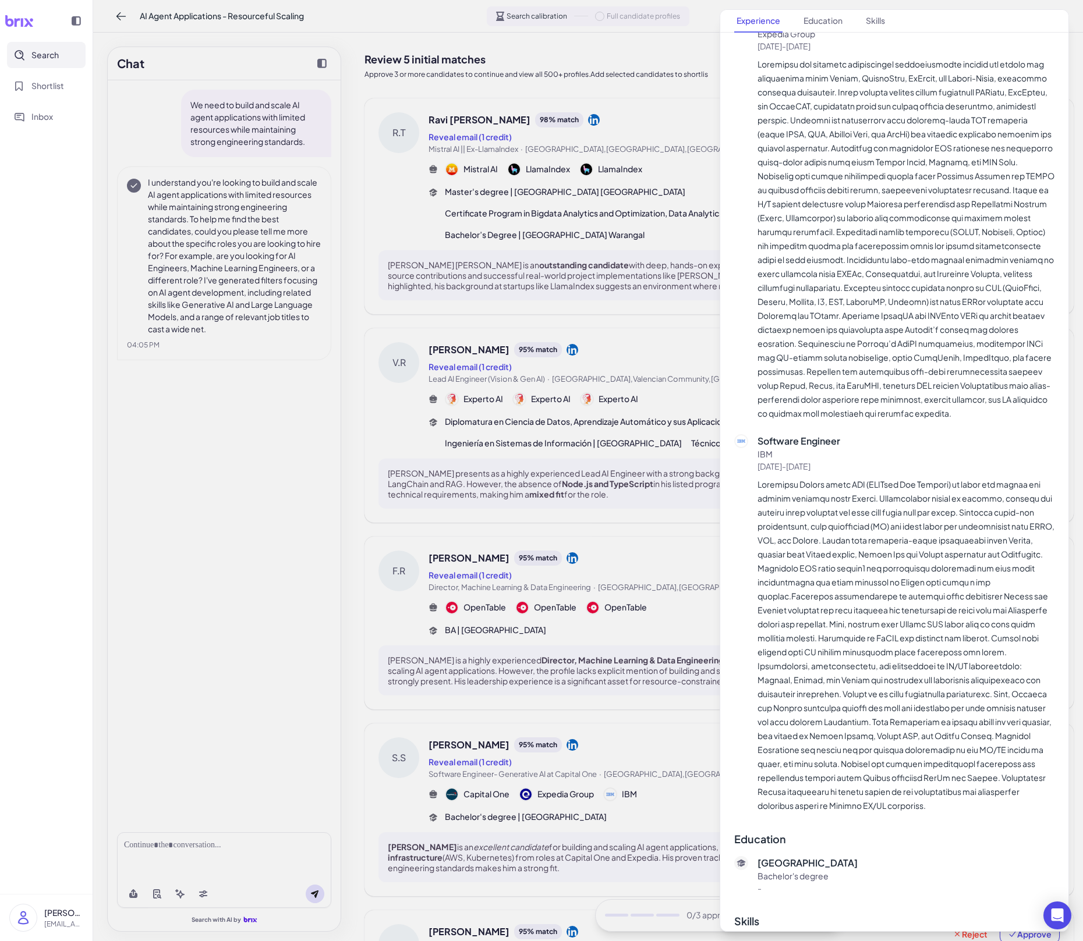
scroll to position [752, 0]
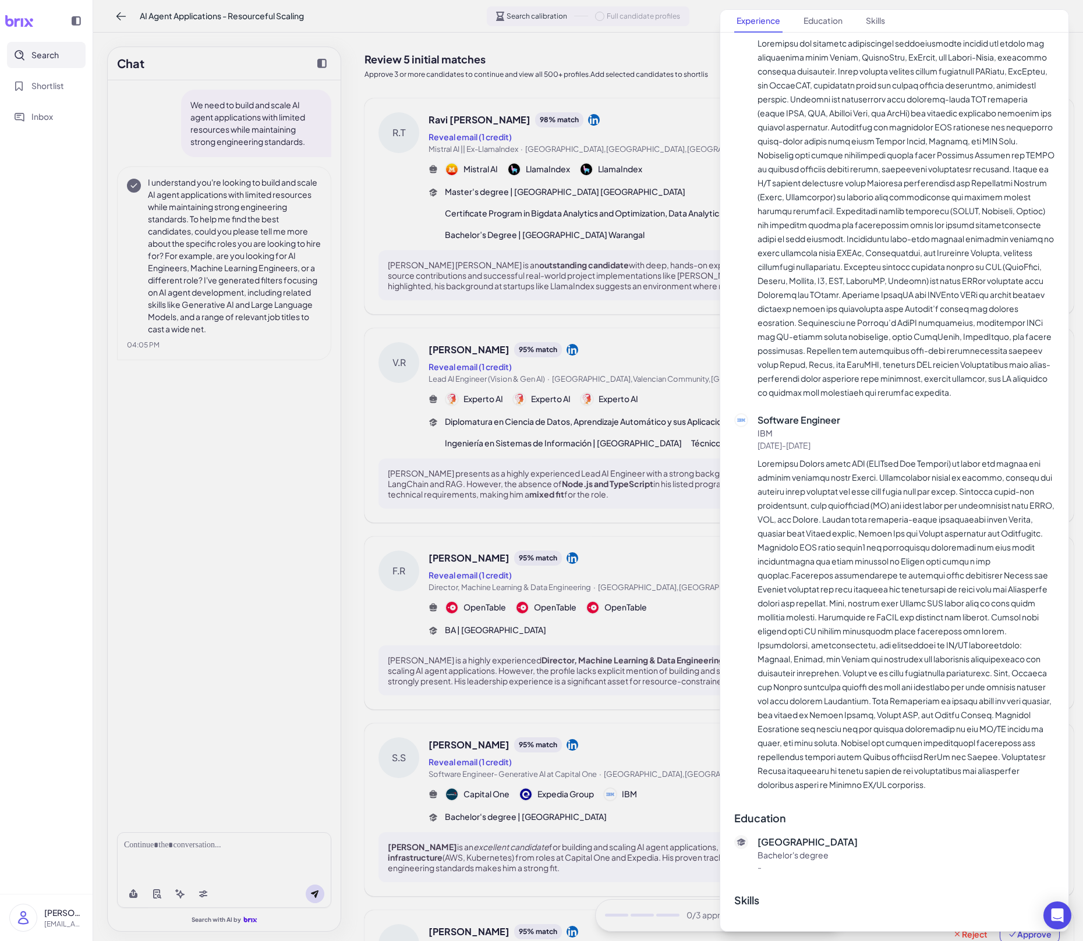
click at [585, 512] on div at bounding box center [541, 470] width 1083 height 941
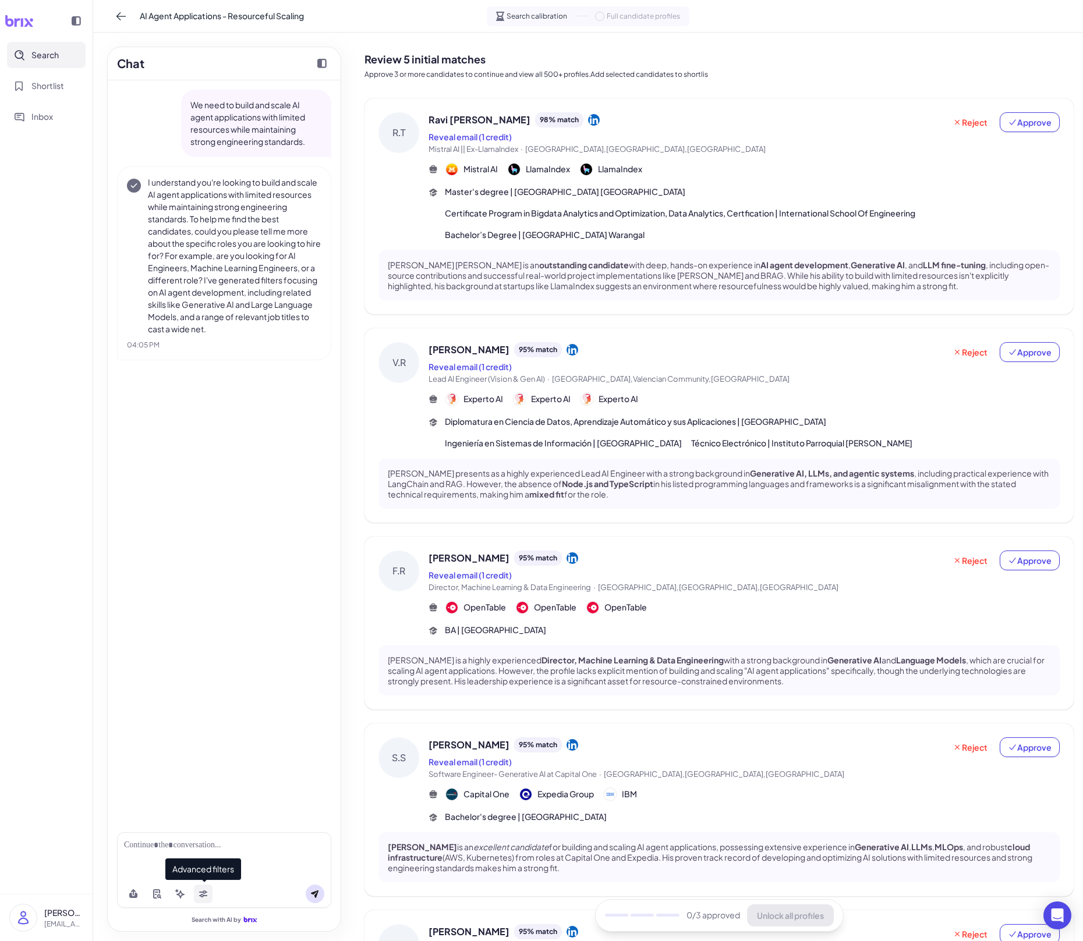
click at [204, 655] on icon at bounding box center [202, 893] width 9 height 9
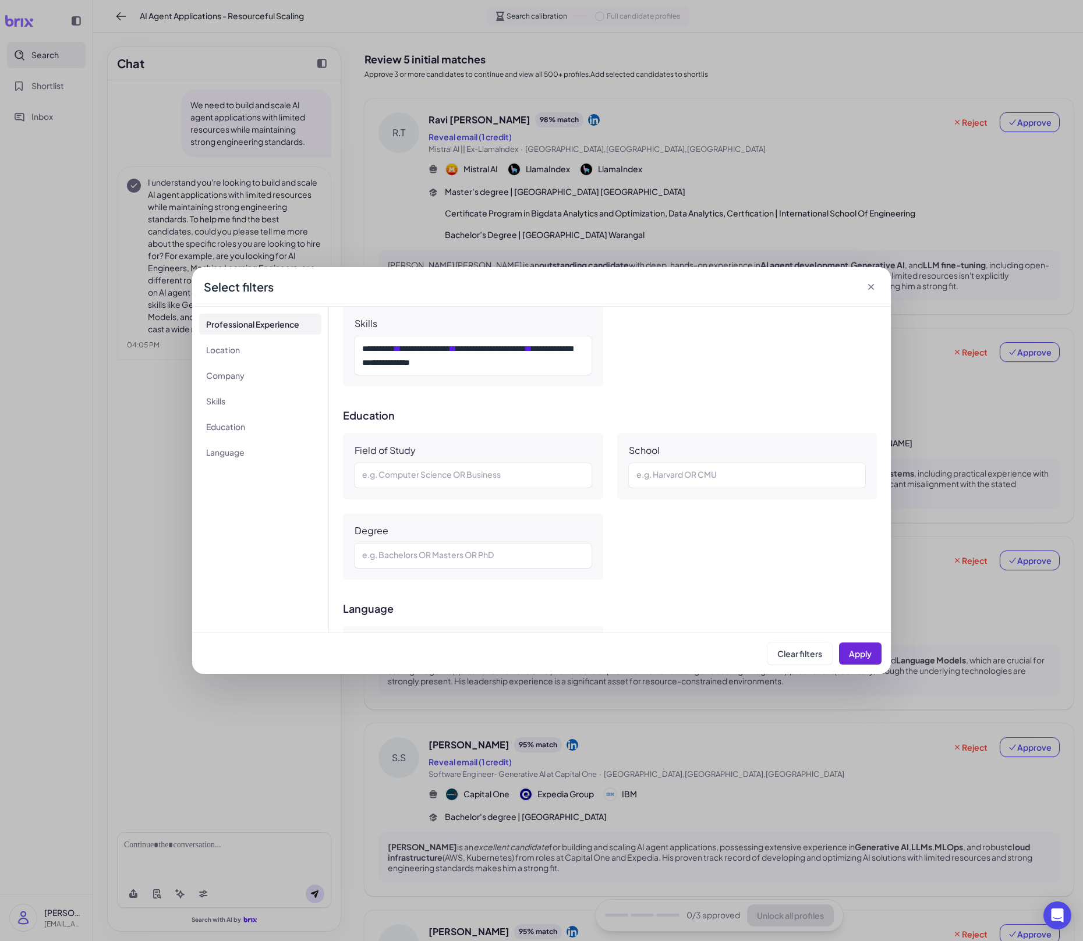
scroll to position [684, 0]
click at [546, 365] on div "**********" at bounding box center [472, 357] width 221 height 28
click at [359, 353] on div "**********" at bounding box center [472, 357] width 237 height 38
click at [361, 352] on div "**********" at bounding box center [472, 357] width 237 height 38
click at [364, 350] on div "**********" at bounding box center [472, 357] width 221 height 28
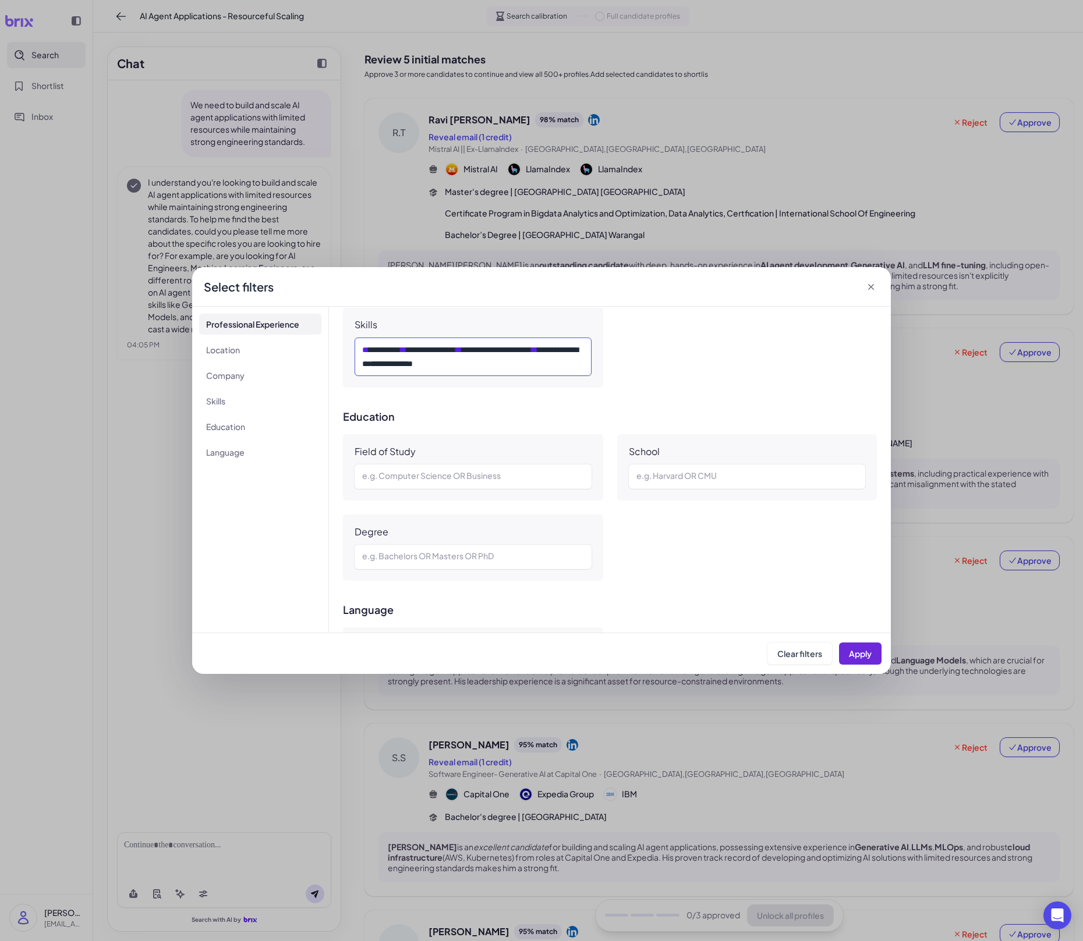
click at [547, 369] on div "**********" at bounding box center [472, 357] width 221 height 28
click at [875, 655] on button "Apply" at bounding box center [860, 654] width 42 height 22
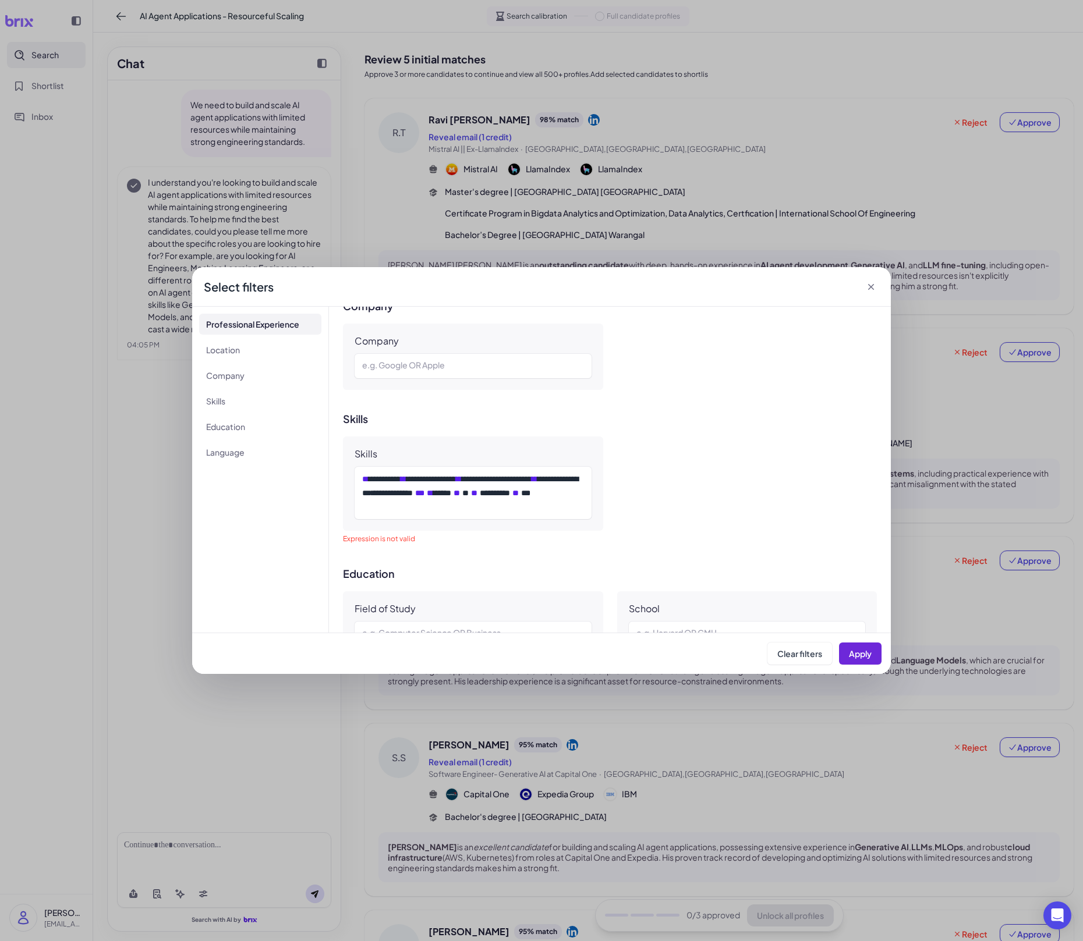
scroll to position [548, 0]
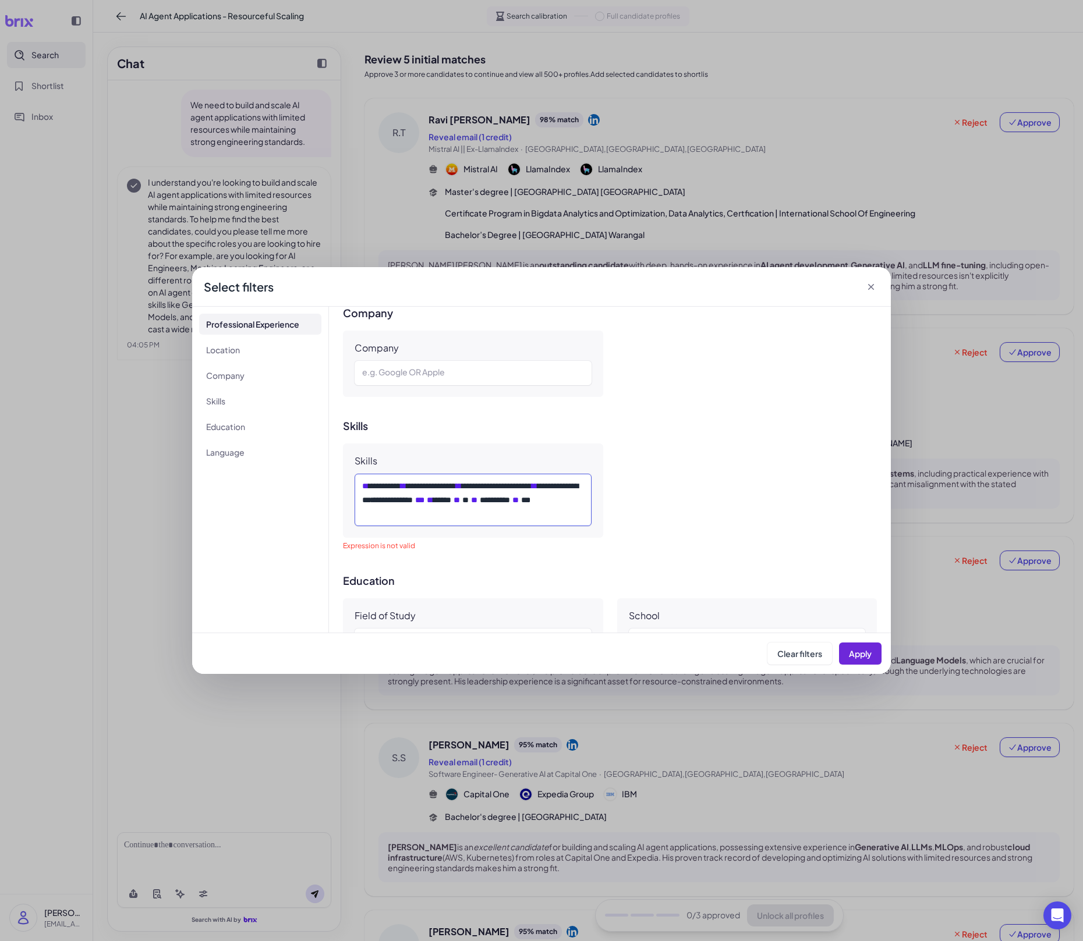
click at [577, 516] on div "**********" at bounding box center [472, 500] width 221 height 42
click at [441, 516] on div "**********" at bounding box center [472, 500] width 221 height 42
click at [368, 491] on div "**********" at bounding box center [472, 500] width 221 height 42
click at [865, 655] on div "Clear filters Apply" at bounding box center [541, 653] width 699 height 41
click at [865, 655] on span "Apply" at bounding box center [860, 653] width 23 height 10
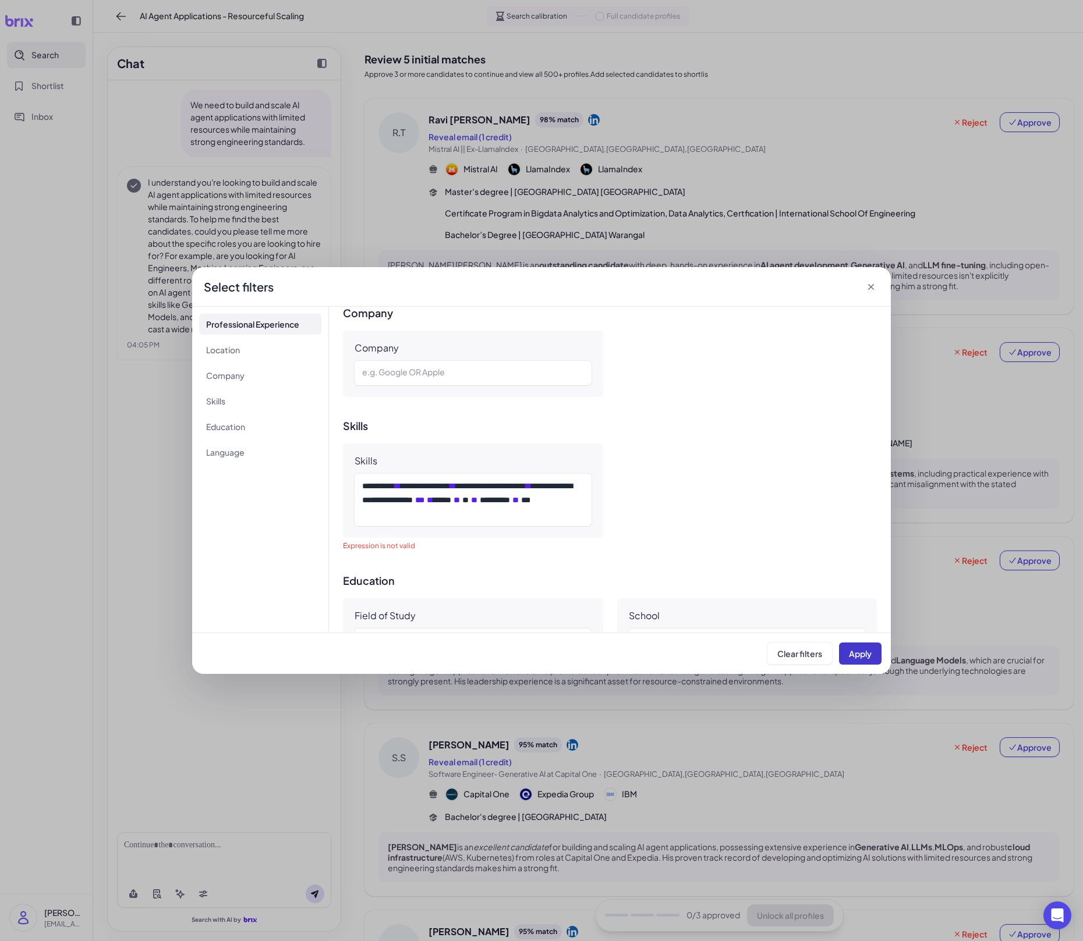
scroll to position [577, 0]
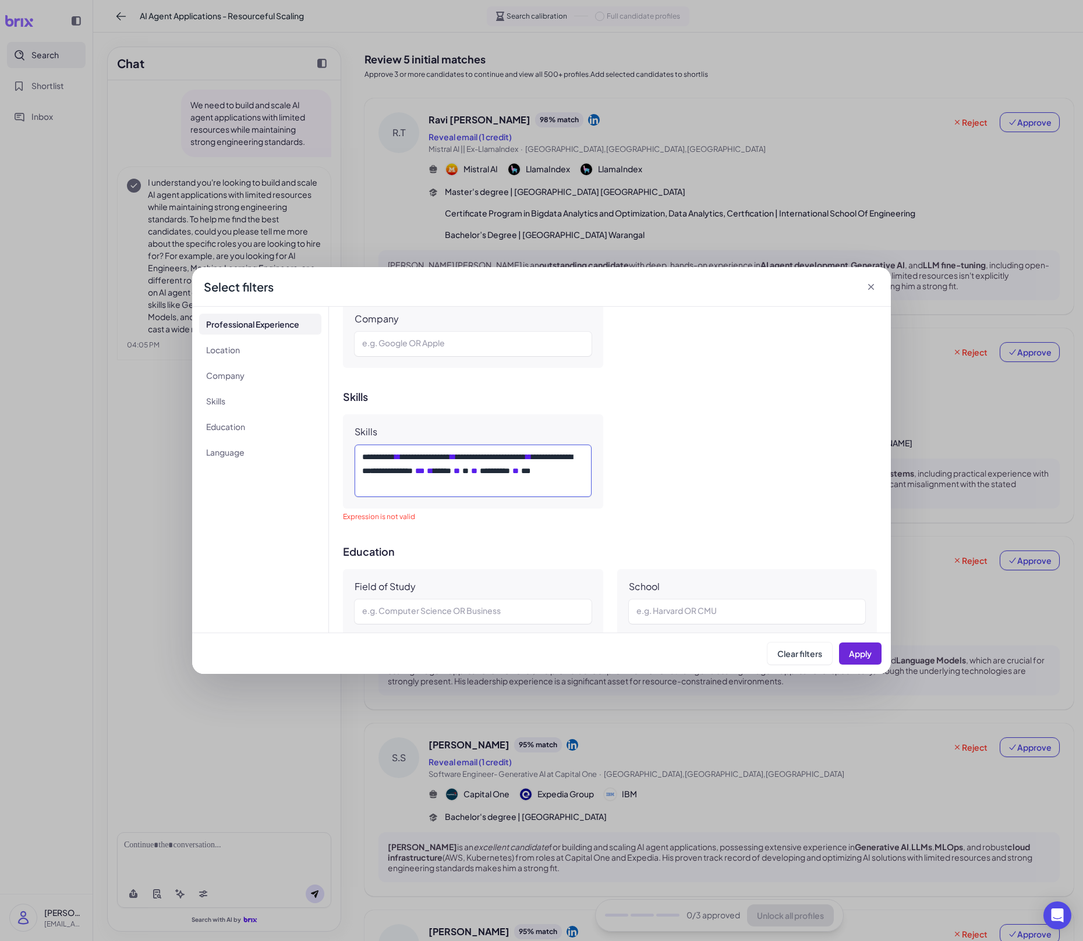
click at [438, 488] on div "**********" at bounding box center [472, 471] width 221 height 42
click at [417, 475] on span "***" at bounding box center [419, 471] width 9 height 8
click at [363, 458] on div "**********" at bounding box center [472, 471] width 221 height 42
click at [870, 653] on span "Apply" at bounding box center [860, 653] width 23 height 10
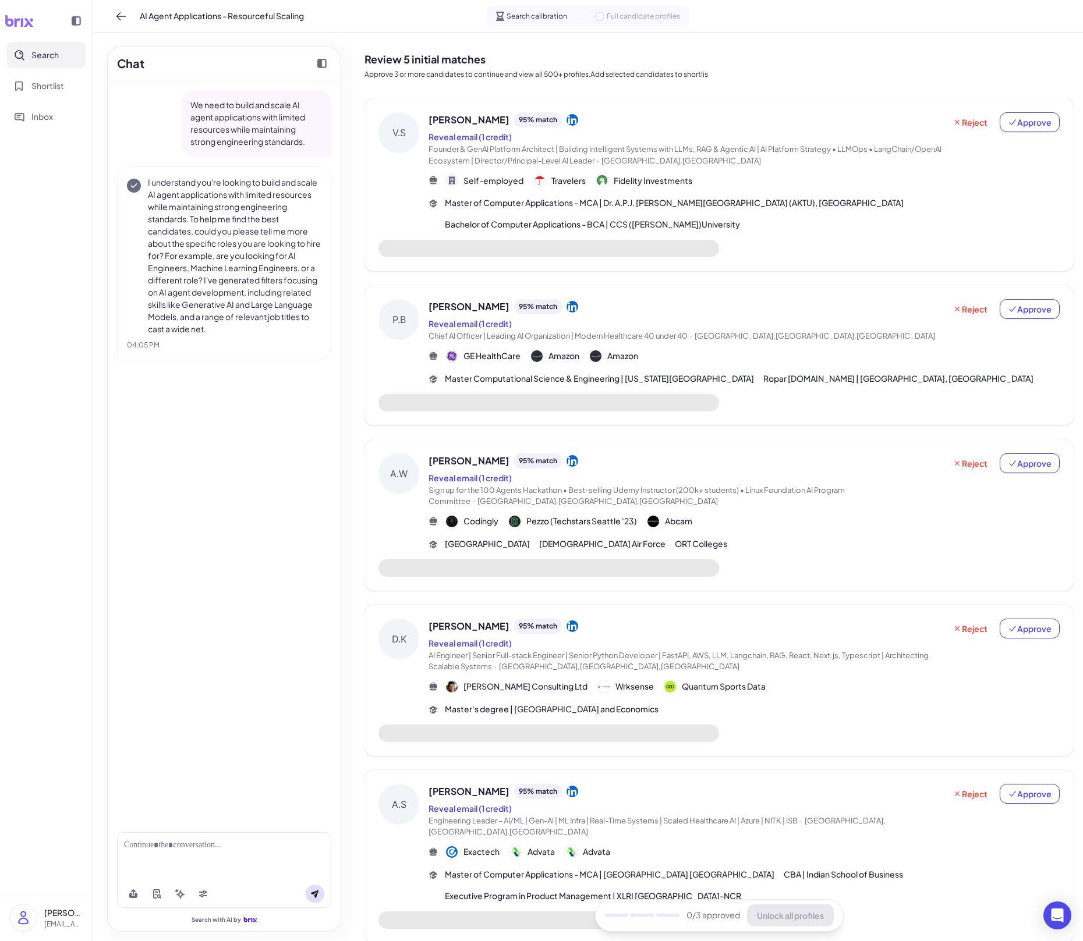
scroll to position [18, 0]
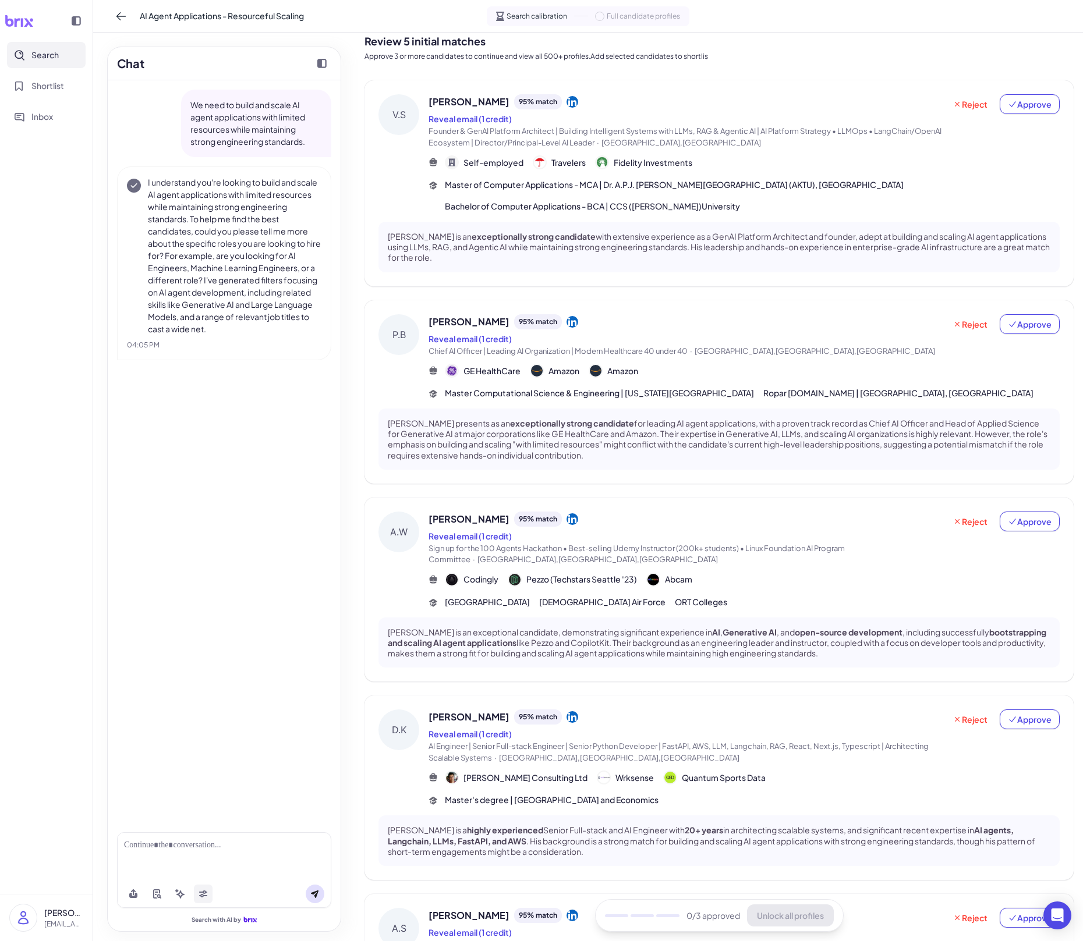
click at [203, 655] on button at bounding box center [203, 894] width 19 height 19
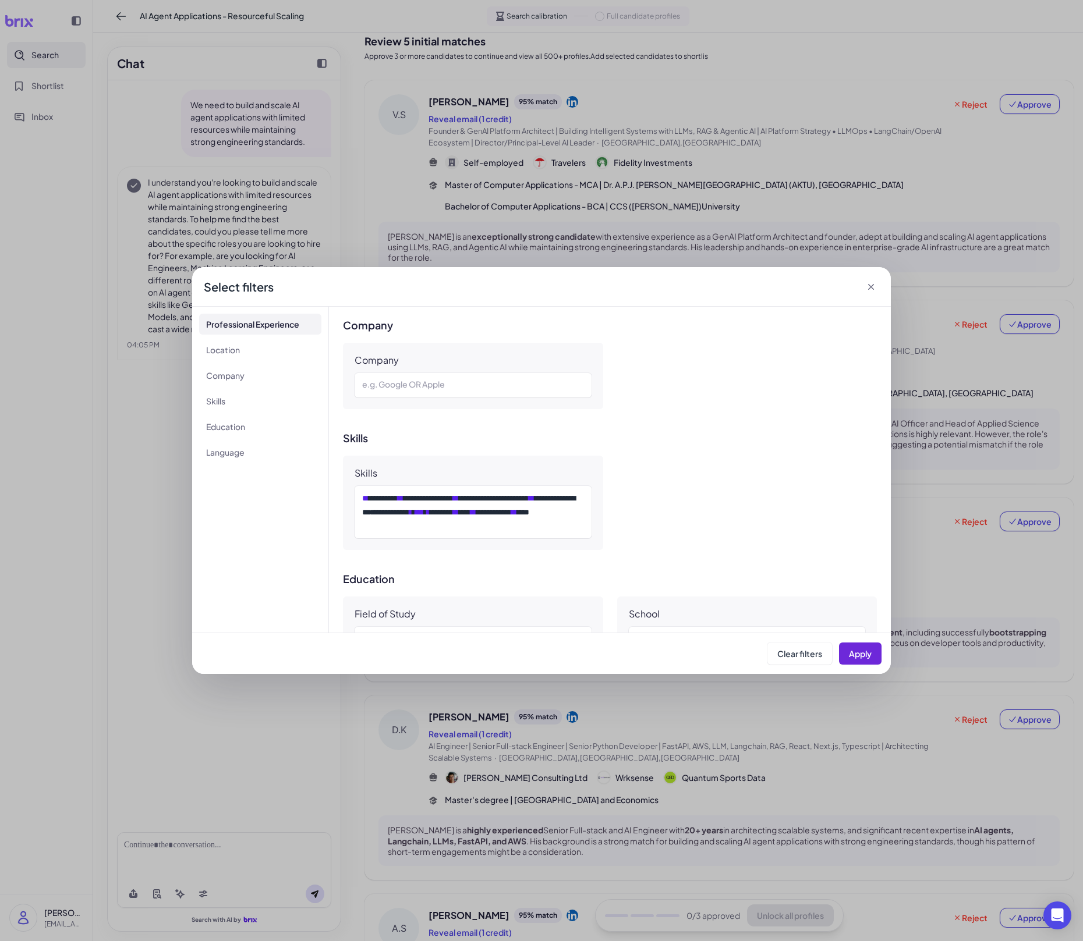
scroll to position [795, 0]
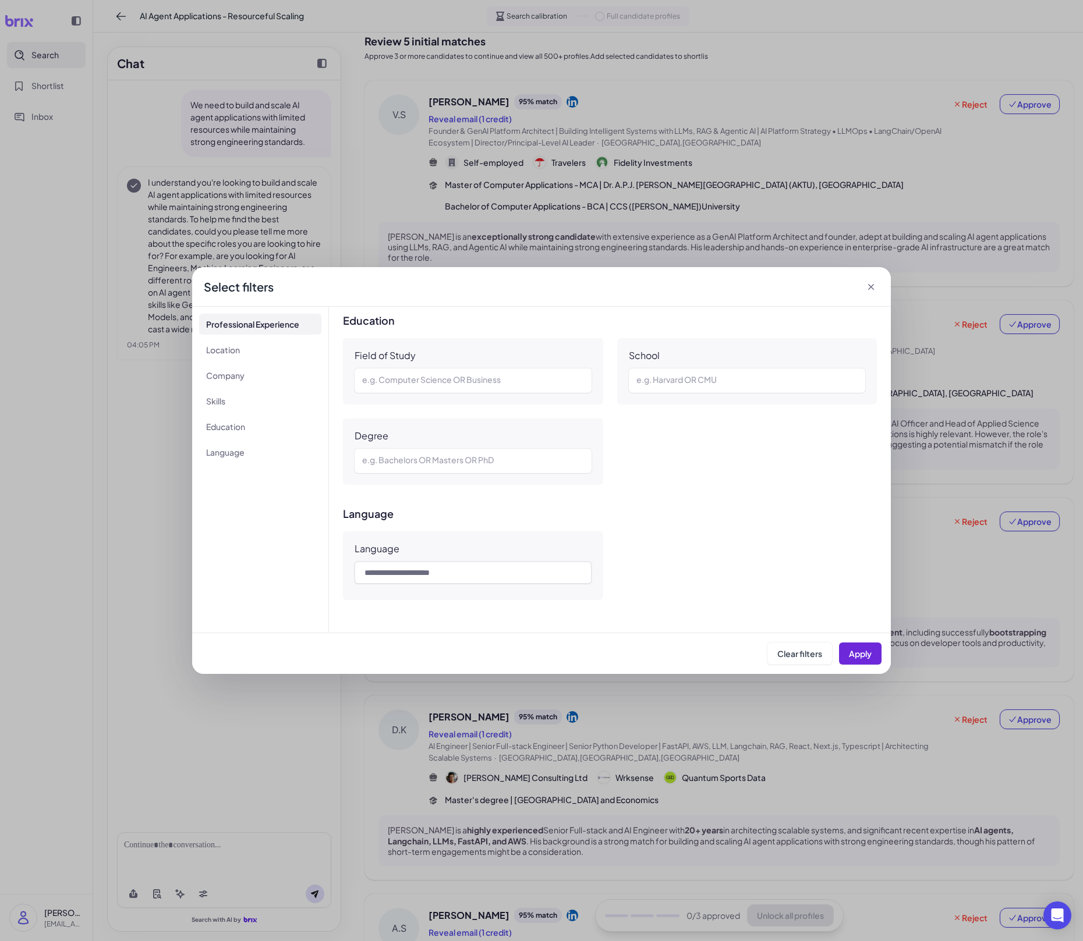
click at [606, 593] on div "Language" at bounding box center [610, 565] width 534 height 69
drag, startPoint x: 606, startPoint y: 593, endPoint x: 470, endPoint y: 454, distance: 194.3
click at [470, 454] on div "**********" at bounding box center [610, 470] width 562 height 326
click at [492, 491] on div "**********" at bounding box center [610, 470] width 562 height 326
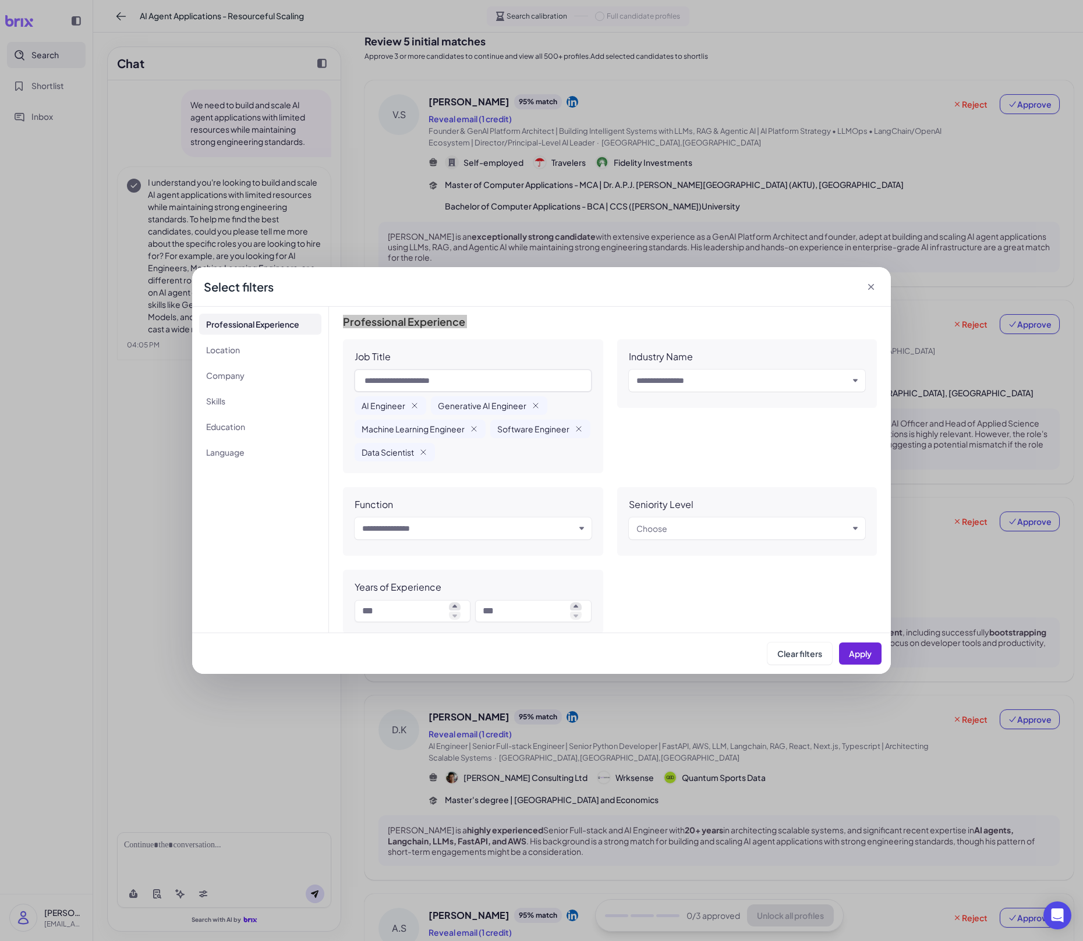
drag, startPoint x: 337, startPoint y: 318, endPoint x: 377, endPoint y: 346, distance: 48.4
click at [377, 346] on div "**********" at bounding box center [610, 470] width 562 height 326
click at [376, 352] on div "Job Title" at bounding box center [372, 357] width 36 height 12
drag, startPoint x: 343, startPoint y: 322, endPoint x: 431, endPoint y: 405, distance: 120.7
click at [431, 405] on div "Professional Experience Job Title AI Engineer Generative AI Engineer Machine Le…" at bounding box center [610, 475] width 534 height 318
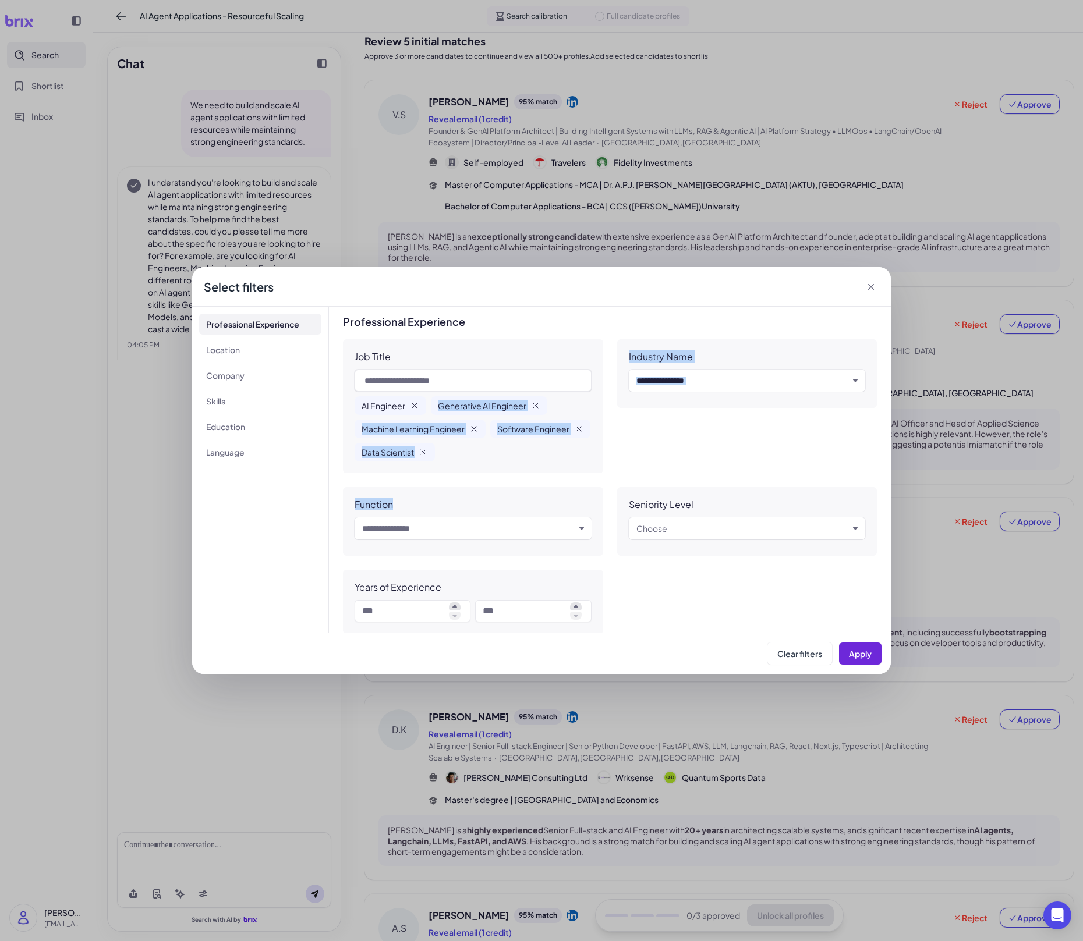
drag, startPoint x: 431, startPoint y: 405, endPoint x: 489, endPoint y: 499, distance: 110.8
click at [489, 499] on div "Job Title AI Engineer Generative AI Engineer Machine Learning Engineer Software…" at bounding box center [610, 486] width 534 height 295
click at [488, 490] on div "Function Input and choose" at bounding box center [473, 521] width 260 height 69
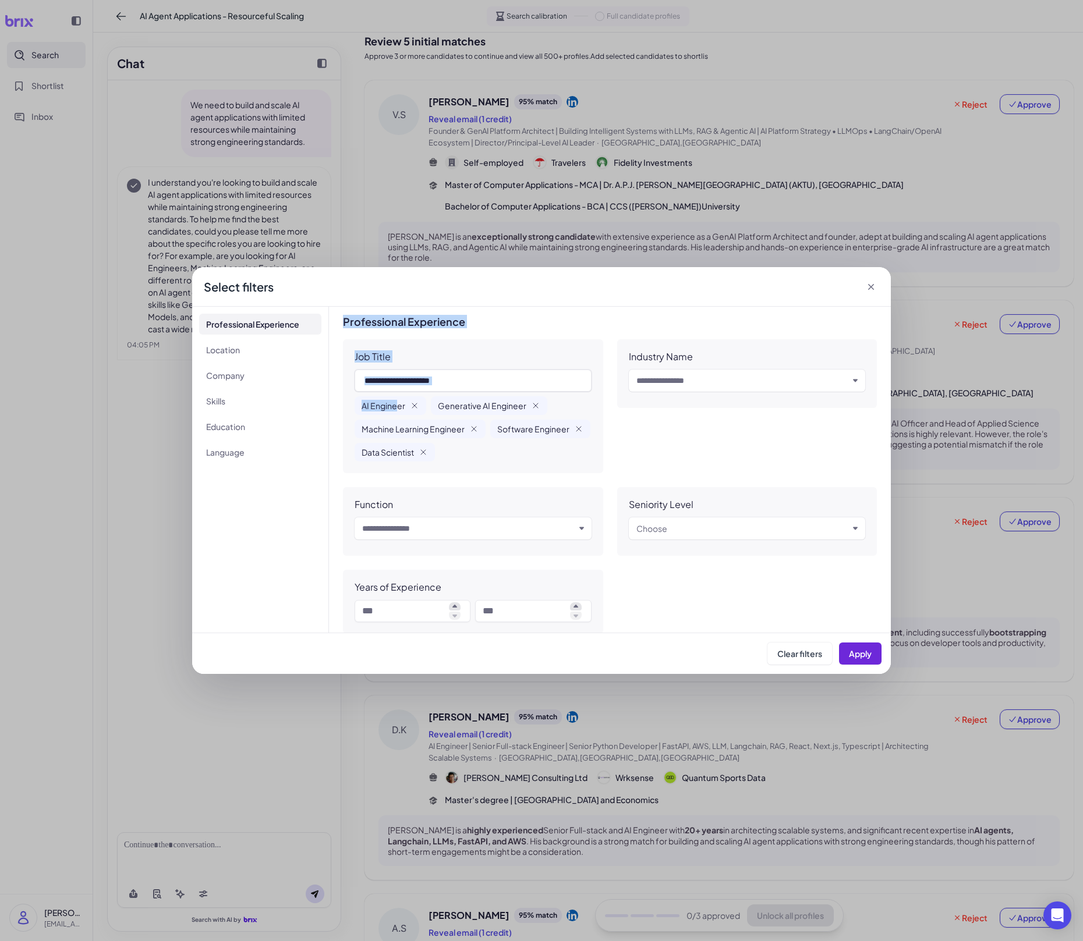
drag, startPoint x: 343, startPoint y: 325, endPoint x: 395, endPoint y: 400, distance: 91.6
click at [395, 400] on div "Professional Experience Job Title AI Engineer Generative AI Engineer Machine Le…" at bounding box center [610, 475] width 534 height 318
click at [467, 524] on input "text" at bounding box center [468, 529] width 212 height 14
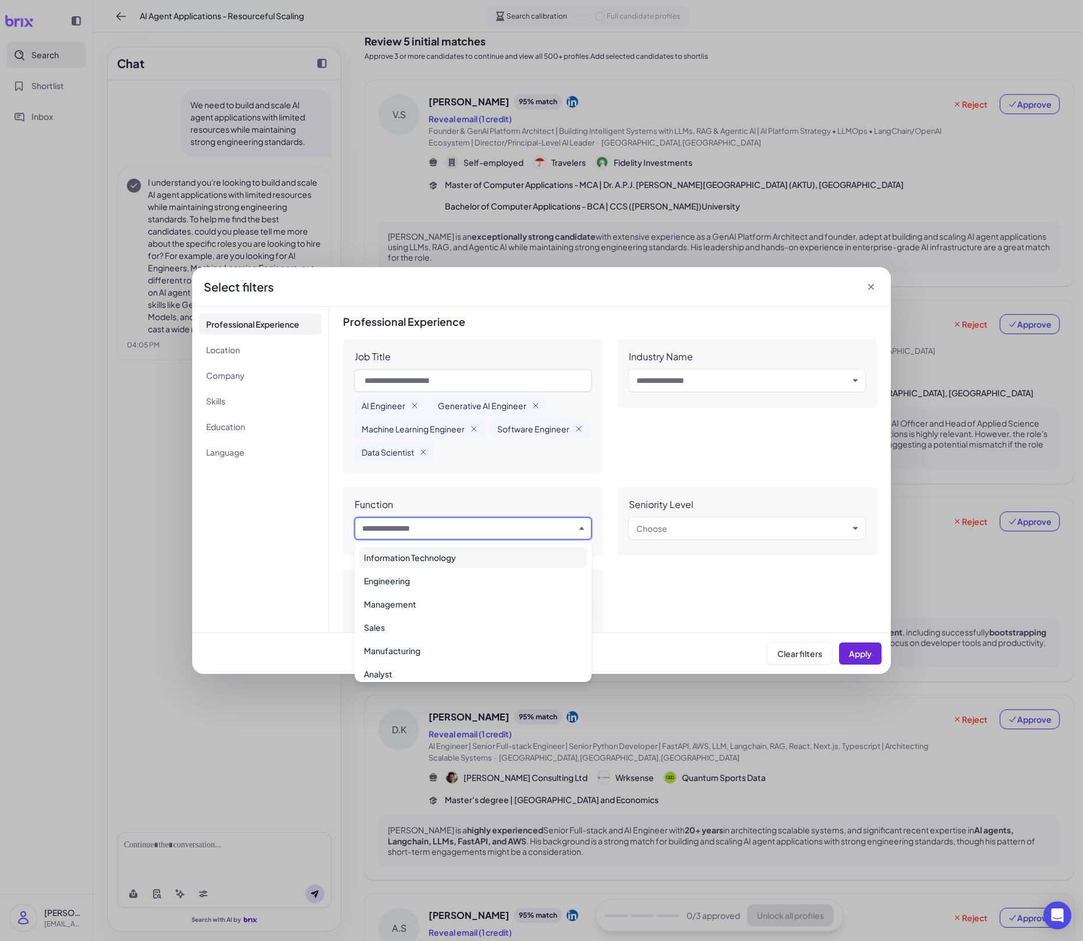
click at [445, 483] on div "Job Title AI Engineer Generative AI Engineer Machine Learning Engineer Software…" at bounding box center [610, 486] width 534 height 295
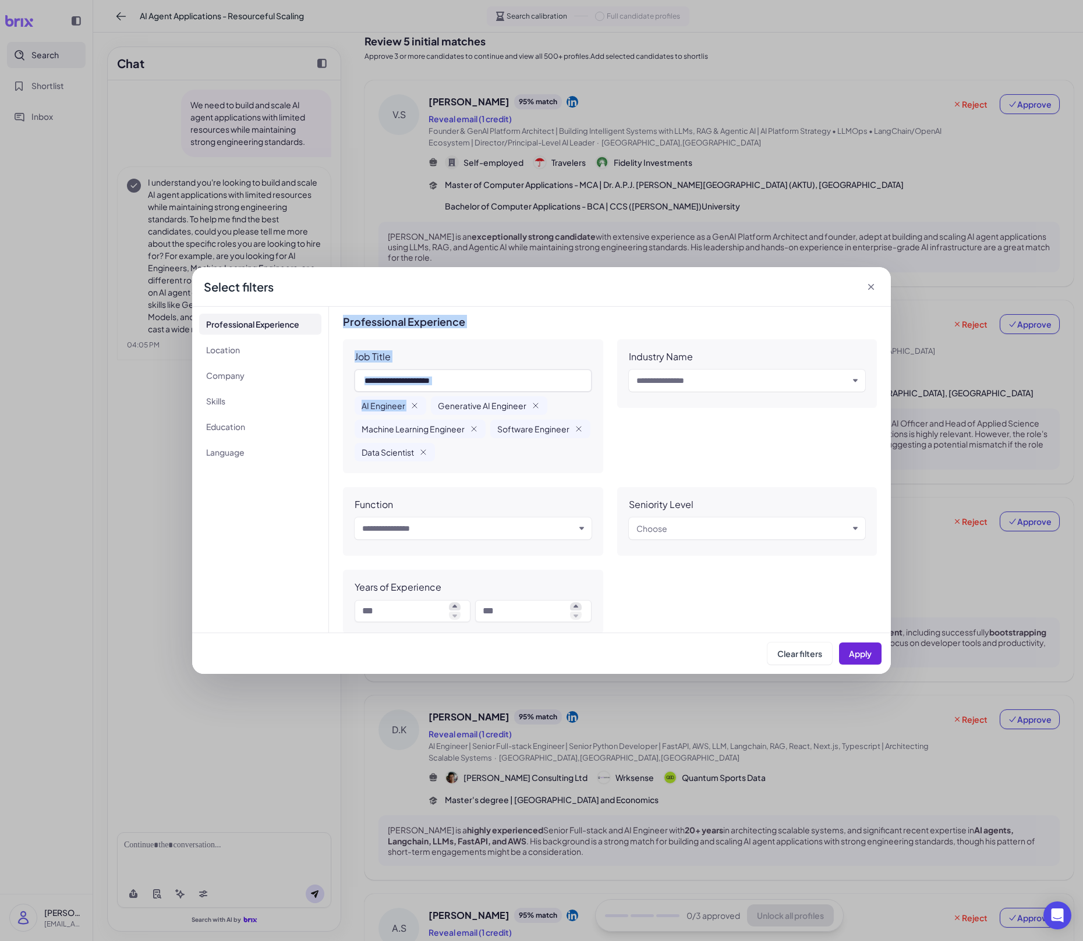
drag, startPoint x: 342, startPoint y: 322, endPoint x: 417, endPoint y: 400, distance: 107.9
click at [417, 400] on div "Professional Experience Job Title AI Engineer Generative AI Engineer Machine Le…" at bounding box center [610, 475] width 534 height 318
click at [477, 467] on div "Job Title AI Engineer Generative AI Engineer Machine Learning Engineer Software…" at bounding box center [473, 406] width 260 height 134
drag, startPoint x: 344, startPoint y: 324, endPoint x: 396, endPoint y: 373, distance: 71.7
click at [396, 373] on div "Professional Experience Job Title AI Engineer Generative AI Engineer Machine Le…" at bounding box center [610, 475] width 534 height 318
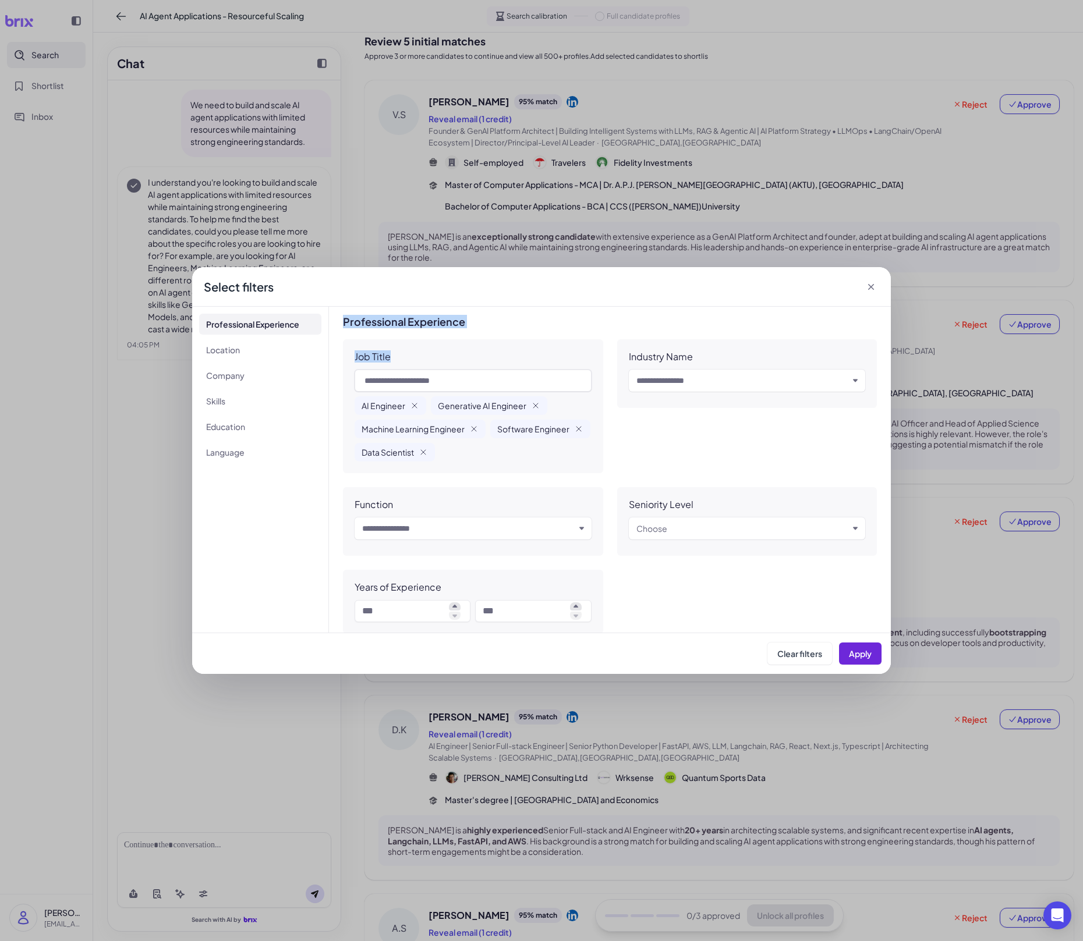
click at [413, 322] on h3 "Professional Experience" at bounding box center [610, 322] width 534 height 12
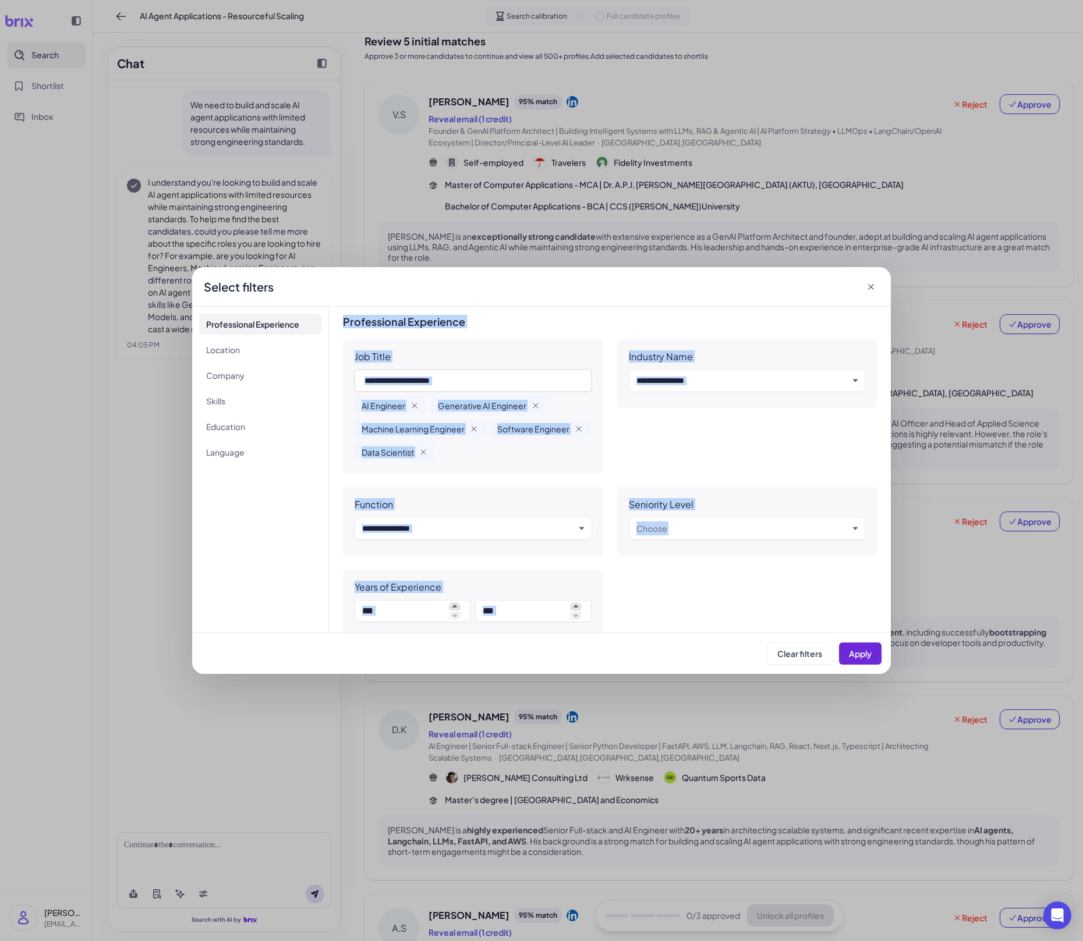
scroll to position [796, 0]
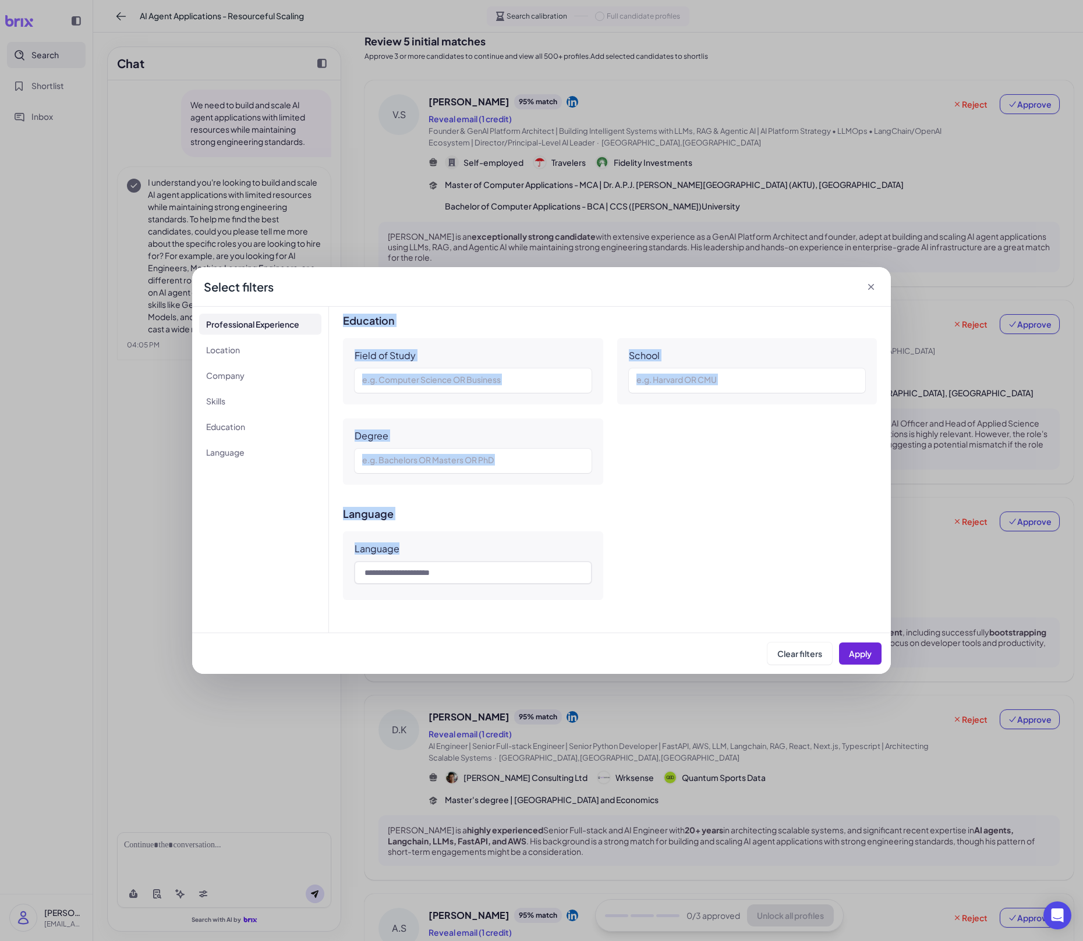
drag, startPoint x: 342, startPoint y: 320, endPoint x: 587, endPoint y: 666, distance: 424.4
click at [587, 655] on div "**********" at bounding box center [541, 470] width 699 height 407
copy div "**********"
click at [313, 655] on div "**********" at bounding box center [541, 470] width 1083 height 941
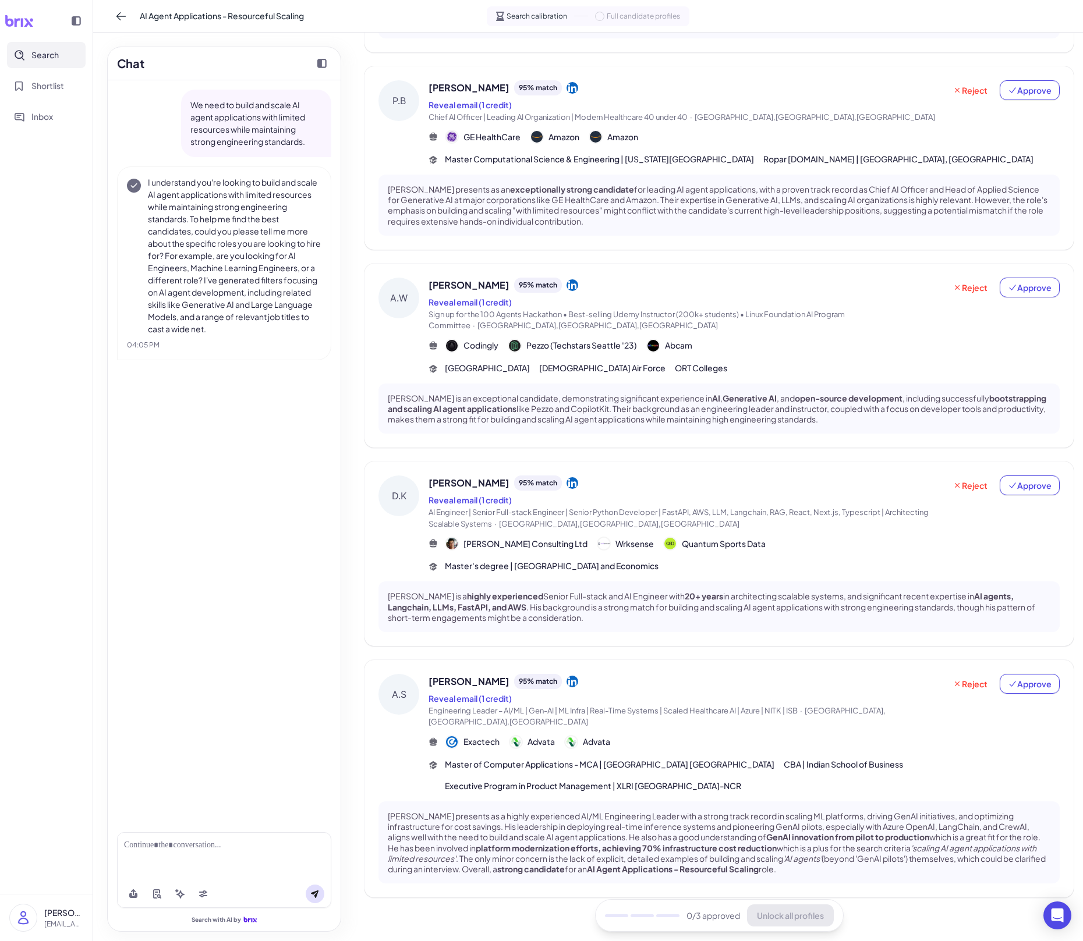
scroll to position [0, 0]
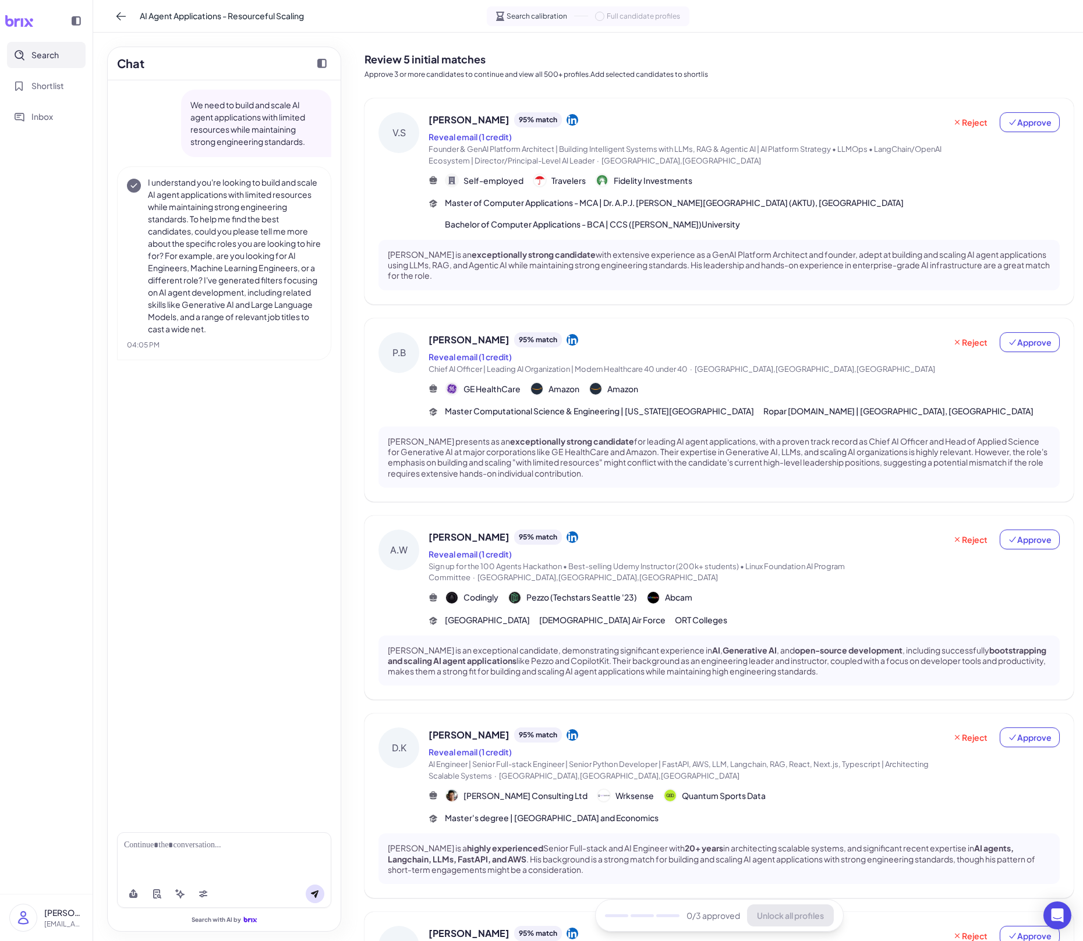
click at [740, 207] on span "Master of Computer Applications - MCA | Dr. A.P.J. [PERSON_NAME][GEOGRAPHIC_DAT…" at bounding box center [674, 203] width 459 height 12
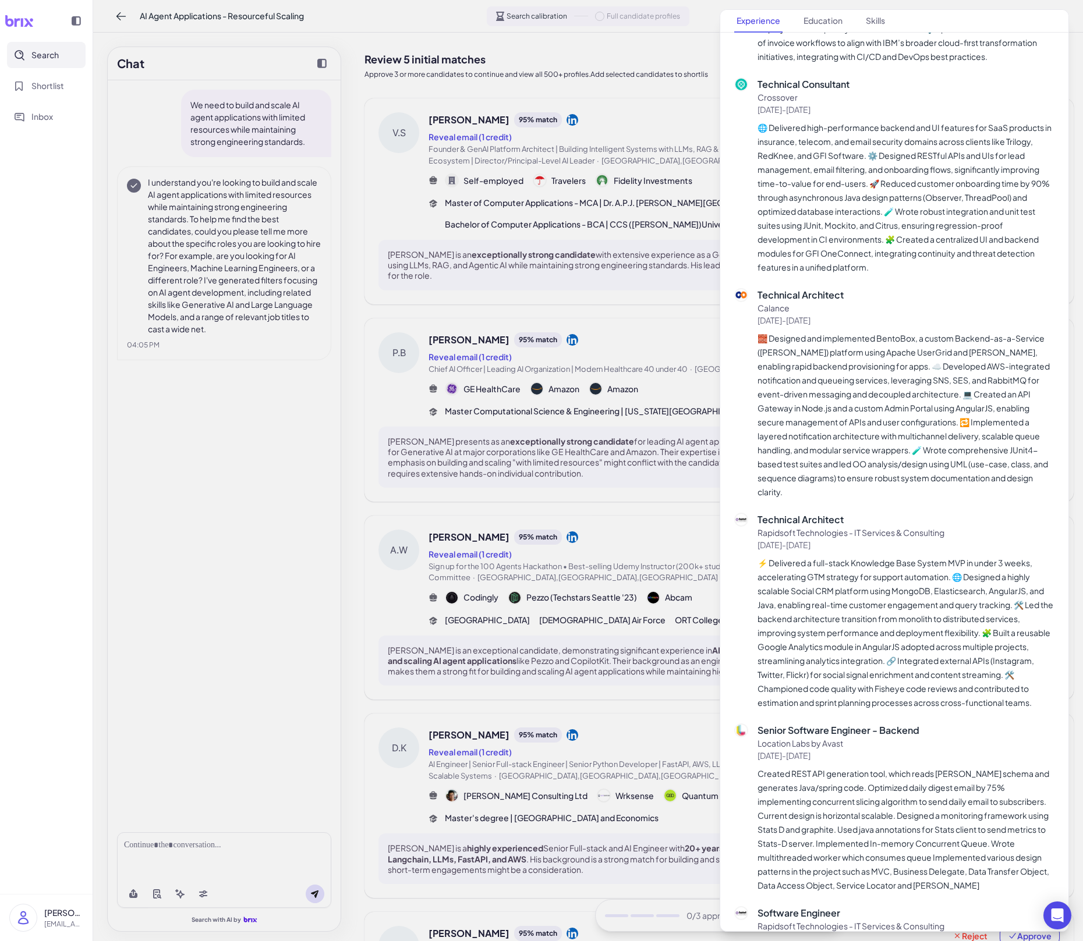
scroll to position [2457, 0]
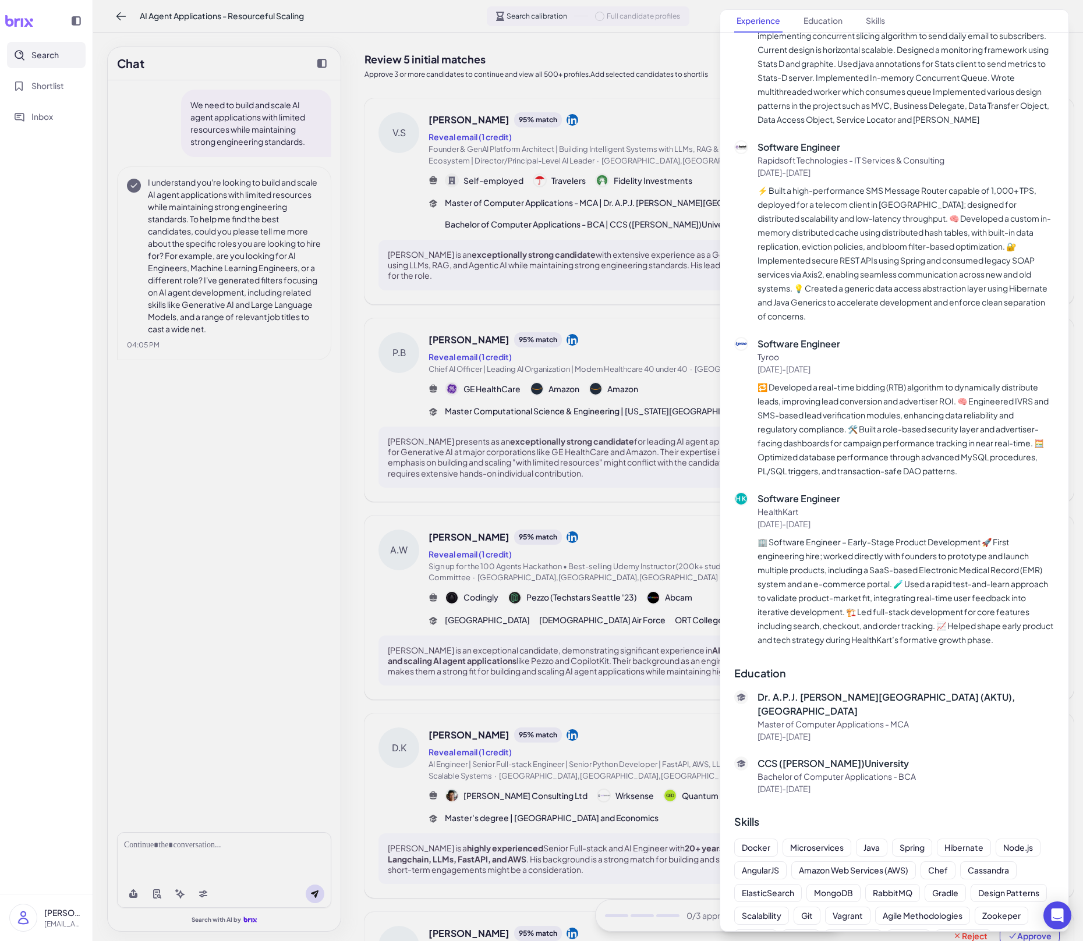
click at [653, 610] on div at bounding box center [541, 470] width 1083 height 941
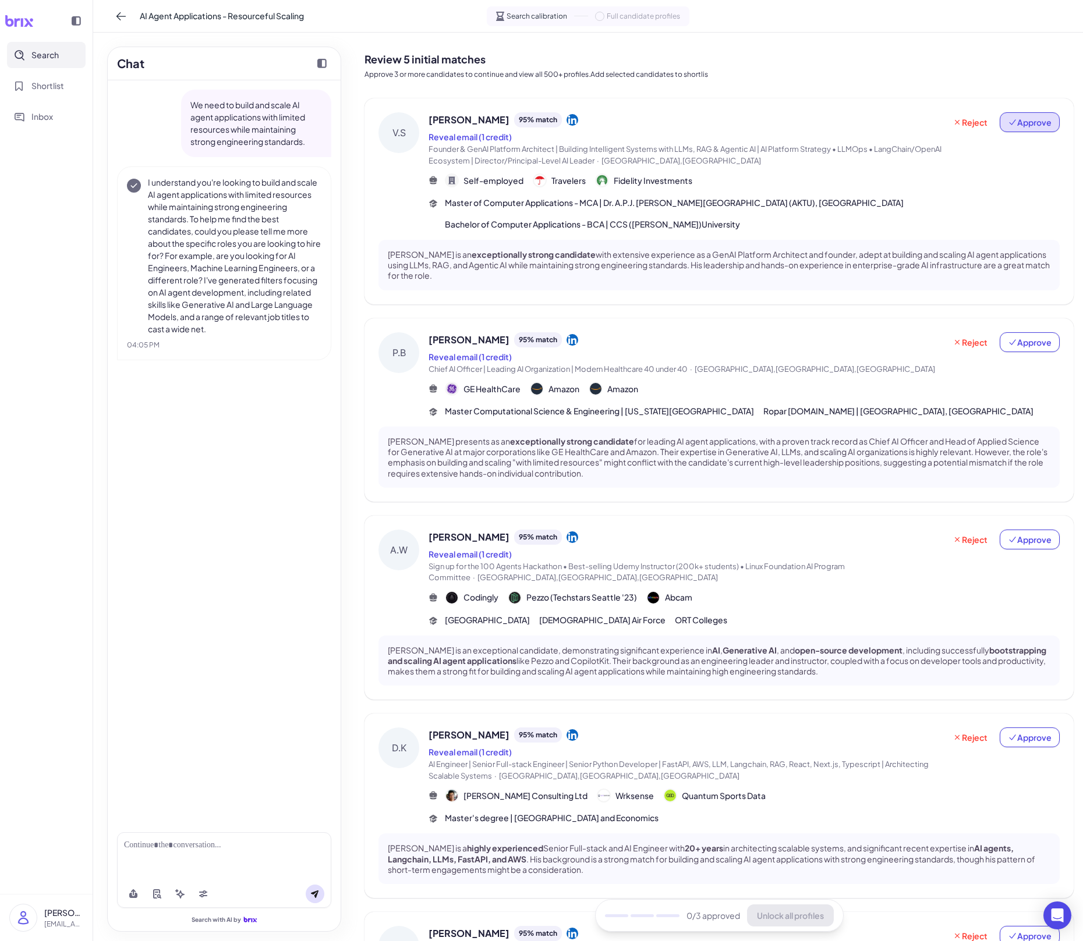
click at [1043, 126] on span "Approve" at bounding box center [1030, 122] width 44 height 12
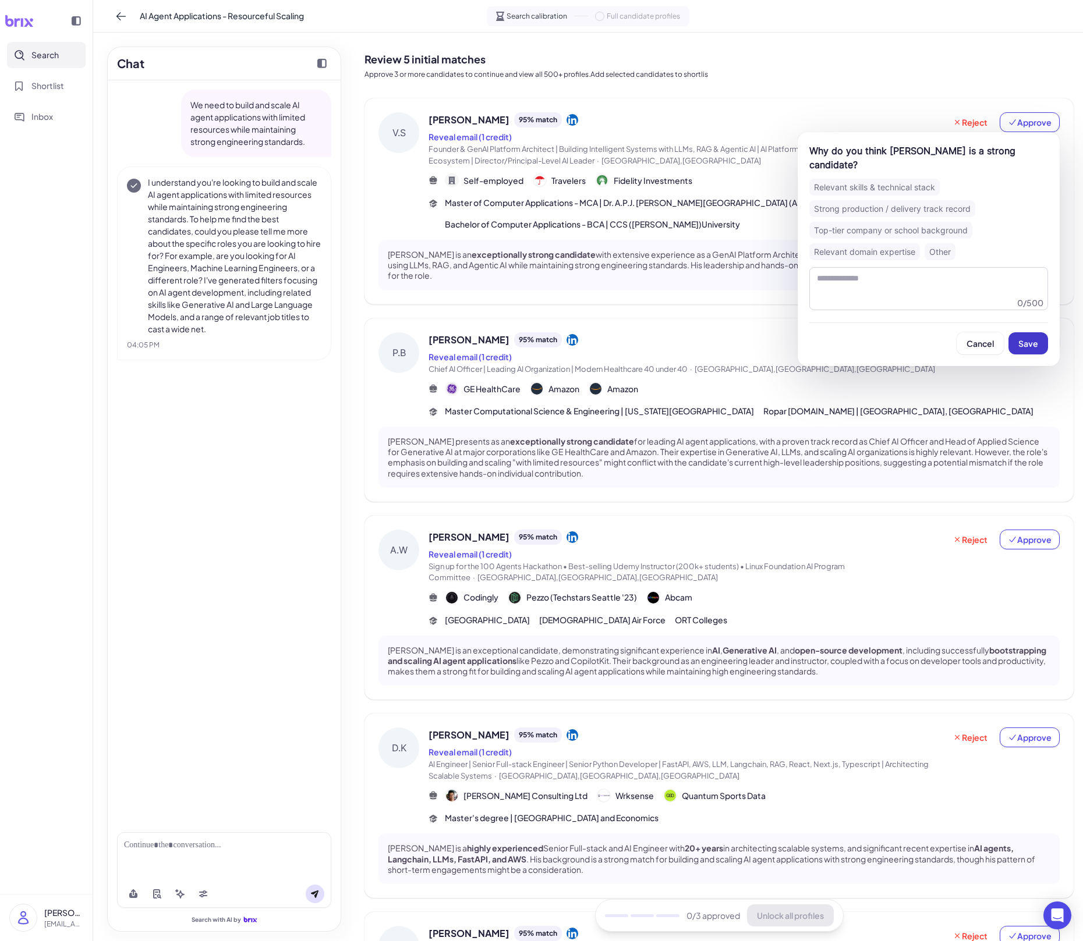
click at [1030, 332] on button "Save" at bounding box center [1028, 343] width 40 height 22
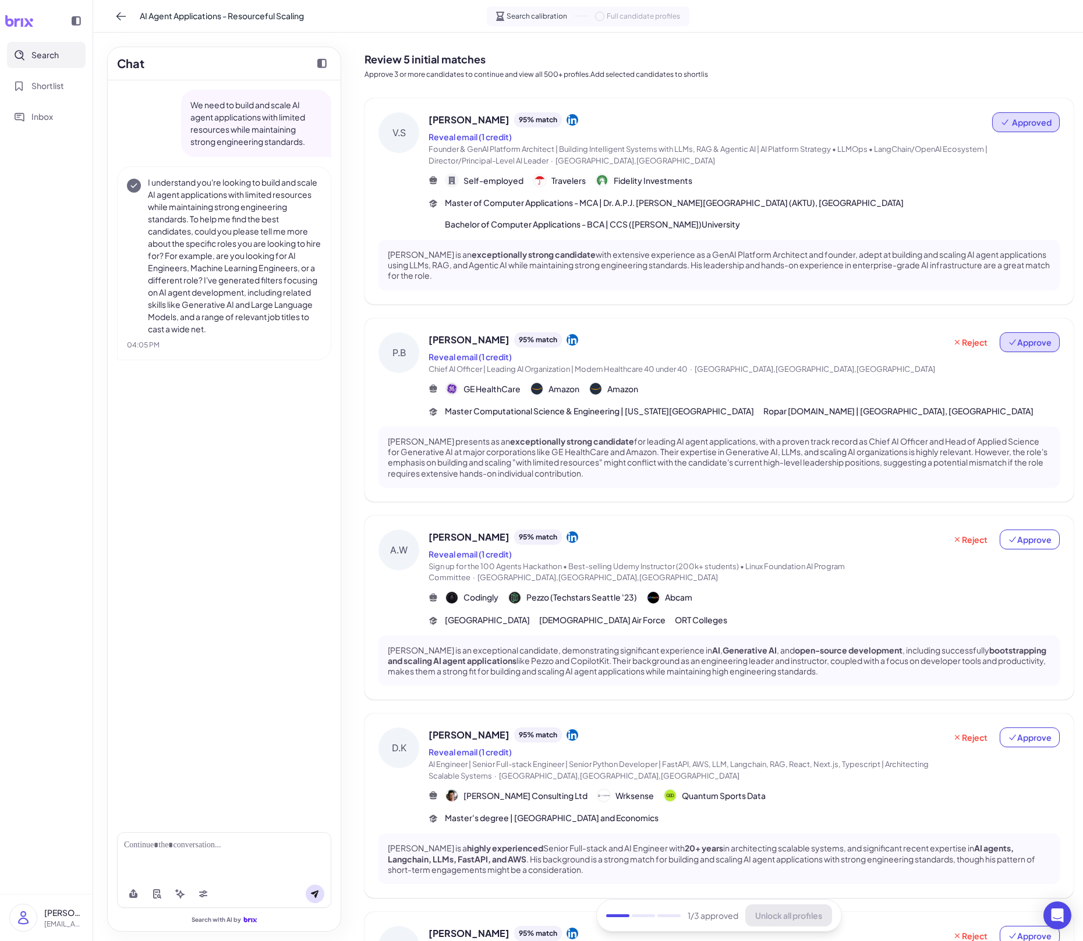
click at [1030, 343] on span "Approve" at bounding box center [1030, 342] width 44 height 12
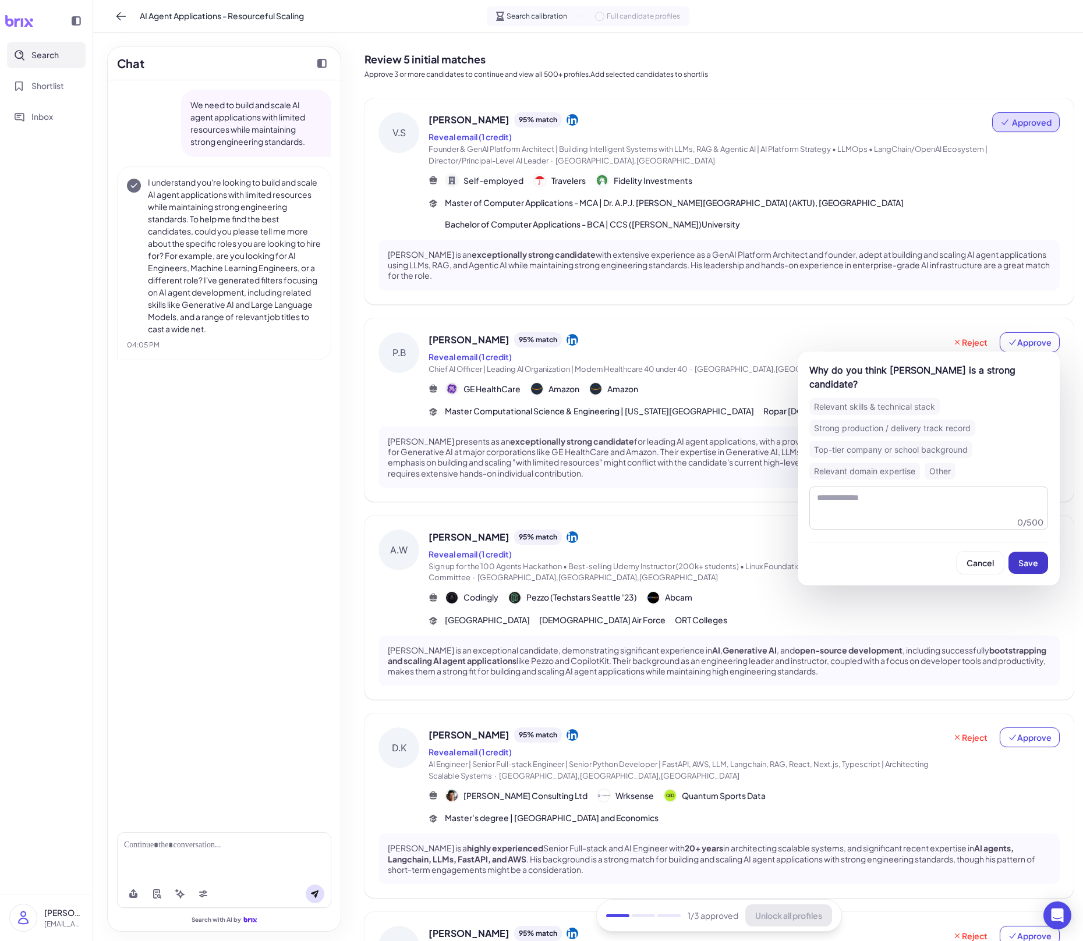
click at [1026, 570] on button "Save" at bounding box center [1028, 563] width 40 height 22
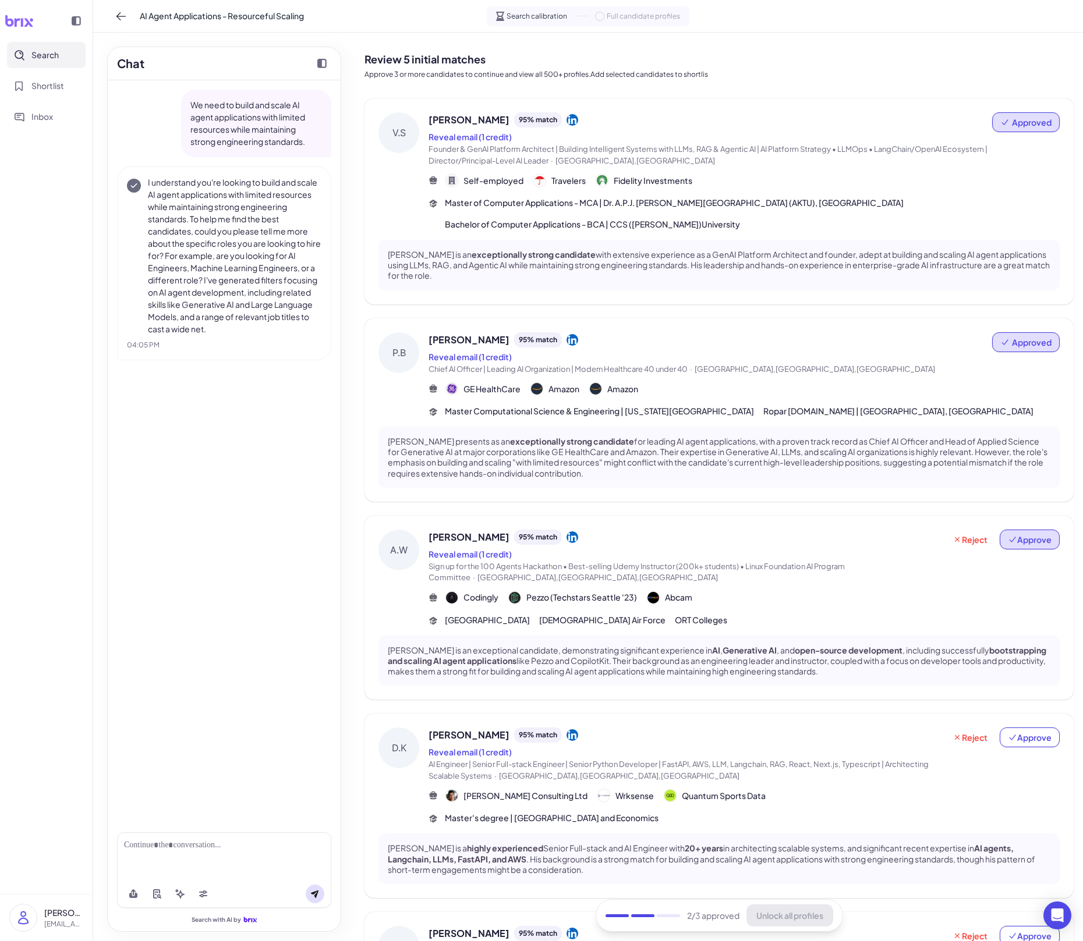
click at [1026, 540] on span "Approve" at bounding box center [1030, 540] width 44 height 12
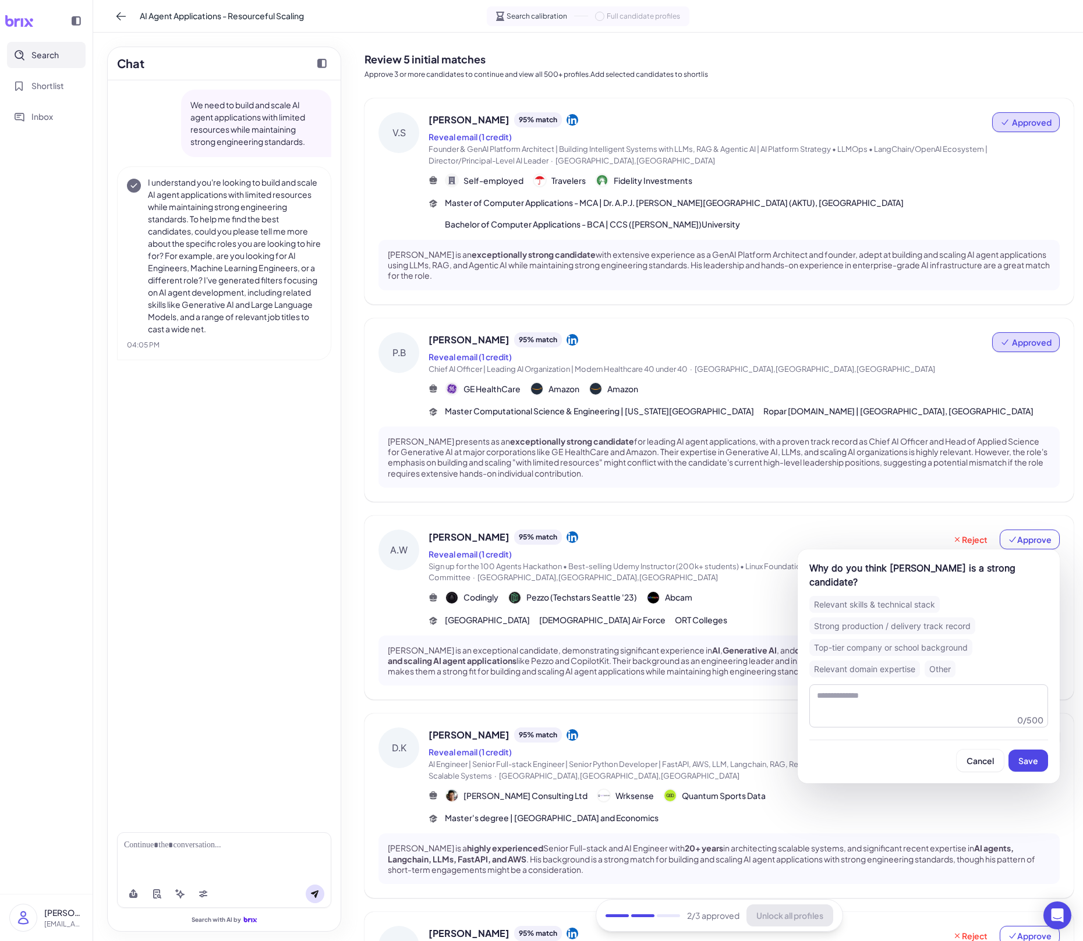
click at [1027, 655] on div "Why do you think [PERSON_NAME] is a strong candidate? Relevant skills & technic…" at bounding box center [928, 666] width 262 height 234
click at [1019, 655] on span "Save" at bounding box center [1028, 761] width 20 height 10
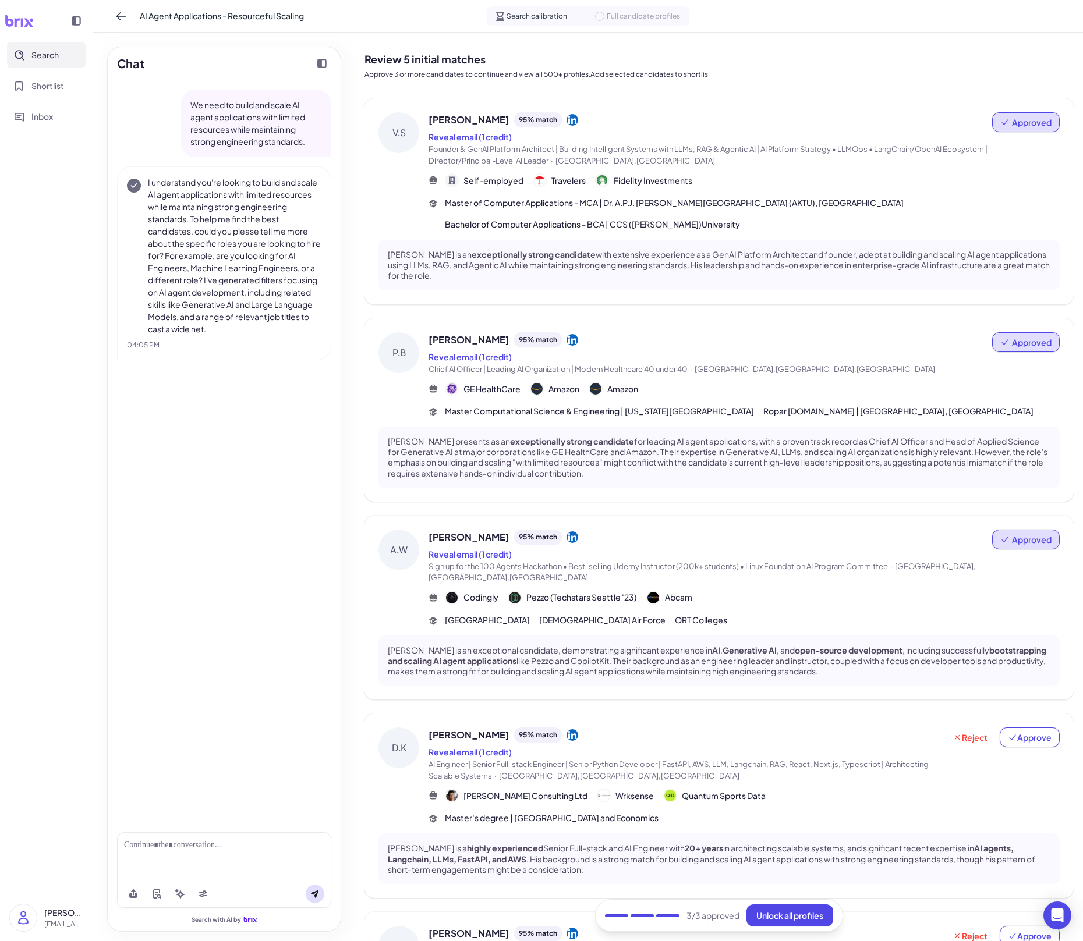
click at [834, 645] on strong "open-source development" at bounding box center [849, 650] width 108 height 10
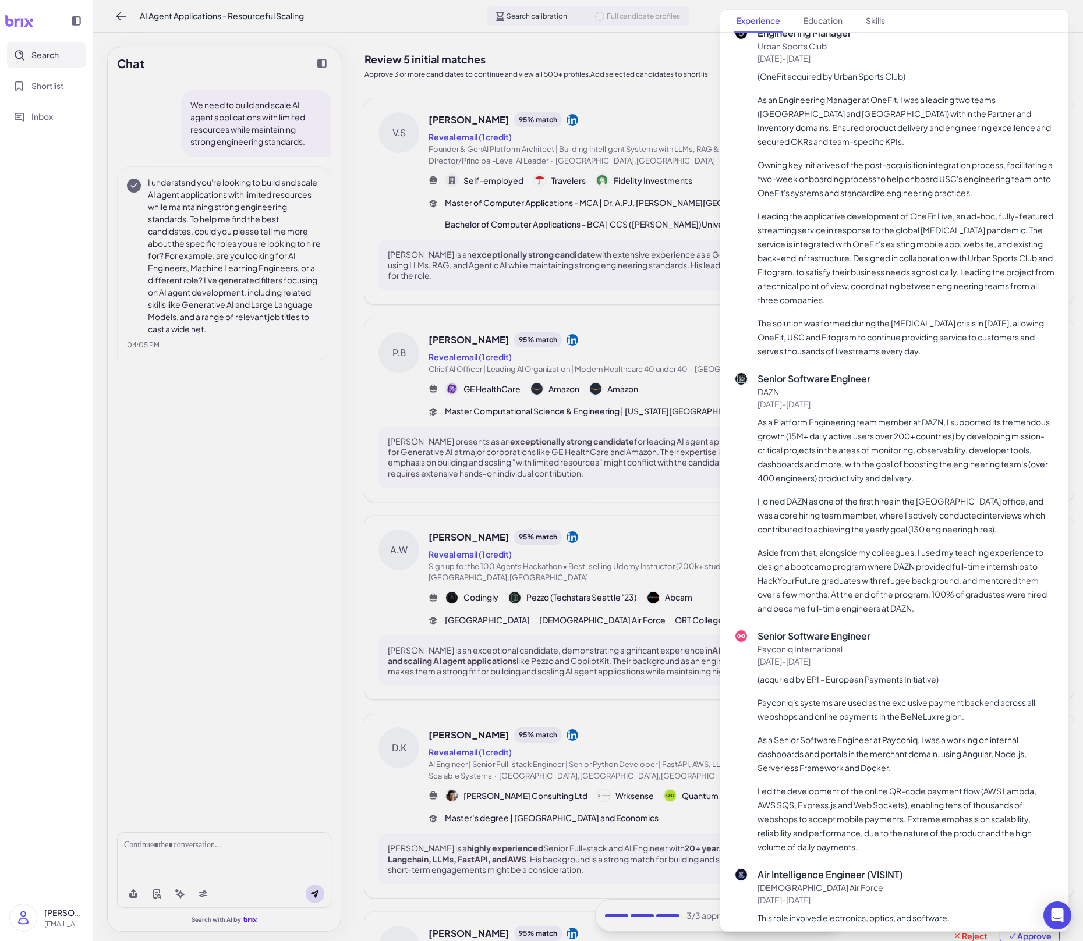
scroll to position [2066, 0]
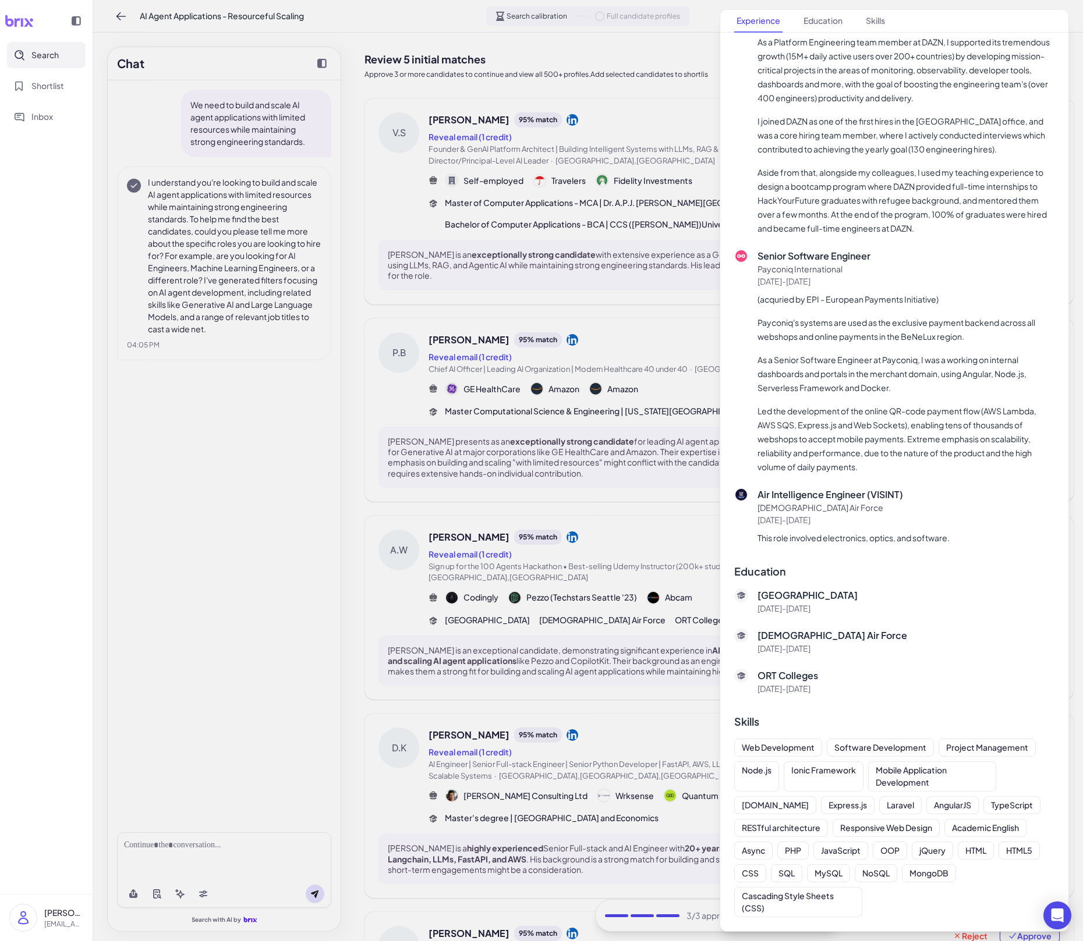
click at [644, 655] on div at bounding box center [541, 470] width 1083 height 941
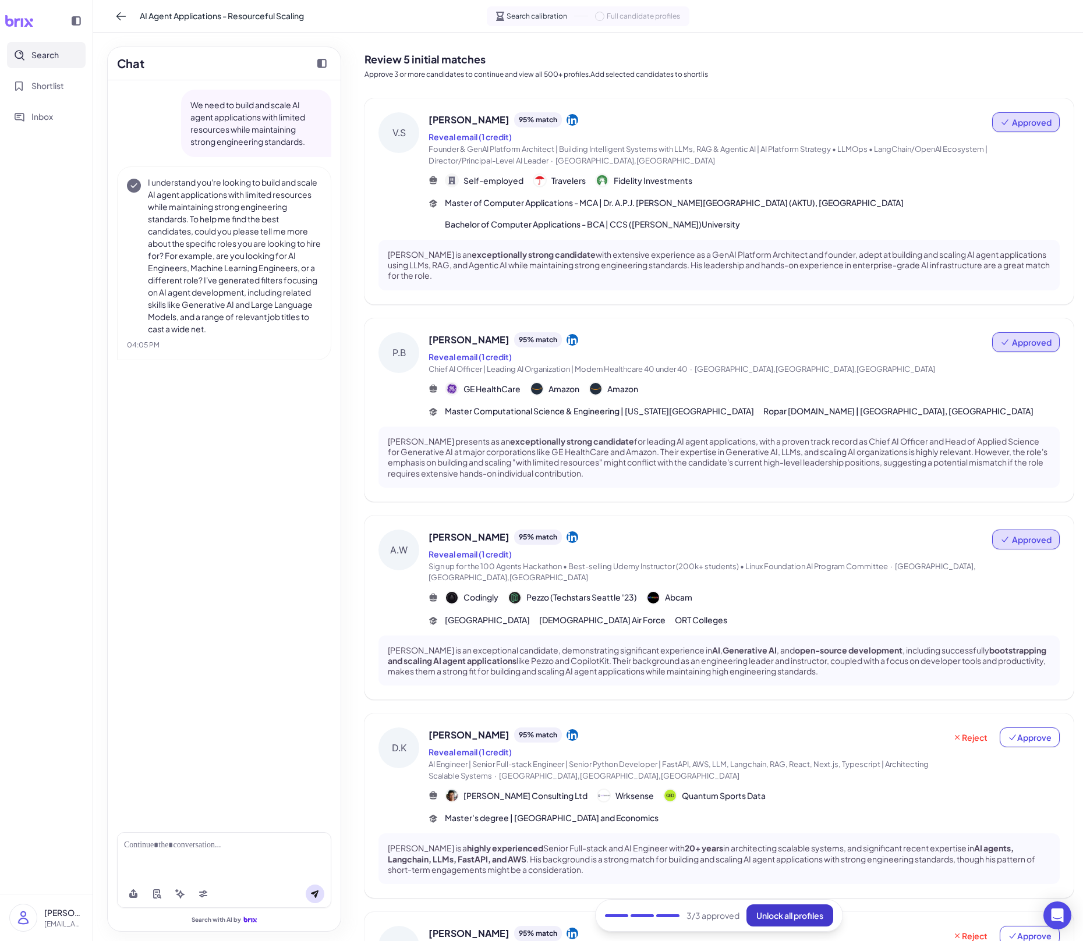
click at [775, 655] on span "Unlock all profiles" at bounding box center [789, 915] width 67 height 10
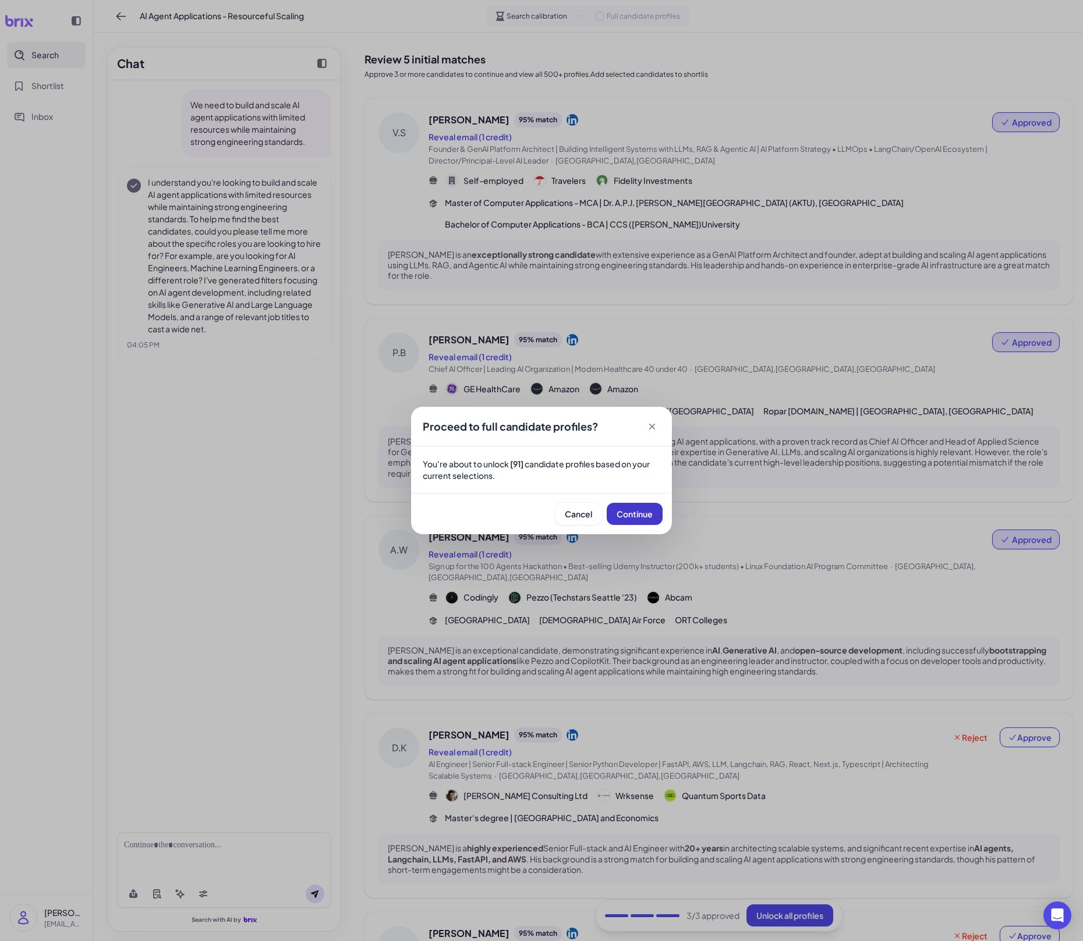
click at [640, 513] on span "Continue" at bounding box center [634, 514] width 36 height 10
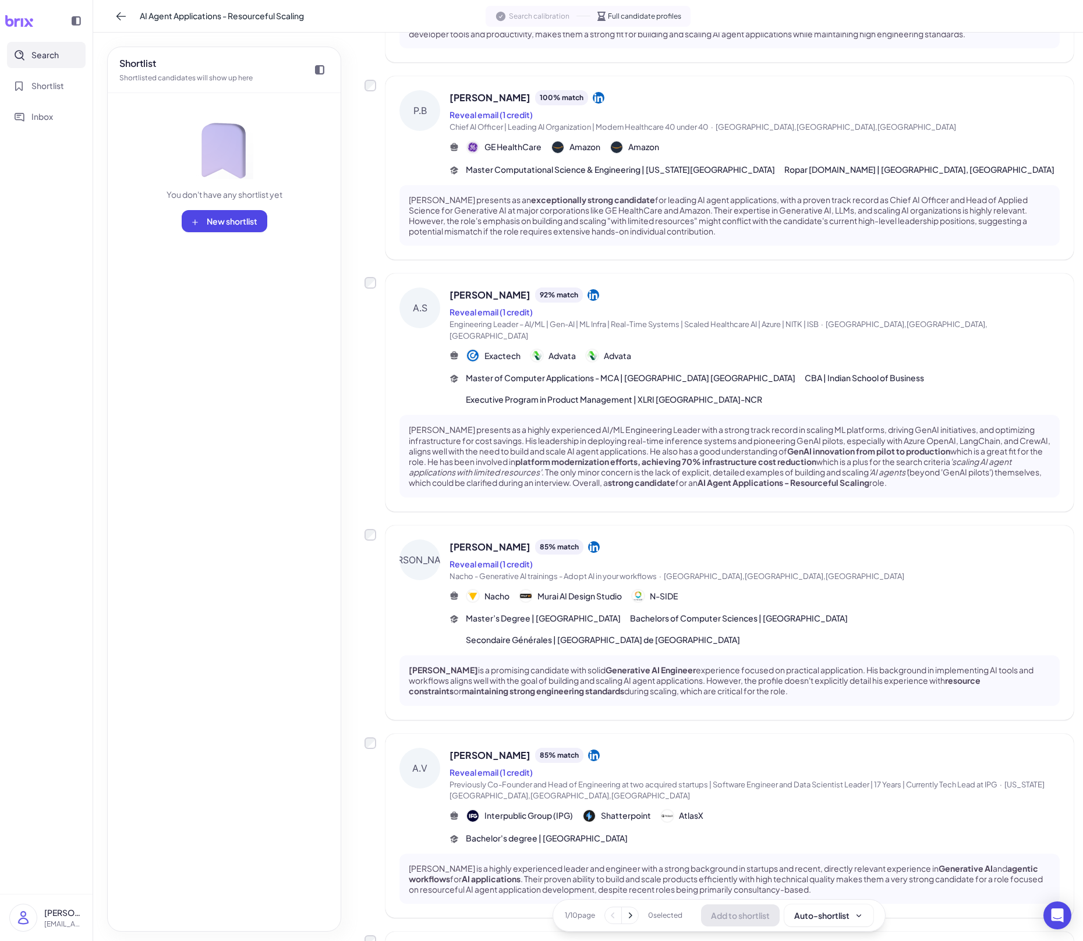
scroll to position [1255, 0]
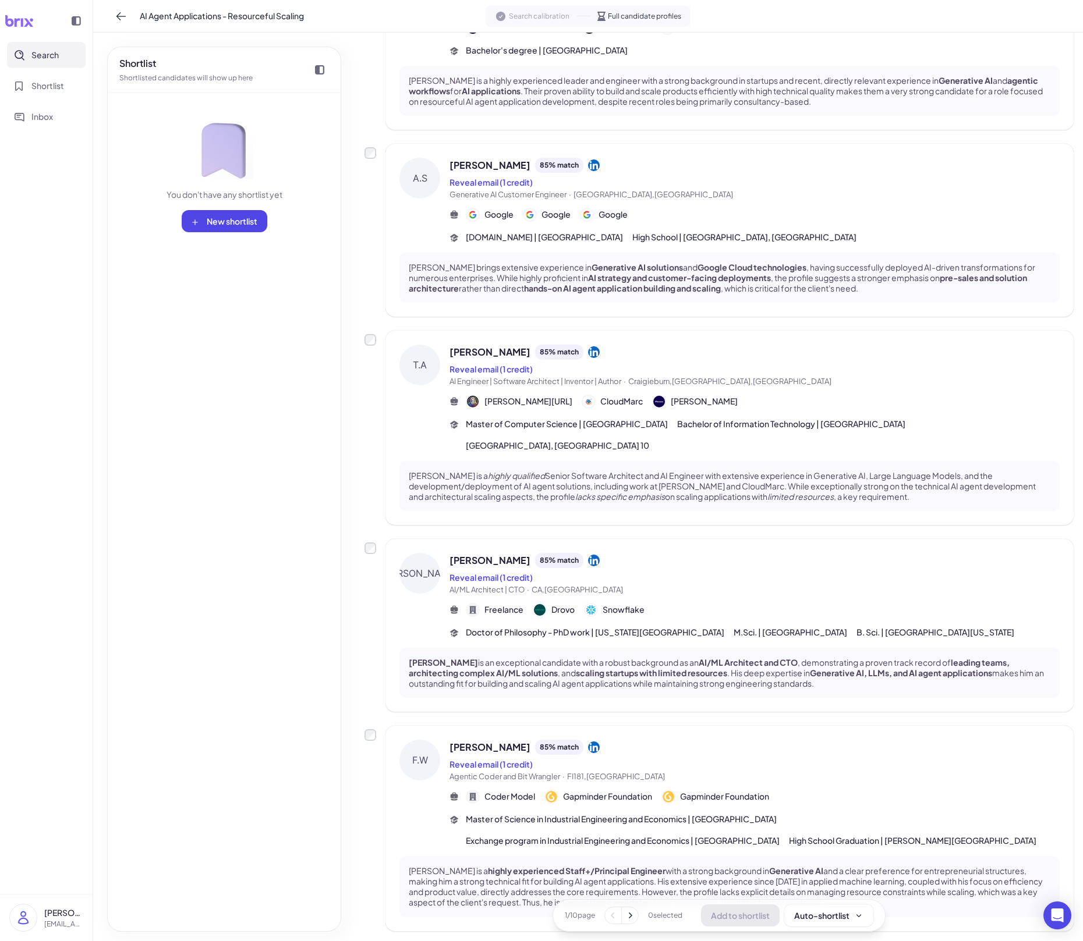
click at [747, 655] on p "[PERSON_NAME] is a highly experienced Staff+/Principal Engineer with a strong b…" at bounding box center [729, 887] width 641 height 42
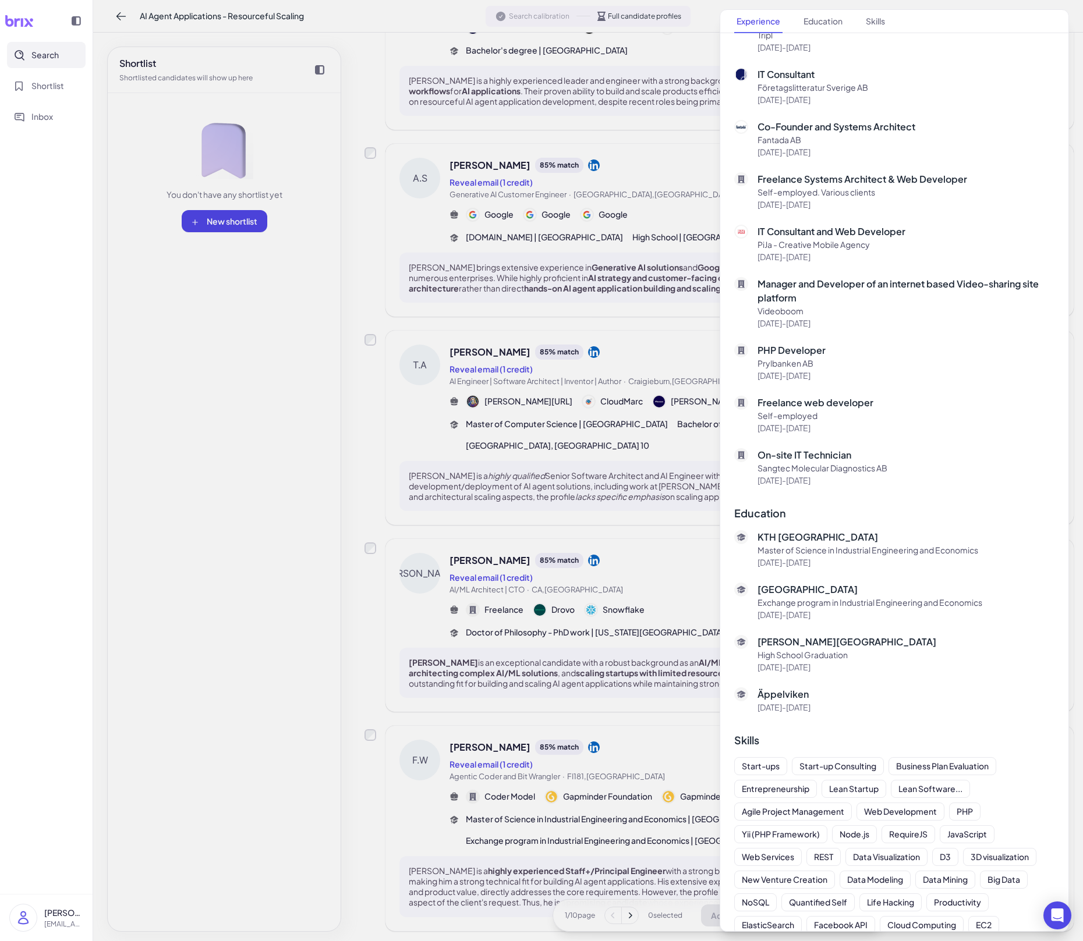
scroll to position [1503, 0]
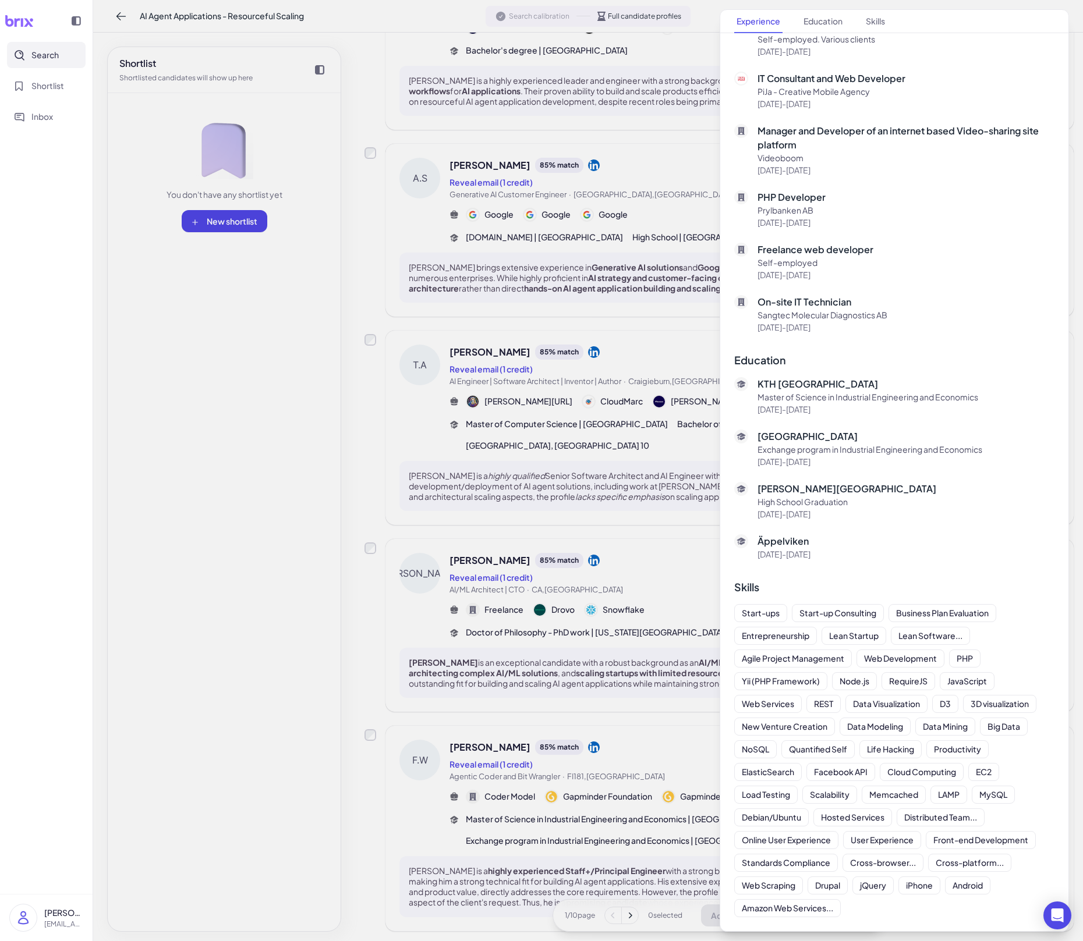
click at [558, 655] on div at bounding box center [541, 470] width 1083 height 941
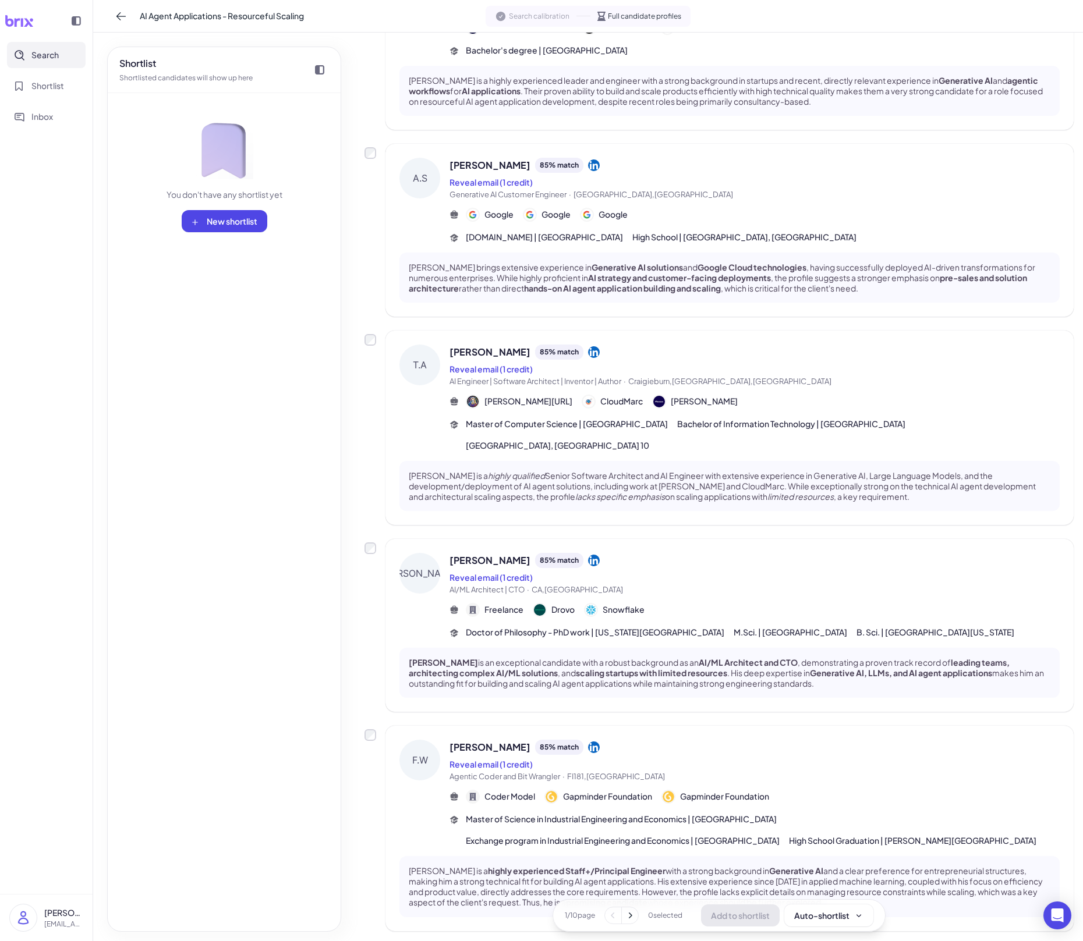
click at [629, 655] on icon at bounding box center [630, 916] width 12 height 12
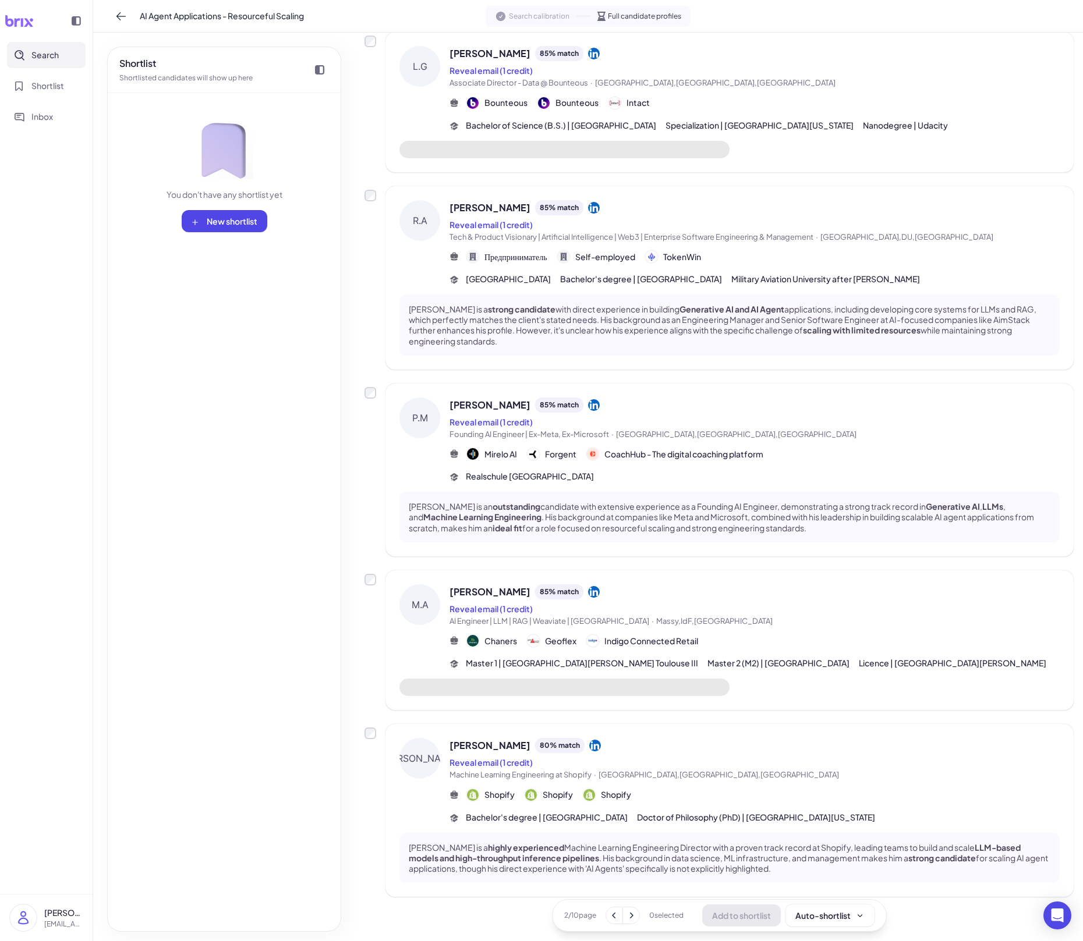
scroll to position [1147, 0]
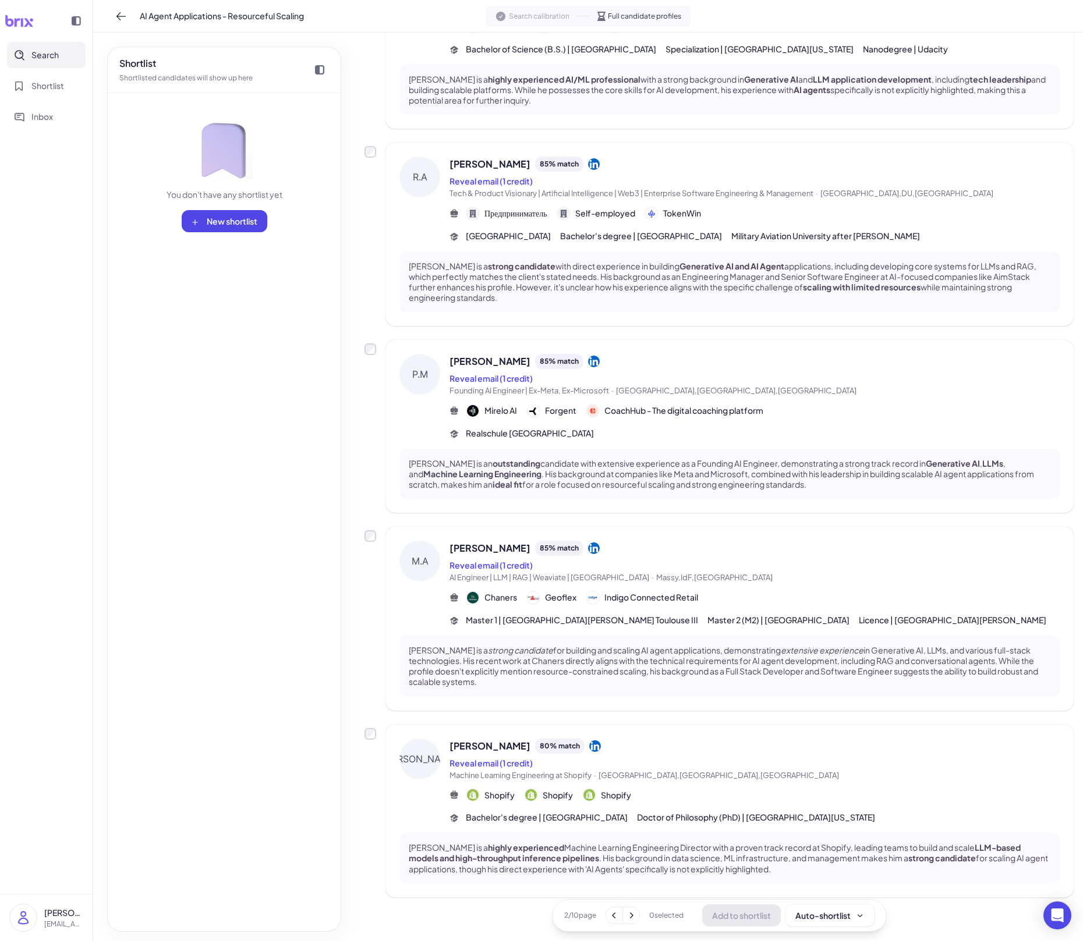
click at [629, 655] on icon at bounding box center [631, 916] width 12 height 12
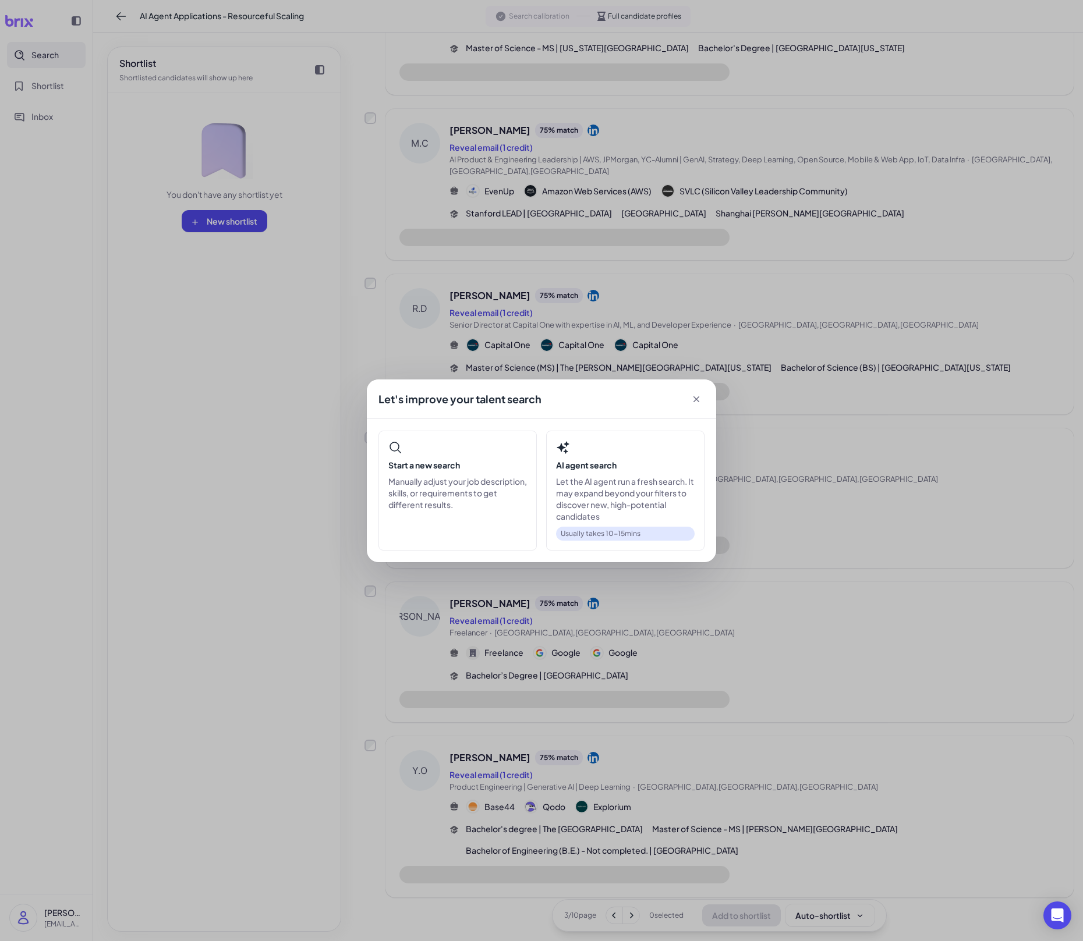
click at [647, 655] on div "Let's improve your talent search Start a new search Manually adjust your job de…" at bounding box center [541, 470] width 1083 height 941
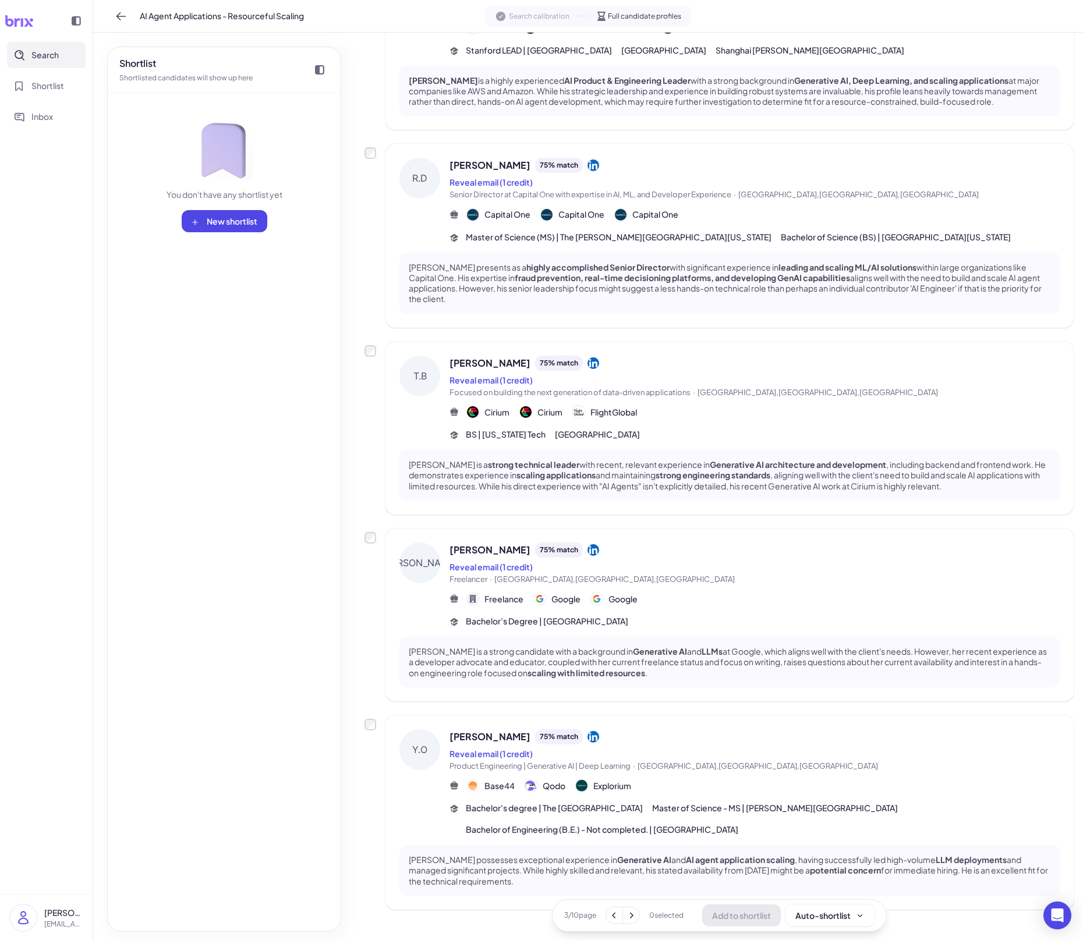
scroll to position [1147, 0]
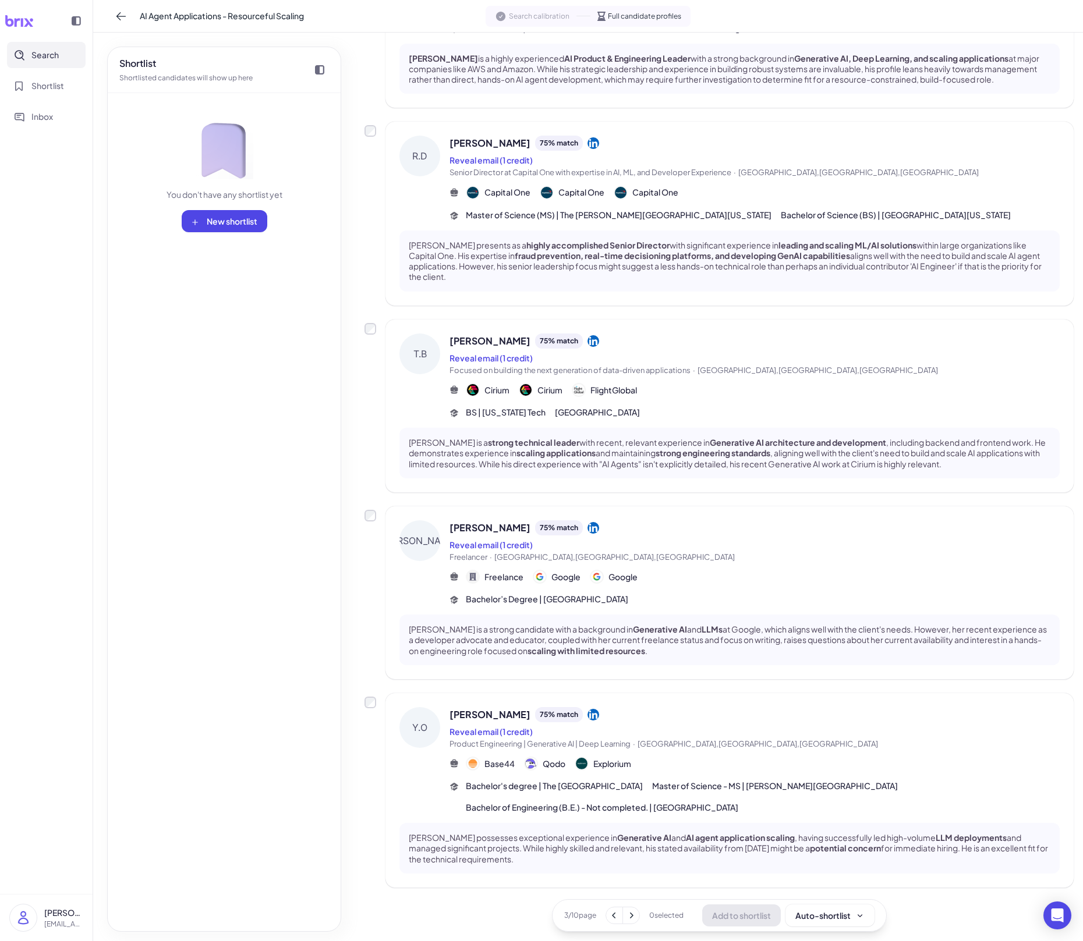
click at [682, 655] on div "[PERSON_NAME] possesses exceptional experience in Generative AI and AI agent ap…" at bounding box center [729, 848] width 660 height 51
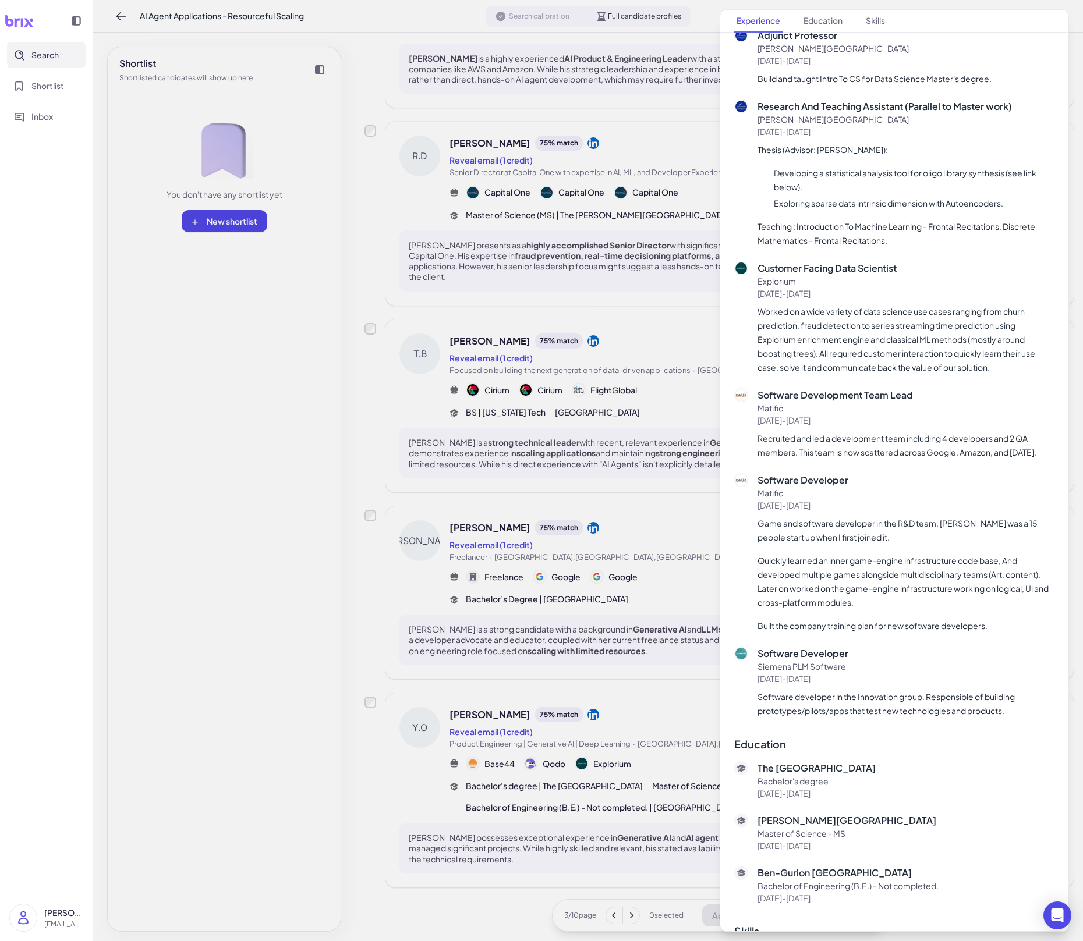
scroll to position [1164, 0]
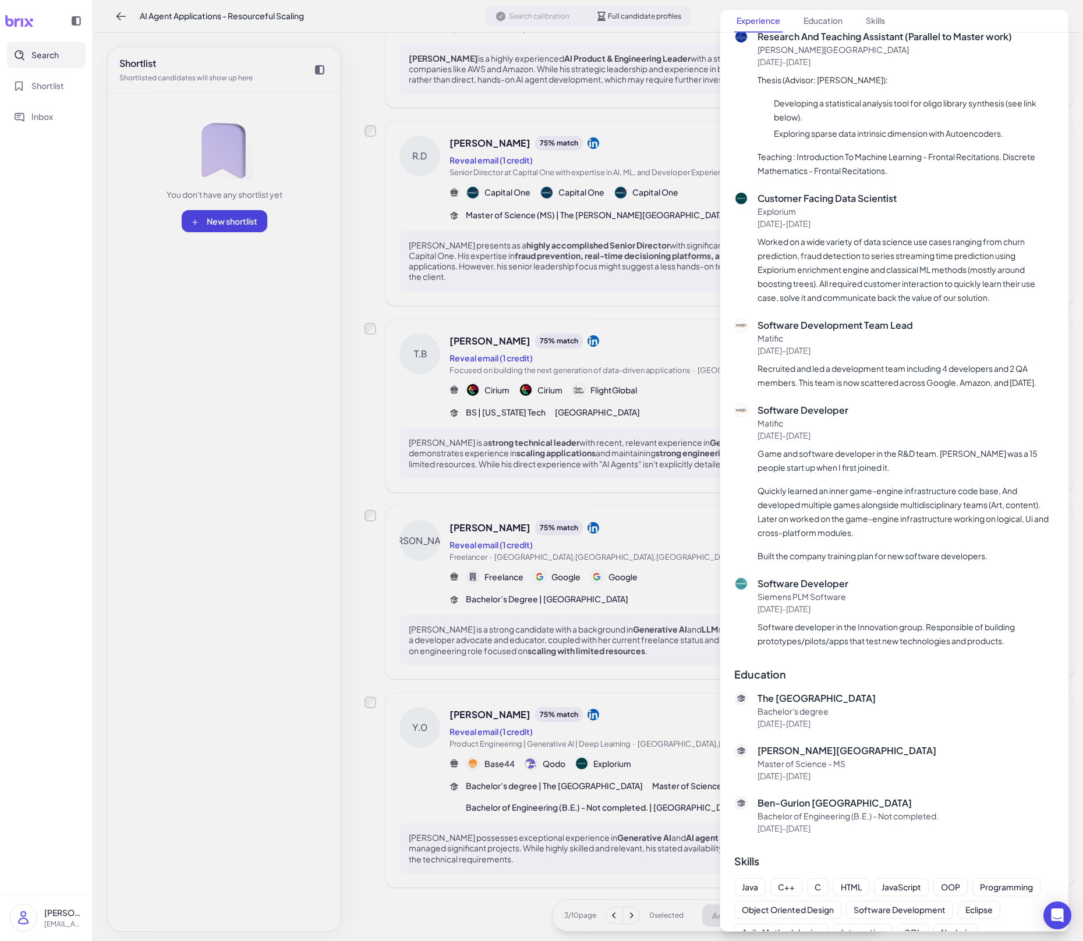
click at [534, 655] on div at bounding box center [541, 470] width 1083 height 941
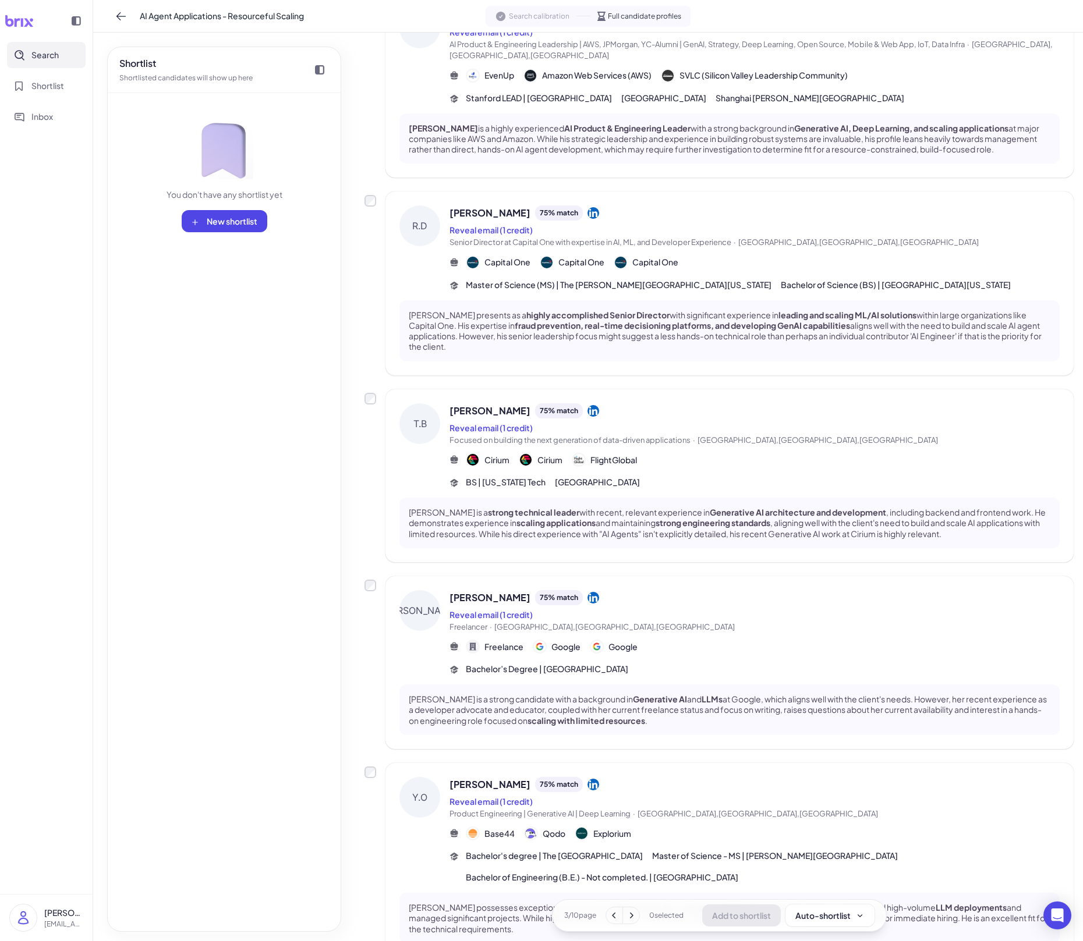
scroll to position [1076, 0]
click at [643, 655] on div "[PERSON_NAME] is a strong candidate with a background in Generative AI and LLMs…" at bounding box center [729, 711] width 660 height 51
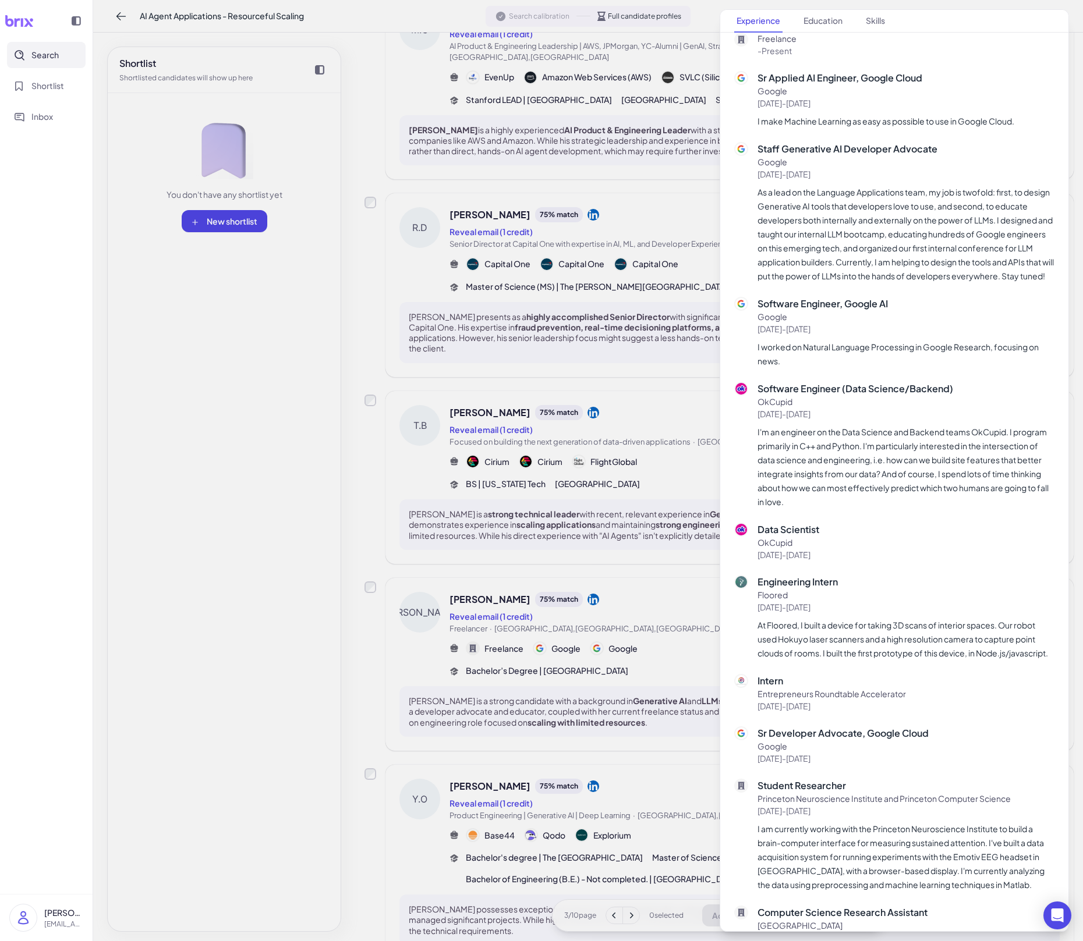
scroll to position [520, 0]
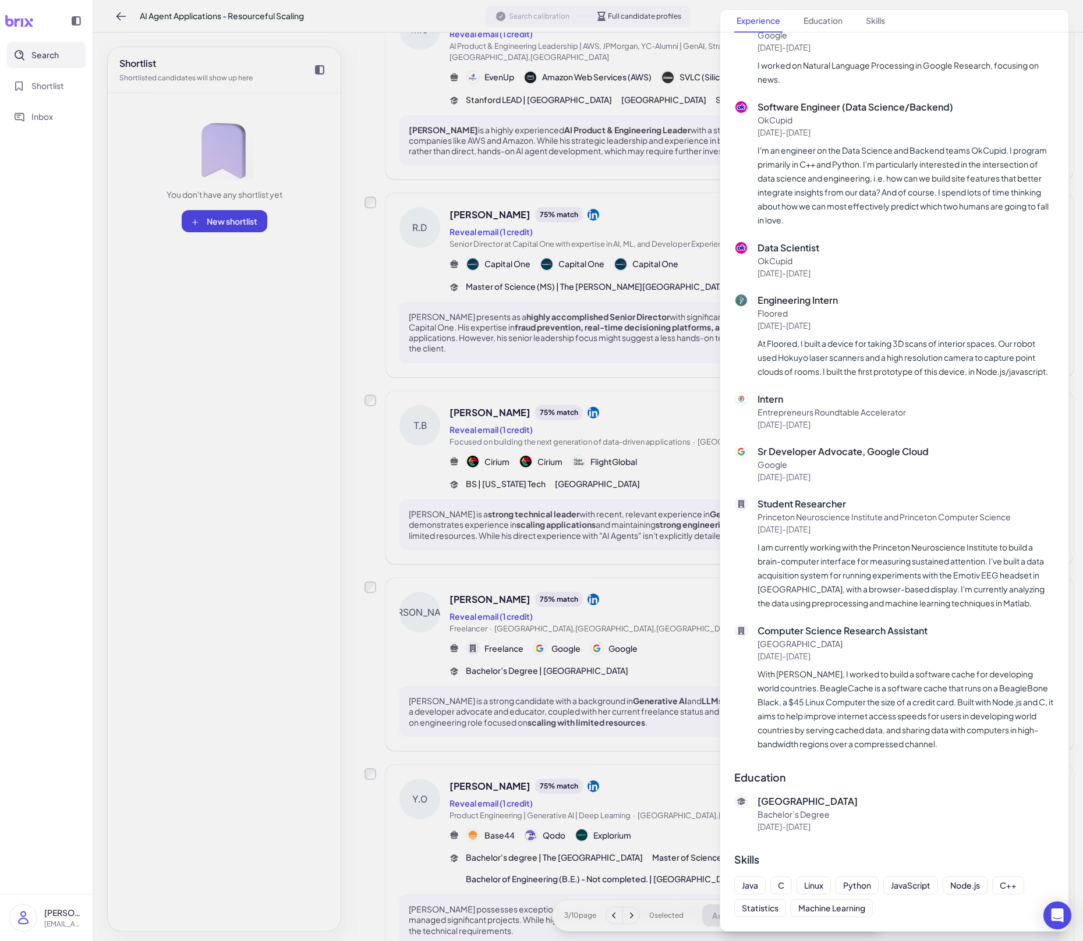
click at [597, 655] on div at bounding box center [541, 470] width 1083 height 941
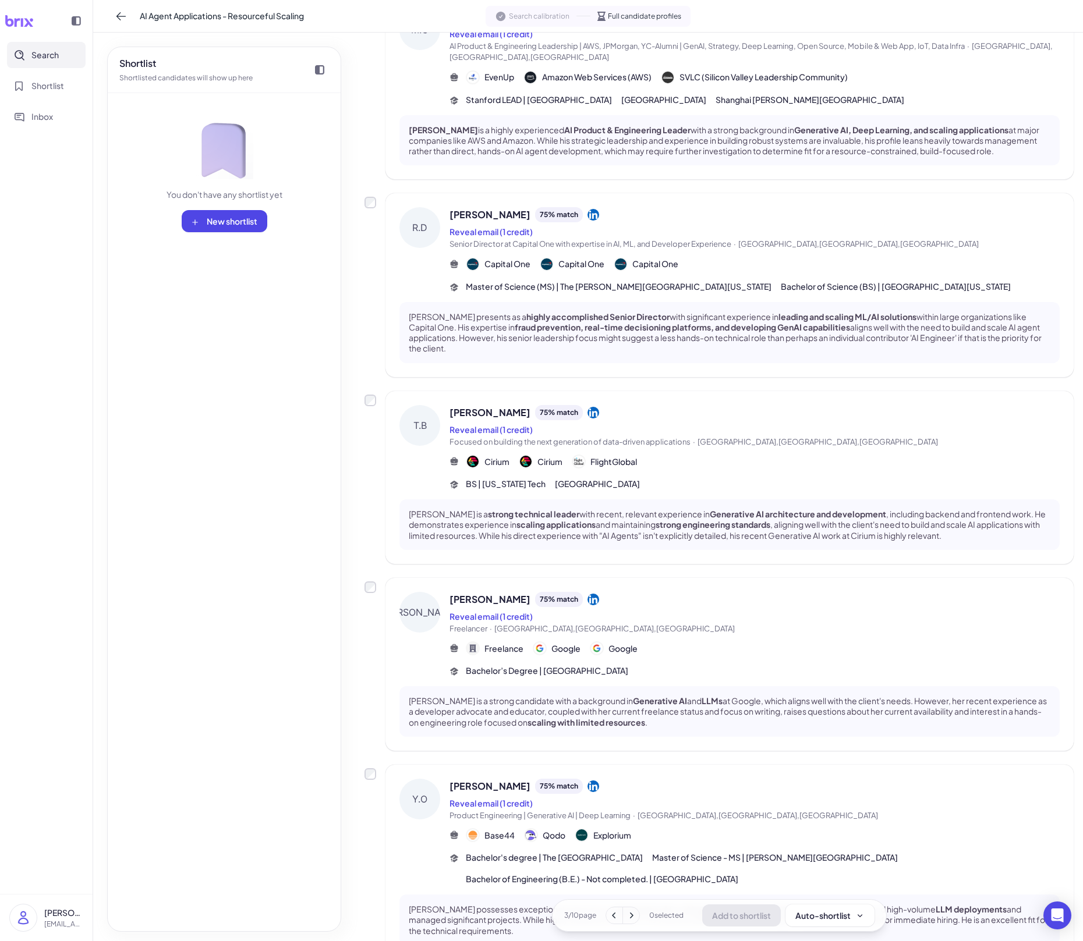
scroll to position [1147, 0]
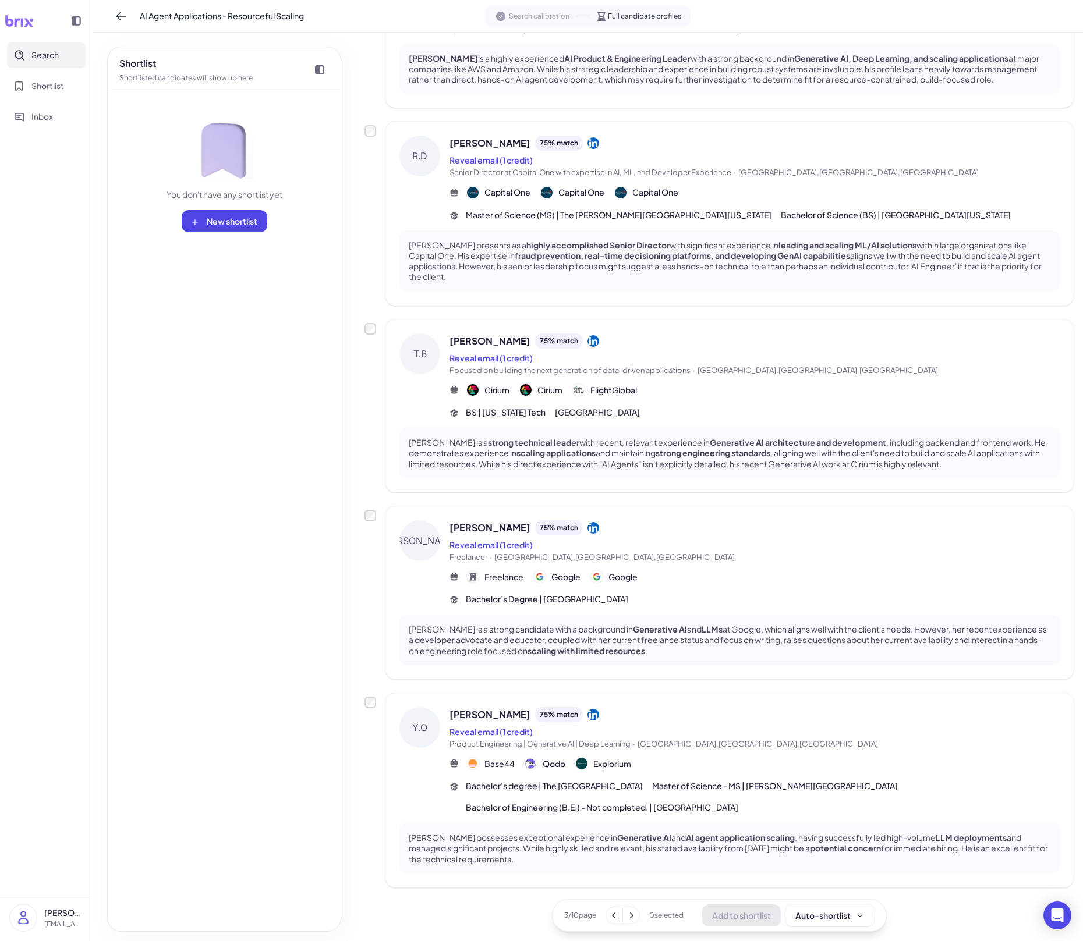
click at [615, 655] on div "Bachelor's degree | The [GEOGRAPHIC_DATA] Master of Science - MS | [PERSON_NAME…" at bounding box center [763, 797] width 594 height 34
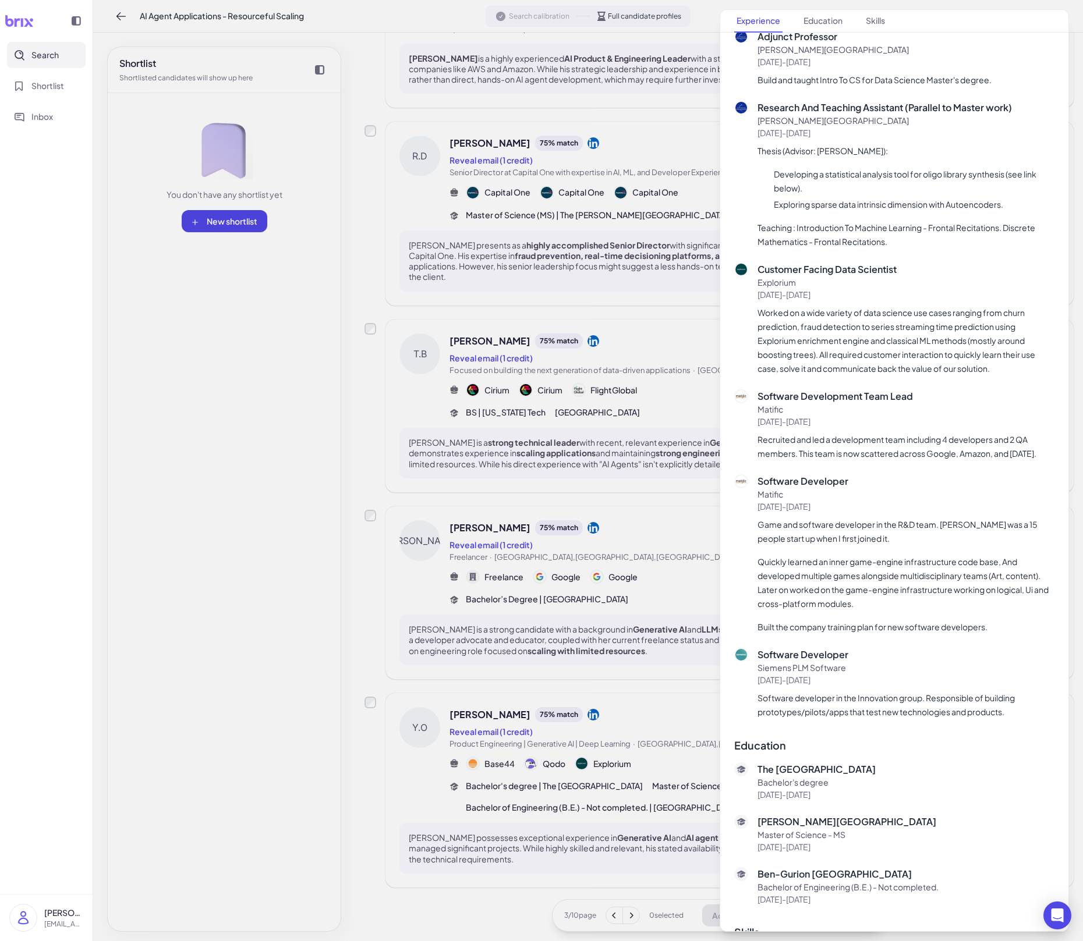
scroll to position [1164, 0]
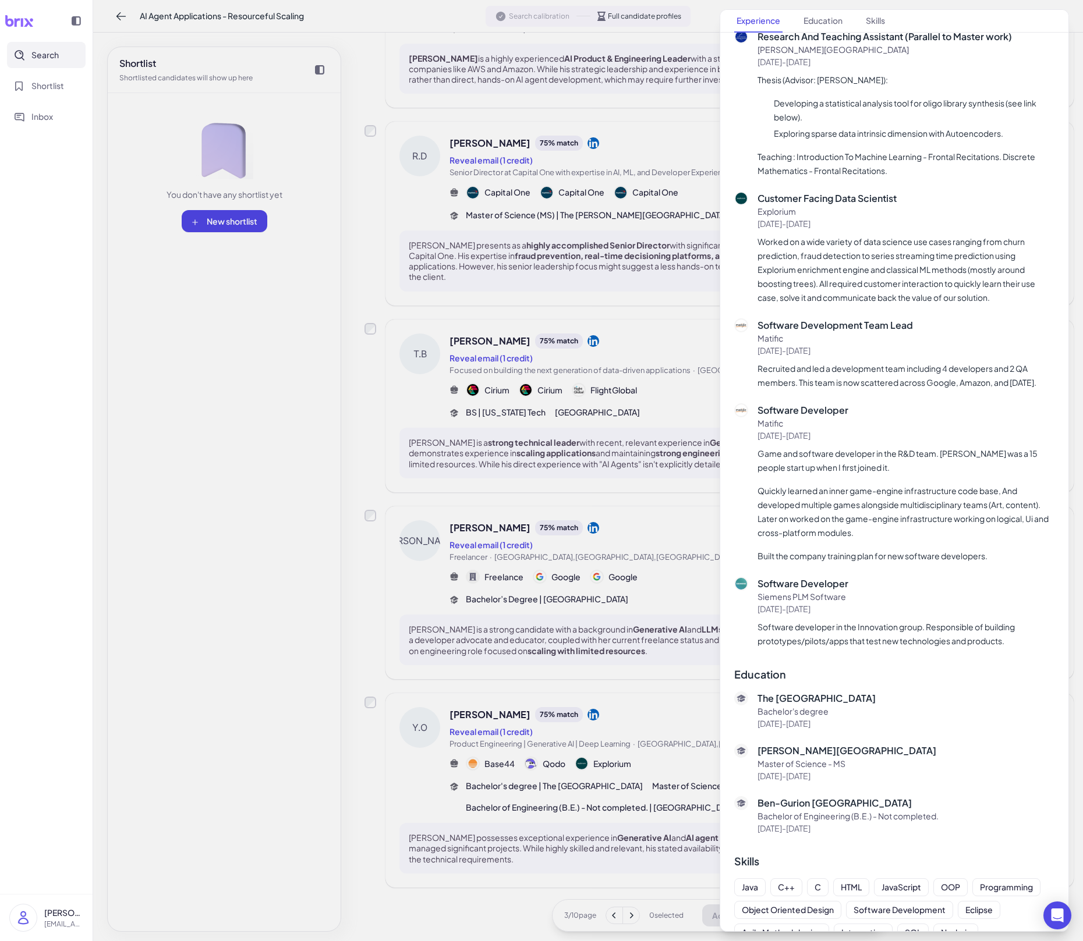
click at [554, 655] on div at bounding box center [541, 470] width 1083 height 941
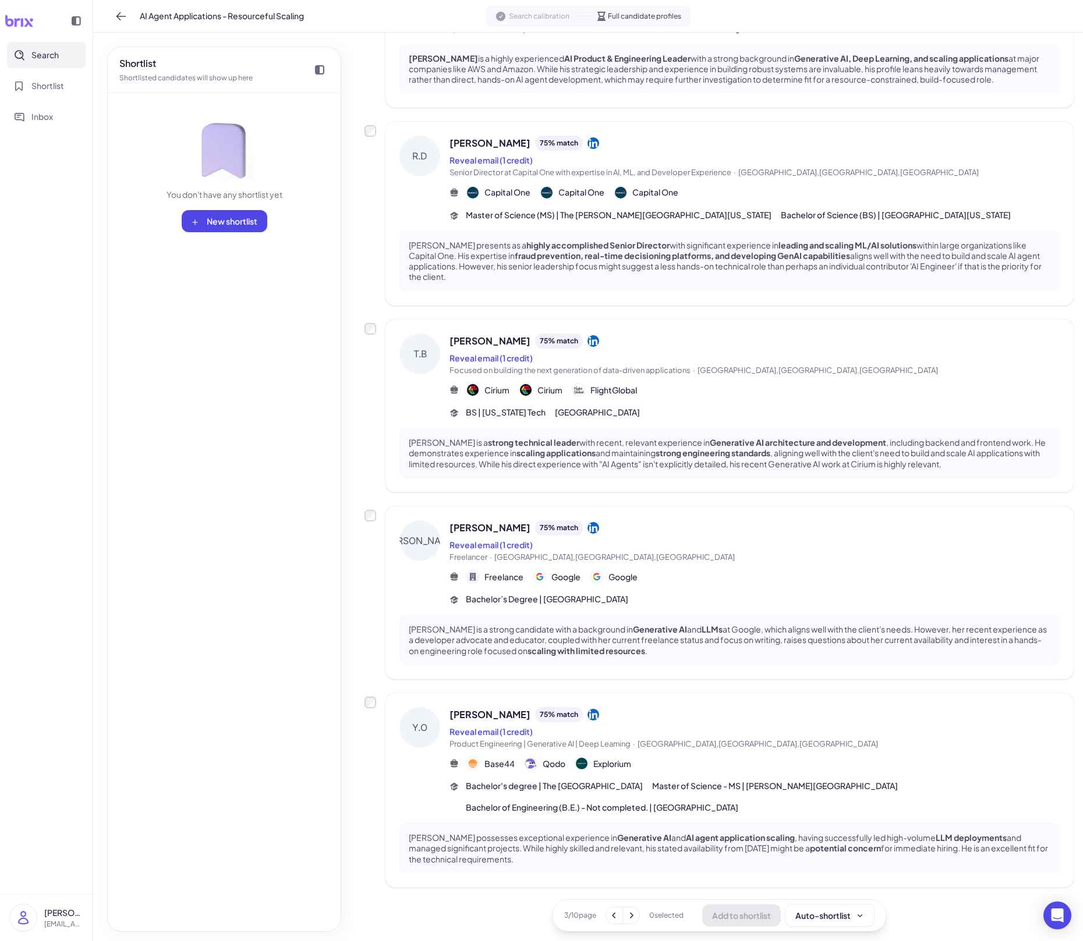
click at [637, 655] on button at bounding box center [631, 915] width 16 height 16
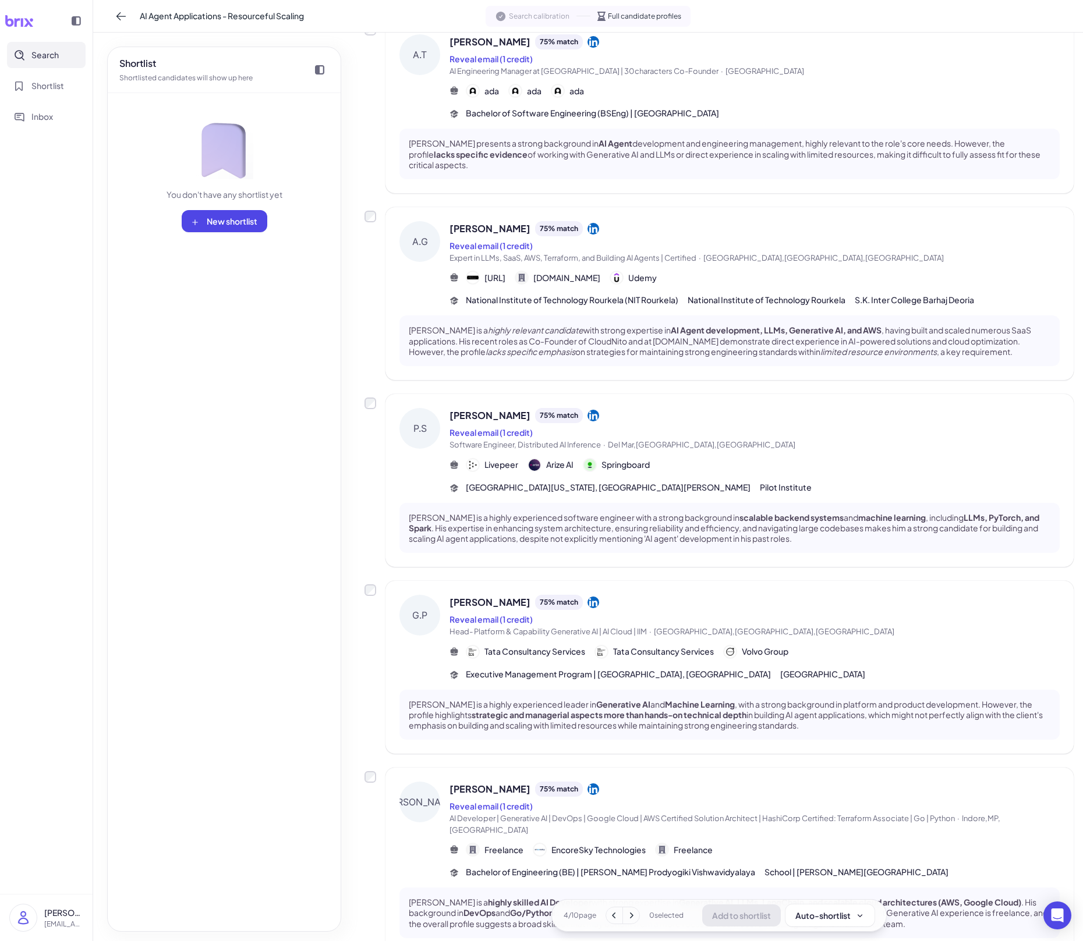
scroll to position [1125, 0]
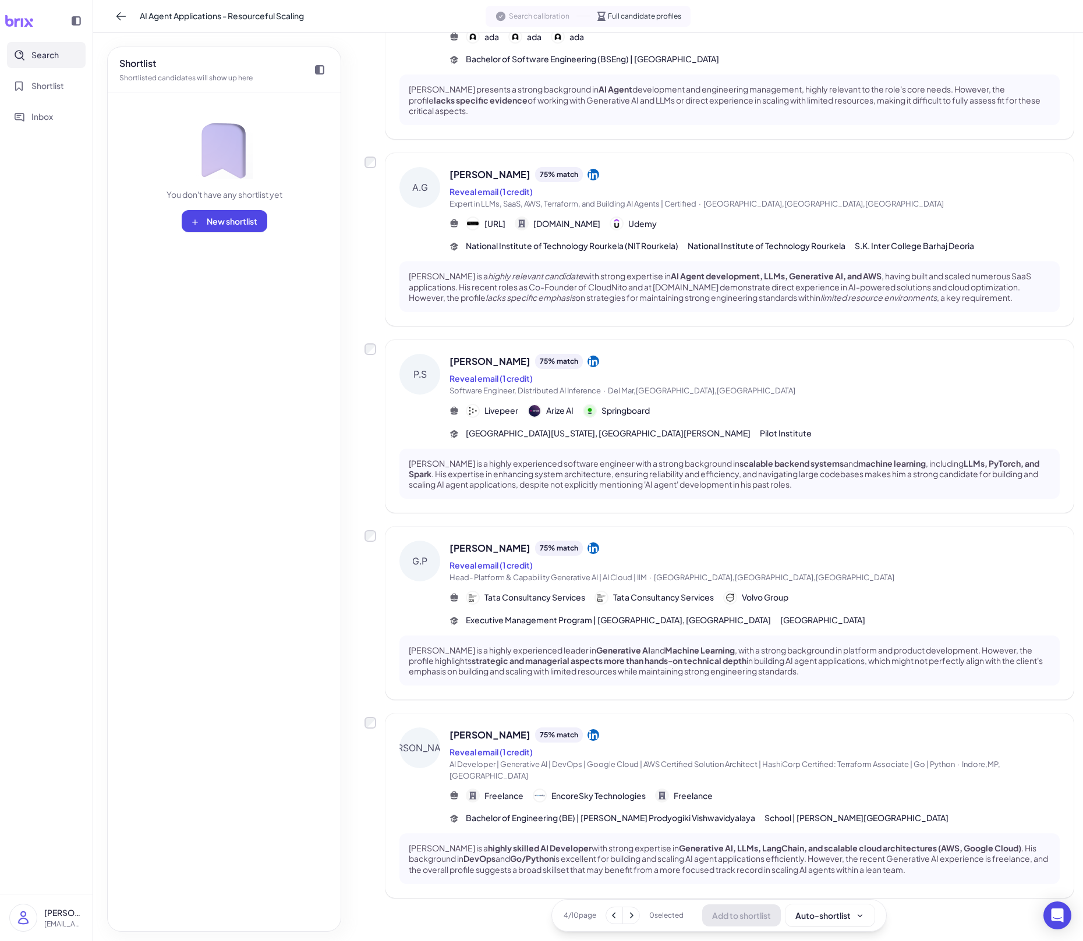
click at [824, 455] on div "[PERSON_NAME] is a highly experienced software engineer with a strong backgroun…" at bounding box center [729, 474] width 660 height 51
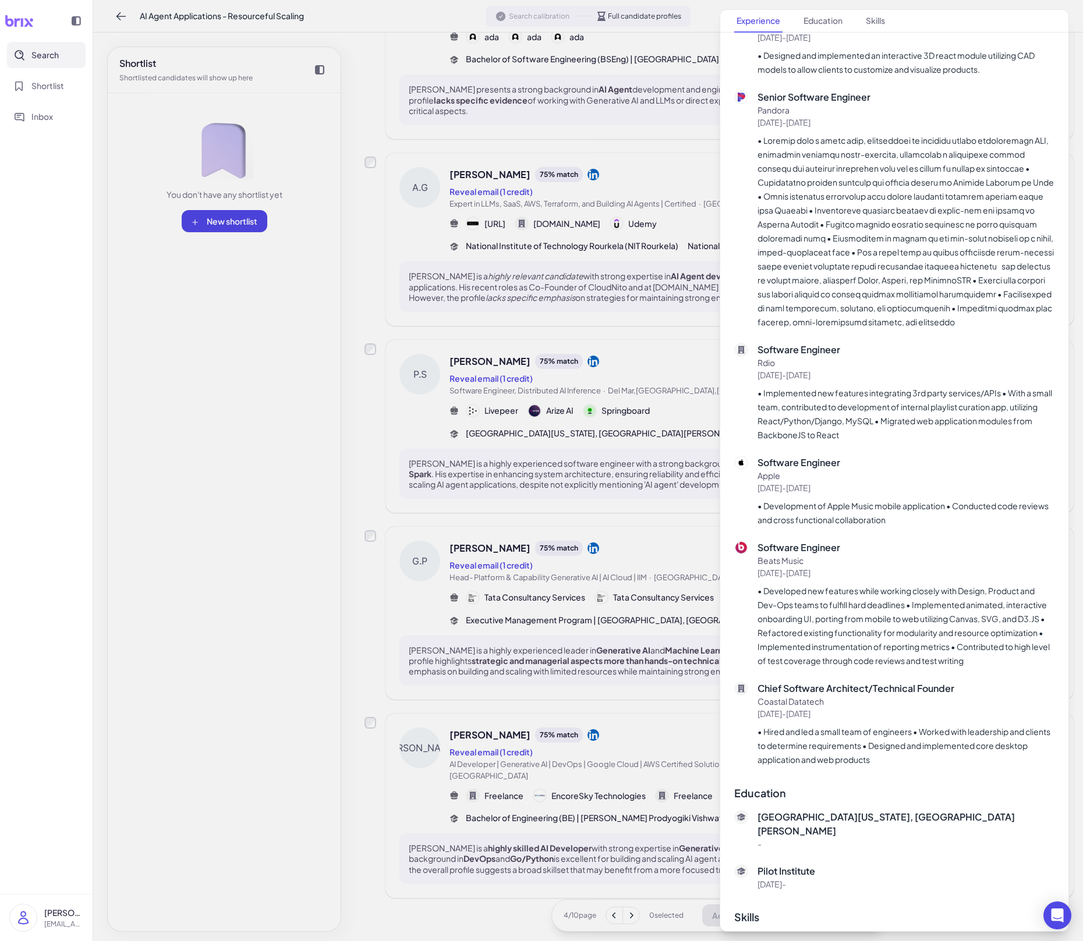
scroll to position [1095, 0]
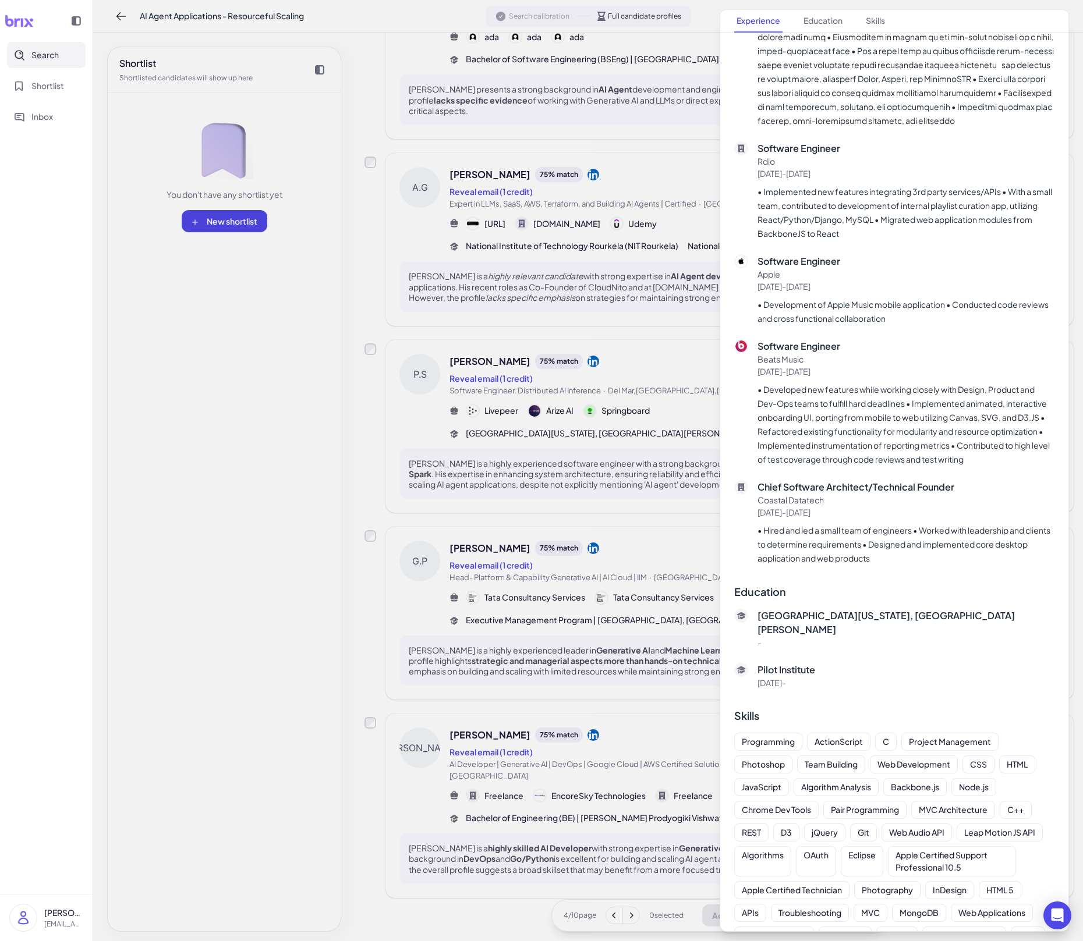
click at [592, 655] on div at bounding box center [541, 470] width 1083 height 941
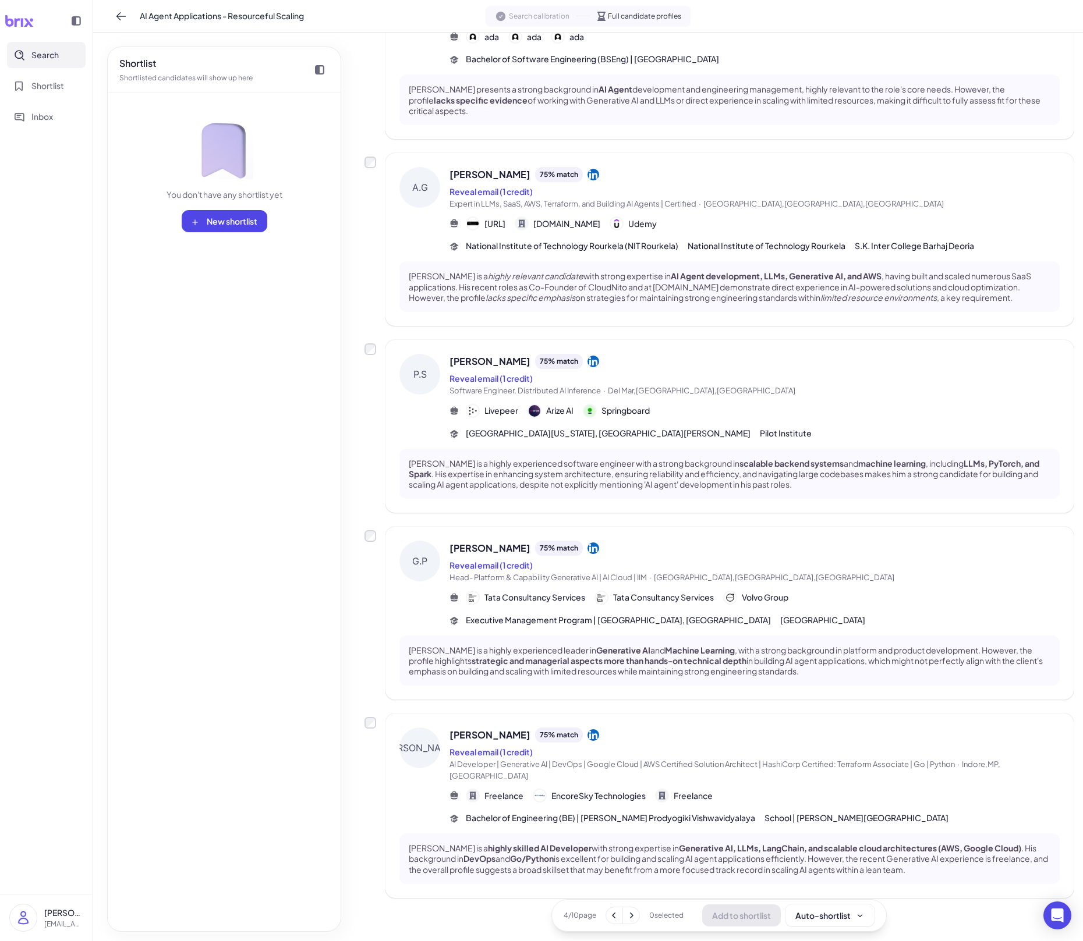
click at [630, 655] on icon at bounding box center [631, 916] width 12 height 12
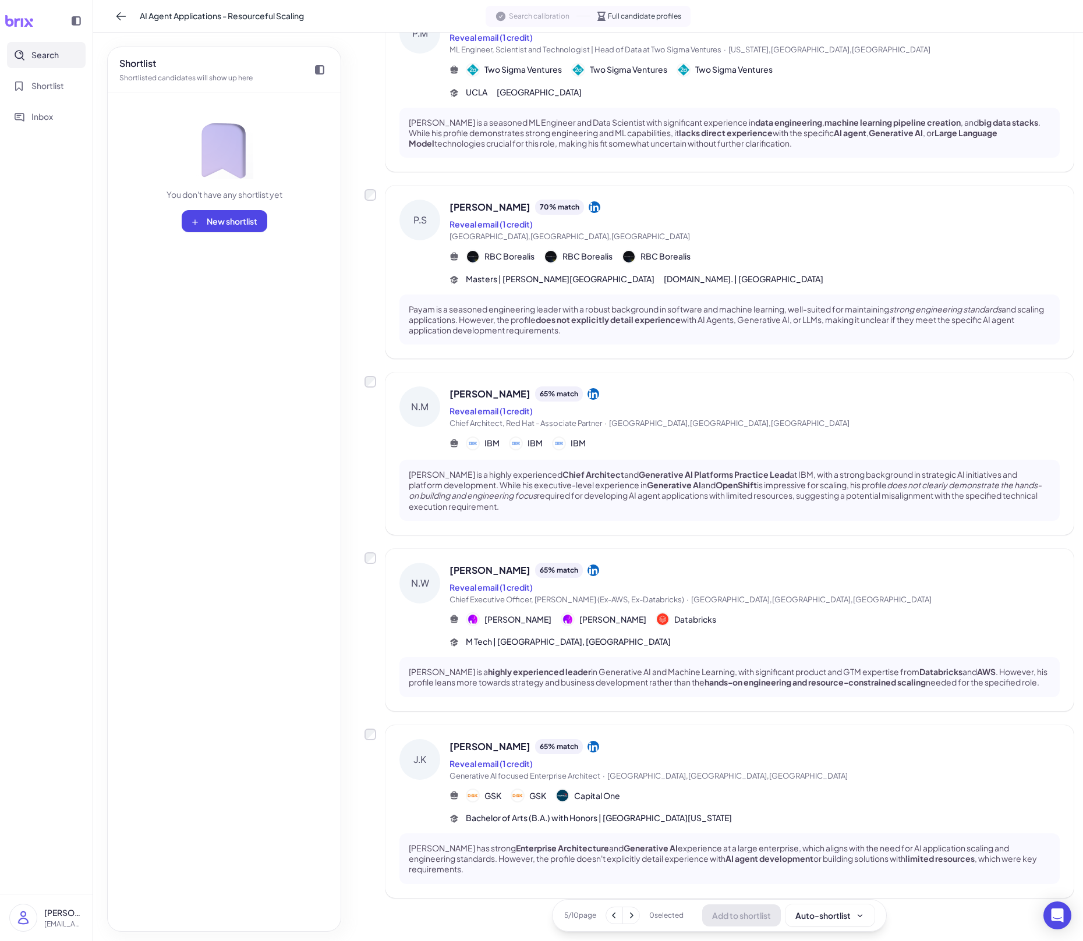
scroll to position [1093, 0]
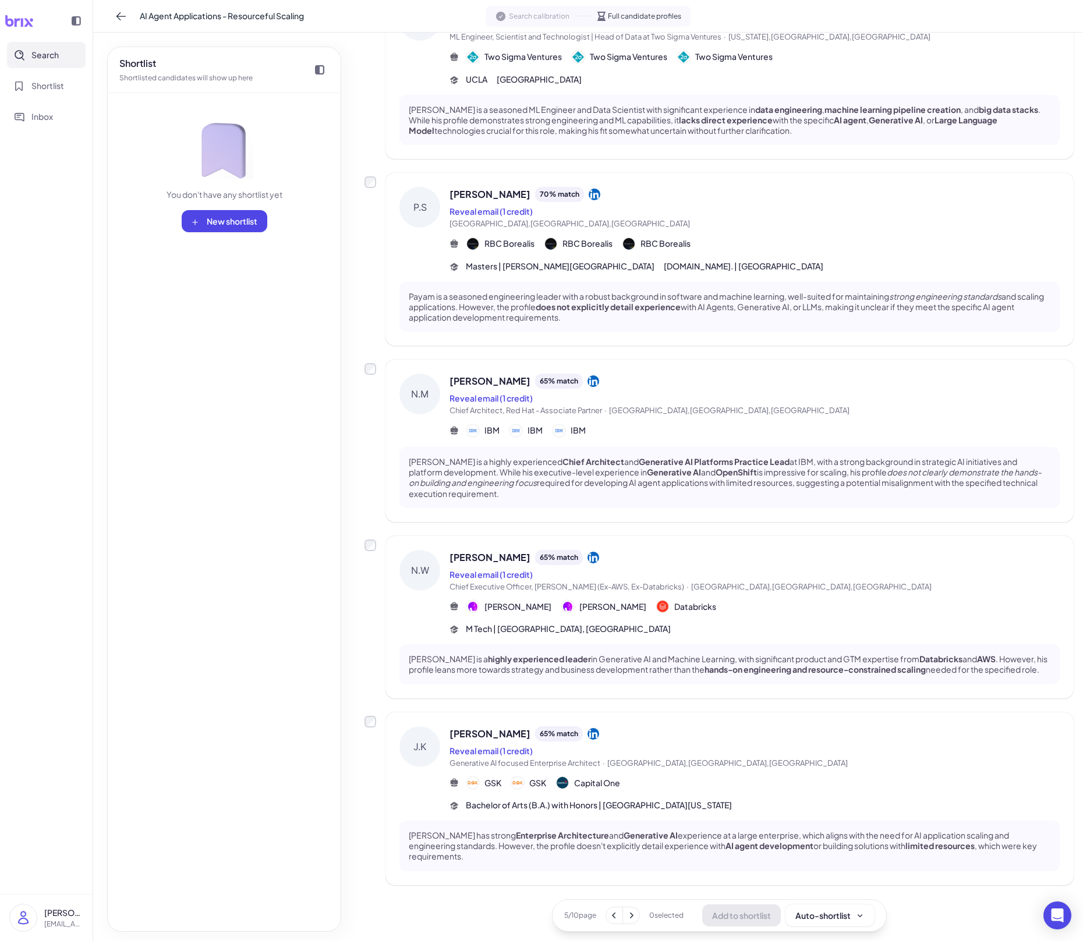
click at [713, 655] on div "[PERSON_NAME] 65 % match Reveal email (1 credit) Generative AI focused Enterpri…" at bounding box center [754, 769] width 610 height 86
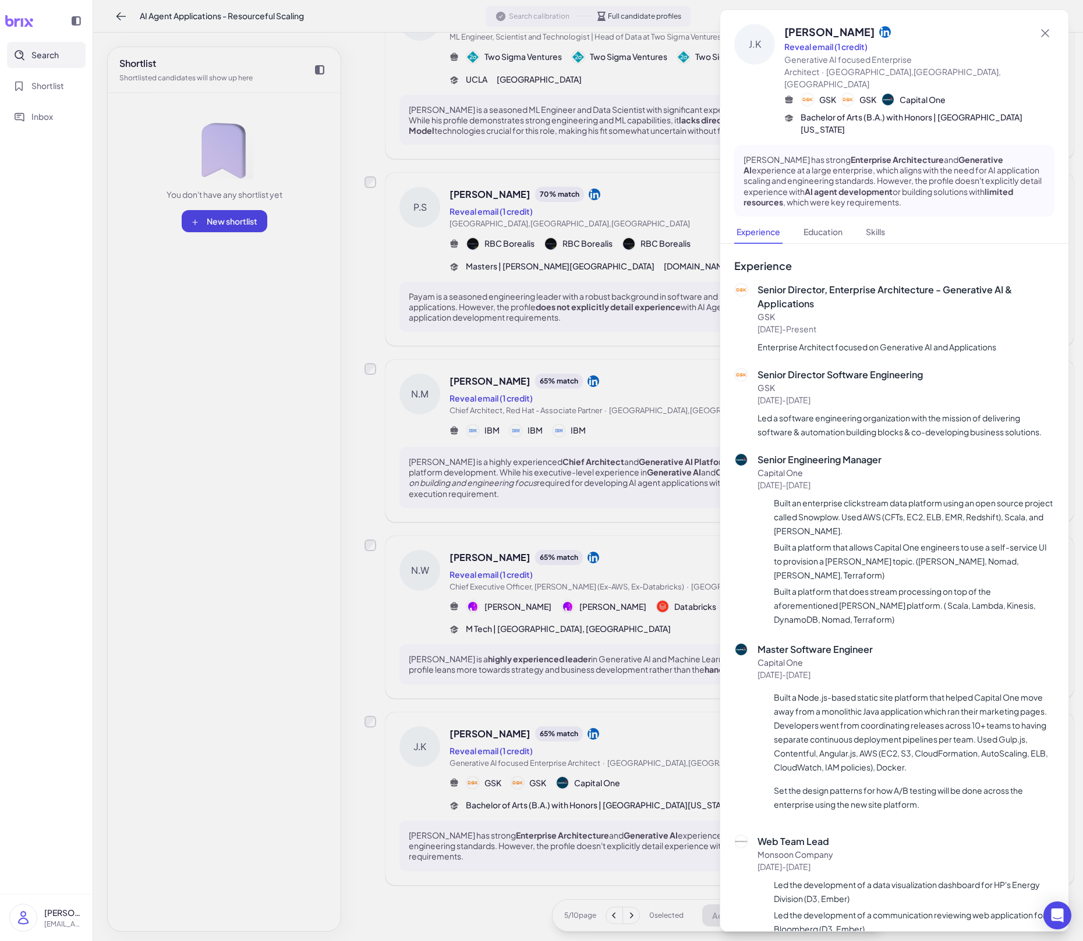
scroll to position [358, 0]
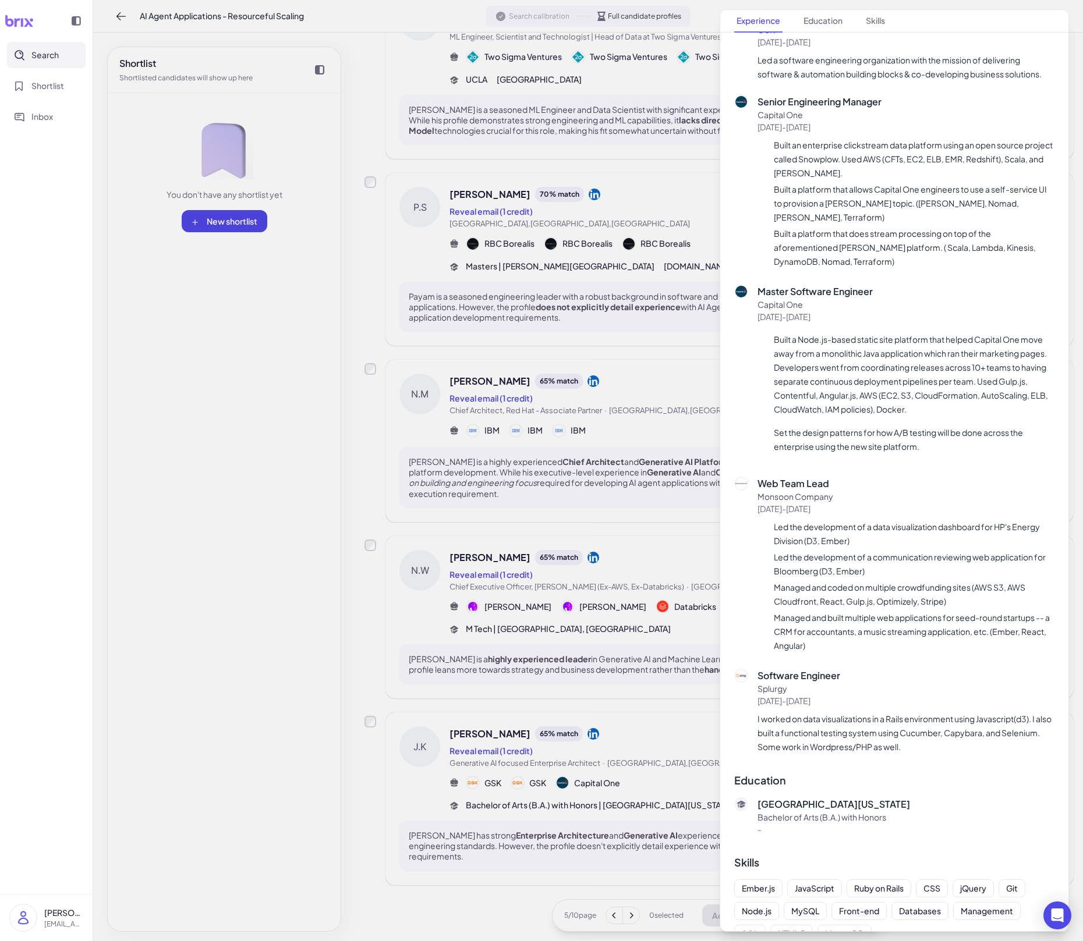
click at [593, 655] on div at bounding box center [541, 470] width 1083 height 941
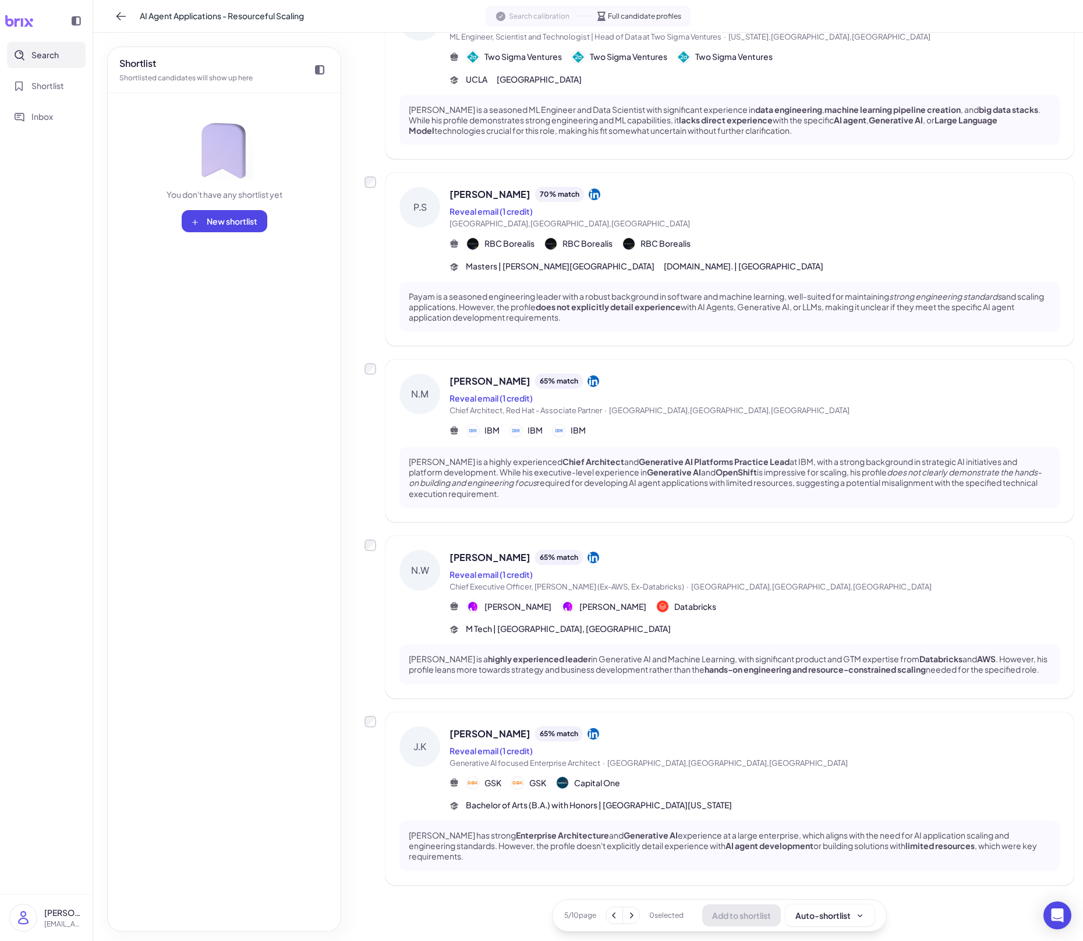
click at [628, 655] on icon at bounding box center [631, 916] width 12 height 12
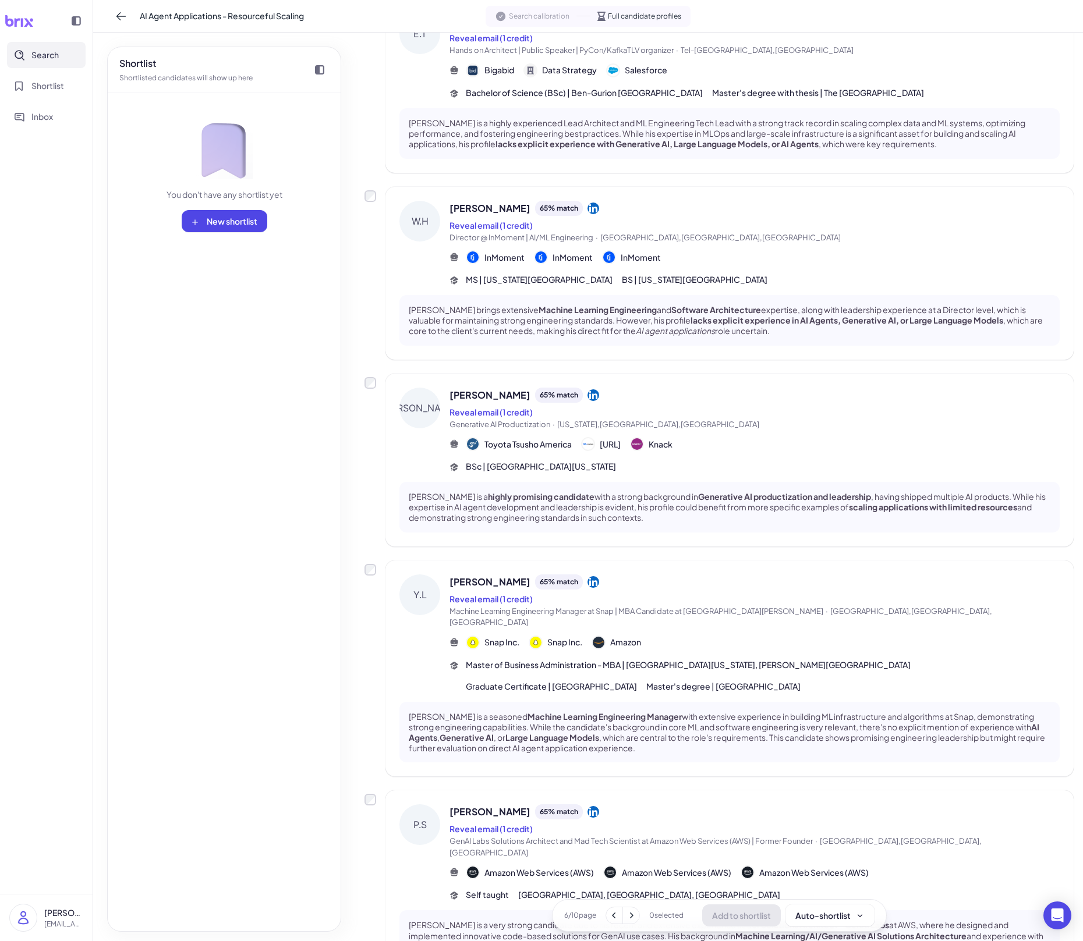
scroll to position [1093, 0]
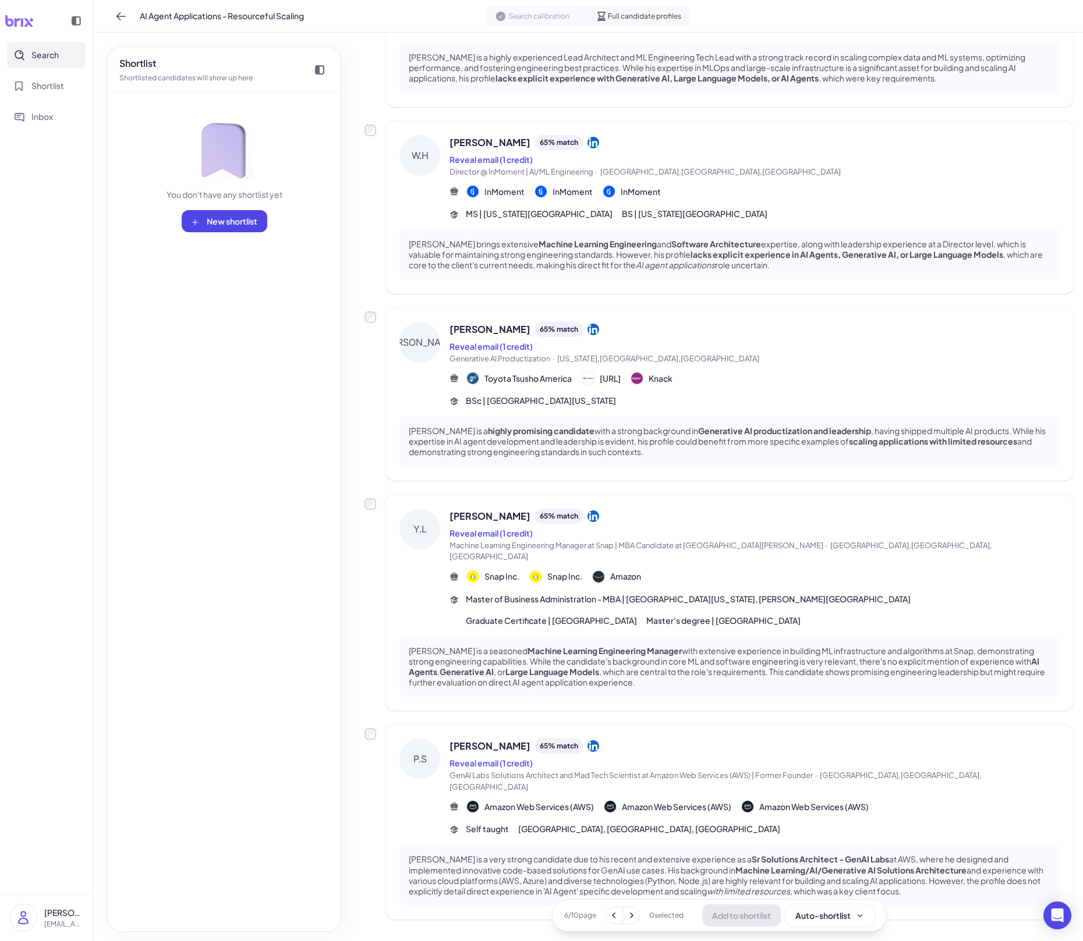
click at [703, 655] on div "P.S [PERSON_NAME] 65 % match Reveal email (1 credit) GenAI Labs Solutions Archi…" at bounding box center [729, 822] width 688 height 195
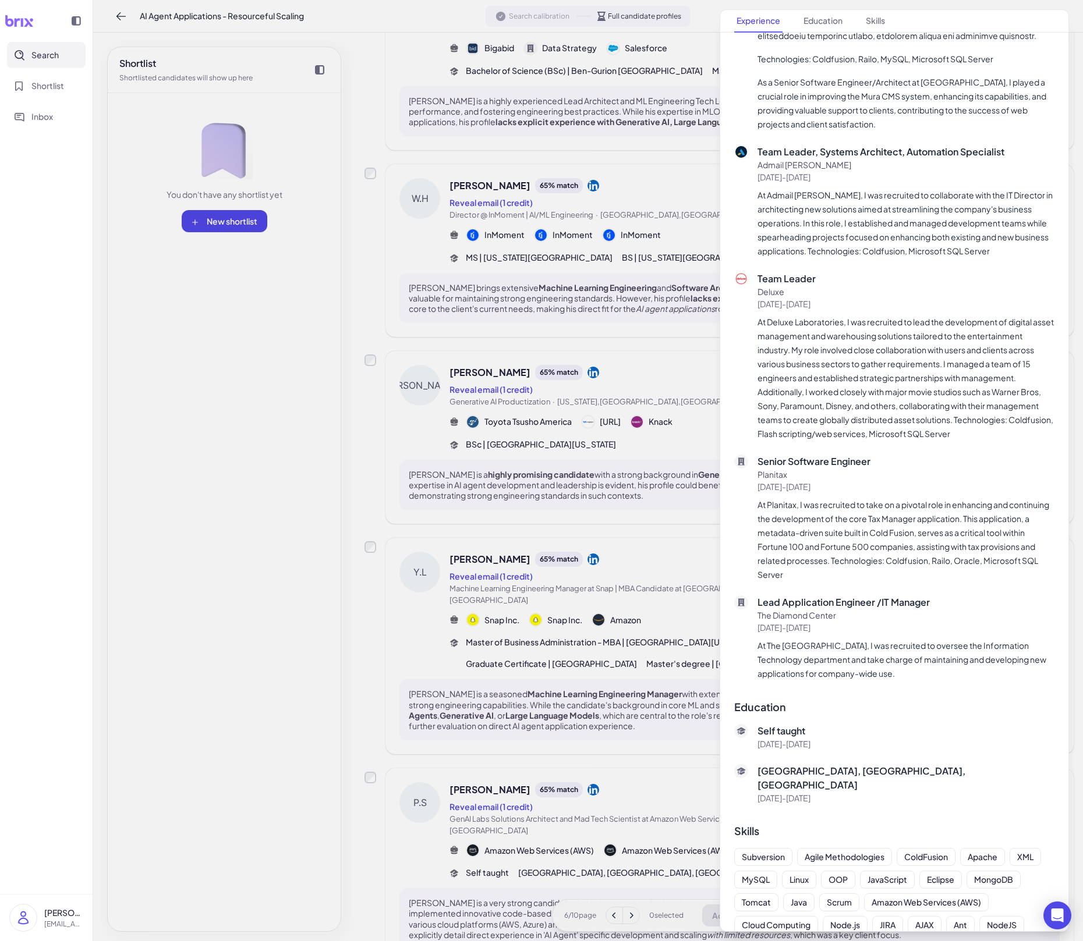
scroll to position [5114, 0]
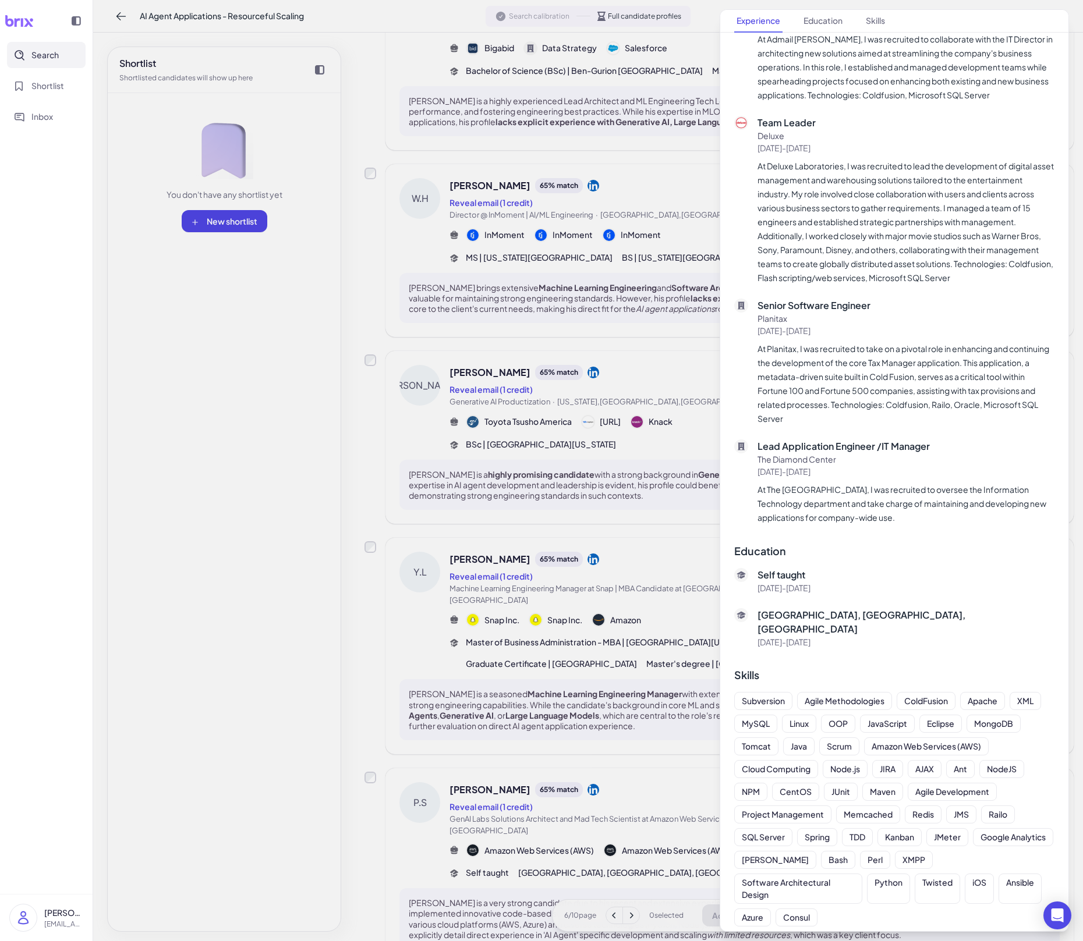
click at [634, 655] on div at bounding box center [541, 470] width 1083 height 941
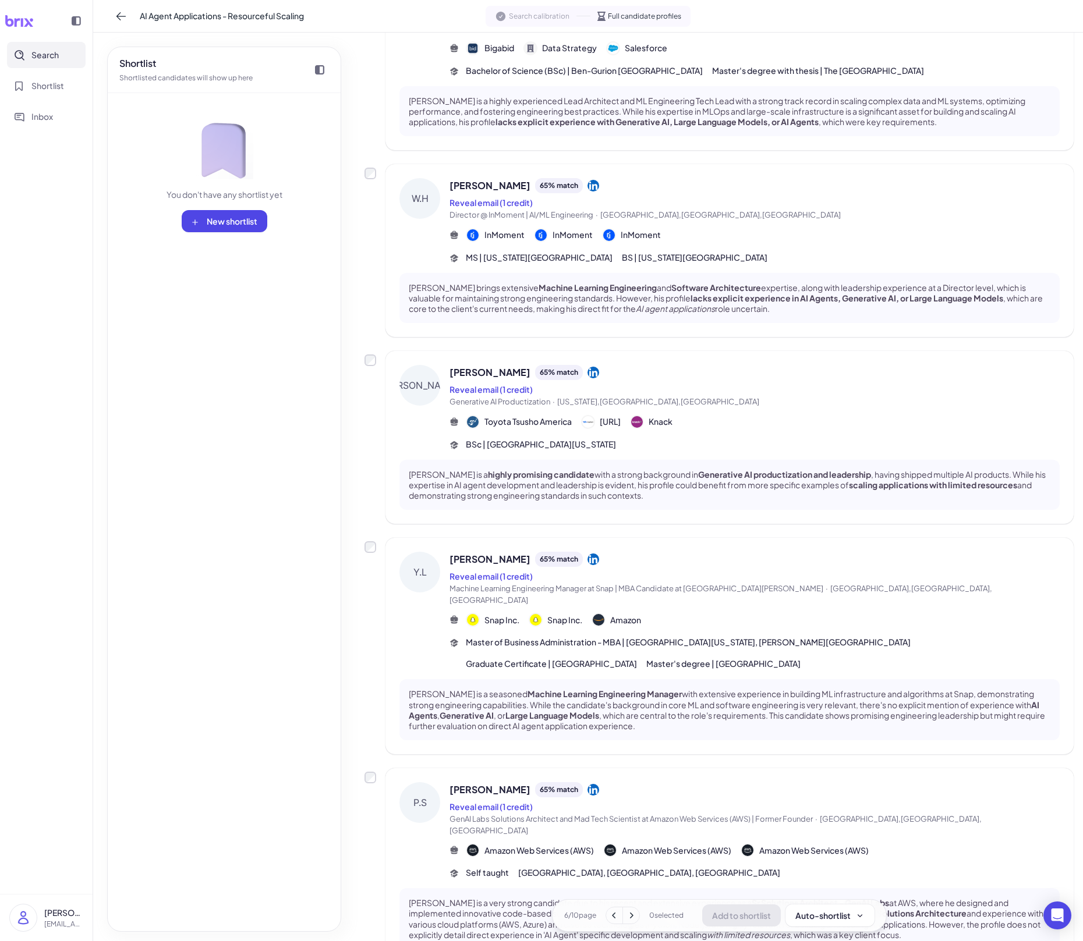
click at [628, 655] on icon at bounding box center [631, 916] width 12 height 12
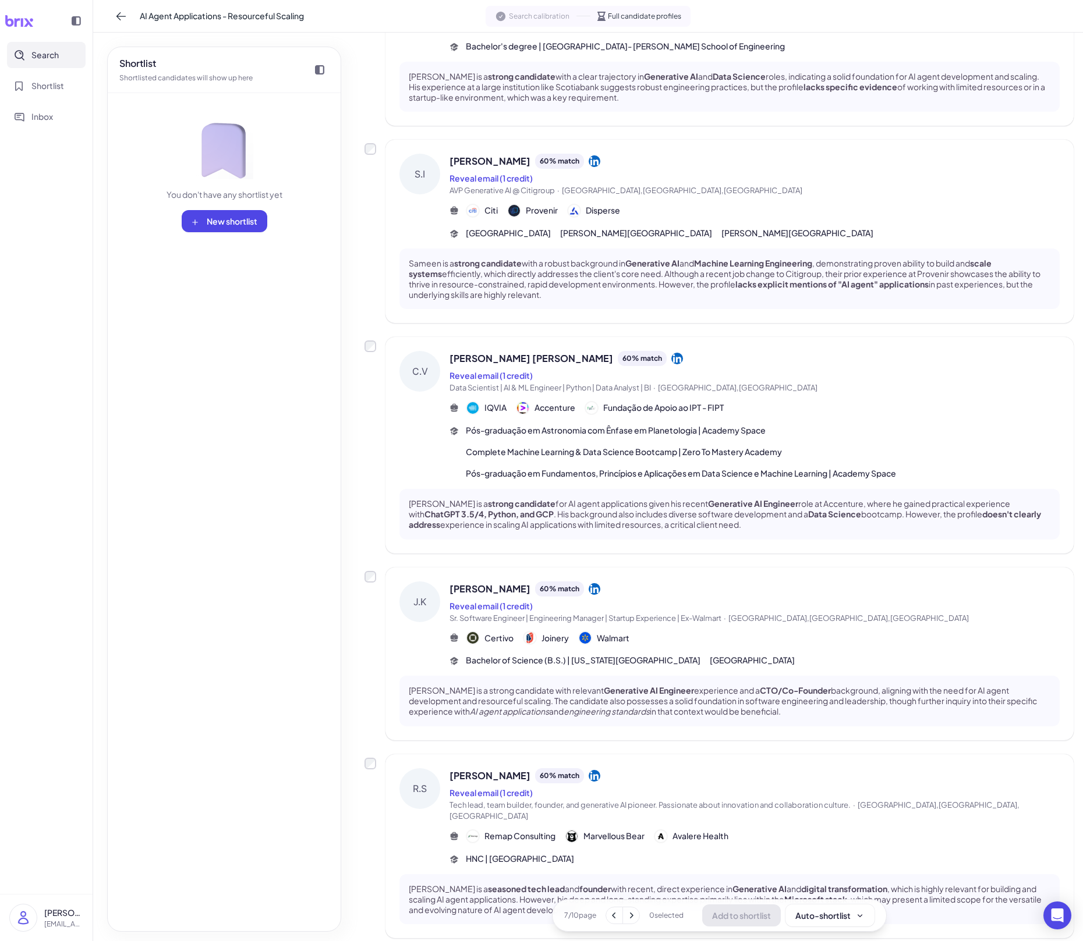
scroll to position [1179, 0]
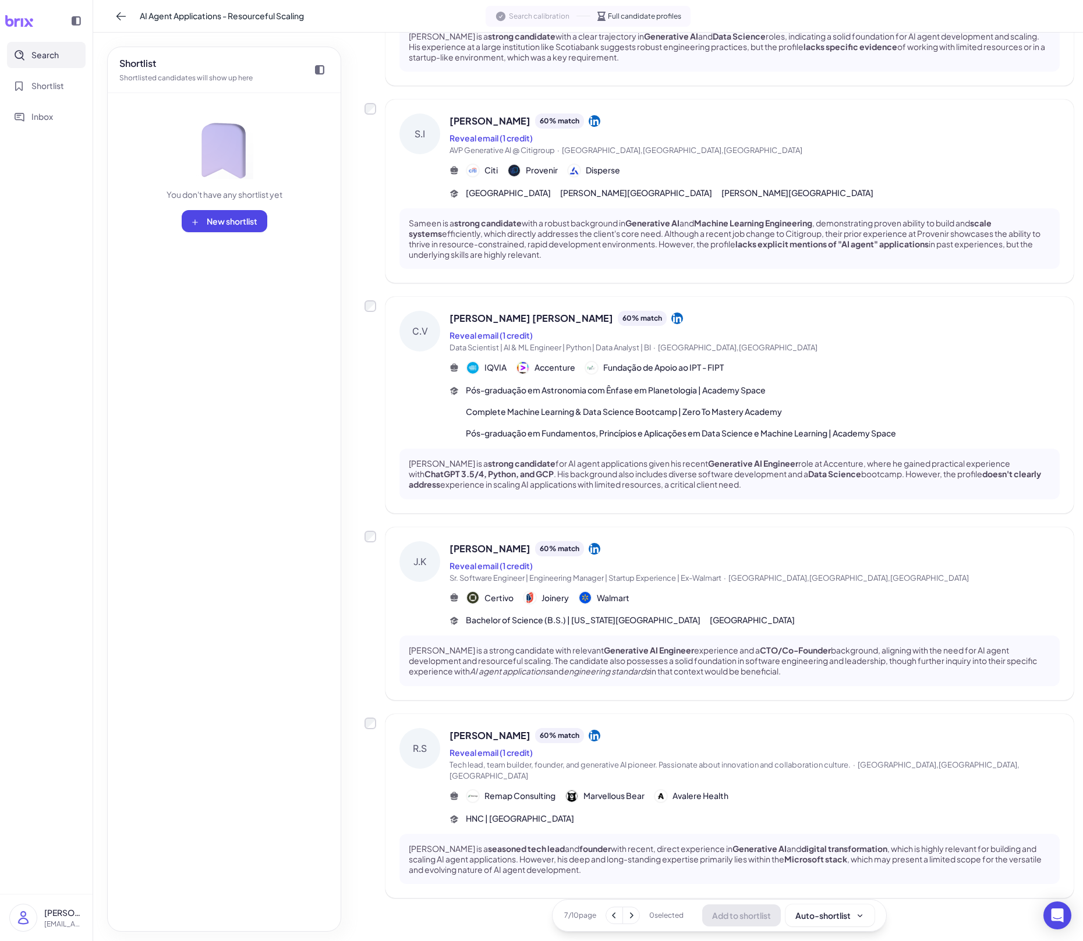
click at [736, 655] on div "[PERSON_NAME] is a seasoned tech lead and founder with recent, direct experienc…" at bounding box center [729, 859] width 660 height 51
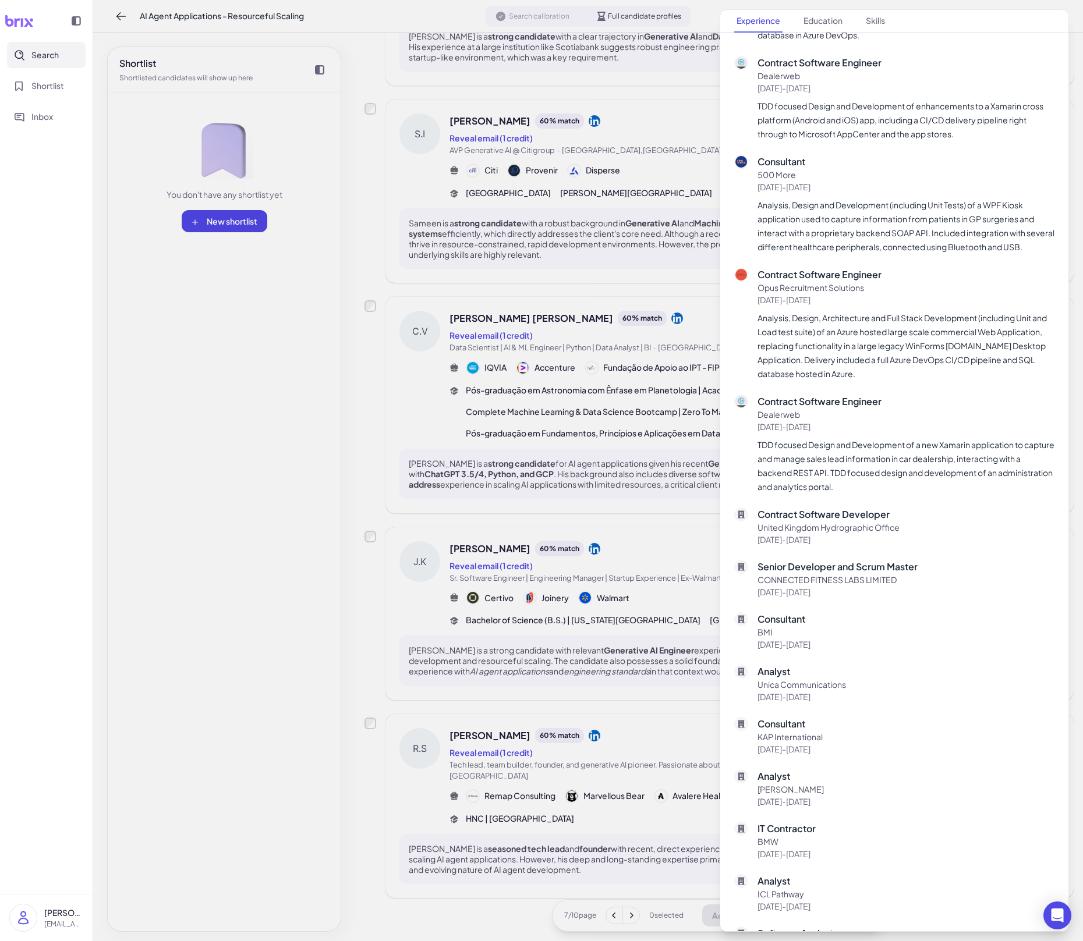
scroll to position [1825, 0]
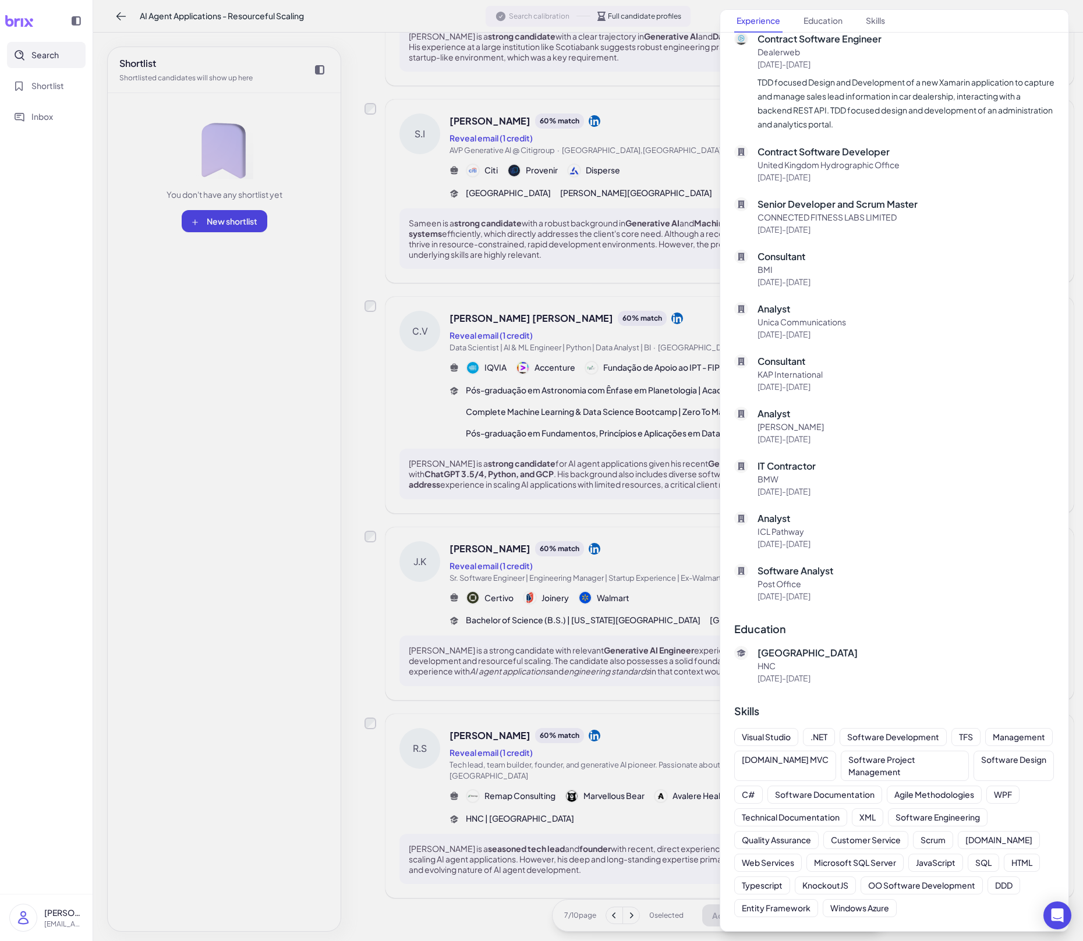
click at [551, 655] on div at bounding box center [541, 470] width 1083 height 941
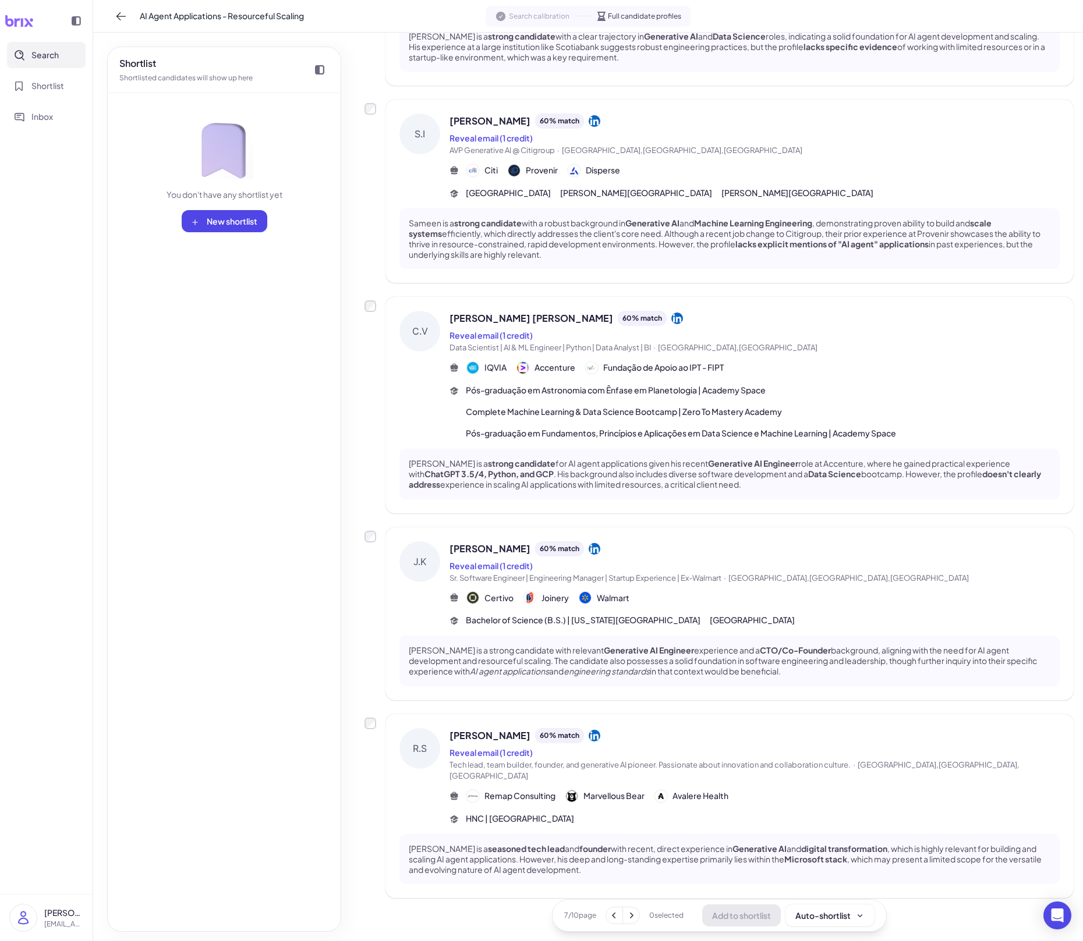
click at [632, 655] on icon at bounding box center [631, 916] width 12 height 12
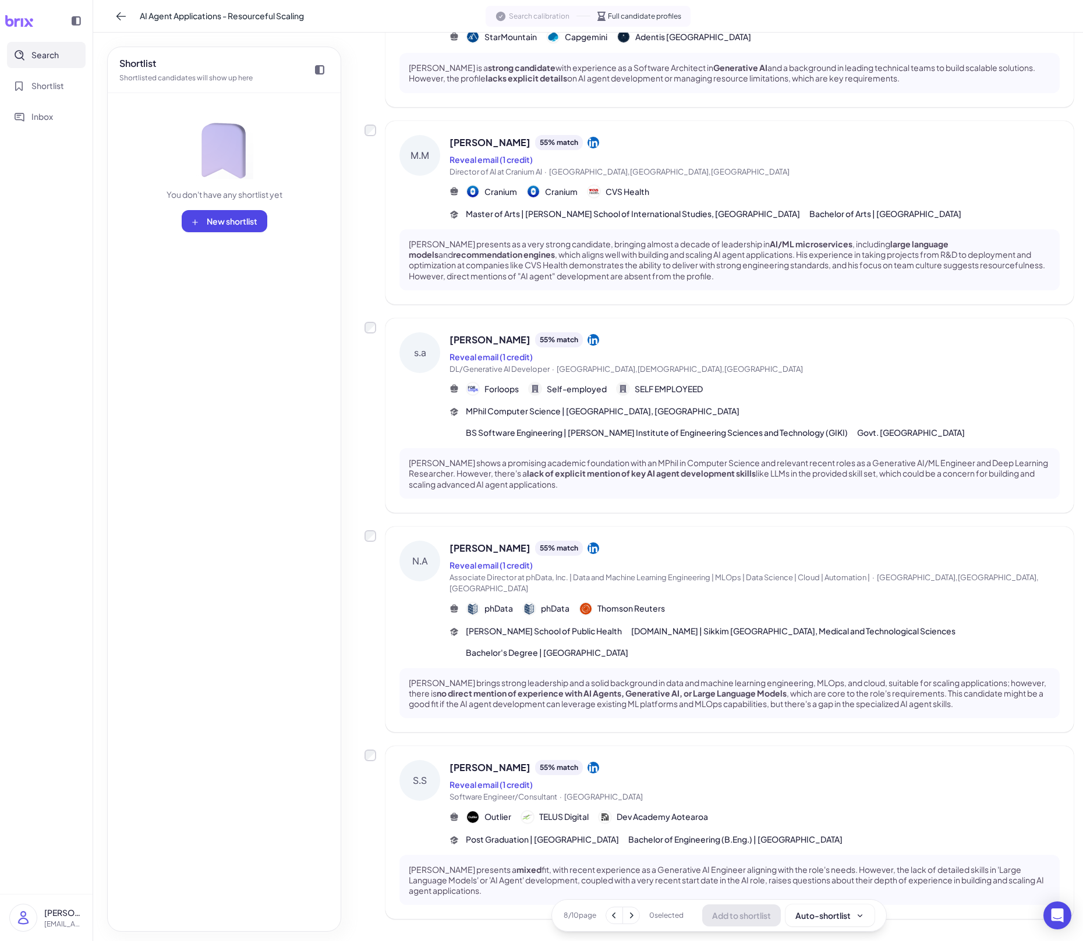
scroll to position [1093, 0]
click at [658, 655] on div "[PERSON_NAME] presents a mixed fit, with recent experience as a Generative AI E…" at bounding box center [729, 881] width 660 height 51
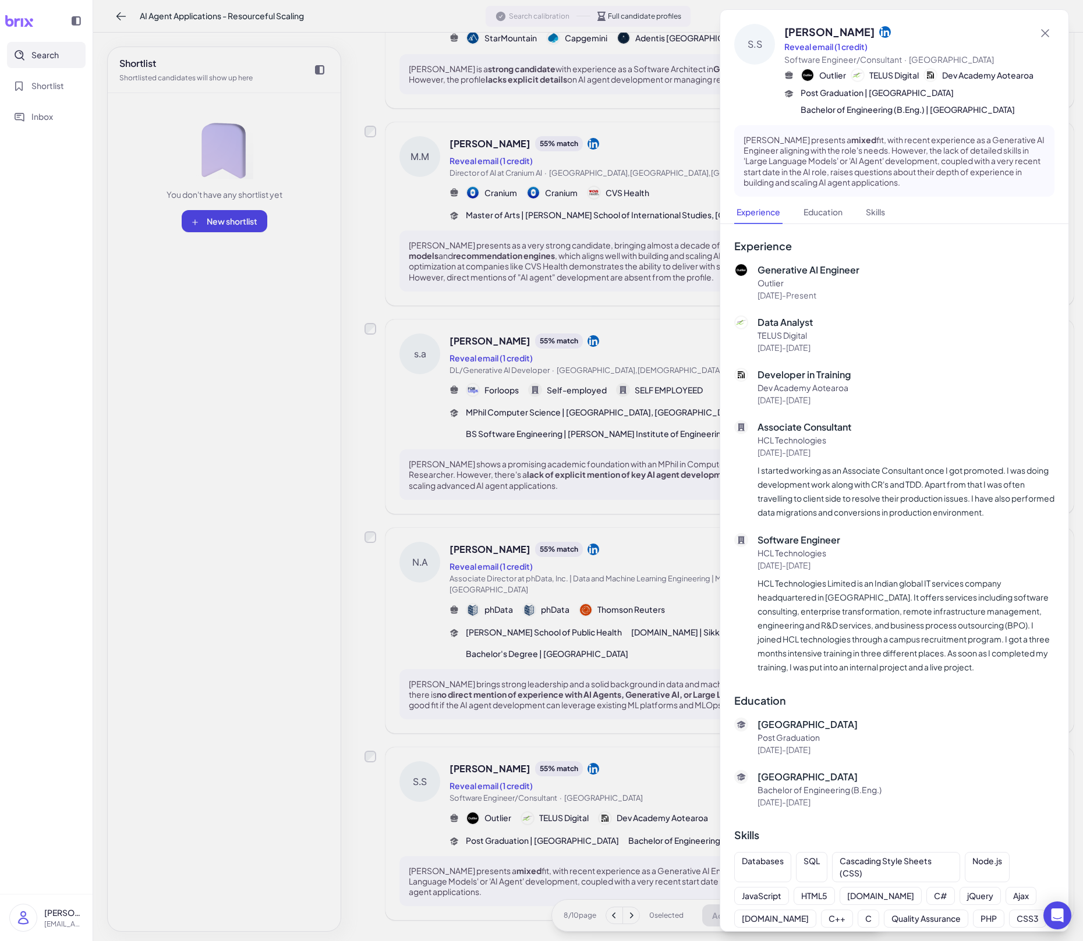
scroll to position [10, 0]
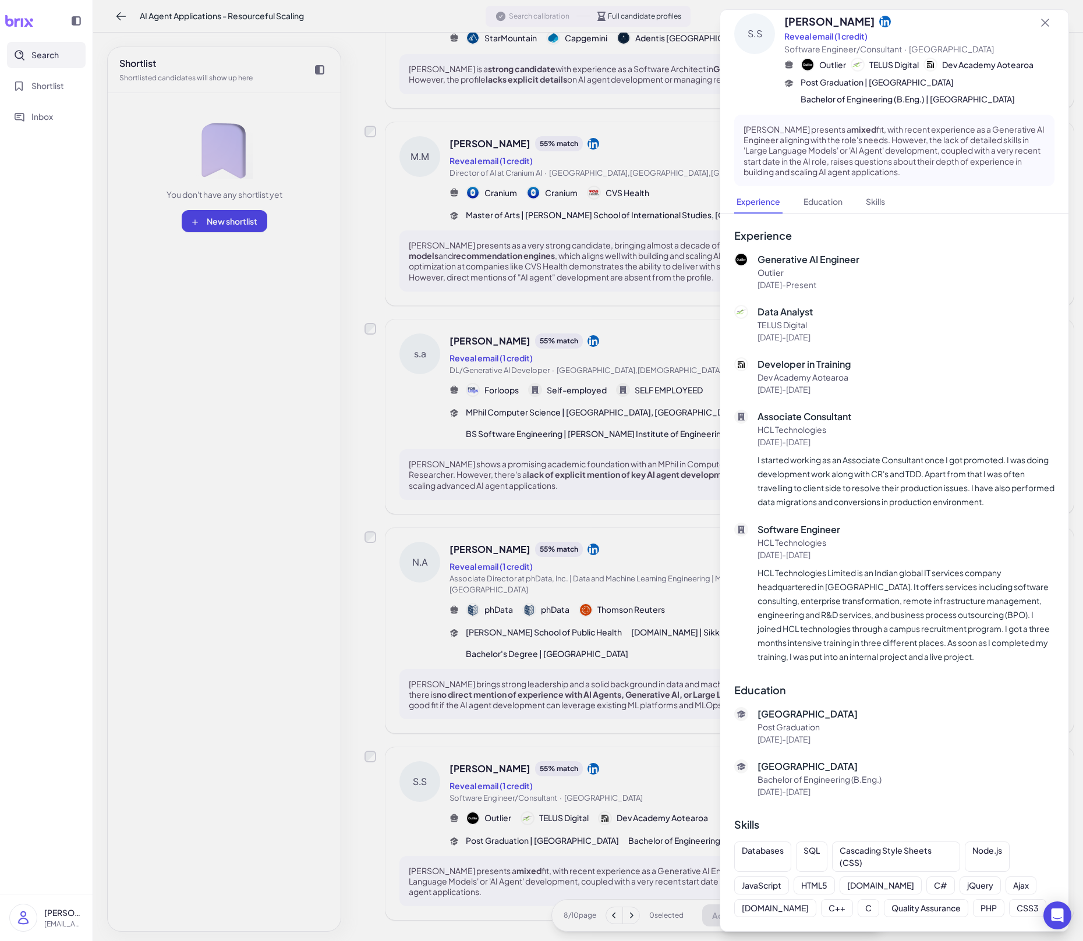
click at [547, 655] on div at bounding box center [541, 470] width 1083 height 941
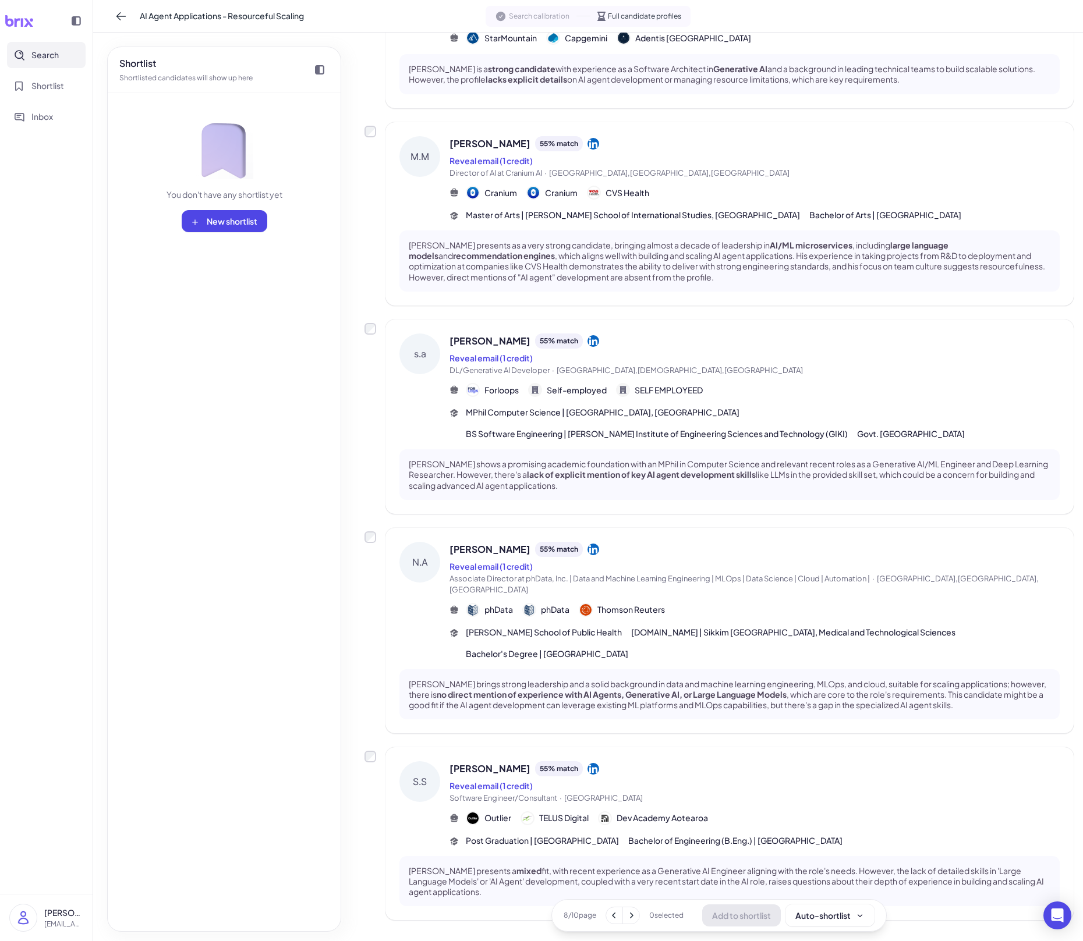
click at [631, 655] on icon at bounding box center [631, 916] width 3 height 6
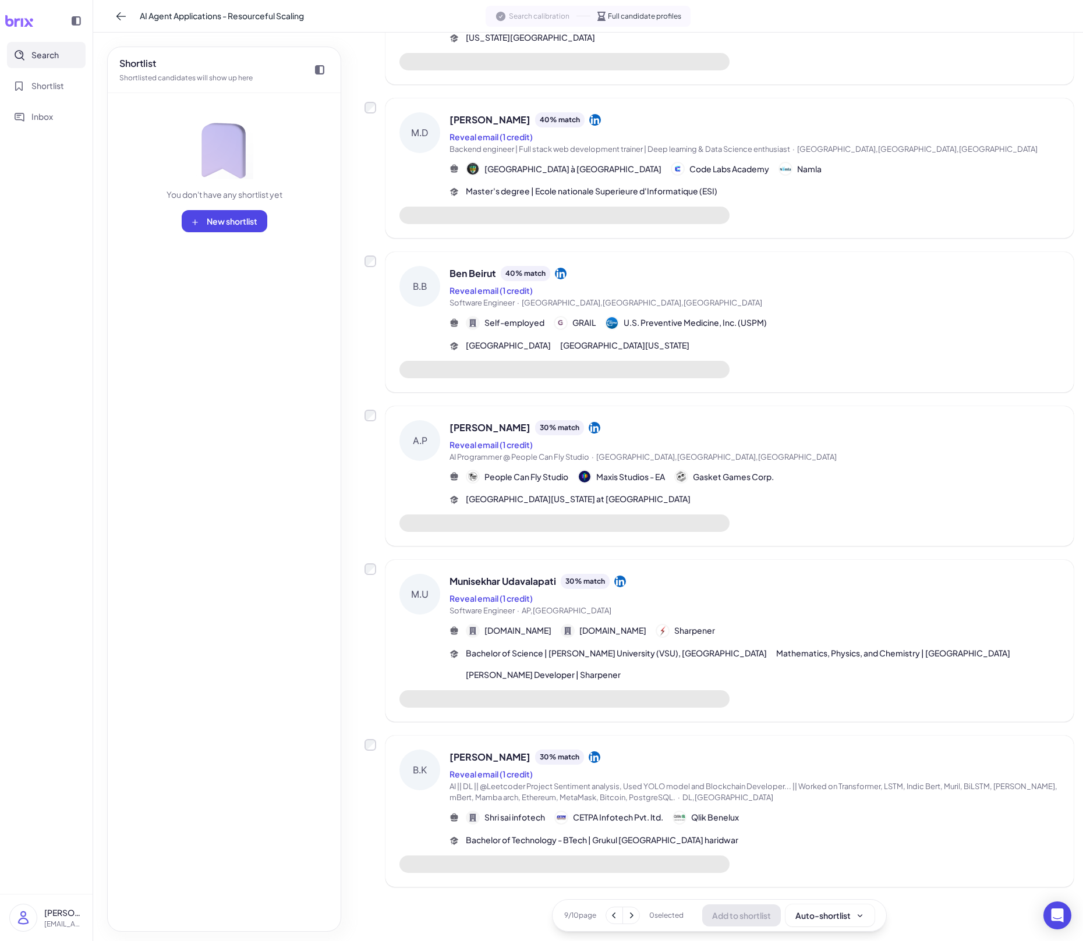
click at [636, 655] on div "Reveal email (1 credit)" at bounding box center [754, 774] width 610 height 14
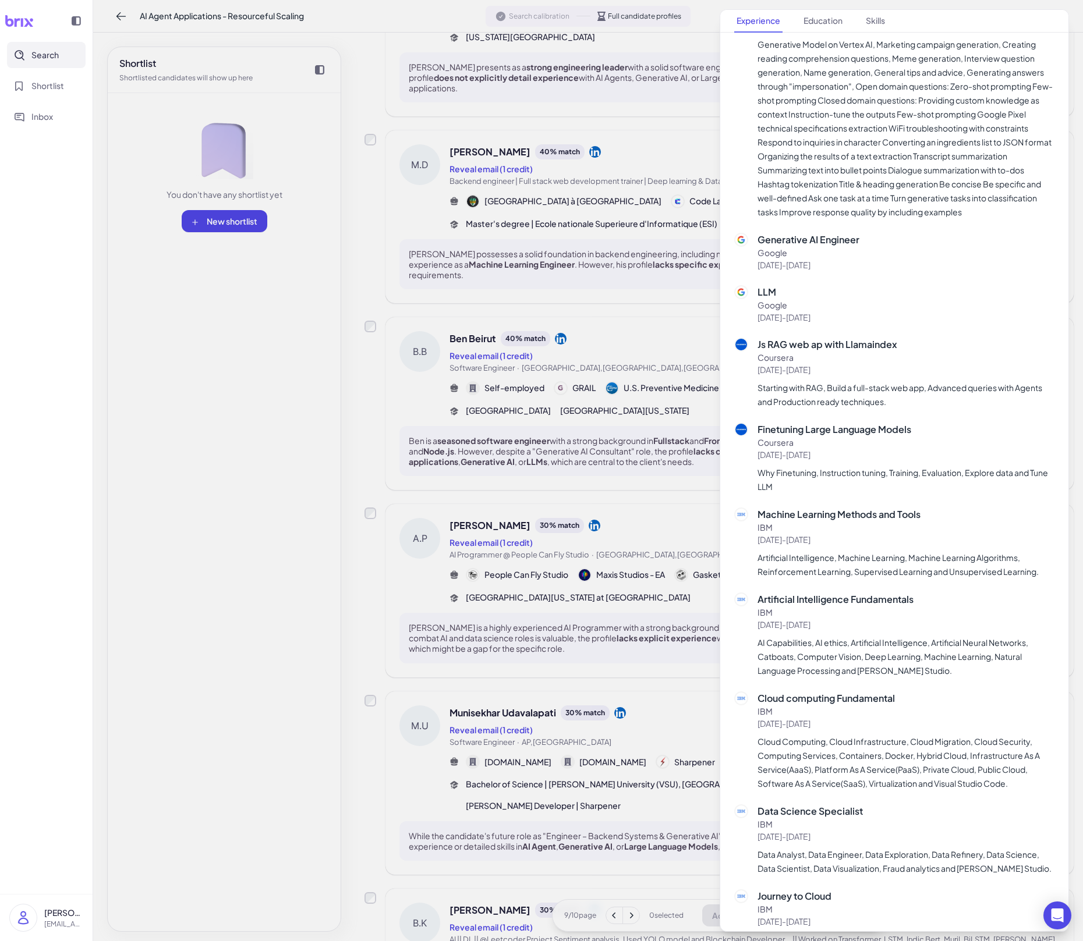
scroll to position [757, 0]
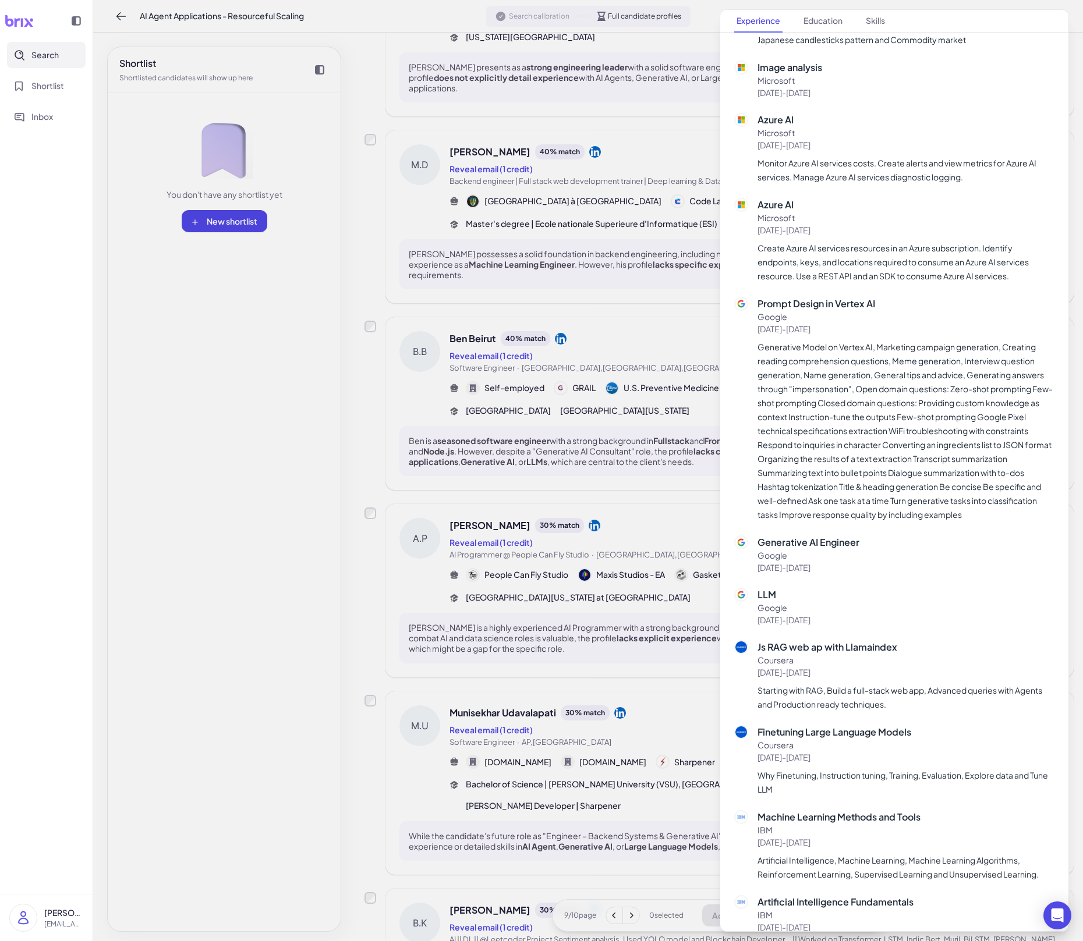
click at [602, 619] on div at bounding box center [541, 470] width 1083 height 941
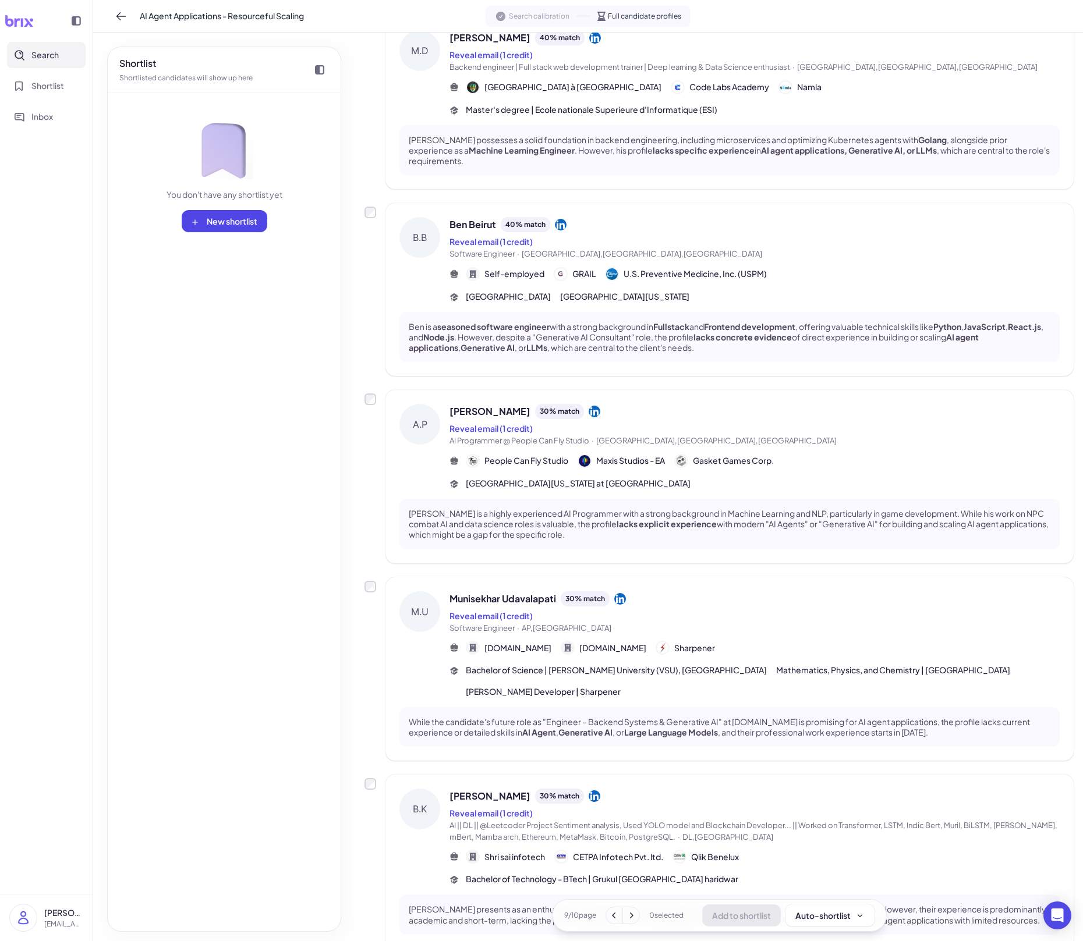
scroll to position [1170, 0]
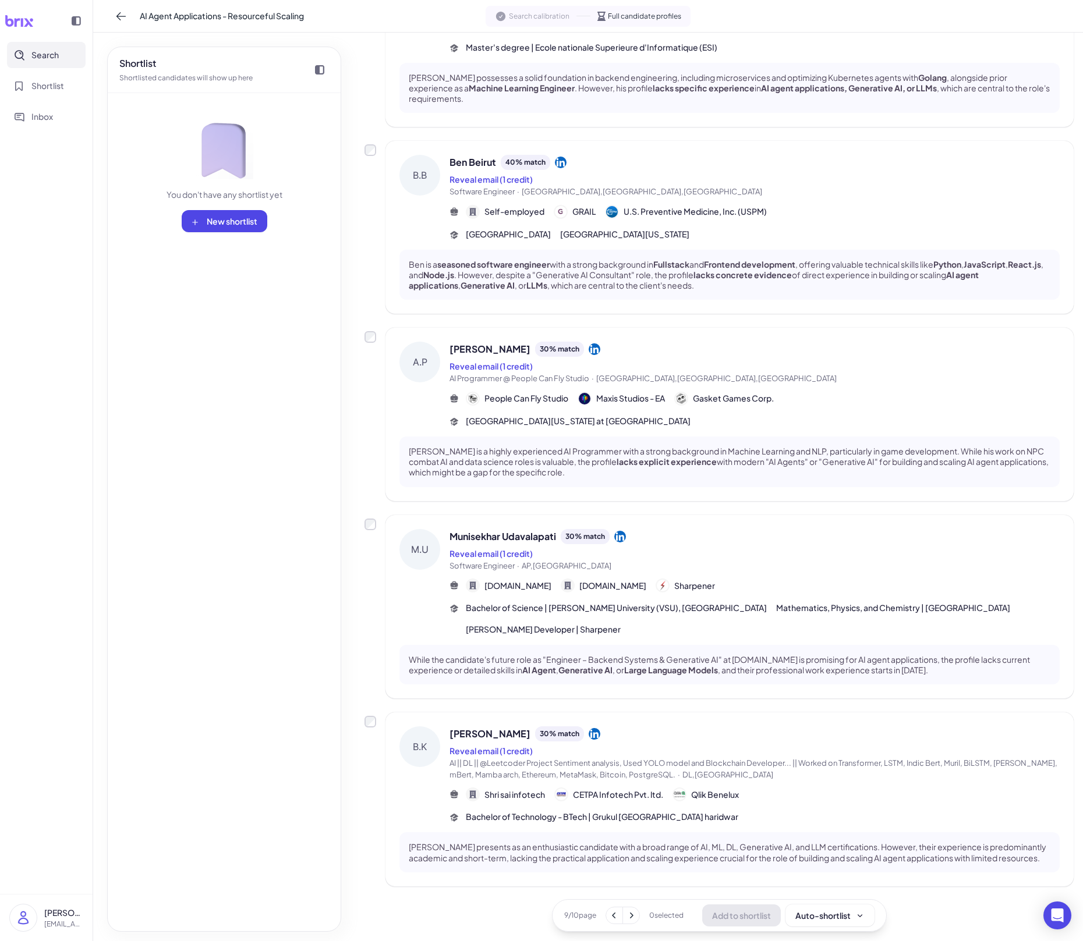
click at [700, 562] on div "Munisekhar Udavalapati 30 % match Reveal email (1 credit) Software Engineer · A…" at bounding box center [754, 582] width 610 height 107
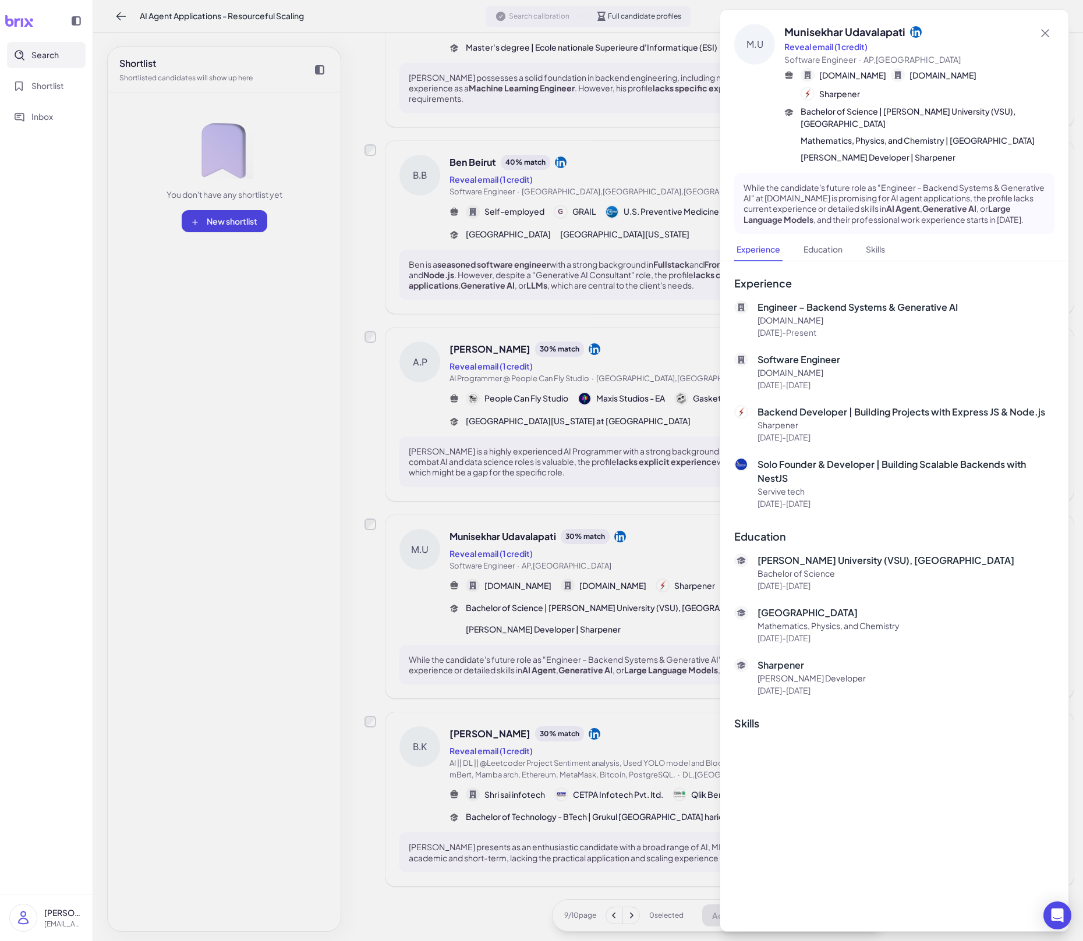
click at [540, 655] on div at bounding box center [541, 470] width 1083 height 941
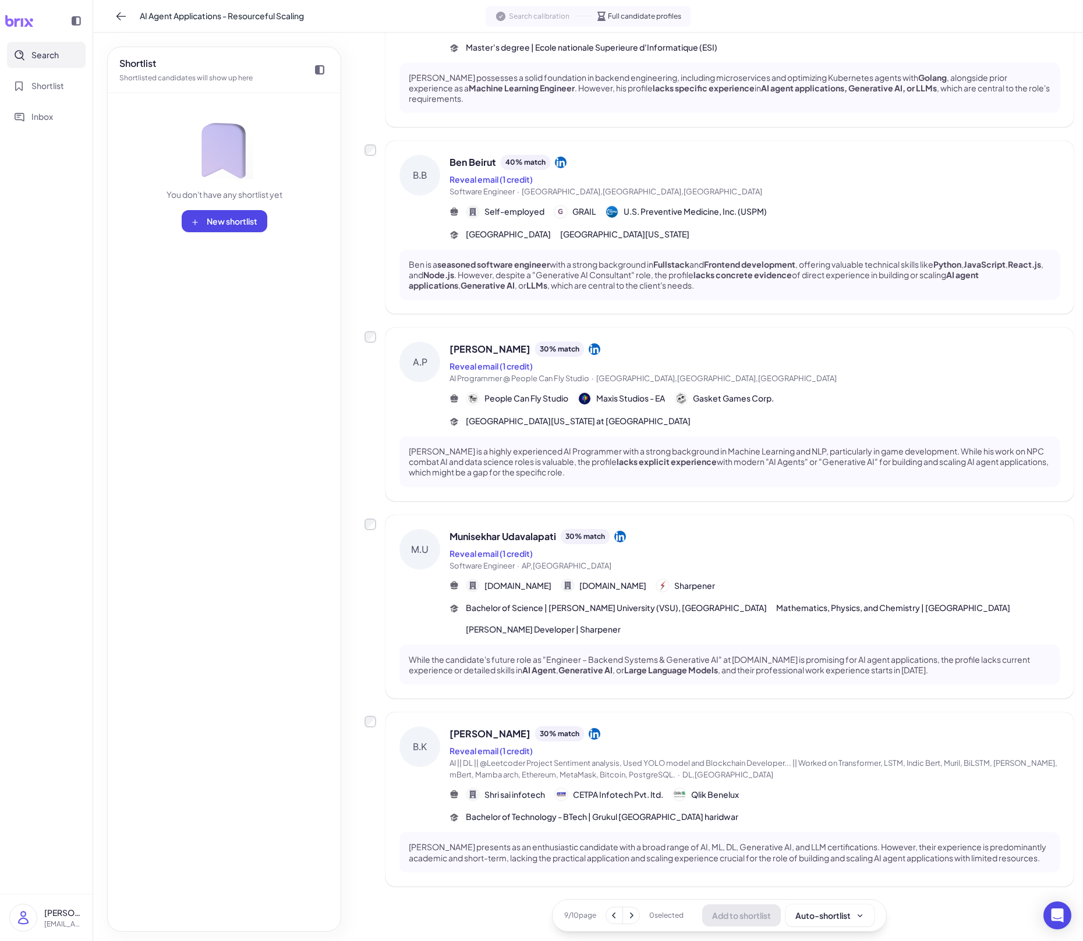
click at [584, 655] on span "AI || DL || @Leetcoder Project Sentiment analysis, Used YOLO model and Blockcha…" at bounding box center [753, 768] width 608 height 21
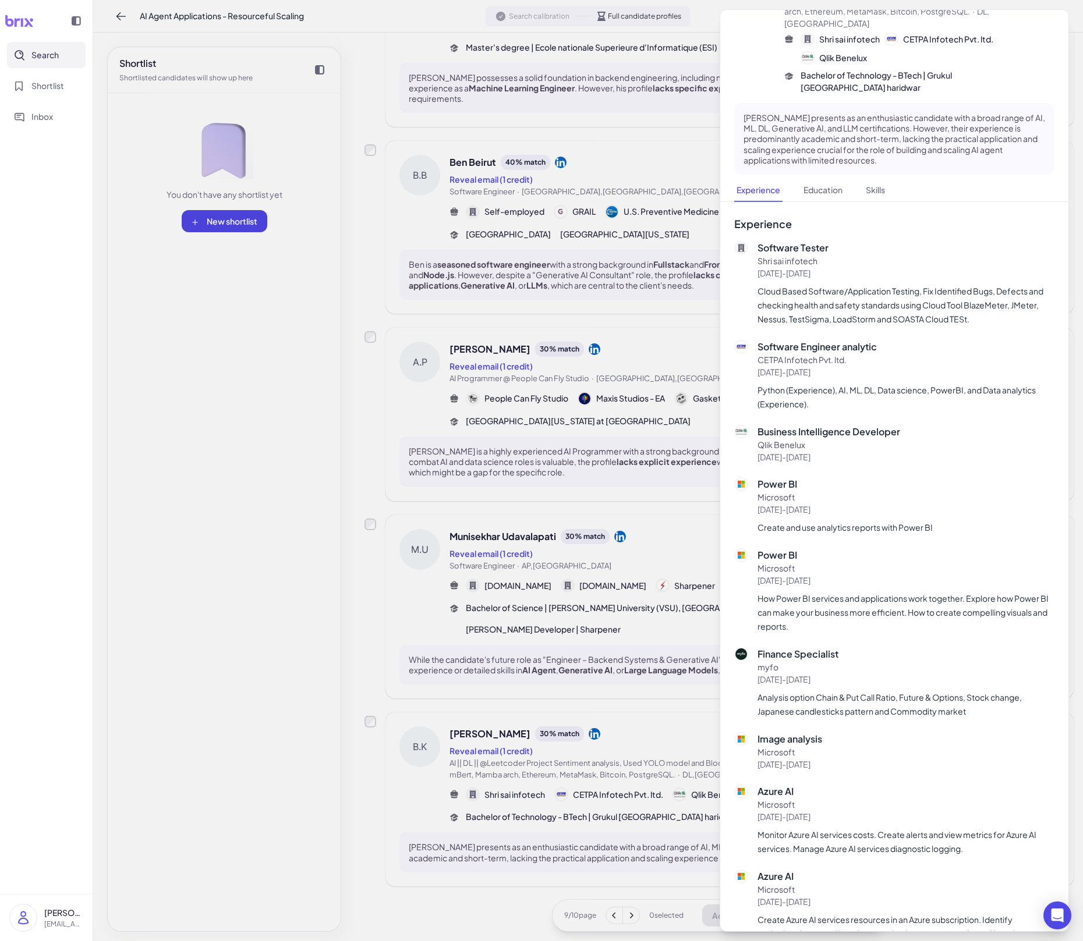
scroll to position [70, 0]
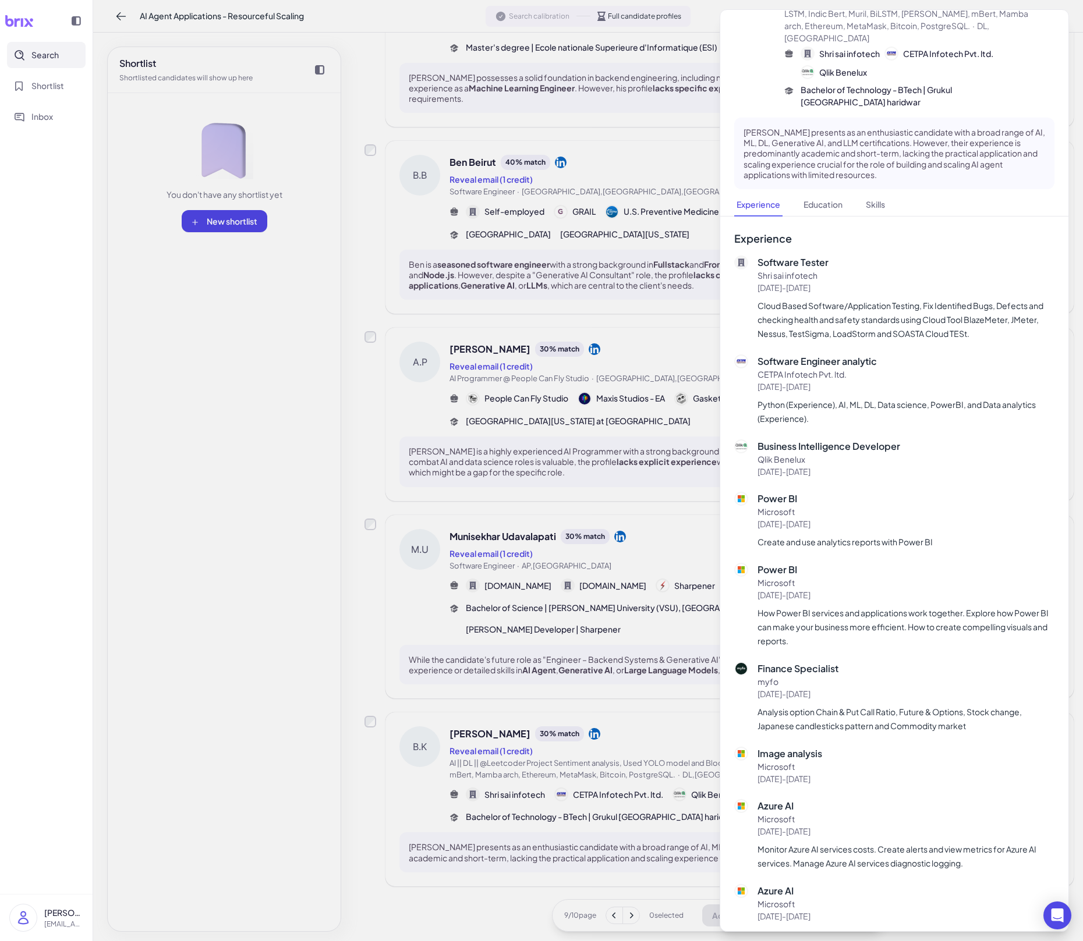
click at [566, 413] on div at bounding box center [541, 470] width 1083 height 941
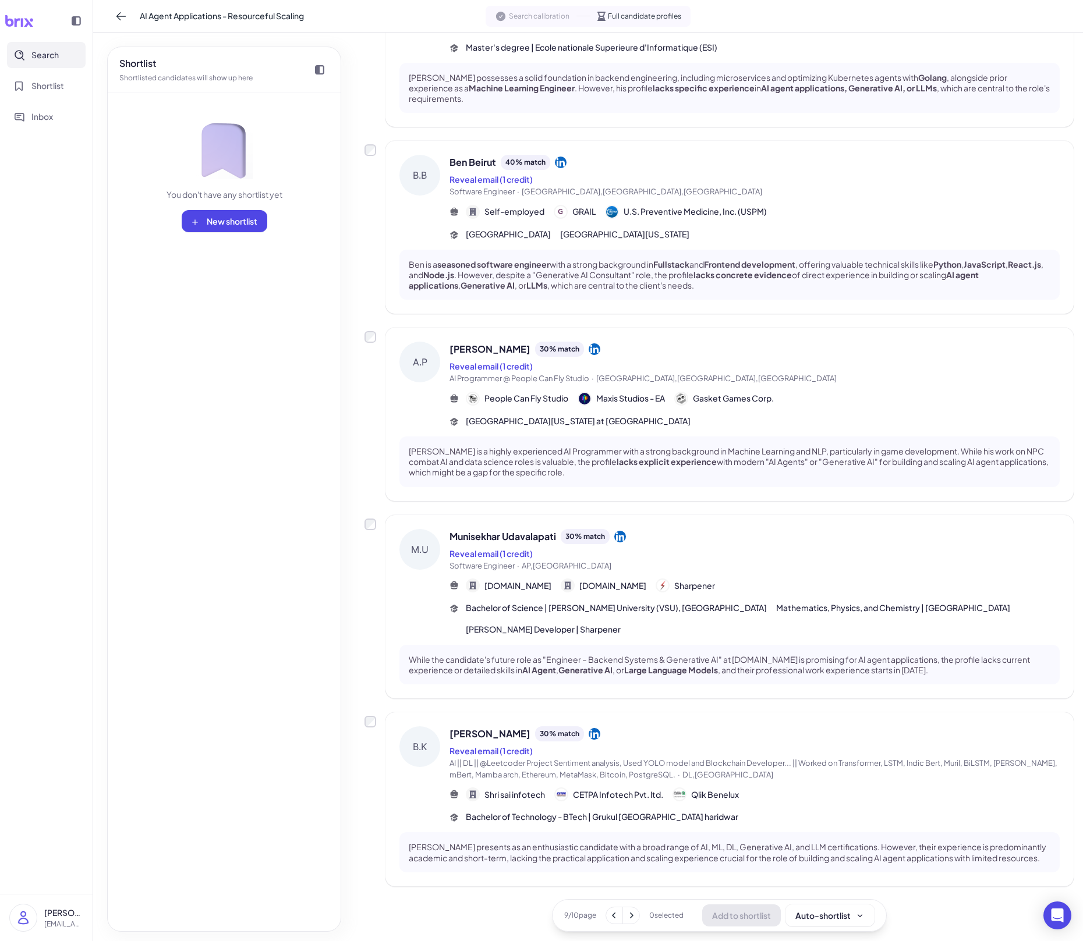
click at [632, 655] on icon at bounding box center [631, 916] width 12 height 12
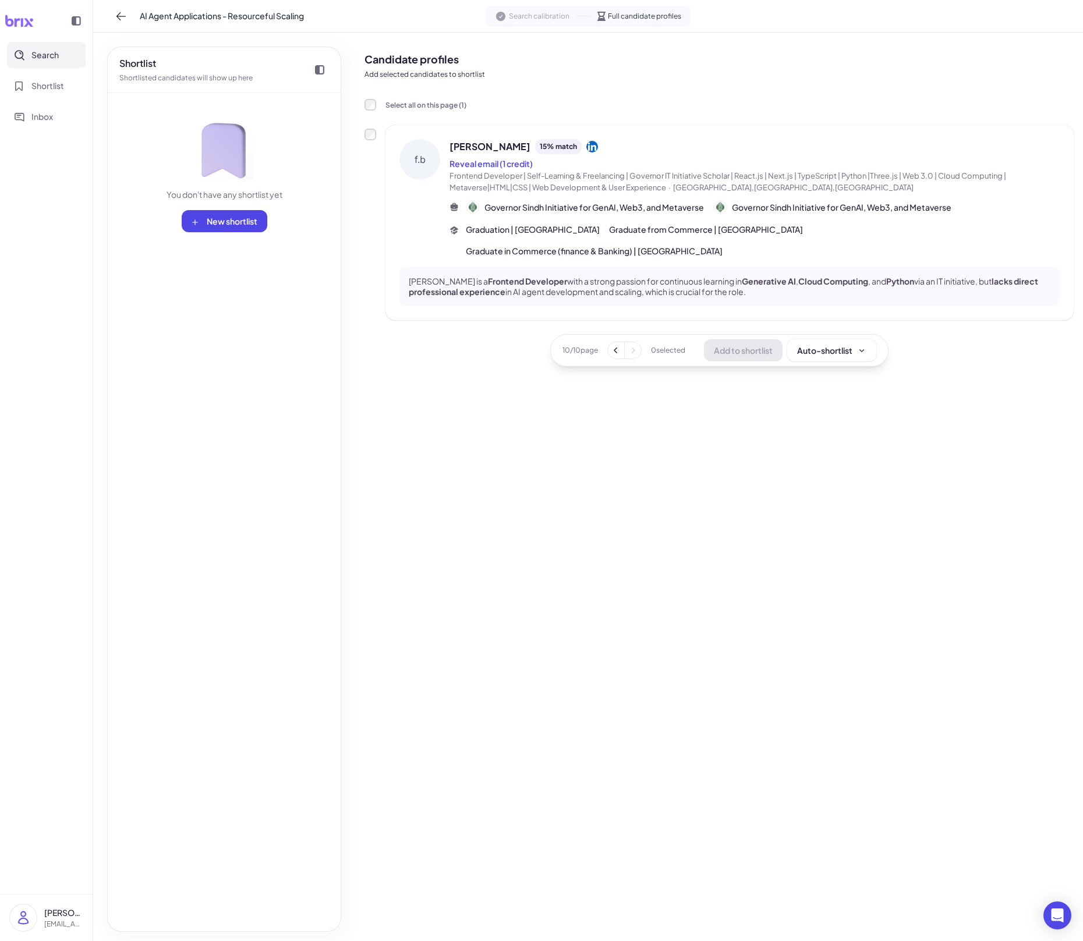
click at [616, 350] on icon at bounding box center [616, 351] width 12 height 12
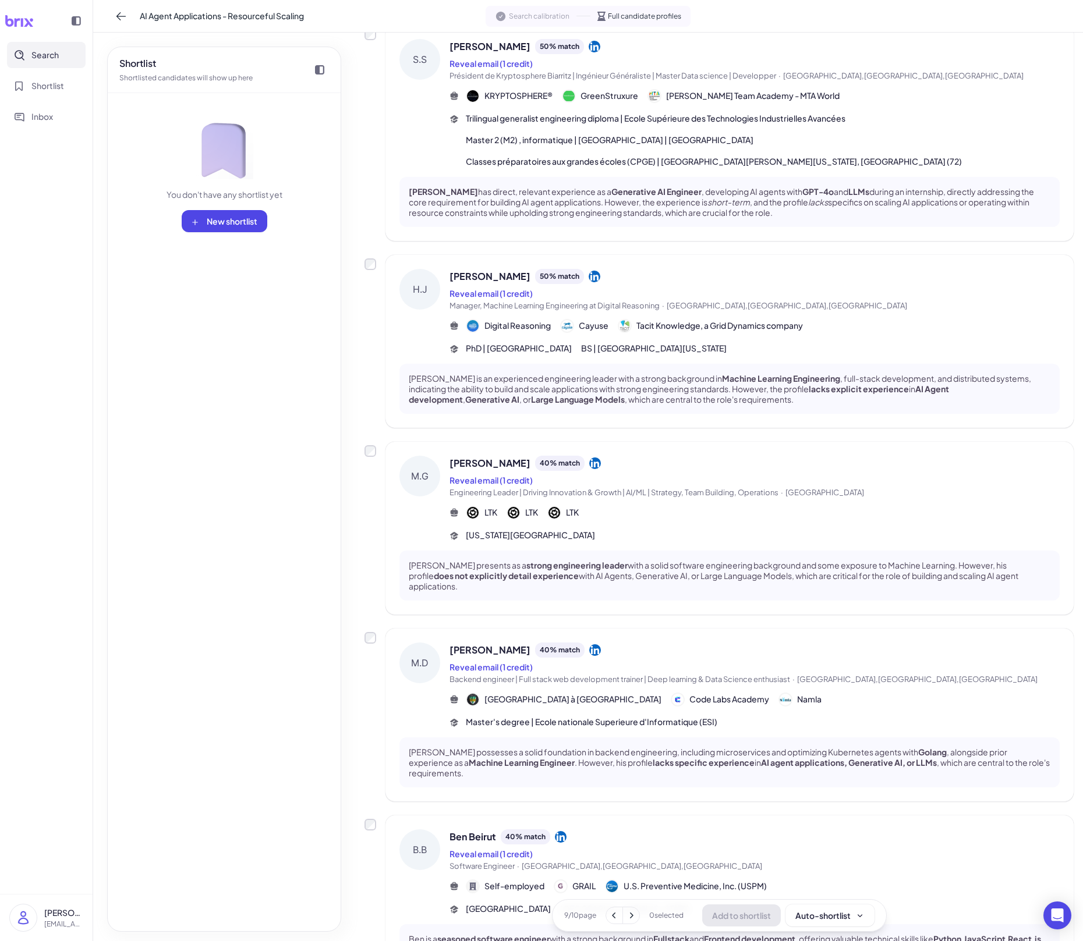
scroll to position [530, 0]
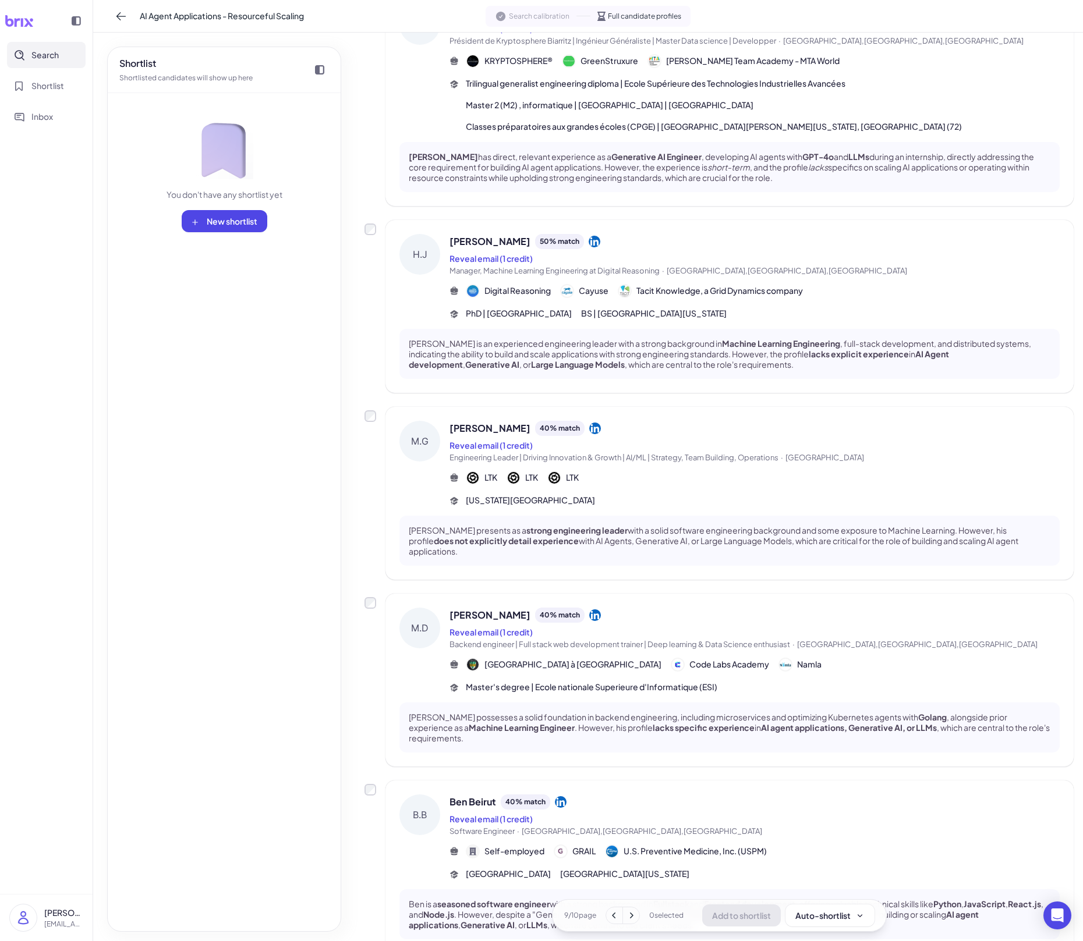
click at [614, 655] on icon at bounding box center [614, 916] width 12 height 12
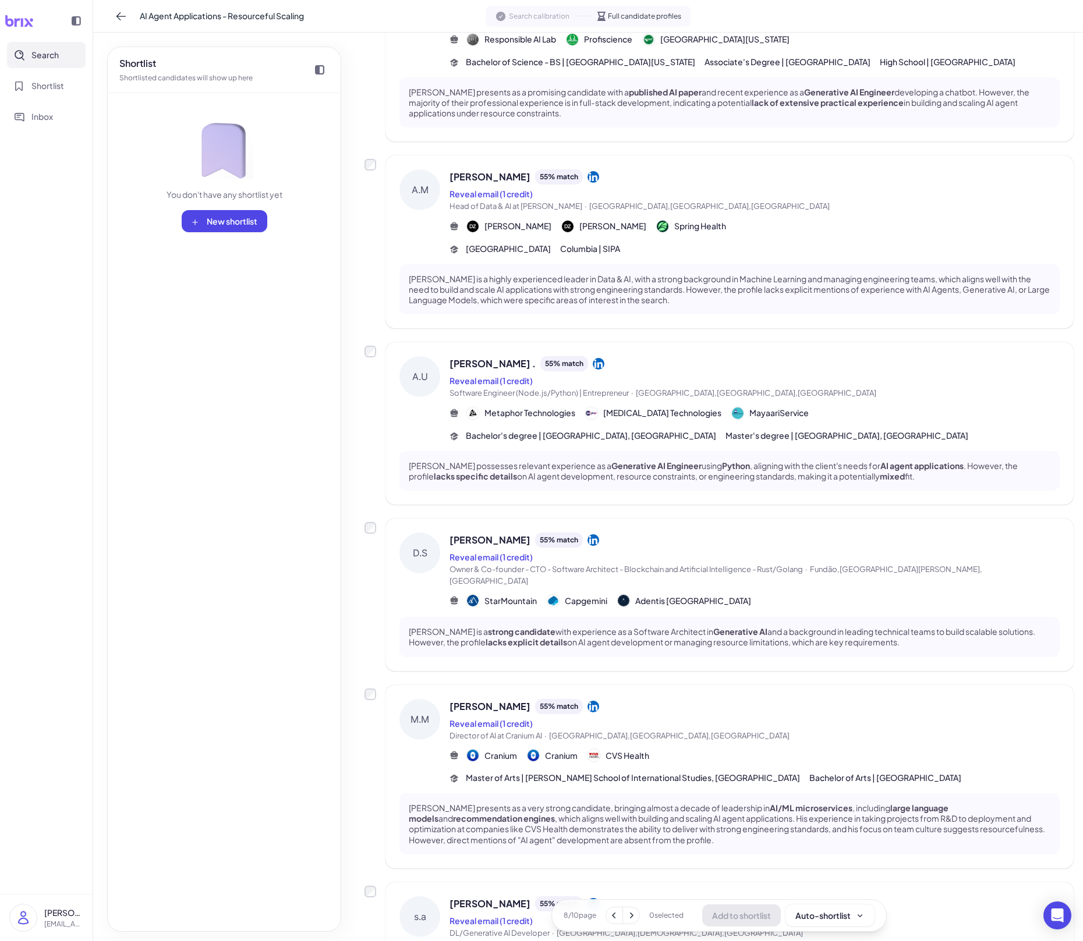
click at [614, 655] on icon at bounding box center [614, 916] width 12 height 12
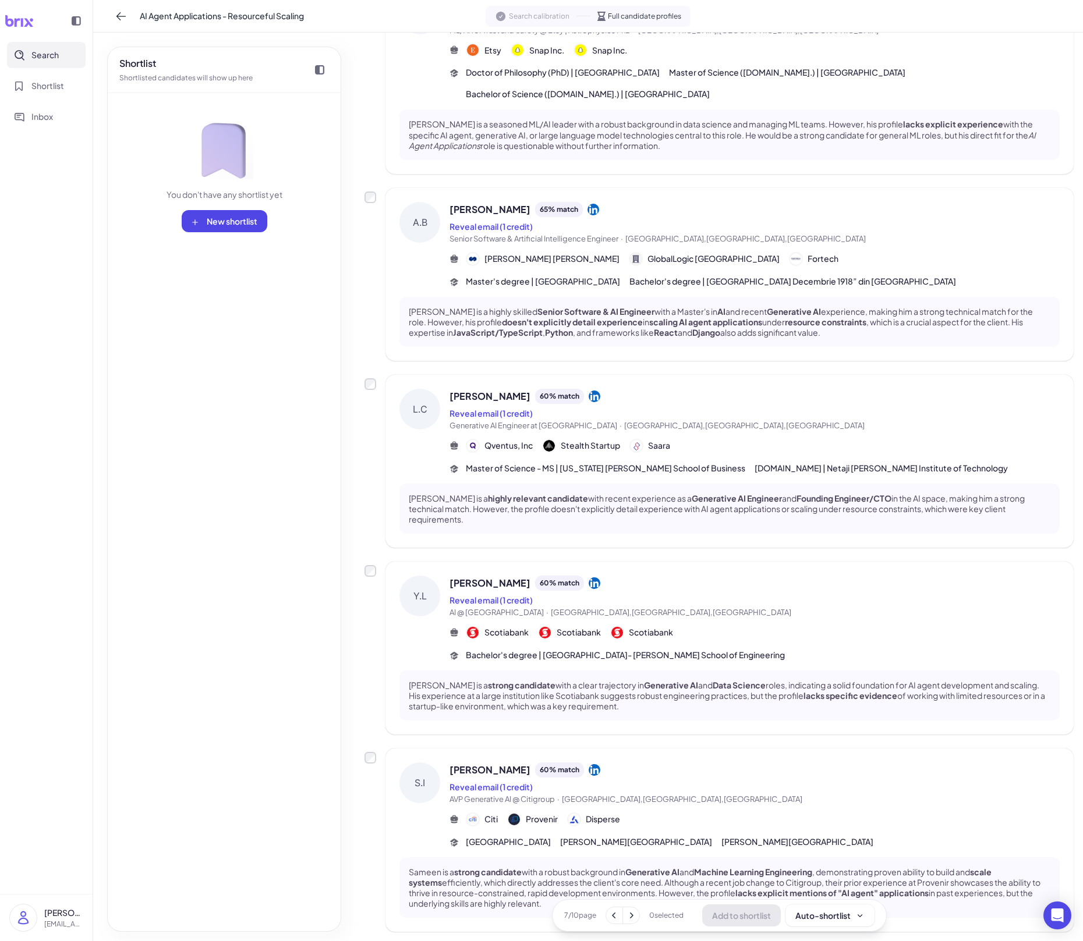
click at [614, 655] on icon at bounding box center [614, 916] width 12 height 12
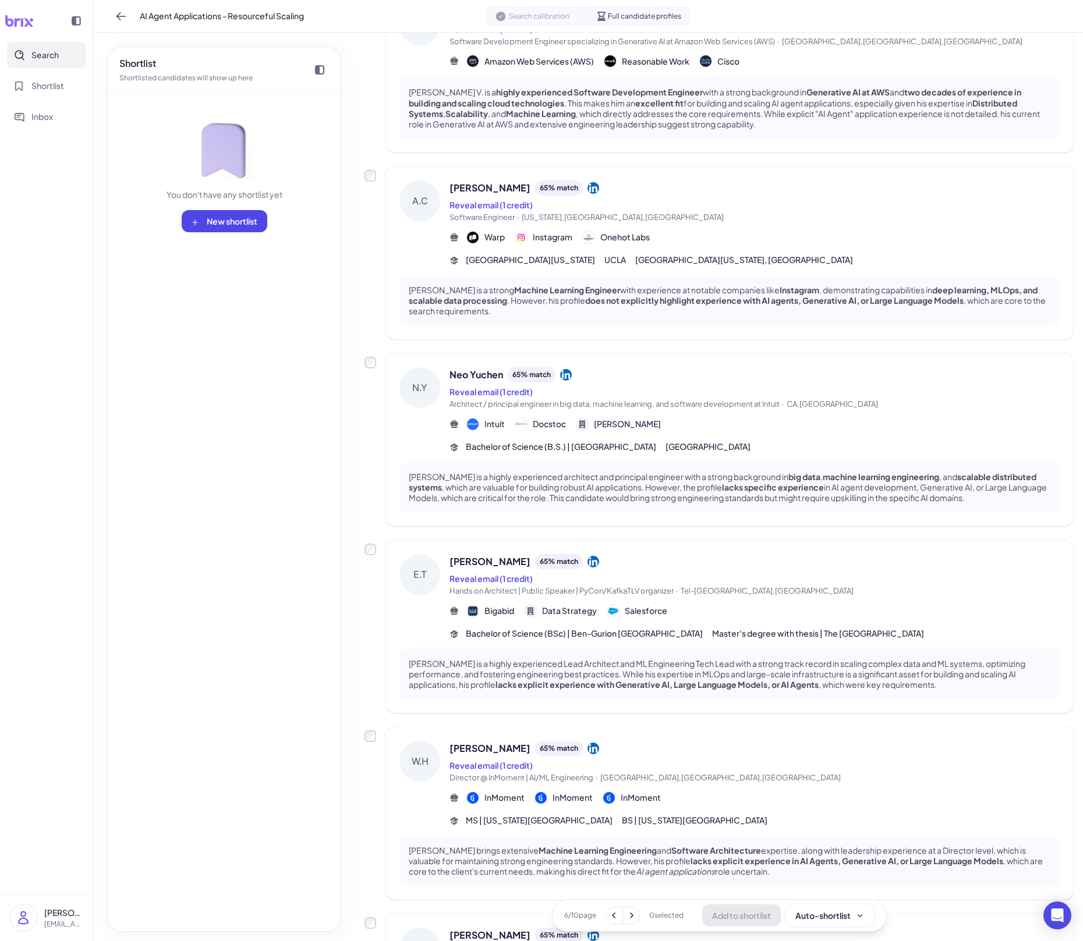
click at [614, 655] on icon at bounding box center [614, 916] width 12 height 12
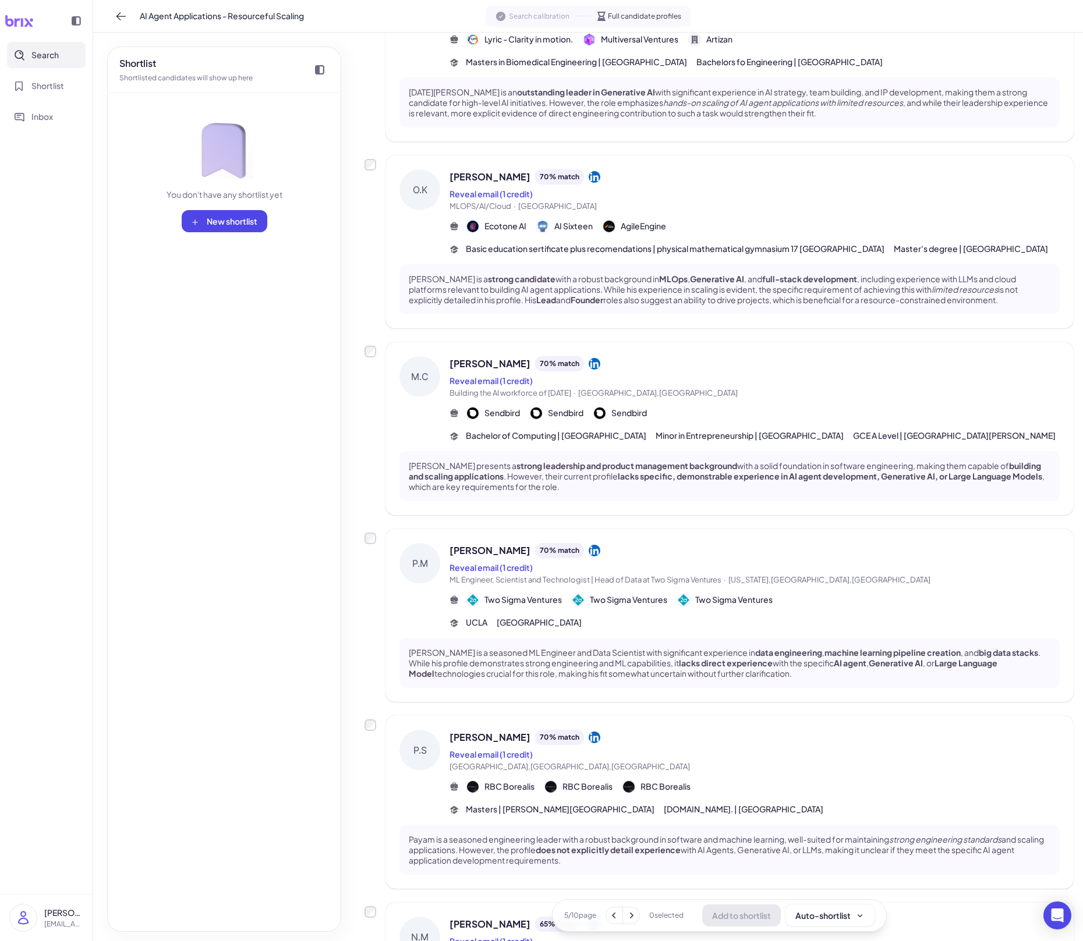
click at [614, 655] on icon at bounding box center [614, 916] width 12 height 12
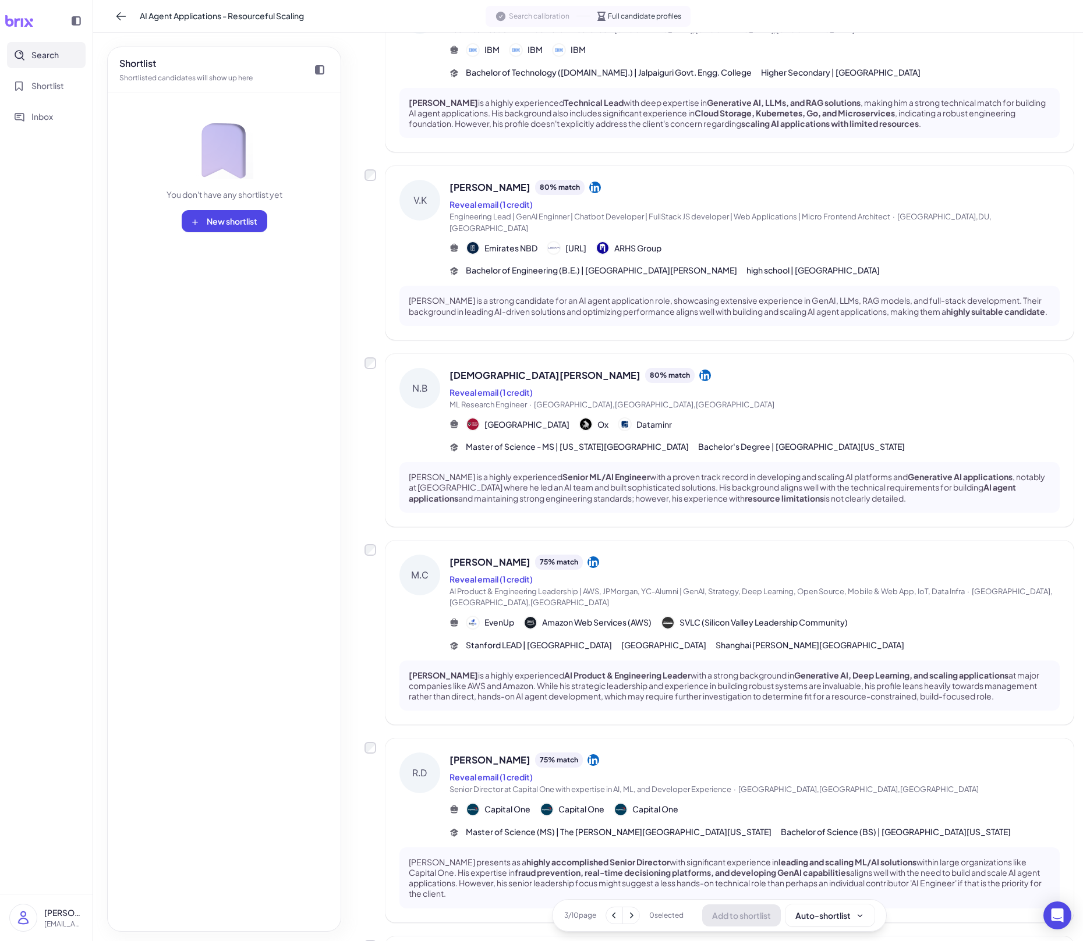
click at [614, 655] on icon at bounding box center [614, 916] width 12 height 12
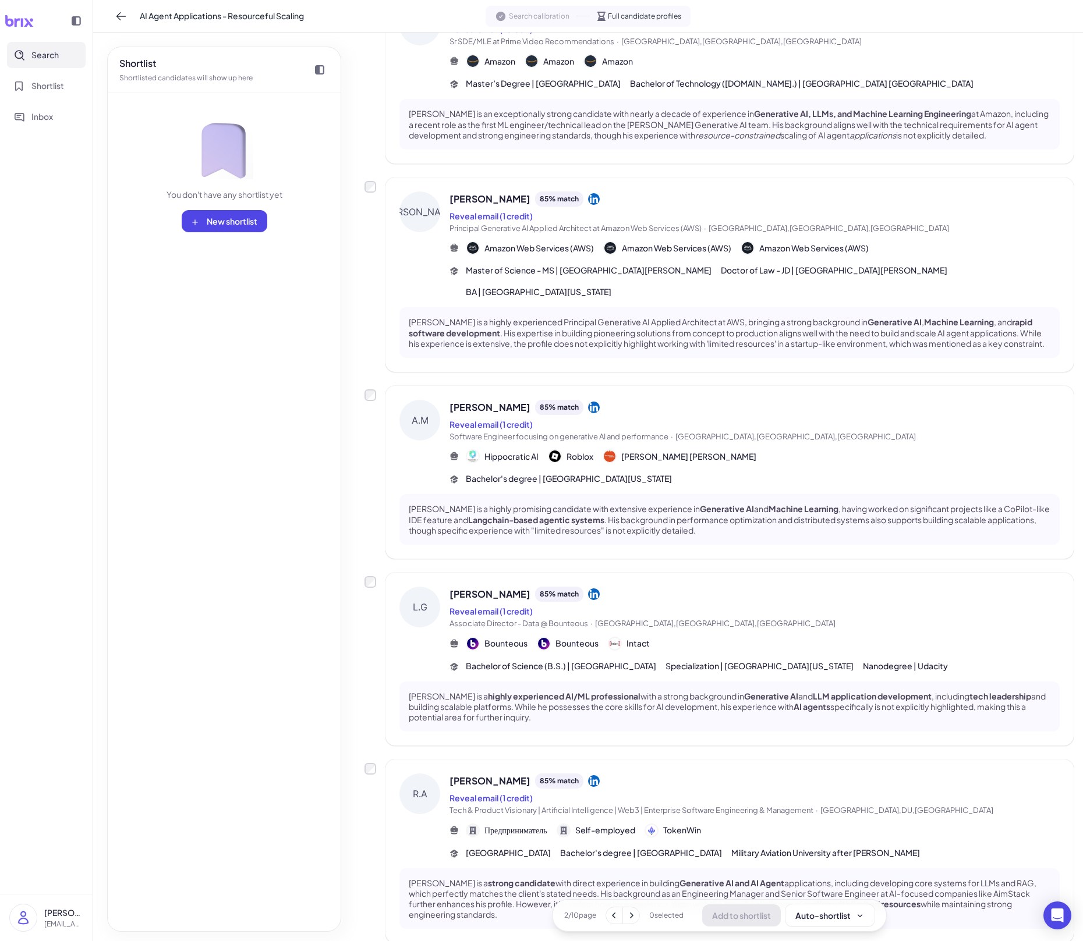
click at [614, 655] on icon at bounding box center [614, 916] width 12 height 12
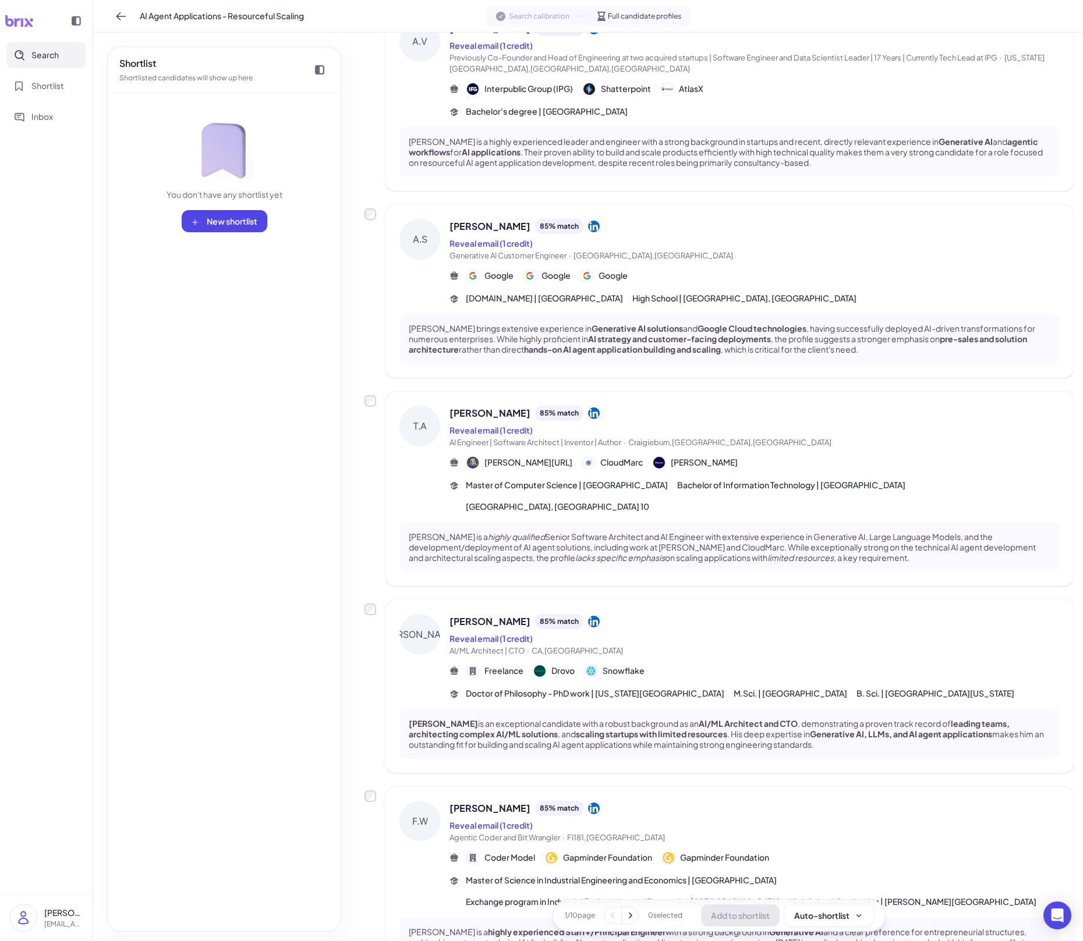
scroll to position [1255, 0]
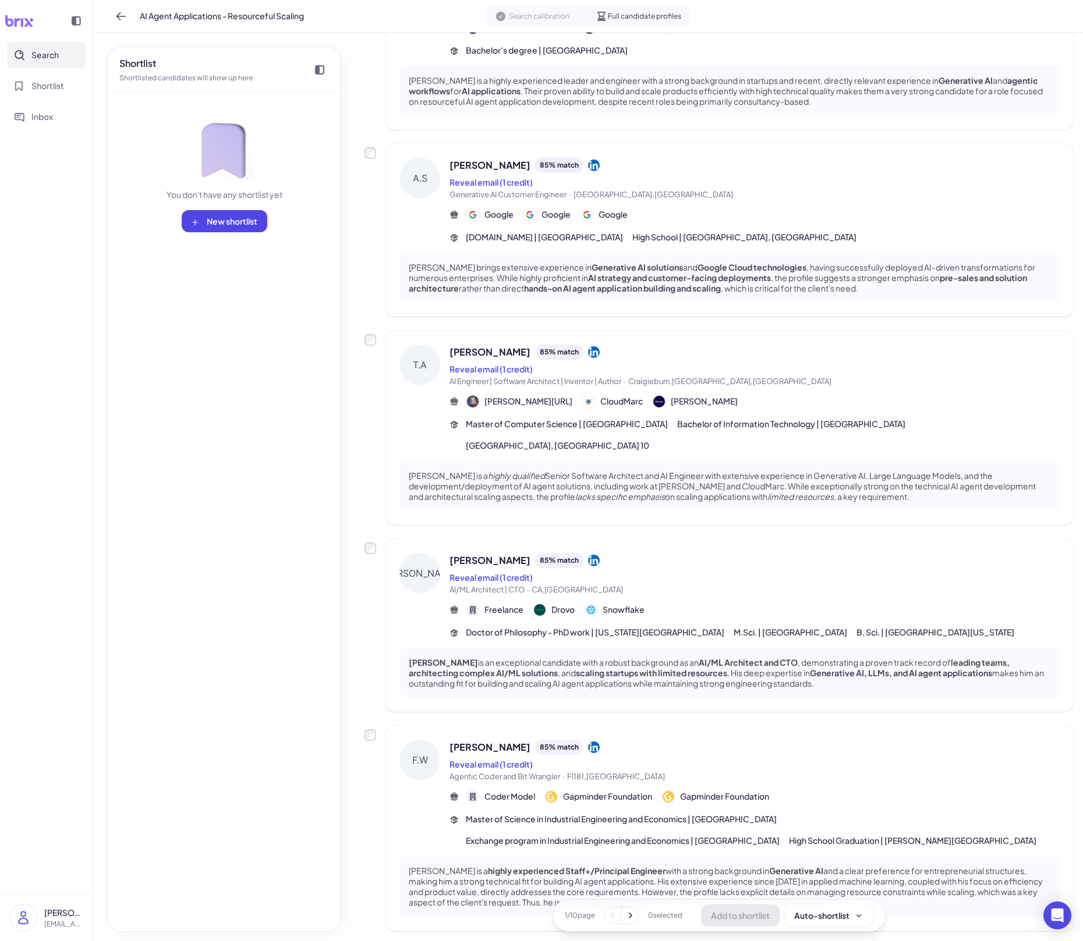
click at [637, 655] on button at bounding box center [630, 915] width 16 height 16
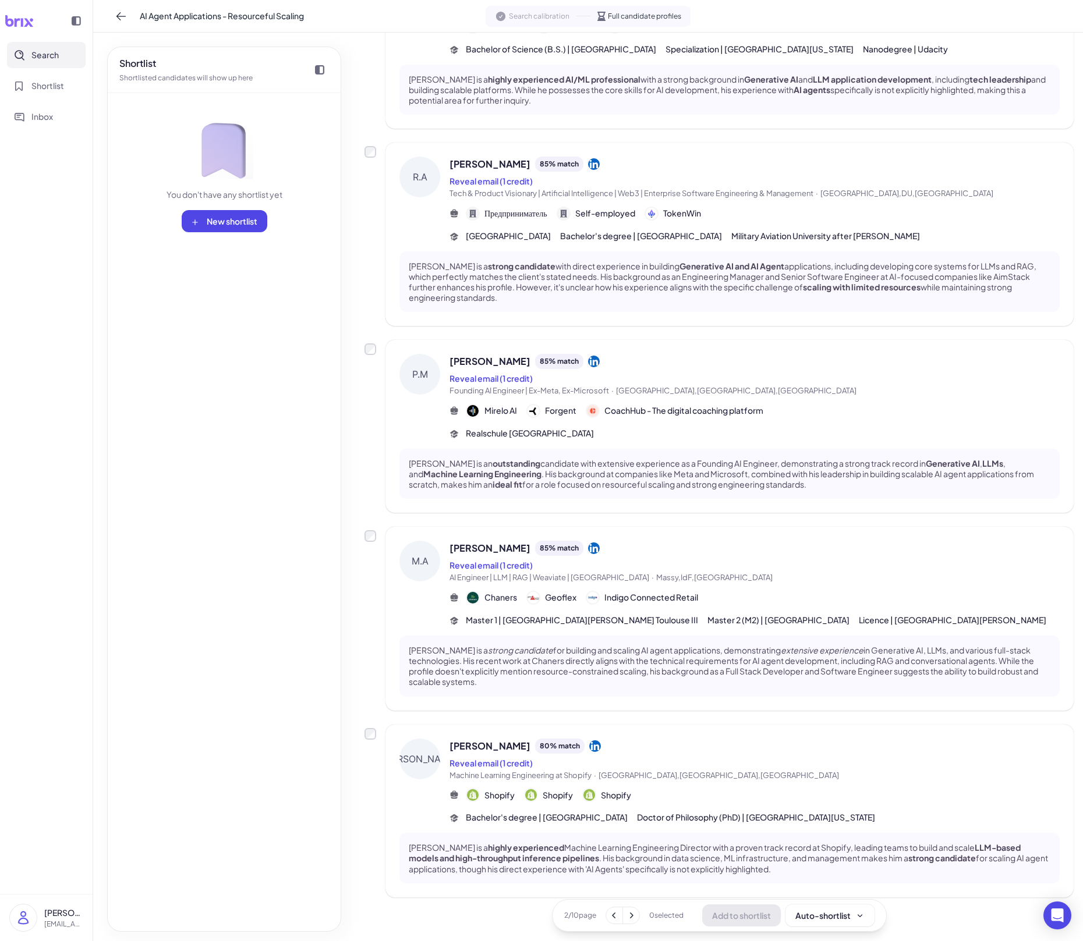
click at [636, 655] on button at bounding box center [631, 915] width 16 height 16
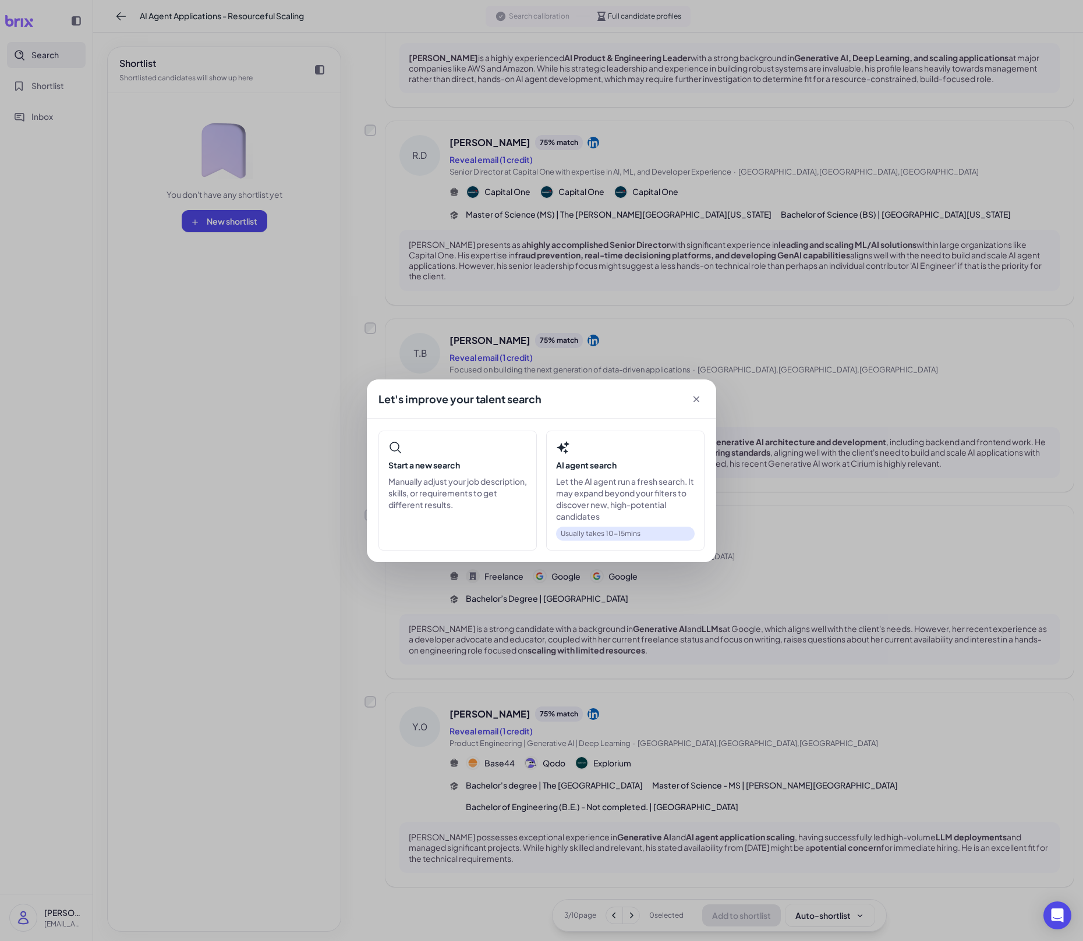
click at [636, 655] on div "Let's improve your talent search Start a new search Manually adjust your job de…" at bounding box center [541, 470] width 1083 height 941
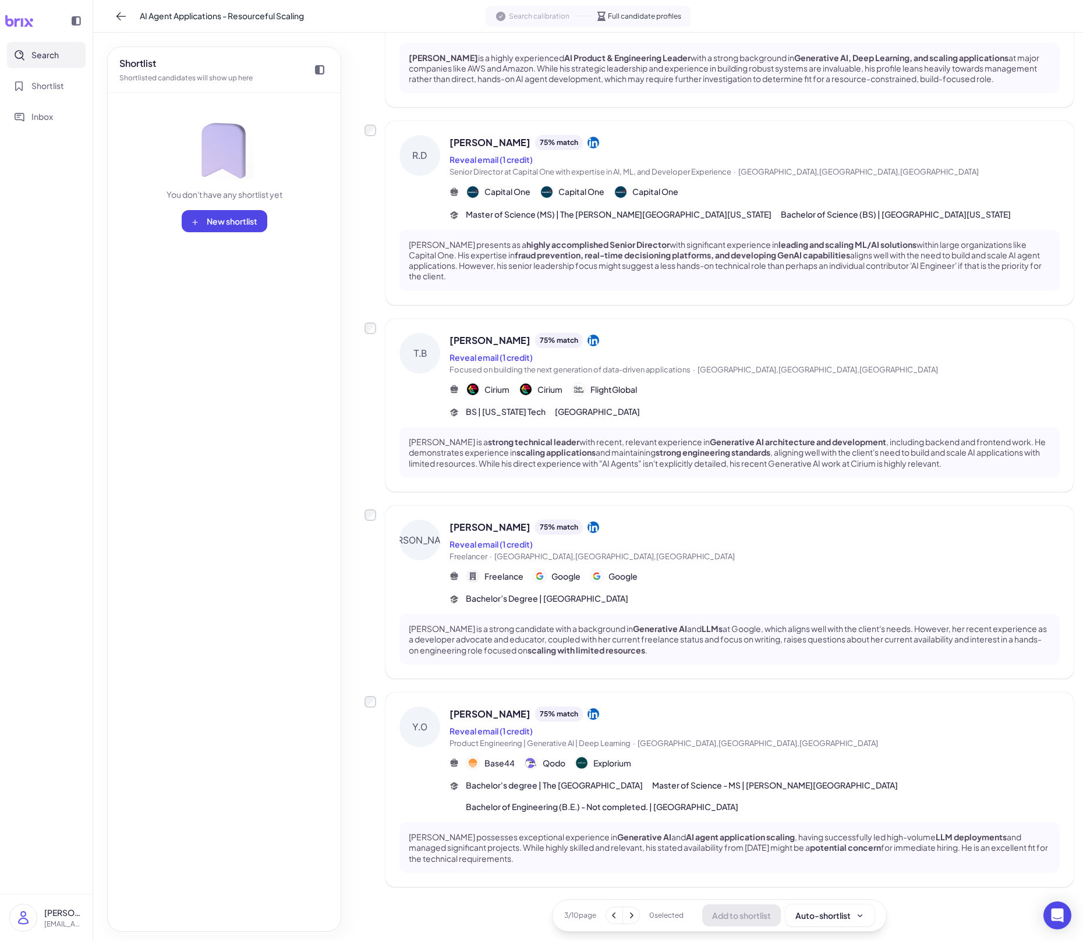
click at [636, 655] on button at bounding box center [631, 915] width 16 height 16
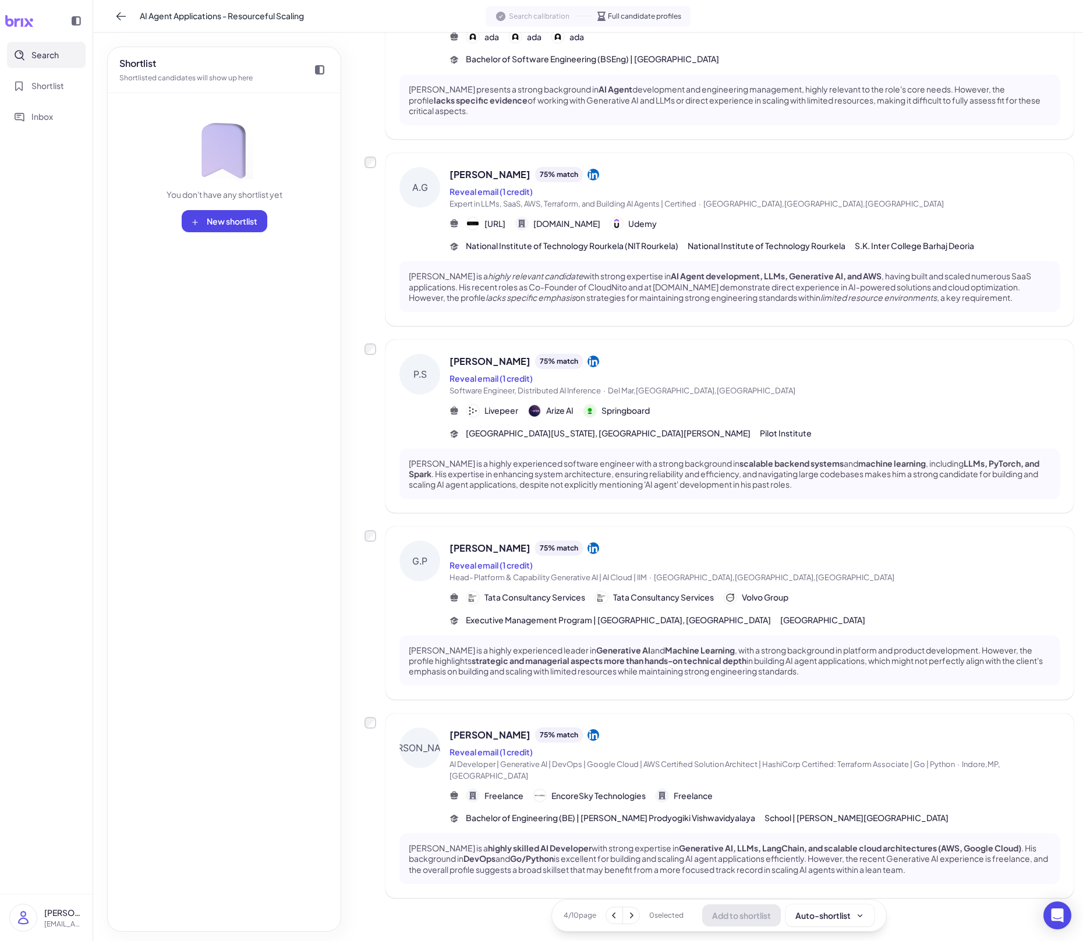
click at [636, 655] on icon at bounding box center [631, 916] width 12 height 12
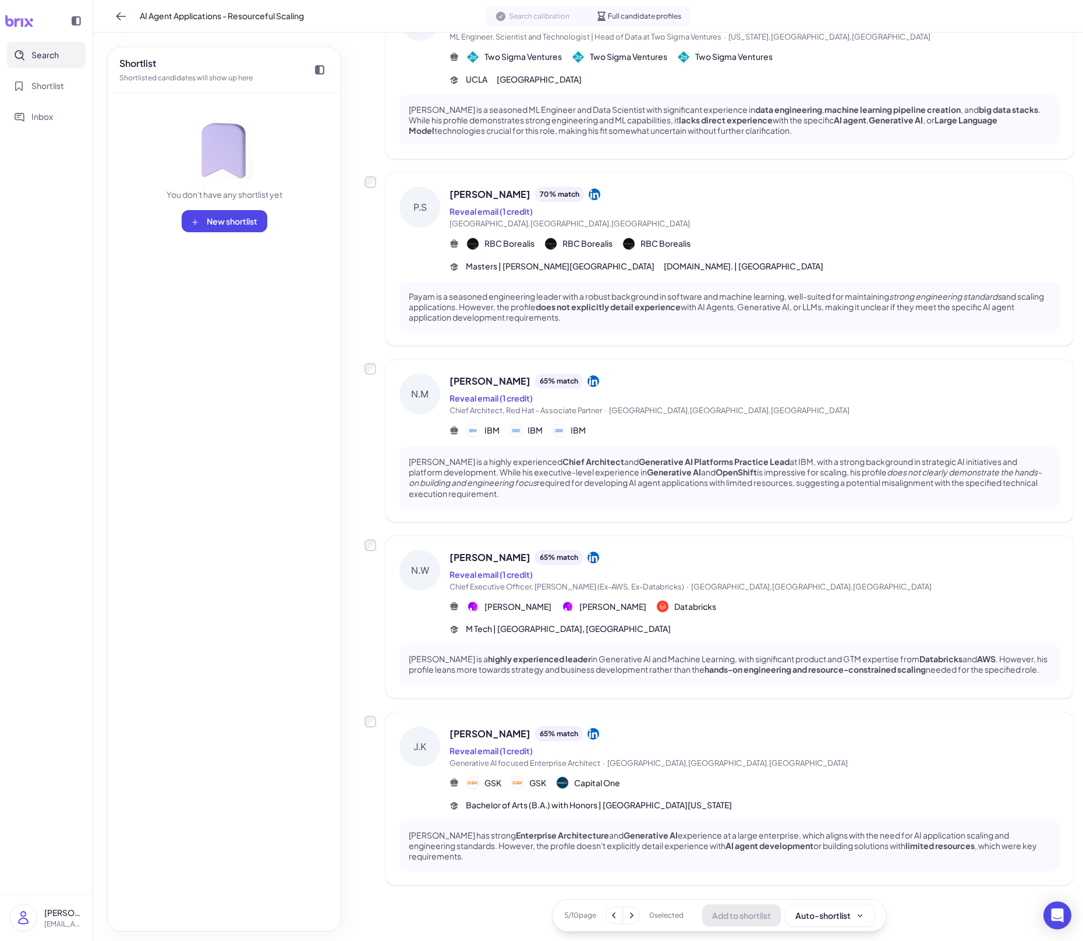
click at [636, 655] on button at bounding box center [631, 915] width 16 height 16
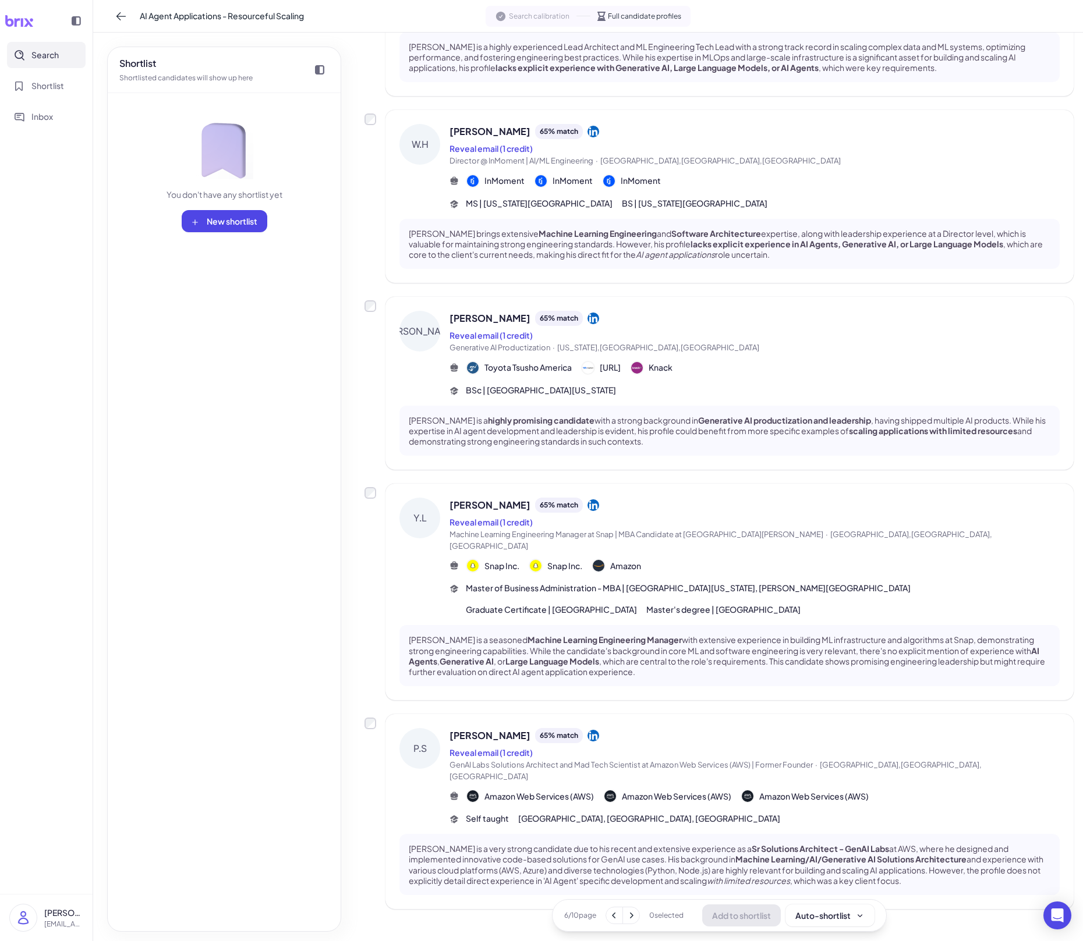
click at [636, 655] on button at bounding box center [631, 915] width 16 height 16
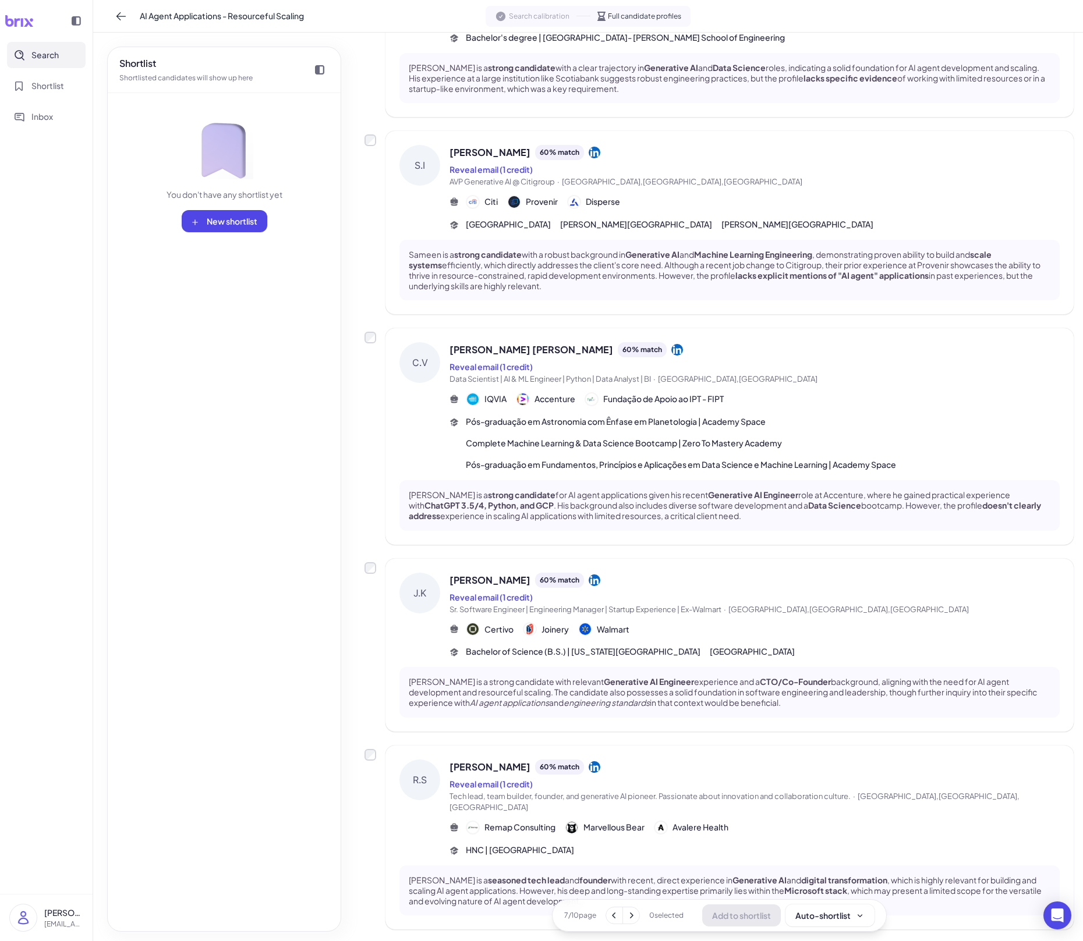
click at [636, 655] on button at bounding box center [631, 915] width 16 height 16
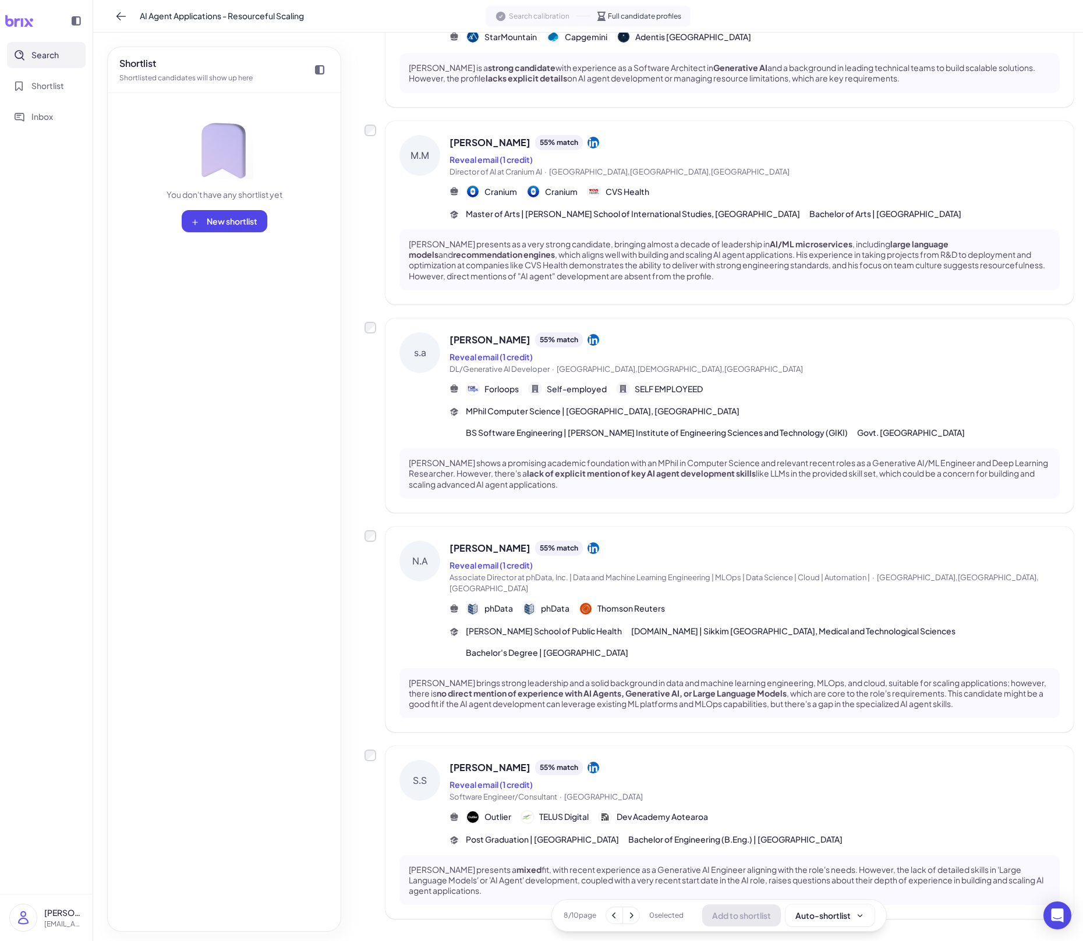
click at [636, 655] on icon at bounding box center [631, 916] width 12 height 12
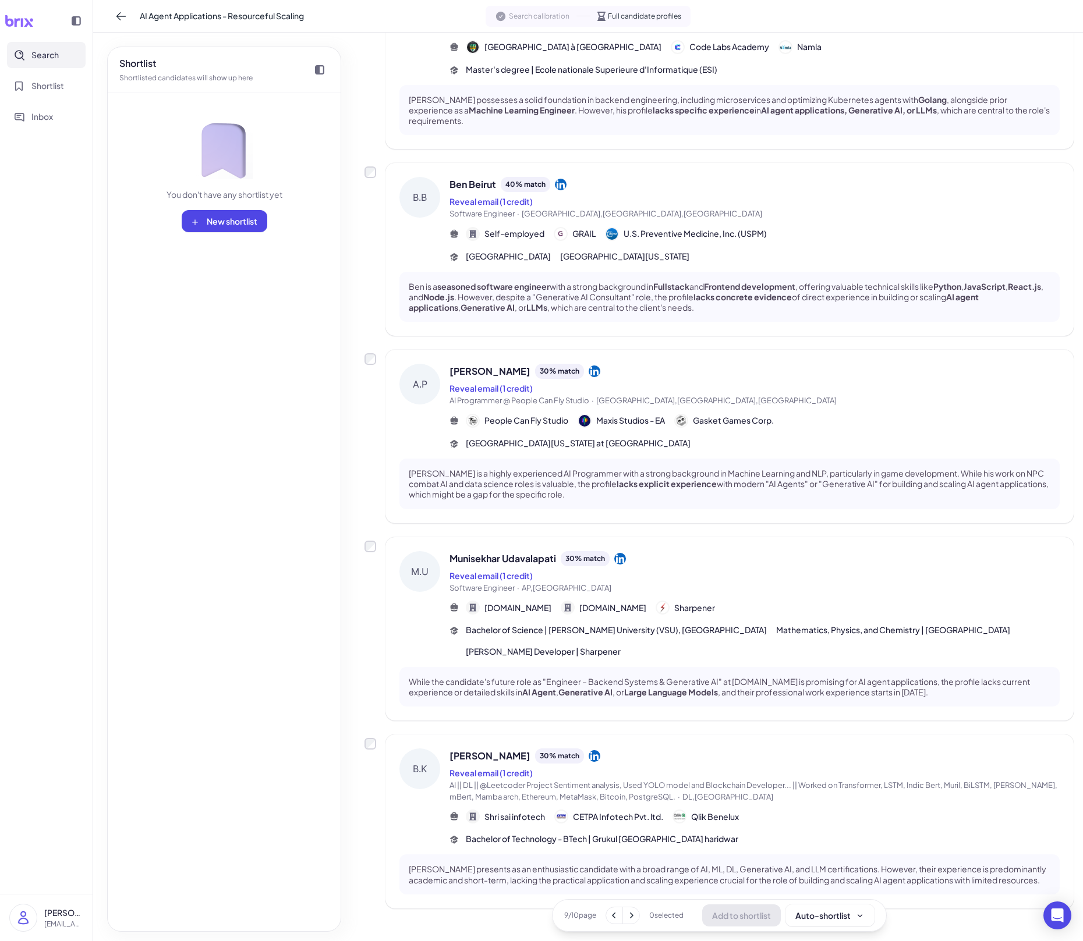
click at [636, 655] on button at bounding box center [631, 915] width 16 height 16
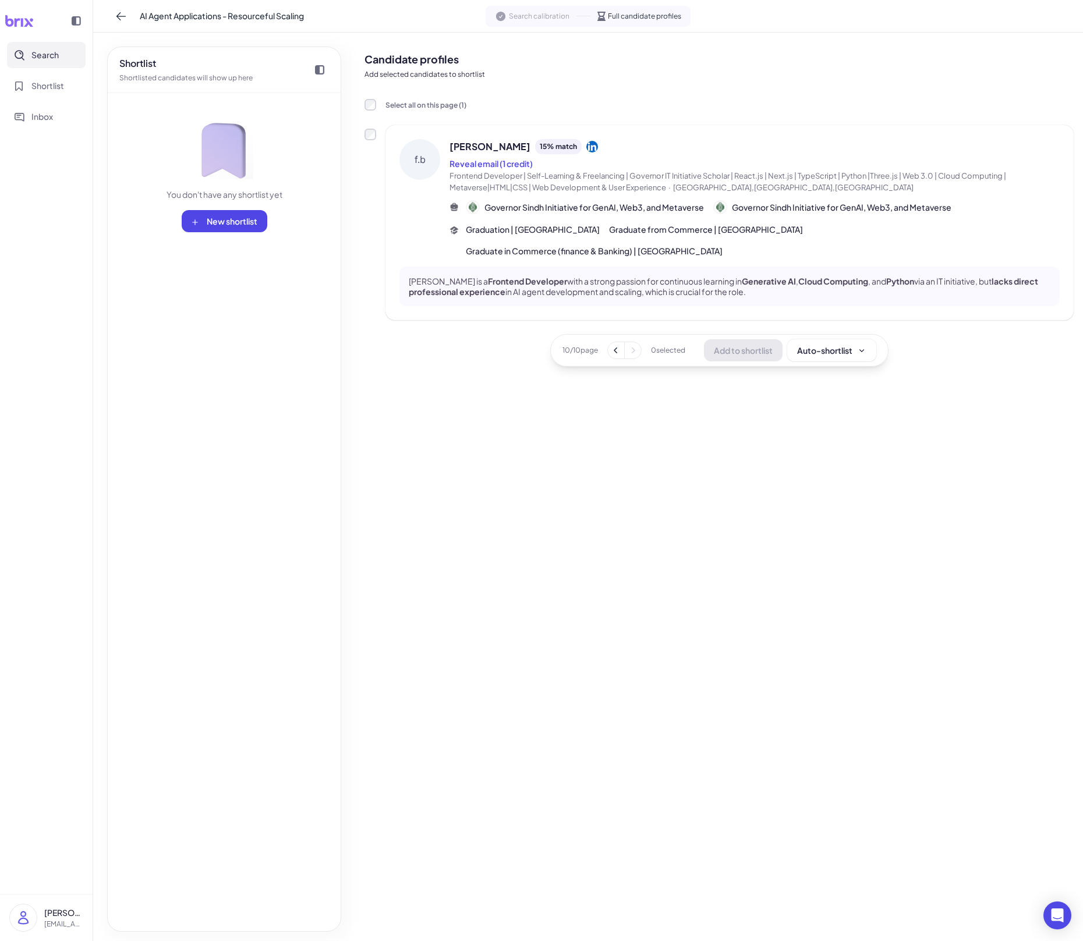
click at [47, 59] on span "Search" at bounding box center [44, 55] width 27 height 12
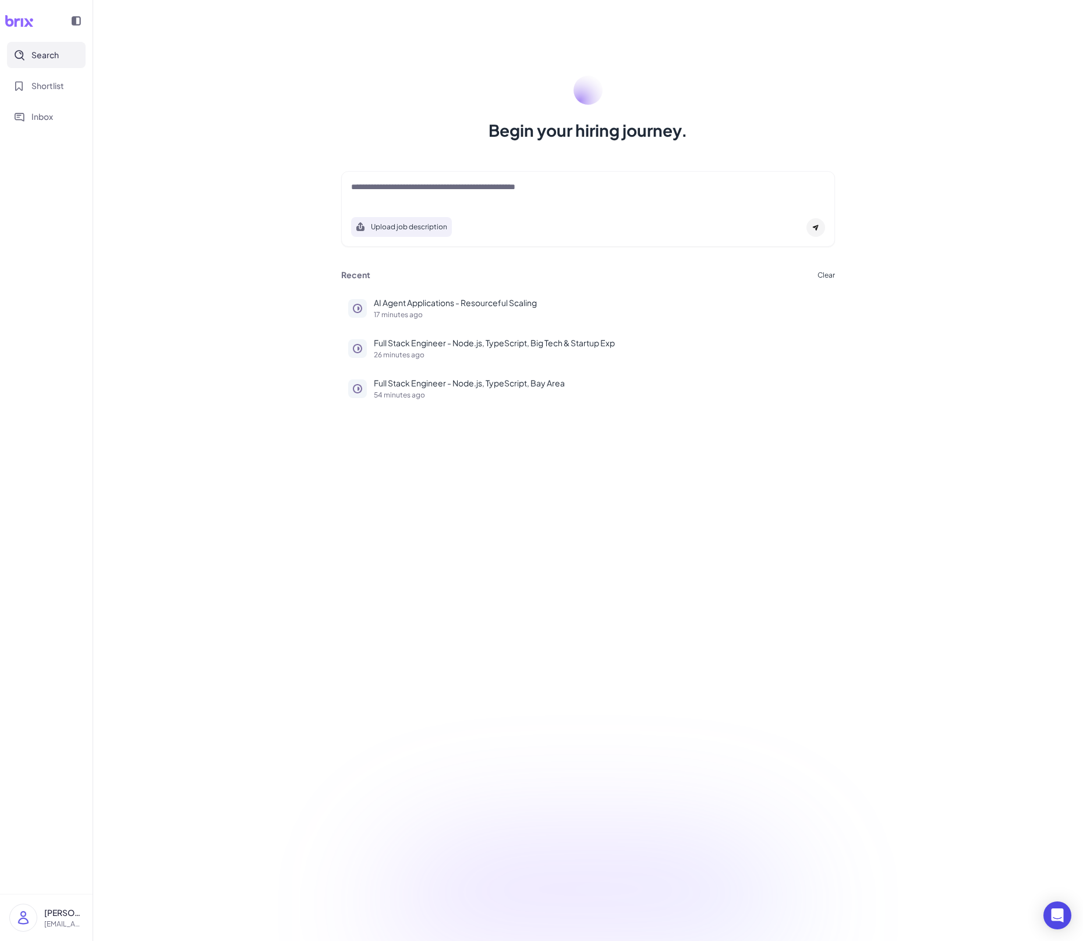
click at [427, 231] on button "Upload job description" at bounding box center [401, 227] width 101 height 20
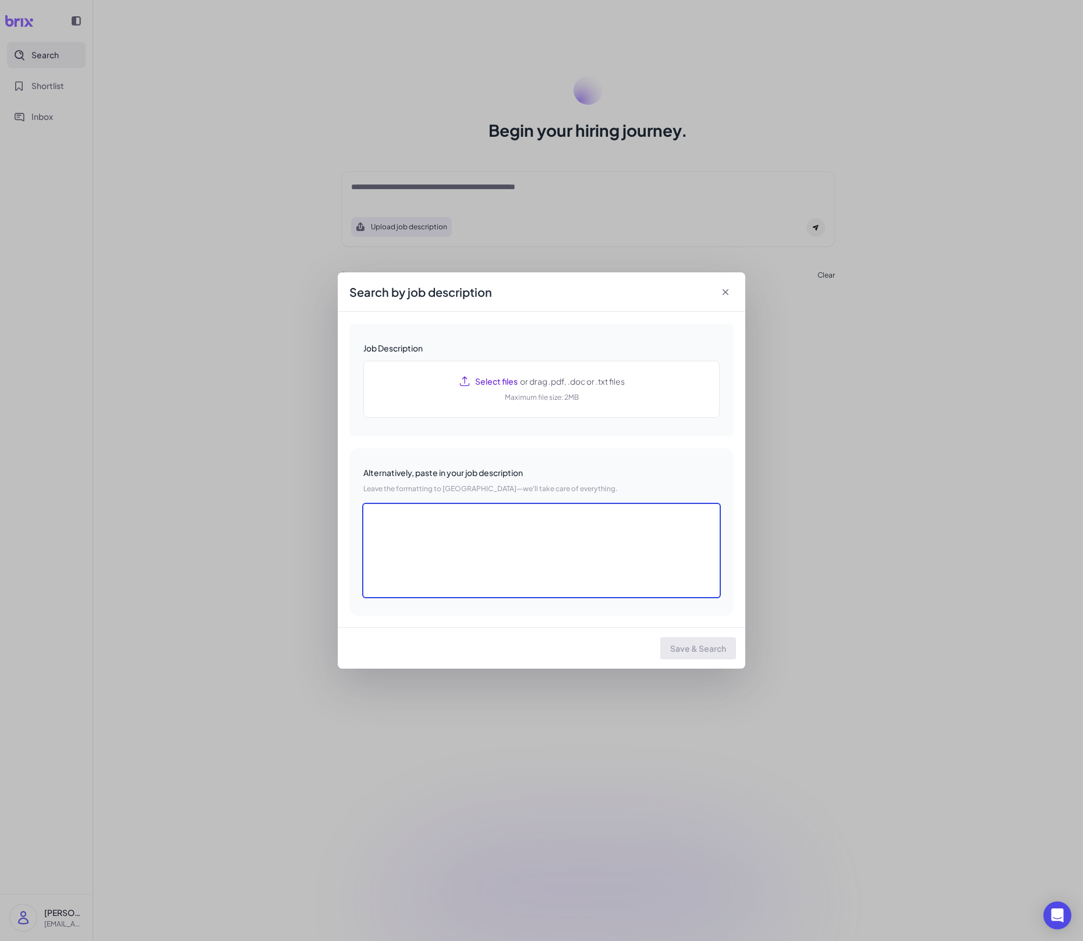
click at [441, 528] on textarea at bounding box center [541, 550] width 356 height 93
paste textarea "**********"
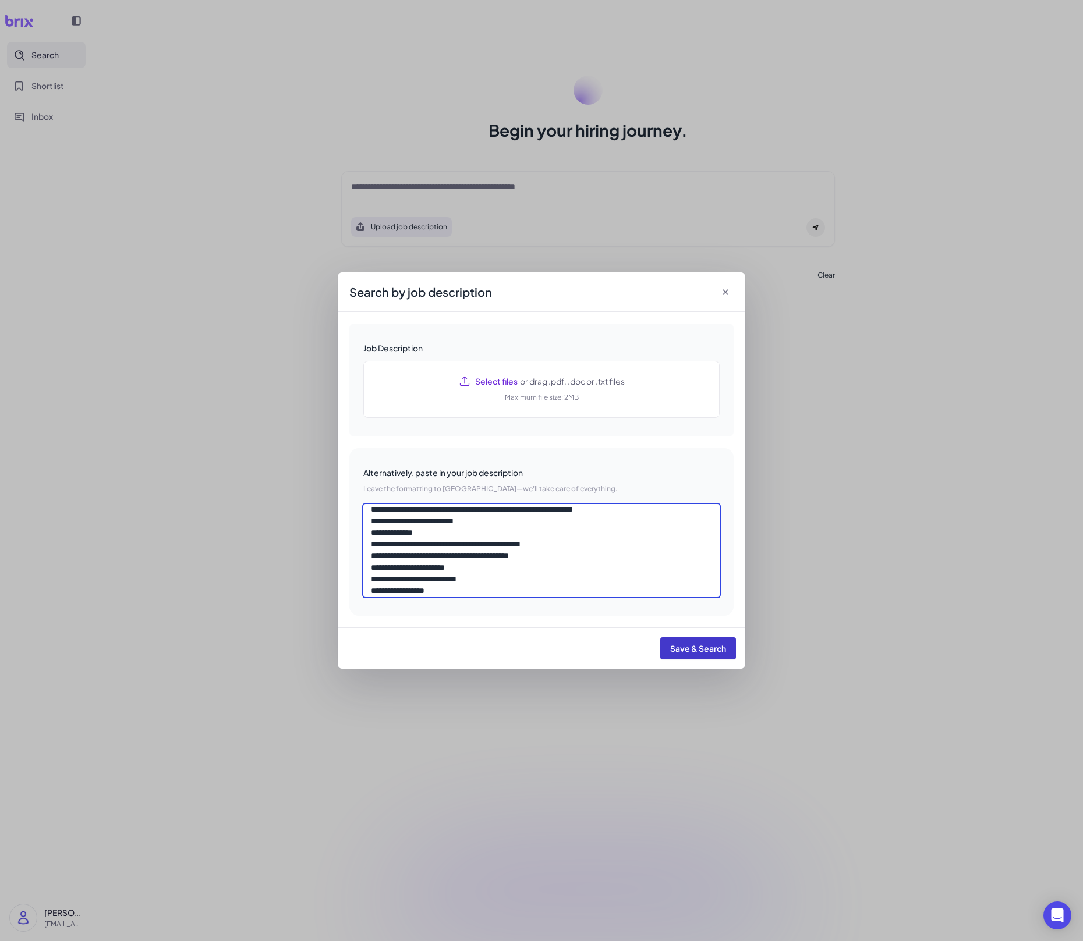
type textarea "**********"
click at [696, 654] on span "Save & Search" at bounding box center [698, 648] width 56 height 10
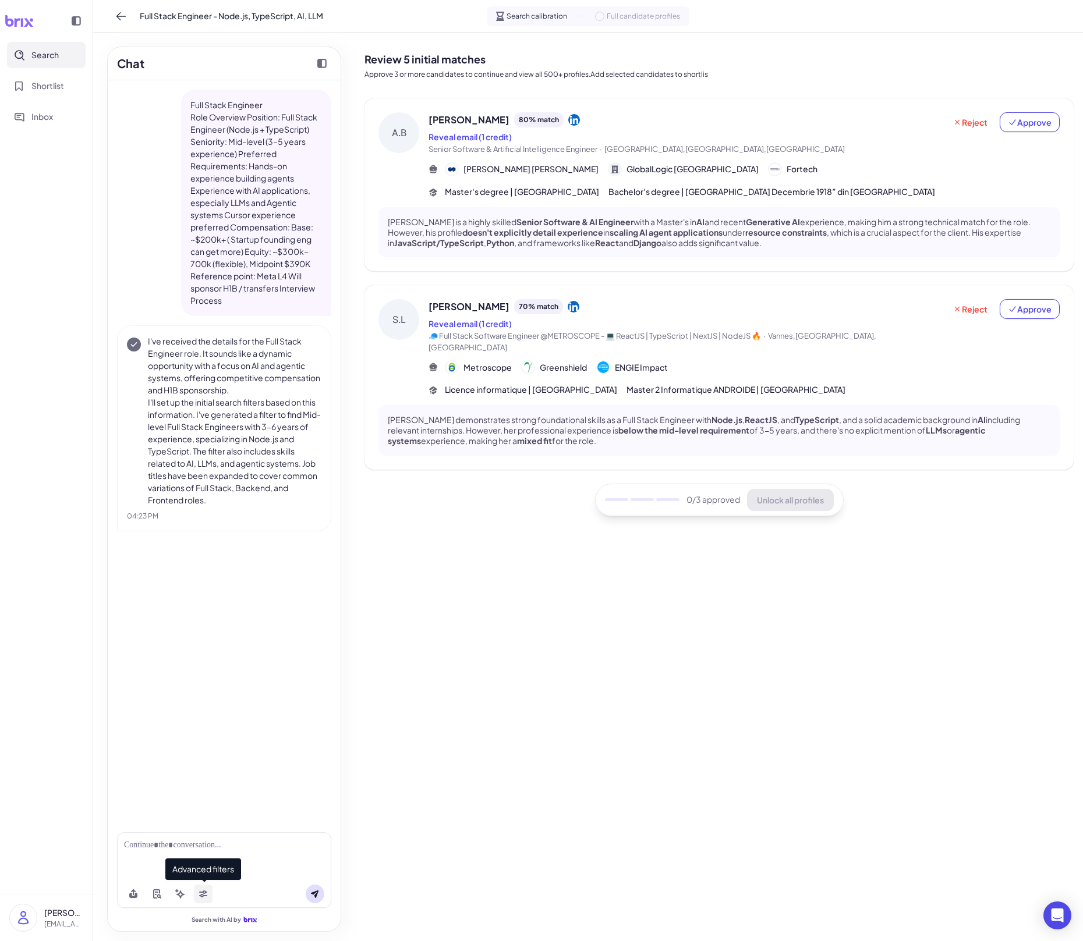
click at [203, 655] on icon at bounding box center [202, 893] width 9 height 9
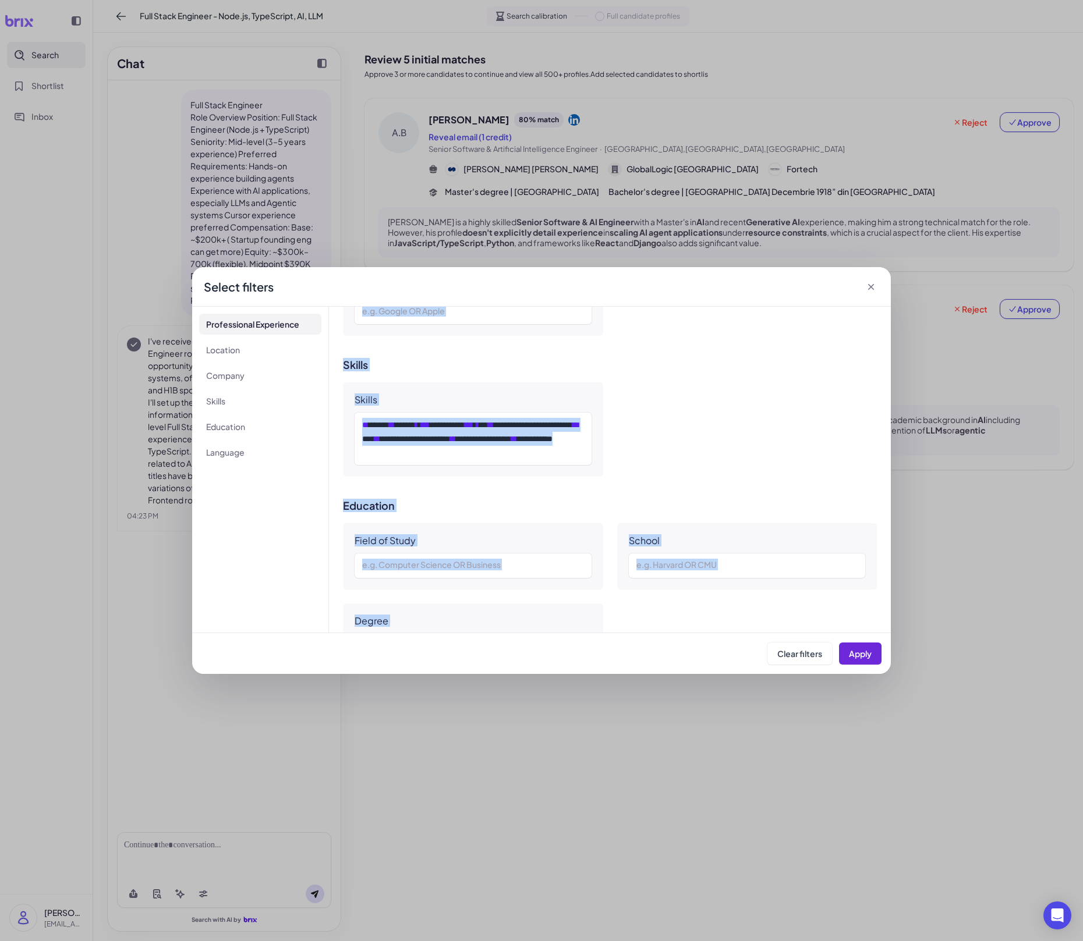
scroll to position [866, 0]
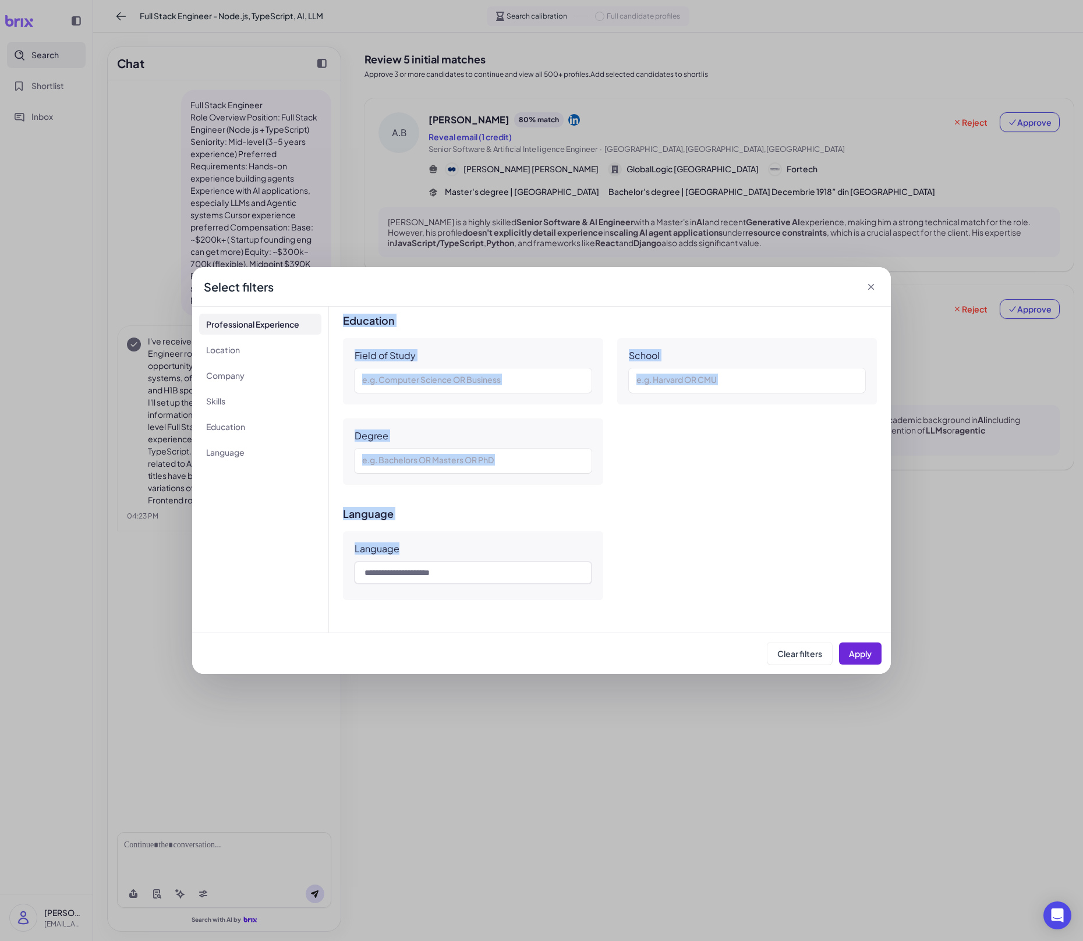
drag, startPoint x: 355, startPoint y: 348, endPoint x: 590, endPoint y: 627, distance: 364.8
click at [590, 627] on div "**********" at bounding box center [610, 470] width 562 height 326
copy div "**********"
click at [534, 463] on div at bounding box center [473, 461] width 222 height 14
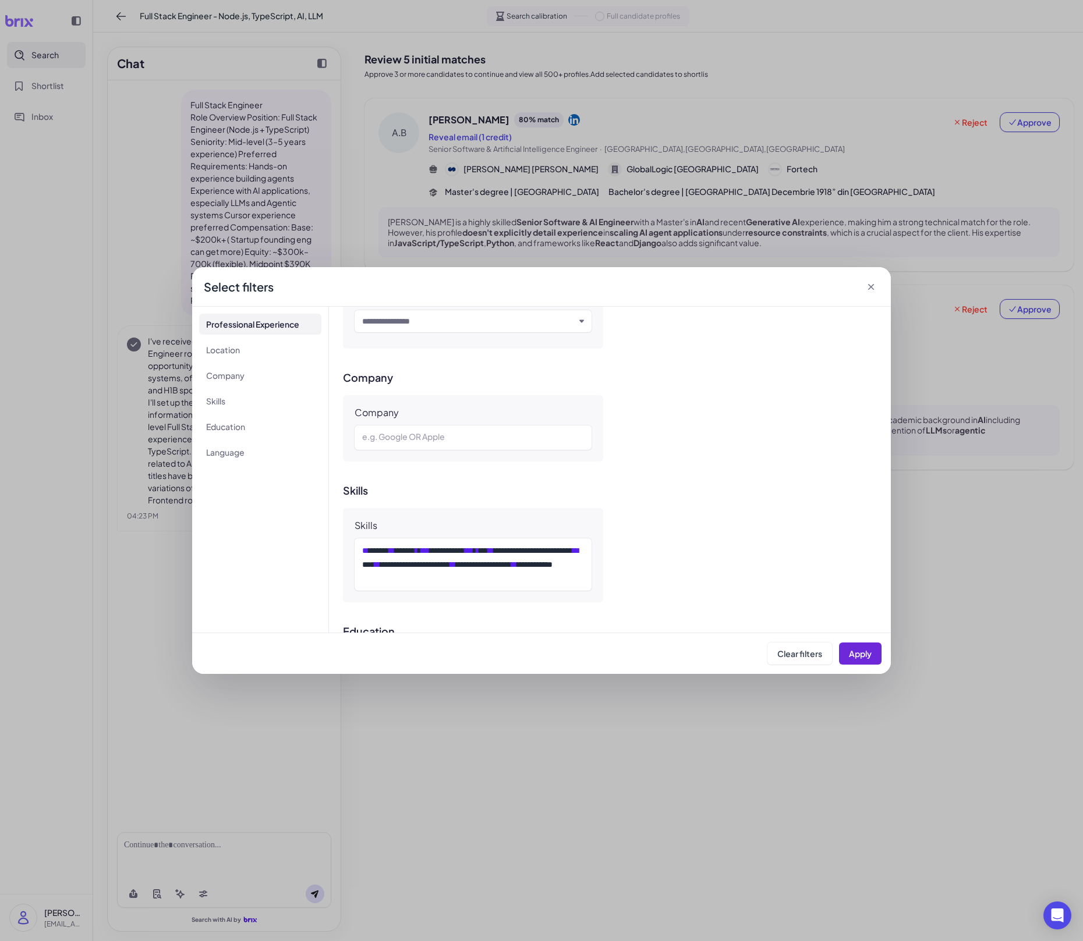
scroll to position [556, 0]
click at [430, 549] on span "***" at bounding box center [425, 548] width 9 height 8
click at [874, 292] on icon at bounding box center [871, 287] width 12 height 12
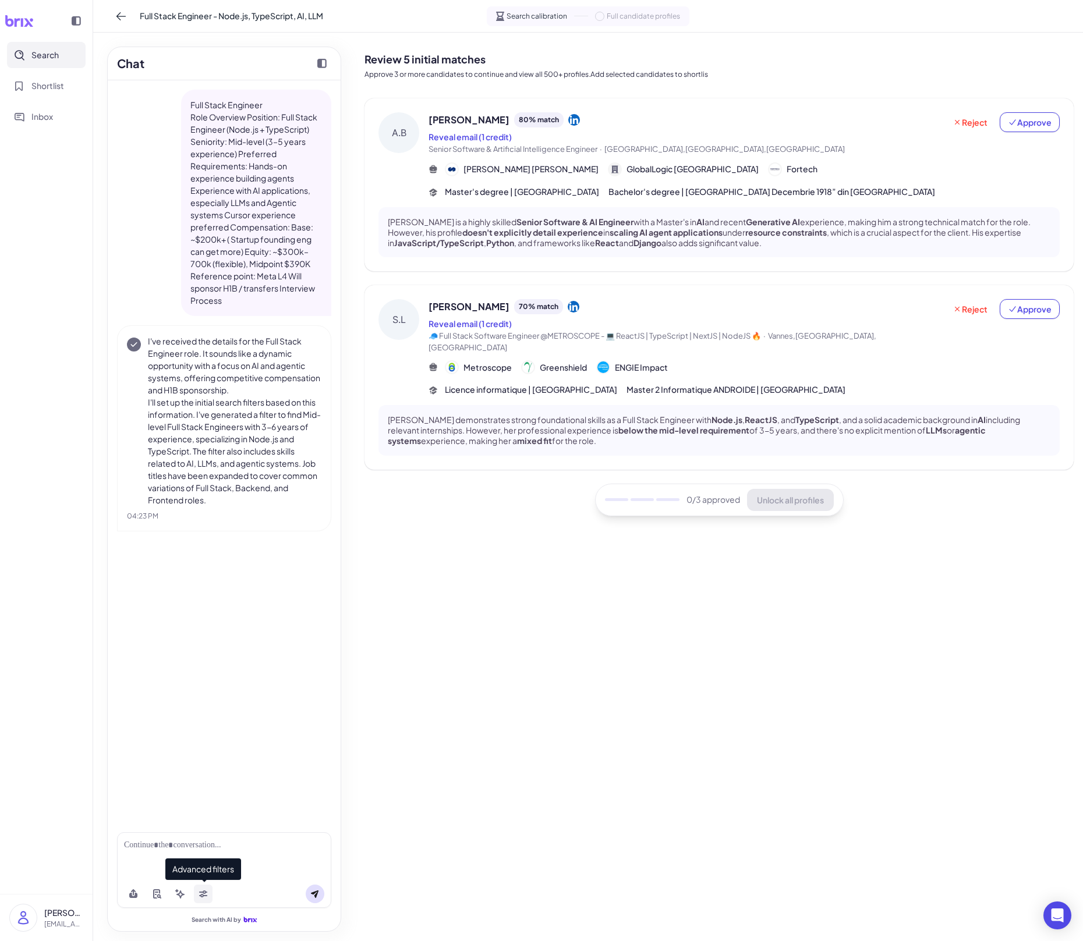
click at [204, 655] on button at bounding box center [203, 894] width 19 height 19
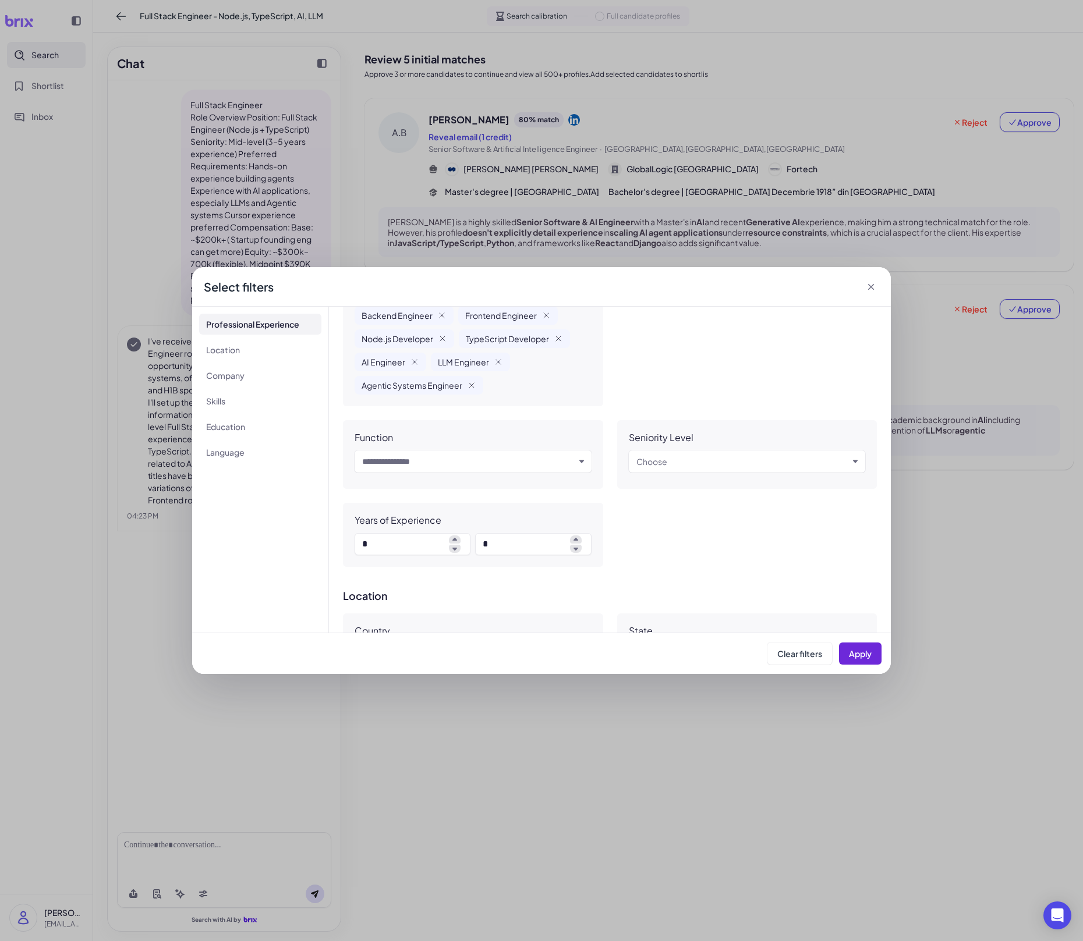
scroll to position [0, 0]
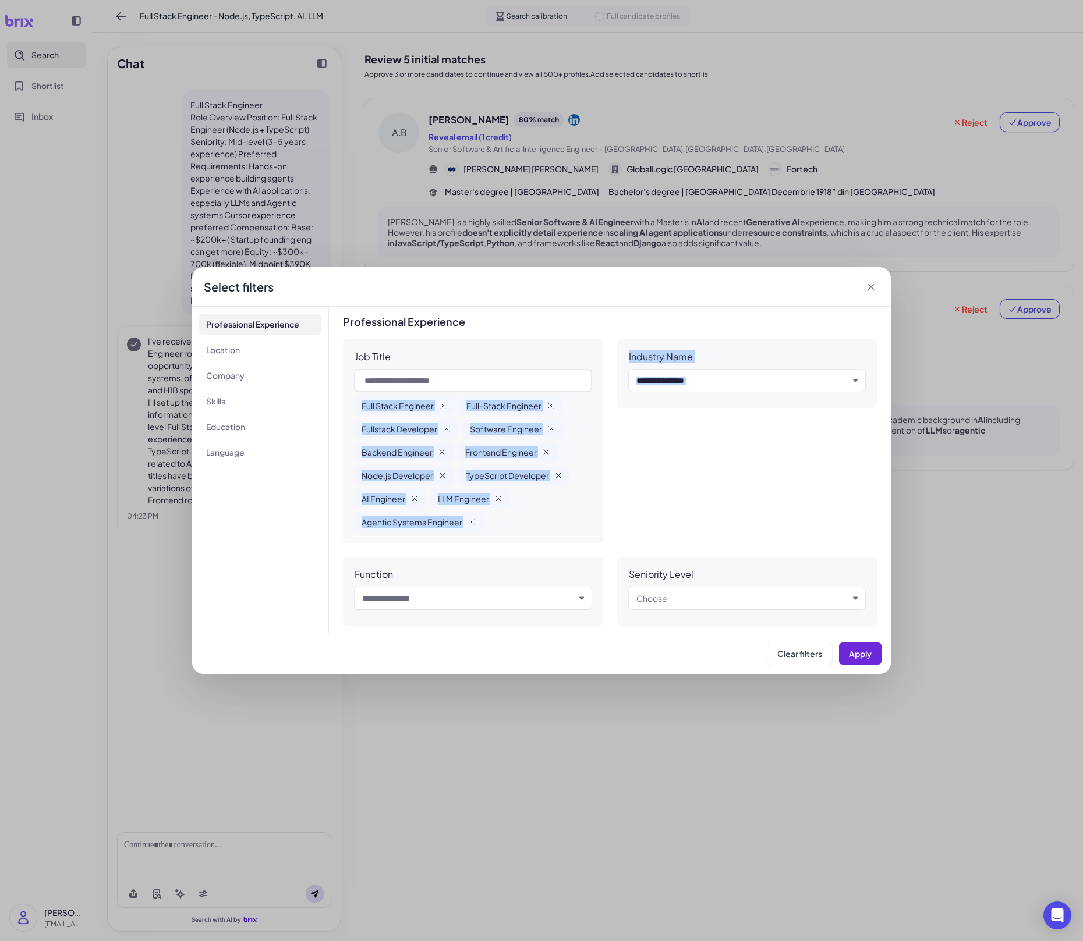
drag, startPoint x: 356, startPoint y: 401, endPoint x: 478, endPoint y: 551, distance: 192.8
click at [478, 551] on div "Job Title Full Stack Engineer Full-Stack Engineer Fullstack Developer Software …" at bounding box center [610, 521] width 534 height 364
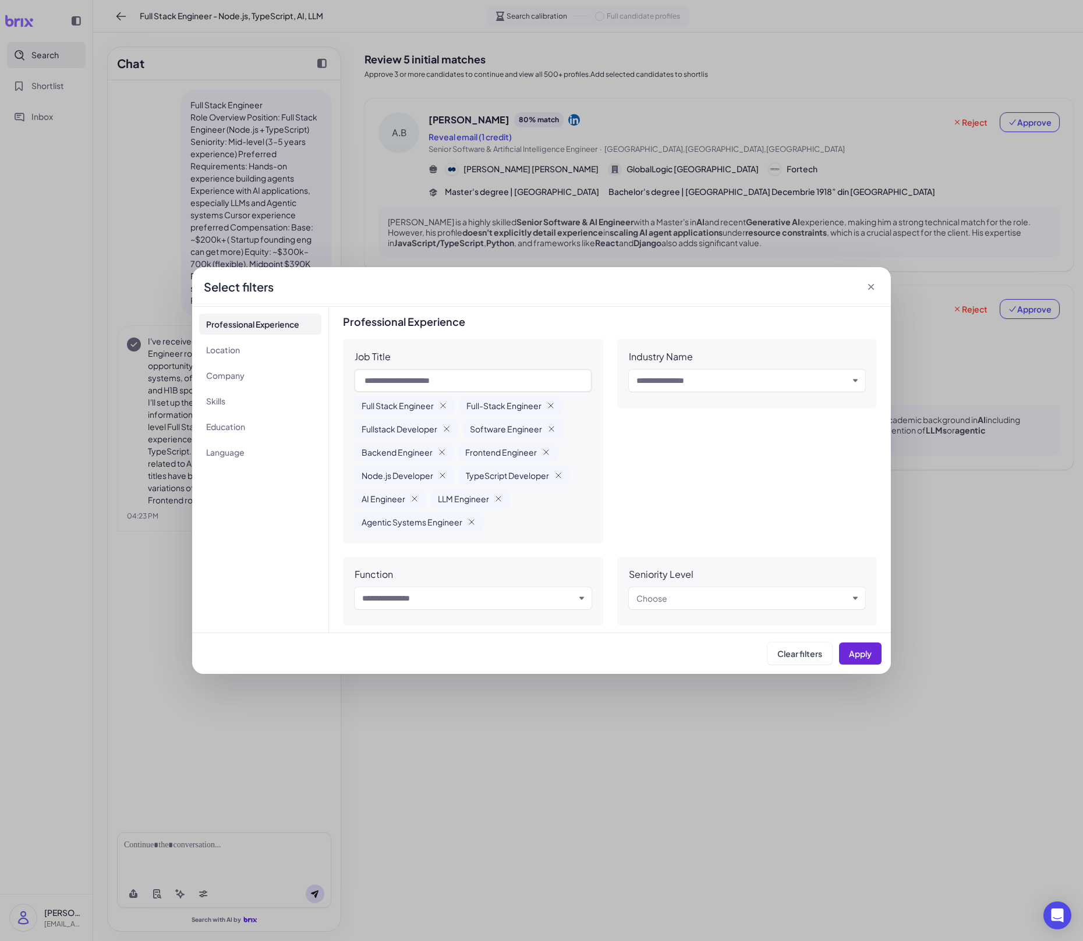
click at [497, 530] on div "Full Stack Engineer Full-Stack Engineer Fullstack Developer Software Engineer B…" at bounding box center [472, 463] width 237 height 135
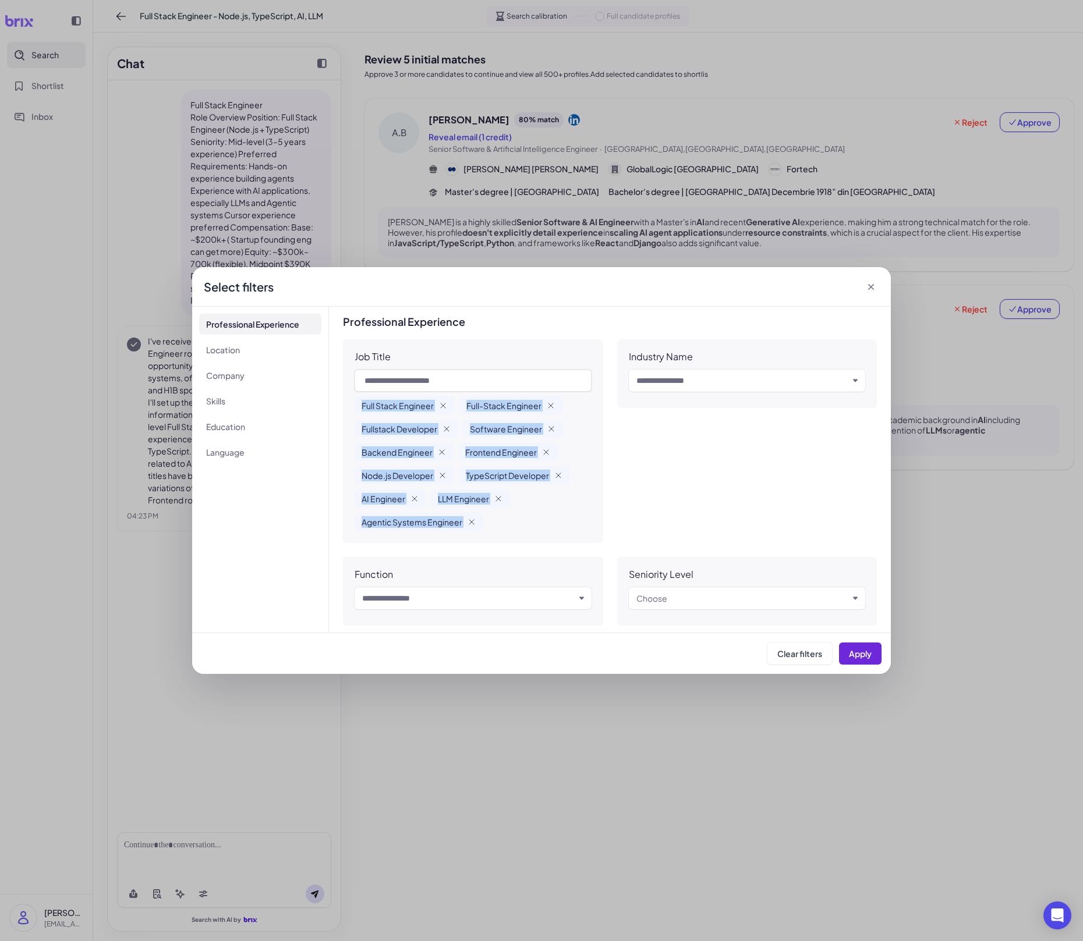
drag, startPoint x: 359, startPoint y: 405, endPoint x: 476, endPoint y: 527, distance: 170.0
click at [476, 527] on div "Full Stack Engineer Full-Stack Engineer Fullstack Developer Software Engineer B…" at bounding box center [472, 463] width 237 height 135
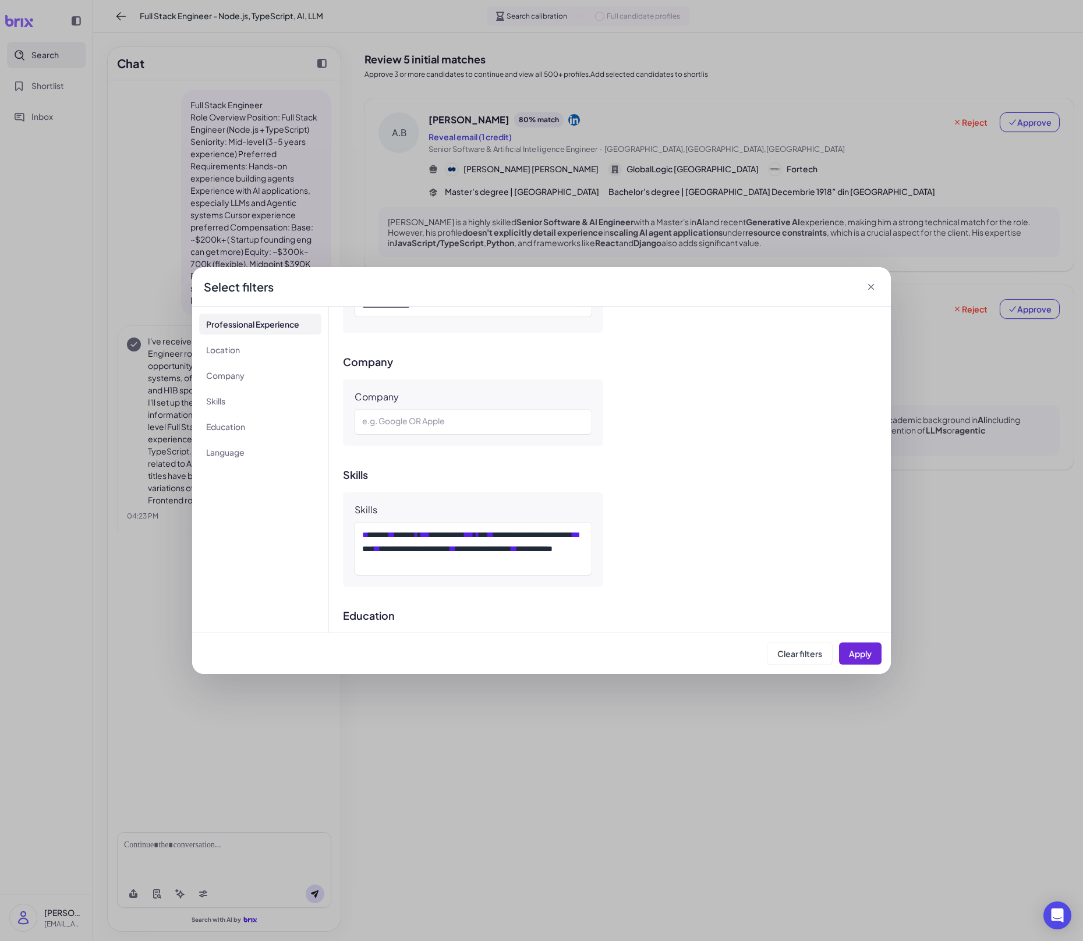
scroll to position [597, 0]
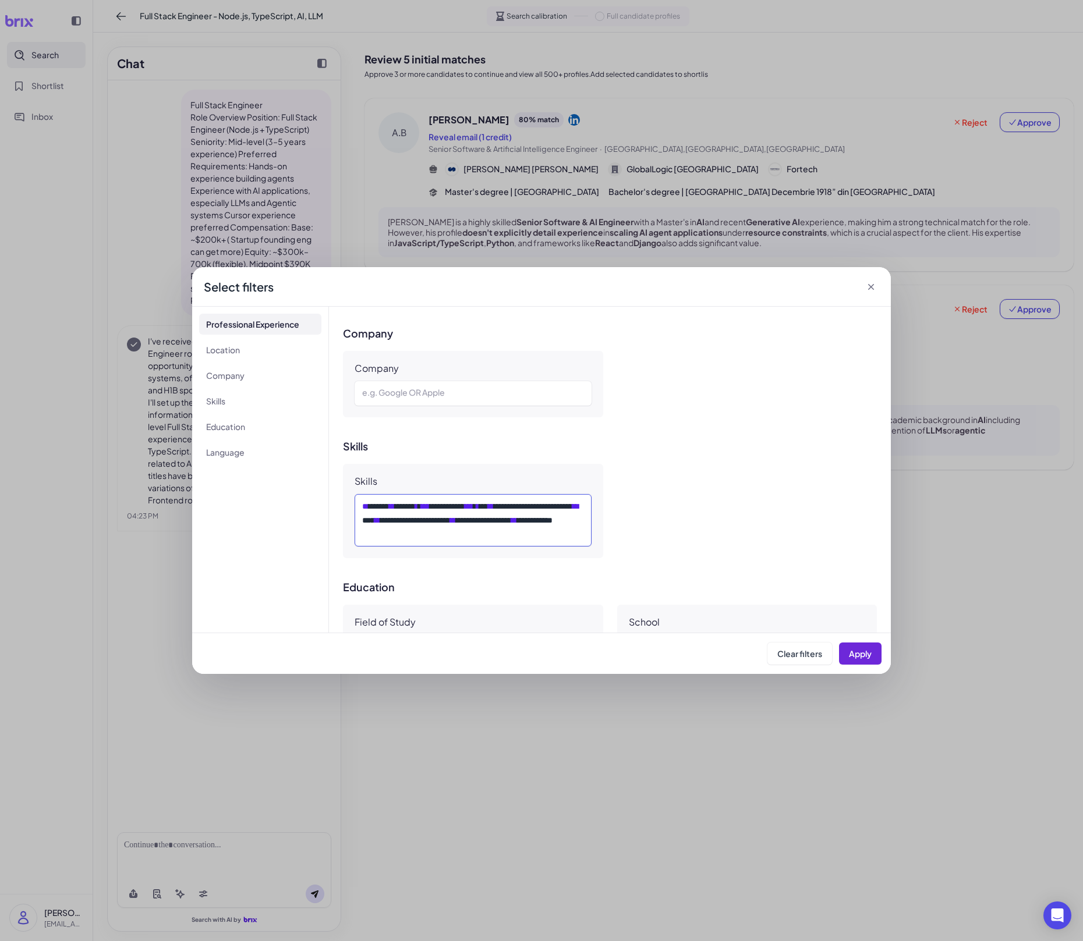
click at [508, 517] on div "**********" at bounding box center [472, 520] width 221 height 42
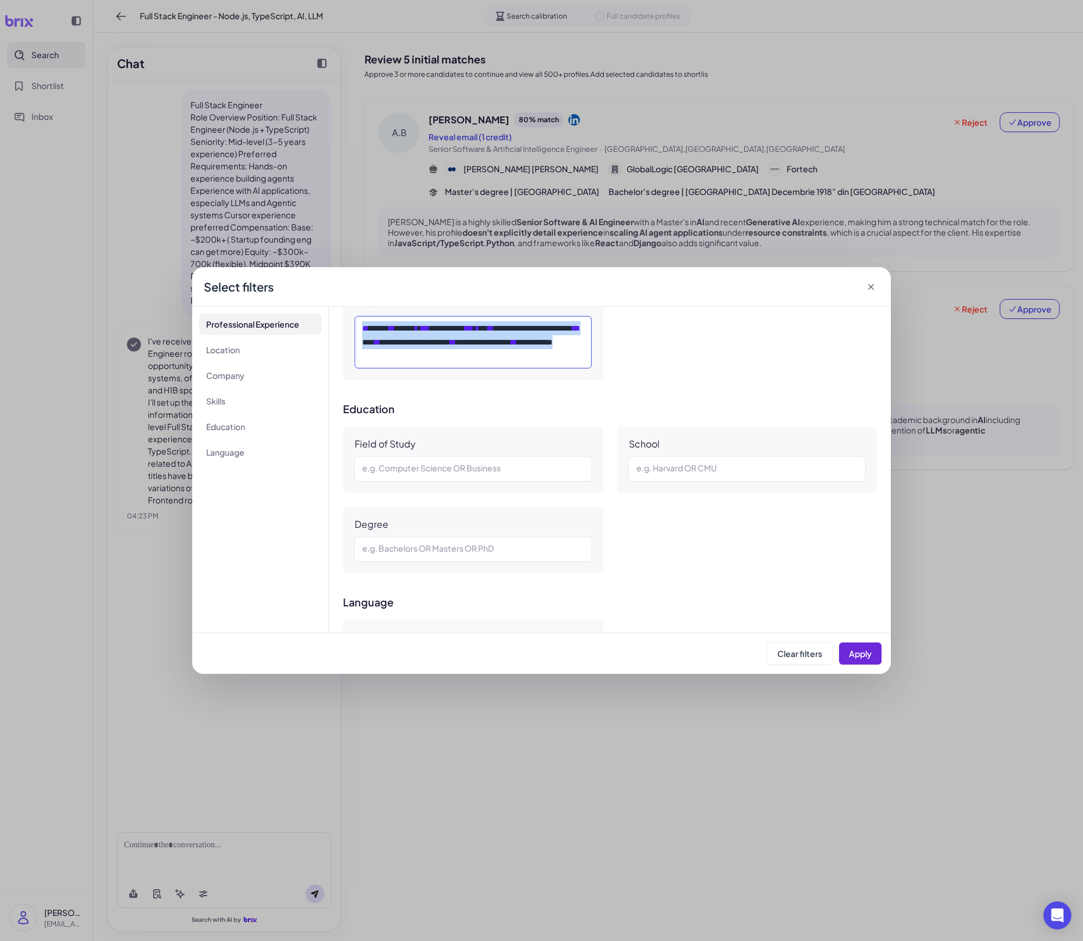
scroll to position [732, 0]
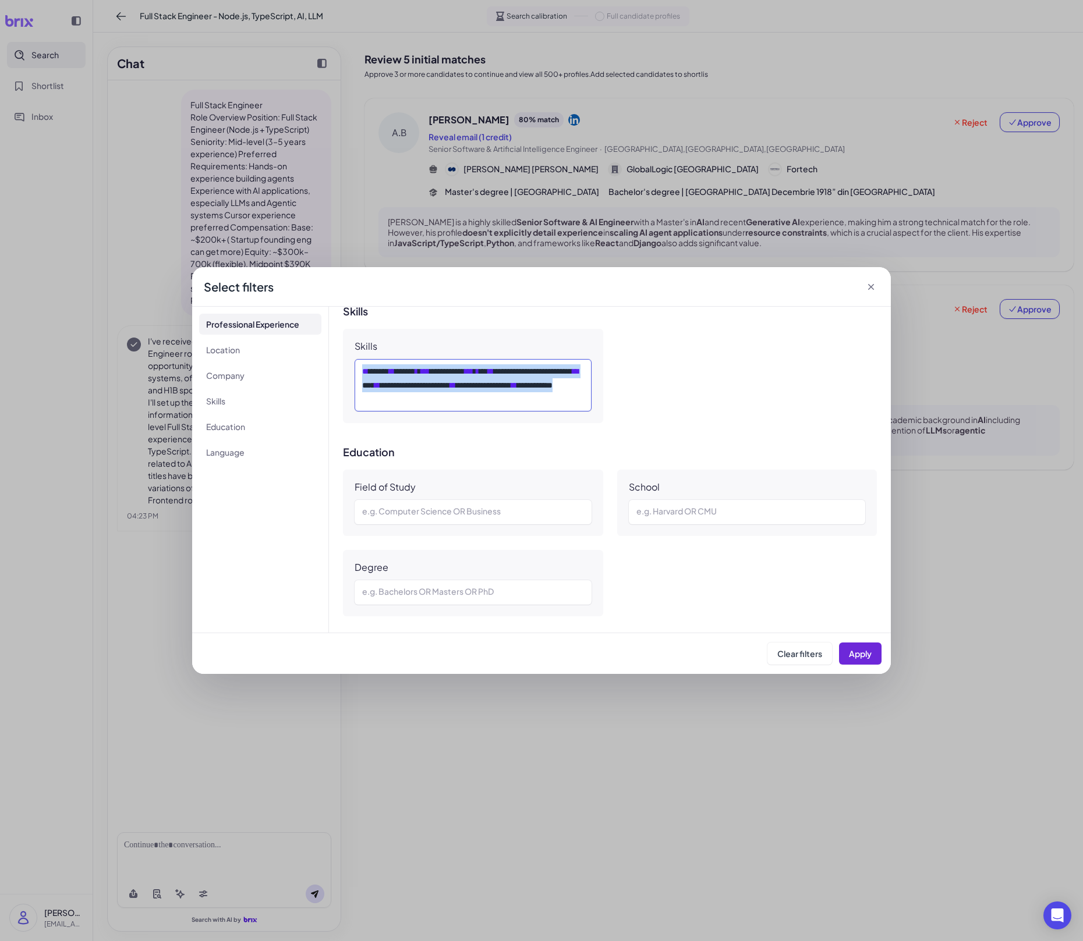
click at [473, 375] on span "***" at bounding box center [469, 371] width 9 height 8
click at [430, 371] on span "***" at bounding box center [425, 371] width 9 height 8
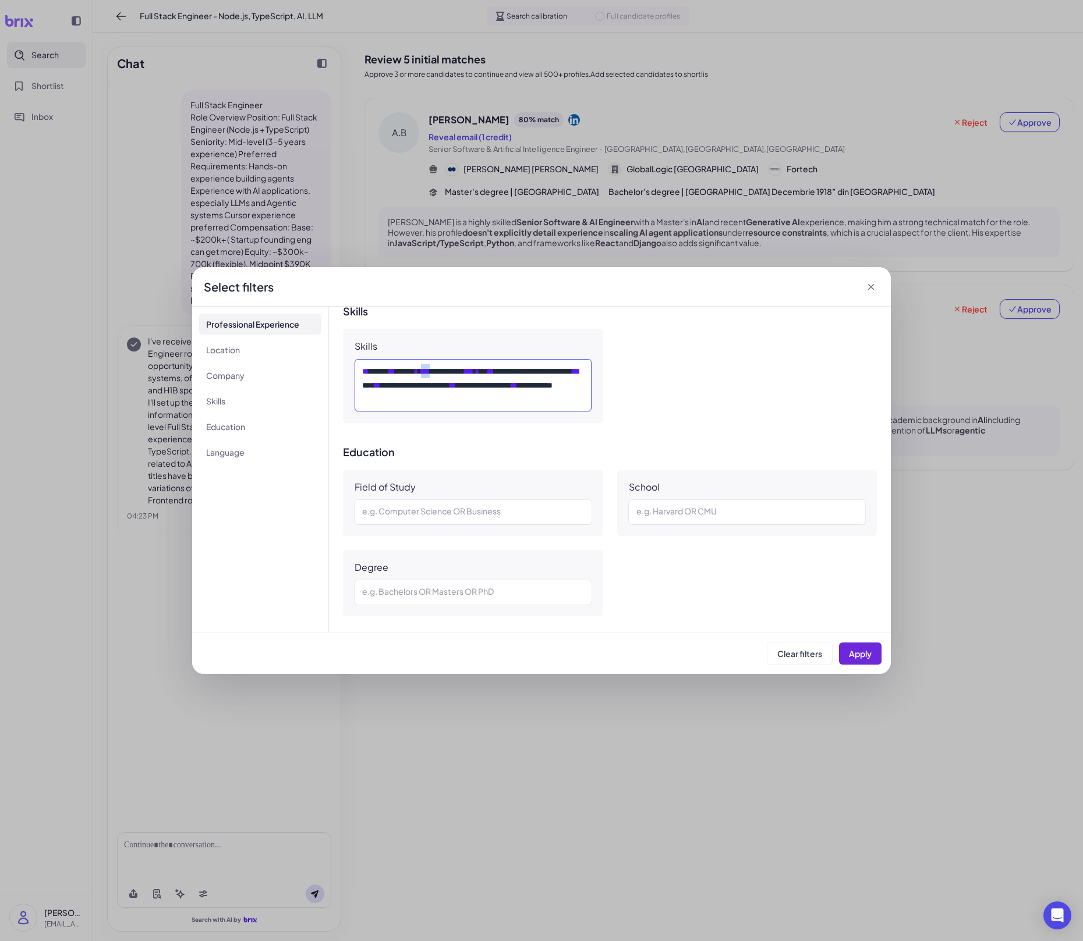
click at [430, 371] on span "***" at bounding box center [425, 371] width 9 height 8
click at [849, 655] on button "Apply" at bounding box center [860, 654] width 42 height 22
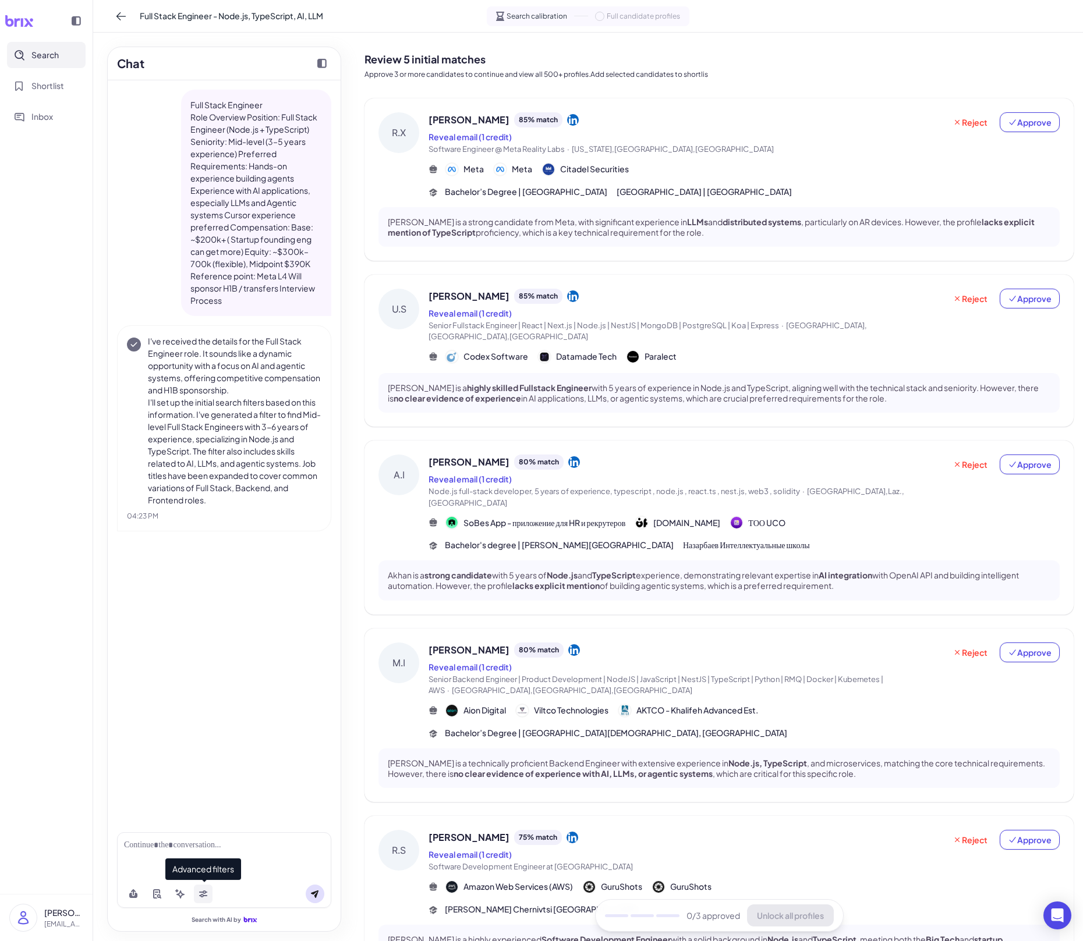
click at [208, 655] on button at bounding box center [203, 894] width 19 height 19
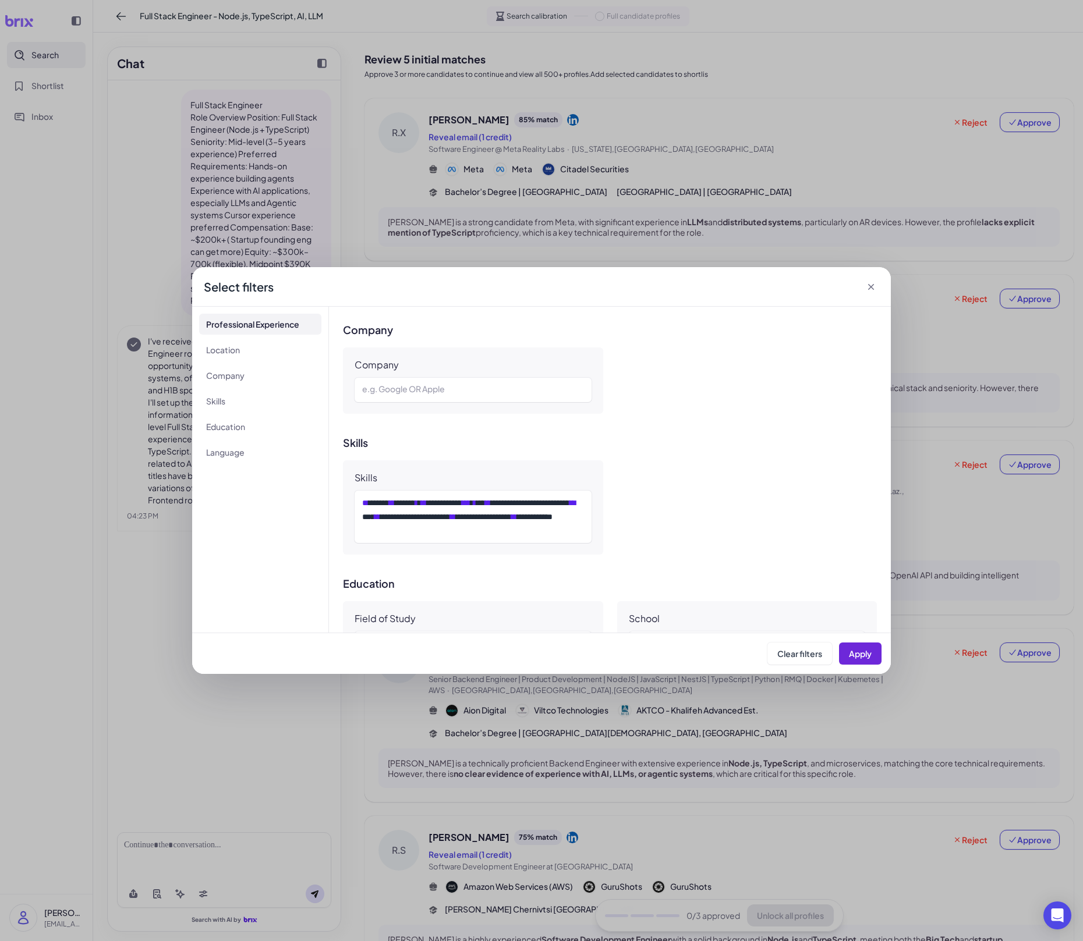
scroll to position [577, 0]
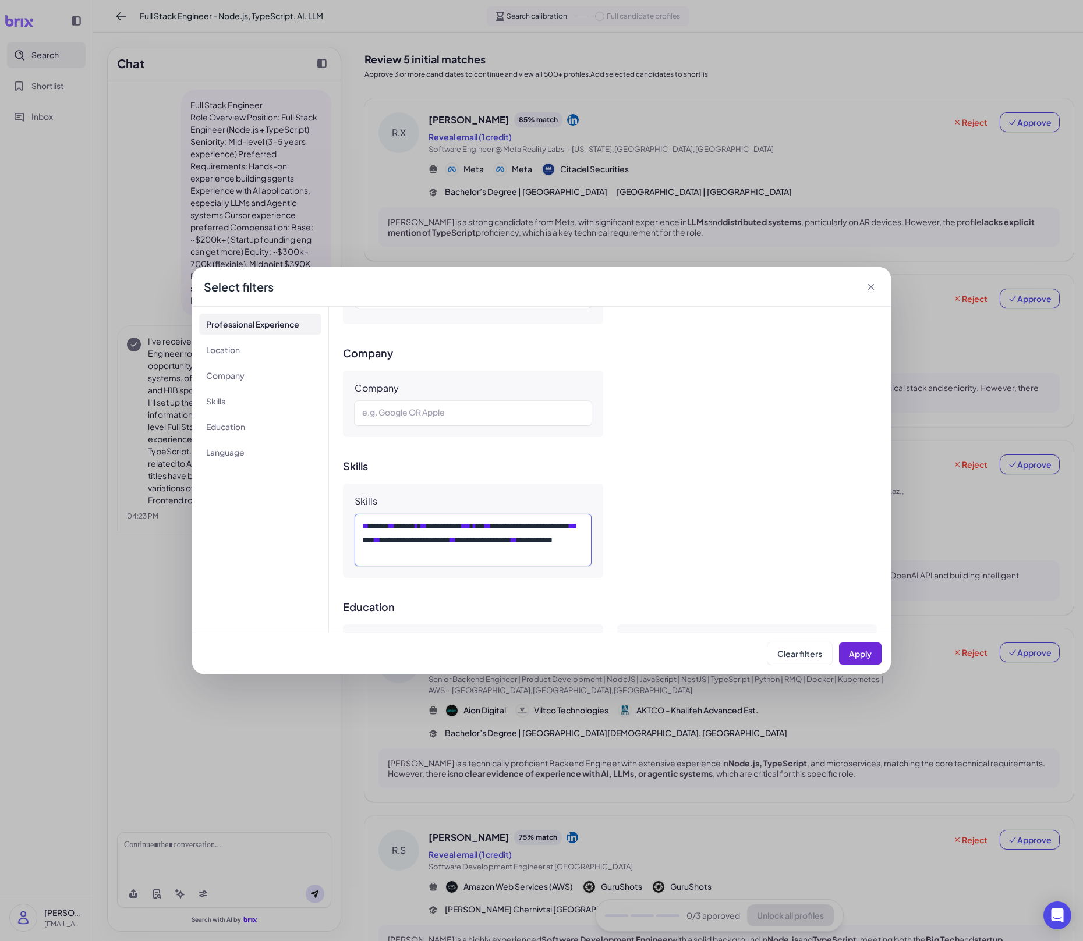
click at [456, 531] on div "**********" at bounding box center [472, 540] width 221 height 42
click at [427, 527] on span "**" at bounding box center [424, 526] width 6 height 8
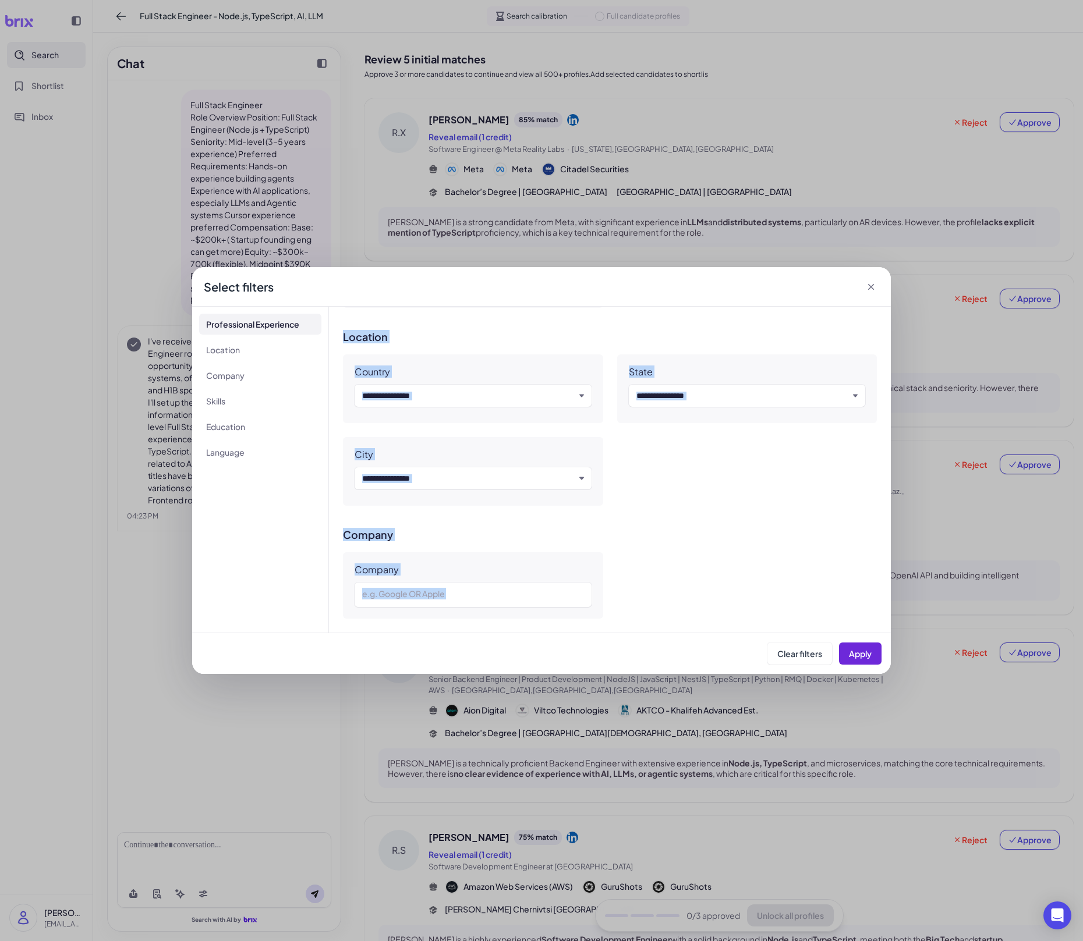
scroll to position [866, 0]
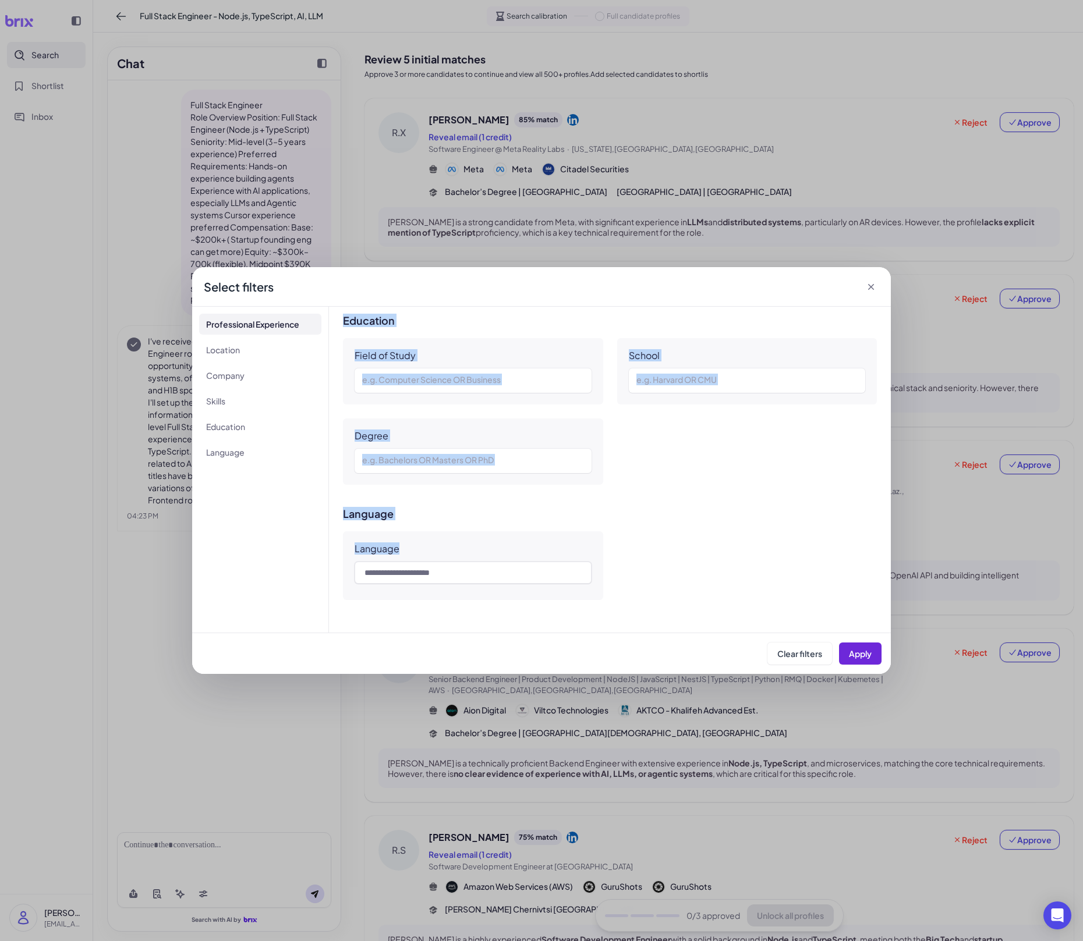
drag, startPoint x: 348, startPoint y: 350, endPoint x: 634, endPoint y: 680, distance: 437.4
click at [634, 655] on div "**********" at bounding box center [541, 470] width 1083 height 941
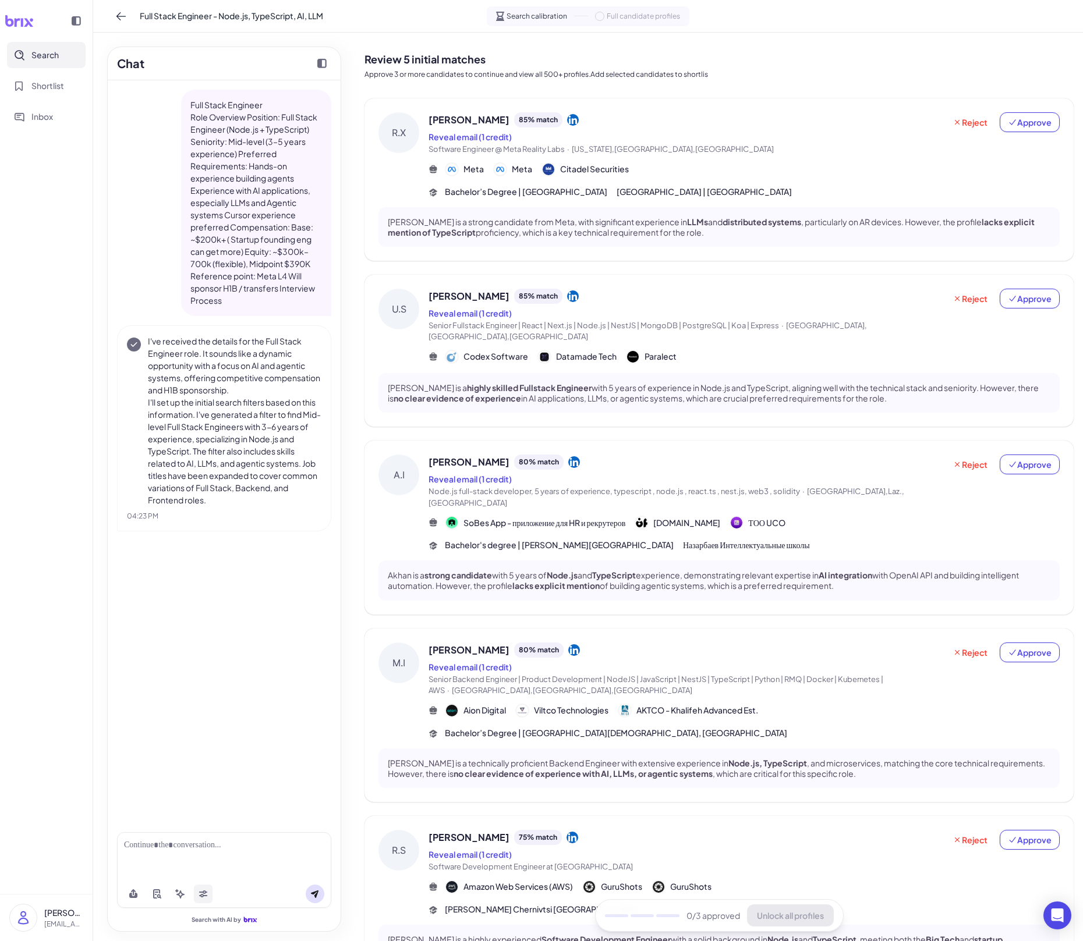
click at [203, 655] on icon at bounding box center [202, 893] width 9 height 9
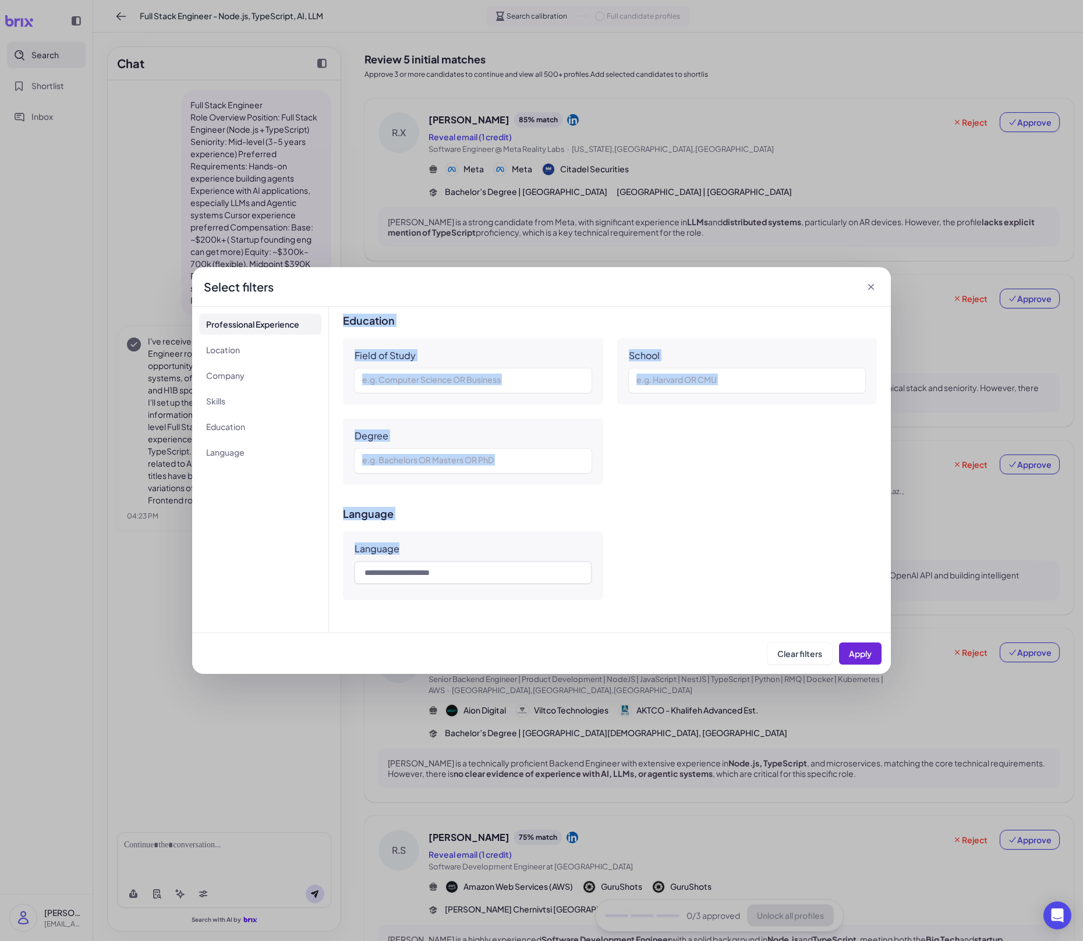
drag, startPoint x: 357, startPoint y: 354, endPoint x: 661, endPoint y: 614, distance: 400.5
click at [661, 614] on div "**********" at bounding box center [610, 470] width 562 height 326
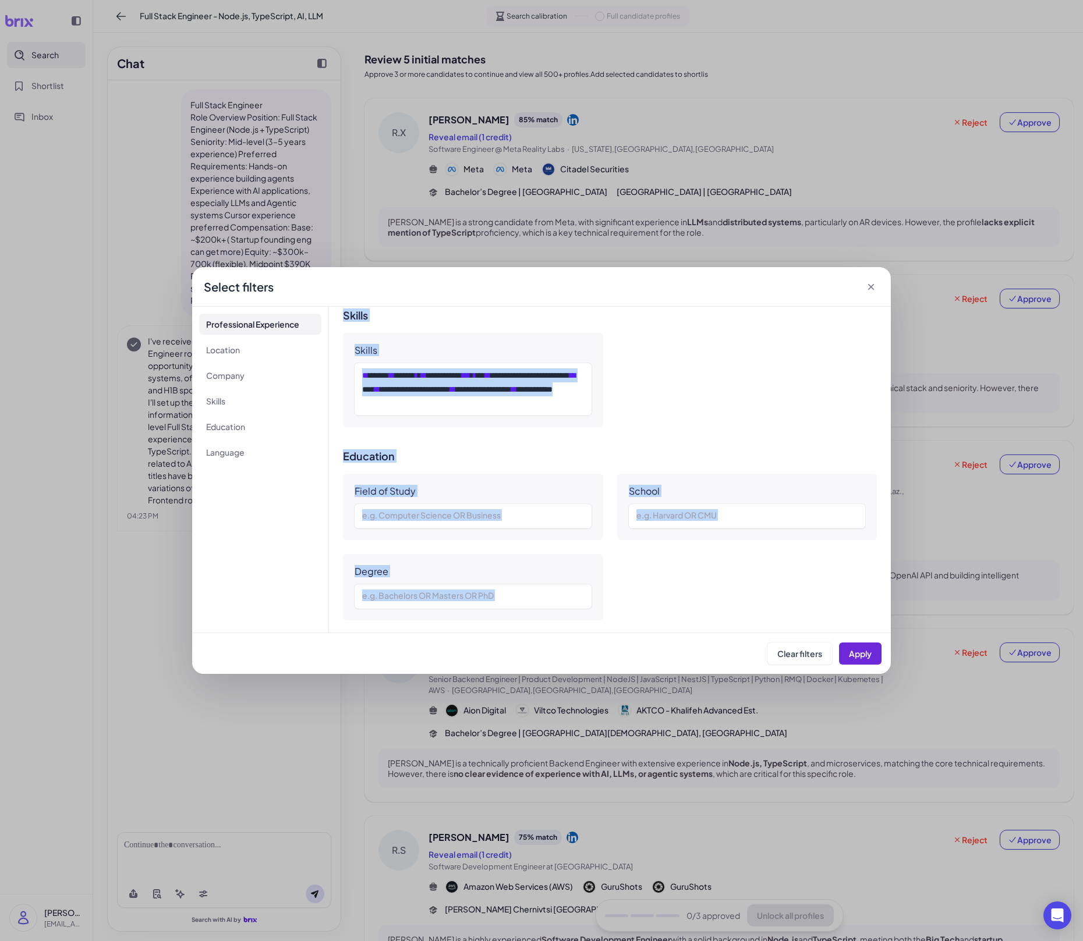
scroll to position [705, 0]
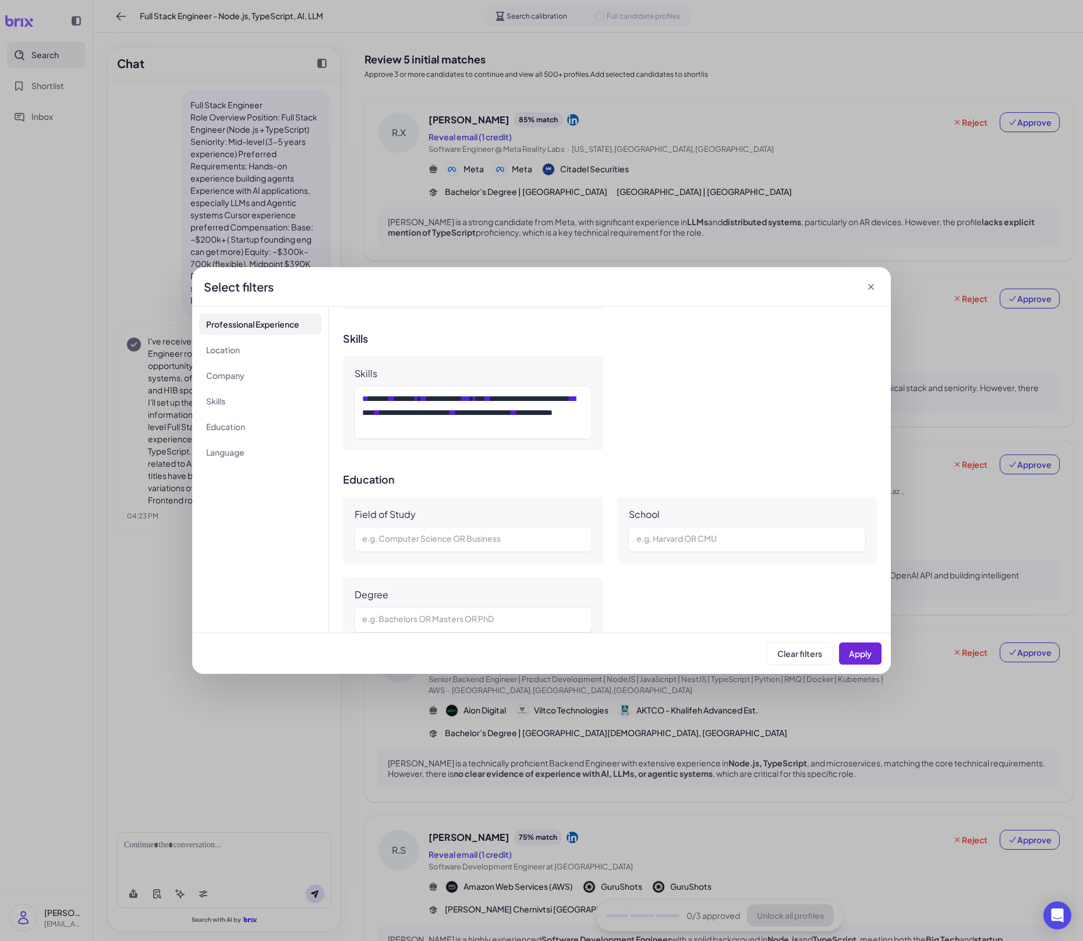
click at [668, 456] on div "**********" at bounding box center [610, 470] width 562 height 326
click at [427, 398] on span "**" at bounding box center [424, 399] width 6 height 8
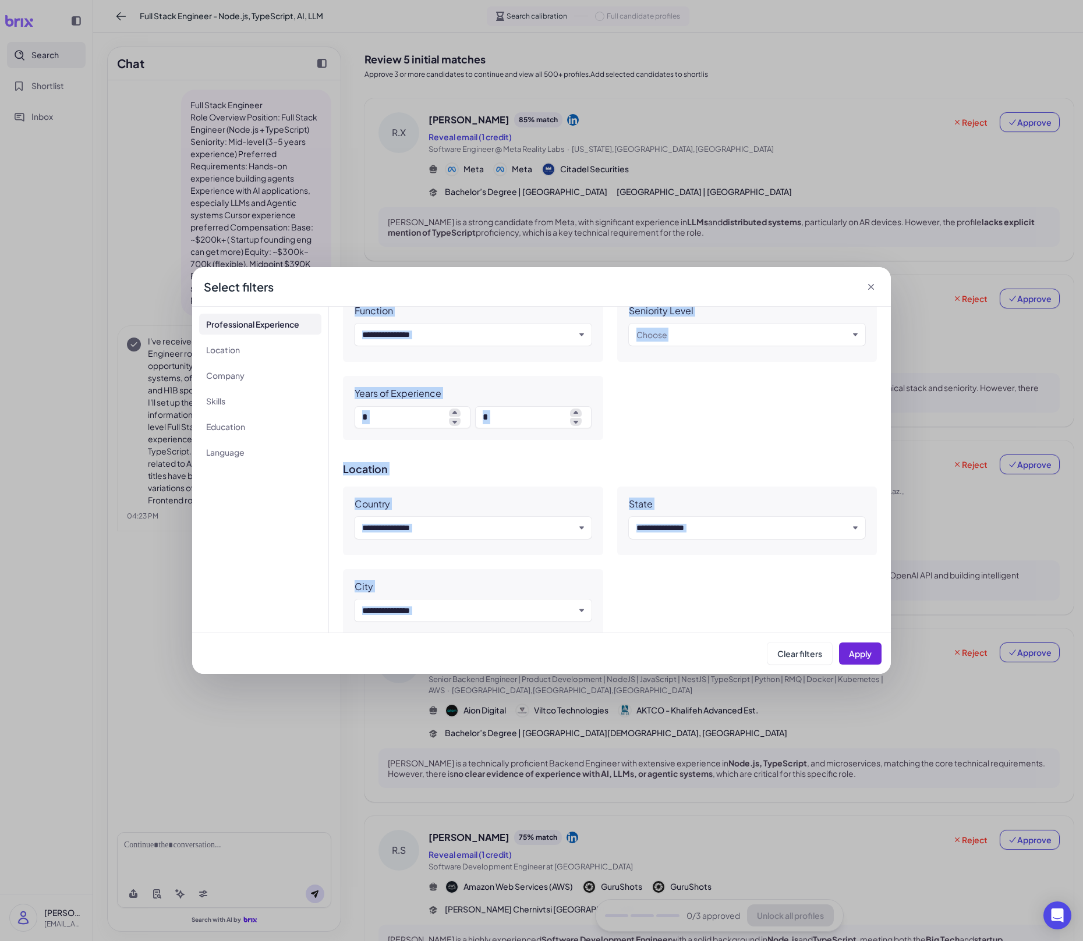
scroll to position [866, 0]
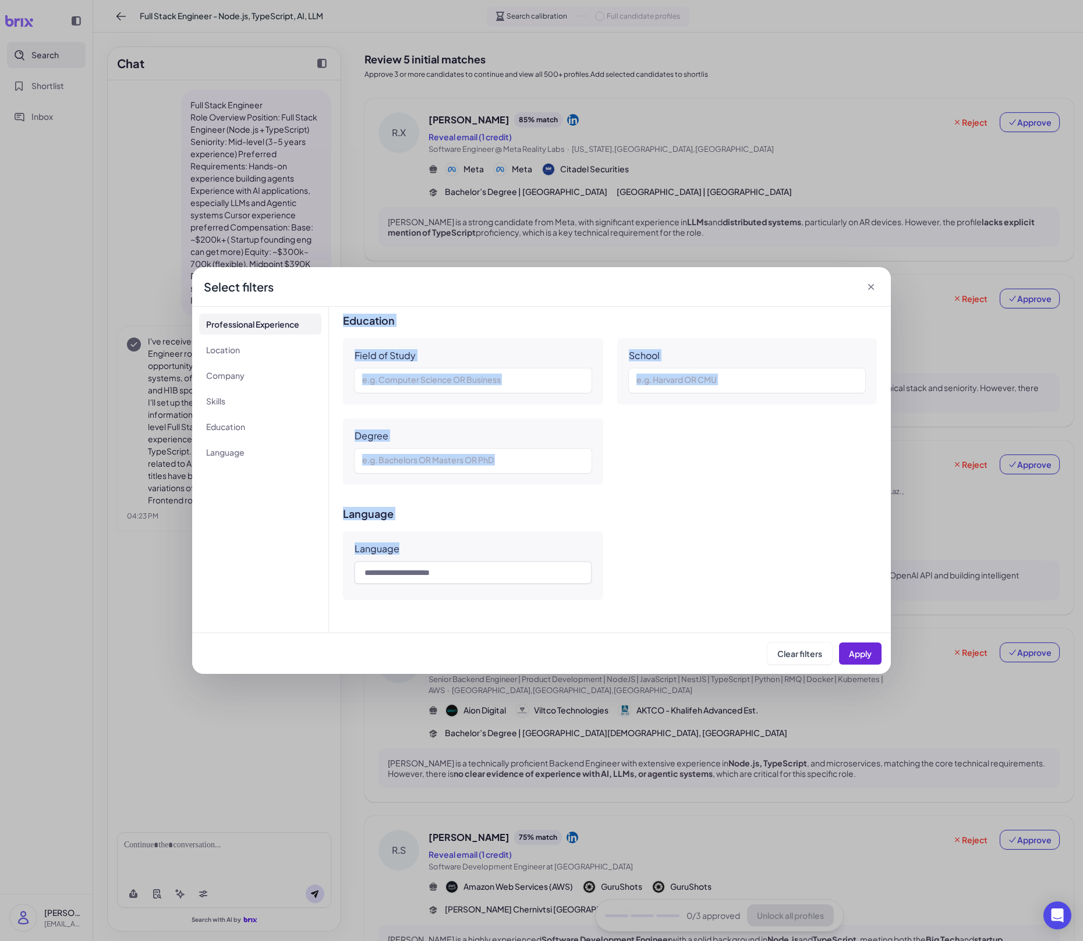
drag, startPoint x: 353, startPoint y: 355, endPoint x: 675, endPoint y: 676, distance: 454.4
click at [675, 655] on div "**********" at bounding box center [541, 470] width 1083 height 941
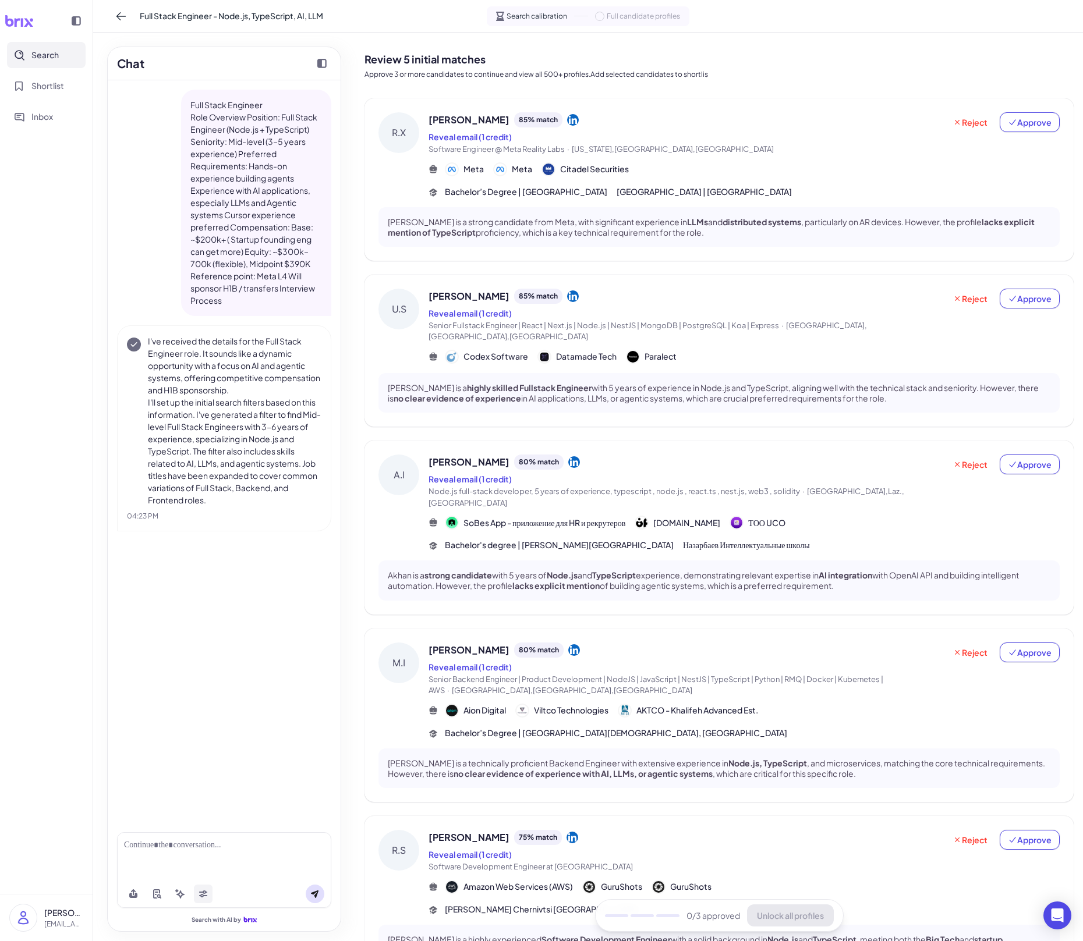
click at [202, 655] on icon at bounding box center [202, 893] width 9 height 9
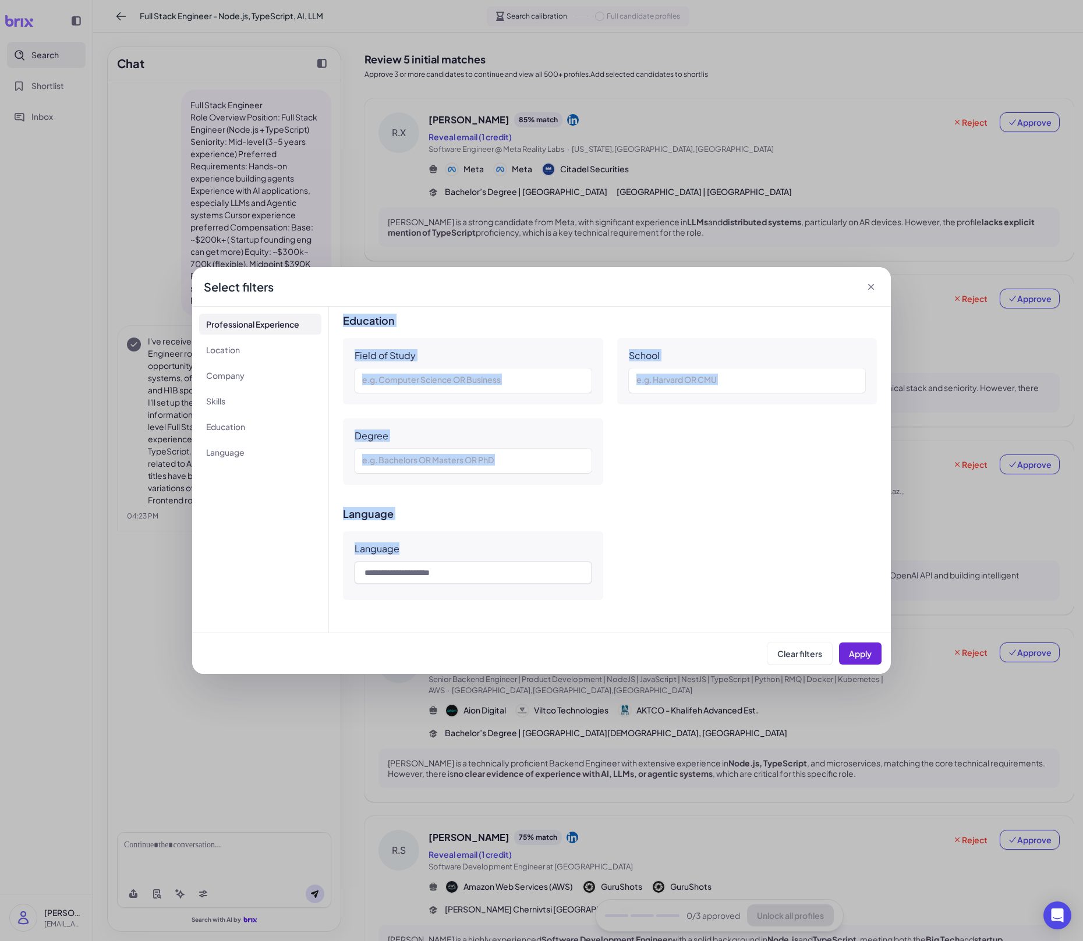
drag, startPoint x: 354, startPoint y: 359, endPoint x: 693, endPoint y: 595, distance: 413.4
click at [693, 595] on div "**********" at bounding box center [610, 470] width 562 height 326
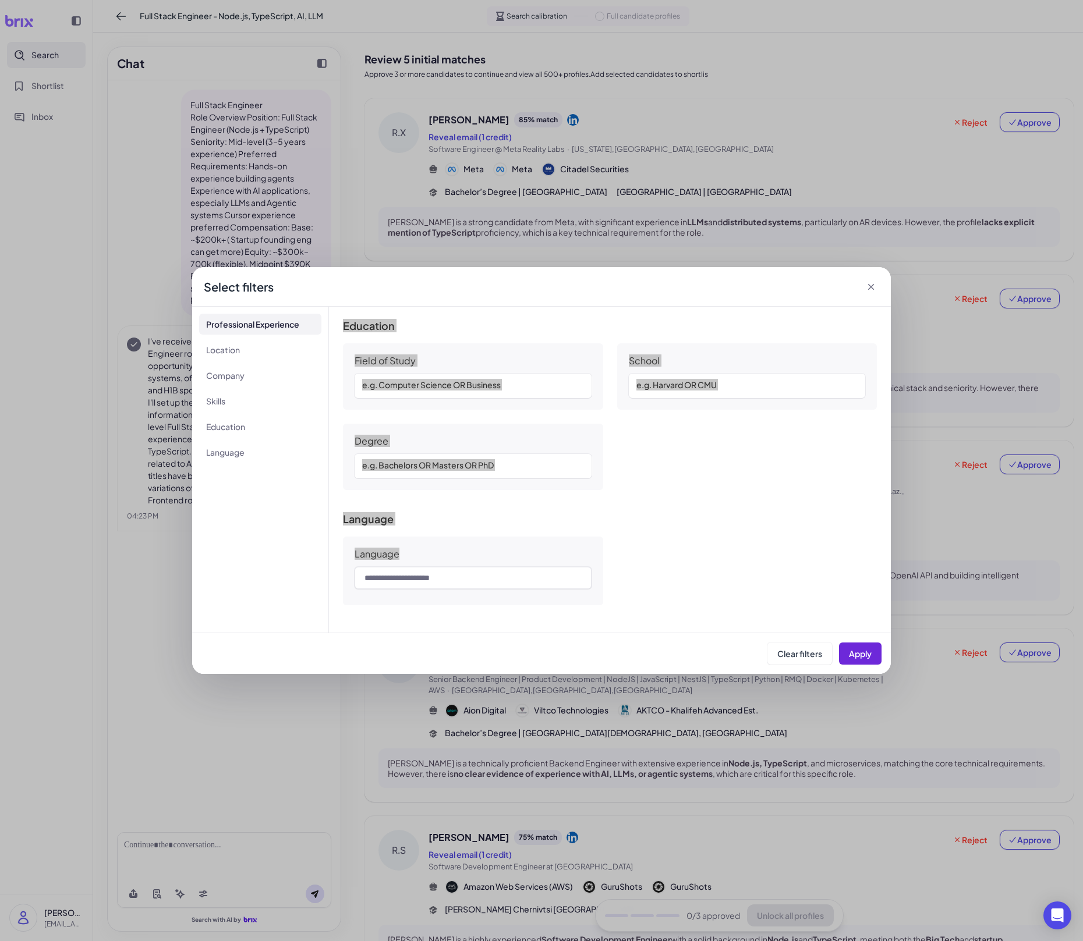
scroll to position [865, 0]
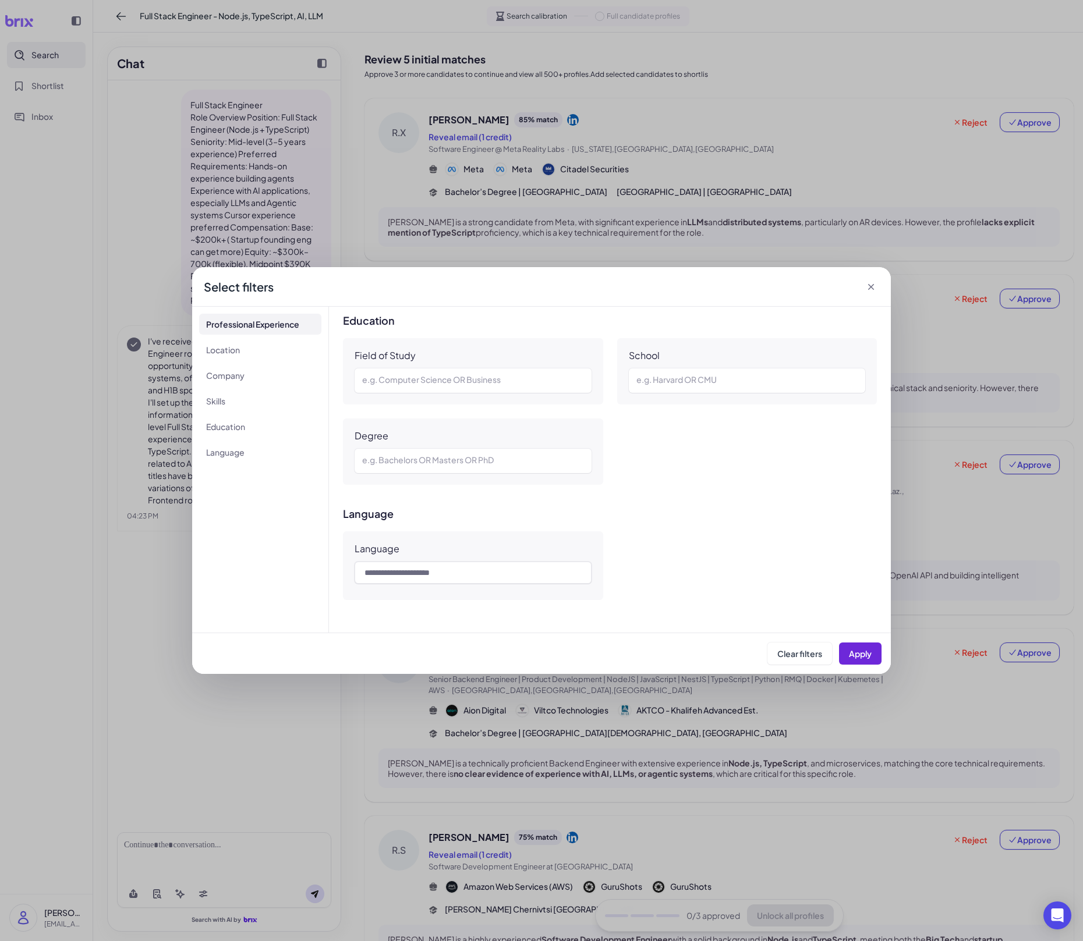
click at [462, 590] on div "Language" at bounding box center [473, 565] width 260 height 69
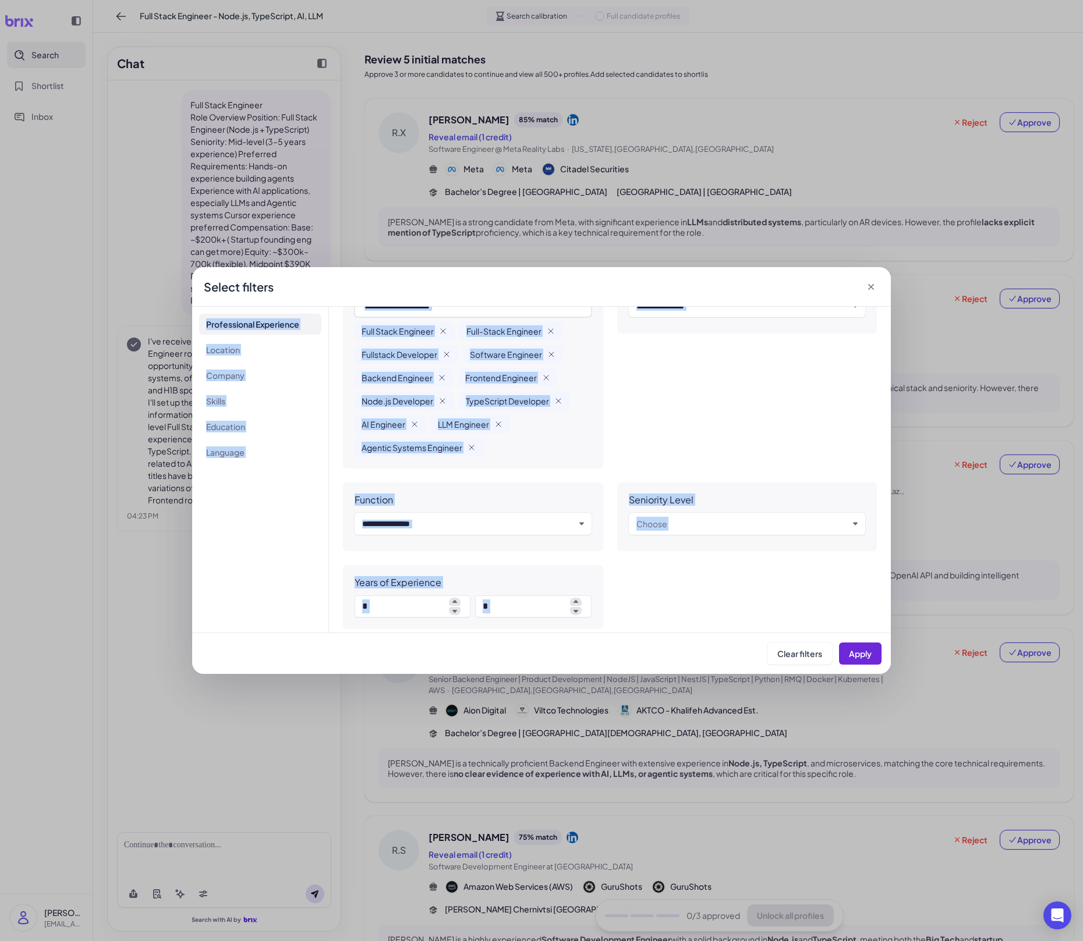
scroll to position [0, 0]
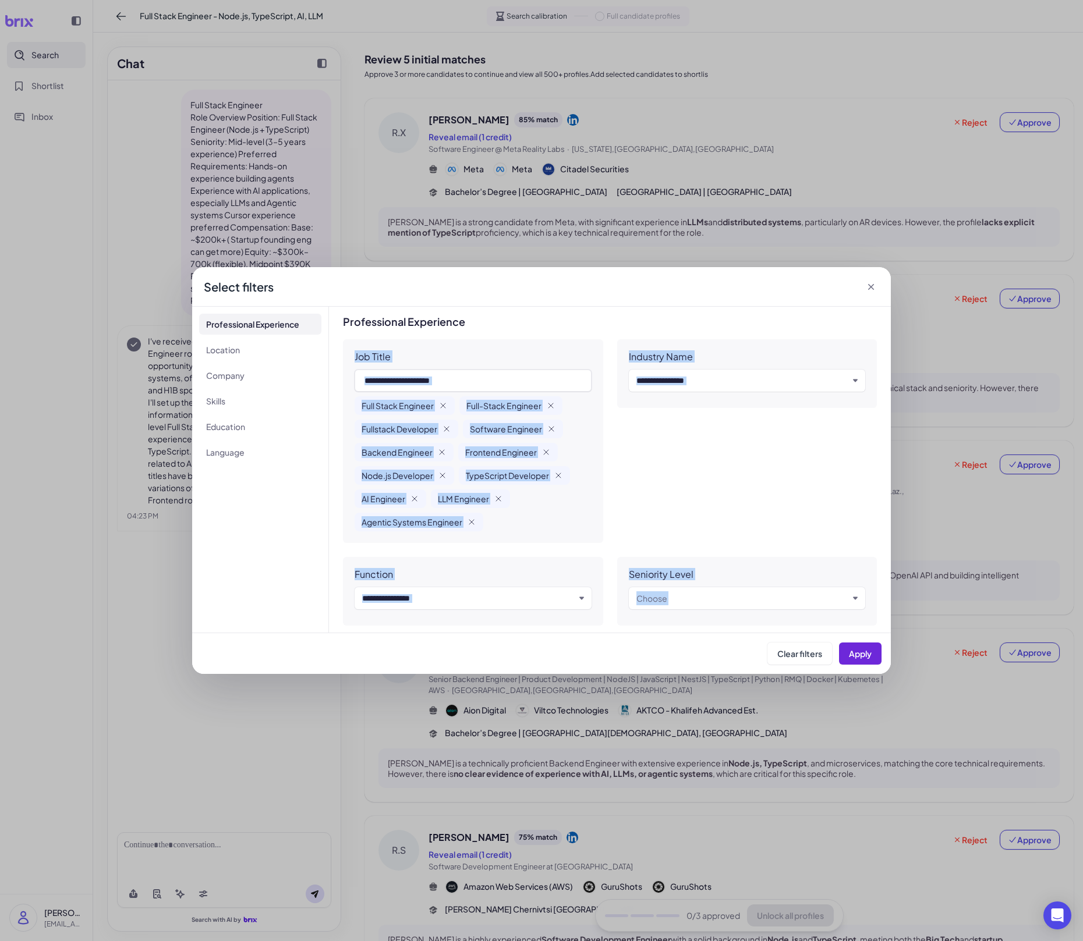
drag, startPoint x: 633, startPoint y: 586, endPoint x: 352, endPoint y: 350, distance: 366.9
click at [352, 350] on div "**********" at bounding box center [610, 470] width 562 height 326
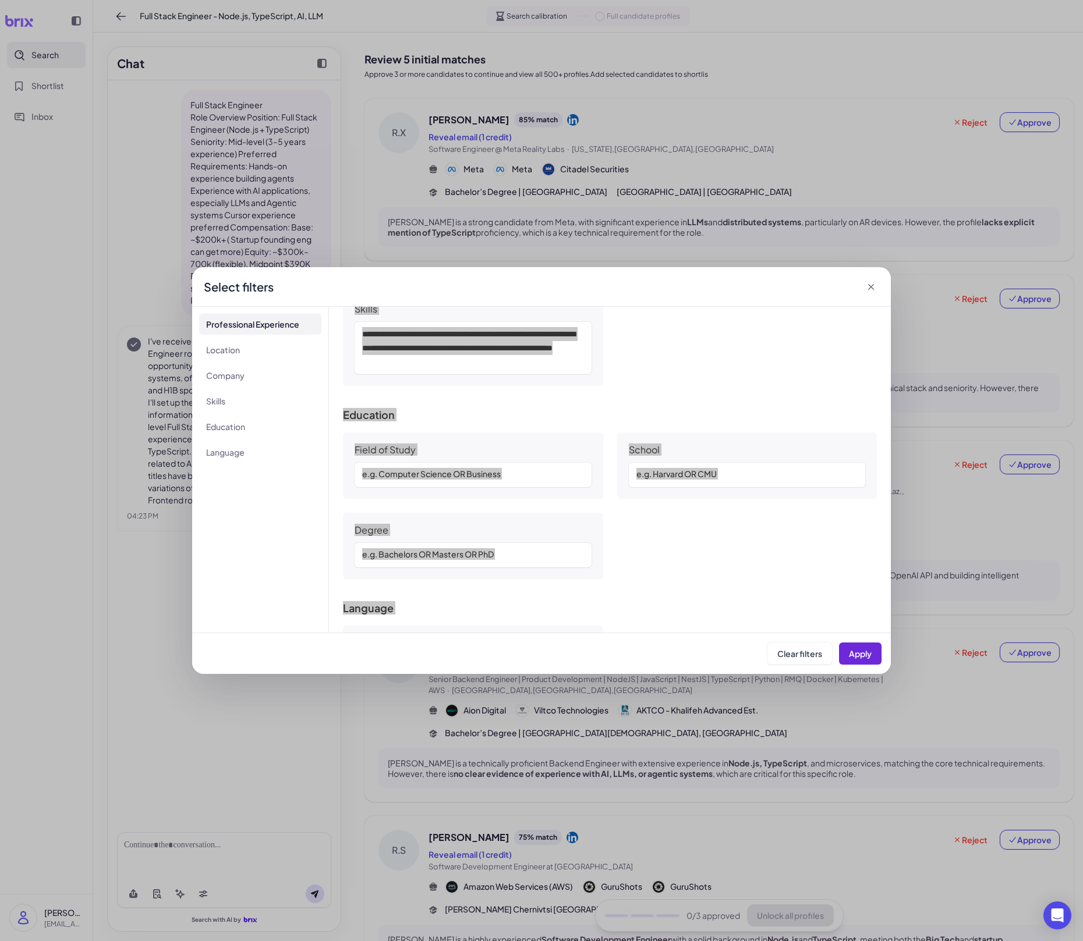
scroll to position [774, 0]
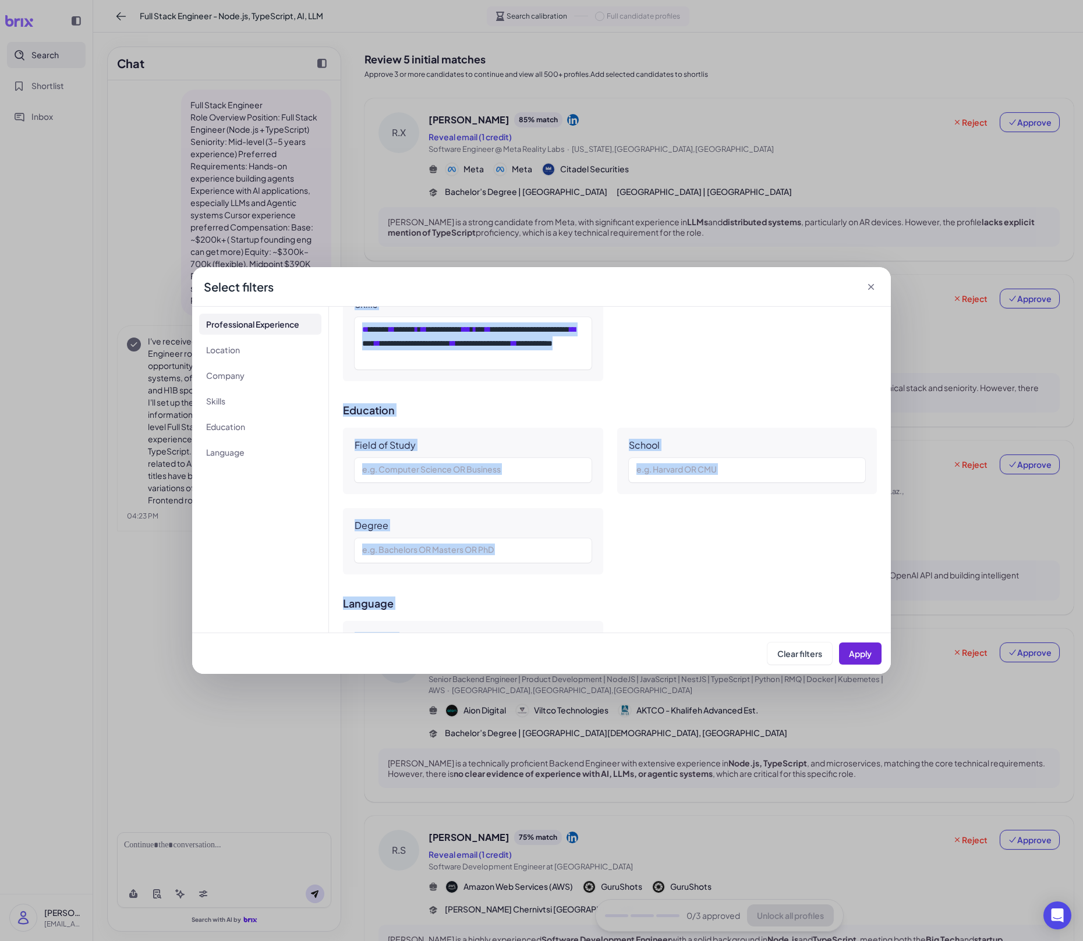
click at [295, 655] on div "**********" at bounding box center [541, 470] width 1083 height 941
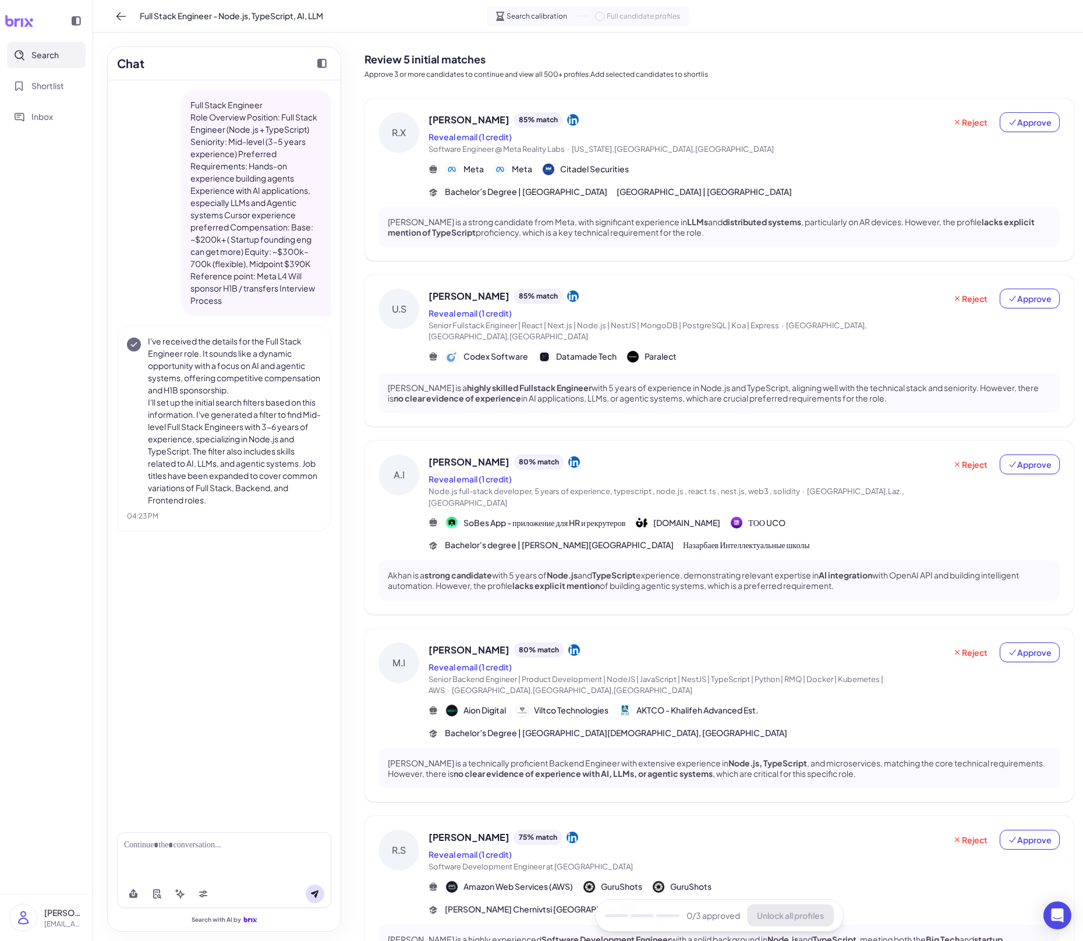
click at [295, 655] on div "**********" at bounding box center [541, 470] width 1083 height 941
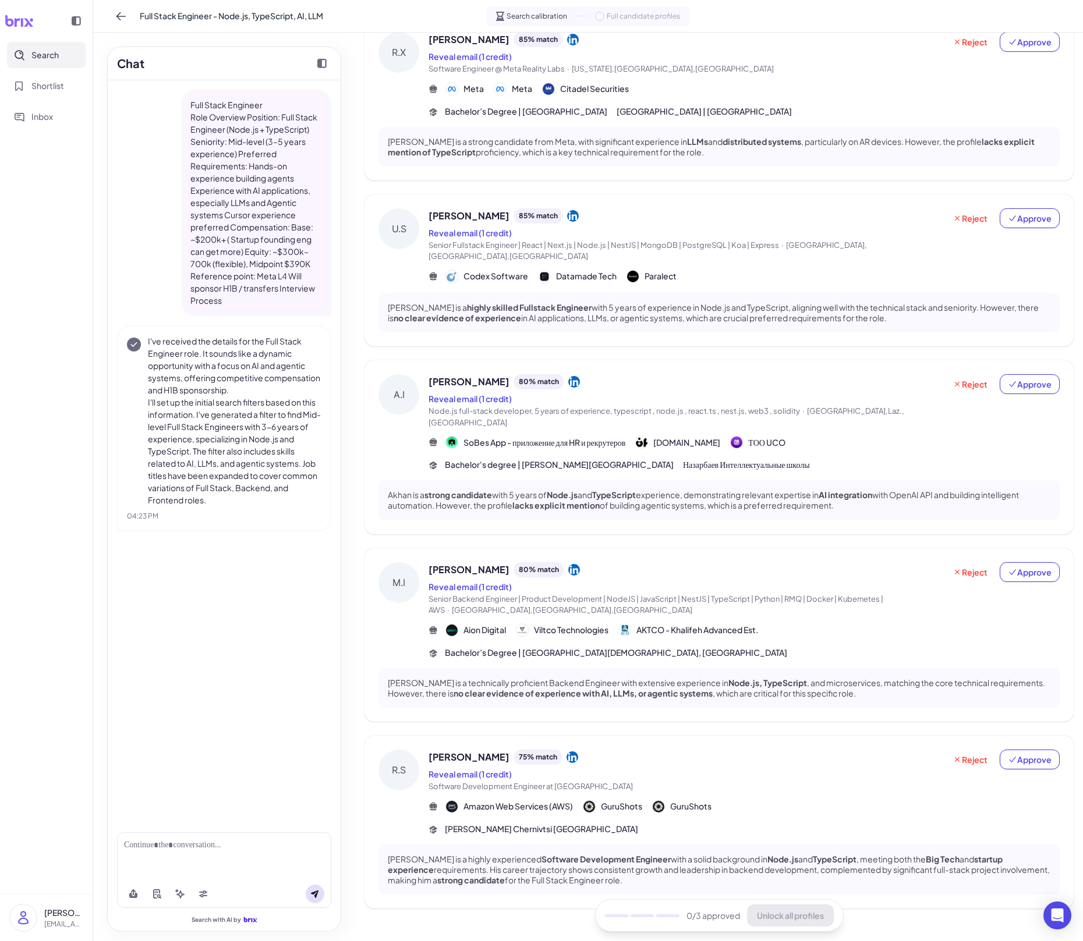
scroll to position [0, 0]
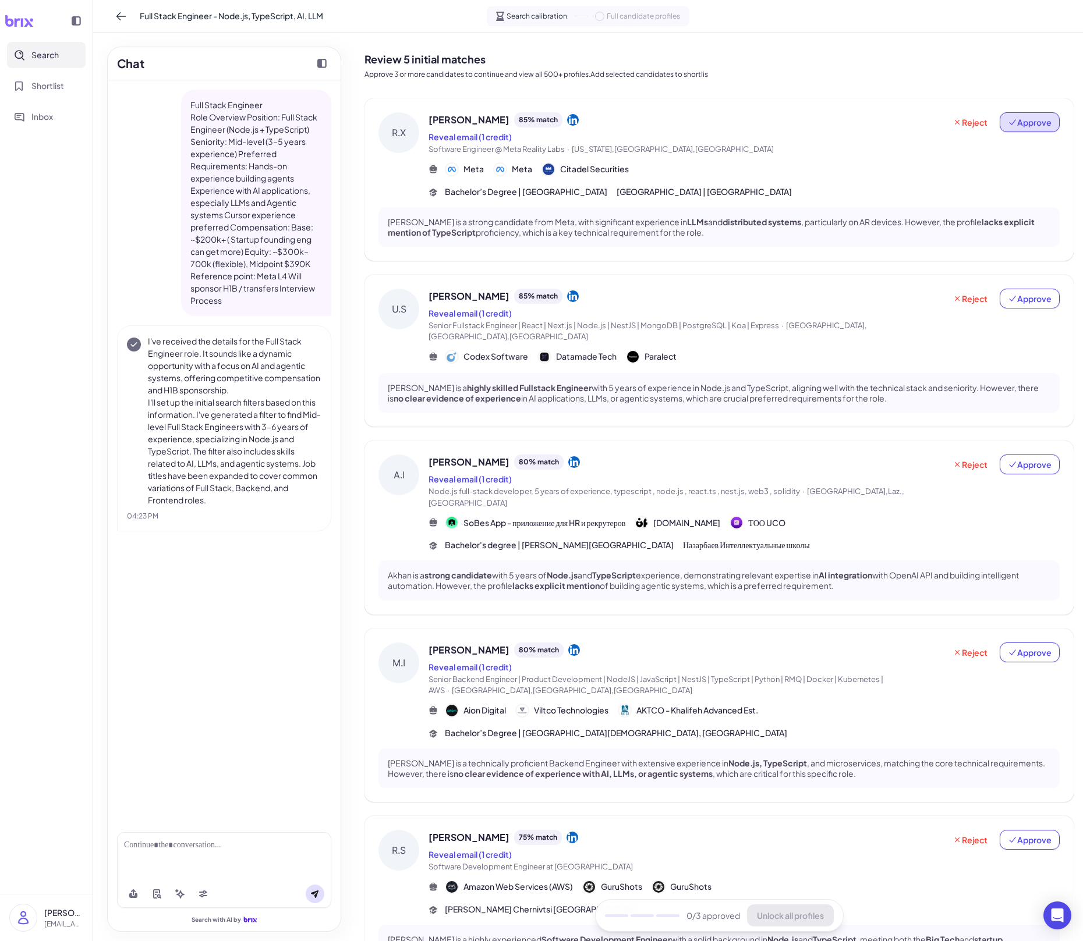
click at [1051, 123] on button "Approve" at bounding box center [1029, 122] width 60 height 20
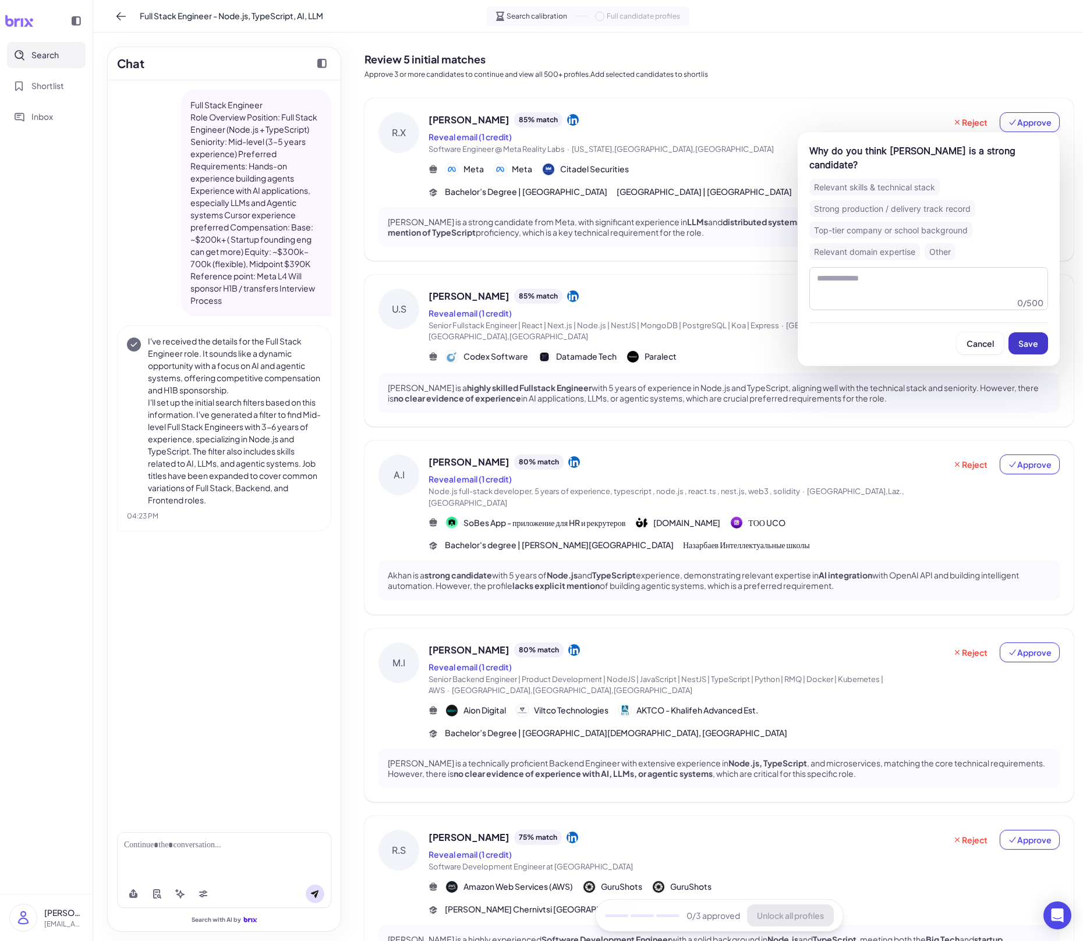
click at [1029, 332] on button "Save" at bounding box center [1028, 343] width 40 height 22
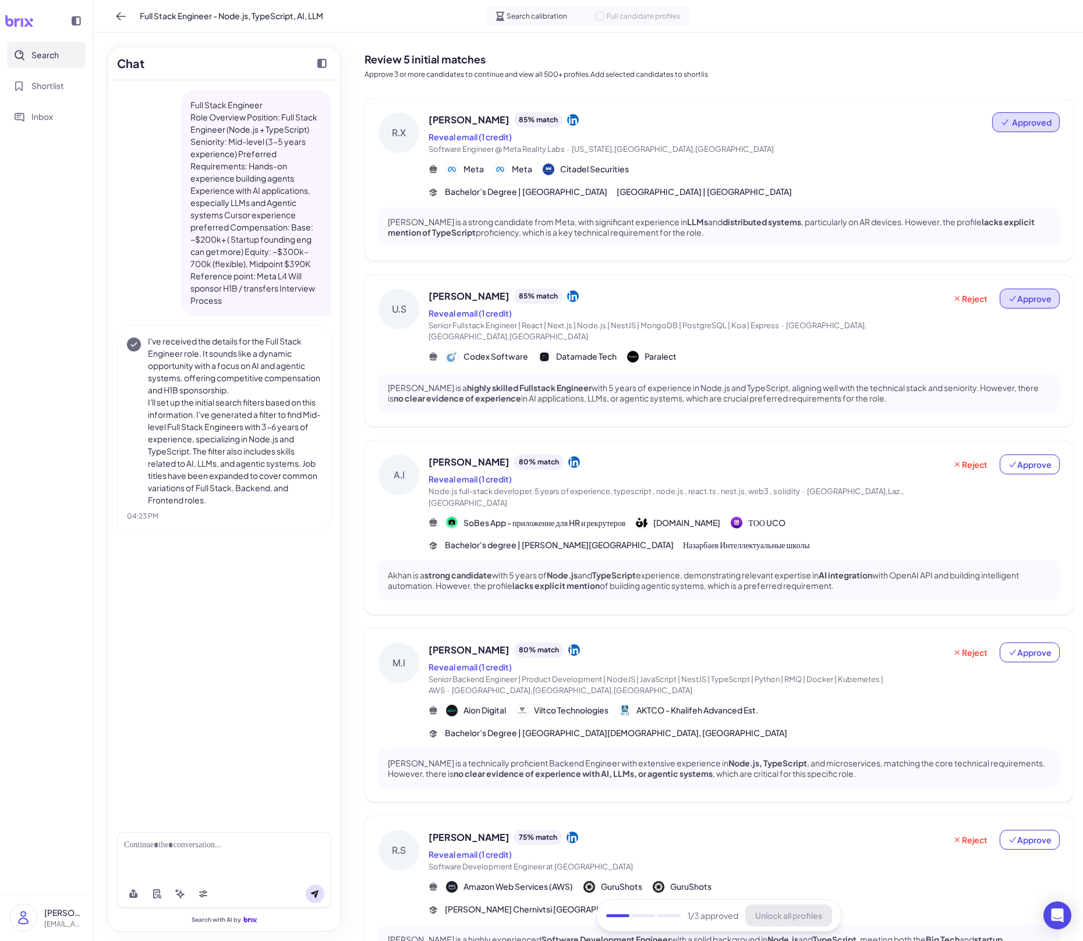
click at [1032, 304] on button "Approve" at bounding box center [1029, 299] width 60 height 20
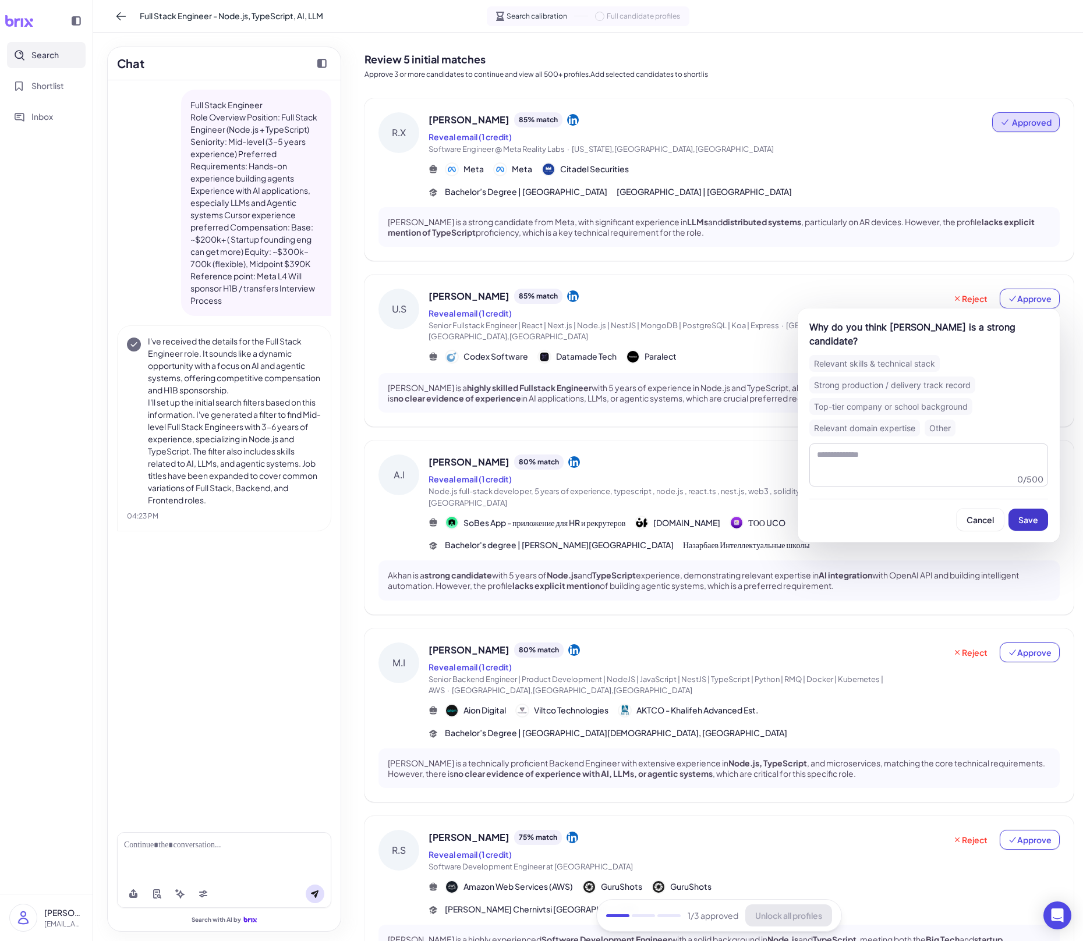
click at [1025, 513] on button "Save" at bounding box center [1028, 520] width 40 height 22
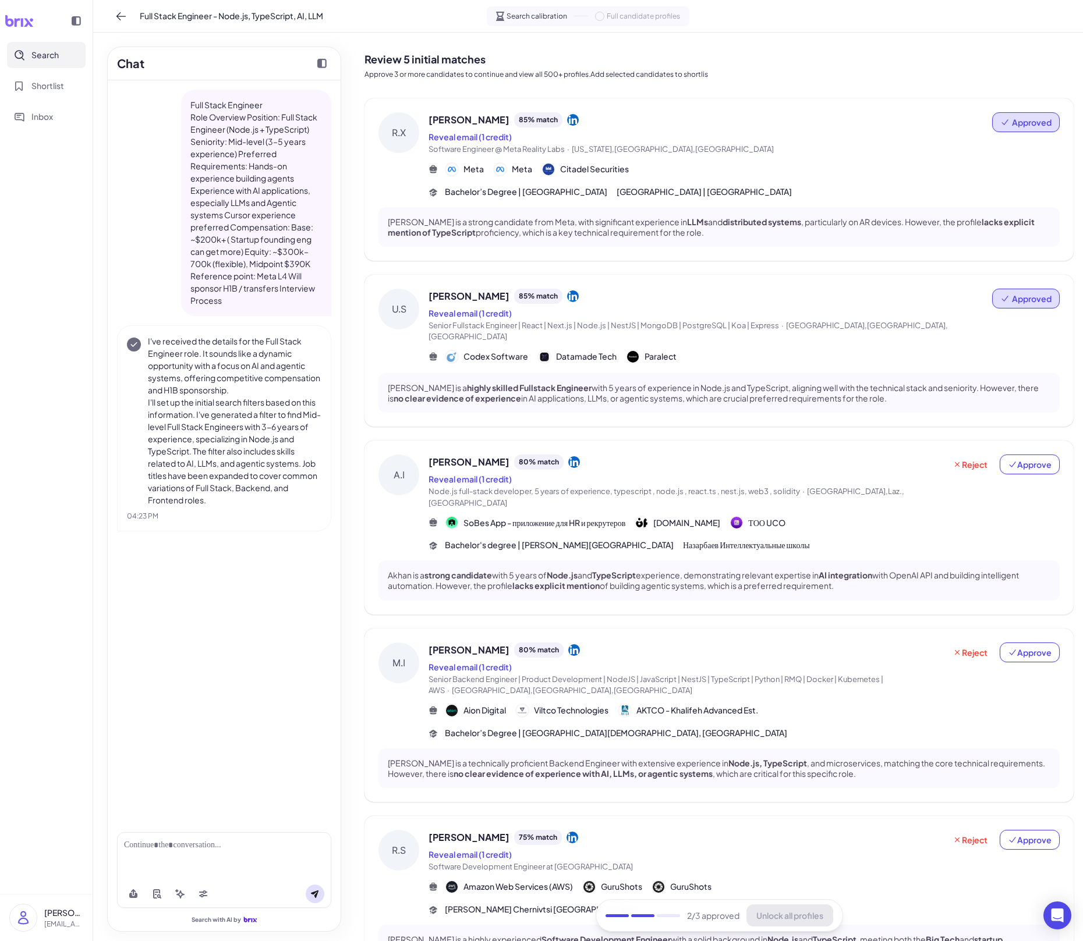
click at [1048, 464] on div "Reject Approve" at bounding box center [1002, 482] width 115 height 54
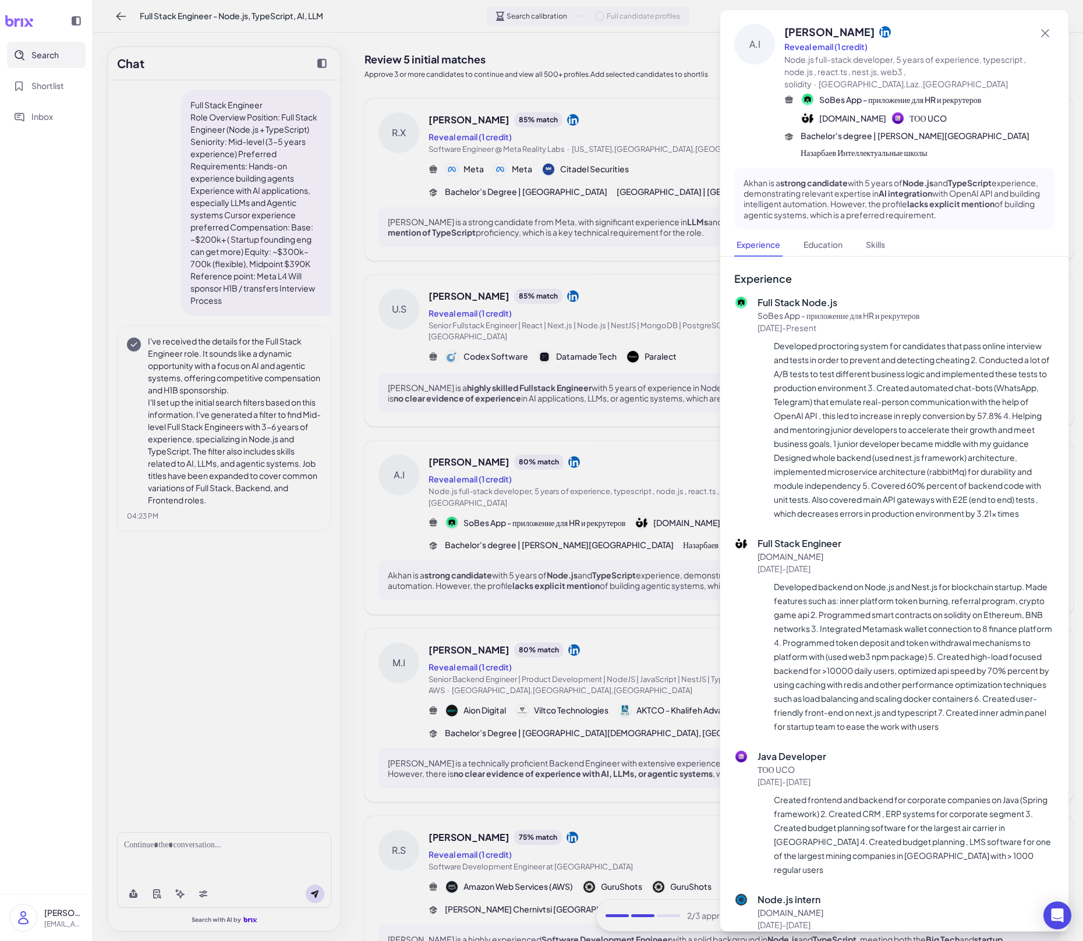
click at [662, 465] on div at bounding box center [541, 470] width 1083 height 941
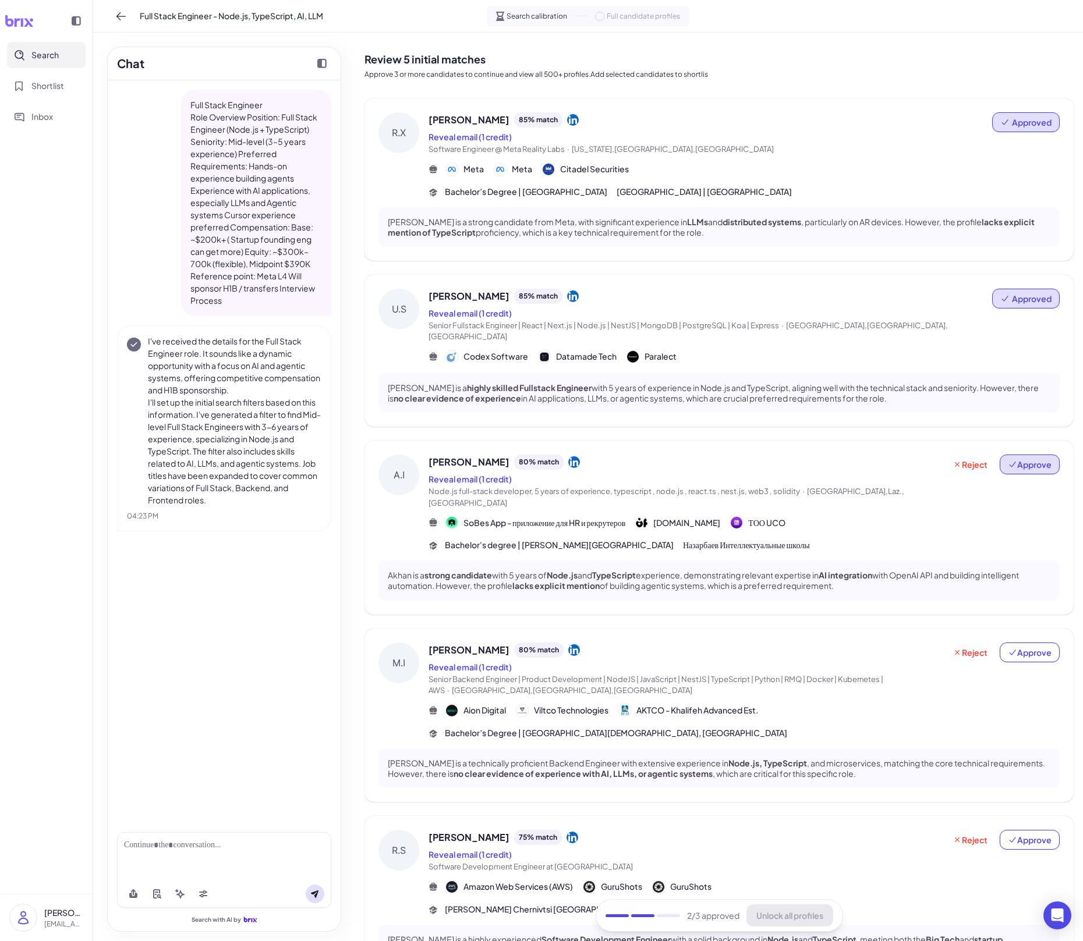
click at [1030, 460] on button "Approve" at bounding box center [1029, 465] width 60 height 20
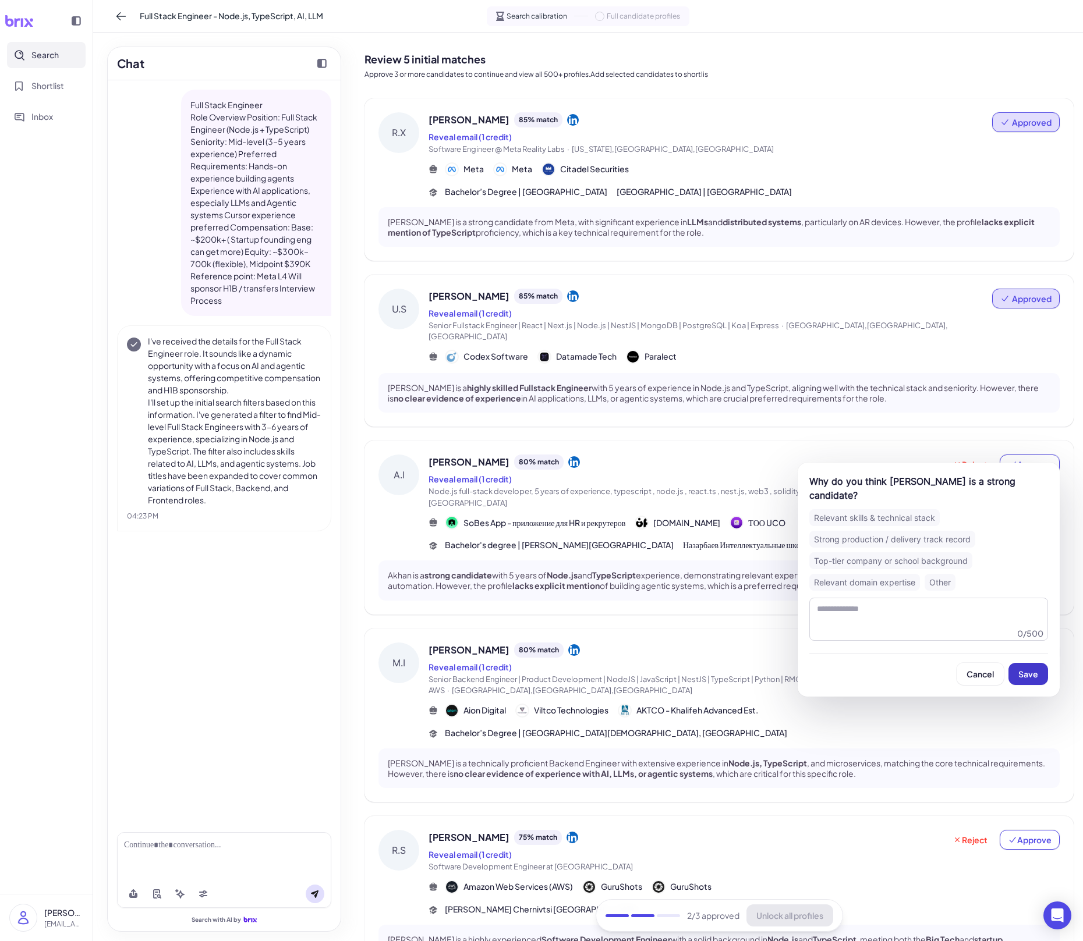
click at [1023, 655] on span "Save" at bounding box center [1028, 674] width 20 height 10
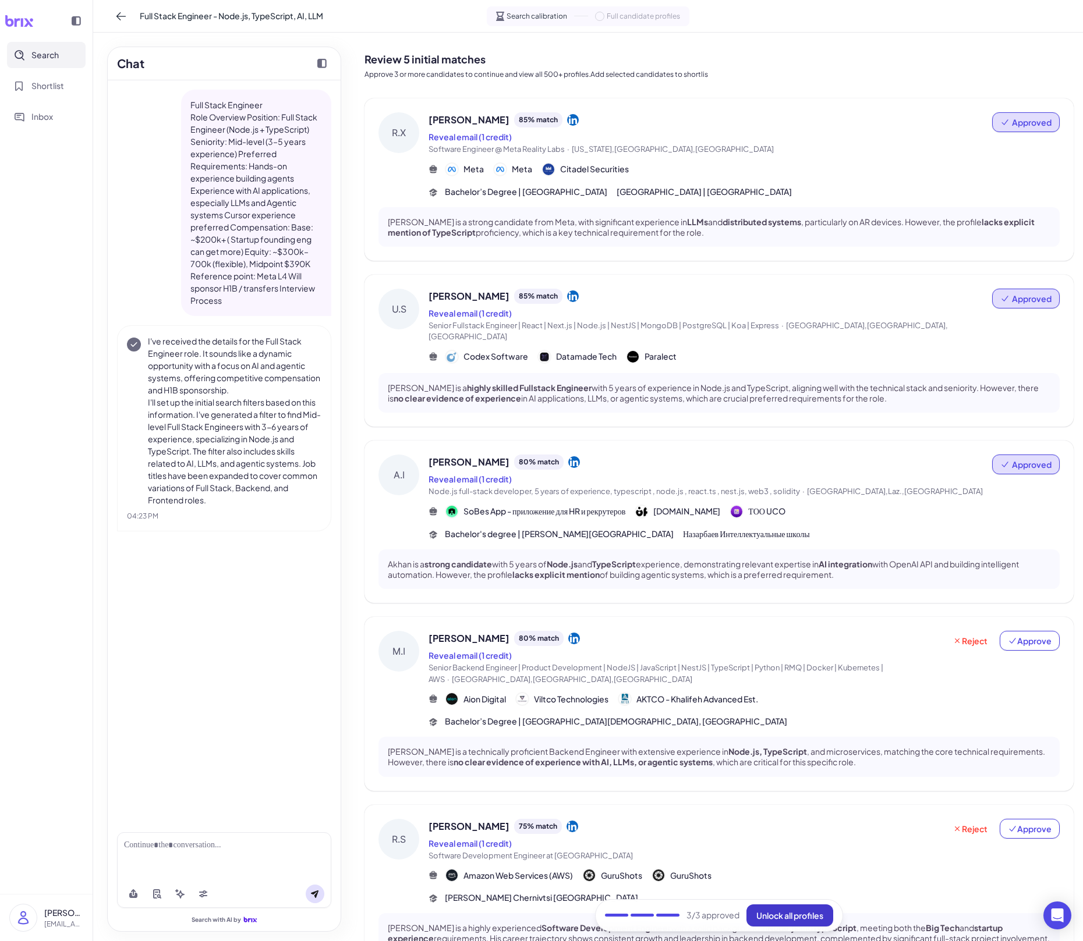
click at [786, 655] on button "Unlock all profiles" at bounding box center [789, 916] width 87 height 22
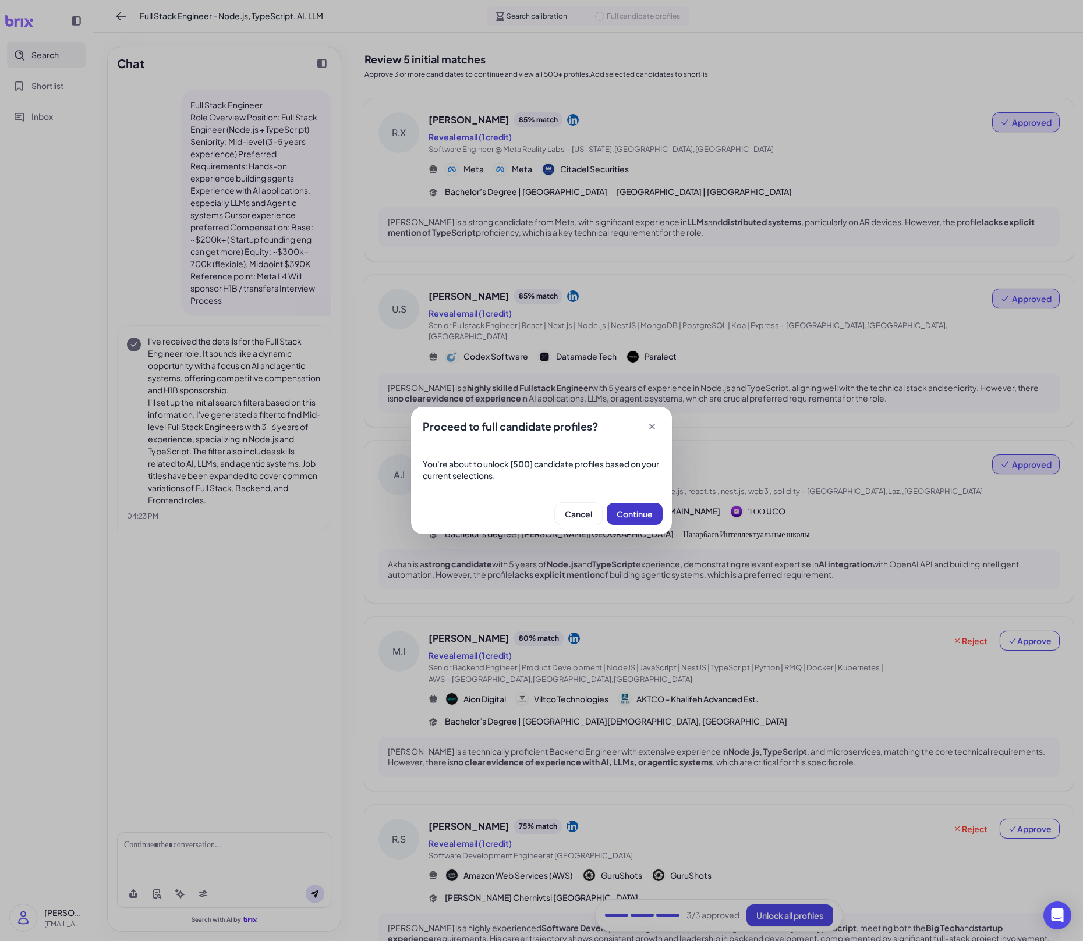
click at [636, 516] on span "Continue" at bounding box center [634, 514] width 36 height 10
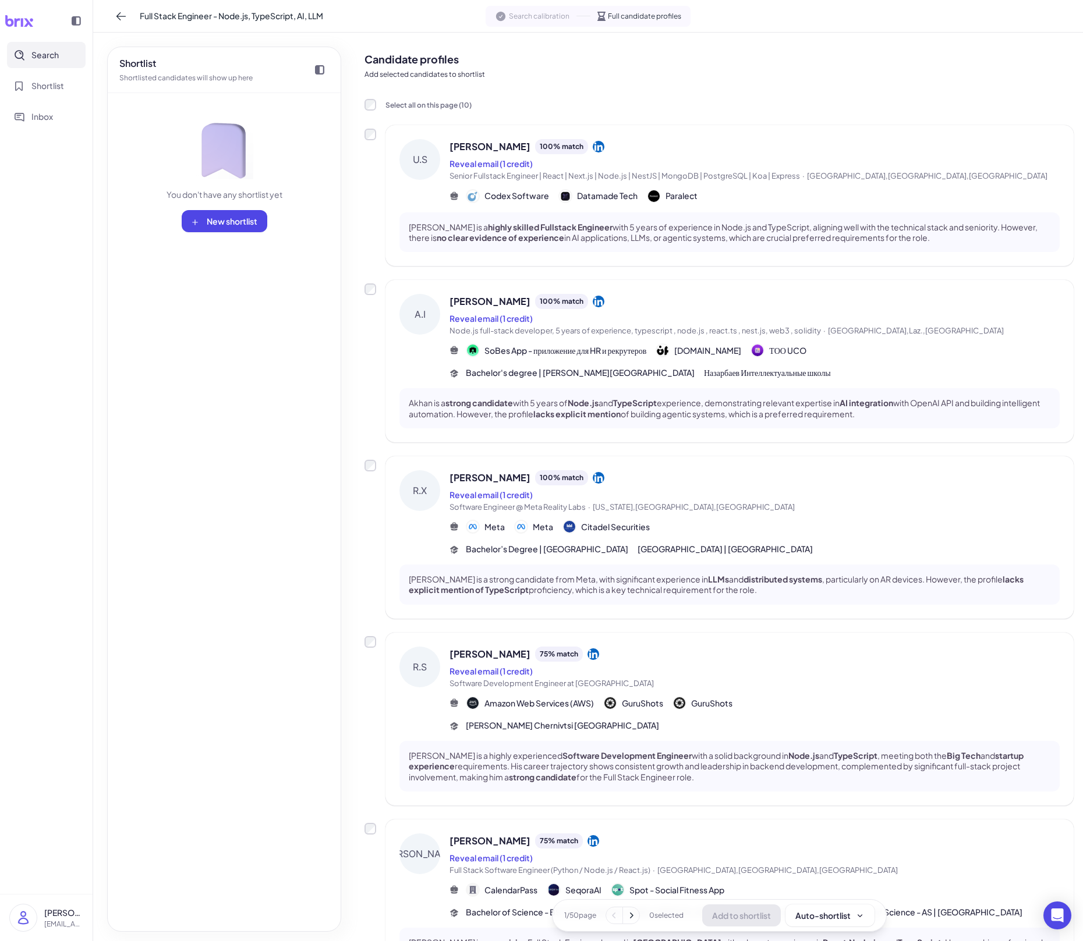
click at [779, 219] on div "[PERSON_NAME] is a highly skilled Fullstack Engineer with 5 years of experience…" at bounding box center [729, 232] width 660 height 40
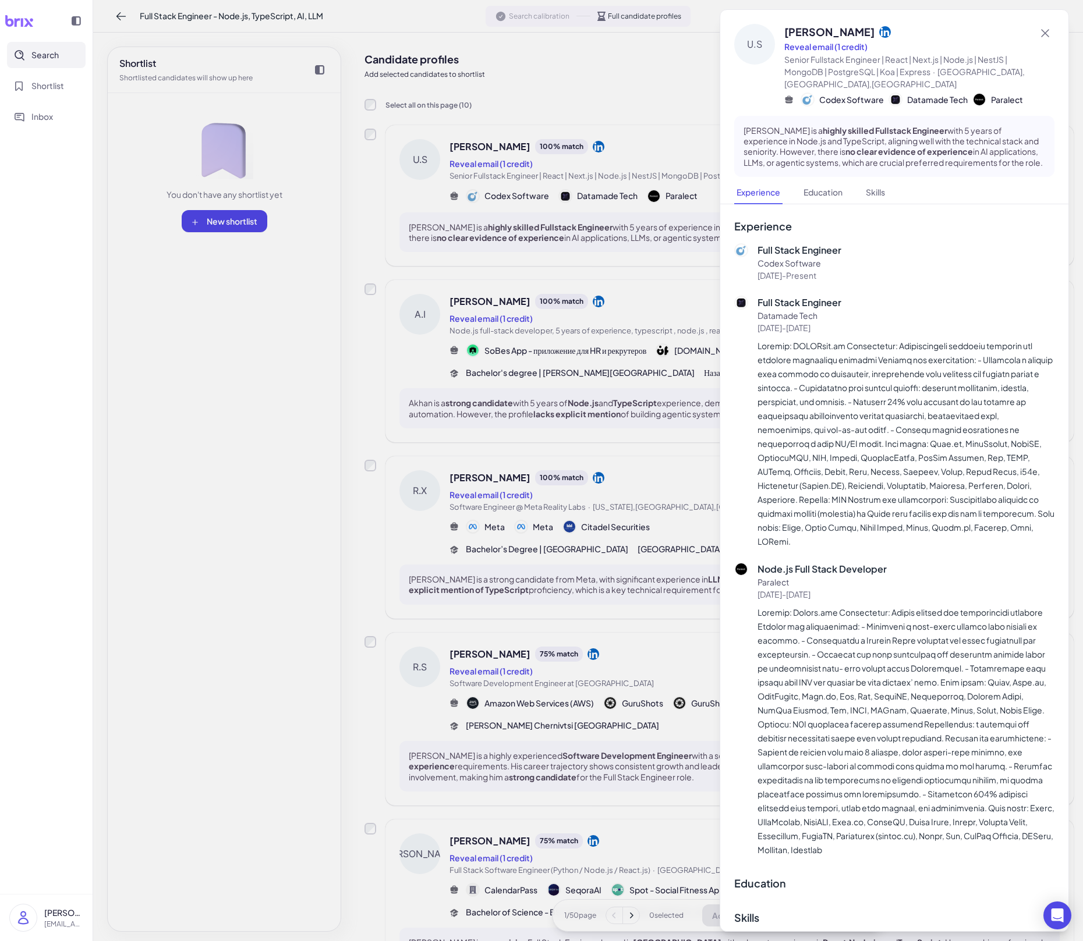
click at [618, 285] on div at bounding box center [541, 470] width 1083 height 941
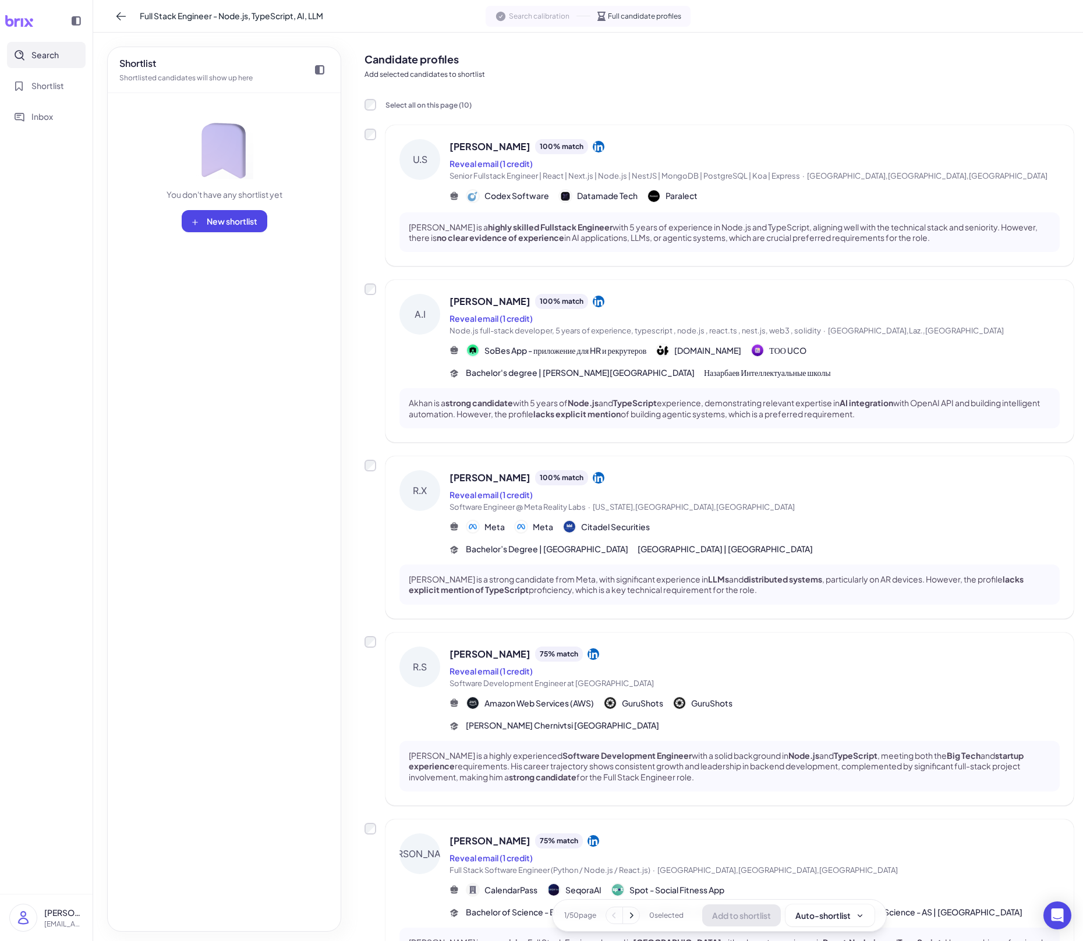
click at [807, 161] on div "Reveal email (1 credit)" at bounding box center [754, 164] width 610 height 14
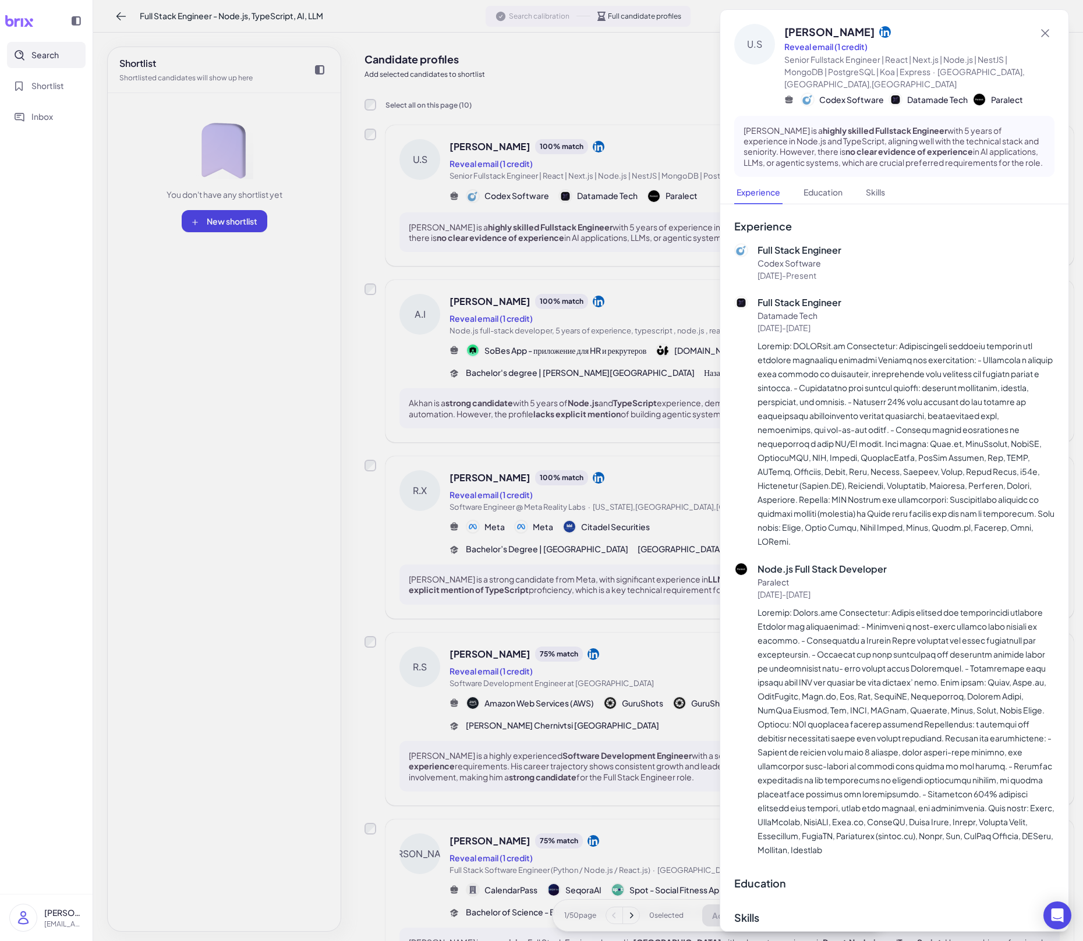
click at [641, 222] on div at bounding box center [541, 470] width 1083 height 941
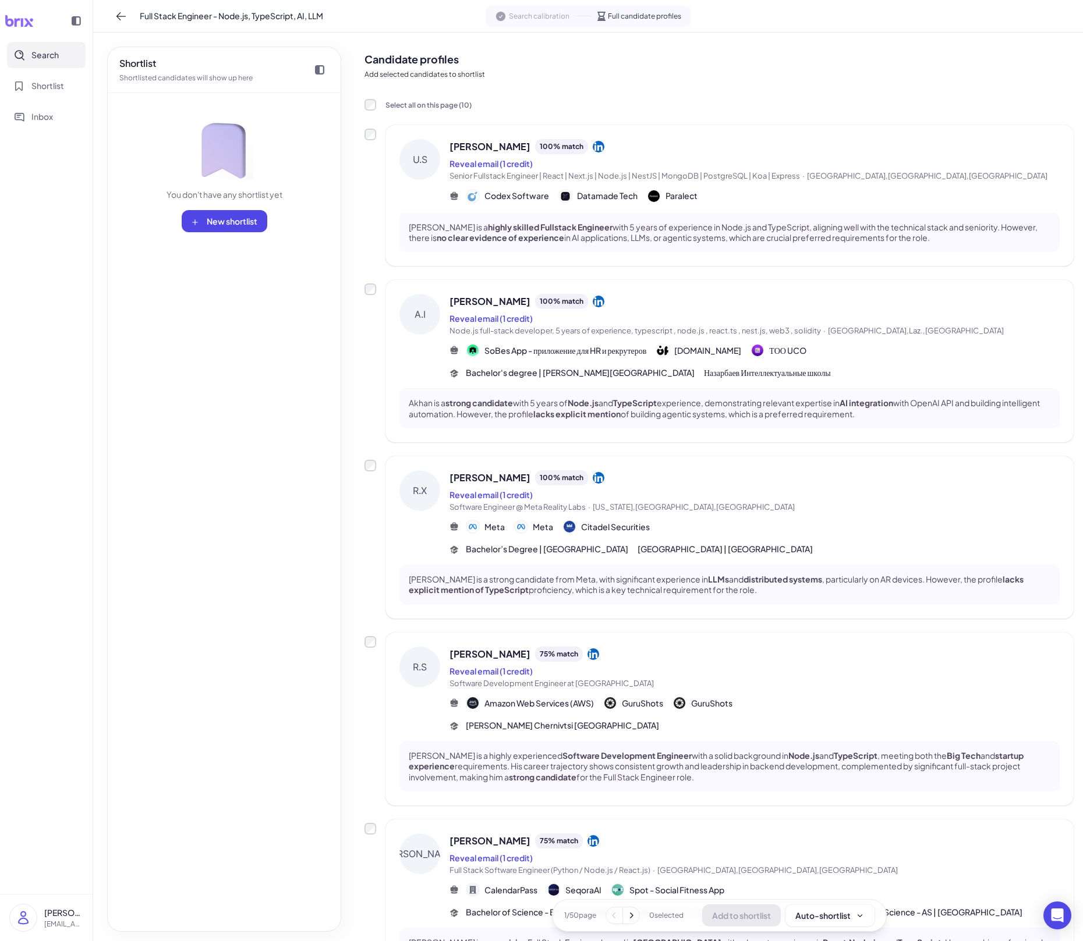
click at [377, 129] on div "U.S [PERSON_NAME] 100 % match Reveal email (1 credit) Senior Fullstack Engineer…" at bounding box center [718, 195] width 709 height 141
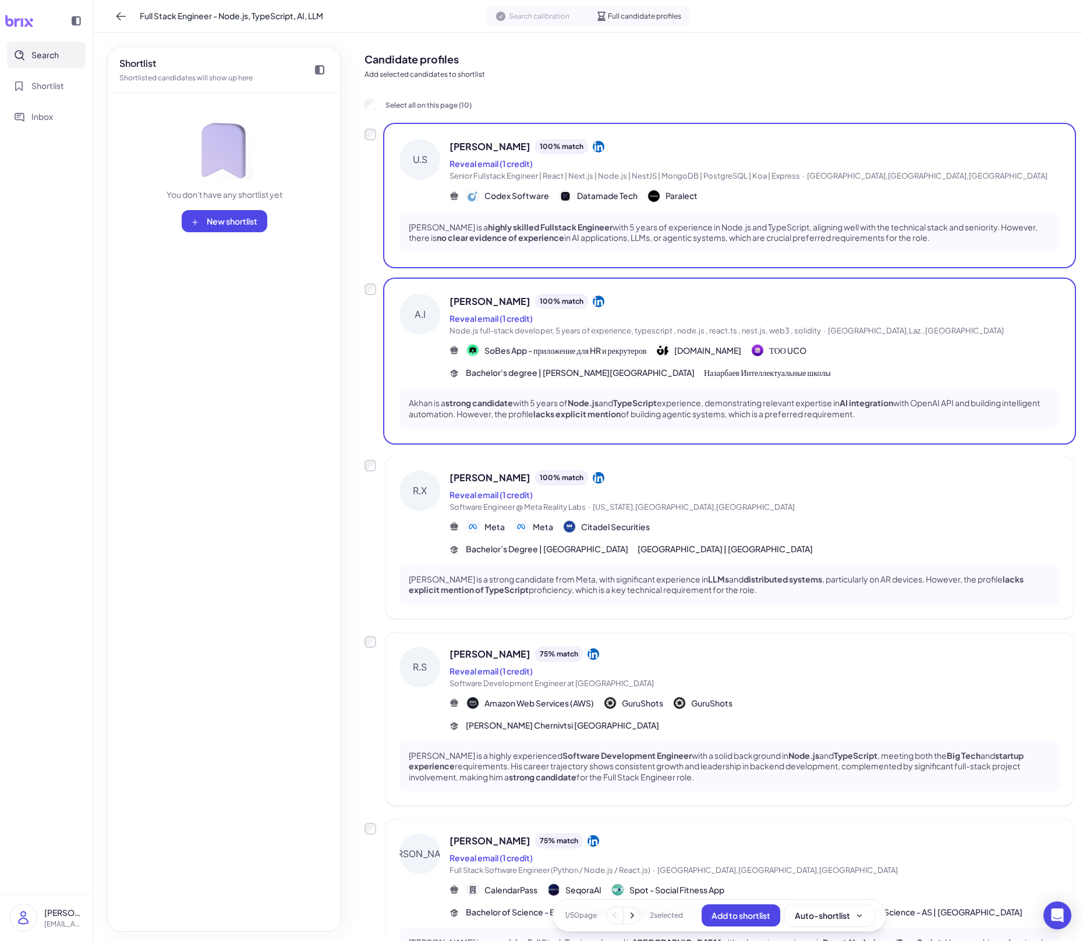
click at [382, 471] on div "[PERSON_NAME] 100 % match Reveal email (1 credit) Software Engineer @ Meta Real…" at bounding box center [718, 537] width 709 height 162
click at [380, 463] on div "[PERSON_NAME] 100 % match Reveal email (1 credit) Software Engineer @ Meta Real…" at bounding box center [718, 537] width 709 height 162
click at [384, 474] on div "[PERSON_NAME] 100 % match Reveal email (1 credit) Software Engineer @ Meta Real…" at bounding box center [718, 537] width 709 height 162
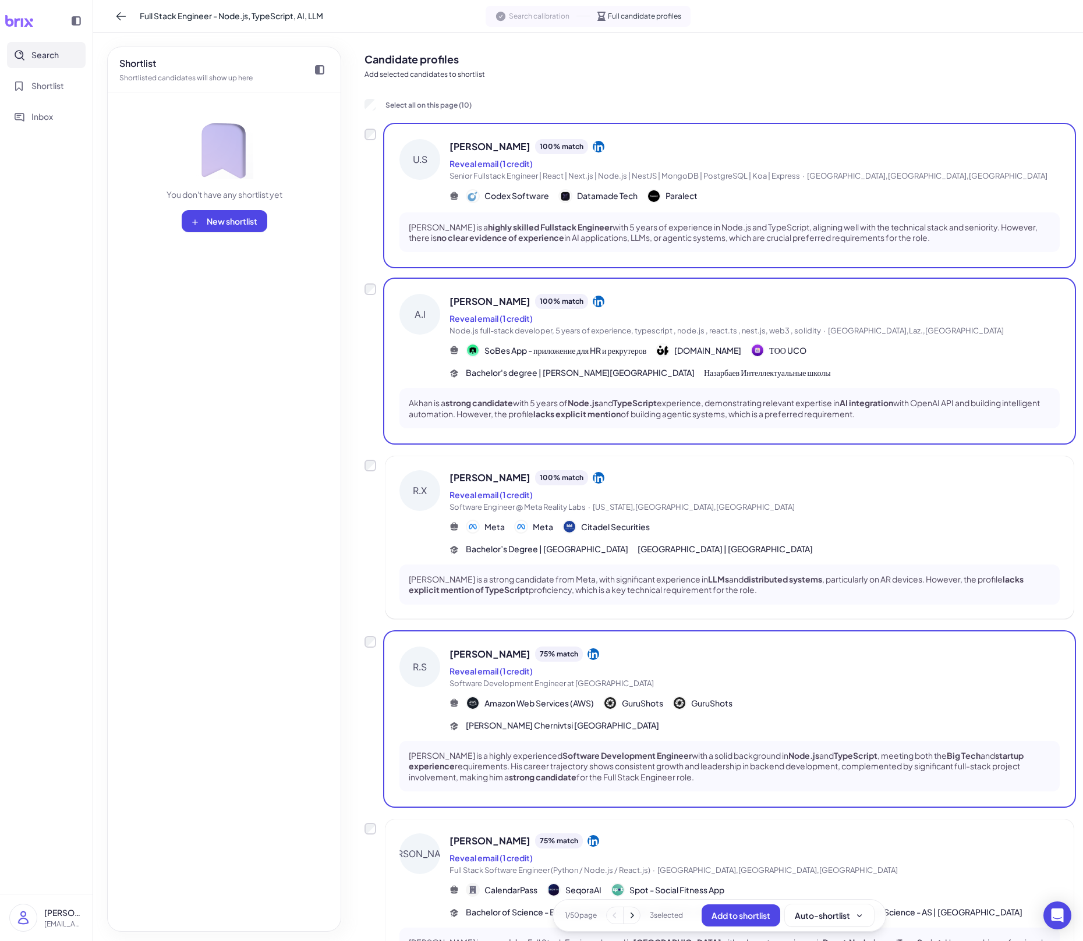
click at [30, 26] on icon at bounding box center [19, 21] width 28 height 12
click at [27, 25] on icon at bounding box center [19, 21] width 29 height 12
click at [61, 55] on button "Search" at bounding box center [46, 55] width 79 height 26
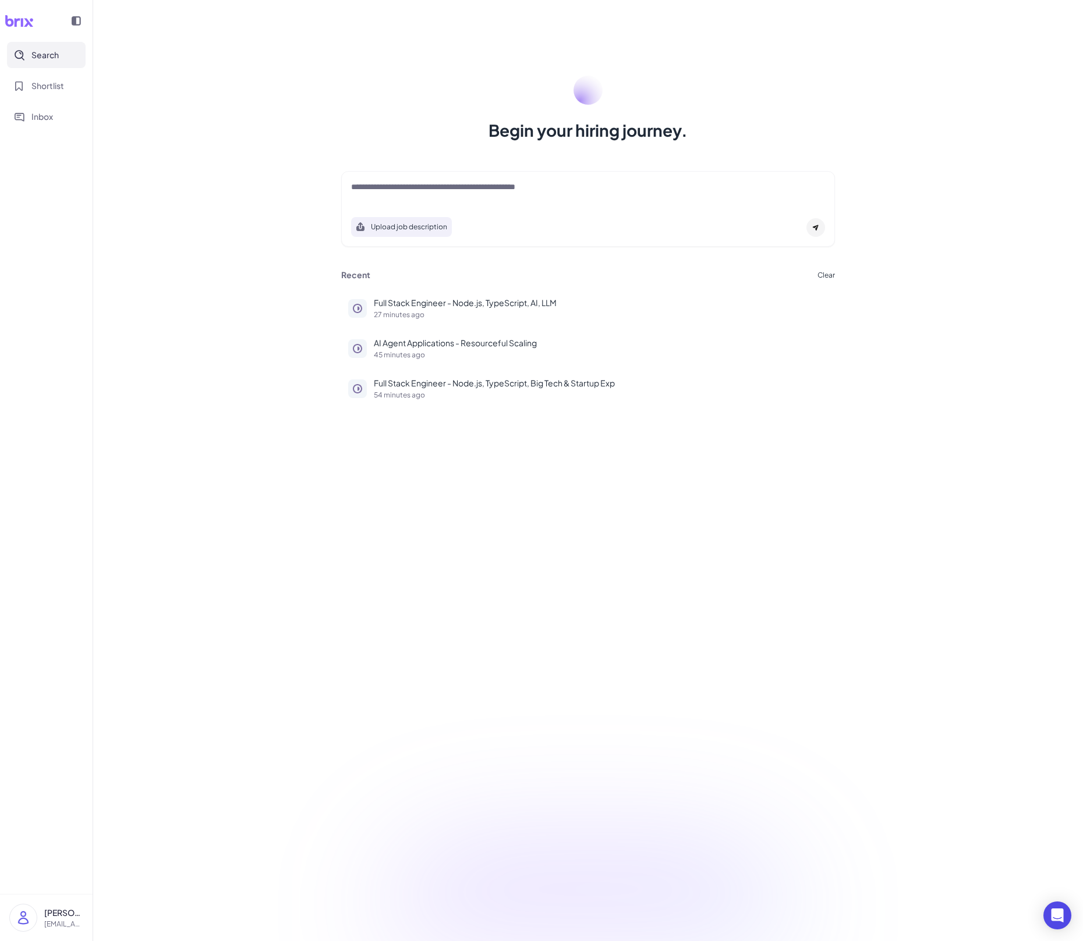
click at [516, 196] on div at bounding box center [588, 192] width 474 height 23
click at [521, 192] on textarea at bounding box center [588, 188] width 474 height 14
paste textarea "**********"
click at [356, 189] on textarea "**********" at bounding box center [588, 188] width 474 height 14
type textarea "**********"
